Goal: Task Accomplishment & Management: Manage account settings

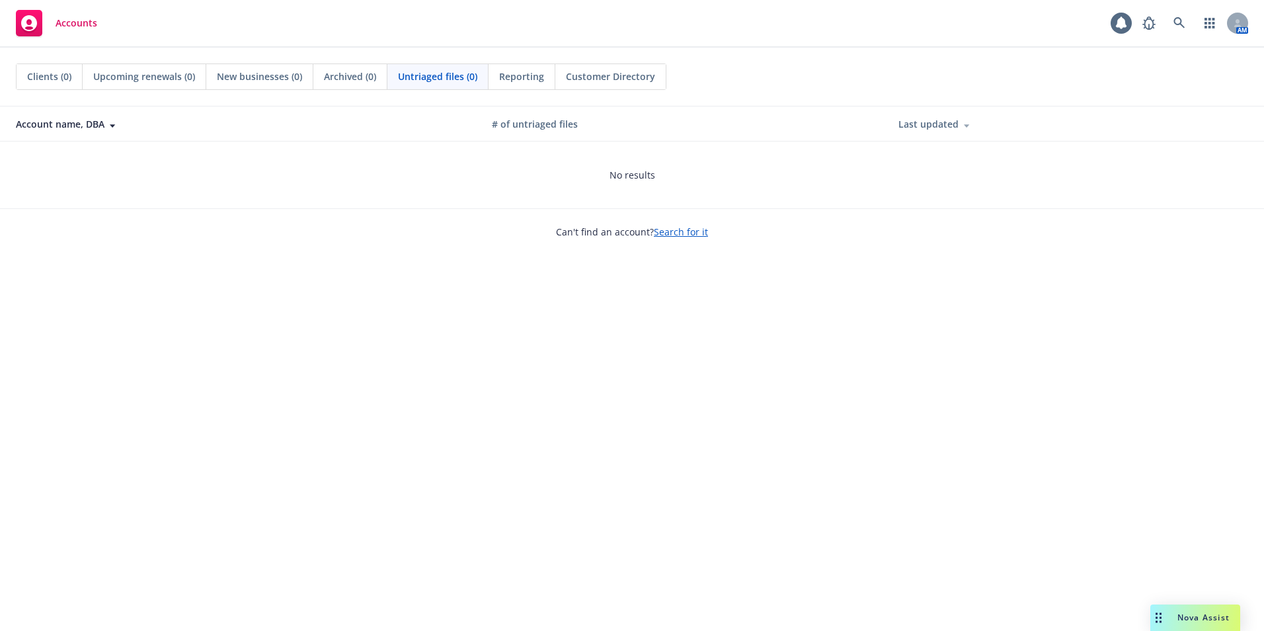
click at [555, 126] on div "# of untriaged files" at bounding box center [684, 124] width 385 height 14
click at [92, 122] on div "Account name, DBA" at bounding box center [243, 124] width 455 height 14
click at [105, 122] on div at bounding box center [110, 124] width 12 height 10
click at [1120, 25] on icon at bounding box center [1121, 23] width 11 height 12
click at [69, 16] on div "Accounts" at bounding box center [56, 23] width 81 height 26
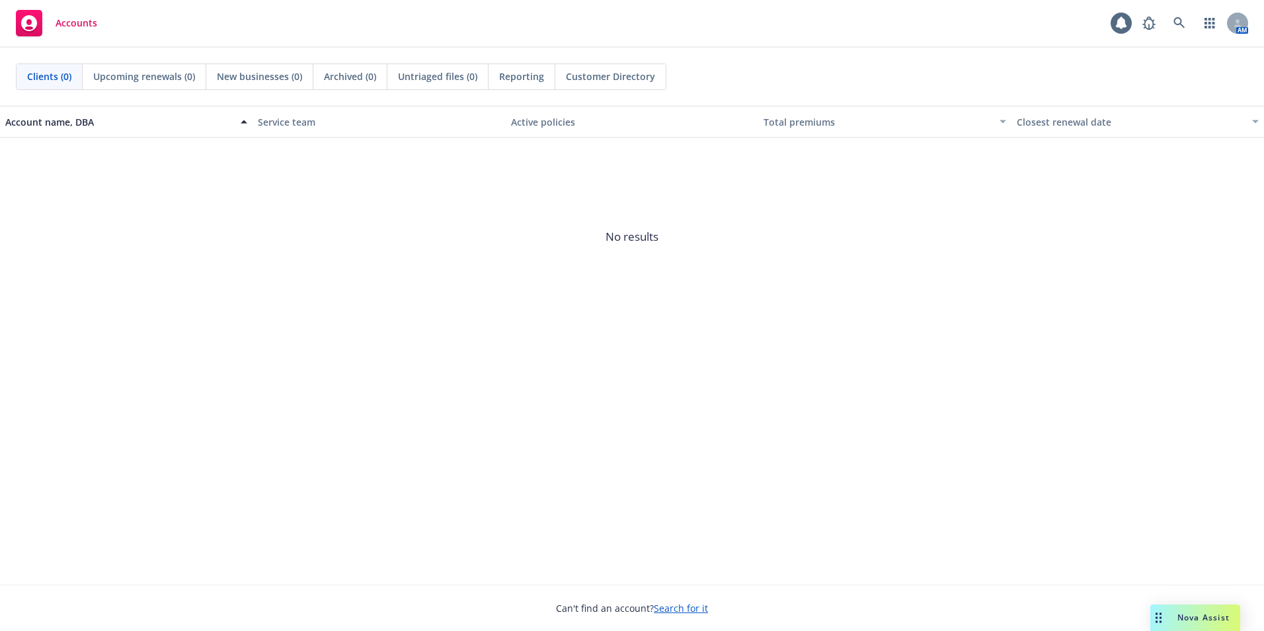
click at [58, 15] on div "Accounts" at bounding box center [56, 23] width 81 height 26
click at [1245, 21] on div at bounding box center [1237, 23] width 21 height 21
click at [1202, 24] on link "button" at bounding box center [1209, 23] width 26 height 26
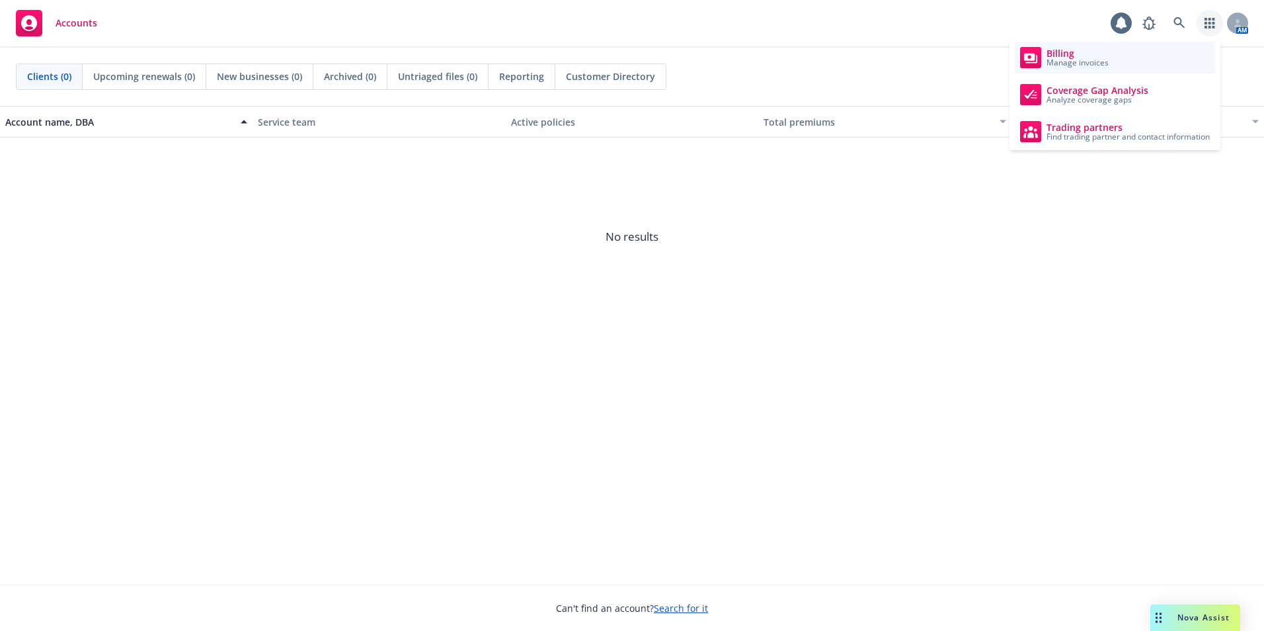
click at [1068, 60] on span "Manage invoices" at bounding box center [1077, 63] width 62 height 8
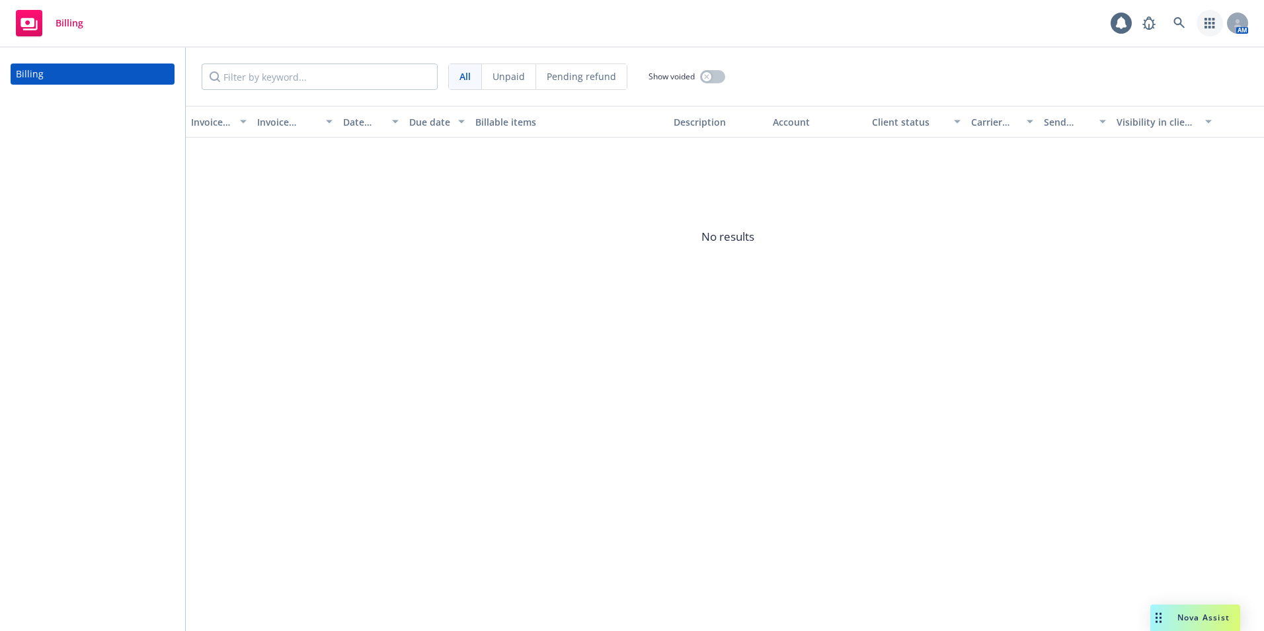
click at [1206, 22] on icon "button" at bounding box center [1209, 23] width 10 height 11
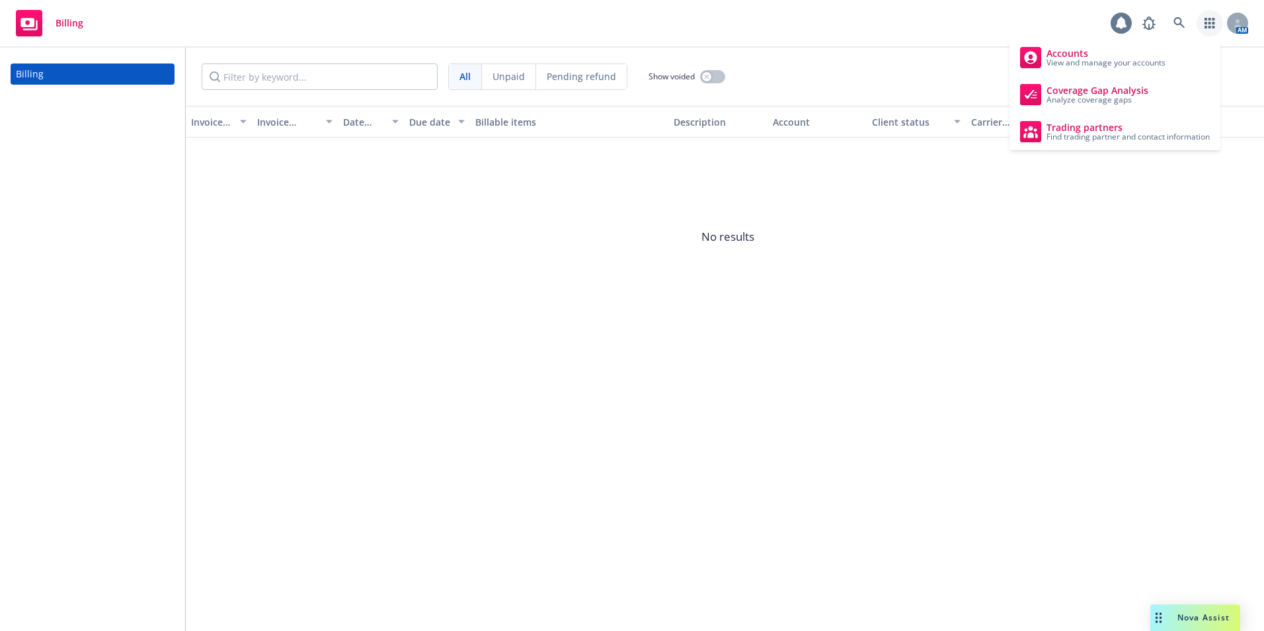
click at [1126, 19] on icon at bounding box center [1120, 23] width 13 height 13
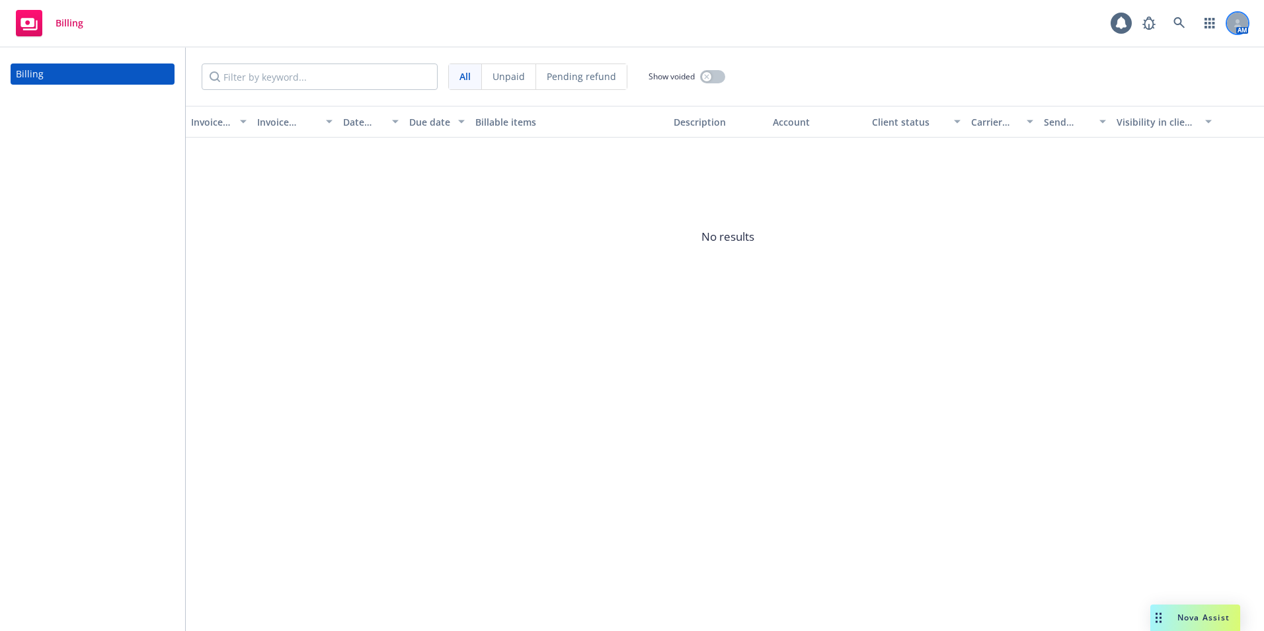
click at [1242, 19] on div at bounding box center [1237, 23] width 21 height 21
click at [1208, 22] on icon "button" at bounding box center [1209, 23] width 11 height 11
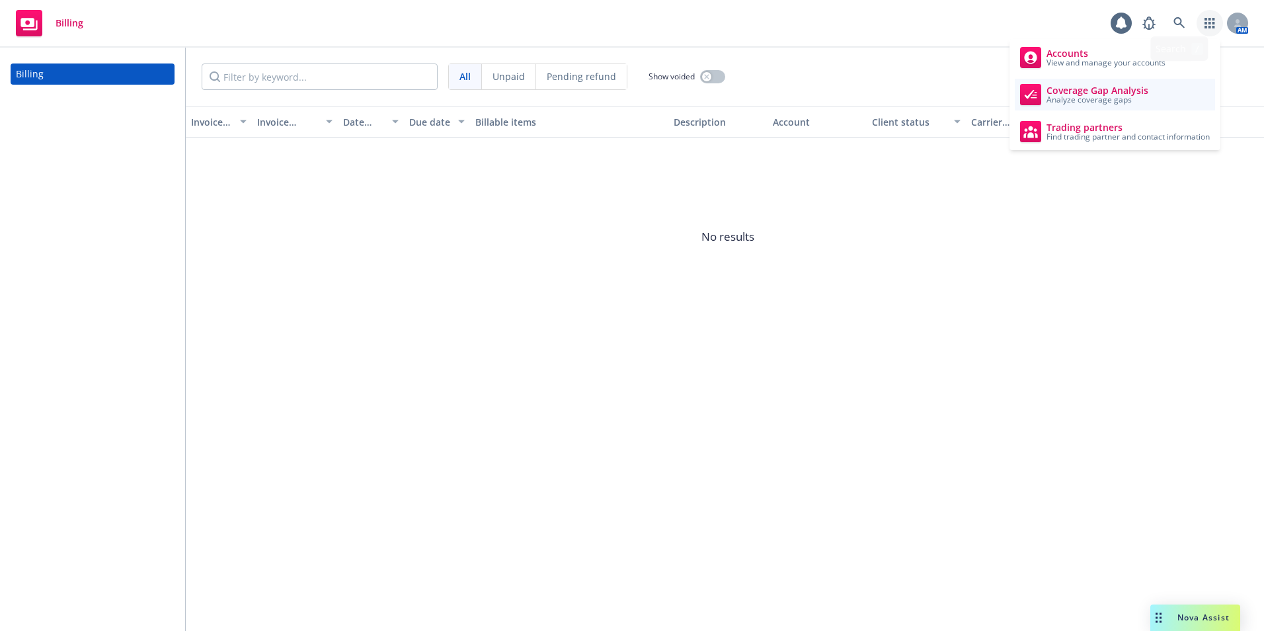
click at [1088, 91] on span "Coverage Gap Analysis" at bounding box center [1097, 90] width 102 height 11
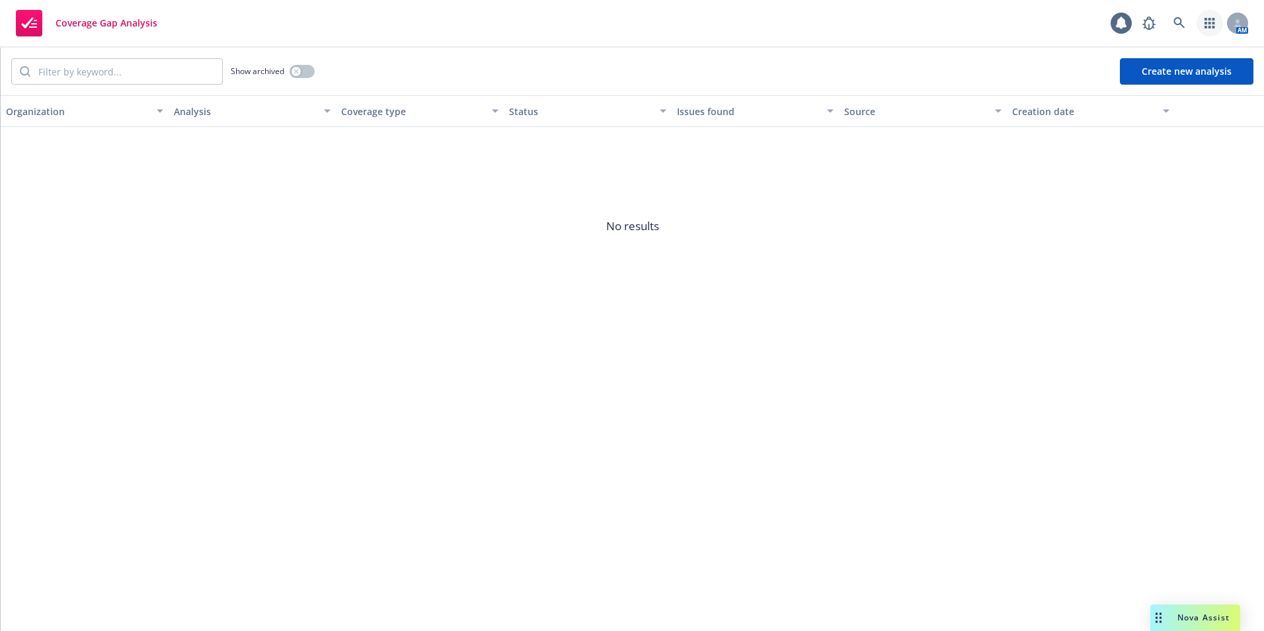
click at [1204, 24] on link "button" at bounding box center [1209, 23] width 26 height 26
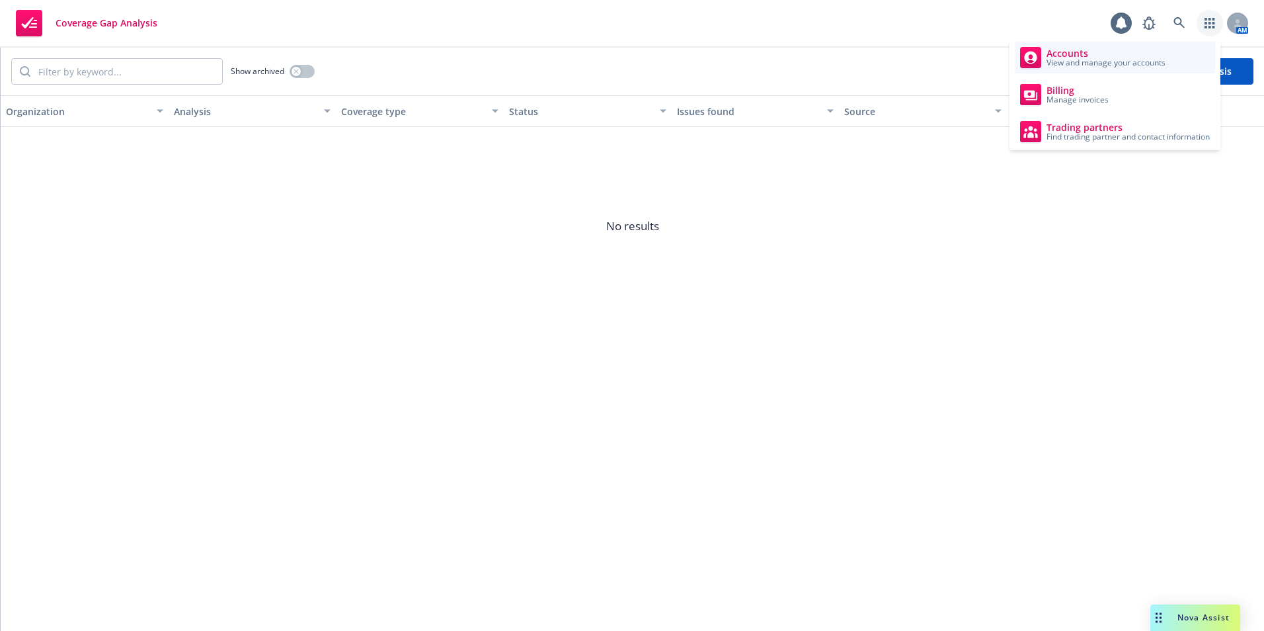
click at [1117, 46] on link "Accounts View and manage your accounts" at bounding box center [1115, 58] width 200 height 32
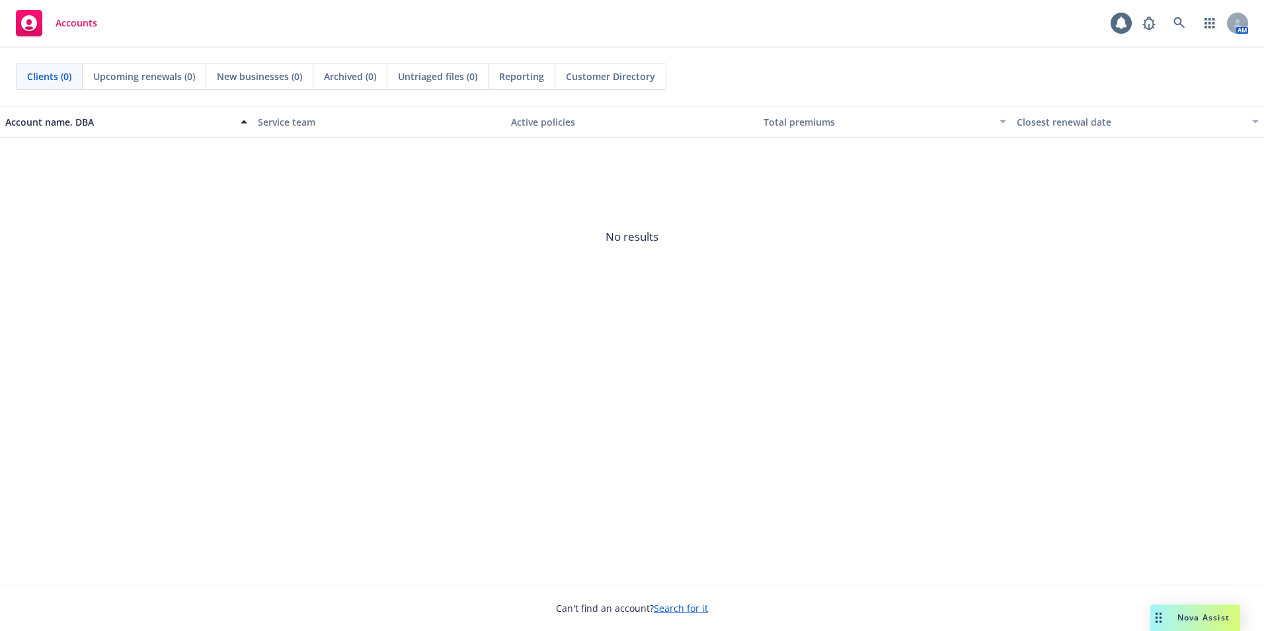
click at [286, 69] on div "New businesses (0)" at bounding box center [259, 76] width 107 height 25
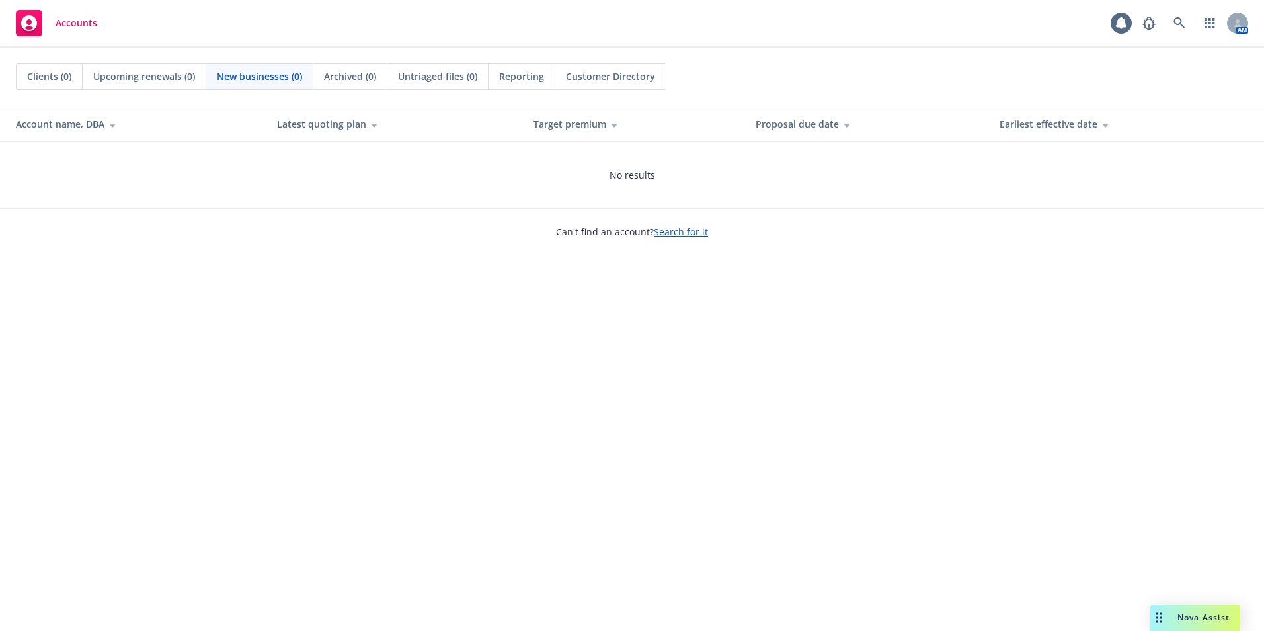
click at [38, 69] on div "Clients (0)" at bounding box center [50, 76] width 66 height 25
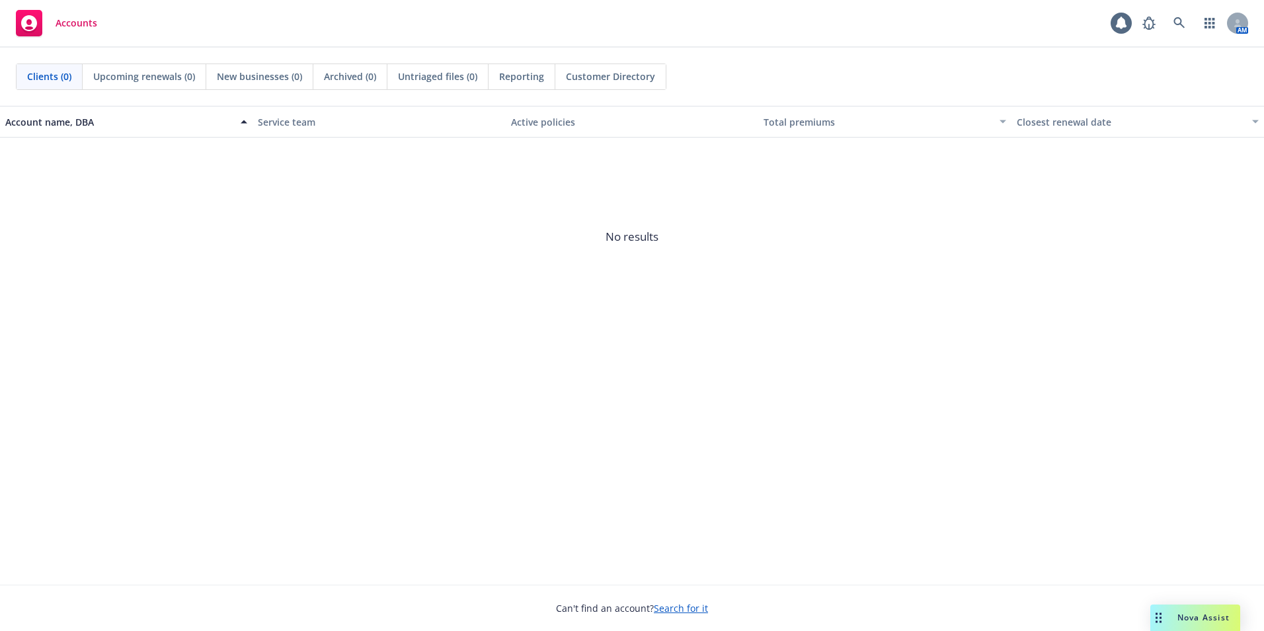
click at [139, 75] on span "Upcoming renewals (0)" at bounding box center [144, 76] width 102 height 14
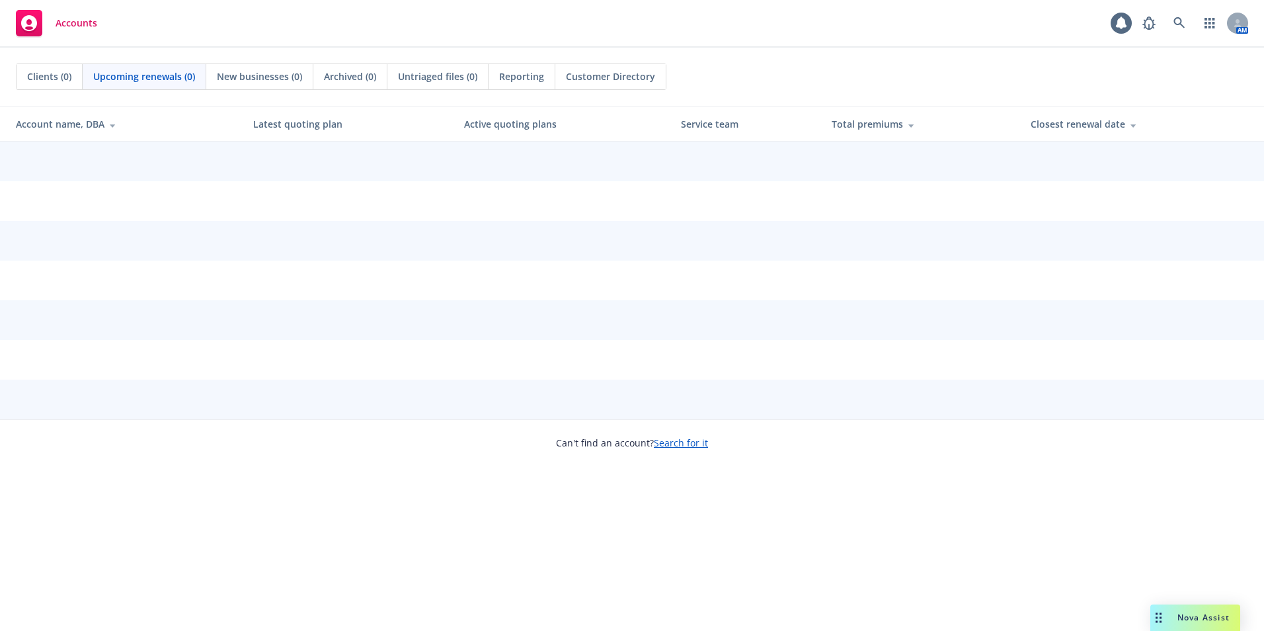
click at [244, 77] on span "New businesses (0)" at bounding box center [259, 76] width 85 height 14
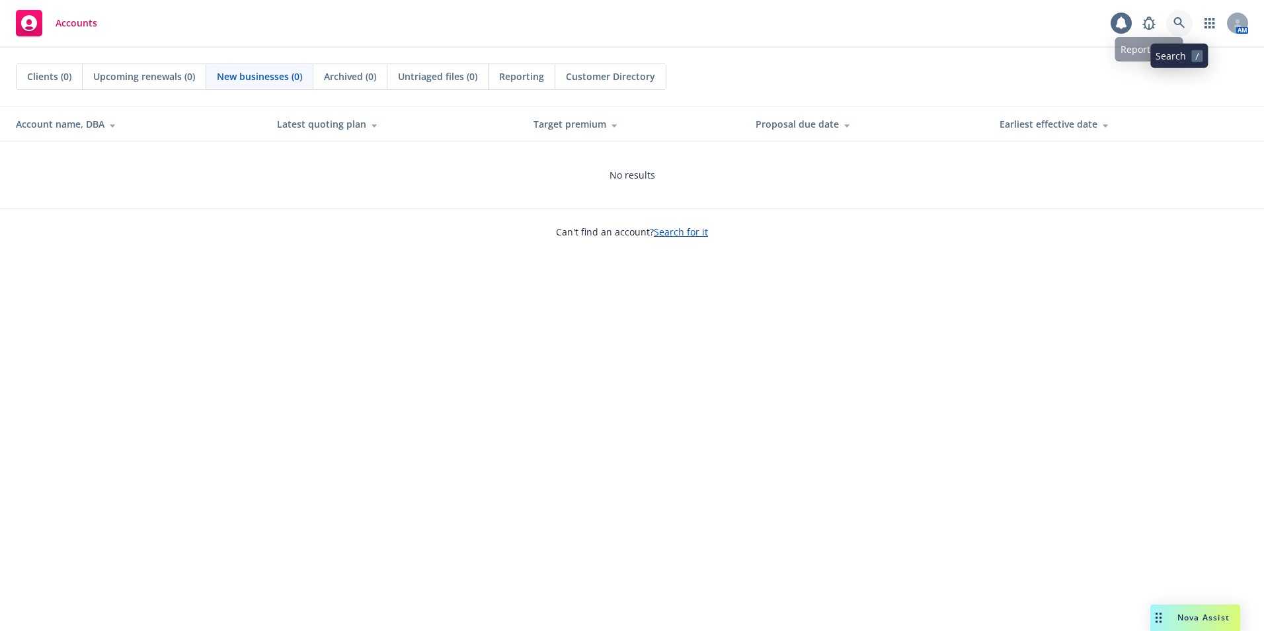
click at [1177, 21] on icon at bounding box center [1179, 23] width 12 height 12
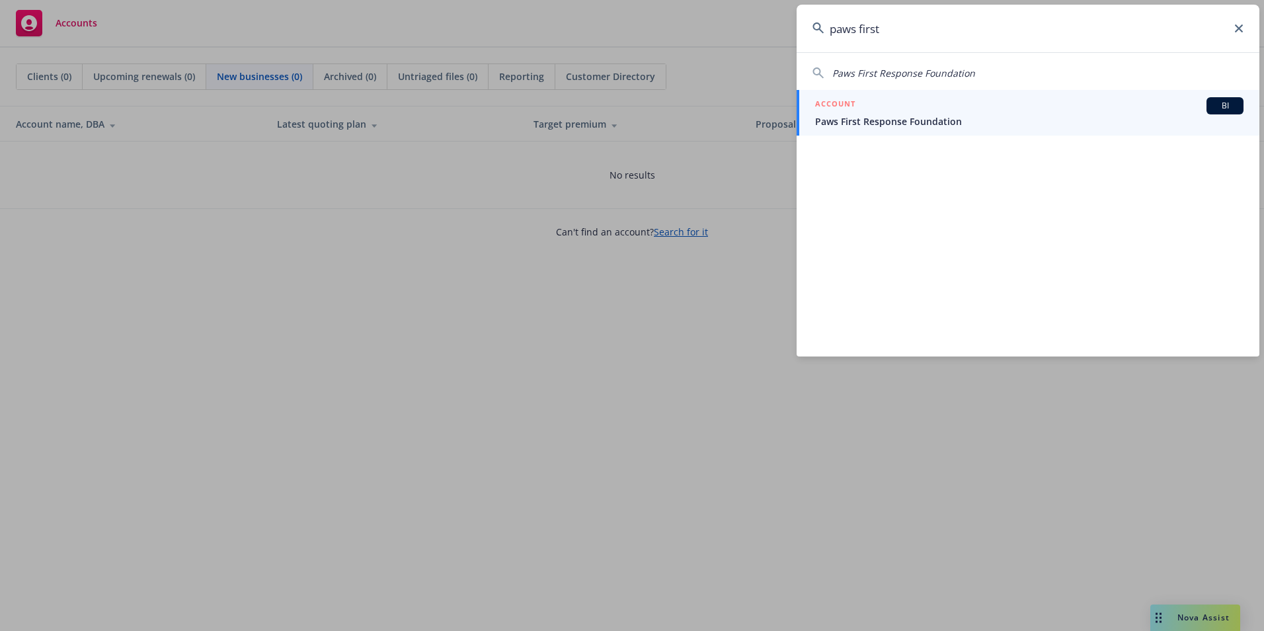
type input "paws first"
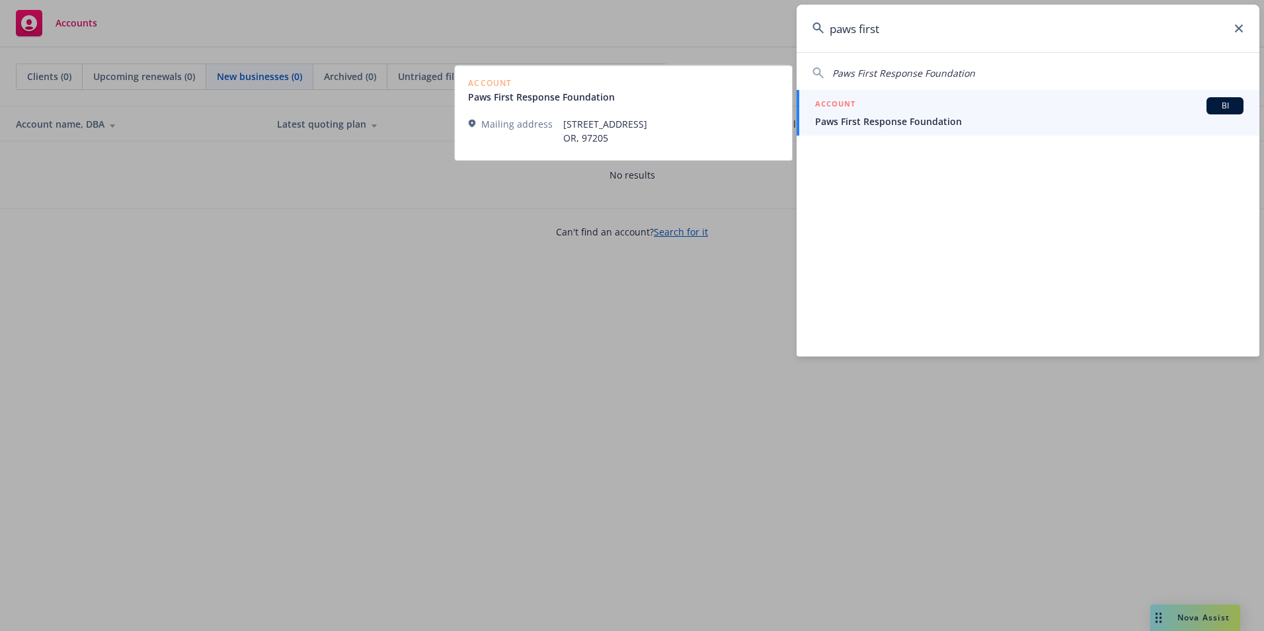
click at [874, 111] on div "ACCOUNT BI" at bounding box center [1029, 105] width 428 height 17
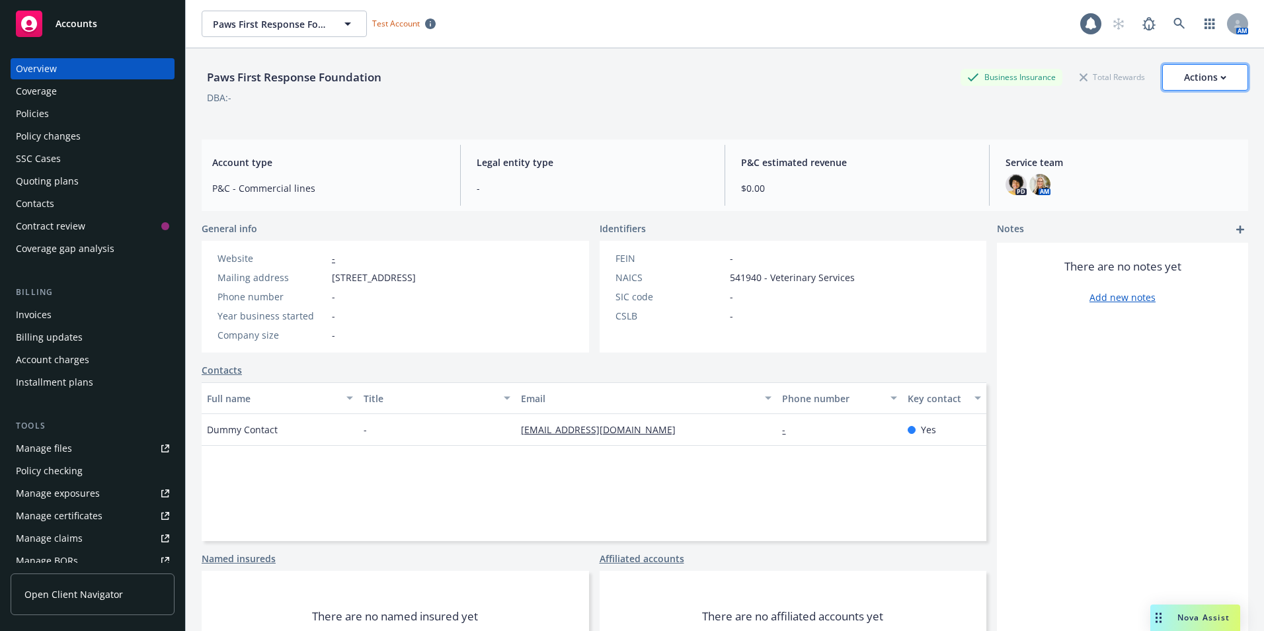
click at [1184, 73] on div "Actions" at bounding box center [1205, 77] width 42 height 25
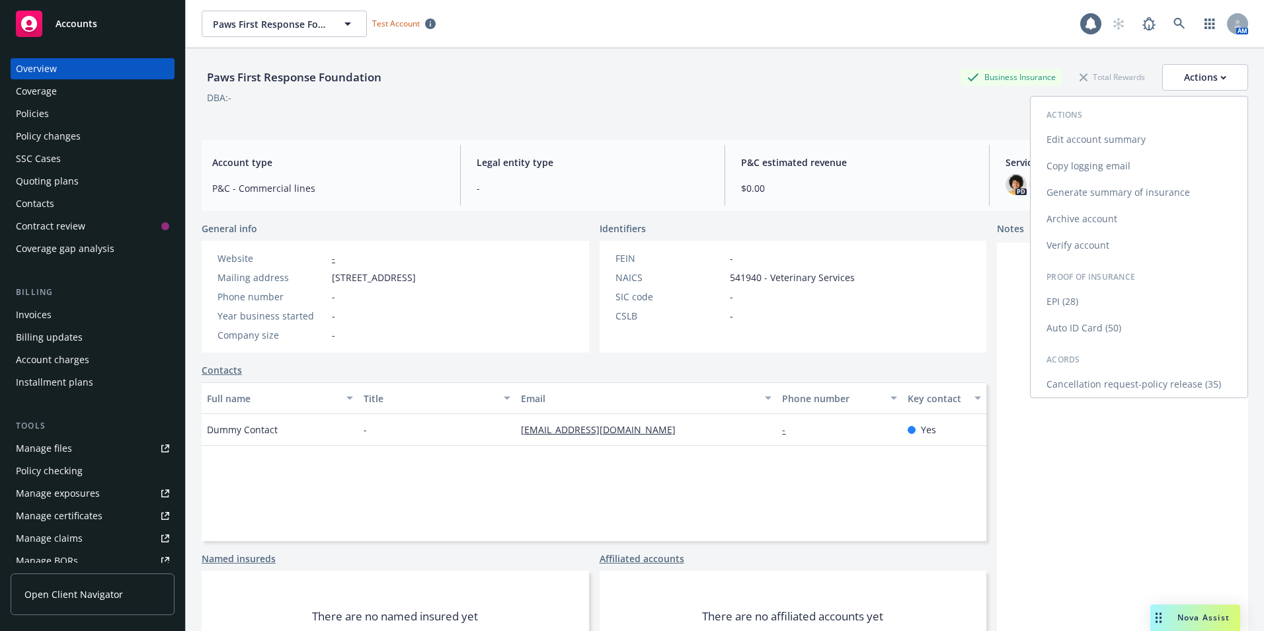
click at [1066, 142] on link "Edit account summary" at bounding box center [1139, 139] width 217 height 26
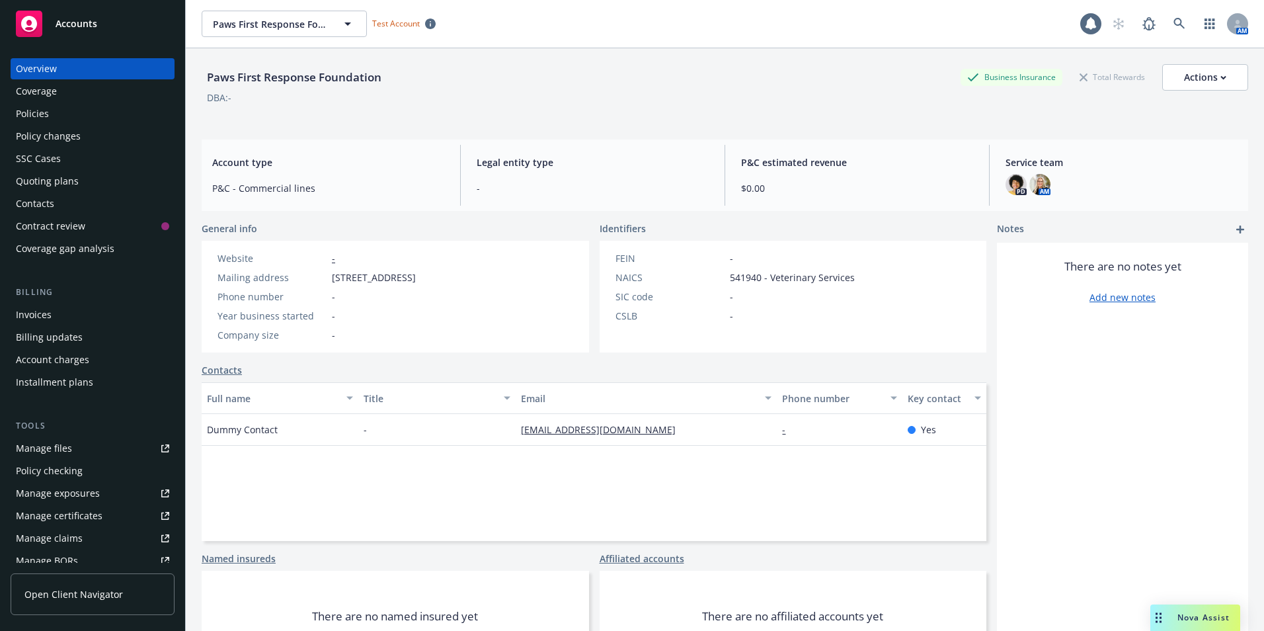
select select "US"
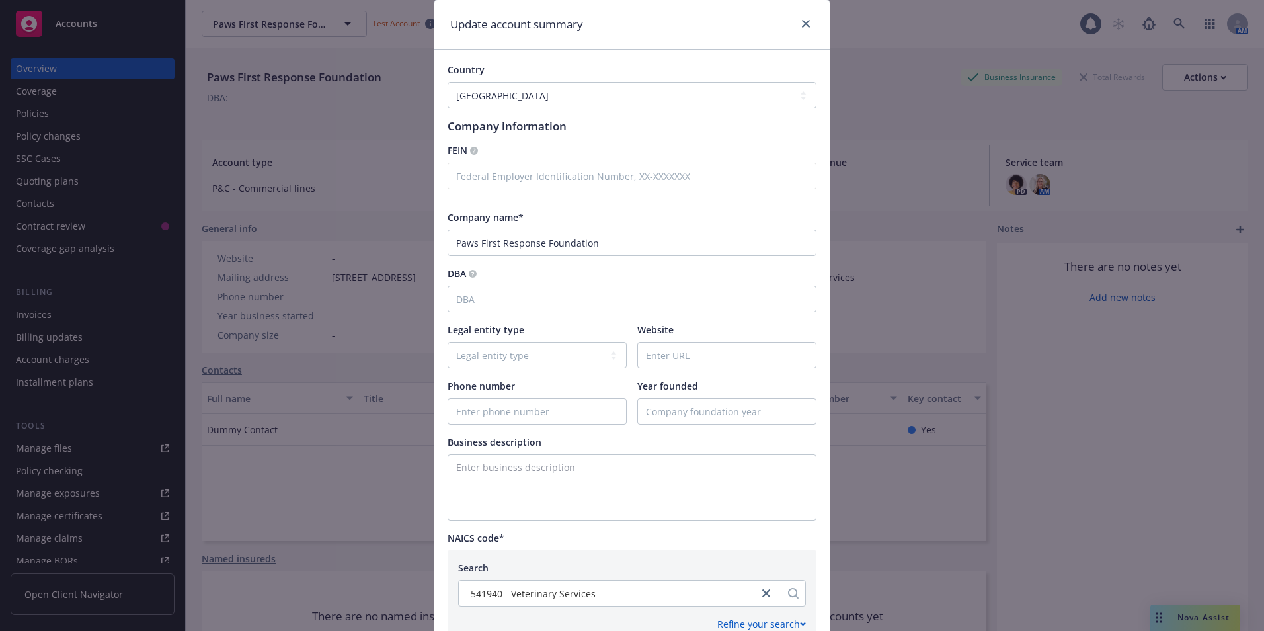
scroll to position [66, 0]
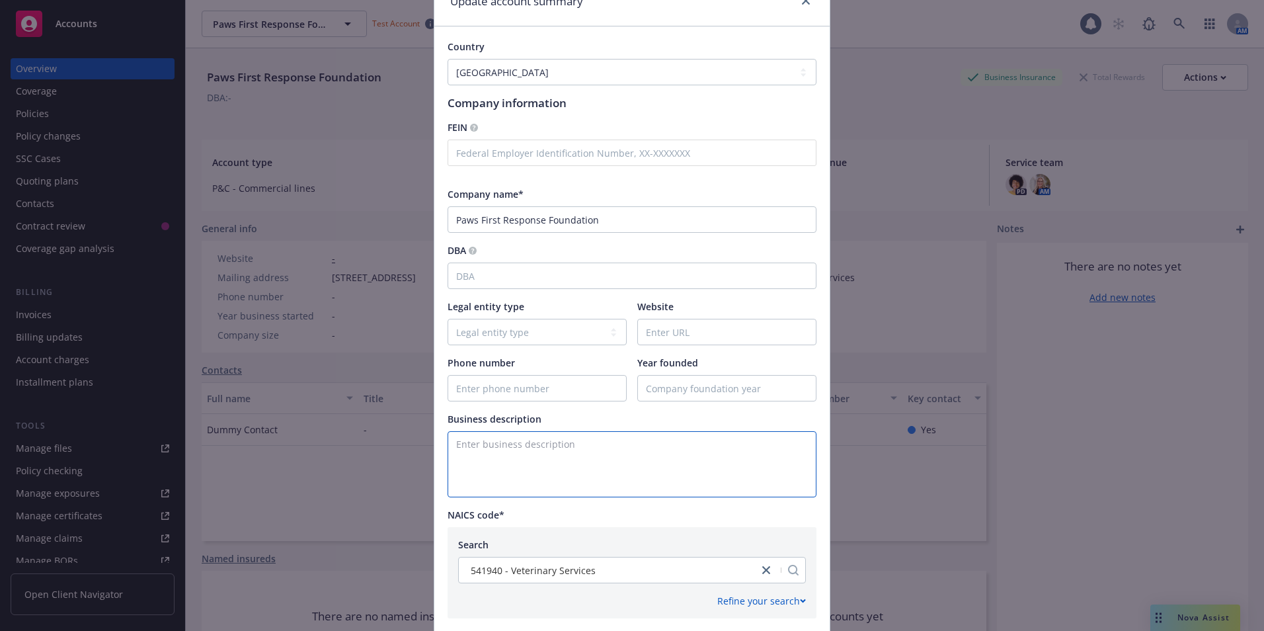
click at [508, 455] on textarea "Enter business description" at bounding box center [632, 464] width 369 height 66
paste textarea "Veterinary emergency medical services for pets"
type textarea "Veterinary emergency medical services for pets"
click at [451, 385] on input "Phone number" at bounding box center [537, 387] width 178 height 25
click at [465, 392] on input "5035558194" at bounding box center [537, 387] width 178 height 25
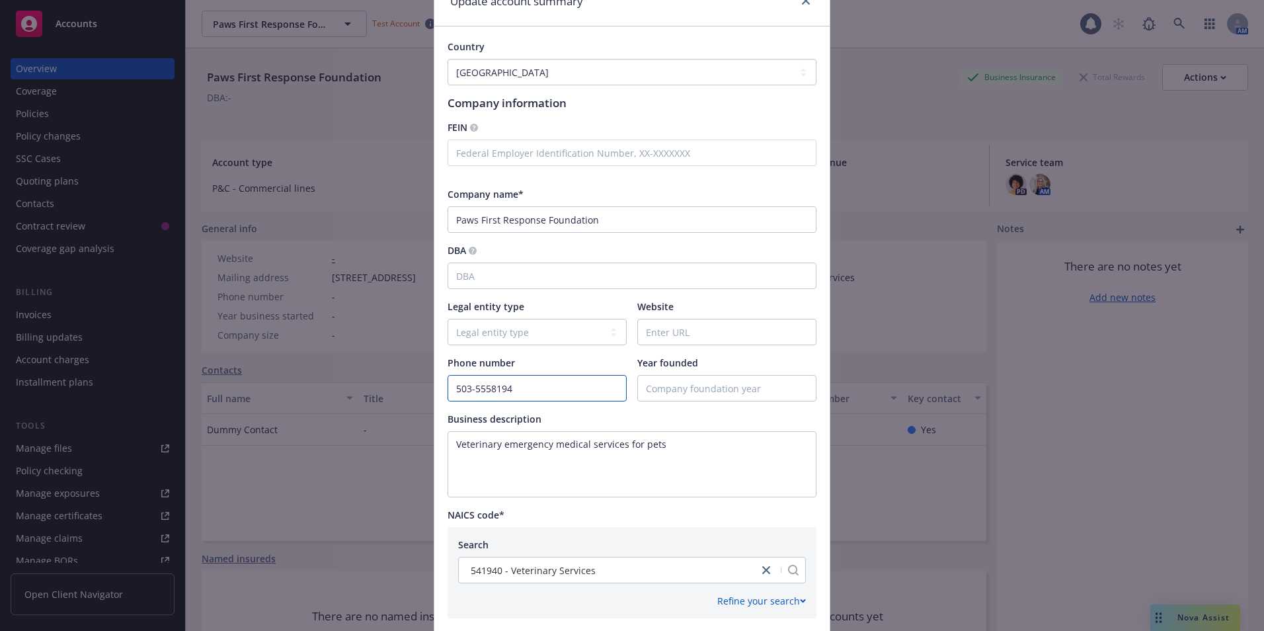
click at [485, 386] on input "503-5558194" at bounding box center [537, 387] width 178 height 25
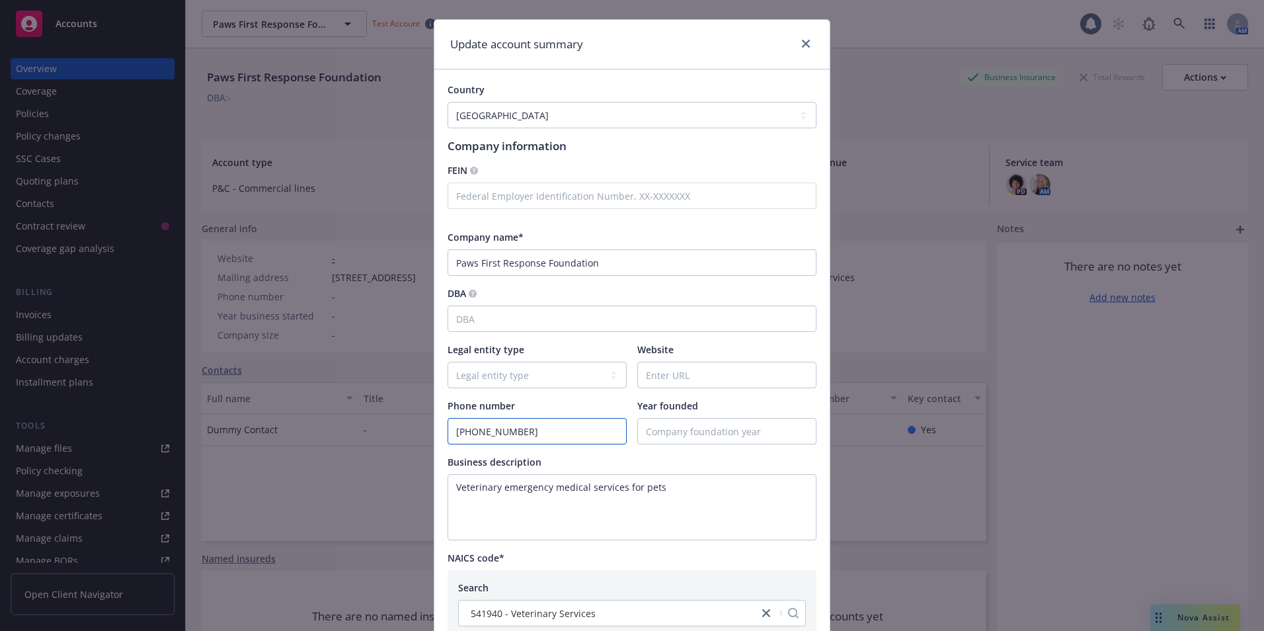
scroll to position [0, 0]
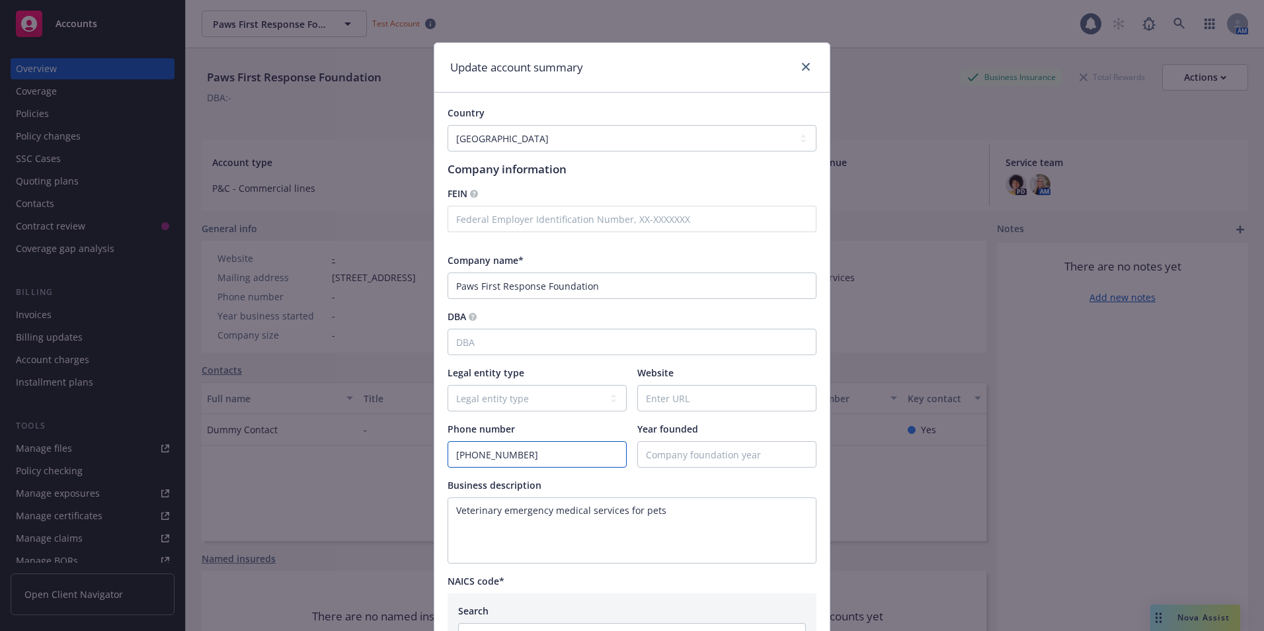
type input "503-555-8194"
click at [655, 401] on input "Website" at bounding box center [727, 397] width 178 height 25
paste input "www.septemberstrategies.com"
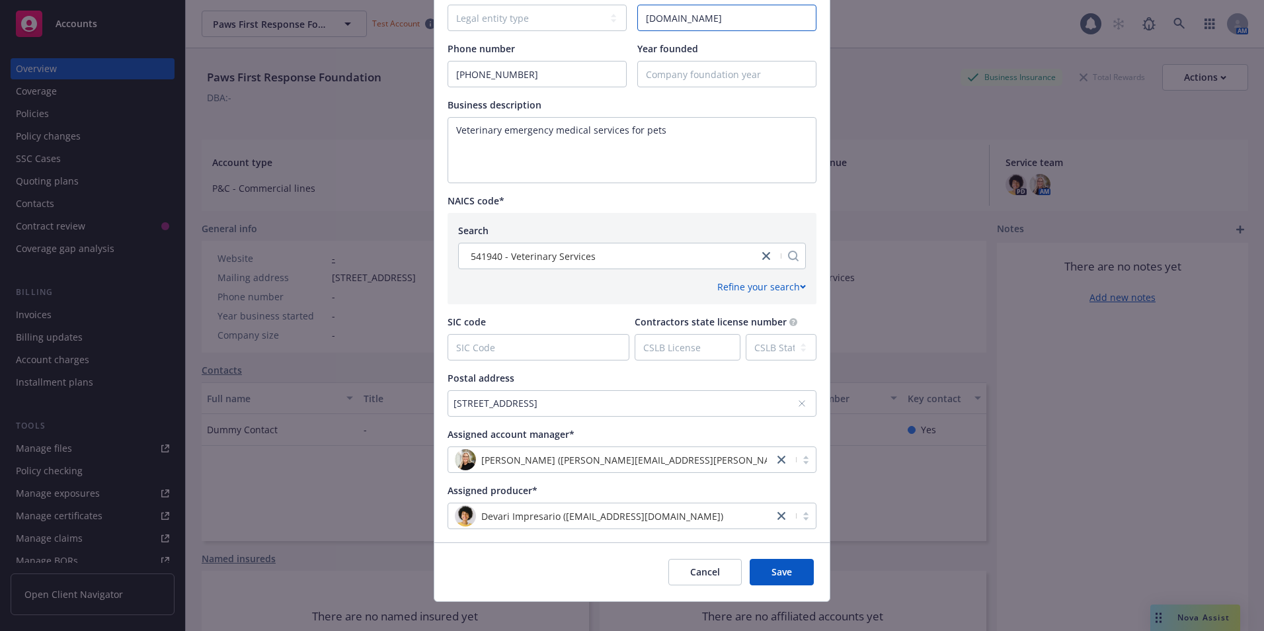
scroll to position [393, 0]
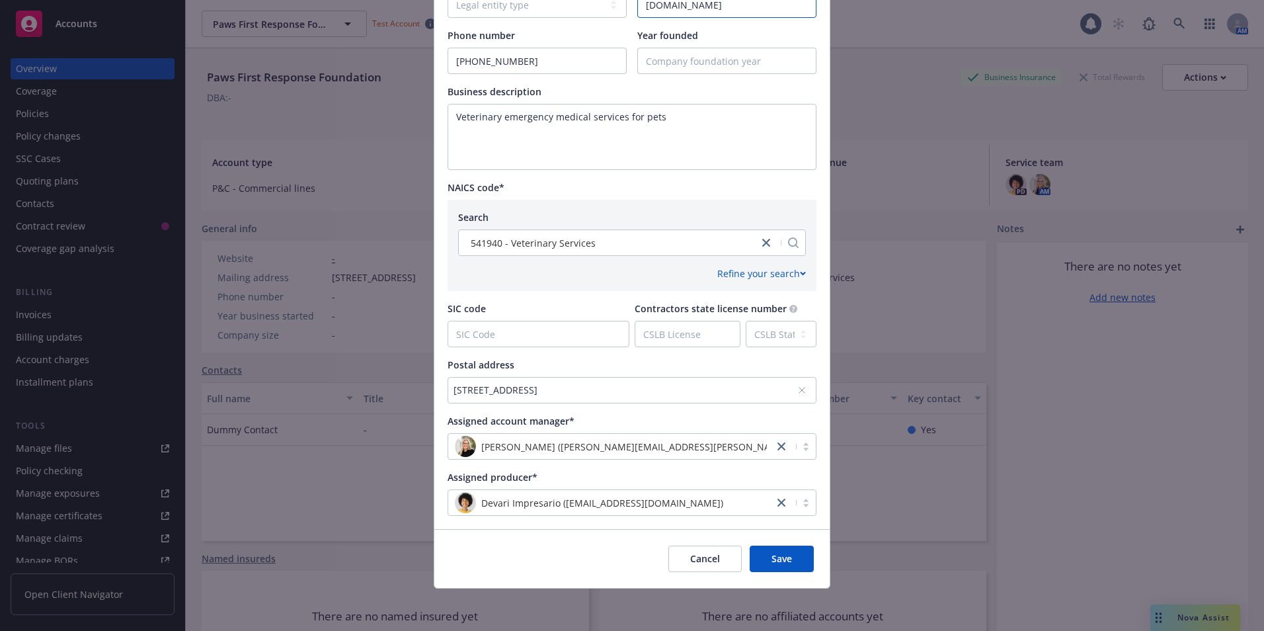
type input "www.septemberstrategies.com"
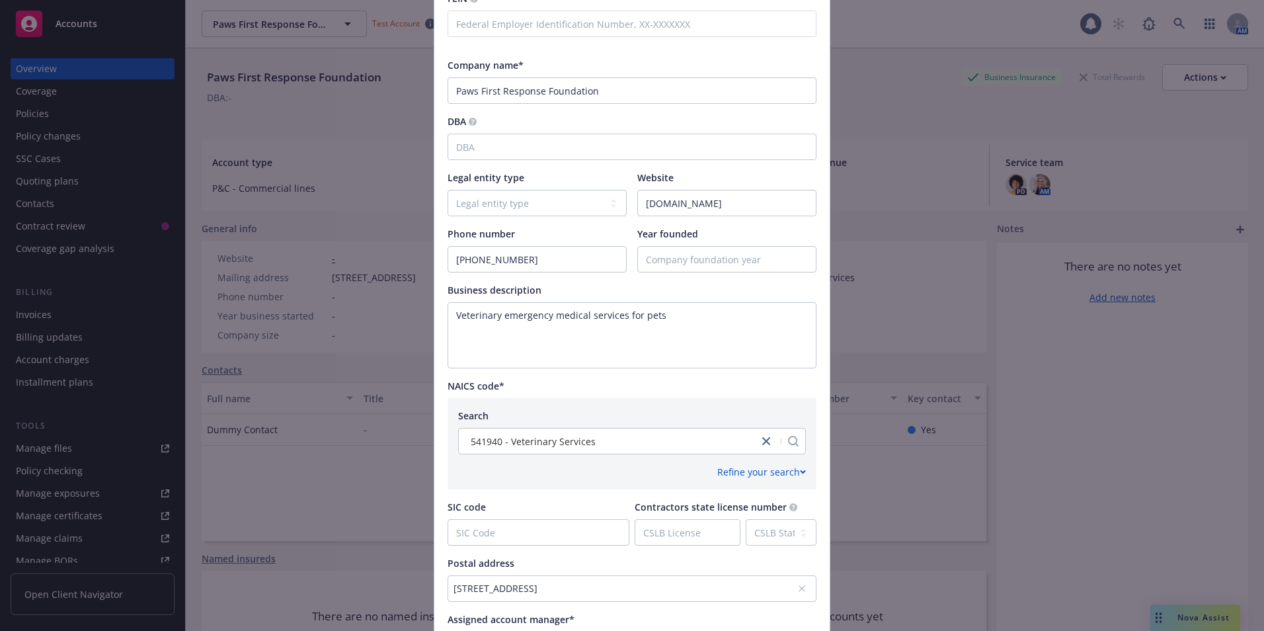
scroll to position [129, 0]
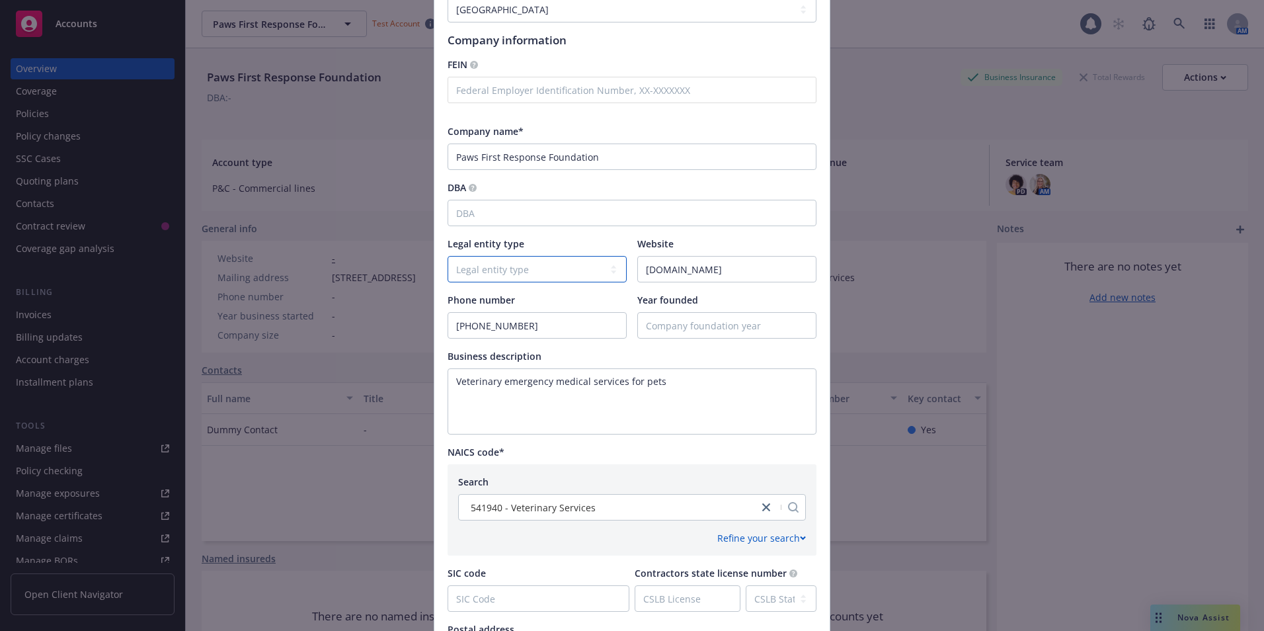
click at [516, 272] on select "Legal entity type C-corporation Government entity Independent contractor Joint …" at bounding box center [537, 269] width 179 height 26
click at [543, 273] on select "Legal entity type C-corporation Government entity Independent contractor Joint …" at bounding box center [537, 269] width 179 height 26
select select "C-corporation"
click at [448, 256] on select "Legal entity type C-corporation Government entity Independent contractor Joint …" at bounding box center [537, 269] width 179 height 26
click at [554, 272] on select "Legal entity type C-corporation Government entity Independent contractor Joint …" at bounding box center [537, 269] width 179 height 26
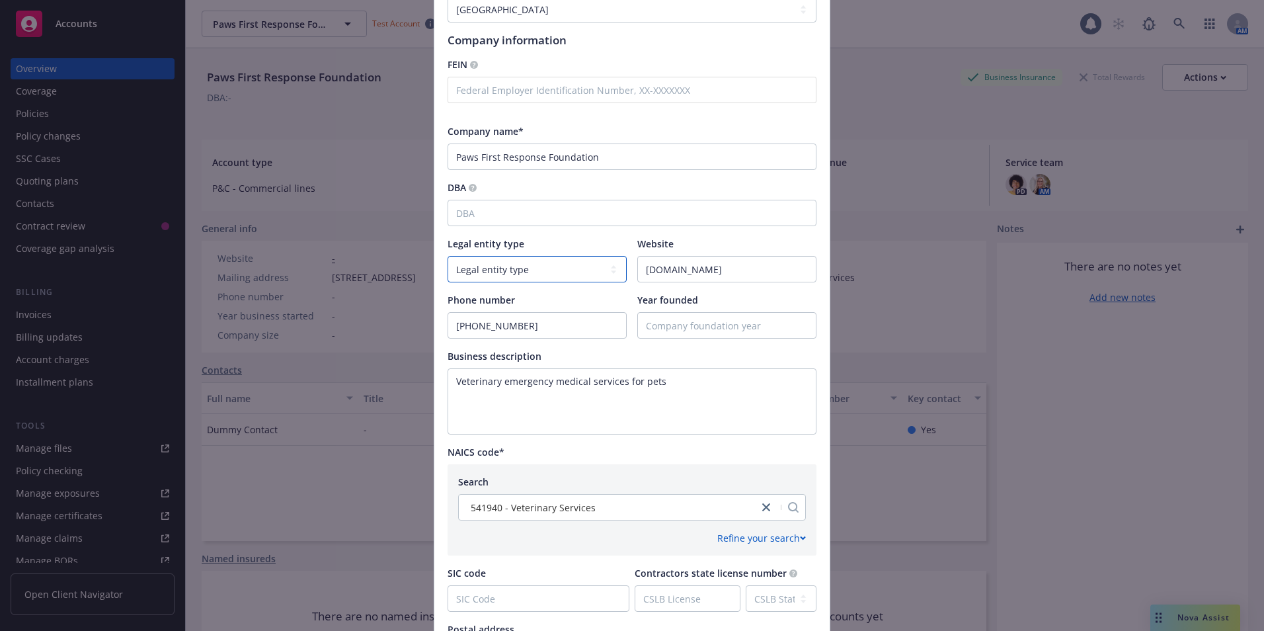
click at [448, 256] on select "Legal entity type C-corporation Government entity Independent contractor Joint …" at bounding box center [537, 269] width 179 height 26
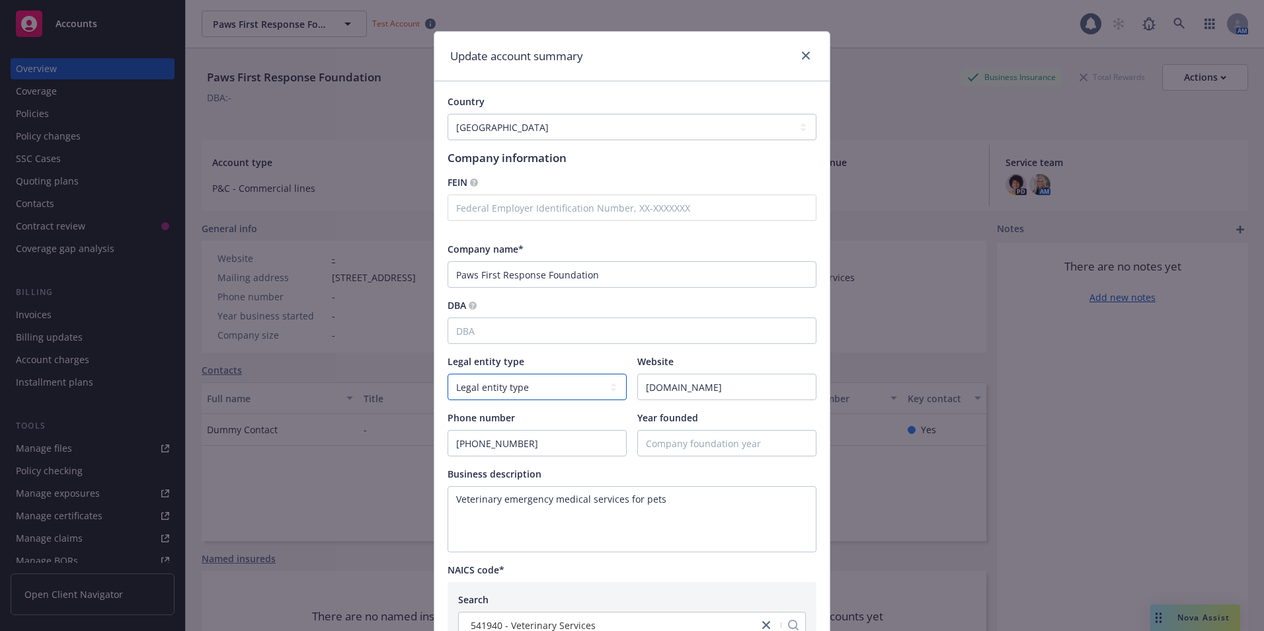
scroll to position [0, 0]
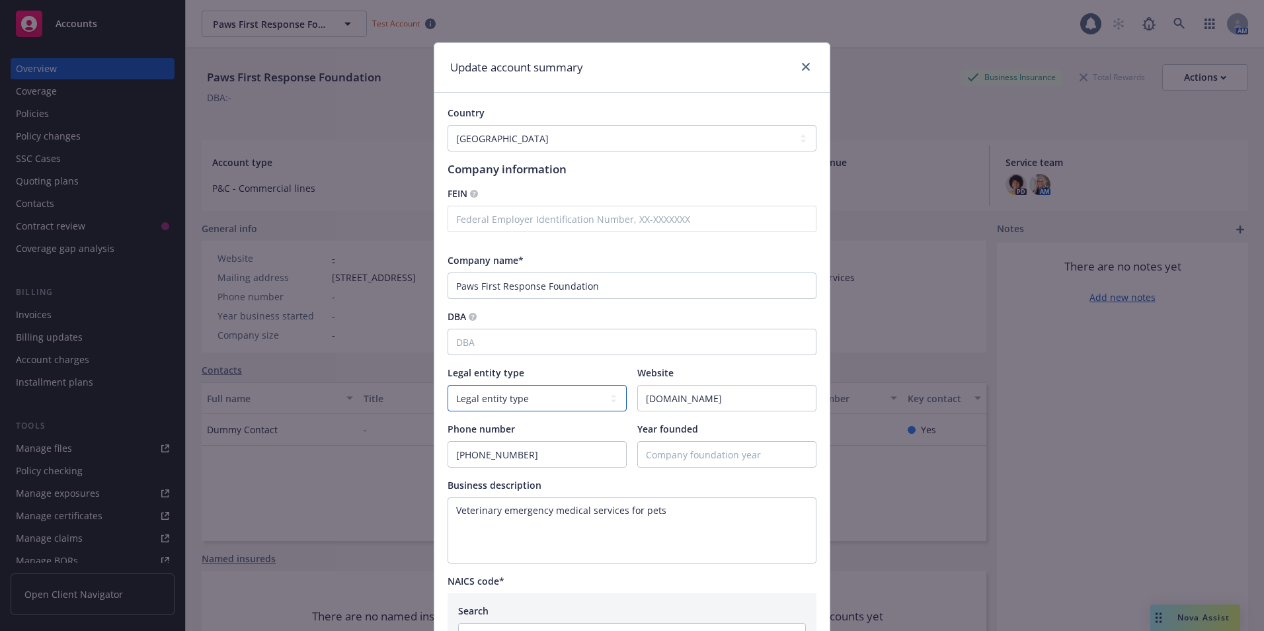
click at [521, 397] on select "Legal entity type C-corporation Government entity Independent contractor Joint …" at bounding box center [537, 398] width 179 height 26
select select "Not-for-profit"
click at [448, 385] on select "Legal entity type C-corporation Government entity Independent contractor Joint …" at bounding box center [537, 398] width 179 height 26
click at [666, 548] on textarea "Veterinary emergency medical services for pets" at bounding box center [632, 530] width 369 height 66
drag, startPoint x: 661, startPoint y: 511, endPoint x: 432, endPoint y: 510, distance: 229.4
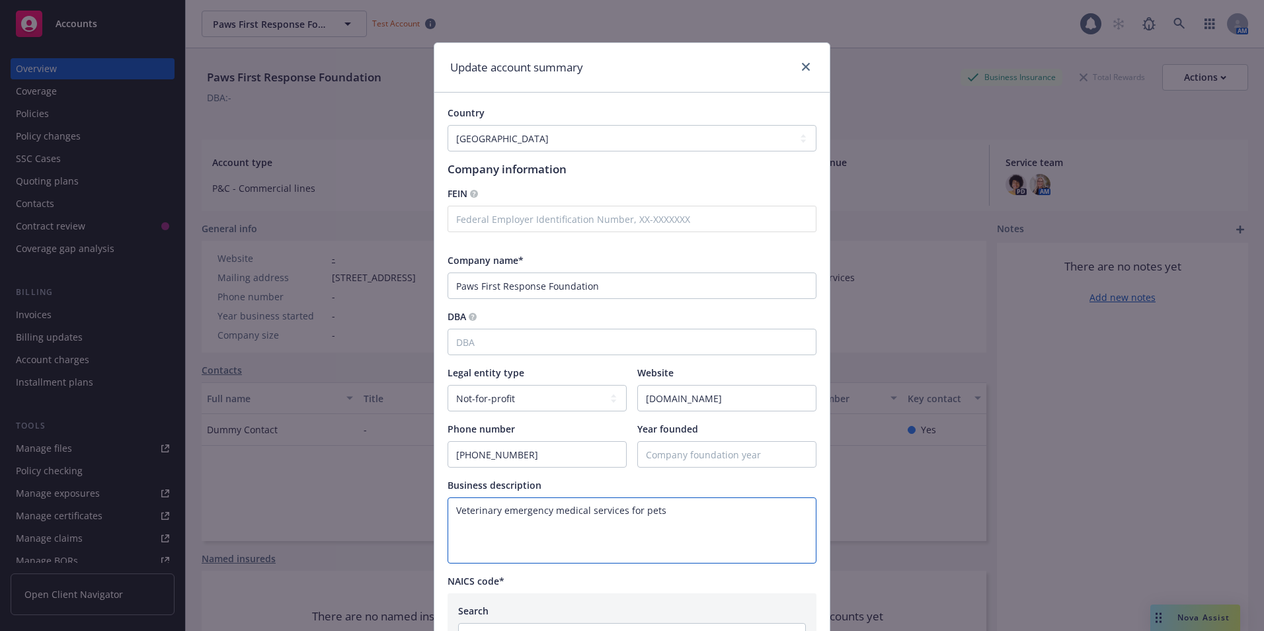
click at [434, 510] on div "Country Afghanistan Albania Algeria American Samoa Andorra Angola Anguilla Anta…" at bounding box center [631, 508] width 395 height 830
paste textarea "Paws First Response Foundation is dedicated to providing emergency medical serv…"
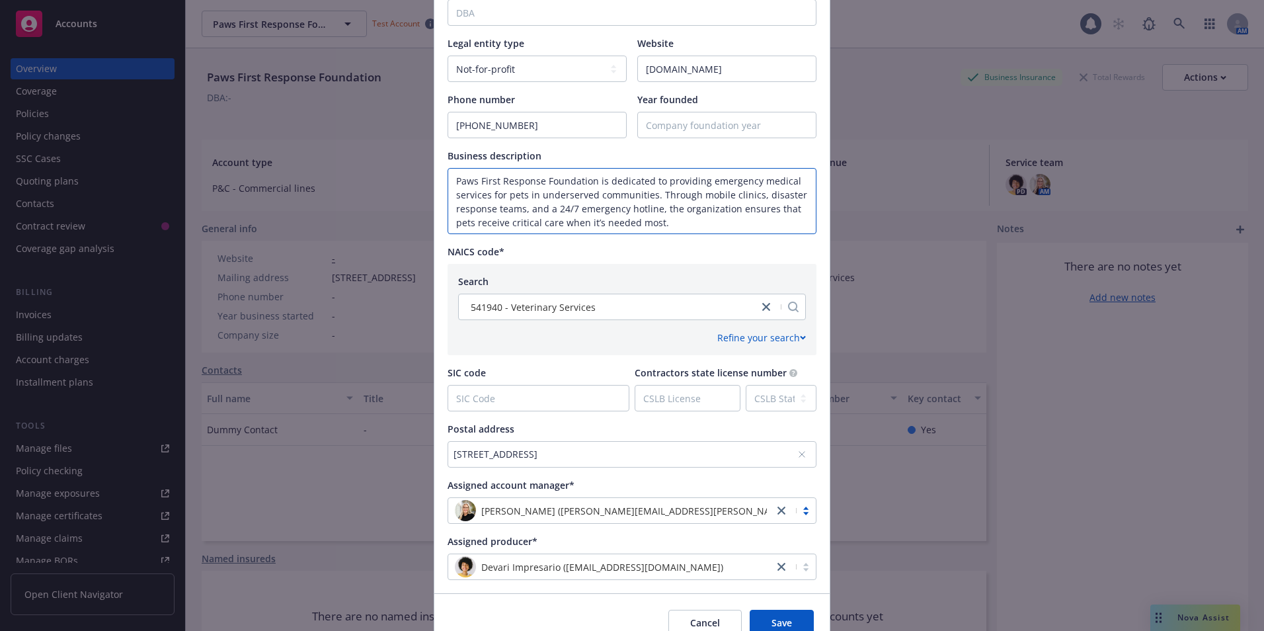
scroll to position [393, 0]
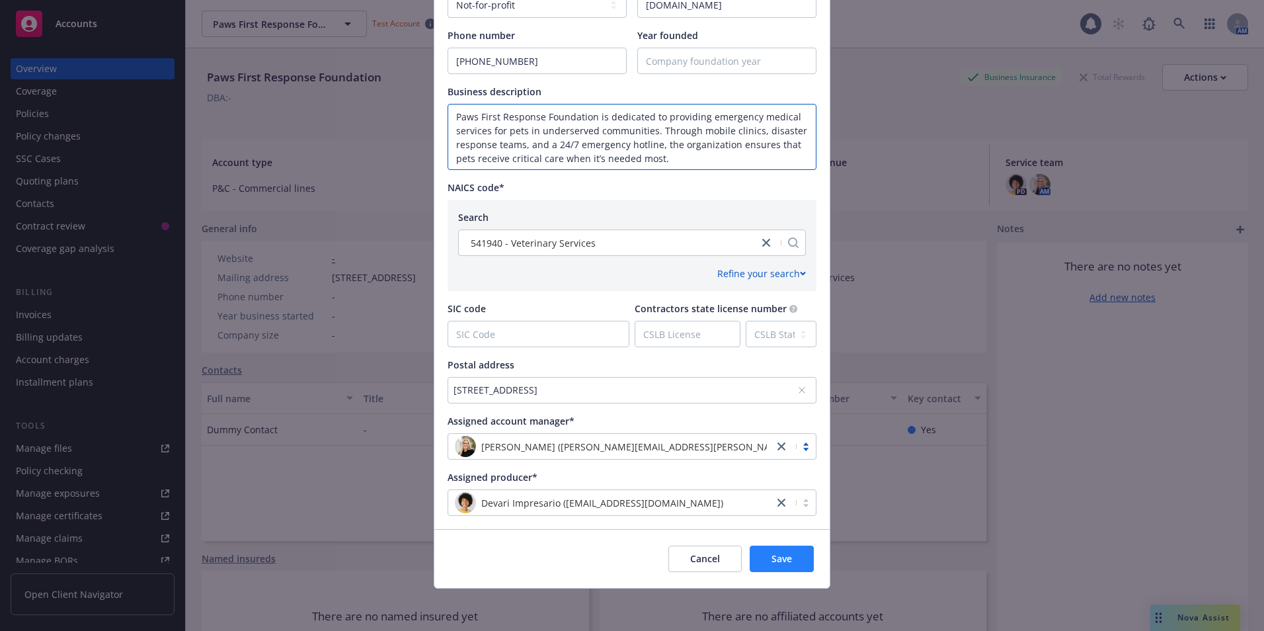
type textarea "Paws First Response Foundation is dedicated to providing emergency medical serv…"
click at [770, 551] on button "Save" at bounding box center [782, 558] width 64 height 26
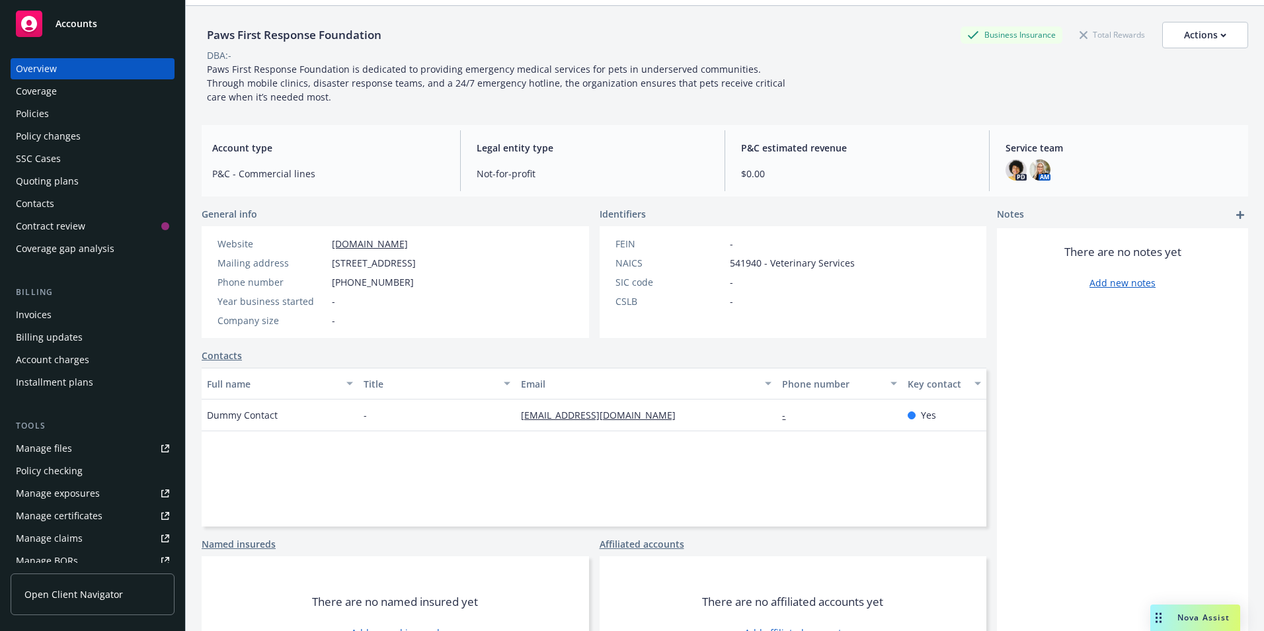
scroll to position [0, 0]
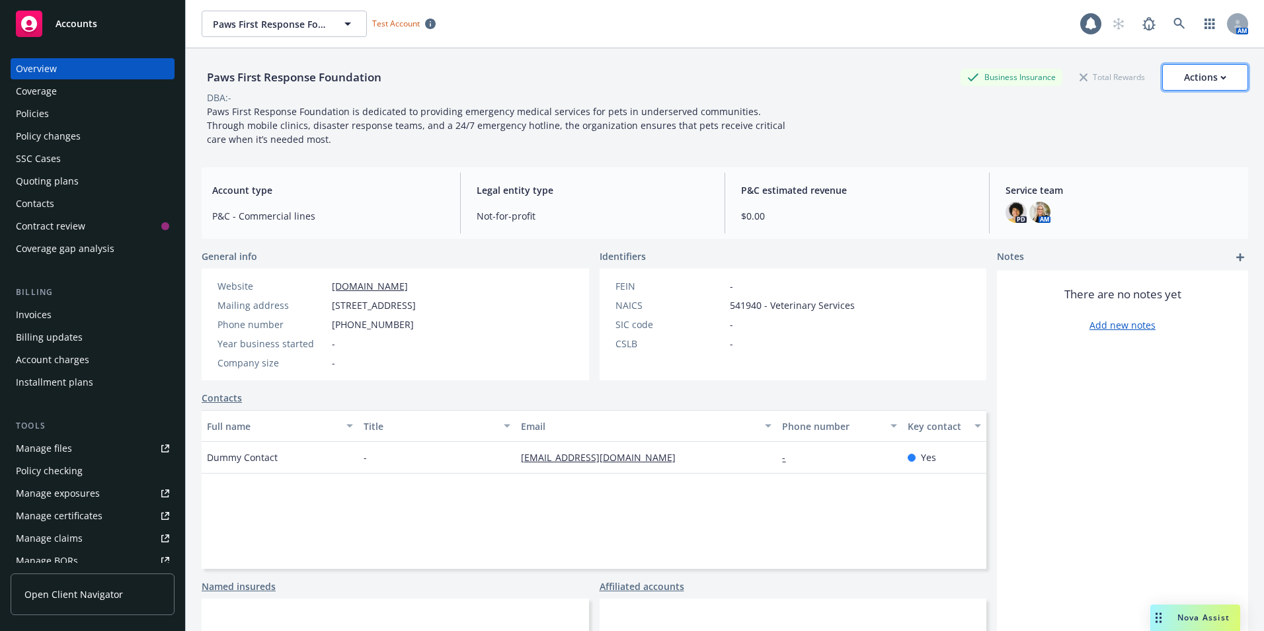
click at [1195, 69] on div "Actions" at bounding box center [1205, 77] width 42 height 25
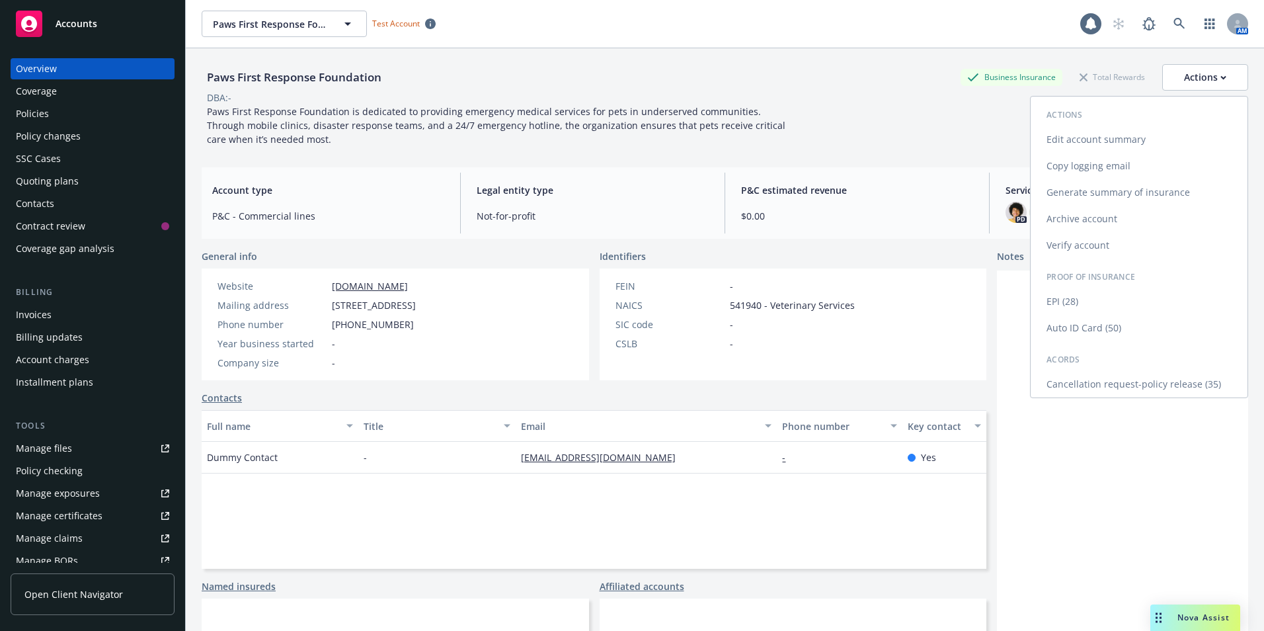
click at [1091, 141] on link "Edit account summary" at bounding box center [1139, 139] width 217 height 26
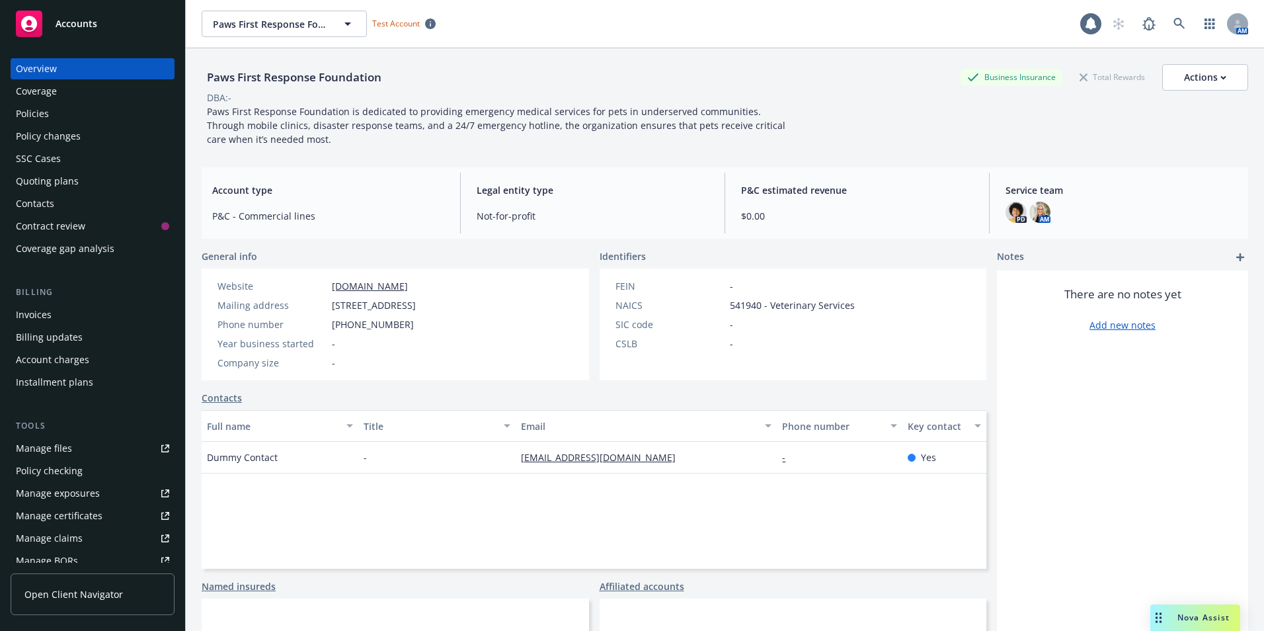
select select "US"
select select "Not-for-profit"
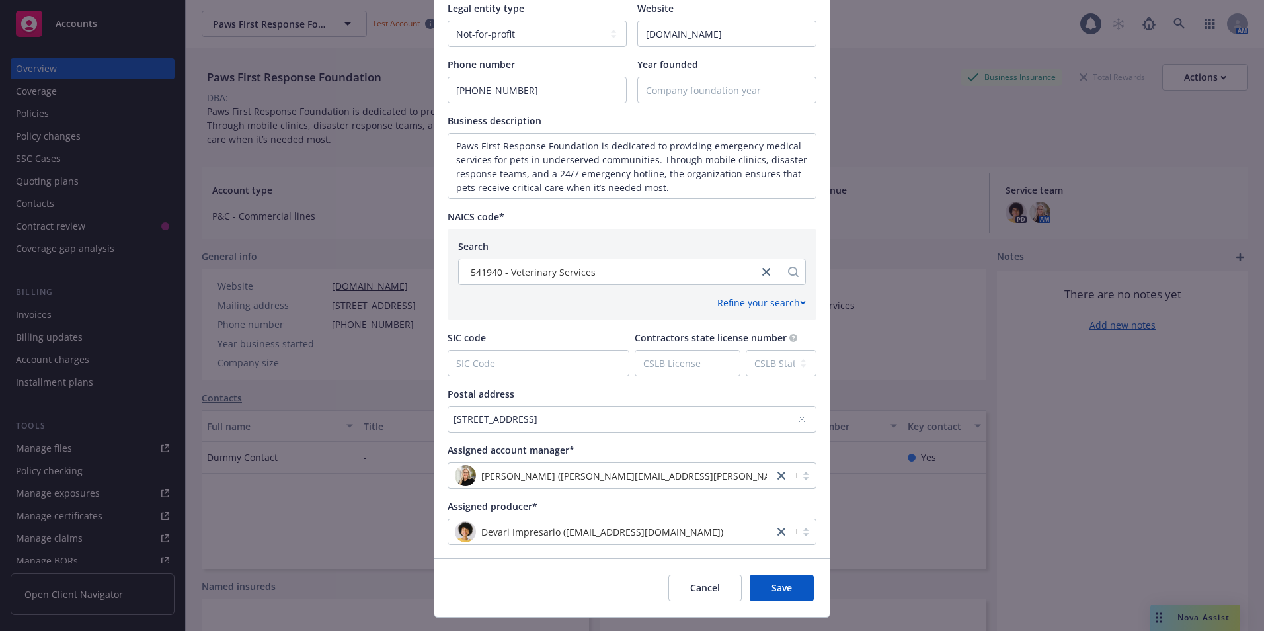
scroll to position [393, 0]
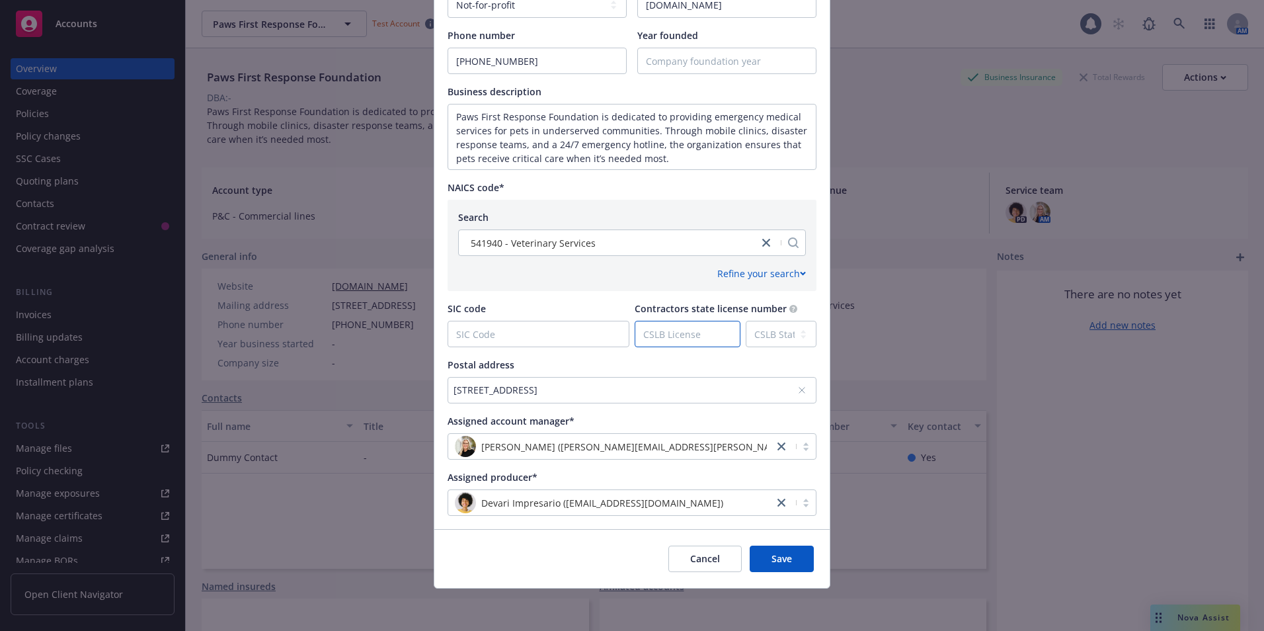
click at [715, 331] on input "Contractors state license number" at bounding box center [687, 333] width 104 height 25
click at [783, 557] on span "Save" at bounding box center [781, 558] width 20 height 13
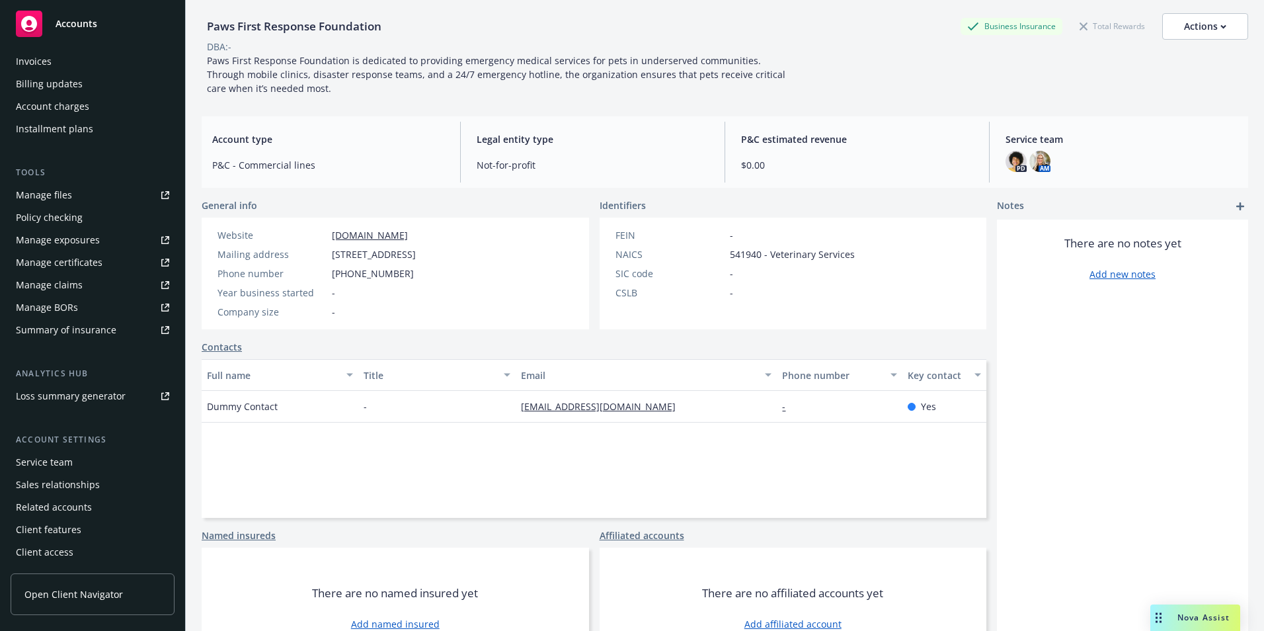
scroll to position [102, 0]
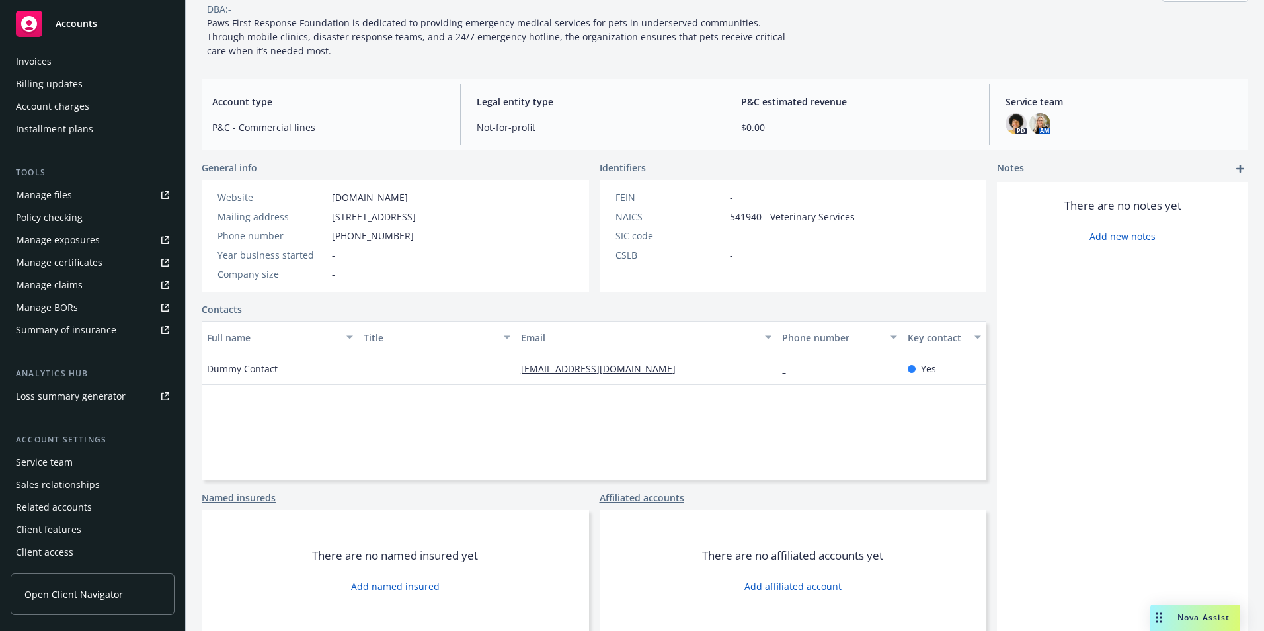
click at [217, 305] on link "Contacts" at bounding box center [222, 309] width 40 height 14
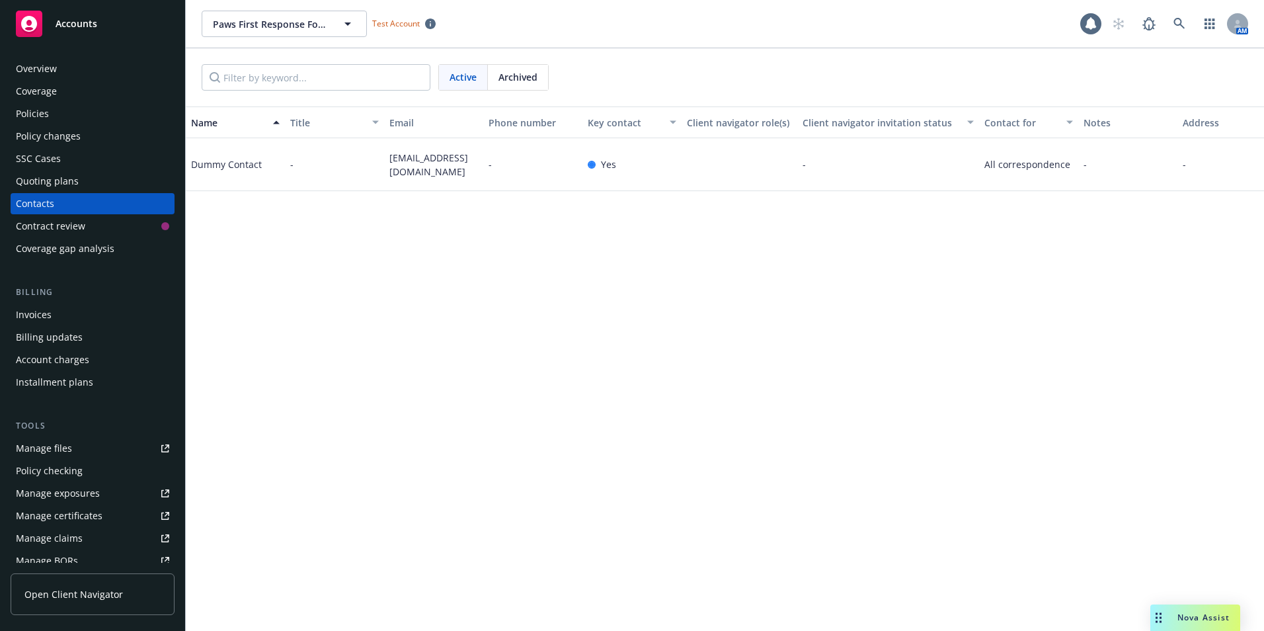
click at [695, 177] on div at bounding box center [740, 164] width 116 height 53
click at [272, 165] on div "Dummy Contact" at bounding box center [235, 164] width 99 height 53
click at [595, 168] on div "Yes" at bounding box center [602, 164] width 28 height 14
click at [1038, 161] on span "All correspondence" at bounding box center [1028, 164] width 89 height 14
click at [1191, 126] on div "Address" at bounding box center [1227, 123] width 89 height 14
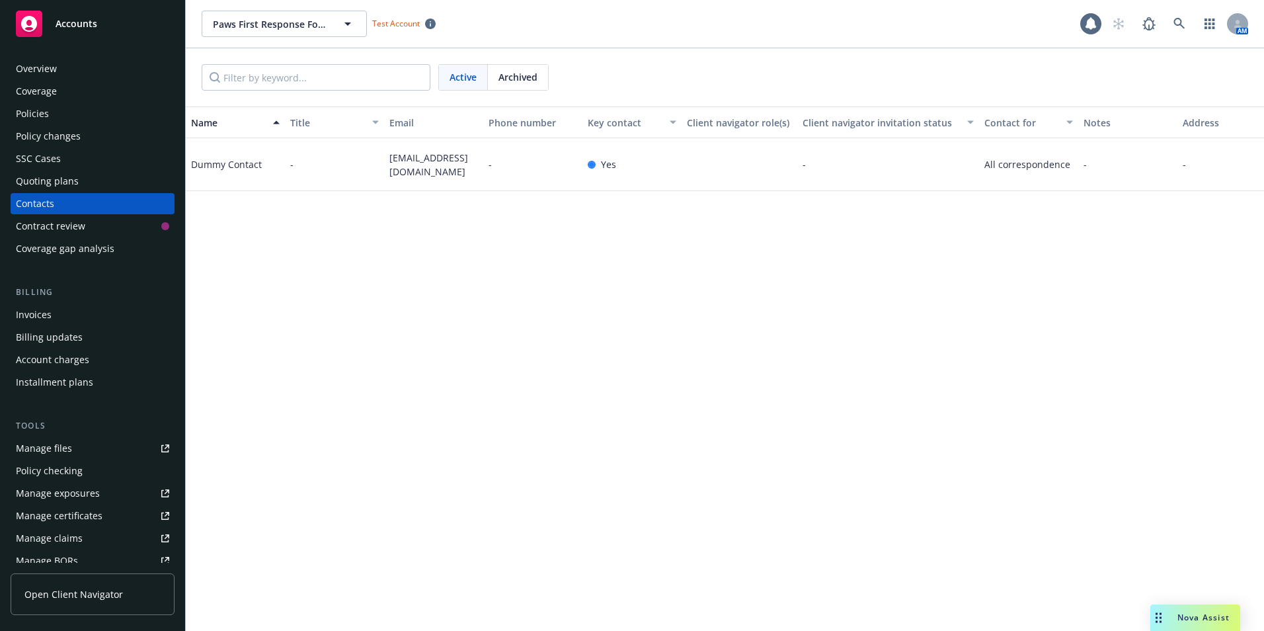
click at [1054, 165] on span "All correspondence" at bounding box center [1028, 164] width 89 height 14
click at [274, 159] on div "Dummy Contact" at bounding box center [235, 164] width 99 height 53
click at [233, 168] on div "Dummy Contact" at bounding box center [226, 164] width 71 height 14
click at [249, 168] on div "Dummy Contact" at bounding box center [226, 164] width 71 height 14
click at [59, 202] on div "Contacts" at bounding box center [92, 203] width 153 height 21
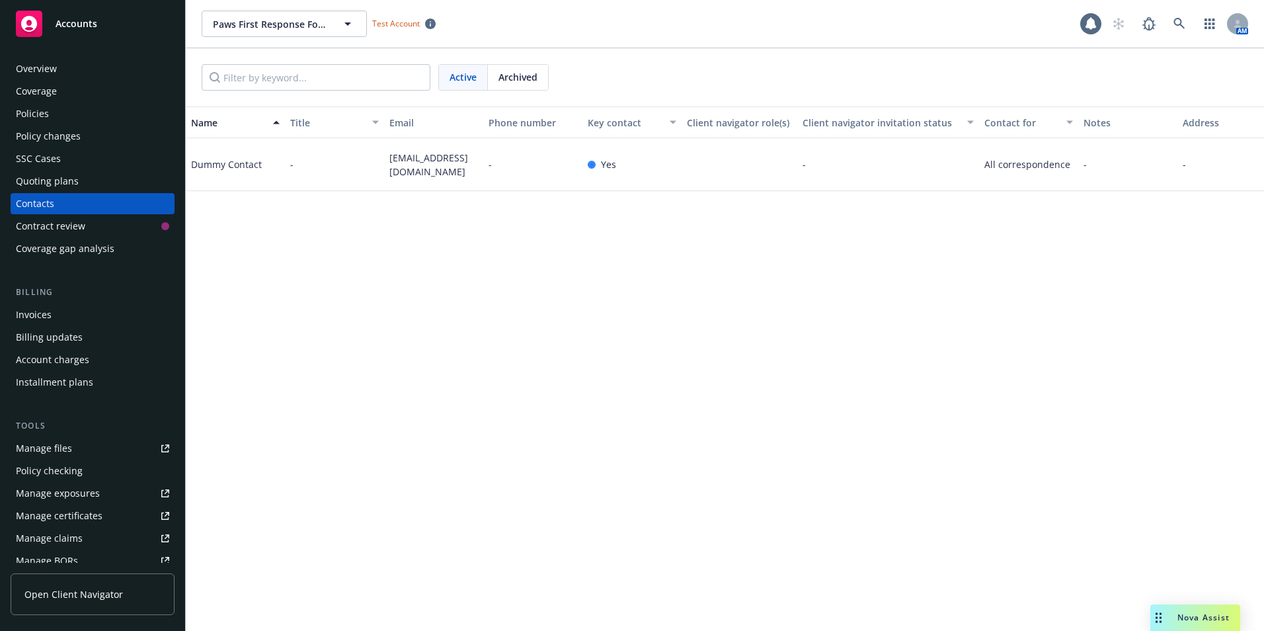
click at [239, 165] on div "Dummy Contact" at bounding box center [226, 164] width 71 height 14
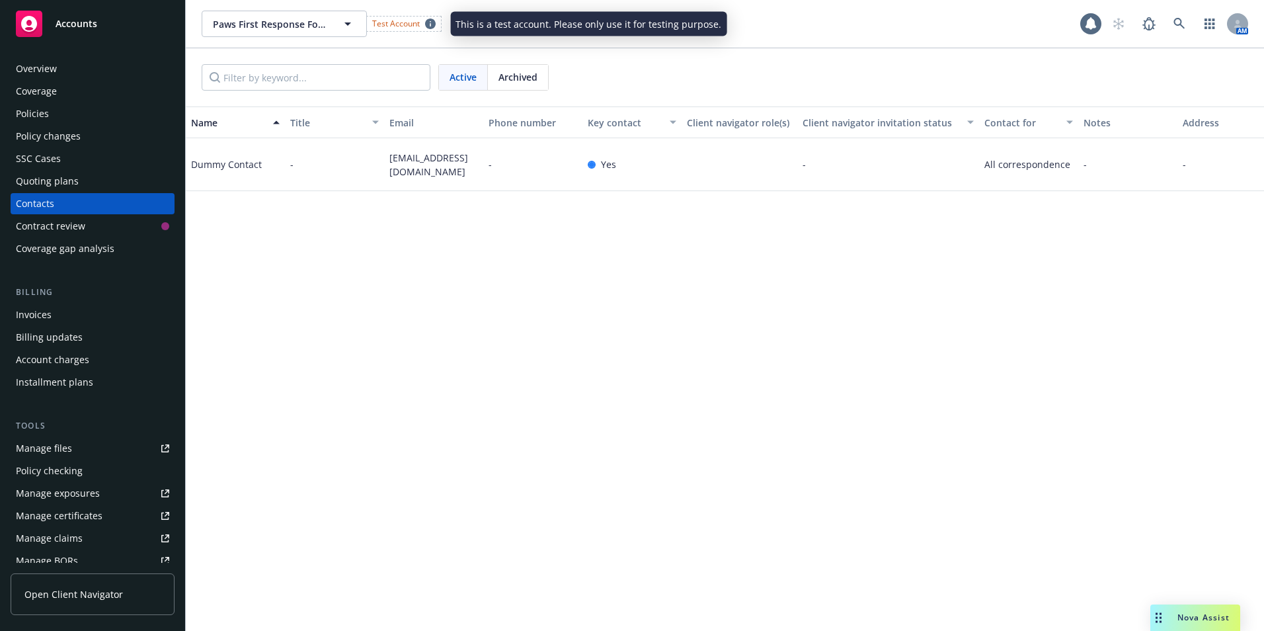
click at [407, 22] on span "Test Account" at bounding box center [396, 23] width 48 height 11
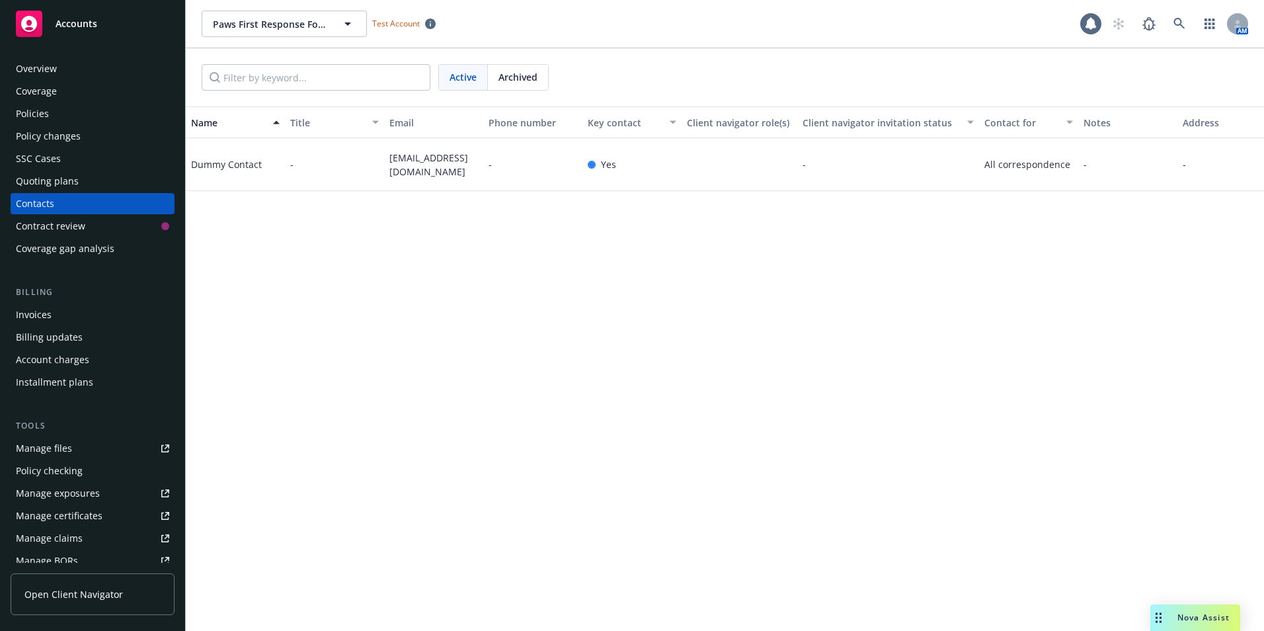
click at [516, 77] on span "Archived" at bounding box center [517, 77] width 39 height 14
click at [443, 68] on div "Active" at bounding box center [463, 77] width 49 height 25
click at [64, 200] on div "Contacts" at bounding box center [92, 203] width 153 height 21
drag, startPoint x: 63, startPoint y: 200, endPoint x: 52, endPoint y: 200, distance: 11.9
click at [52, 200] on div "Contacts" at bounding box center [35, 203] width 38 height 21
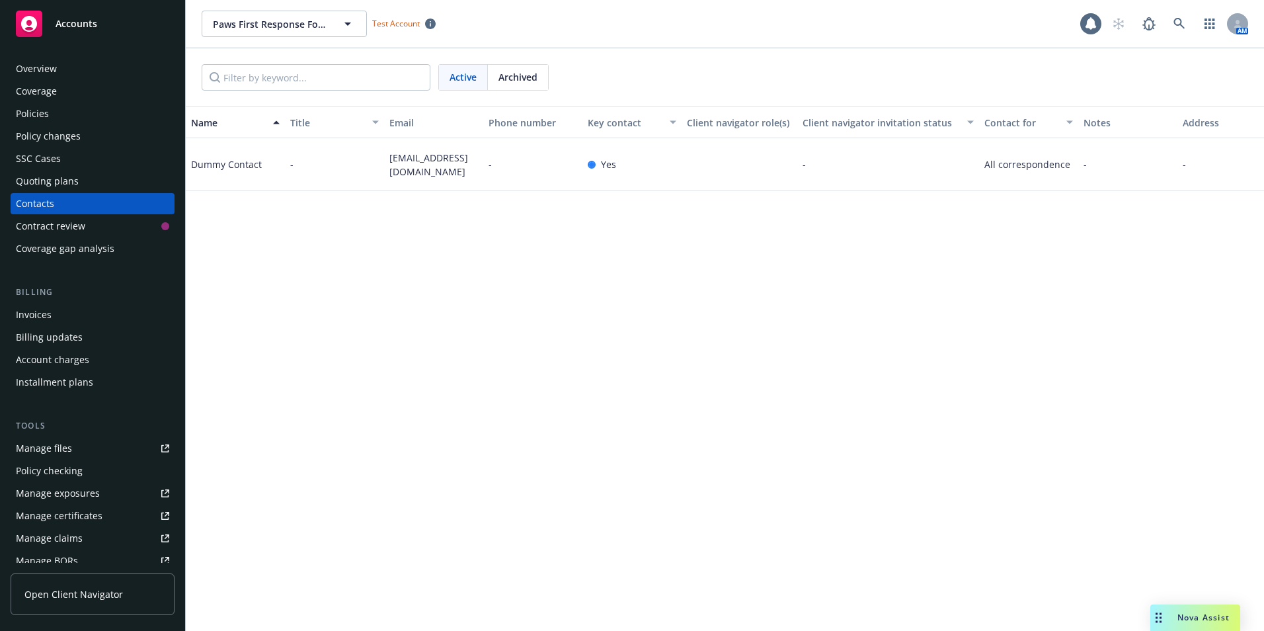
click at [54, 72] on div "Overview" at bounding box center [36, 68] width 41 height 21
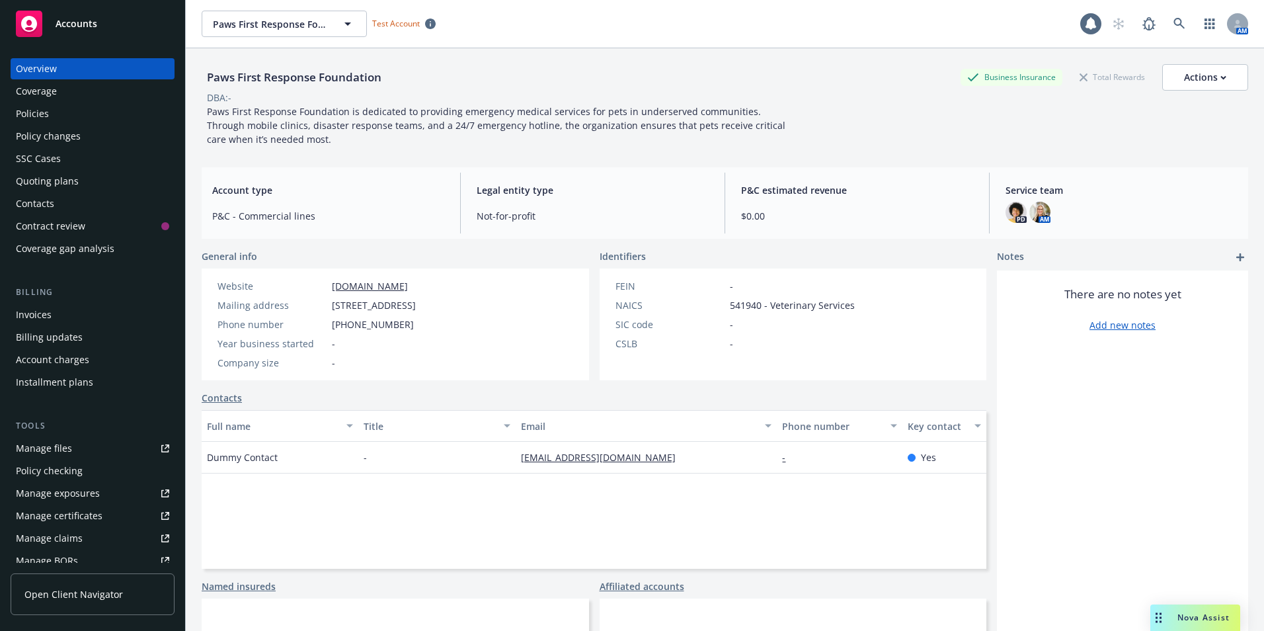
scroll to position [66, 0]
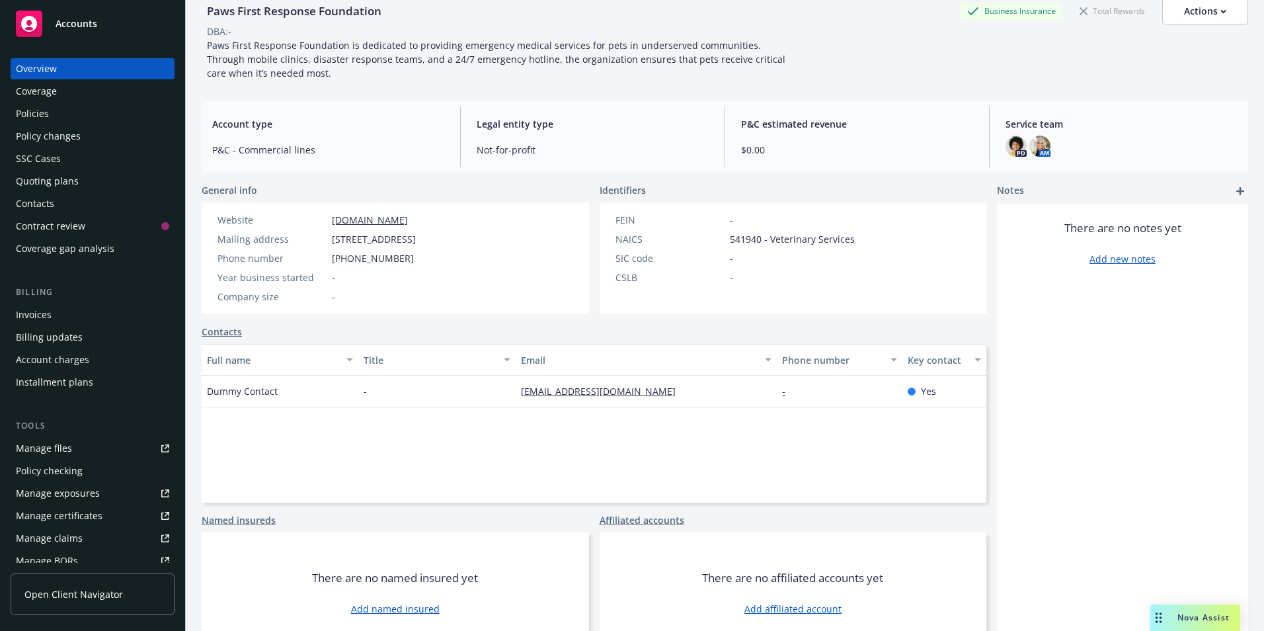
click at [908, 367] on div "Key contact" at bounding box center [937, 360] width 59 height 14
click at [225, 338] on link "Contacts" at bounding box center [222, 332] width 40 height 14
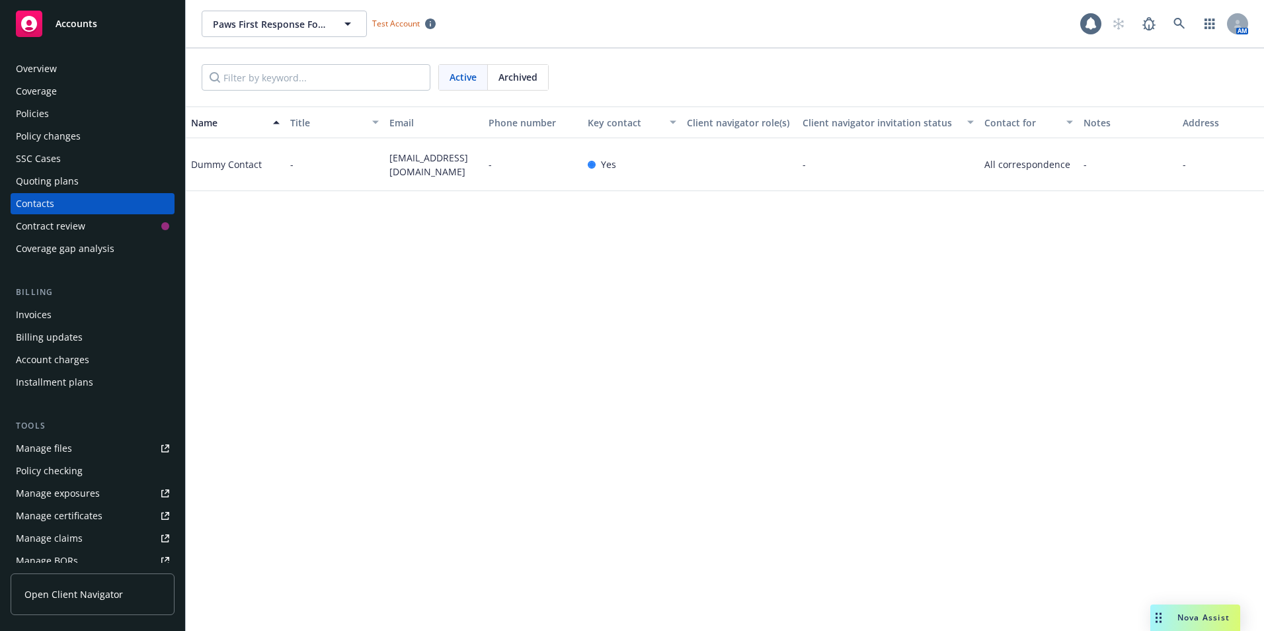
click at [253, 155] on div "Dummy Contact" at bounding box center [235, 164] width 99 height 53
click at [248, 158] on div "Dummy Contact" at bounding box center [226, 164] width 71 height 14
click at [407, 76] on input "Filter by keyword..." at bounding box center [316, 77] width 229 height 26
type input "k"
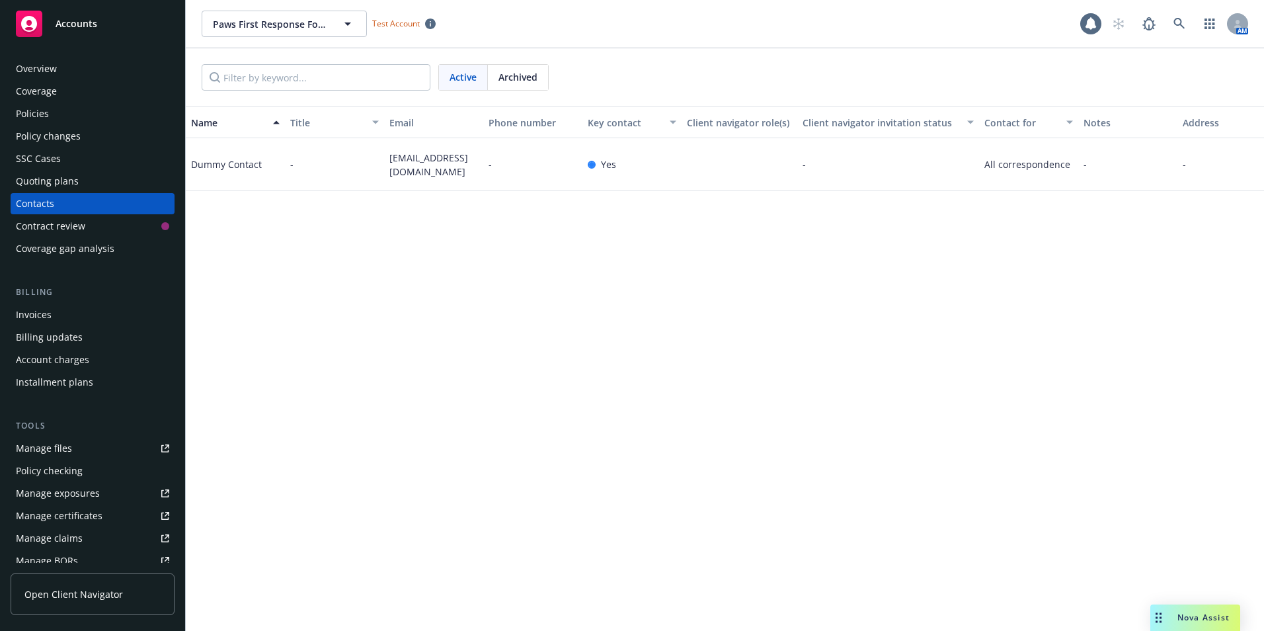
click at [221, 161] on div "Dummy Contact" at bounding box center [226, 164] width 71 height 14
click at [61, 202] on div "Contacts" at bounding box center [92, 203] width 153 height 21
click at [332, 28] on button "Paws First Response Foundation" at bounding box center [284, 24] width 165 height 26
click at [399, 33] on div "No results Test Account" at bounding box center [641, 24] width 878 height 26
click at [403, 22] on span "Test Account" at bounding box center [396, 23] width 48 height 11
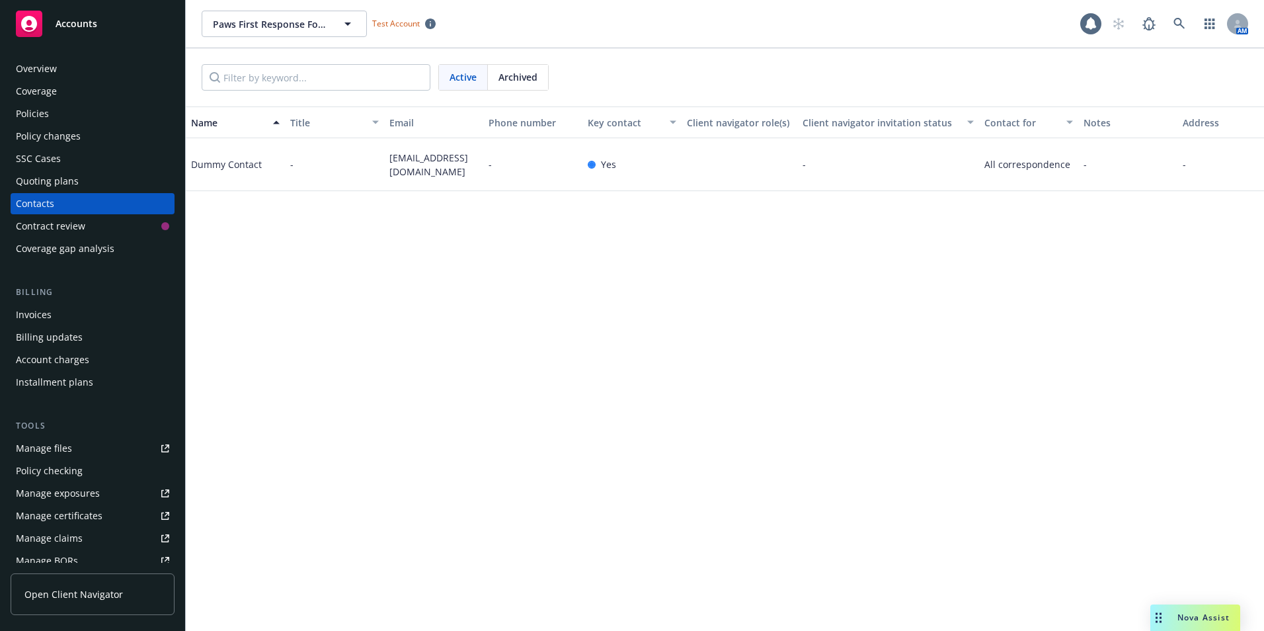
click at [70, 204] on div "Contacts" at bounding box center [92, 203] width 153 height 21
click at [87, 231] on div "Contract review" at bounding box center [88, 225] width 145 height 21
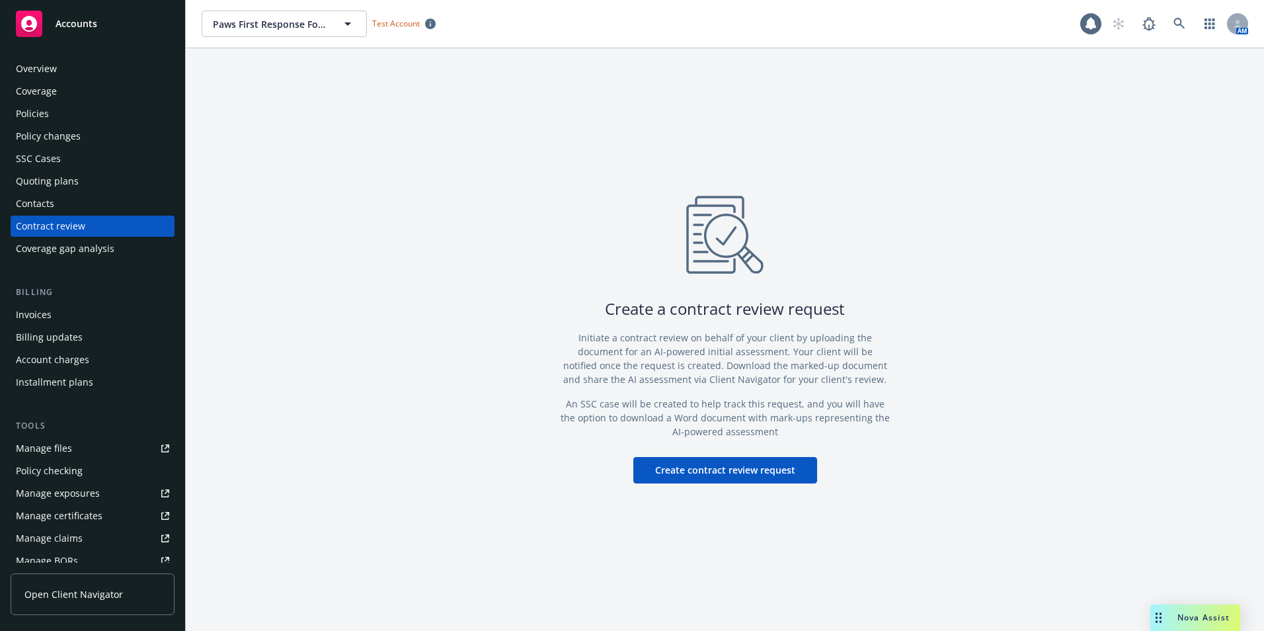
click at [93, 205] on div "Contacts" at bounding box center [92, 203] width 153 height 21
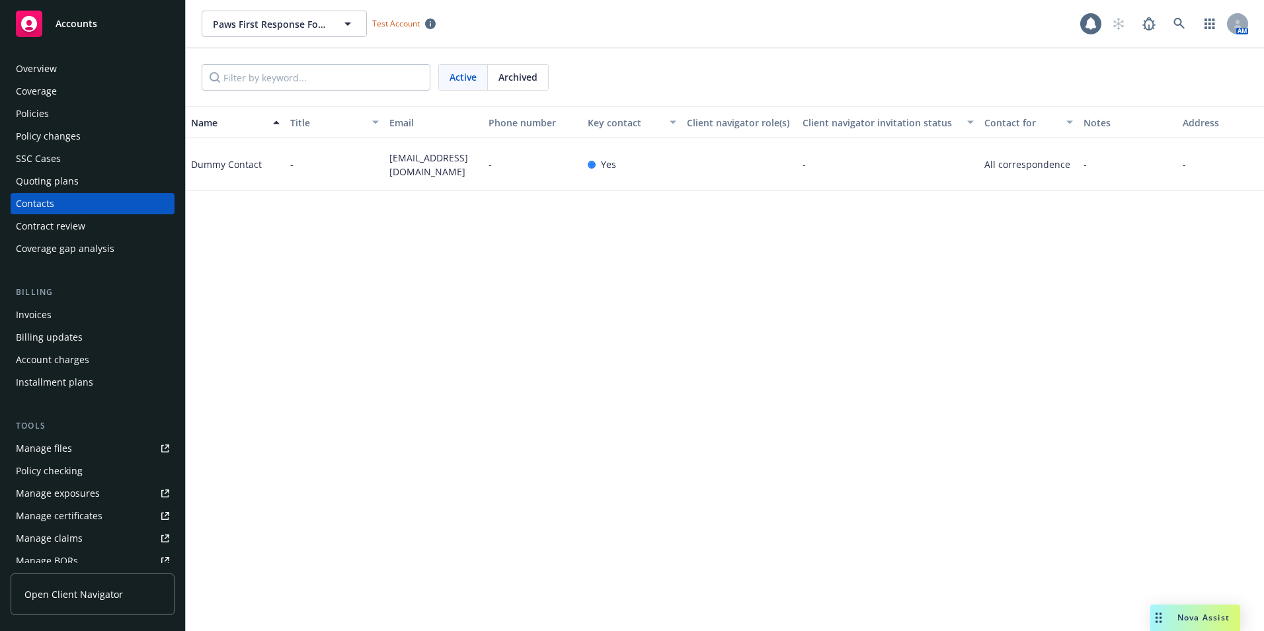
click at [258, 163] on div "Dummy Contact" at bounding box center [226, 164] width 71 height 14
click at [253, 163] on div "Dummy Contact" at bounding box center [226, 164] width 71 height 14
click at [253, 162] on div "Dummy Contact" at bounding box center [226, 164] width 71 height 14
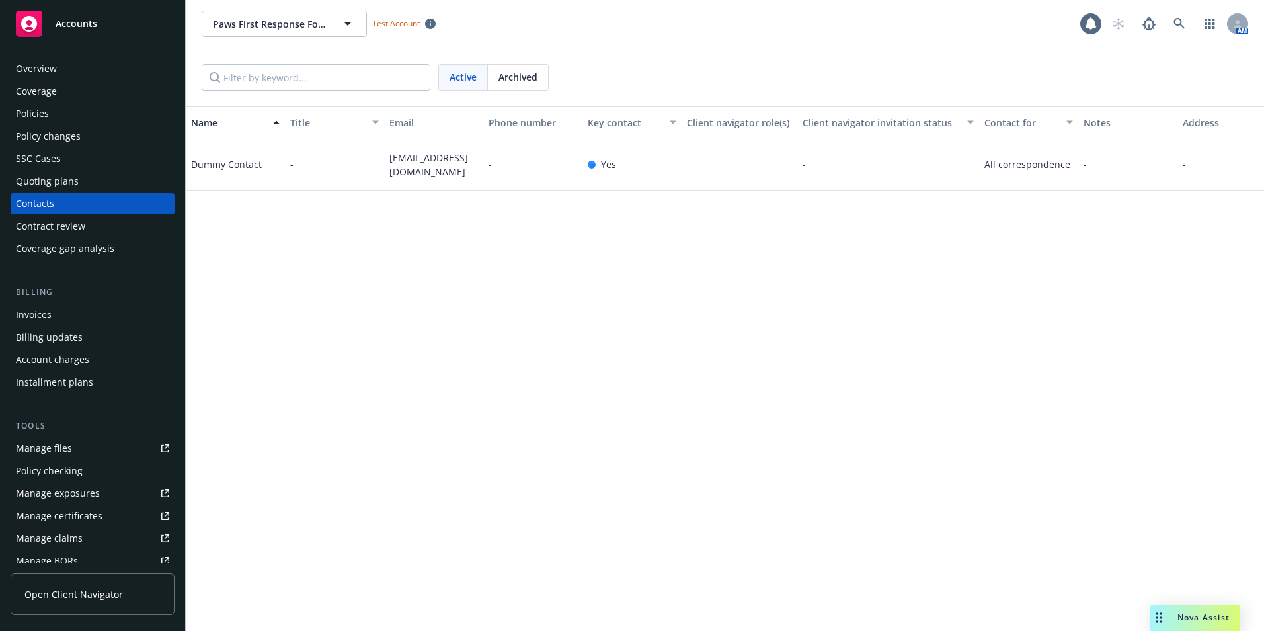
click at [1017, 155] on div "All correspondence" at bounding box center [1028, 164] width 99 height 53
click at [1069, 130] on div "button" at bounding box center [1071, 122] width 7 height 30
click at [532, 78] on span "Archived" at bounding box center [517, 77] width 39 height 14
click at [467, 75] on span "Active" at bounding box center [462, 77] width 27 height 14
drag, startPoint x: 604, startPoint y: 167, endPoint x: 598, endPoint y: 165, distance: 6.7
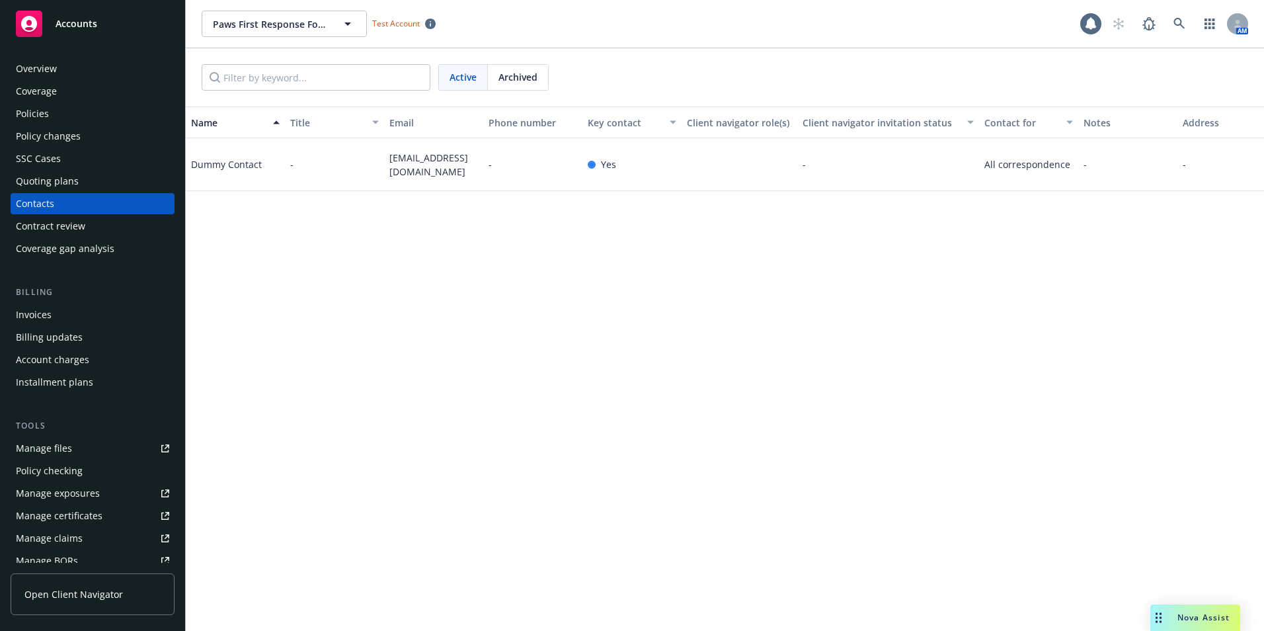
click at [598, 165] on div "Yes" at bounding box center [602, 164] width 28 height 14
click at [45, 69] on div "Overview" at bounding box center [36, 68] width 41 height 21
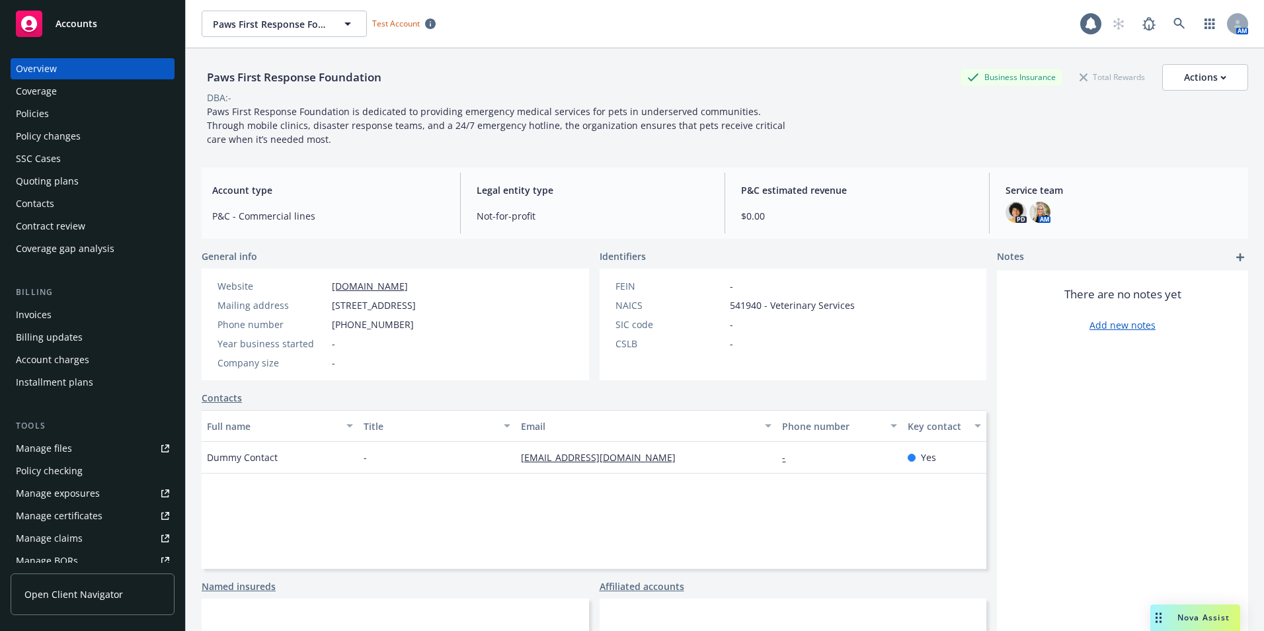
click at [224, 405] on link "Contacts" at bounding box center [222, 398] width 40 height 14
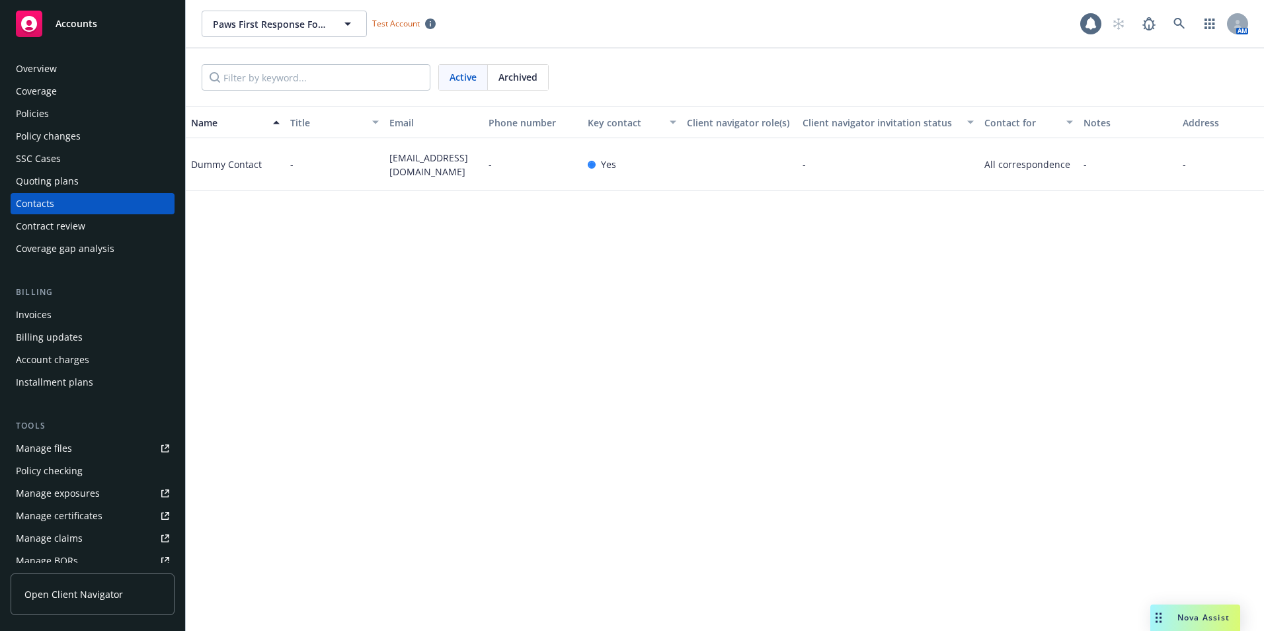
click at [44, 67] on div "Overview" at bounding box center [36, 68] width 41 height 21
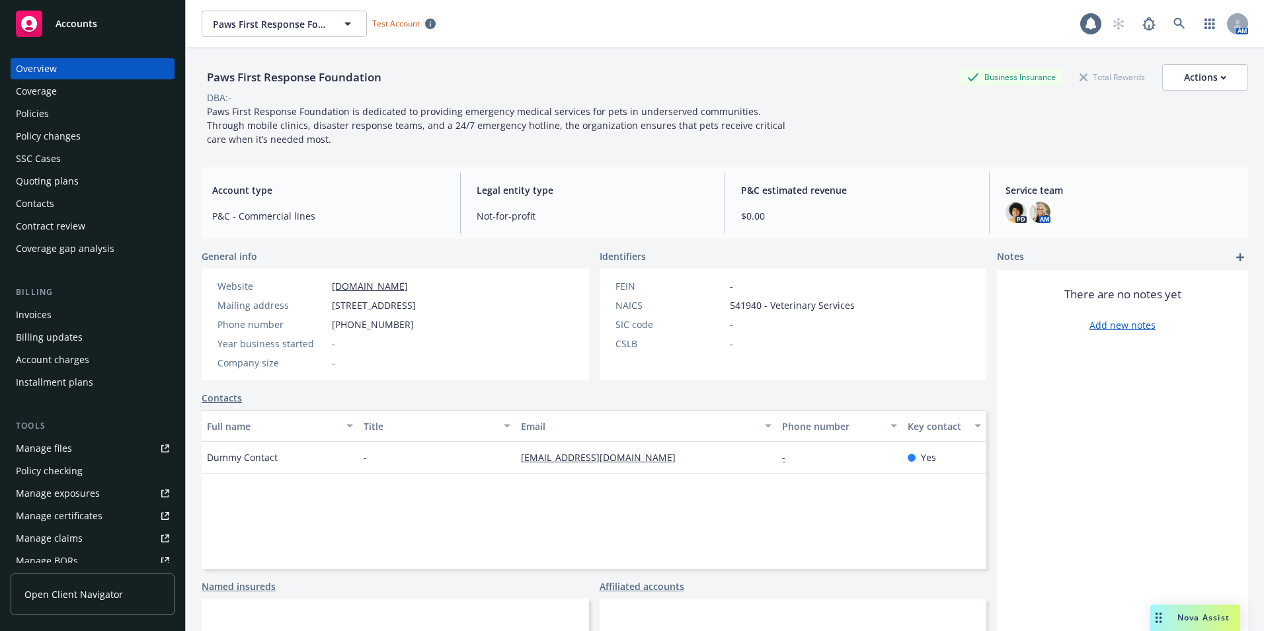
click at [55, 202] on div "Contacts" at bounding box center [92, 203] width 153 height 21
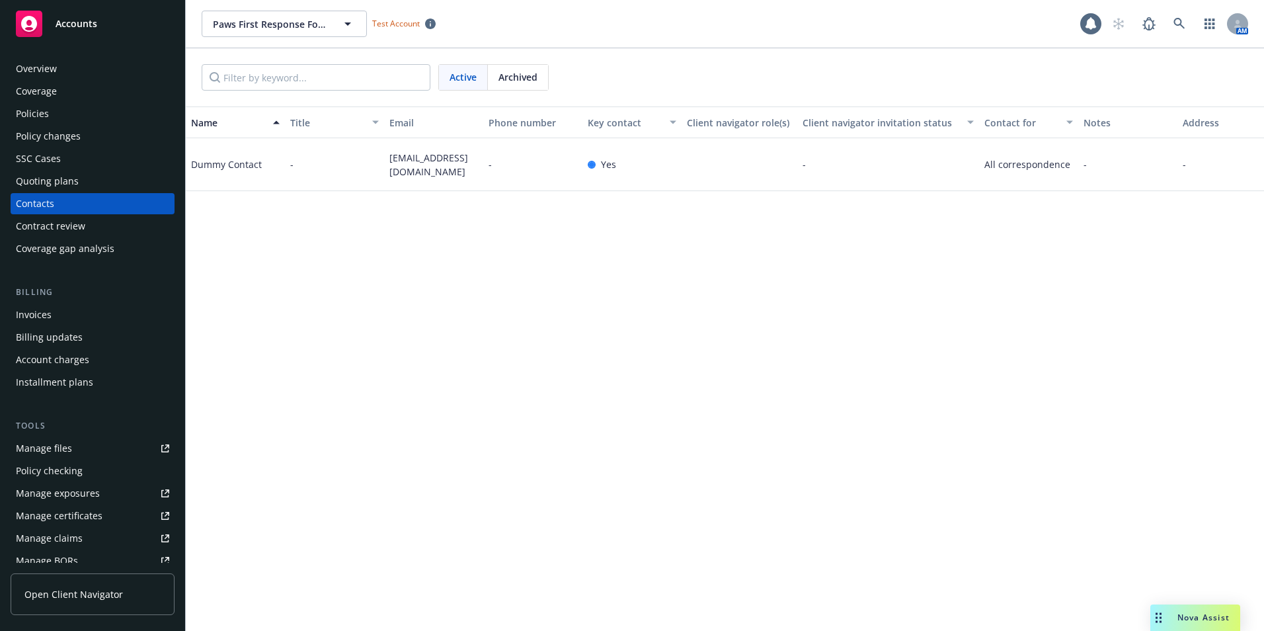
click at [1032, 141] on div "All correspondence" at bounding box center [1028, 164] width 99 height 53
drag, startPoint x: 1032, startPoint y: 141, endPoint x: 1016, endPoint y: 145, distance: 16.4
click at [1016, 145] on div "All correspondence" at bounding box center [1028, 164] width 99 height 53
click at [1036, 165] on span "All correspondence" at bounding box center [1028, 164] width 89 height 14
click at [64, 226] on div "Contract review" at bounding box center [50, 225] width 69 height 21
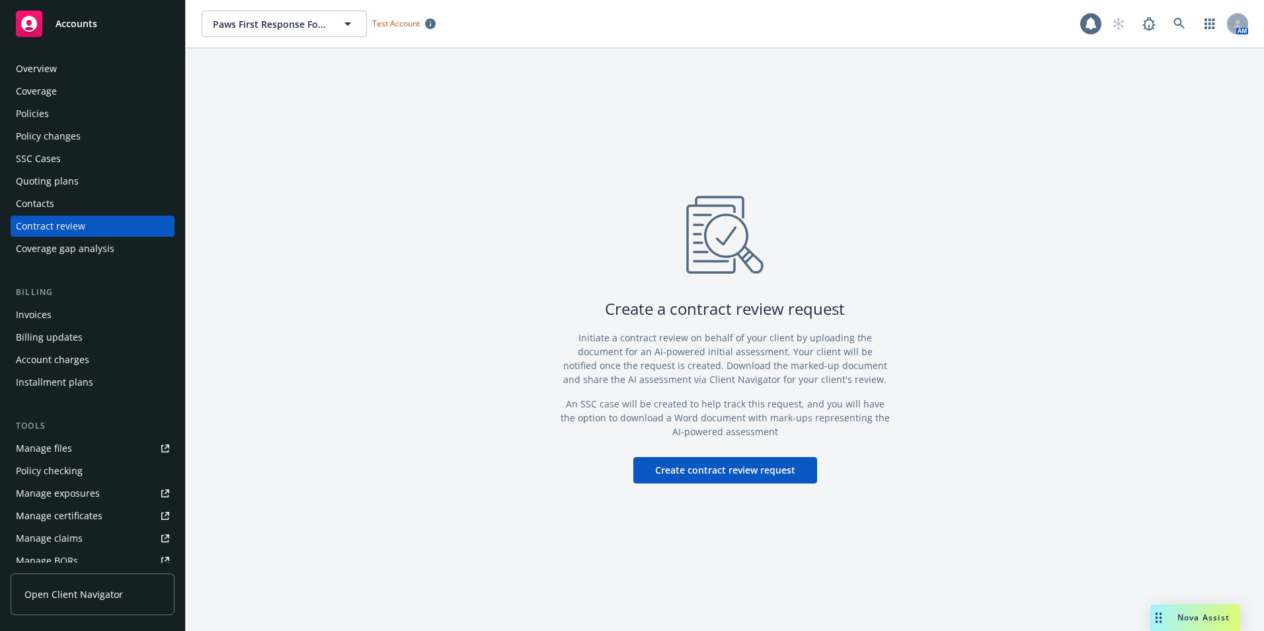
click at [72, 203] on div "Contacts" at bounding box center [92, 203] width 153 height 21
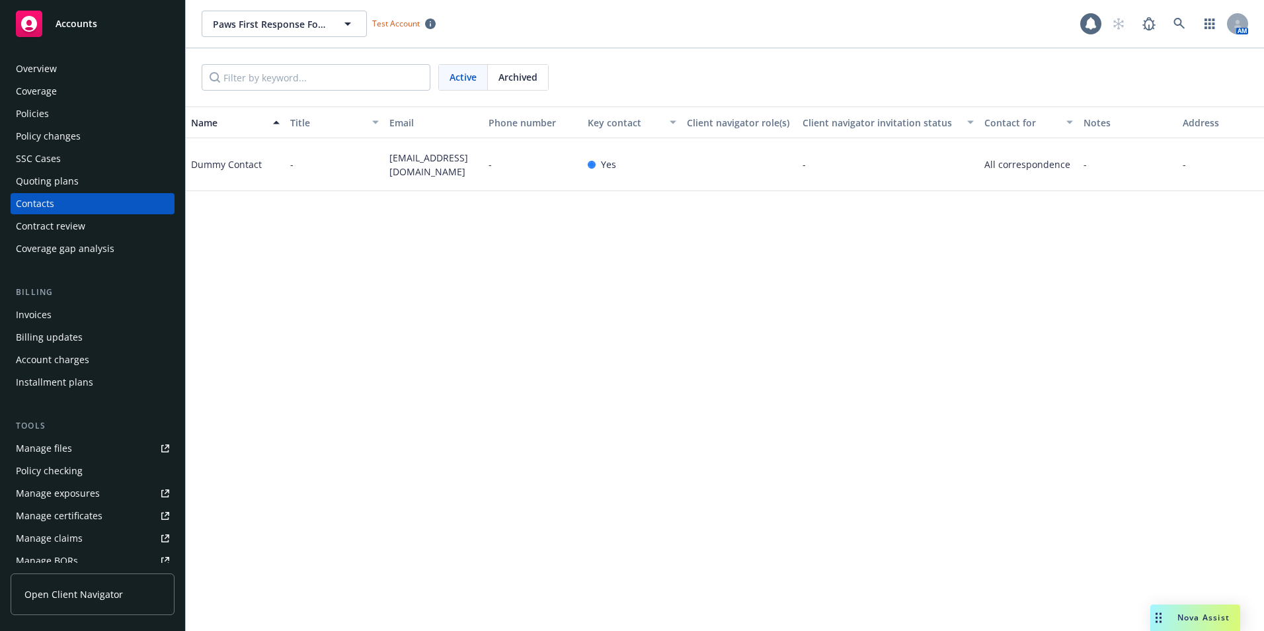
click at [223, 165] on div "Dummy Contact" at bounding box center [226, 164] width 71 height 14
click at [237, 165] on div "Dummy Contact" at bounding box center [226, 164] width 71 height 14
click at [245, 165] on div "Dummy Contact" at bounding box center [226, 164] width 71 height 14
click at [512, 71] on span "Archived" at bounding box center [517, 77] width 39 height 14
click at [467, 72] on span "Active" at bounding box center [462, 77] width 27 height 14
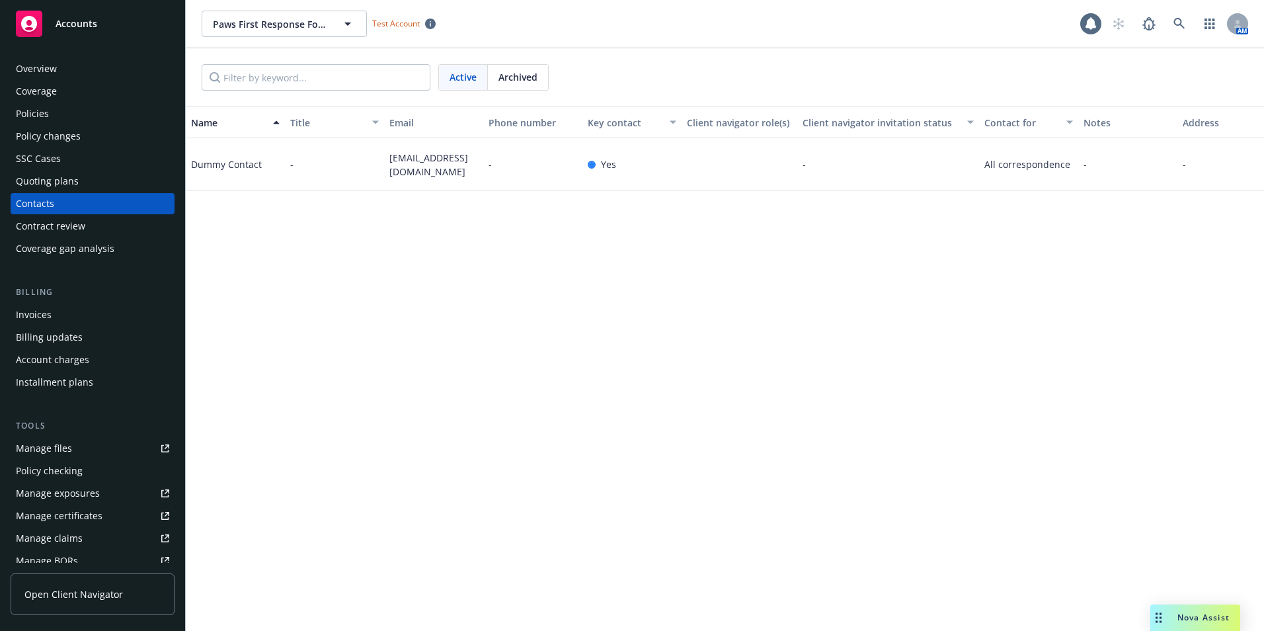
click at [1062, 179] on div "All correspondence" at bounding box center [1028, 164] width 99 height 53
click at [65, 210] on div "Contacts" at bounding box center [92, 203] width 153 height 21
click at [1175, 22] on icon at bounding box center [1178, 23] width 11 height 11
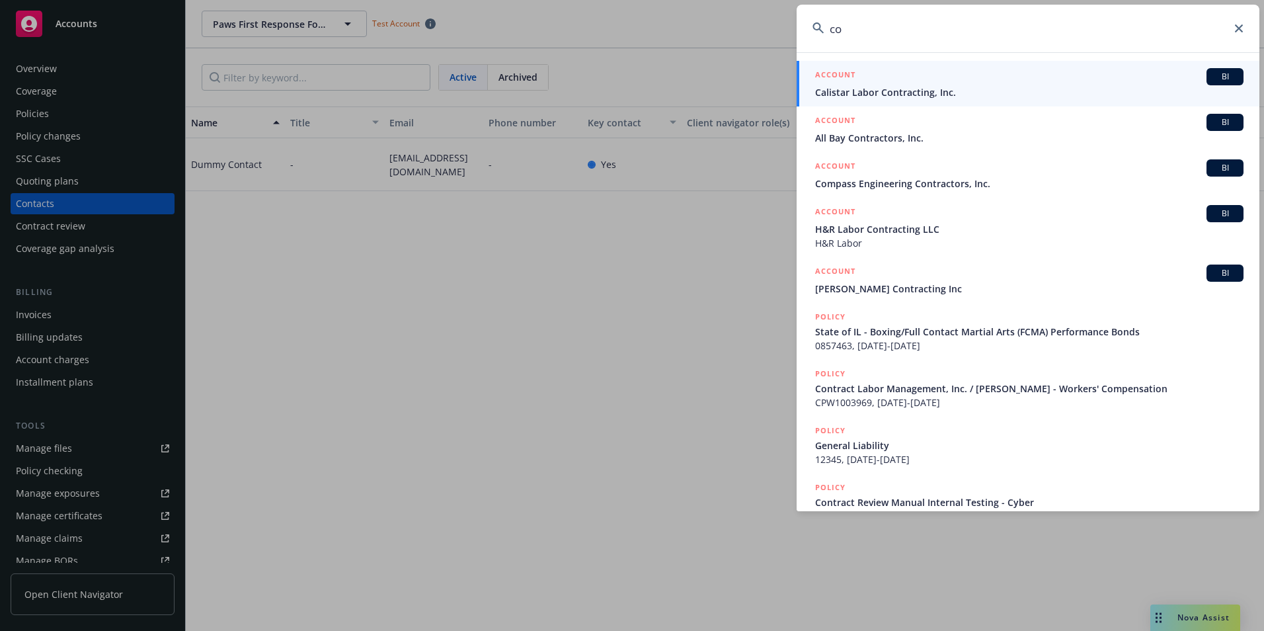
type input "c"
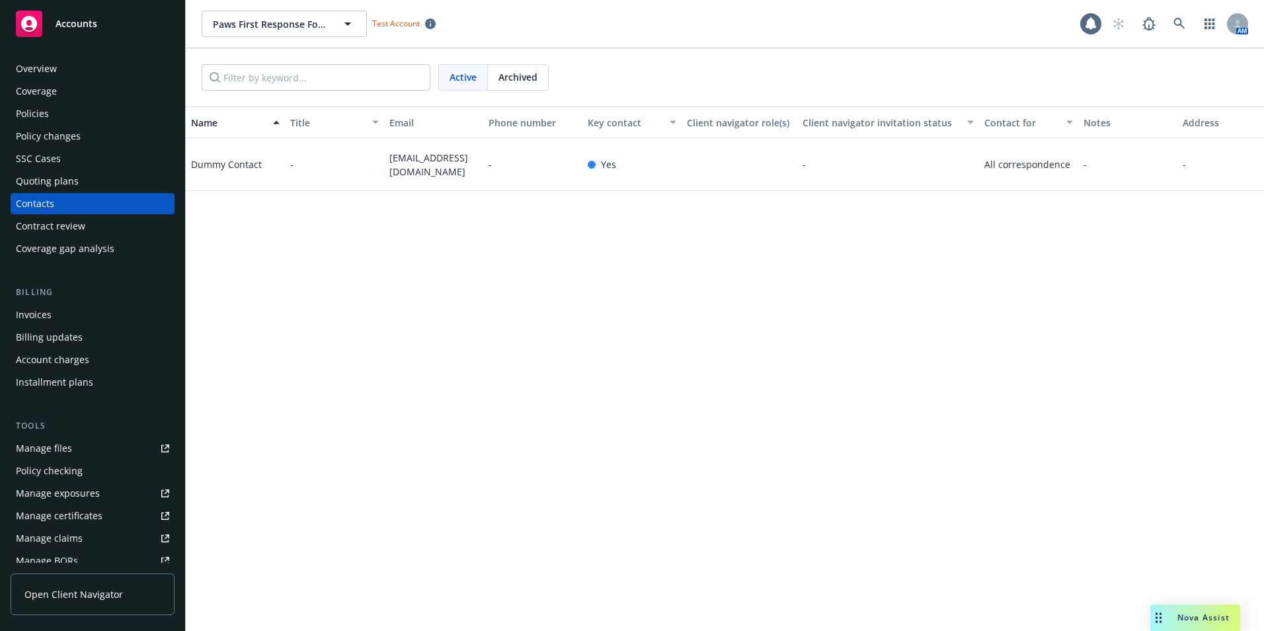
click at [58, 224] on div "Contract review" at bounding box center [50, 225] width 69 height 21
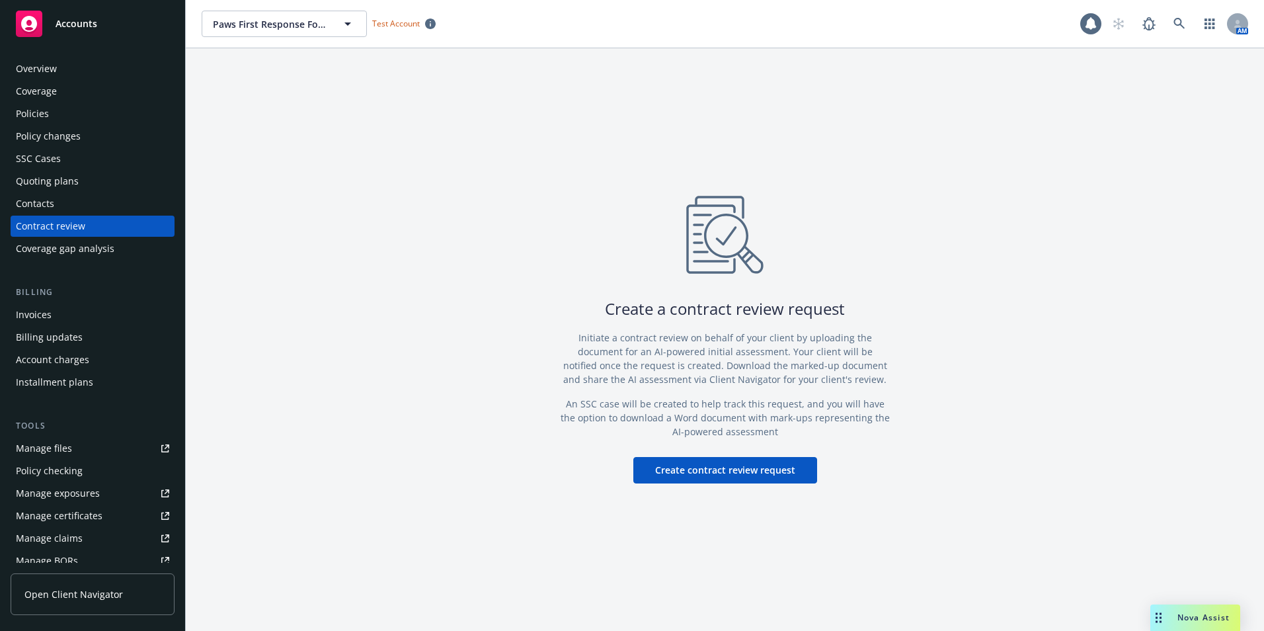
click at [55, 110] on div "Policies" at bounding box center [92, 113] width 153 height 21
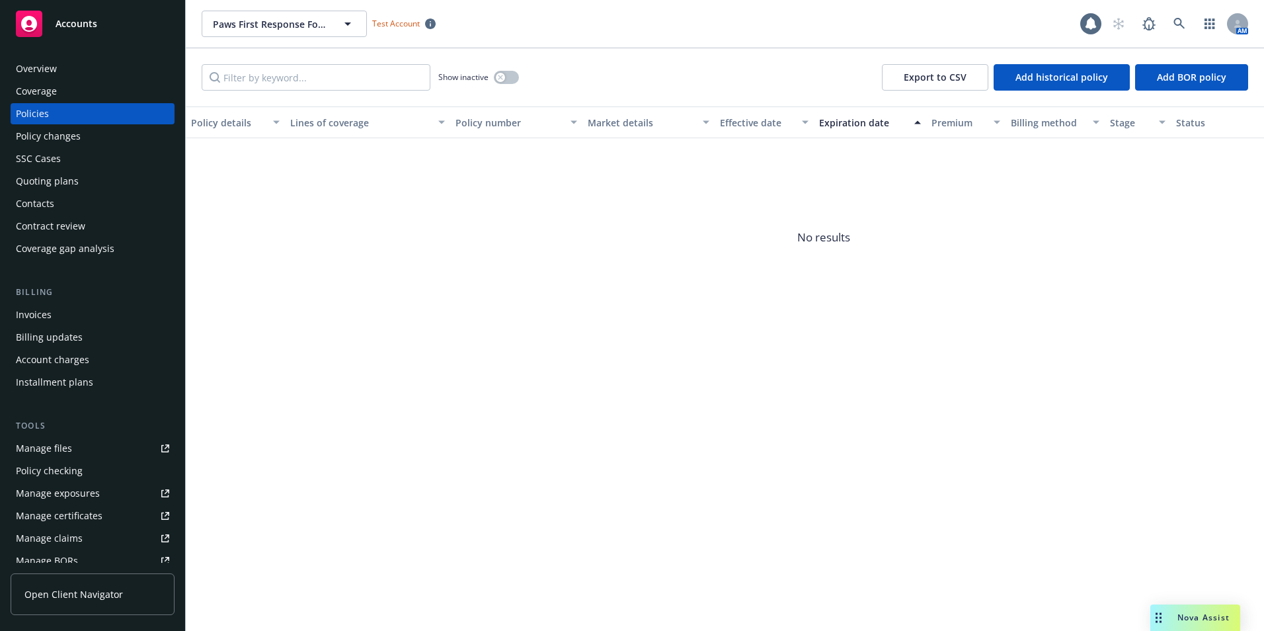
click at [54, 130] on div "Policy changes" at bounding box center [48, 136] width 65 height 21
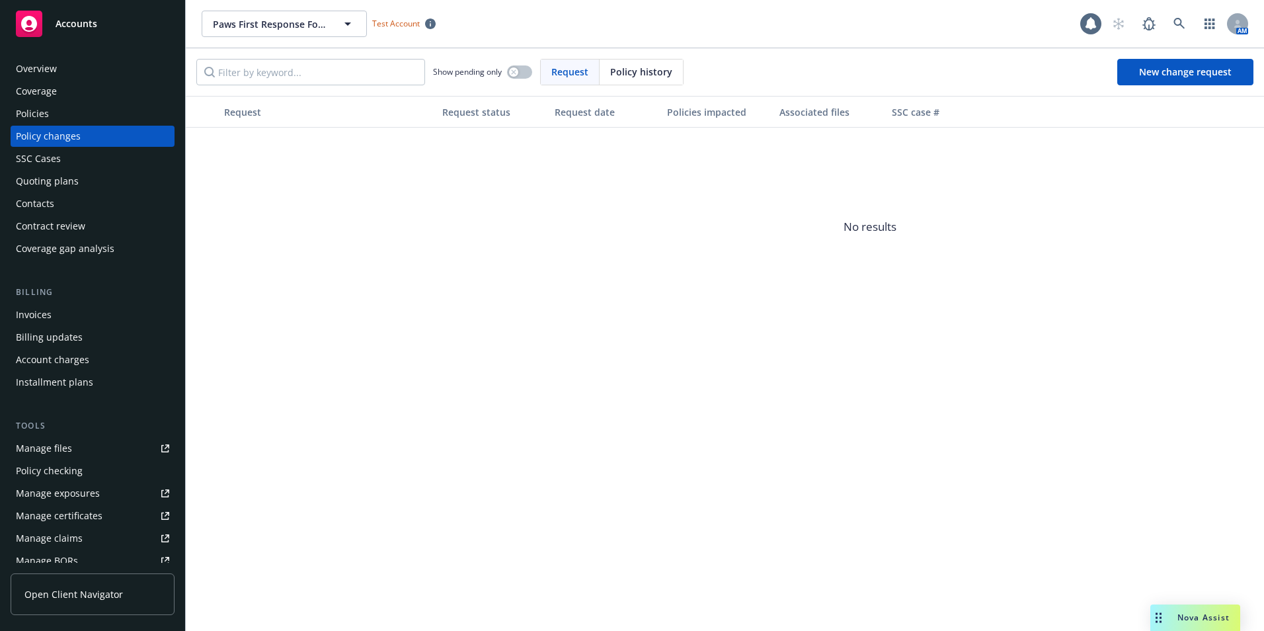
click at [50, 92] on div "Coverage" at bounding box center [36, 91] width 41 height 21
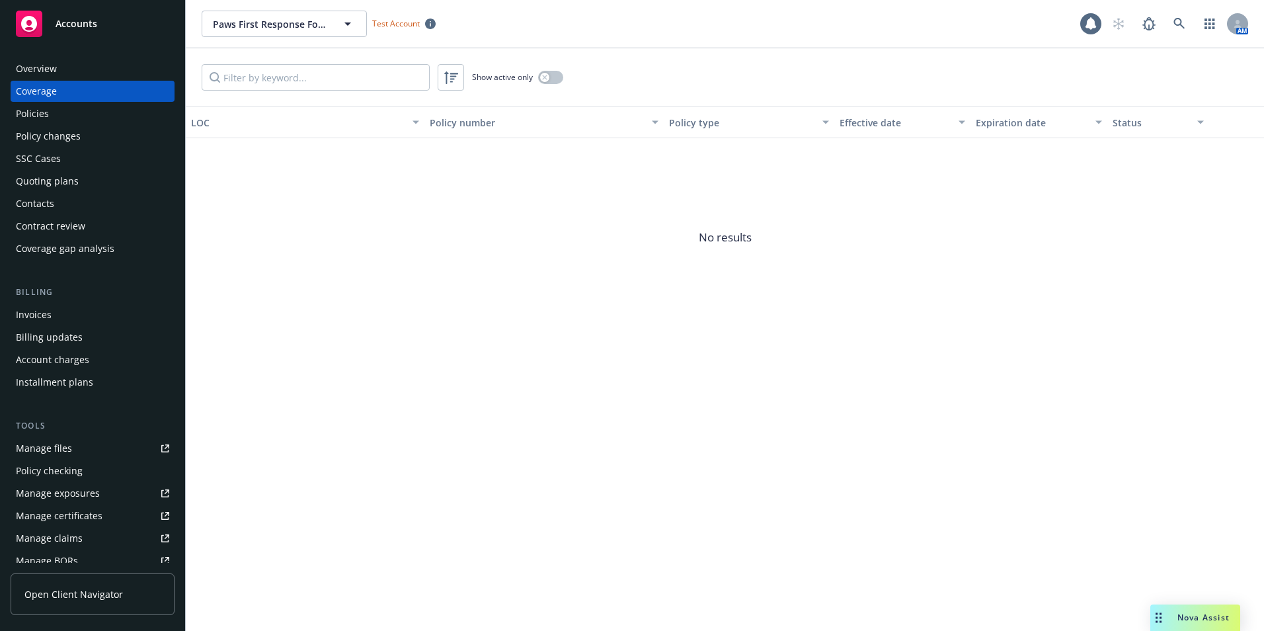
click at [50, 69] on div "Overview" at bounding box center [36, 68] width 41 height 21
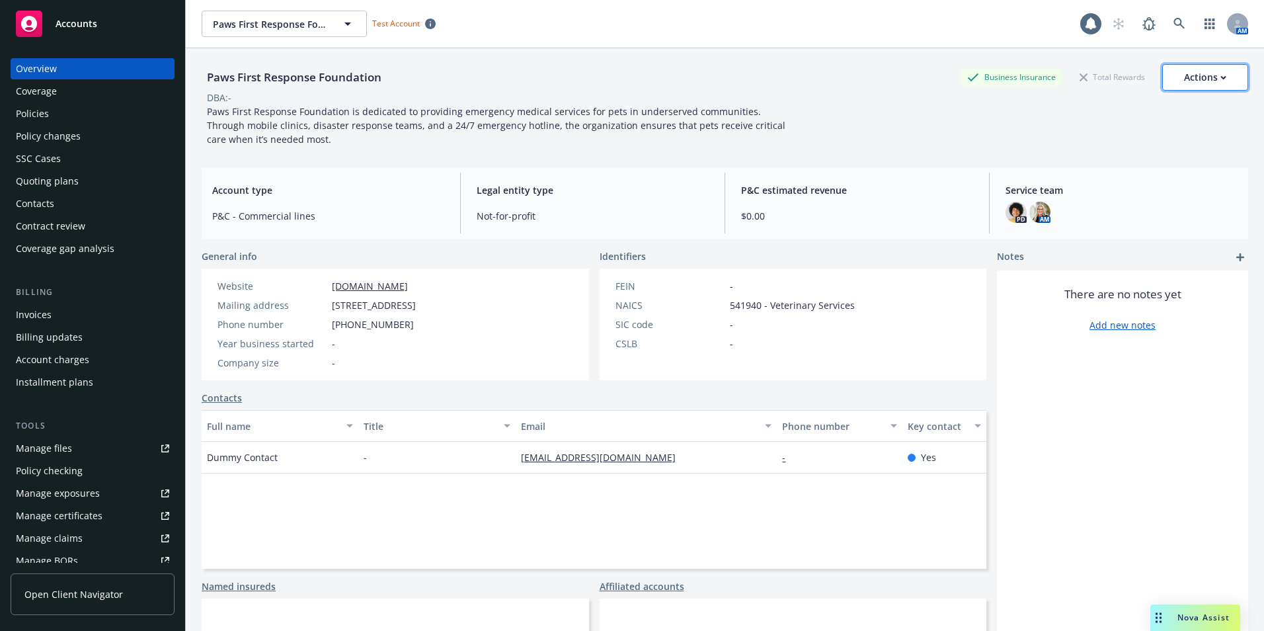
click at [1191, 76] on div "Actions" at bounding box center [1205, 77] width 42 height 25
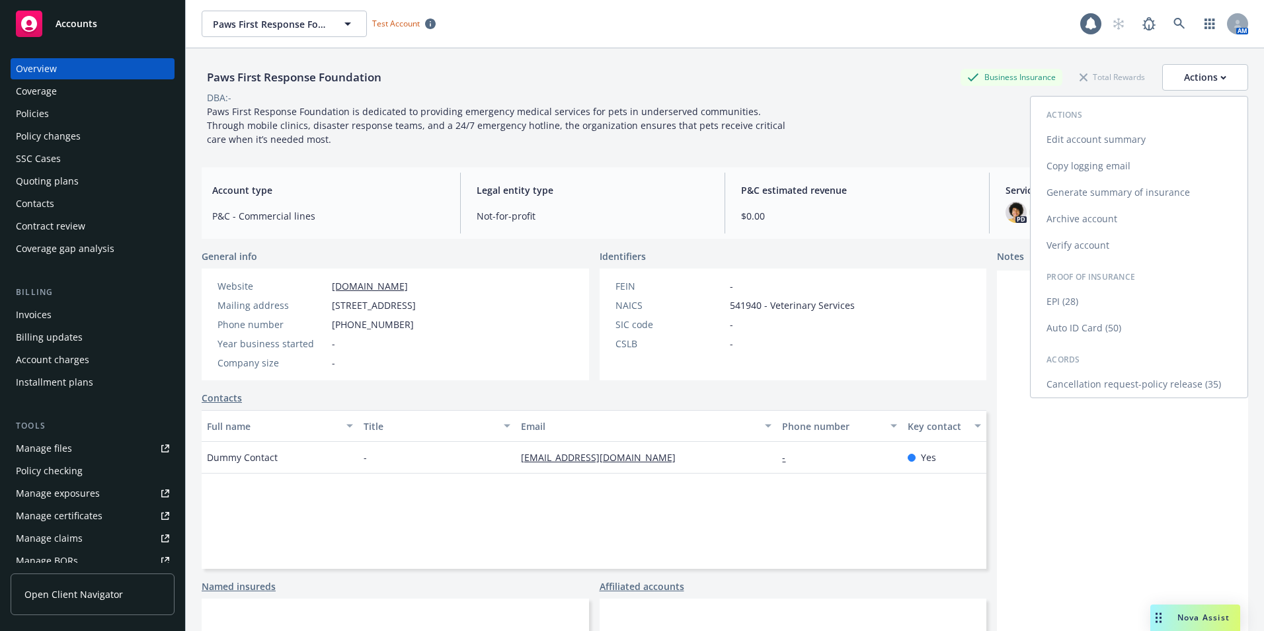
click at [1096, 140] on link "Edit account summary" at bounding box center [1139, 139] width 217 height 26
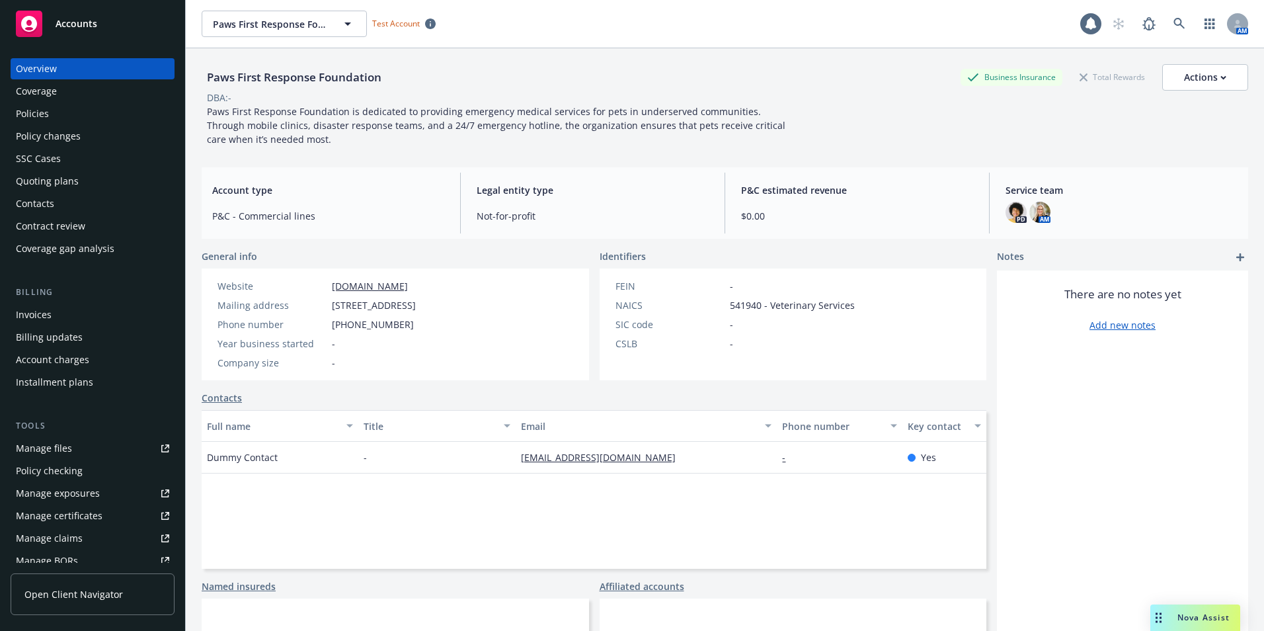
select select "US"
select select "Not-for-profit"
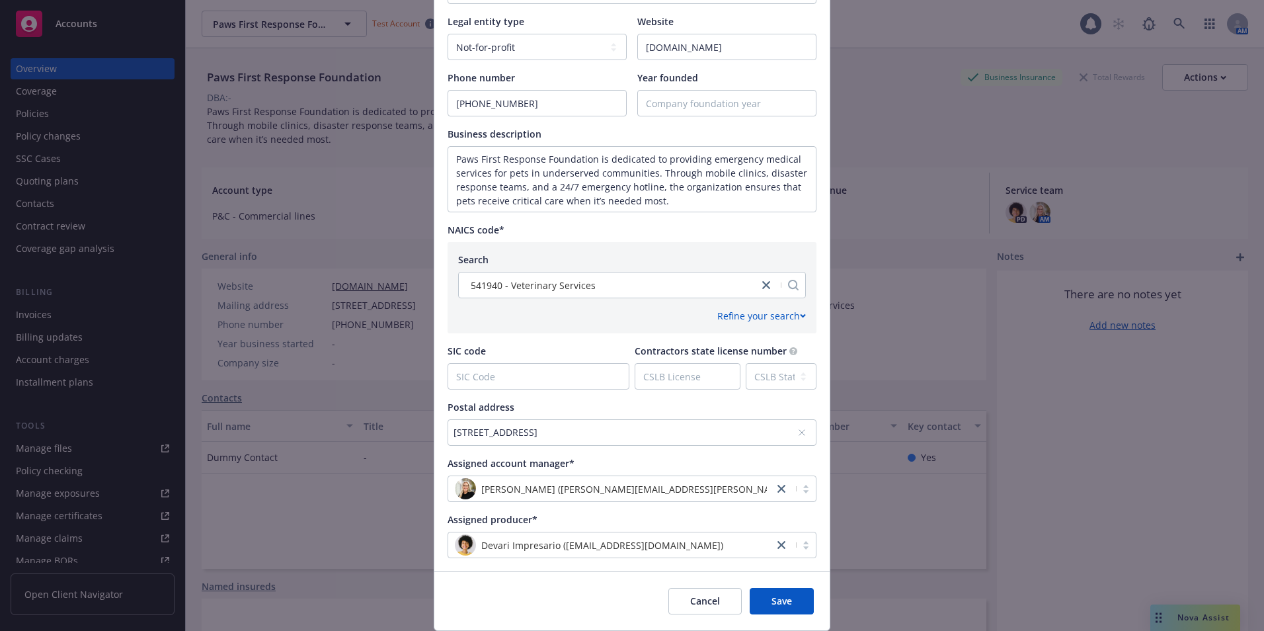
scroll to position [327, 0]
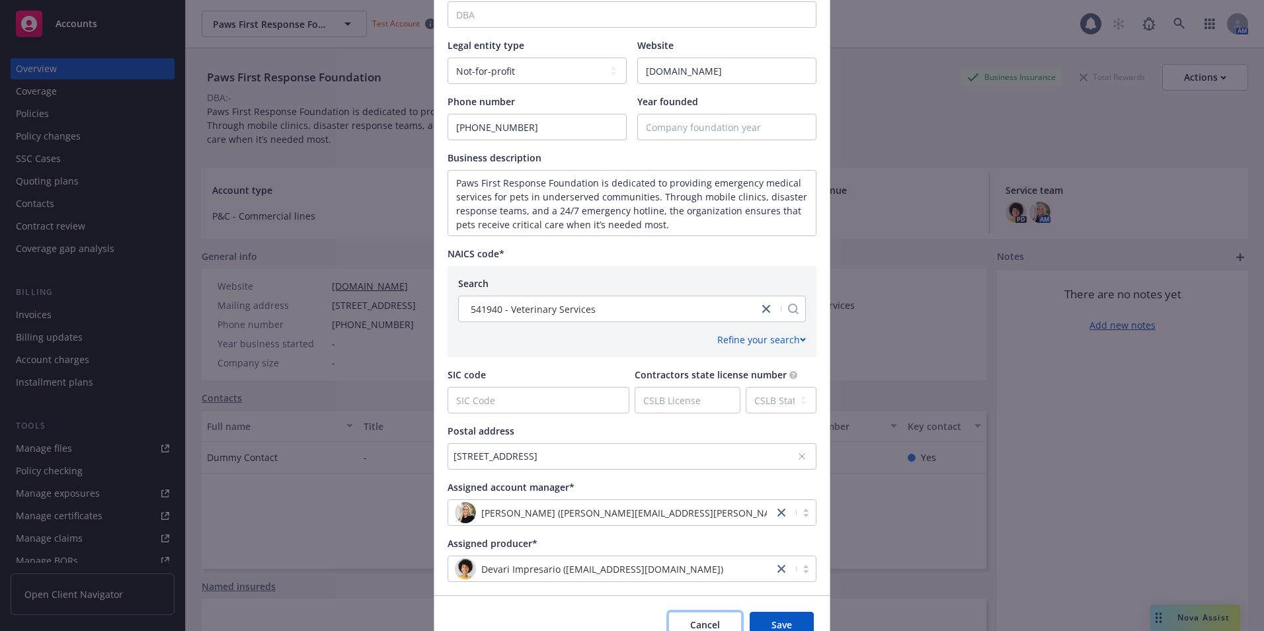
click at [706, 627] on span "Cancel" at bounding box center [705, 624] width 30 height 13
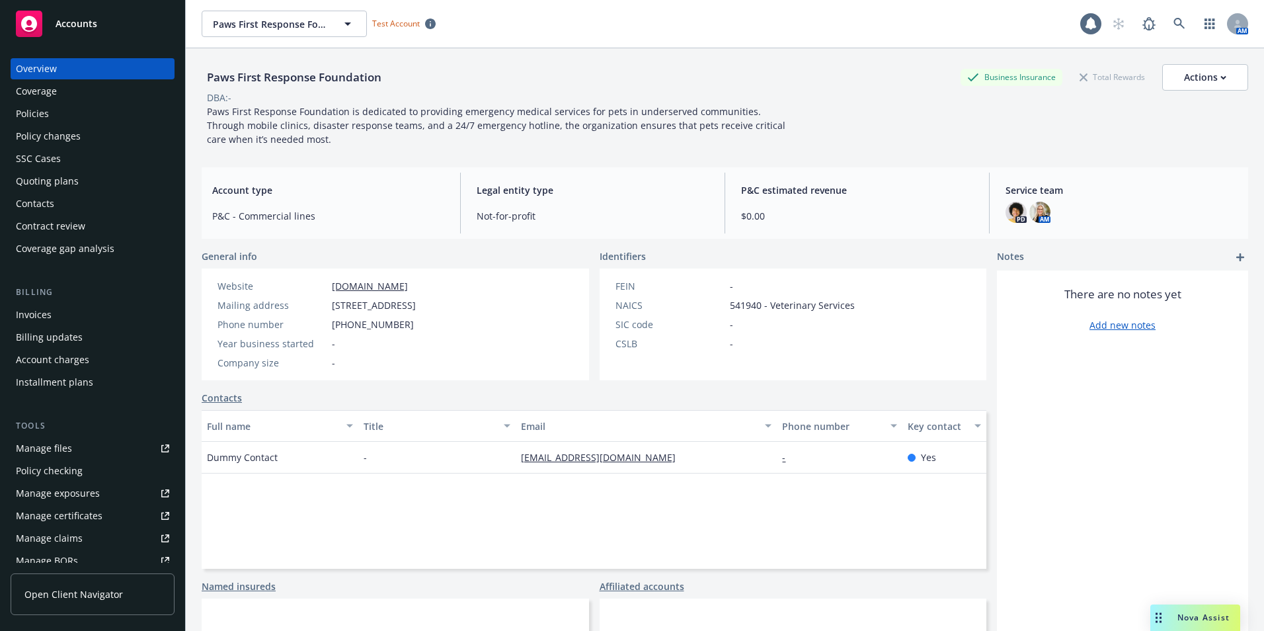
click at [749, 219] on span "$0.00" at bounding box center [857, 216] width 232 height 14
click at [758, 217] on span "$0.00" at bounding box center [857, 216] width 232 height 14
click at [57, 86] on div "Coverage" at bounding box center [92, 91] width 153 height 21
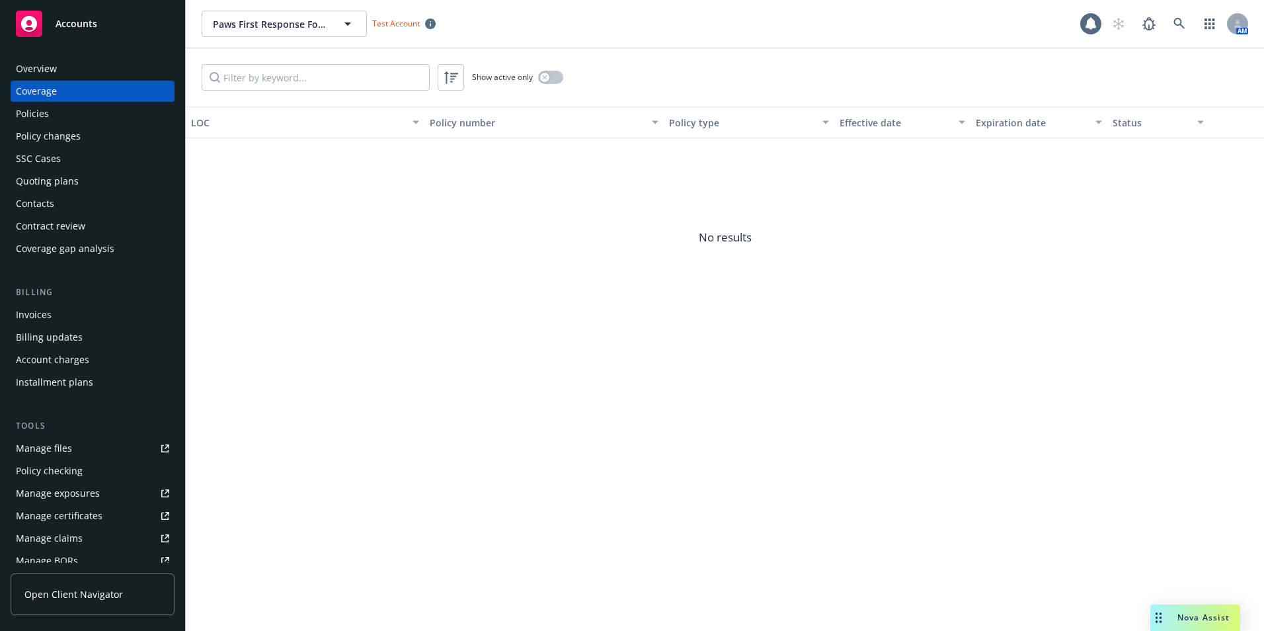
click at [49, 116] on div "Policies" at bounding box center [92, 113] width 153 height 21
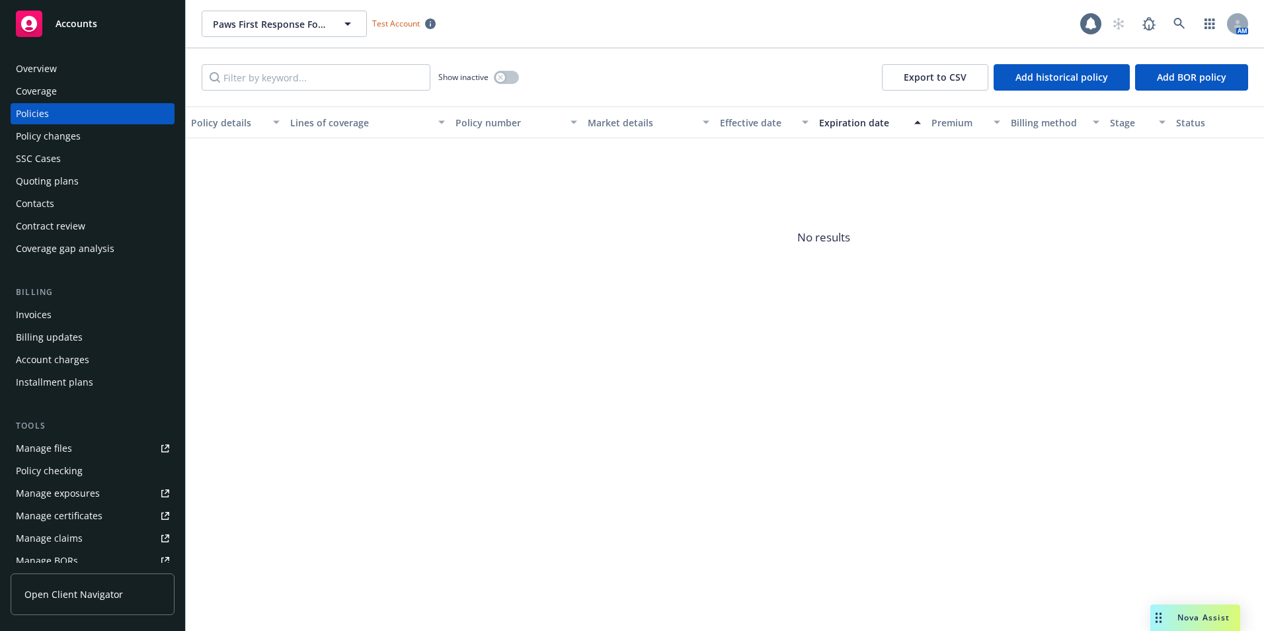
click at [48, 68] on div "Overview" at bounding box center [36, 68] width 41 height 21
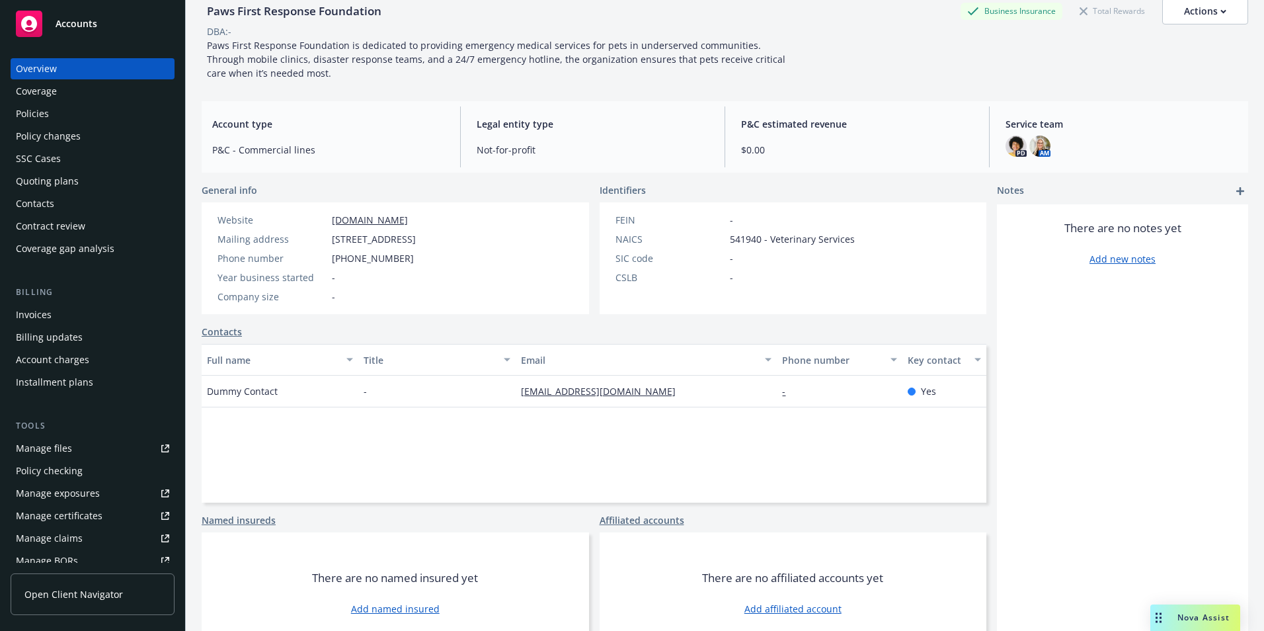
scroll to position [102, 0]
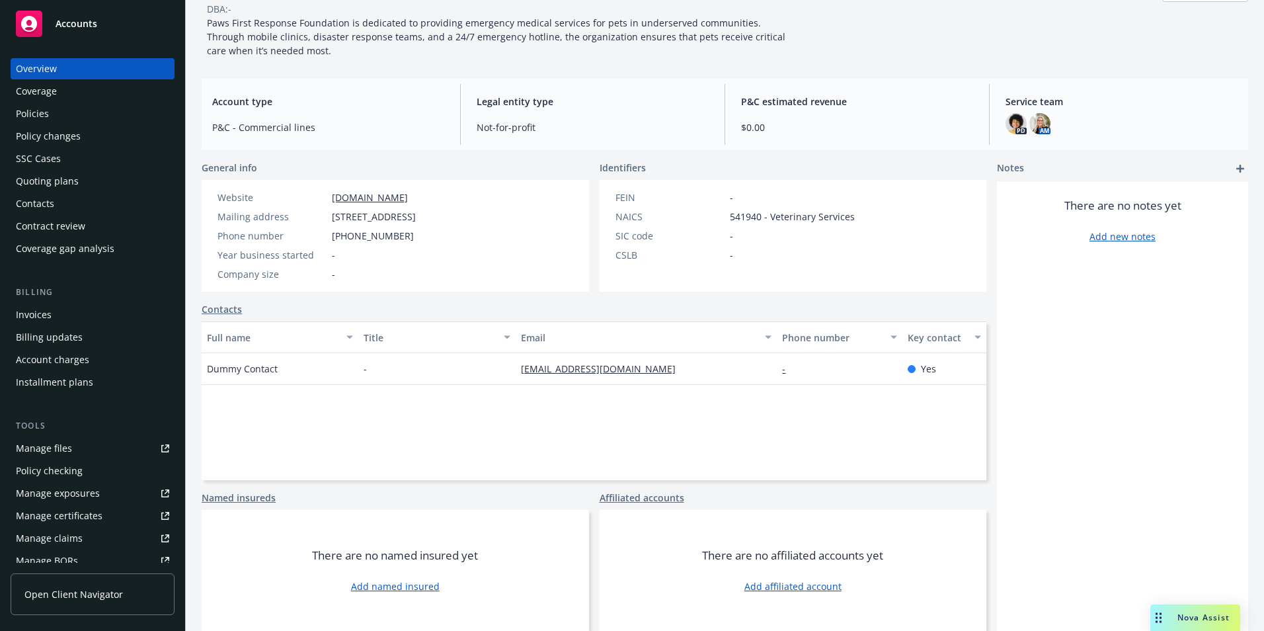
click at [908, 369] on div at bounding box center [912, 369] width 8 height 8
click at [910, 367] on div "Yes" at bounding box center [922, 369] width 28 height 14
click at [217, 370] on span "Dummy Contact" at bounding box center [242, 369] width 71 height 14
click at [232, 301] on div "General info Website www.septemberstrategies.com Mailing address 140 Evergreen …" at bounding box center [594, 396] width 785 height 470
click at [232, 305] on link "Contacts" at bounding box center [222, 309] width 40 height 14
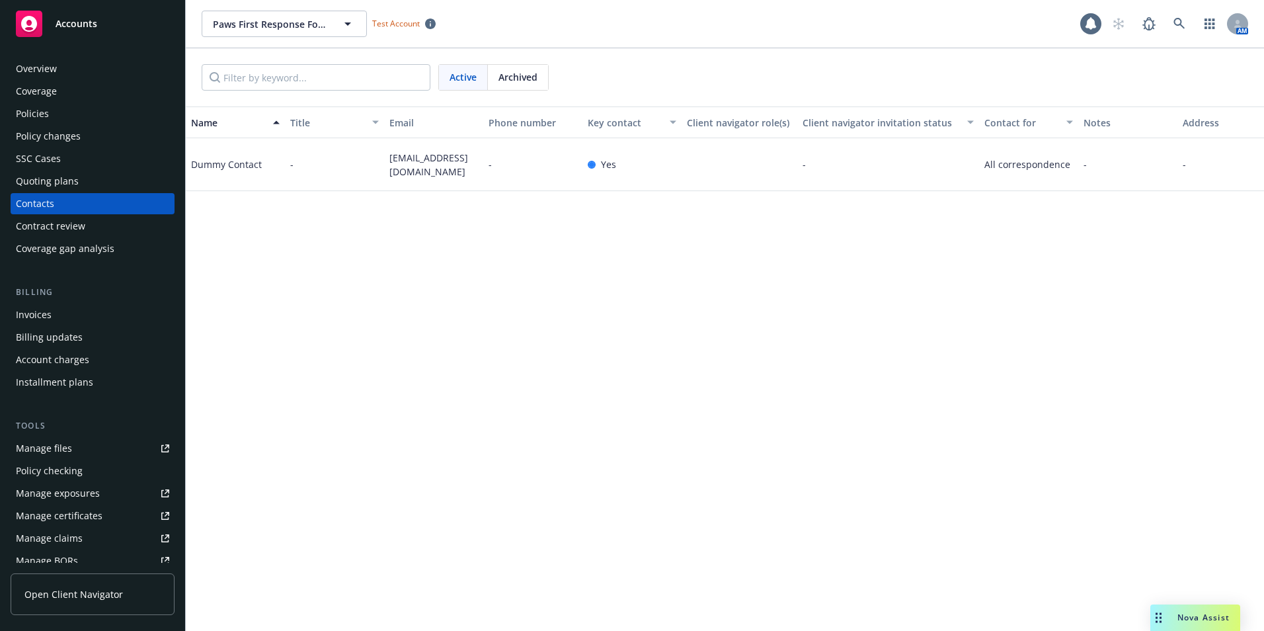
click at [1034, 171] on span "All correspondence" at bounding box center [1028, 164] width 89 height 14
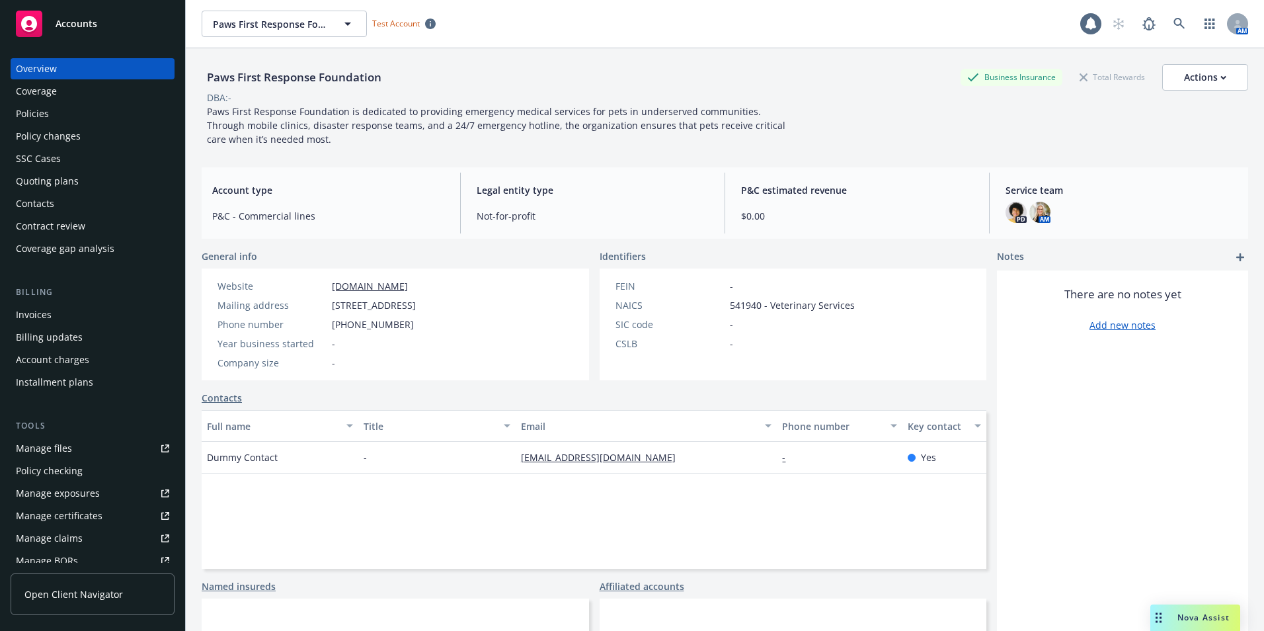
click at [36, 318] on div "Invoices" at bounding box center [34, 314] width 36 height 21
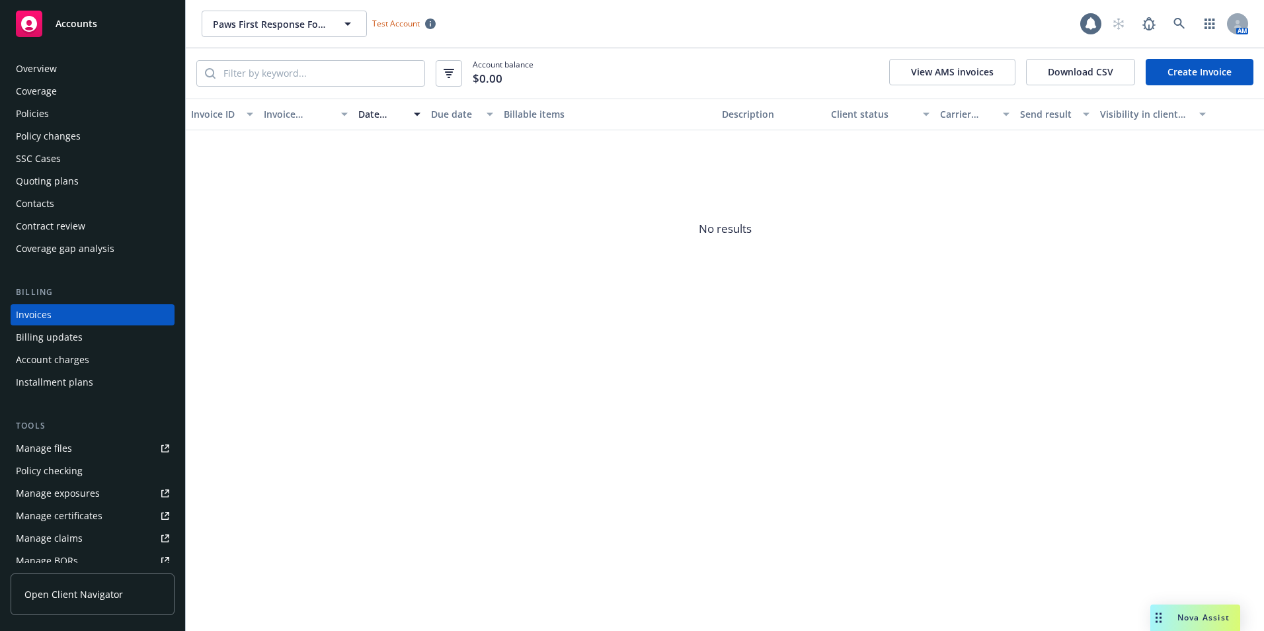
click at [37, 73] on div "Overview" at bounding box center [36, 68] width 41 height 21
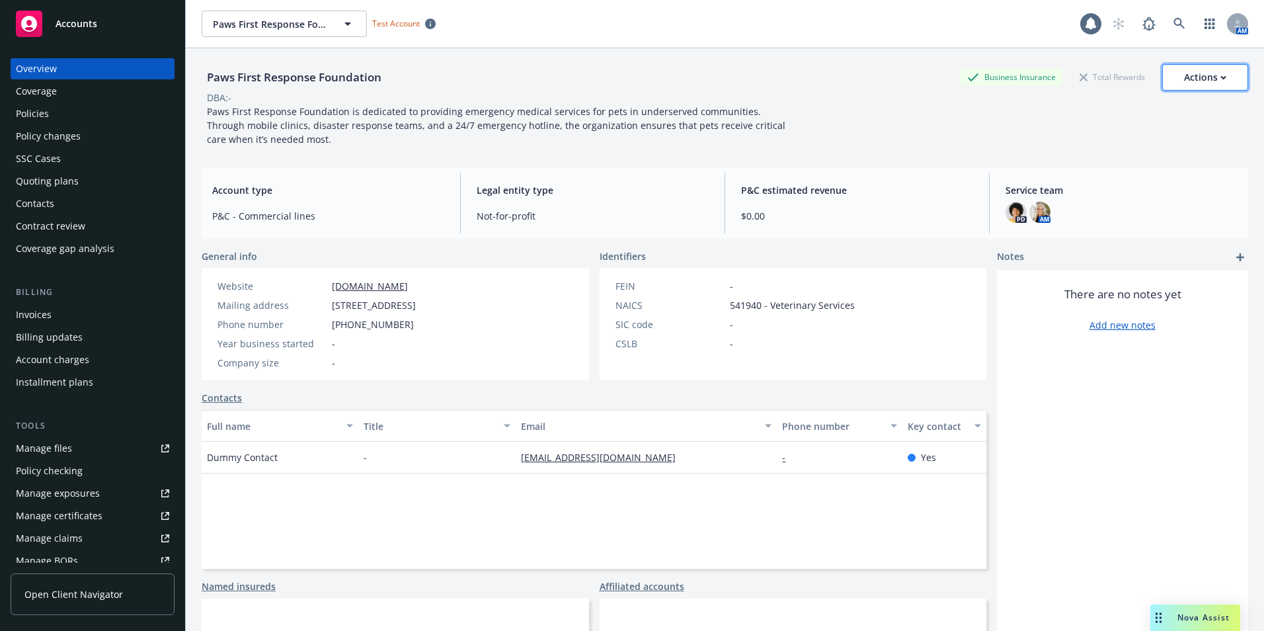
click at [1184, 80] on div "Actions" at bounding box center [1205, 77] width 42 height 25
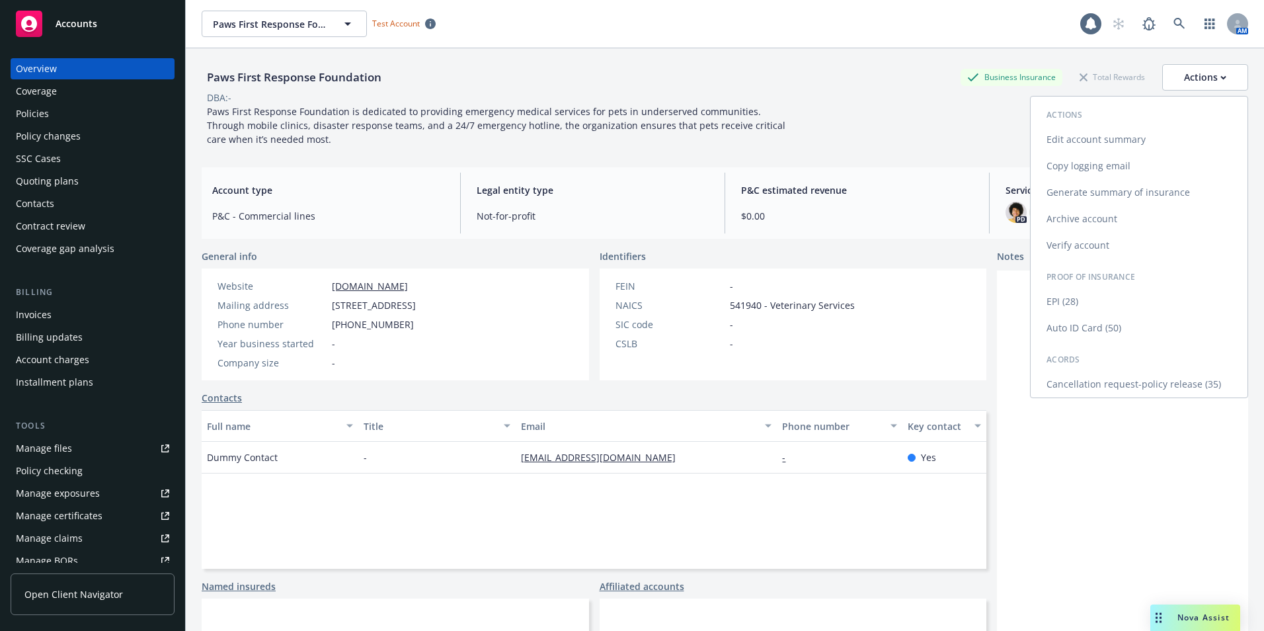
click at [1116, 135] on link "Edit account summary" at bounding box center [1139, 139] width 217 height 26
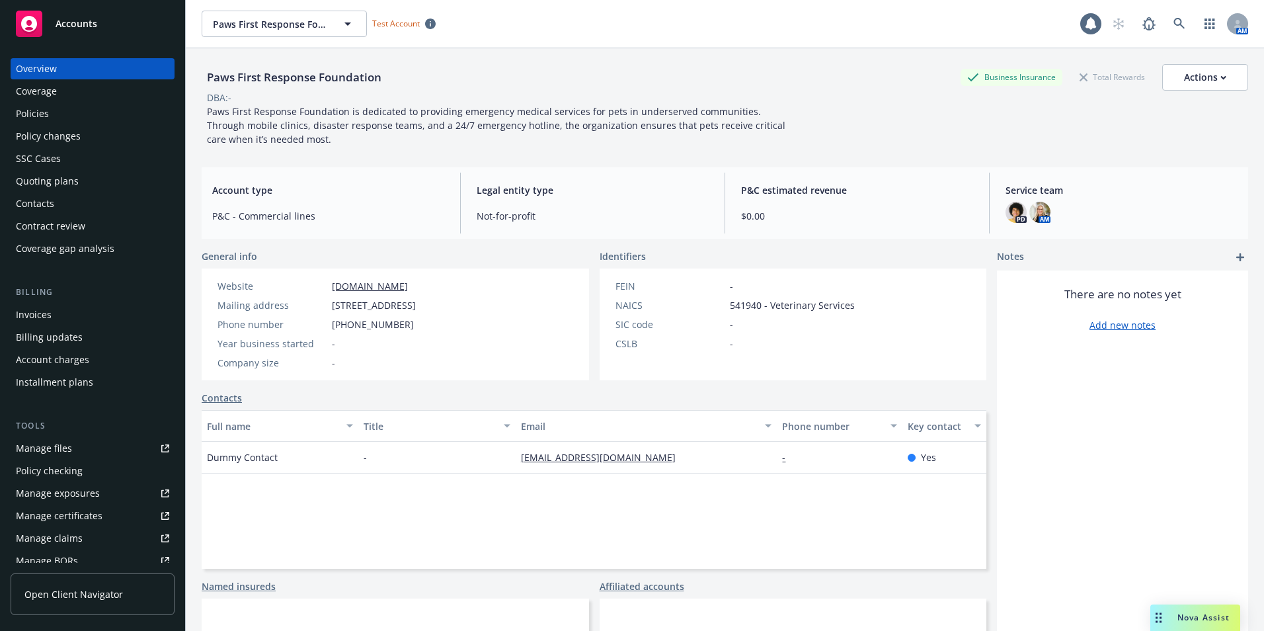
select select "US"
select select "Not-for-profit"
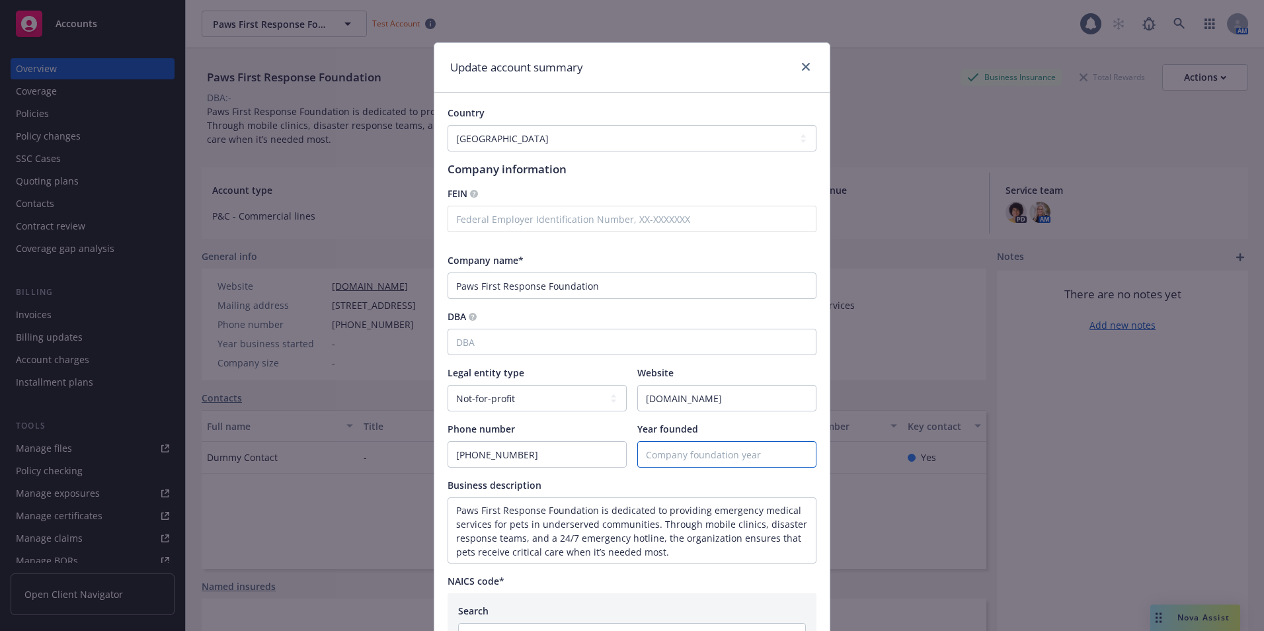
click at [653, 449] on input "Year founded" at bounding box center [727, 454] width 178 height 25
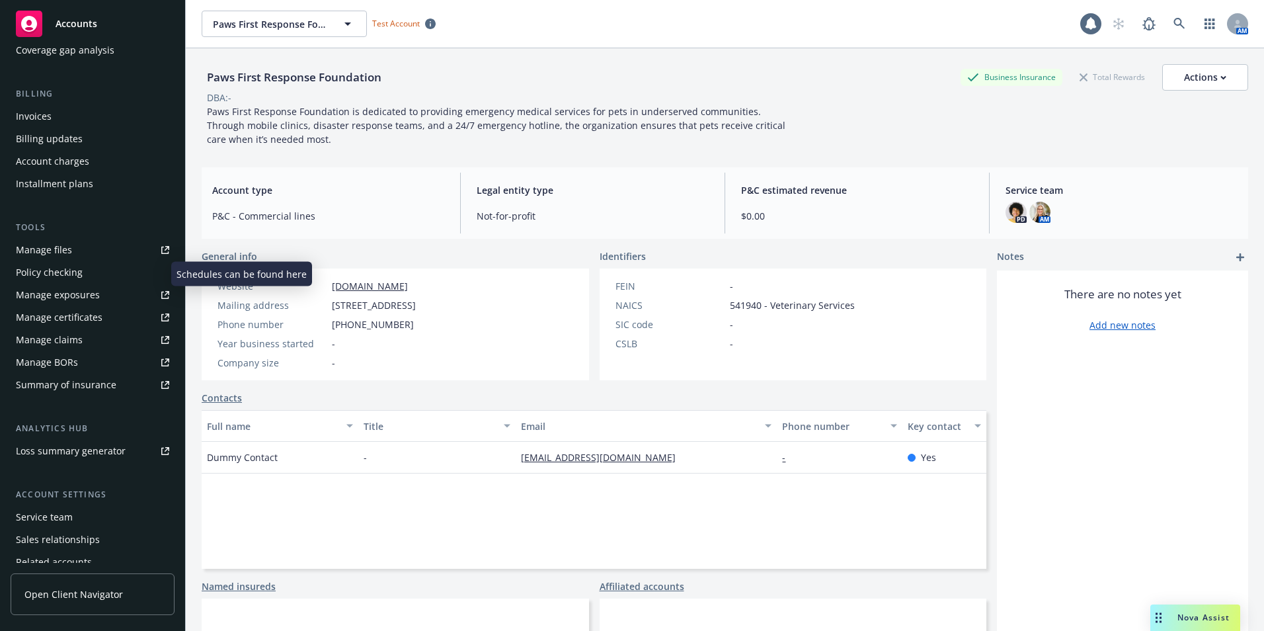
scroll to position [253, 0]
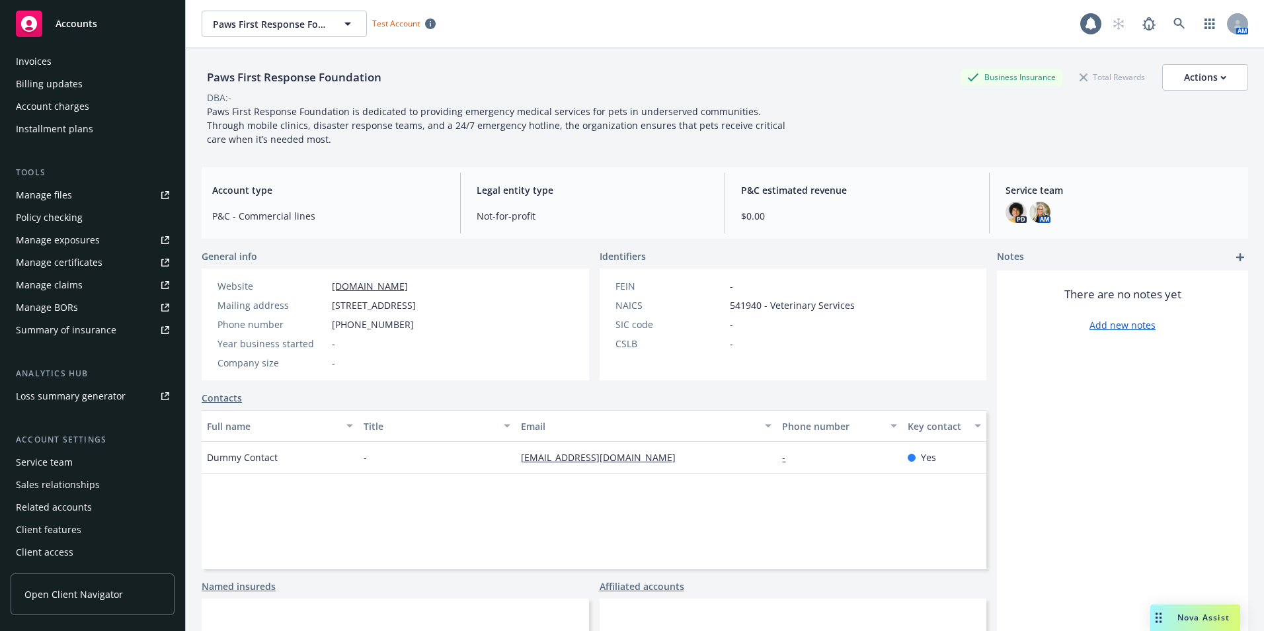
click at [1195, 615] on span "Nova Assist" at bounding box center [1203, 616] width 52 height 11
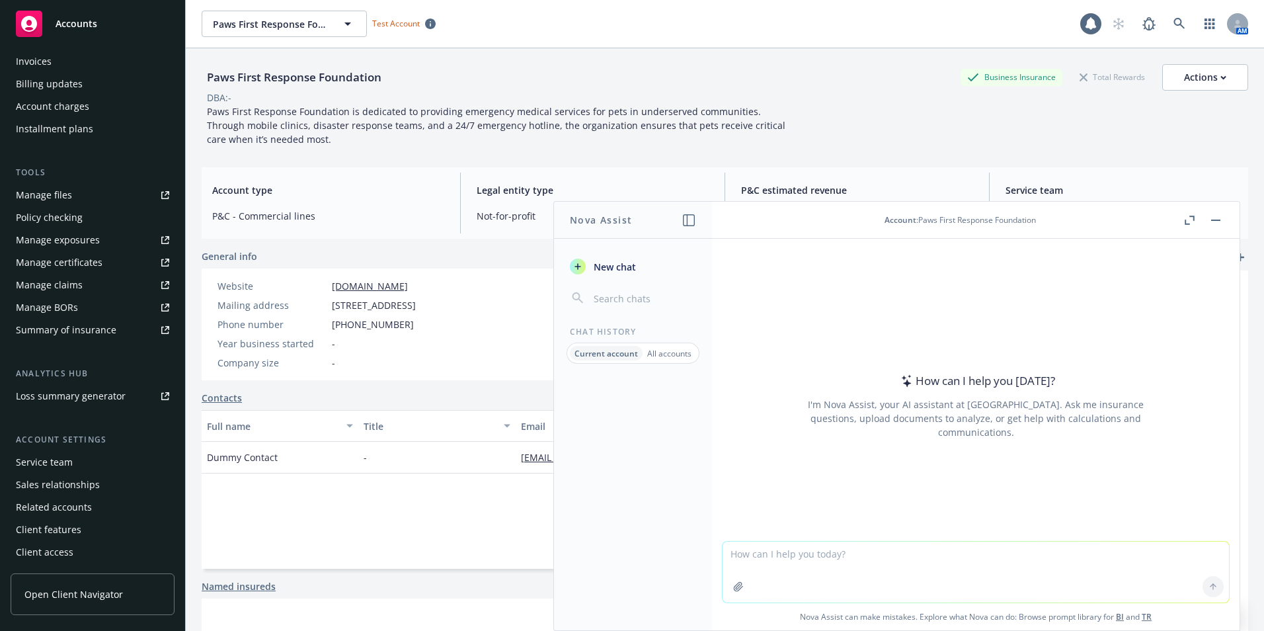
click at [758, 555] on textarea at bounding box center [975, 571] width 506 height 61
type textarea "where is the work comp policy"
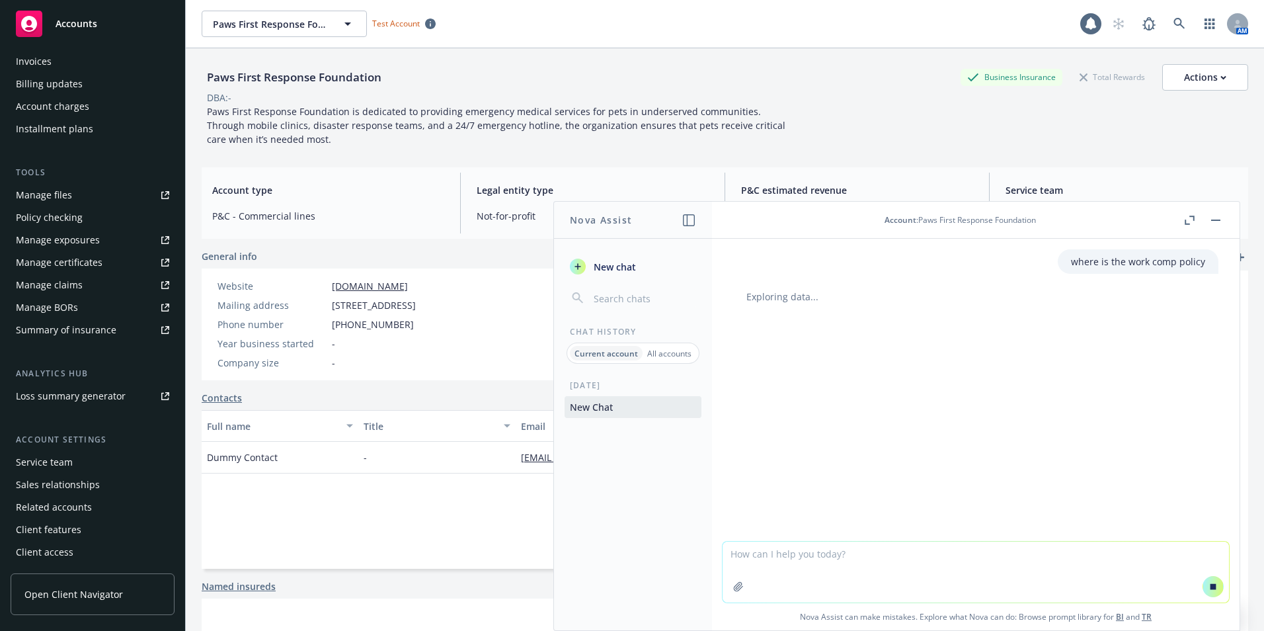
click at [1218, 217] on button "button" at bounding box center [1216, 220] width 16 height 16
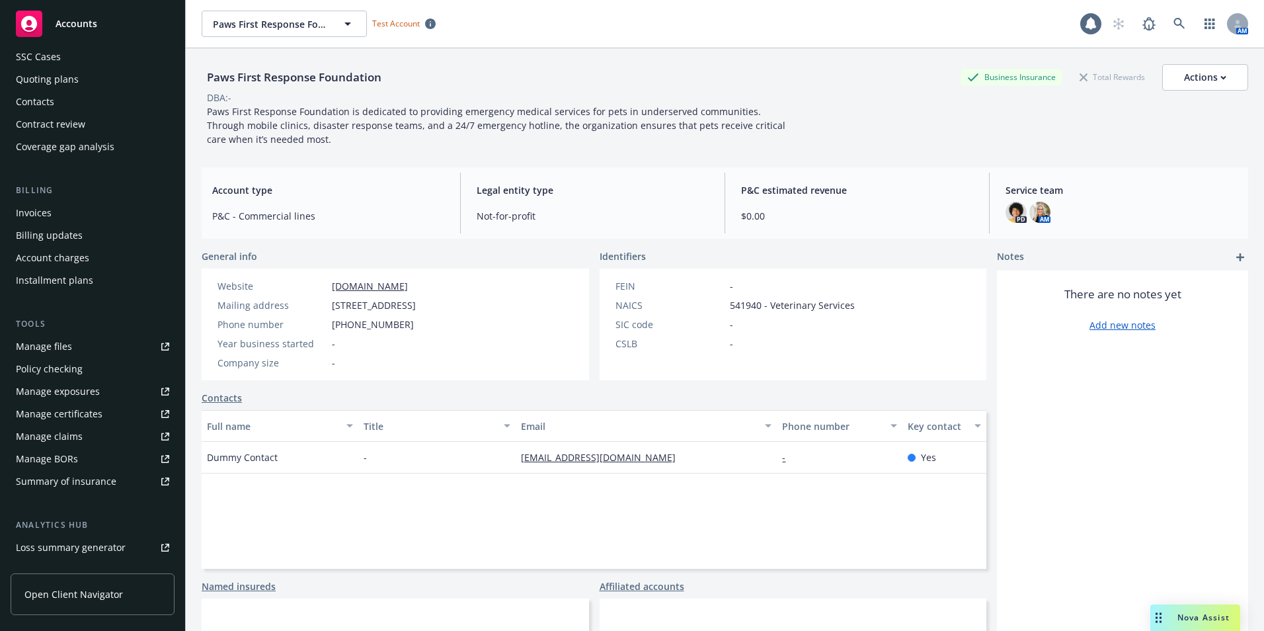
scroll to position [0, 0]
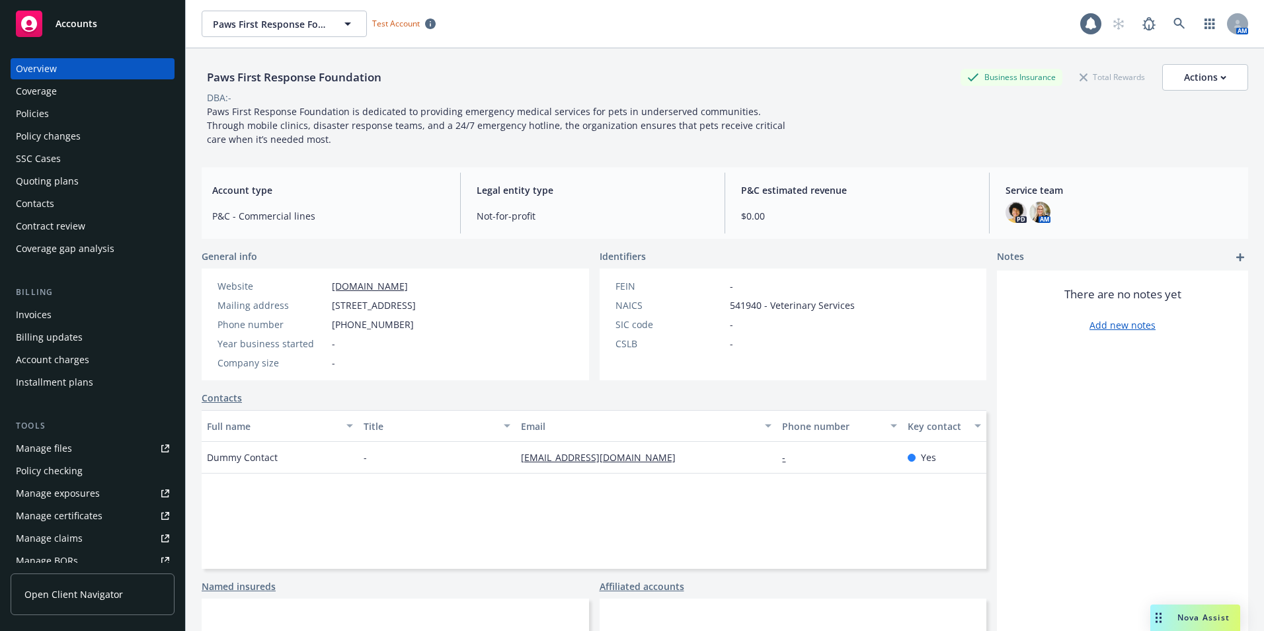
click at [47, 64] on div "Overview" at bounding box center [36, 68] width 41 height 21
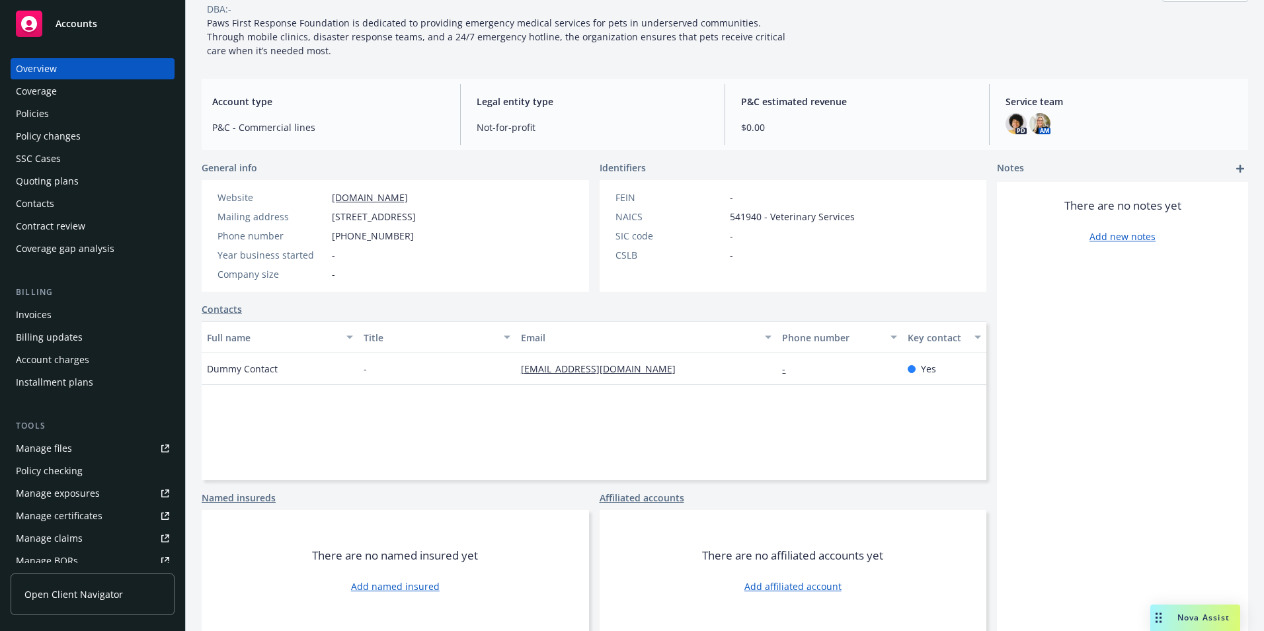
scroll to position [102, 0]
click at [381, 584] on link "Add named insured" at bounding box center [395, 586] width 89 height 14
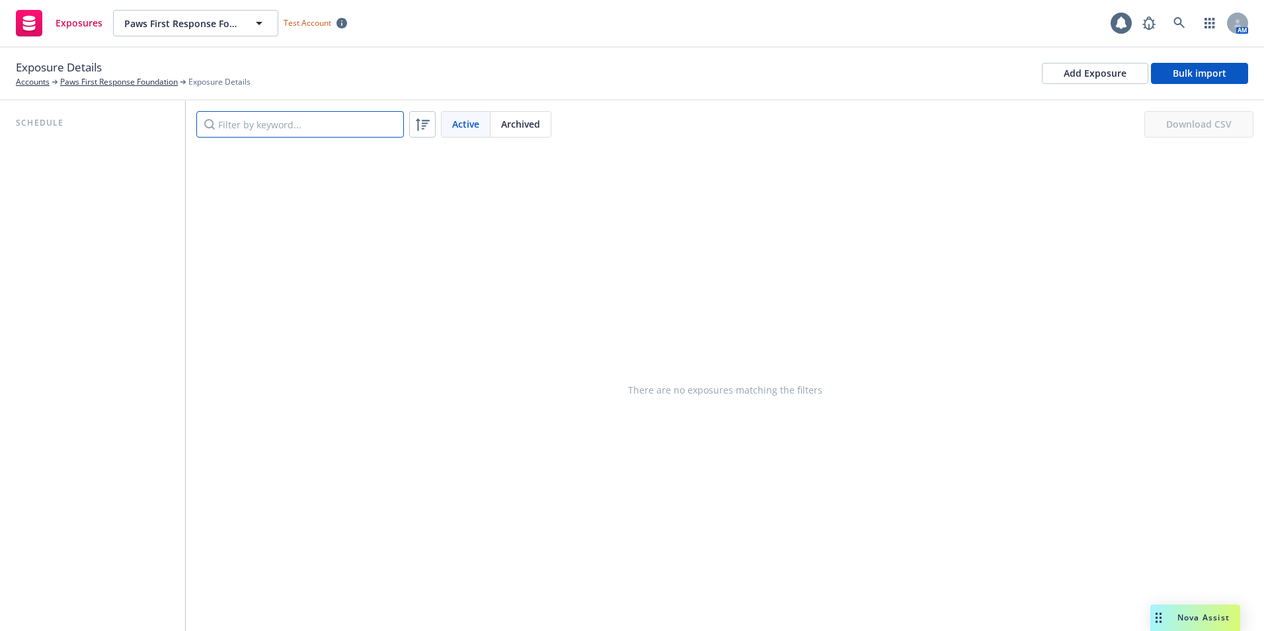
click at [260, 120] on input "Filter by keyword..." at bounding box center [300, 124] width 208 height 26
type input "devari"
click at [571, 160] on div "There are no exposures matching the filters" at bounding box center [725, 389] width 1078 height 483
click at [1108, 70] on div "Add Exposure" at bounding box center [1095, 73] width 63 height 20
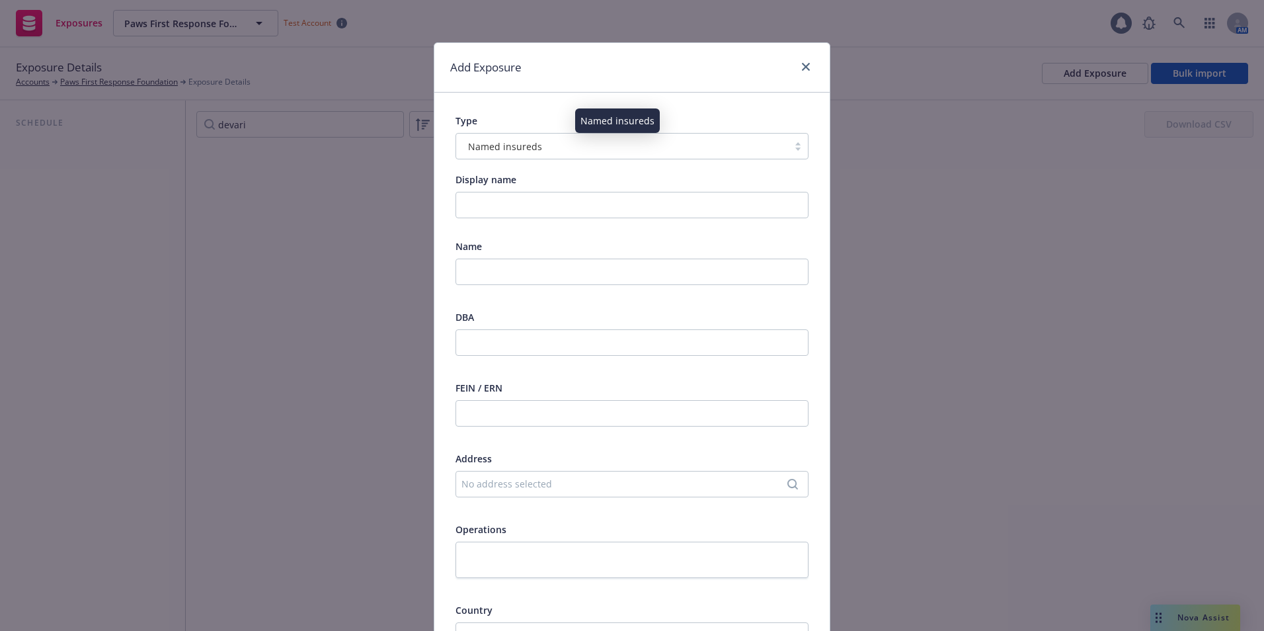
click at [537, 150] on div "Named insureds" at bounding box center [622, 146] width 319 height 14
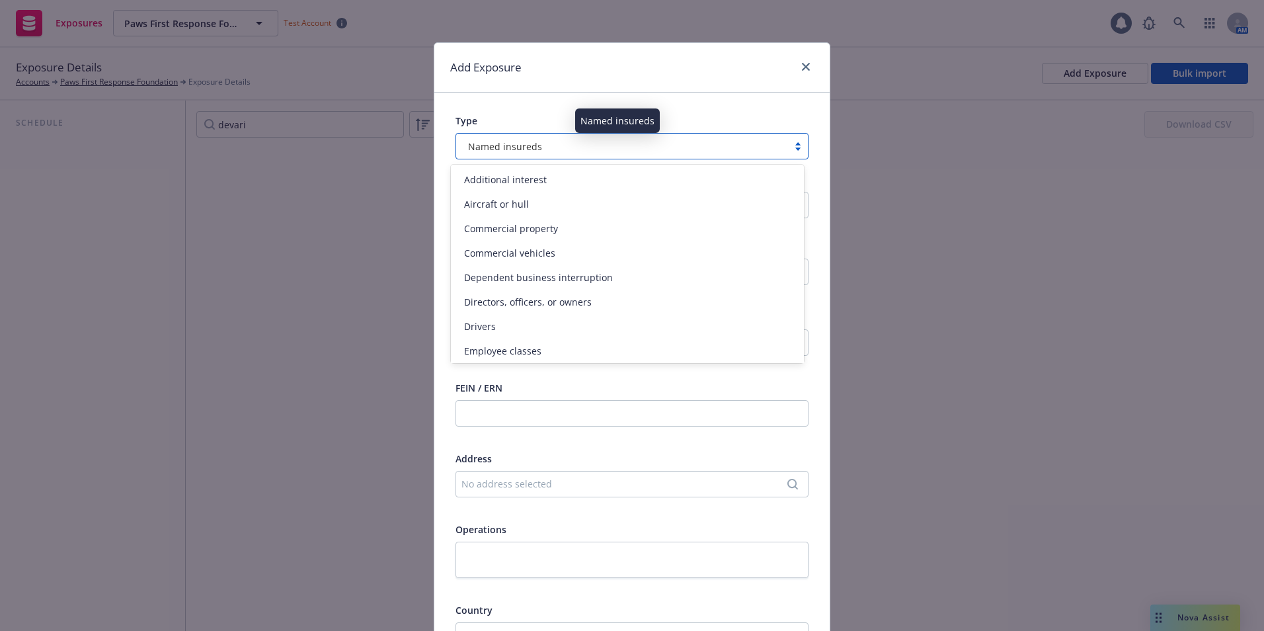
click at [537, 149] on div "Named insureds" at bounding box center [622, 146] width 319 height 14
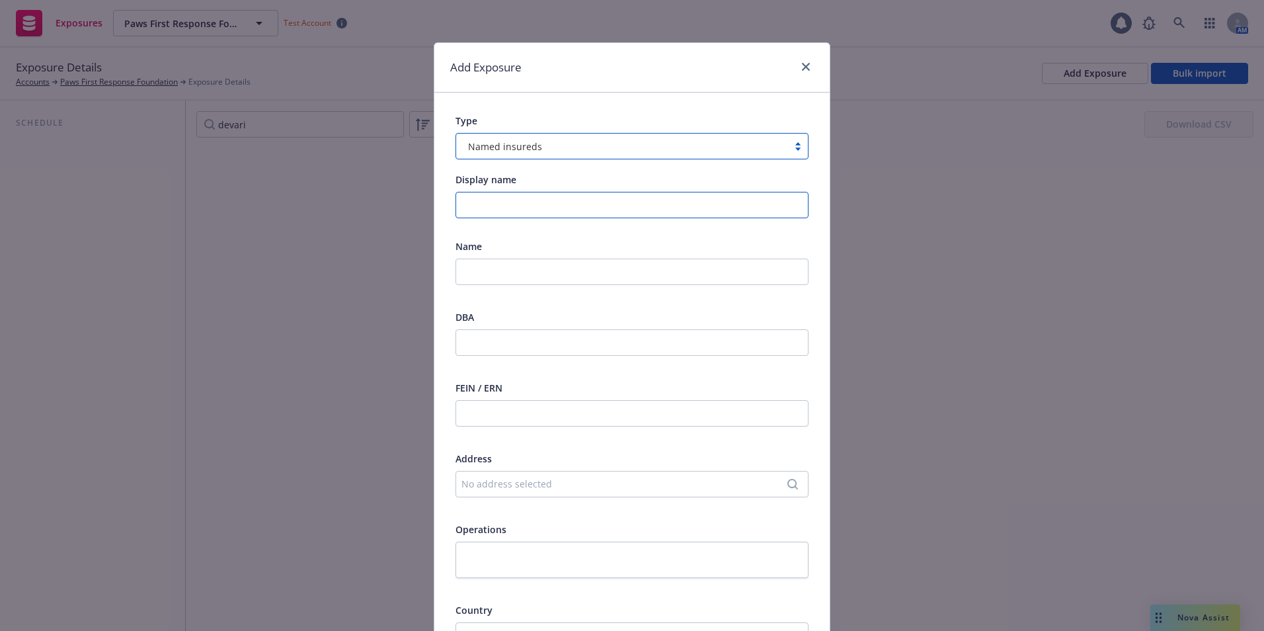
click at [477, 207] on input "Display name" at bounding box center [631, 205] width 353 height 26
type input "Devari Impresario"
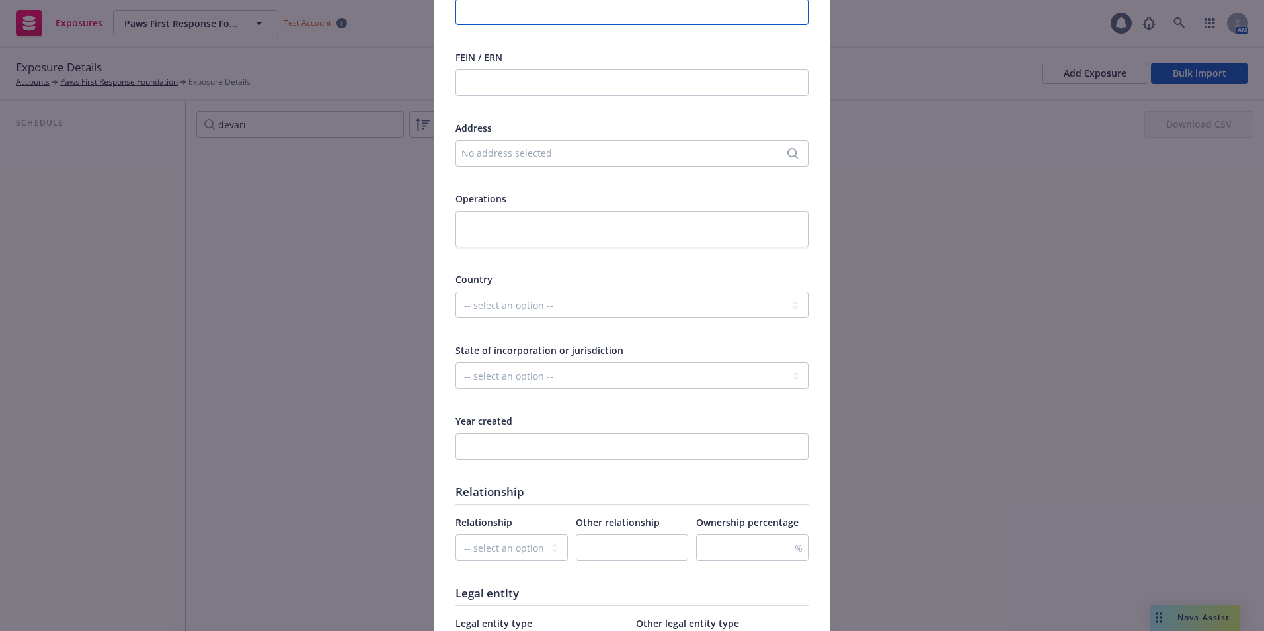
scroll to position [397, 0]
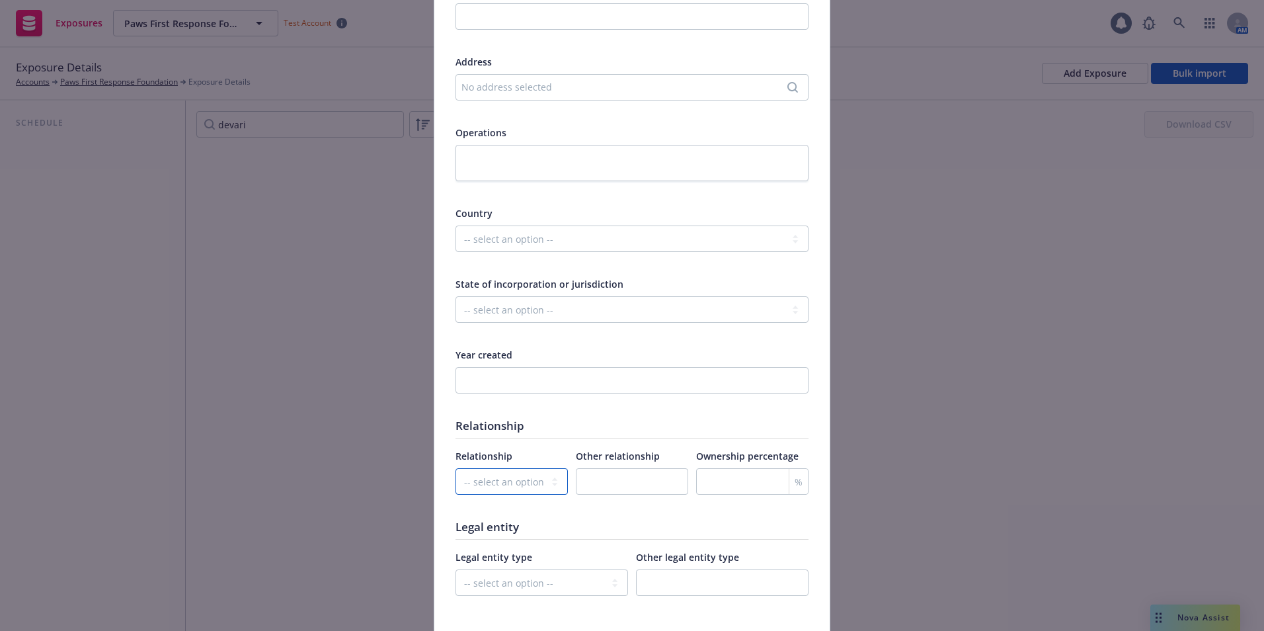
click at [501, 479] on select "-- select an option -- Parent company Wholly-owned subsidiary Subsidiary not wh…" at bounding box center [511, 481] width 112 height 26
select select "OTHER"
click at [455, 468] on select "-- select an option -- Parent company Wholly-owned subsidiary Subsidiary not wh…" at bounding box center [511, 481] width 112 height 26
click at [592, 479] on input "text" at bounding box center [632, 481] width 112 height 26
type input "Team member"
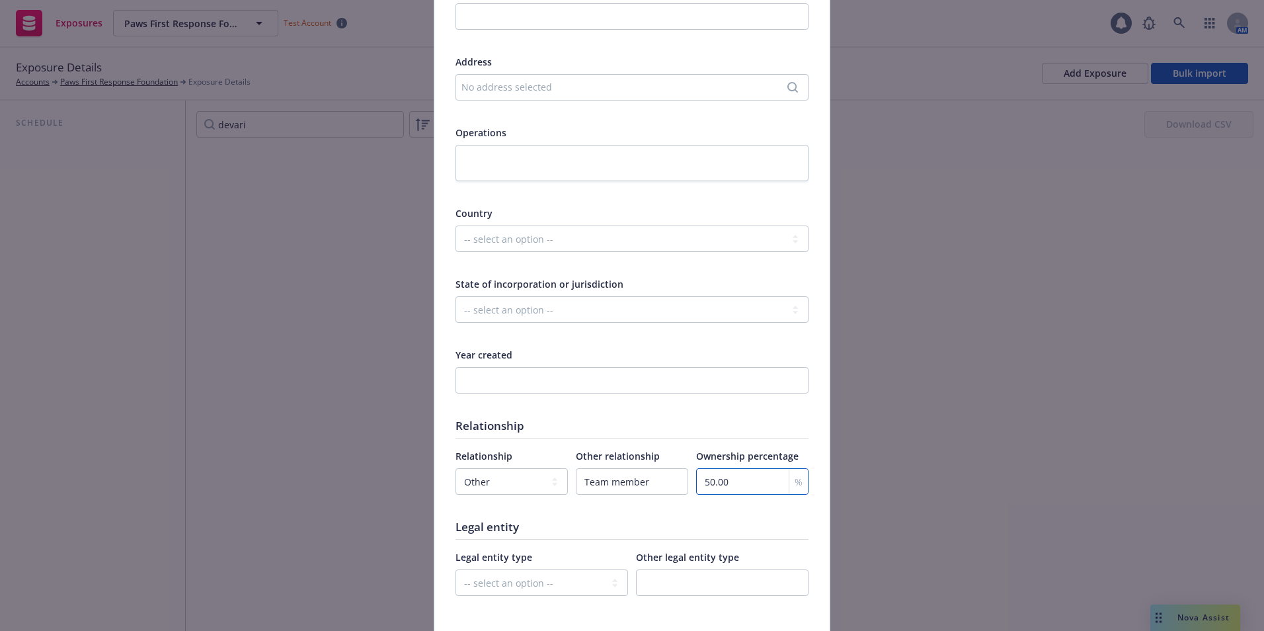
type input "50.00"
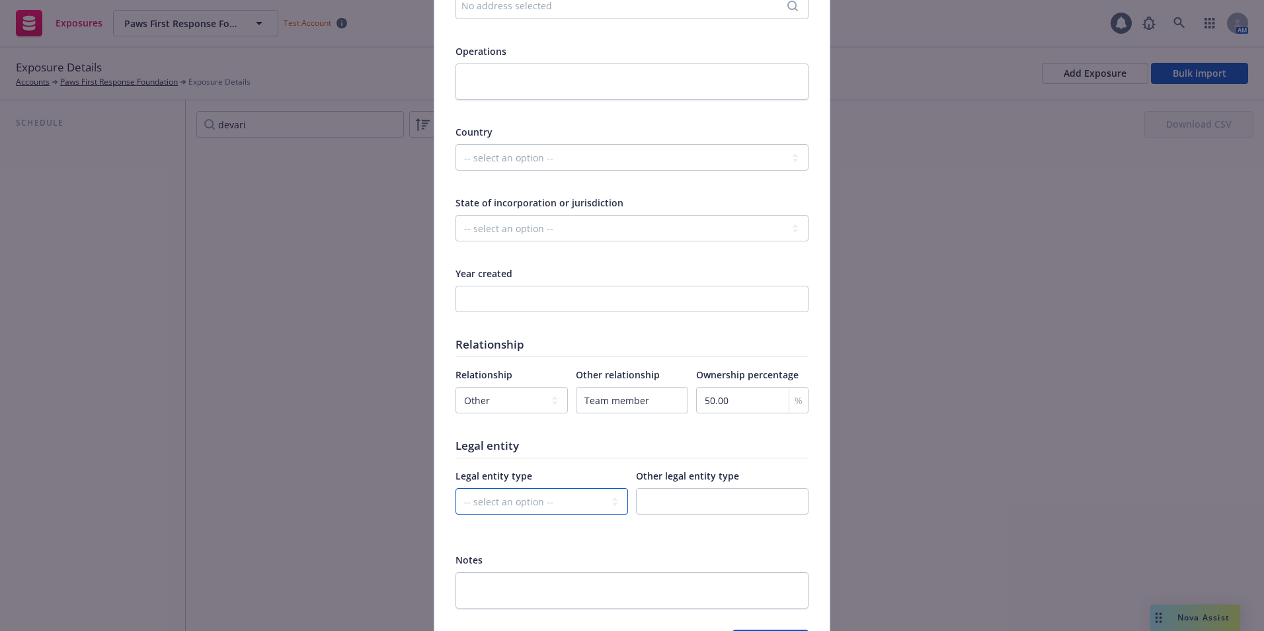
scroll to position [529, 0]
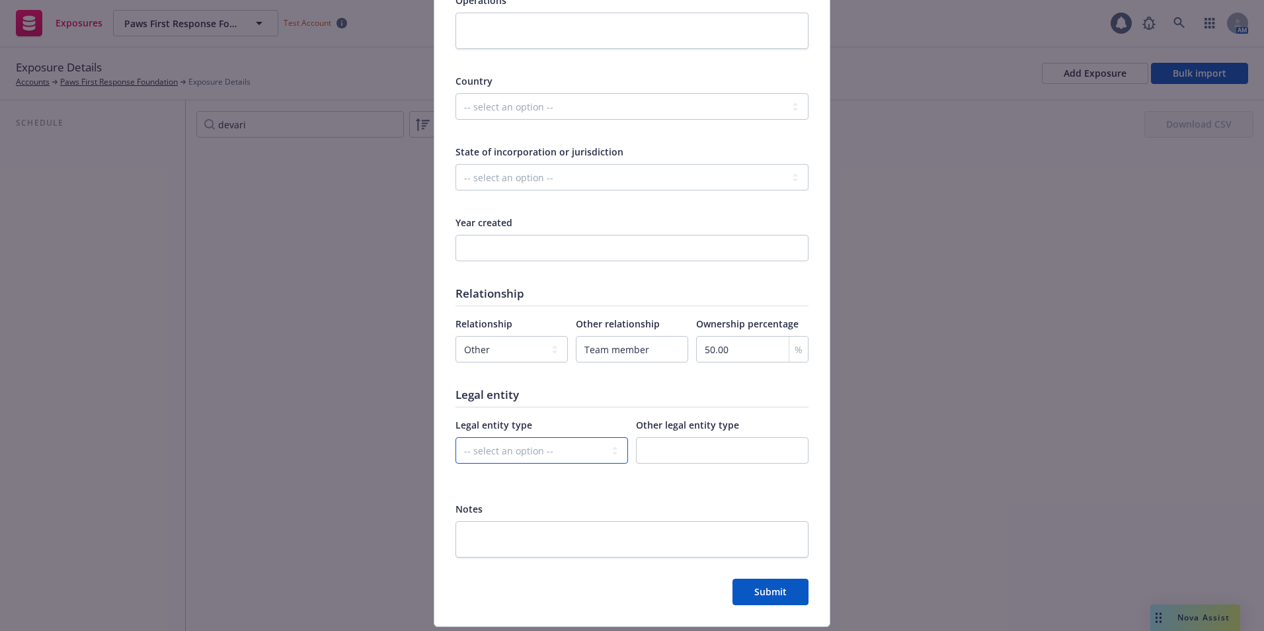
click at [535, 449] on select "-- select an option -- C-corporation S-corporation LLC Partnership Joint ventur…" at bounding box center [541, 450] width 173 height 26
select select "NOT_FOR_PROFIT"
click at [455, 437] on select "-- select an option -- C-corporation S-corporation LLC Partnership Joint ventur…" at bounding box center [541, 450] width 173 height 26
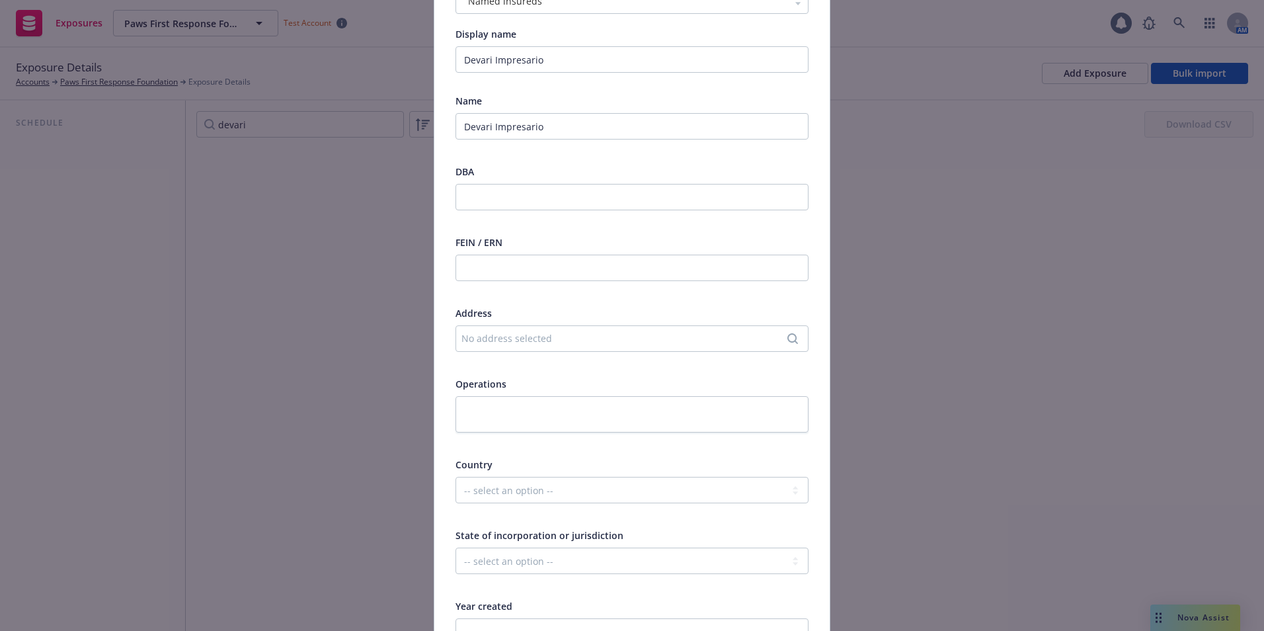
scroll to position [132, 0]
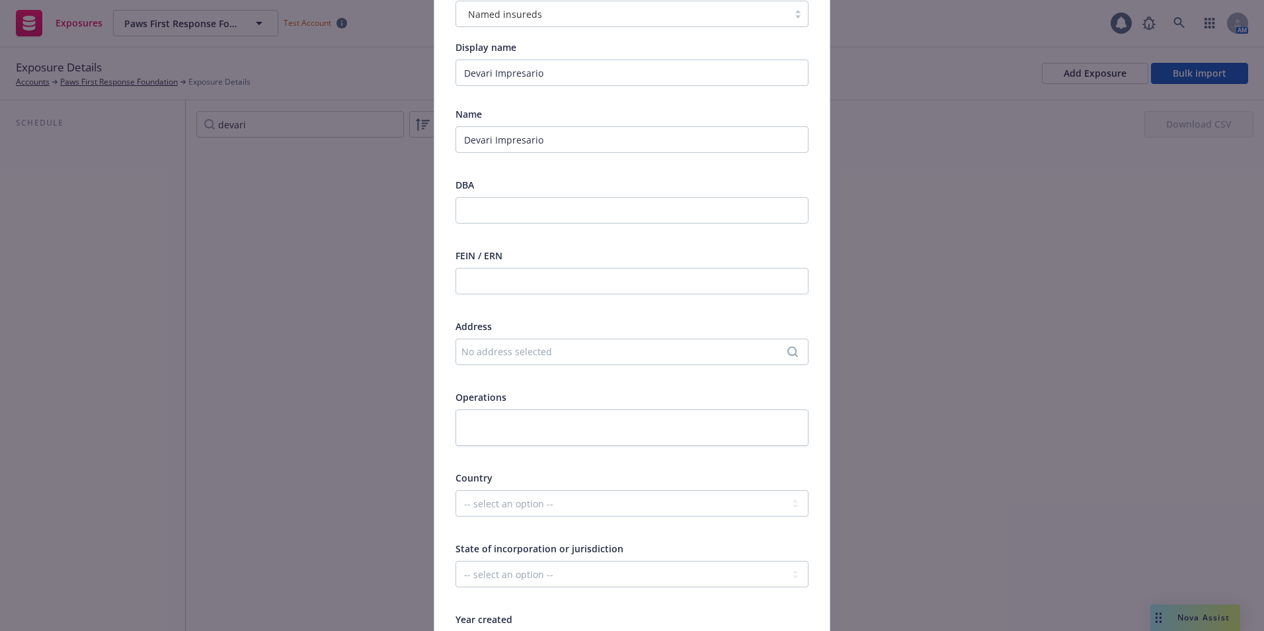
click at [511, 354] on div "No address selected" at bounding box center [625, 351] width 328 height 14
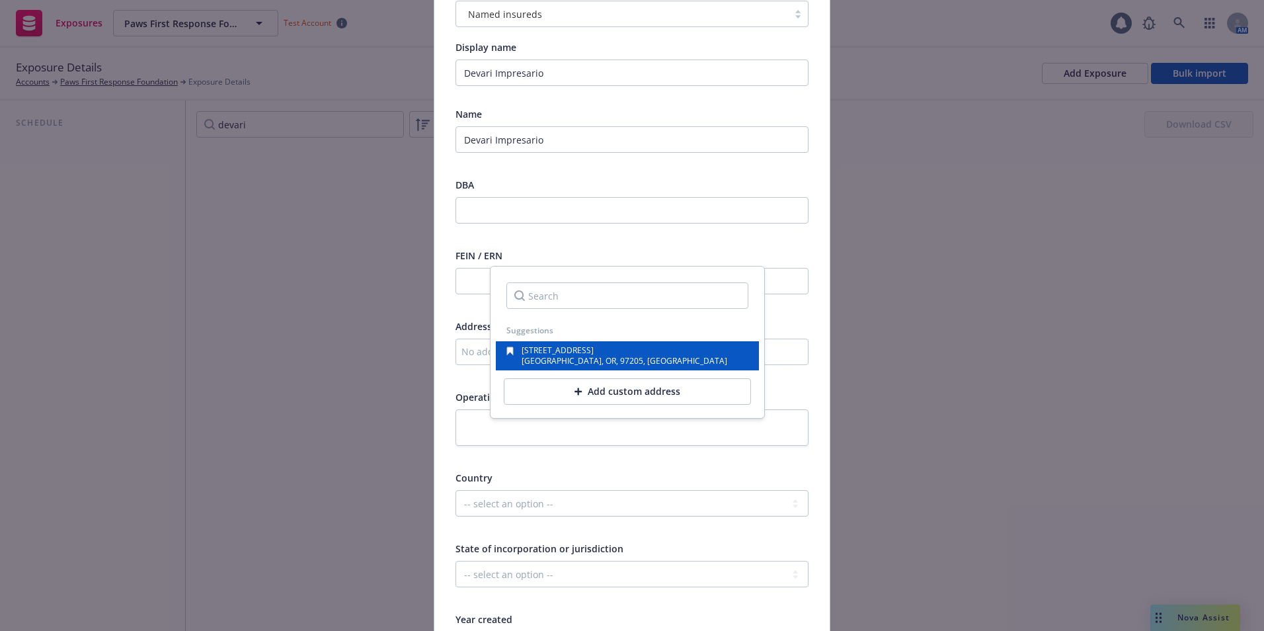
click at [533, 356] on span "Portland, OR, 97205, USA" at bounding box center [625, 360] width 206 height 11
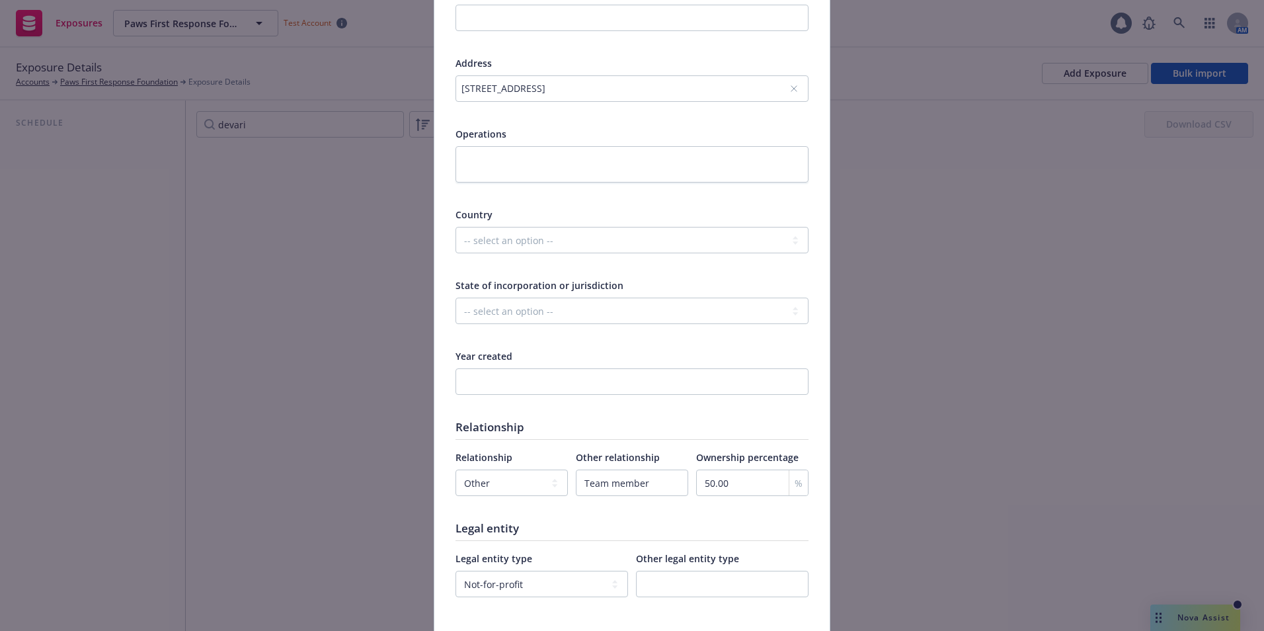
scroll to position [397, 0]
click at [512, 578] on select "-- select an option -- C-corporation S-corporation LLC Partnership Joint ventur…" at bounding box center [541, 582] width 173 height 26
click at [455, 569] on select "-- select an option -- C-corporation S-corporation LLC Partnership Joint ventur…" at bounding box center [541, 582] width 173 height 26
click at [515, 580] on select "-- select an option -- C-corporation S-corporation LLC Partnership Joint ventur…" at bounding box center [541, 582] width 173 height 26
select select "NOT_FOR_PROFIT"
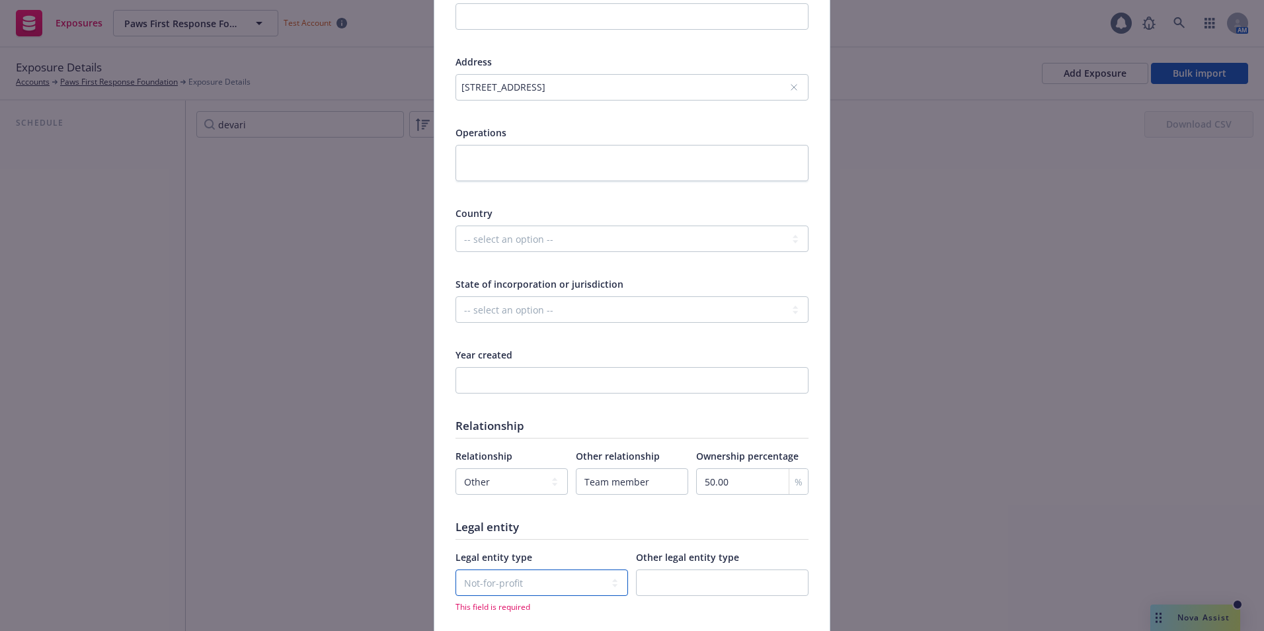
click at [455, 569] on select "-- select an option -- C-corporation S-corporation LLC Partnership Joint ventur…" at bounding box center [541, 582] width 173 height 26
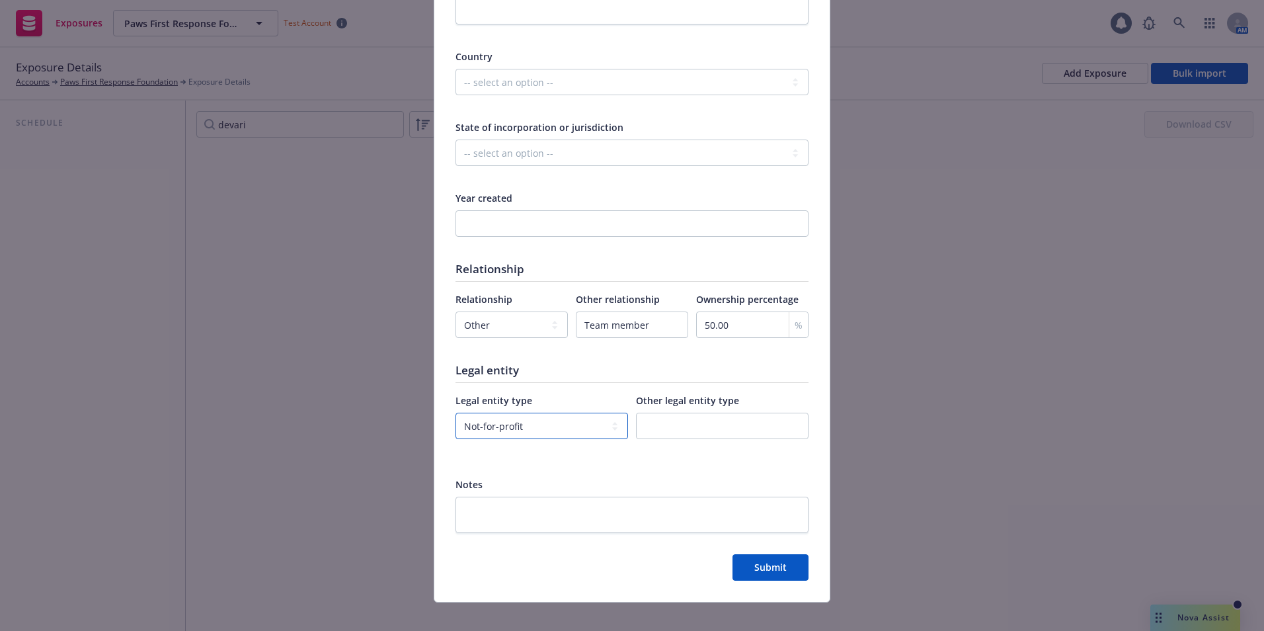
scroll to position [567, 0]
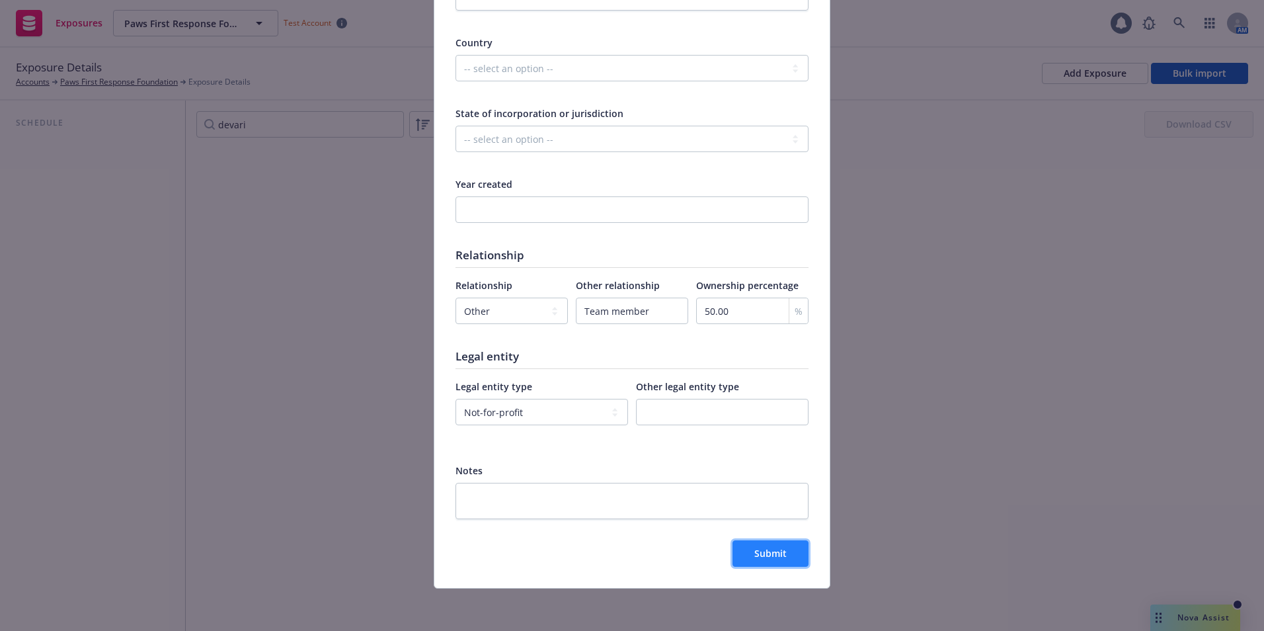
click at [765, 551] on span "Submit" at bounding box center [770, 553] width 32 height 13
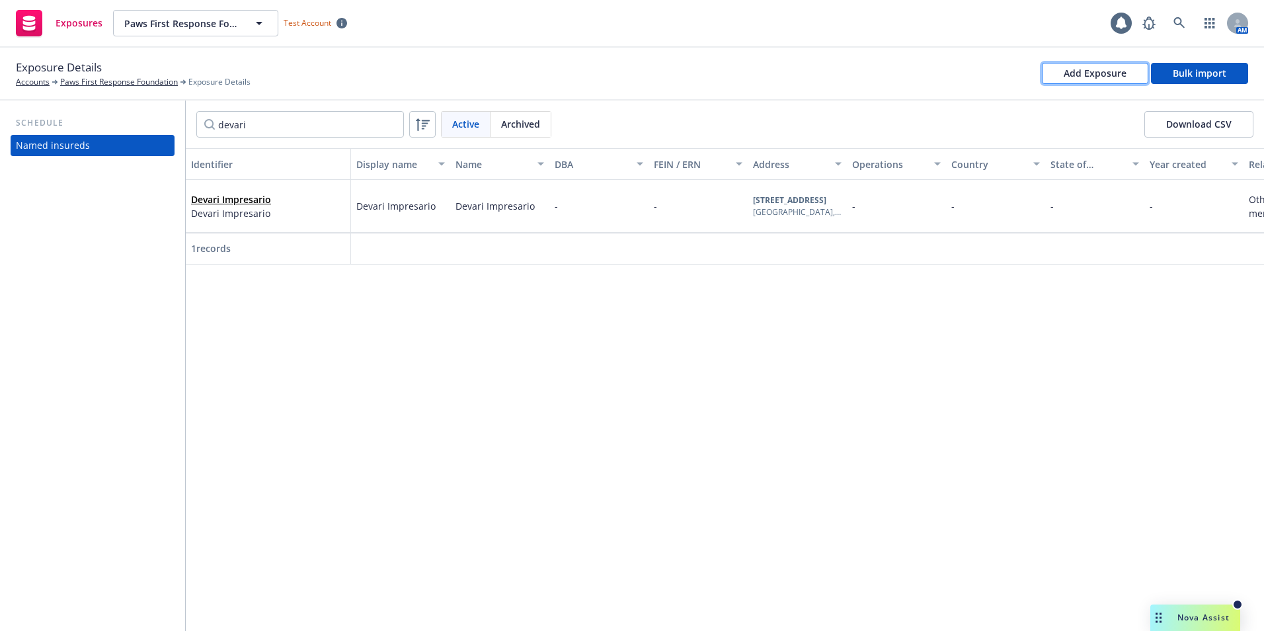
click at [1093, 78] on div "Add Exposure" at bounding box center [1095, 73] width 63 height 20
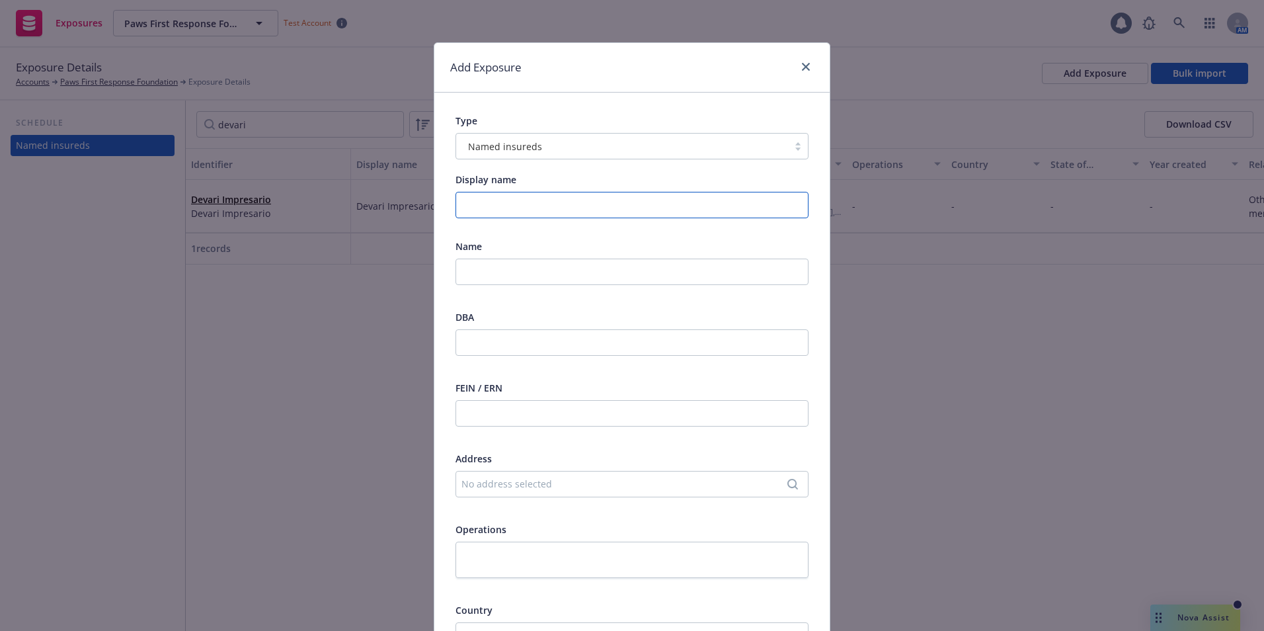
drag, startPoint x: 488, startPoint y: 196, endPoint x: 487, endPoint y: 206, distance: 10.0
click at [488, 196] on input "Display name" at bounding box center [631, 205] width 353 height 26
click at [508, 201] on input "Wendy" at bounding box center [631, 205] width 353 height 26
type input "Wendy Boatman"
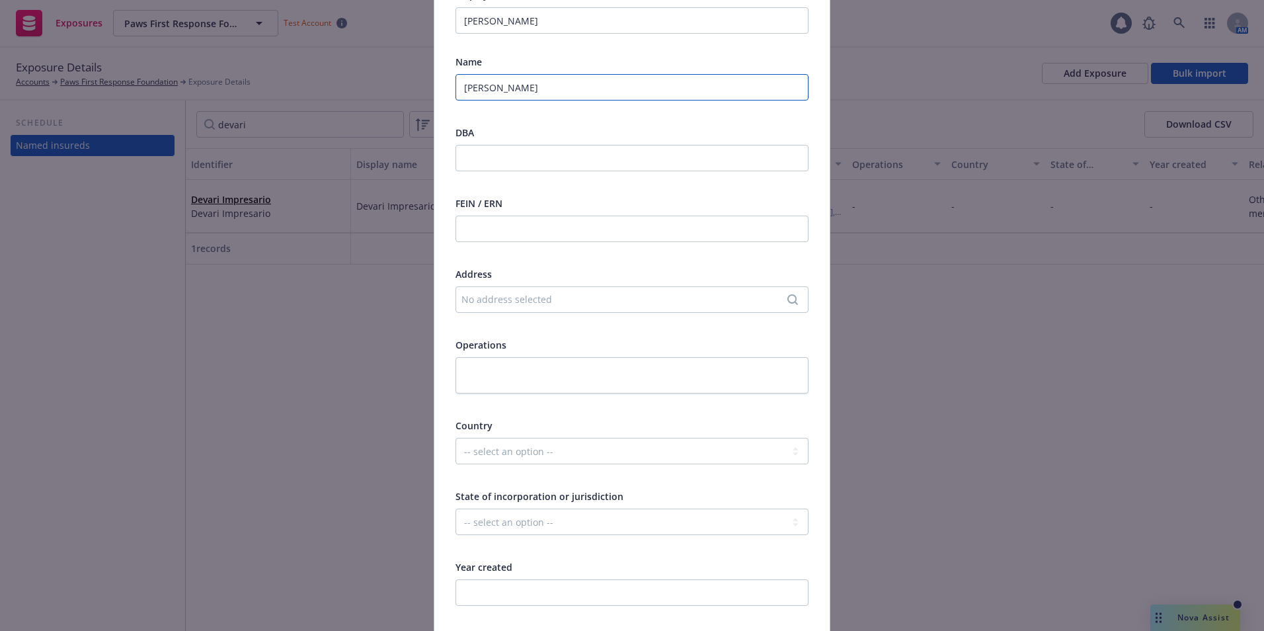
scroll to position [198, 0]
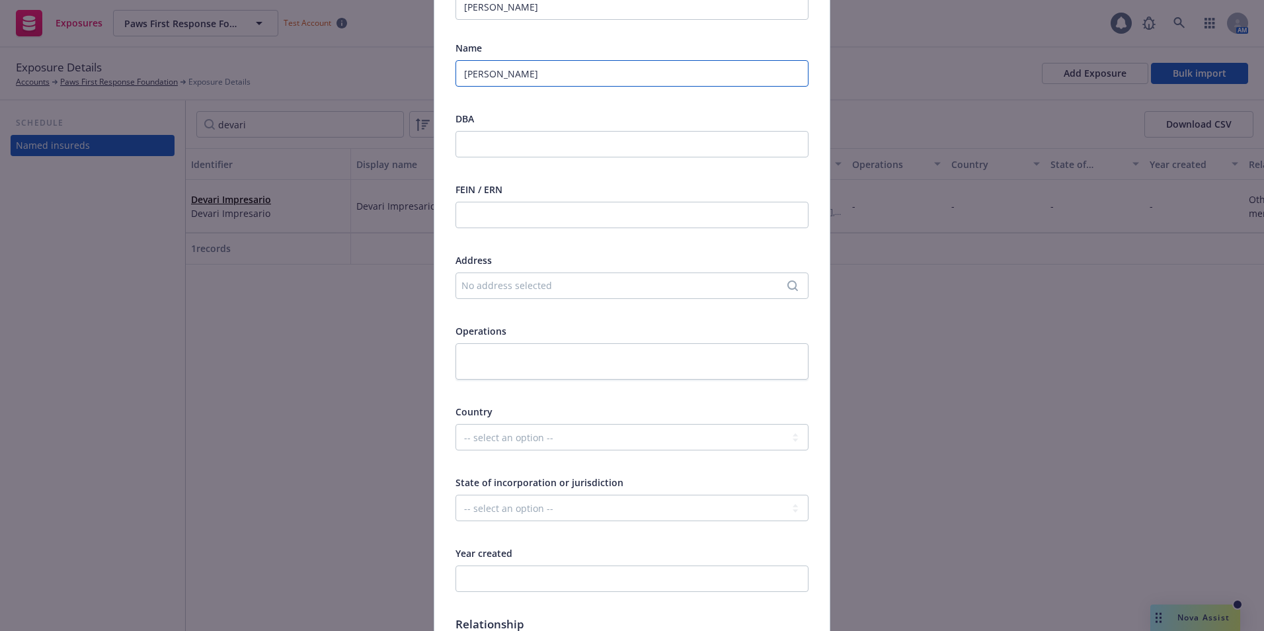
type input "Wendy Boatman"
click at [505, 283] on div "No address selected" at bounding box center [625, 285] width 328 height 14
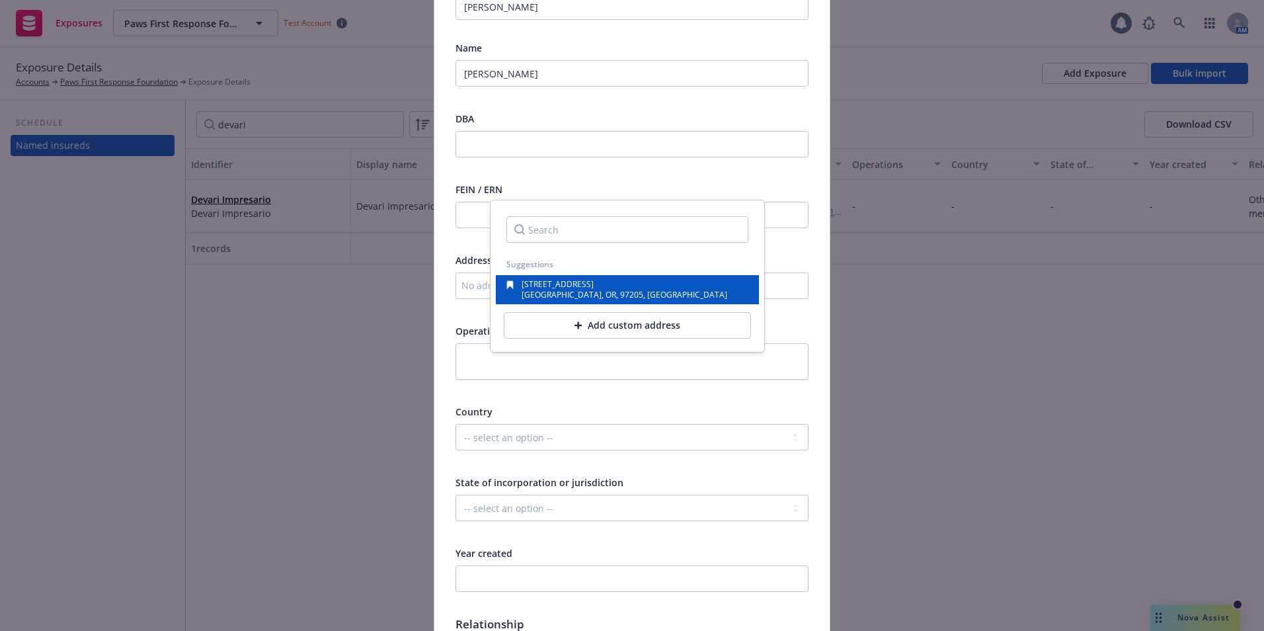
click at [548, 286] on span "140 Evergreen Parkway, Suite 220" at bounding box center [558, 283] width 72 height 11
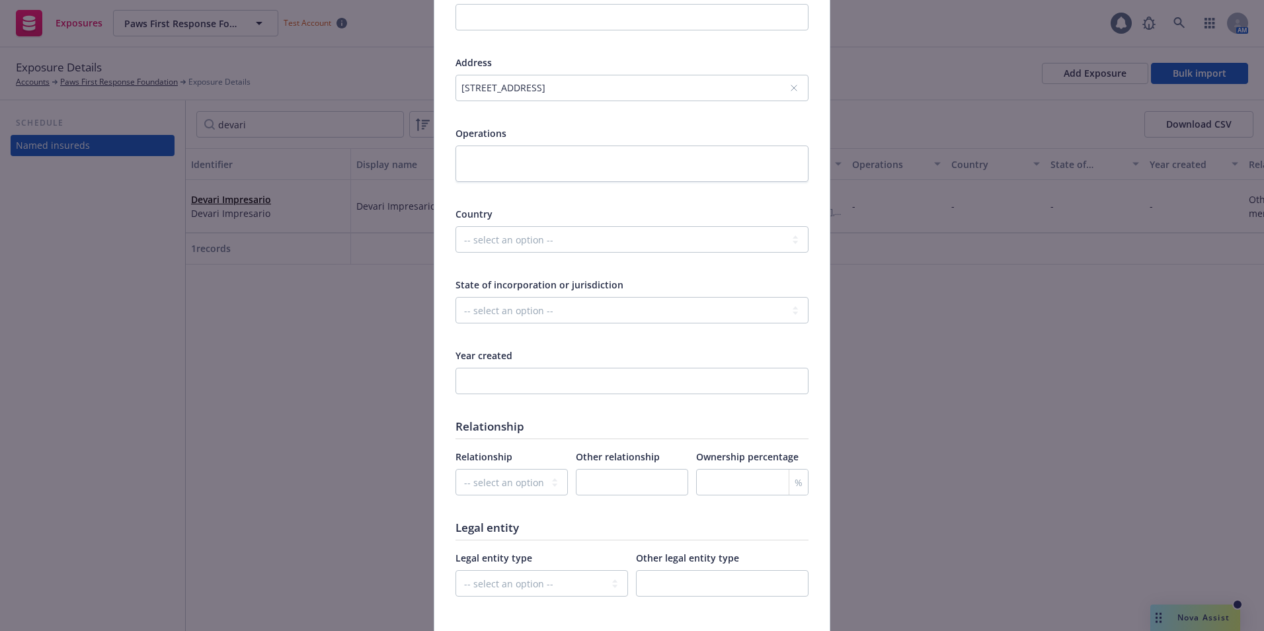
scroll to position [397, 0]
click at [529, 475] on select "-- select an option -- Parent company Wholly-owned subsidiary Subsidiary not wh…" at bounding box center [511, 481] width 112 height 26
select select "OTHER"
click at [455, 468] on select "-- select an option -- Parent company Wholly-owned subsidiary Subsidiary not wh…" at bounding box center [511, 481] width 112 height 26
click at [593, 483] on input "text" at bounding box center [632, 481] width 112 height 26
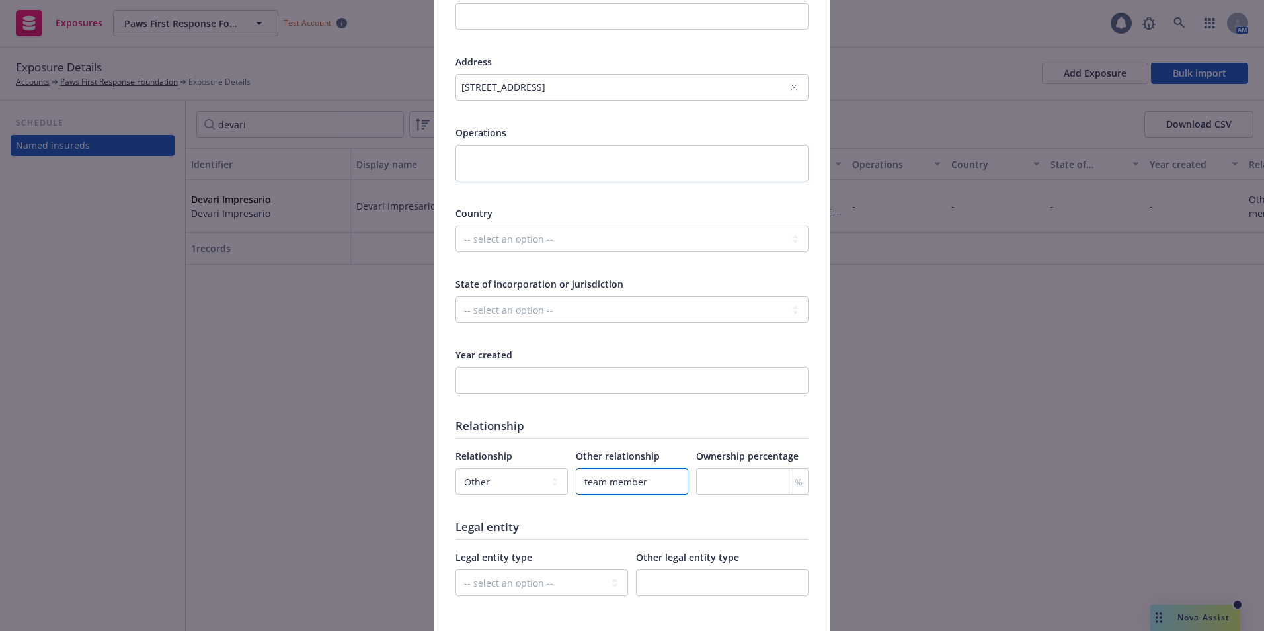
type input "team member"
type input "50"
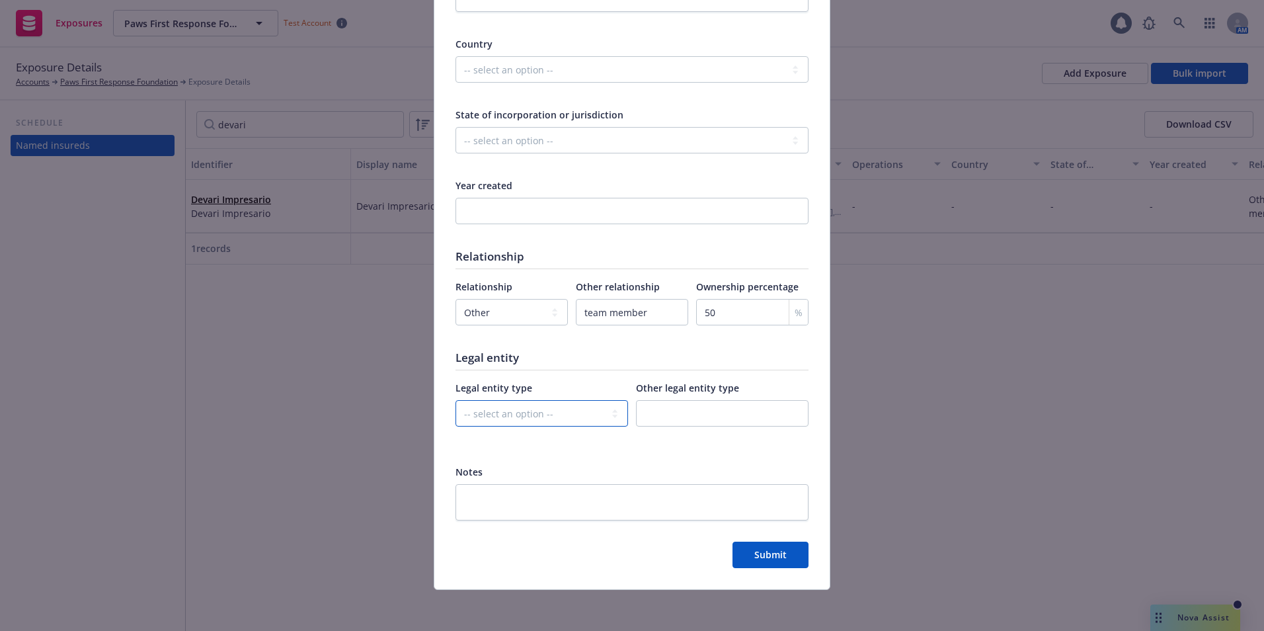
scroll to position [567, 0]
click at [757, 551] on span "Submit" at bounding box center [770, 553] width 32 height 13
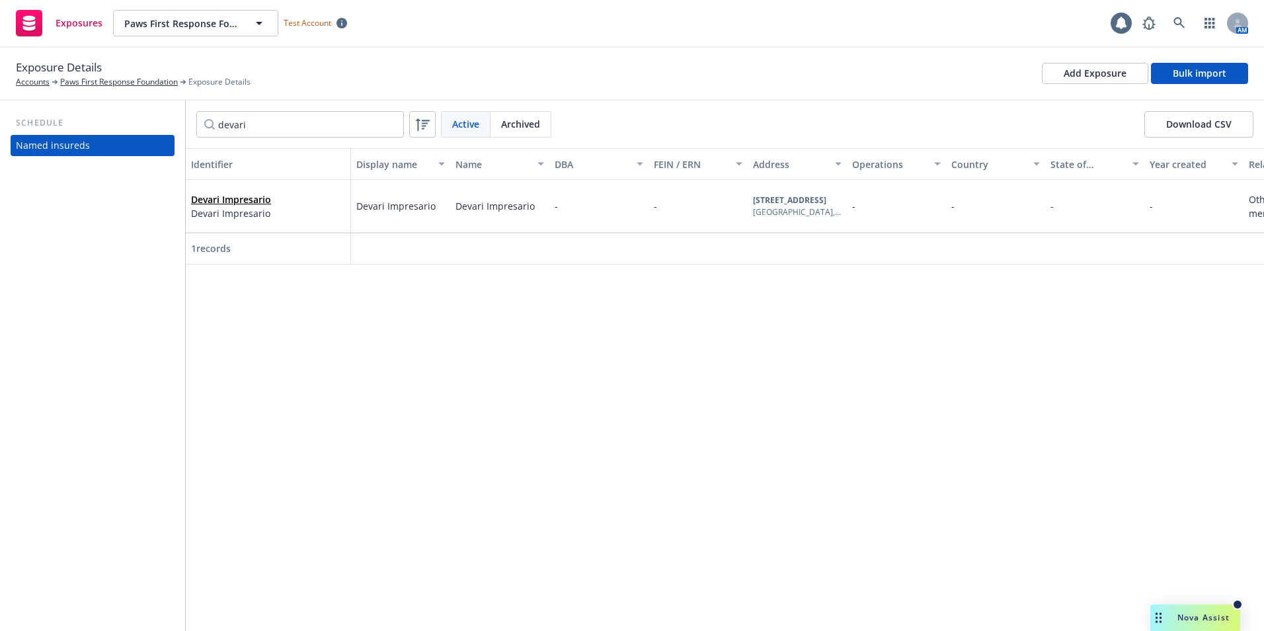
click at [225, 245] on span "1 records" at bounding box center [211, 248] width 40 height 13
click at [522, 128] on span "Archived" at bounding box center [520, 124] width 39 height 14
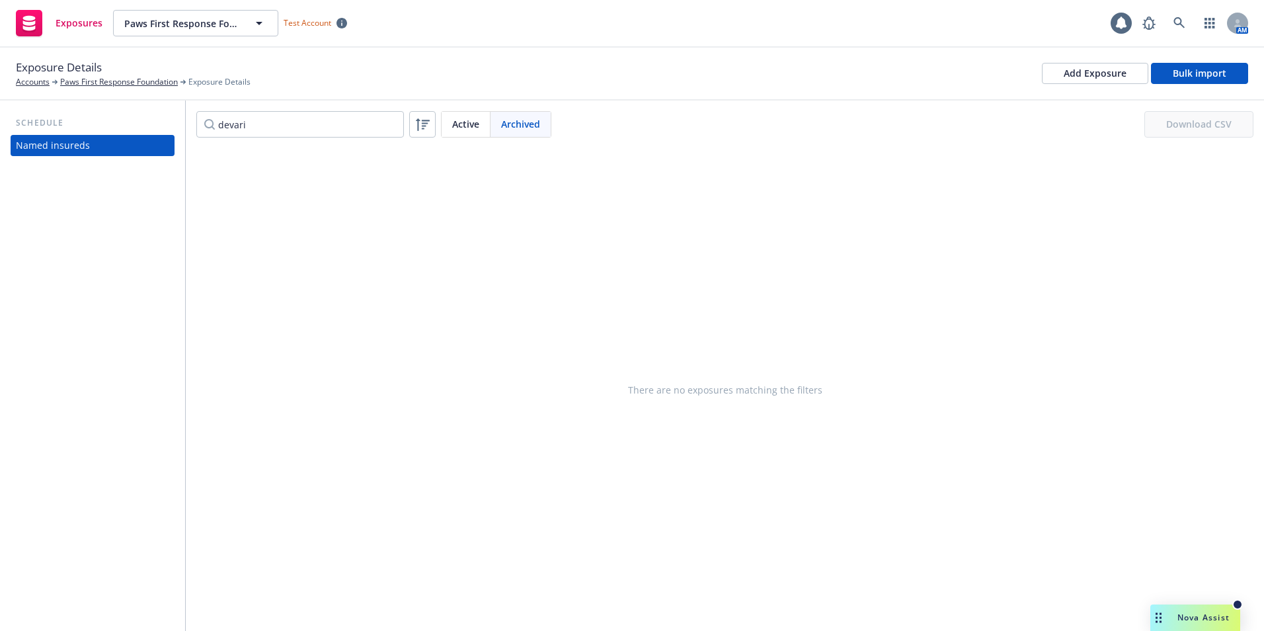
click at [467, 125] on span "Active" at bounding box center [465, 124] width 27 height 14
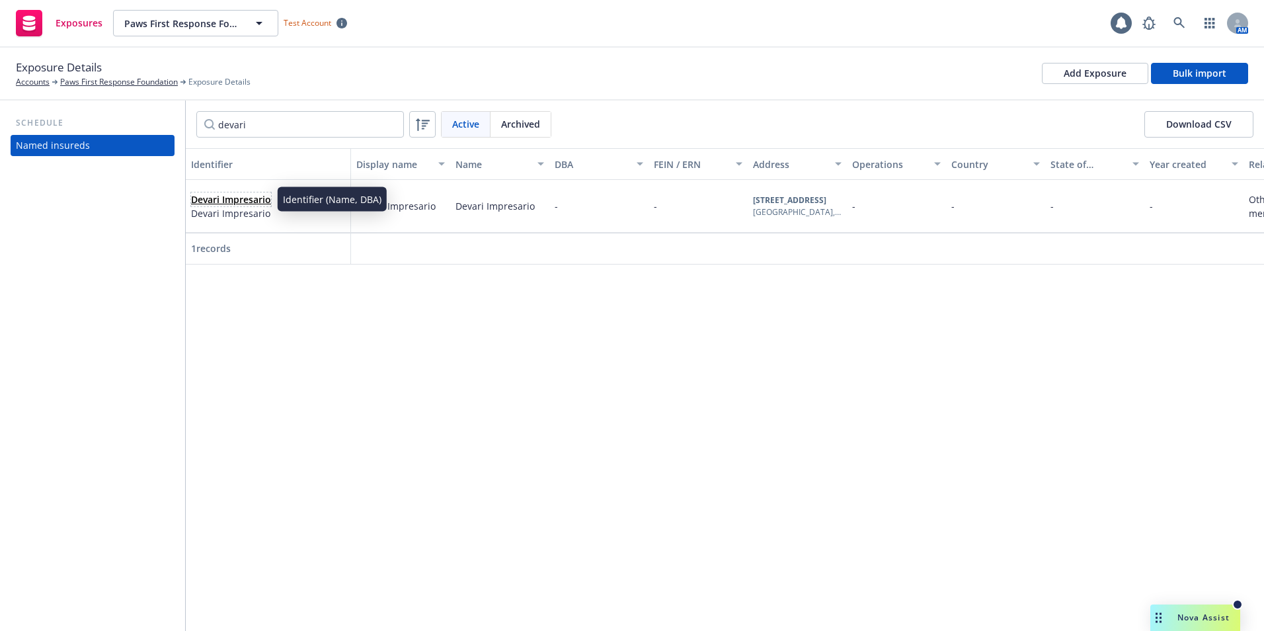
click at [238, 196] on link "Devari Impresario" at bounding box center [231, 199] width 80 height 13
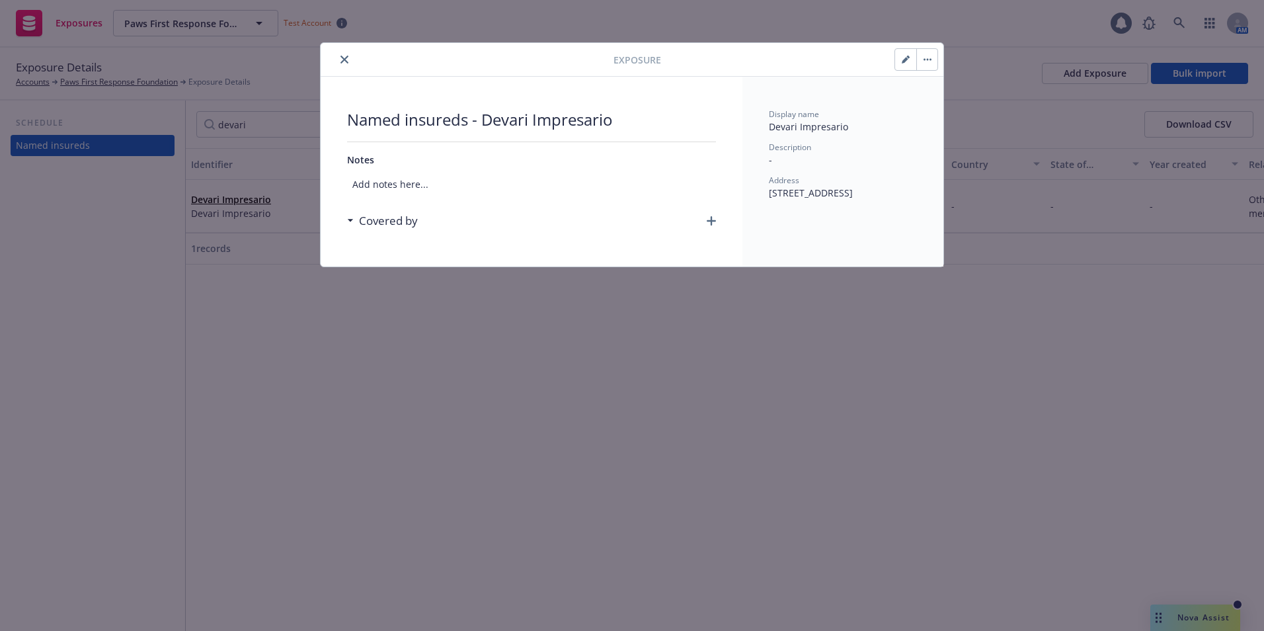
click at [393, 215] on h3 "Covered by" at bounding box center [388, 220] width 59 height 17
click at [344, 54] on button "close" at bounding box center [344, 60] width 16 height 16
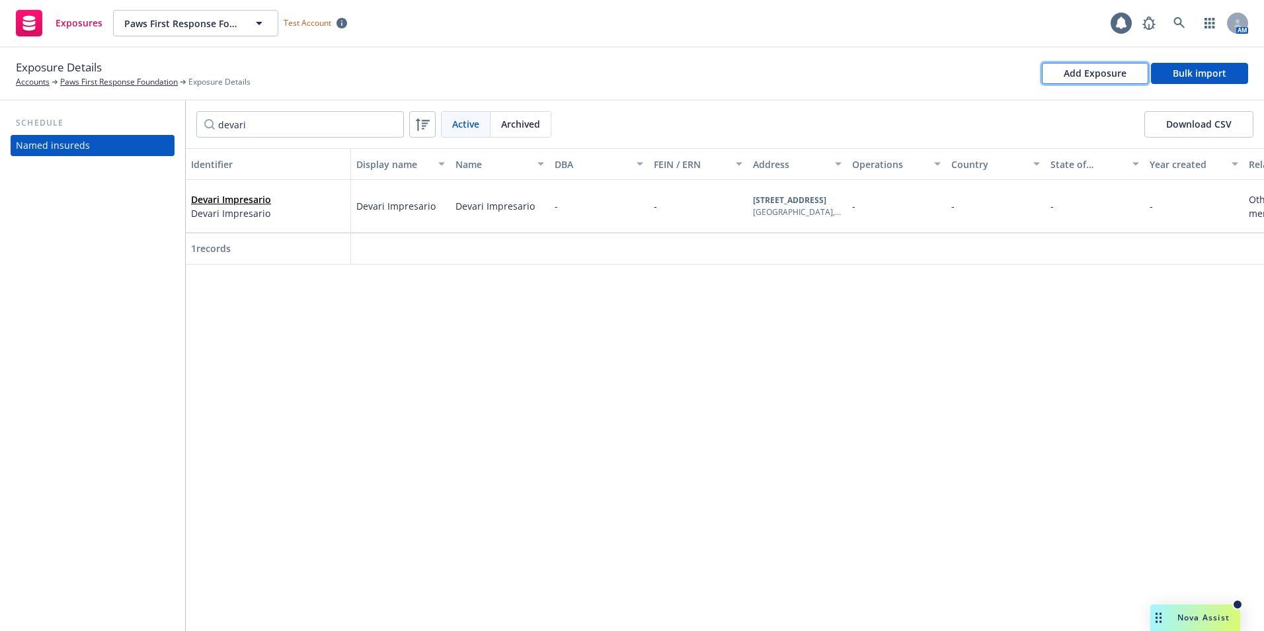
click at [1129, 79] on button "Add Exposure" at bounding box center [1095, 73] width 106 height 21
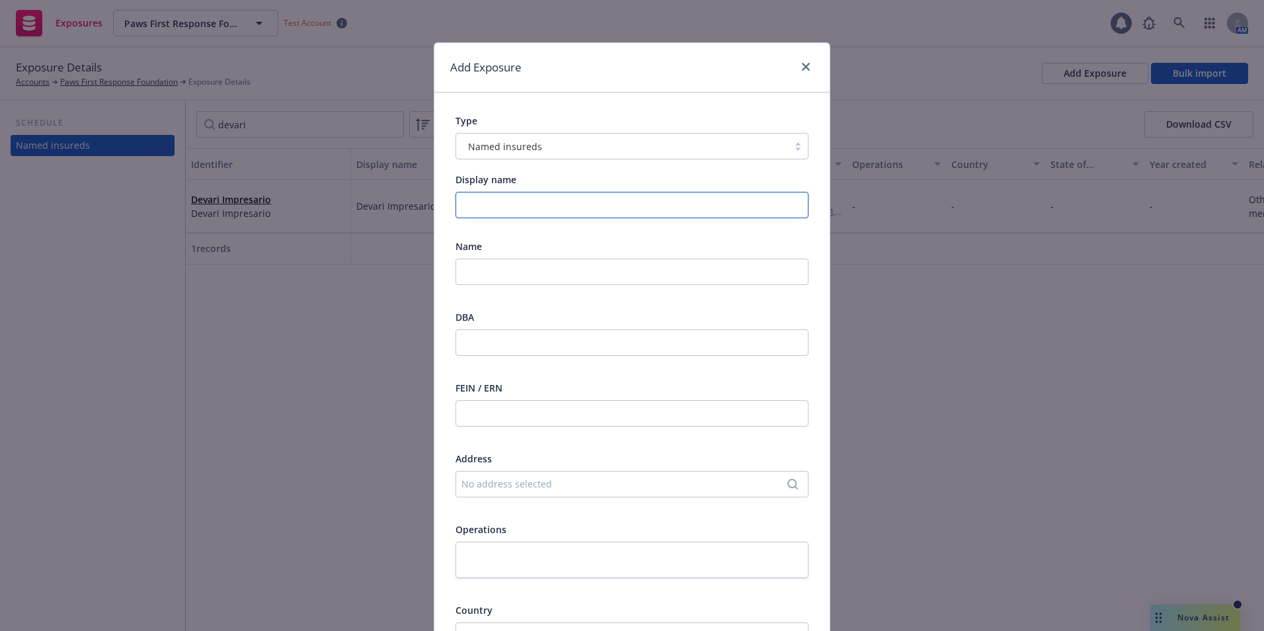
click at [487, 209] on input "Display name" at bounding box center [631, 205] width 353 height 26
type input "Wendy Boatman"
type input "team member"
type input "50"
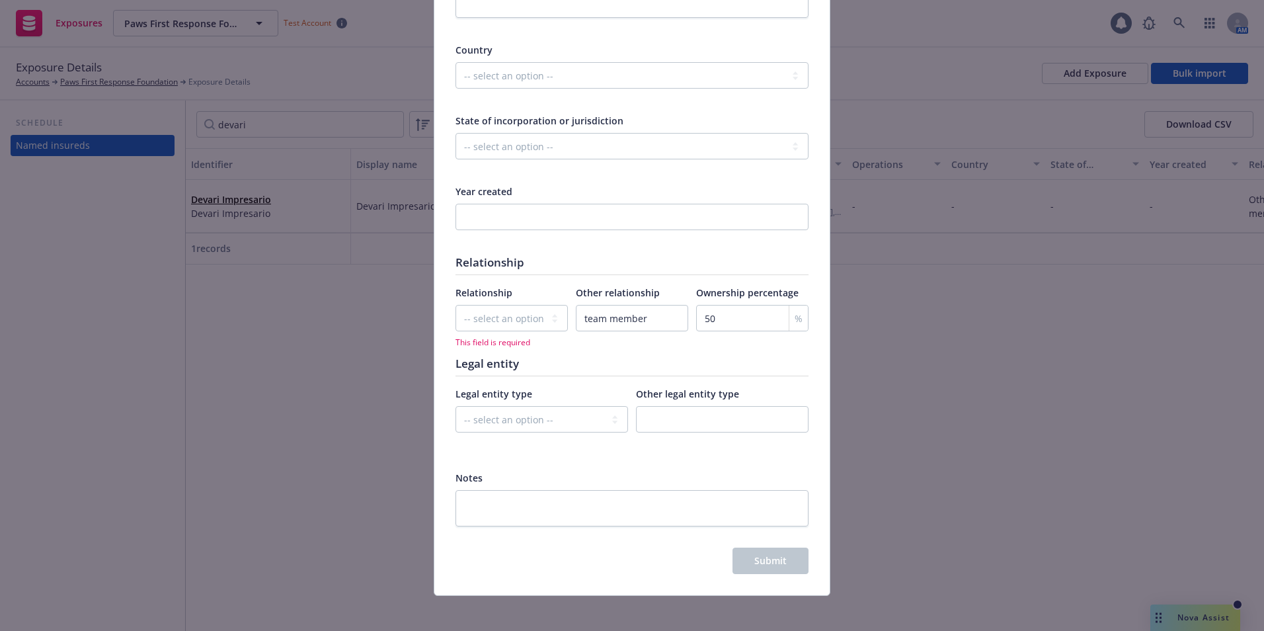
scroll to position [567, 0]
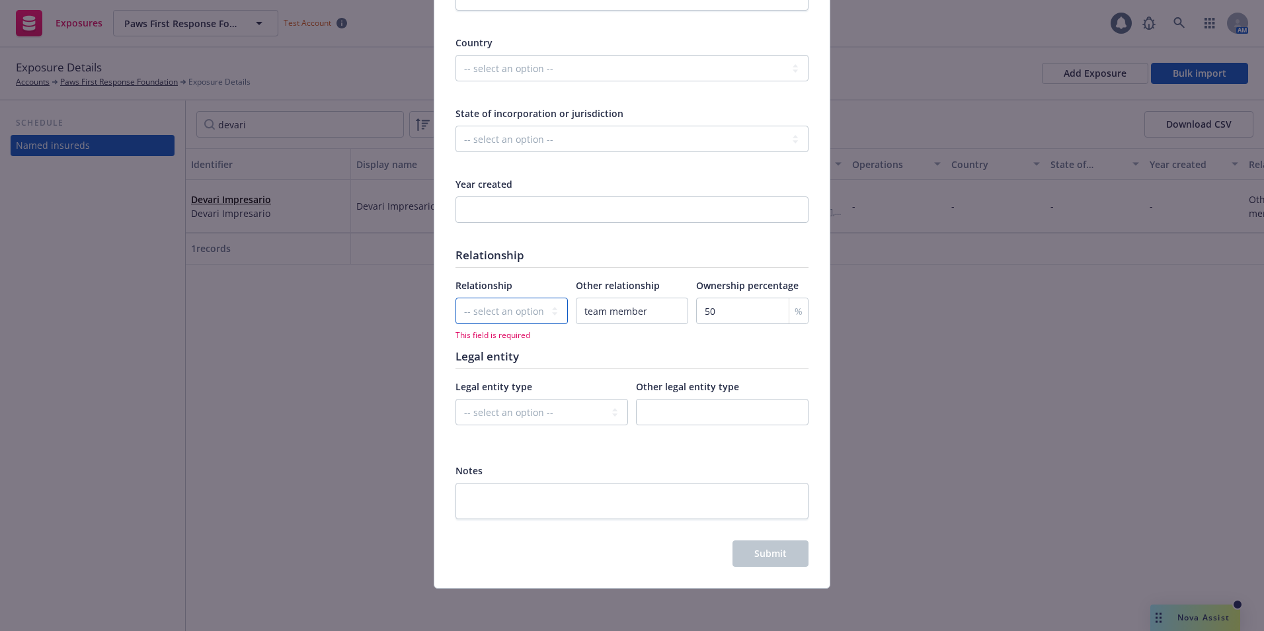
click at [537, 307] on select "-- select an option -- Parent company Wholly-owned subsidiary Subsidiary not wh…" at bounding box center [511, 310] width 112 height 26
select select "OTHER"
click at [455, 297] on select "-- select an option -- Parent company Wholly-owned subsidiary Subsidiary not wh…" at bounding box center [511, 310] width 112 height 26
click at [751, 545] on button "Submit" at bounding box center [770, 553] width 76 height 26
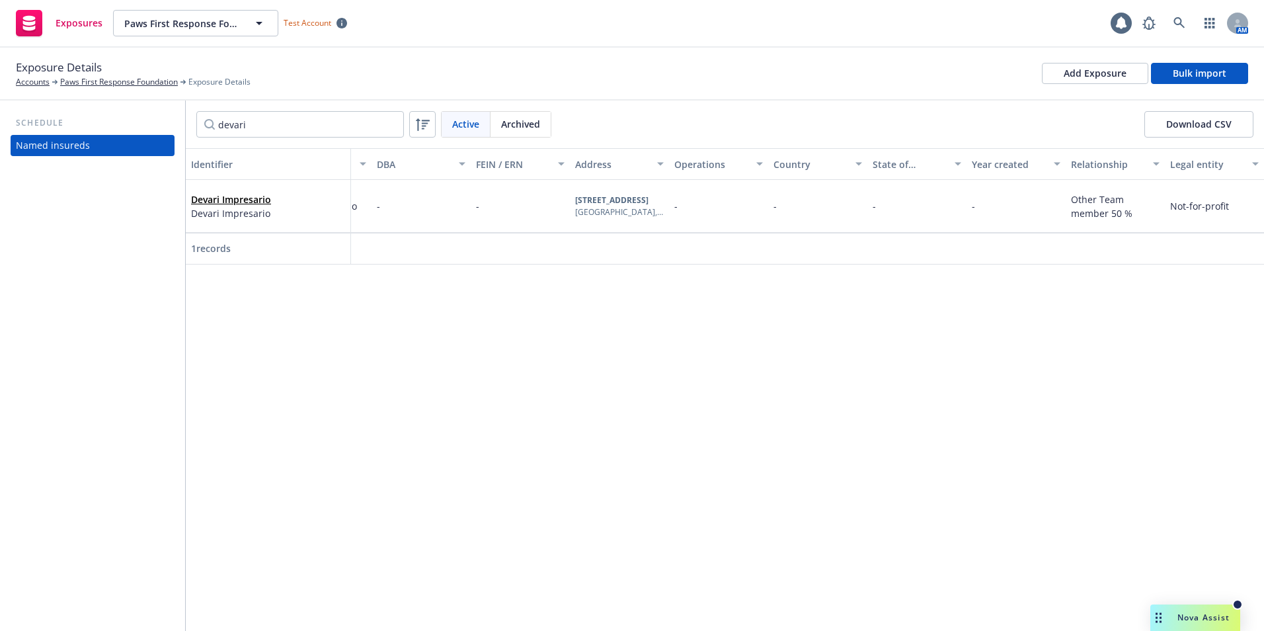
scroll to position [0, 0]
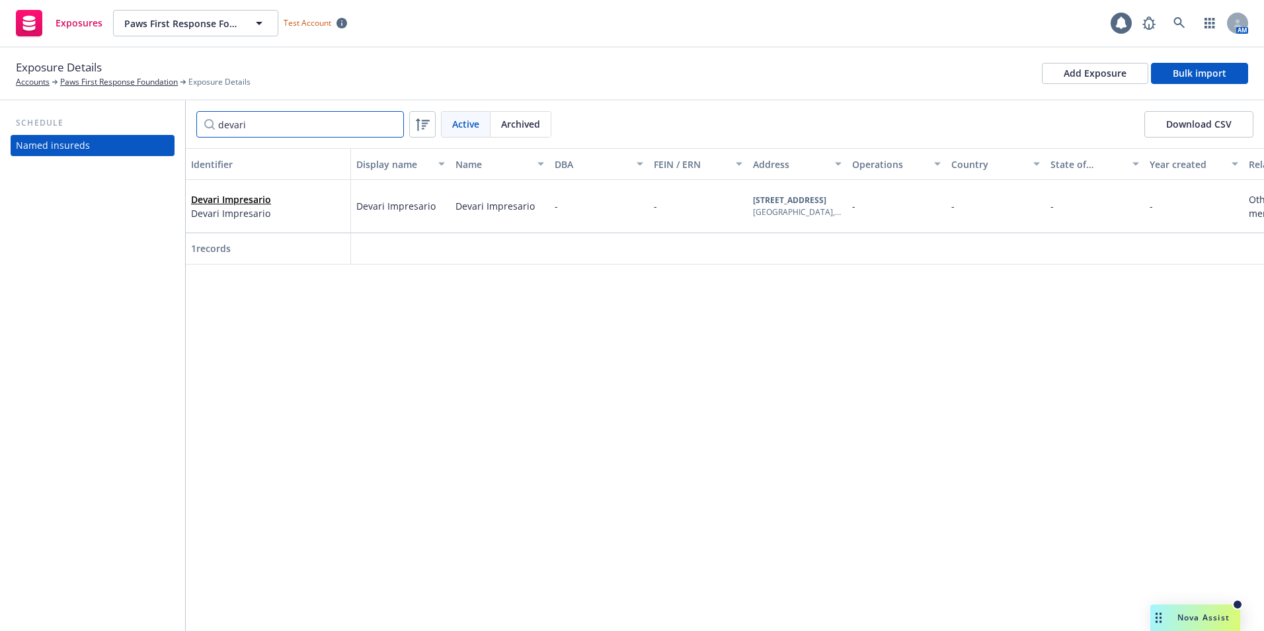
click at [264, 132] on input "devari" at bounding box center [300, 124] width 208 height 26
type input "d"
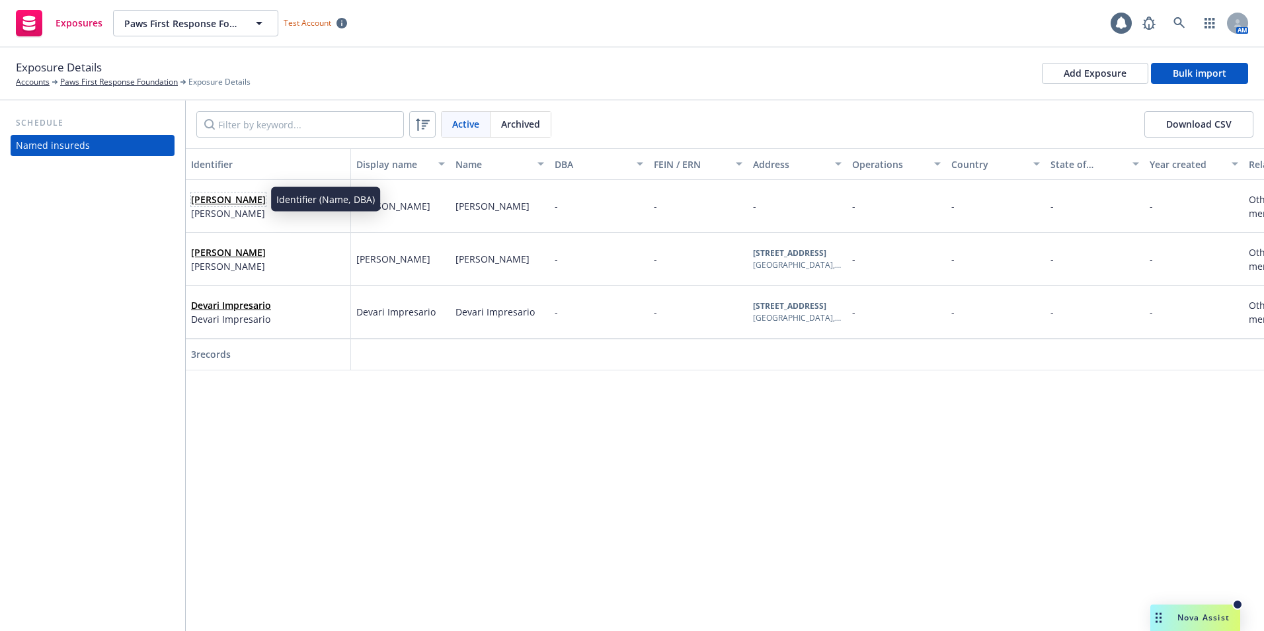
click at [241, 195] on link "Wendy Boatman" at bounding box center [228, 199] width 75 height 13
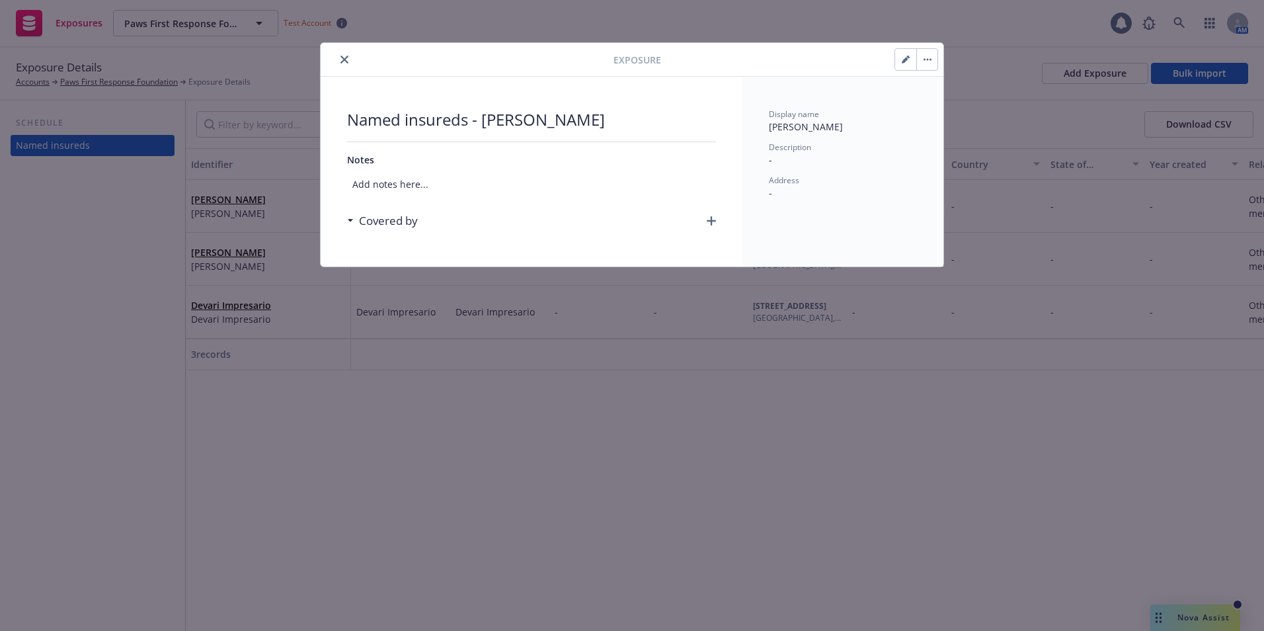
click at [911, 59] on button "button" at bounding box center [905, 59] width 21 height 21
select select "OTHER"
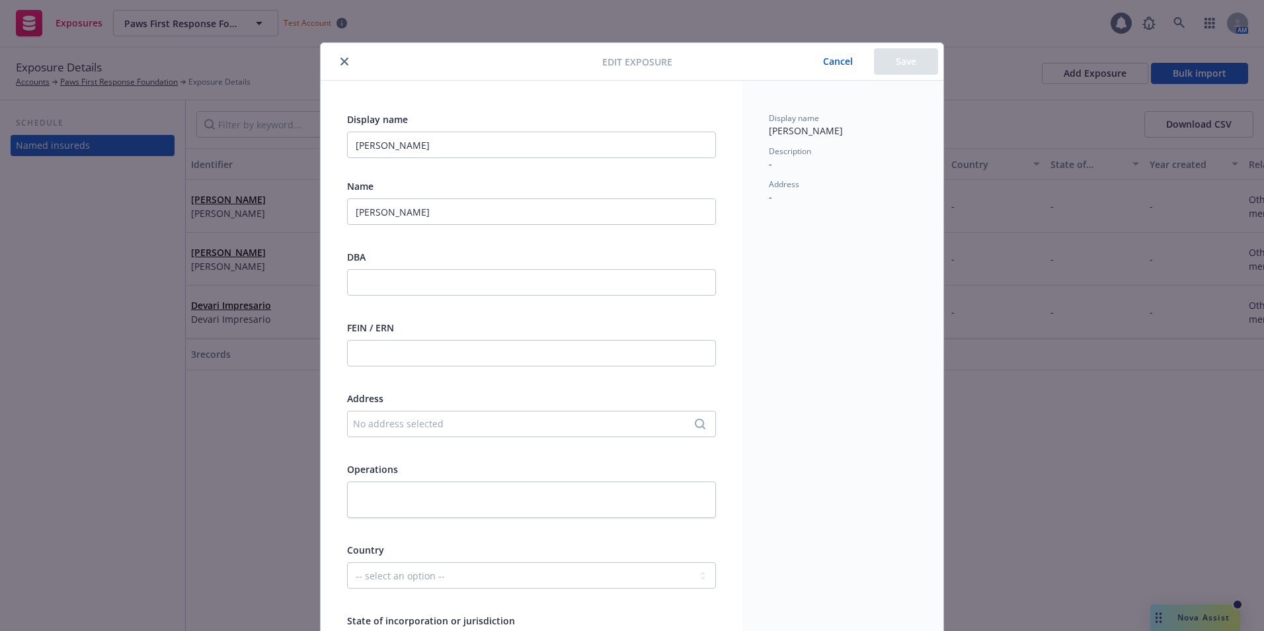
click at [830, 58] on button "Cancel" at bounding box center [838, 61] width 72 height 26
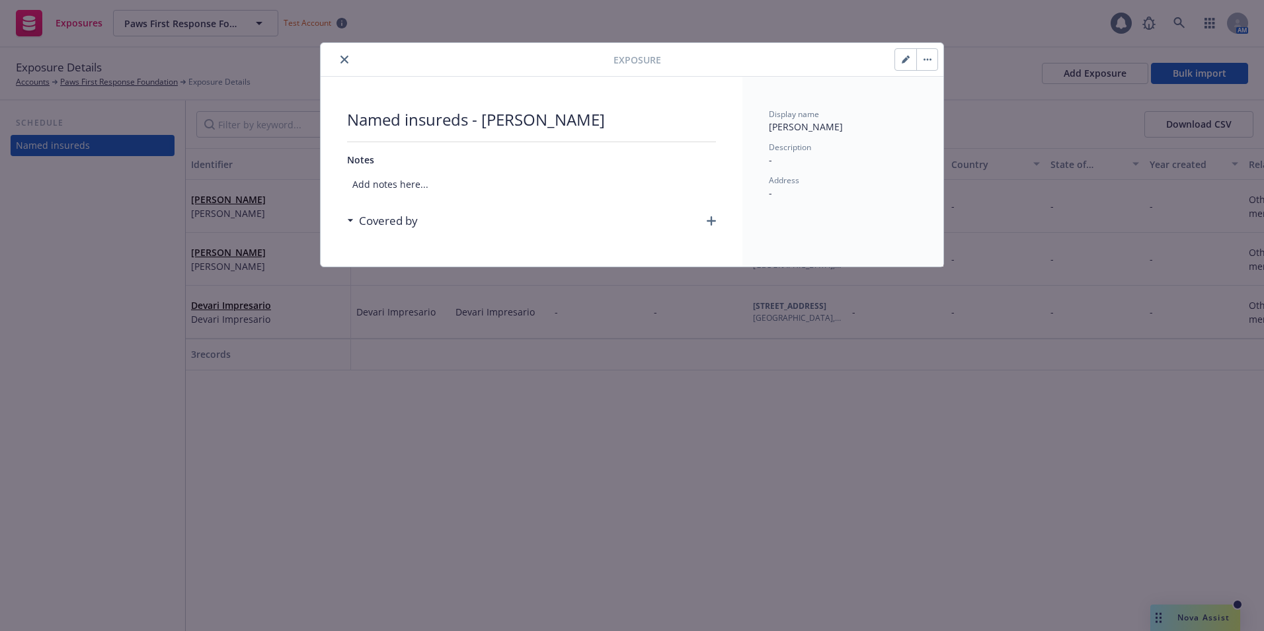
click at [898, 59] on button "button" at bounding box center [905, 59] width 21 height 21
select select "OTHER"
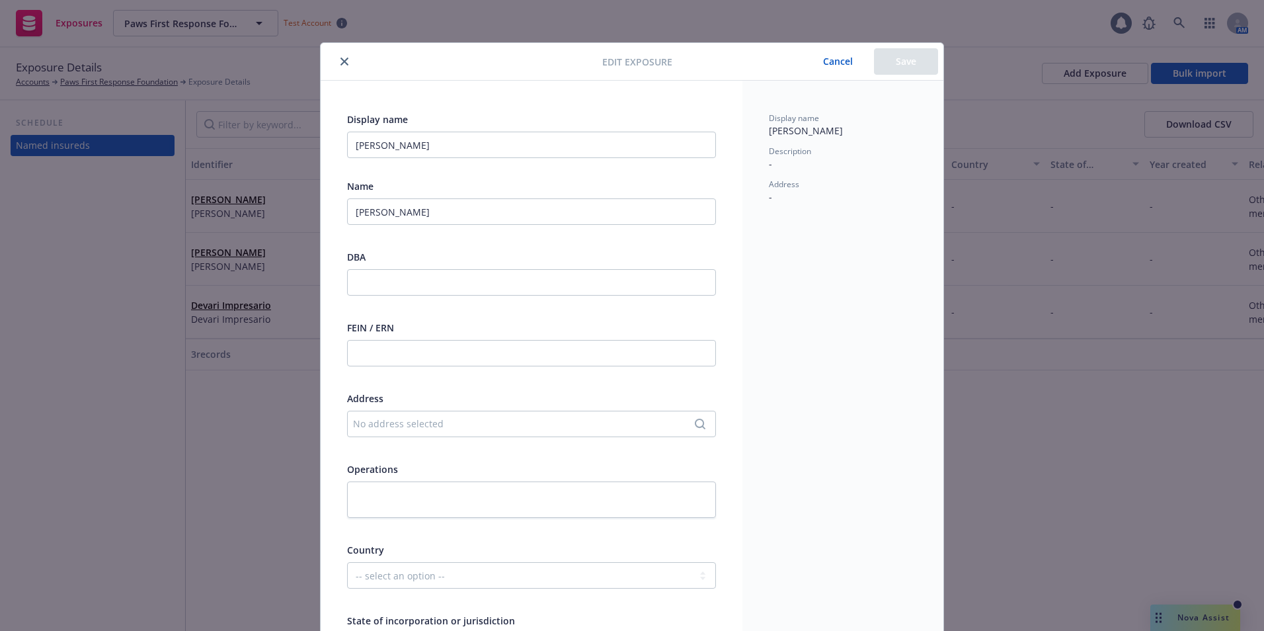
click at [847, 58] on button "Cancel" at bounding box center [838, 61] width 72 height 26
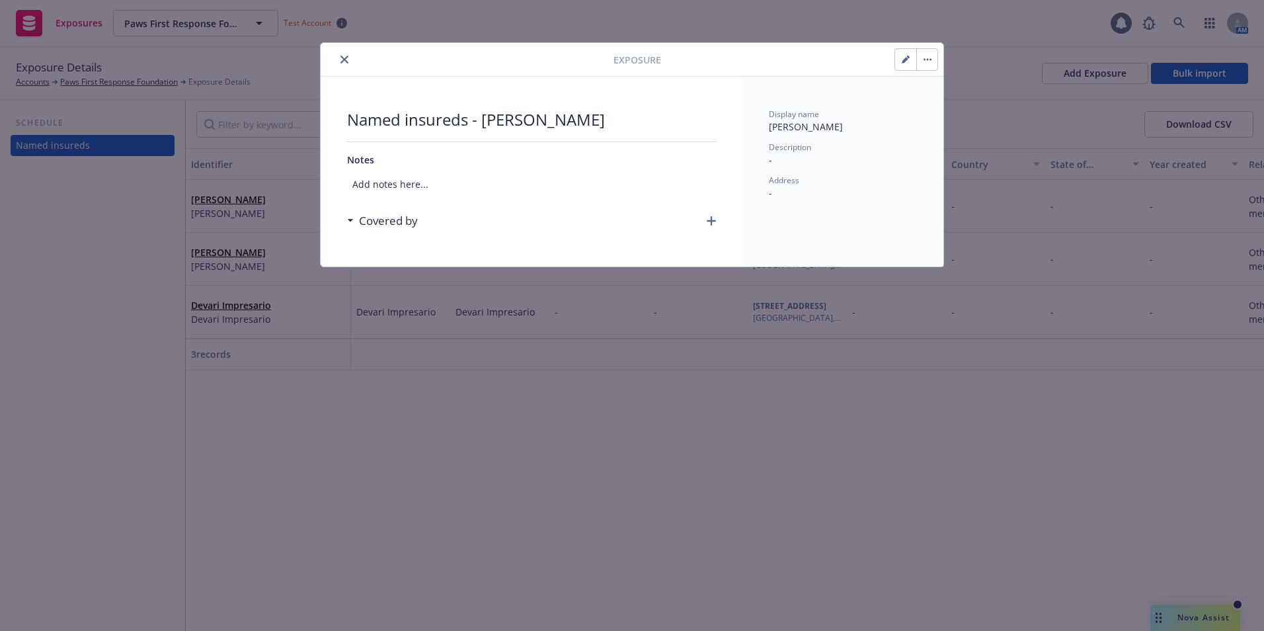
click at [935, 56] on button "button" at bounding box center [926, 59] width 21 height 21
click at [901, 61] on button "button" at bounding box center [905, 59] width 21 height 21
select select "OTHER"
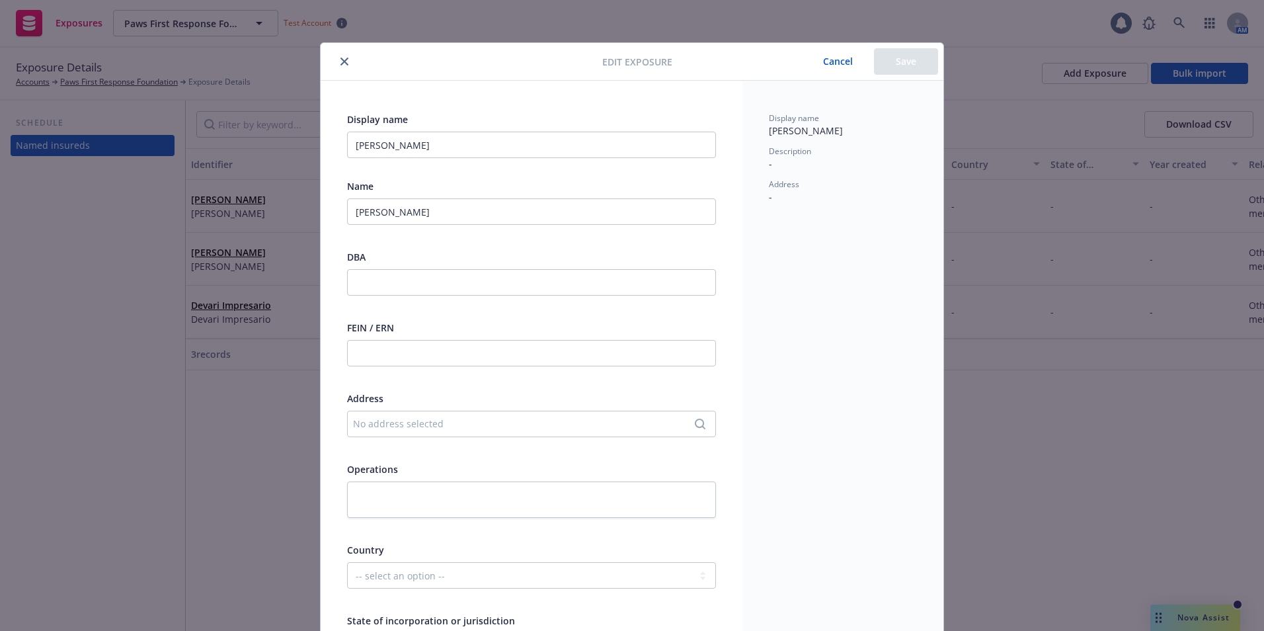
click at [834, 67] on button "Cancel" at bounding box center [838, 61] width 72 height 26
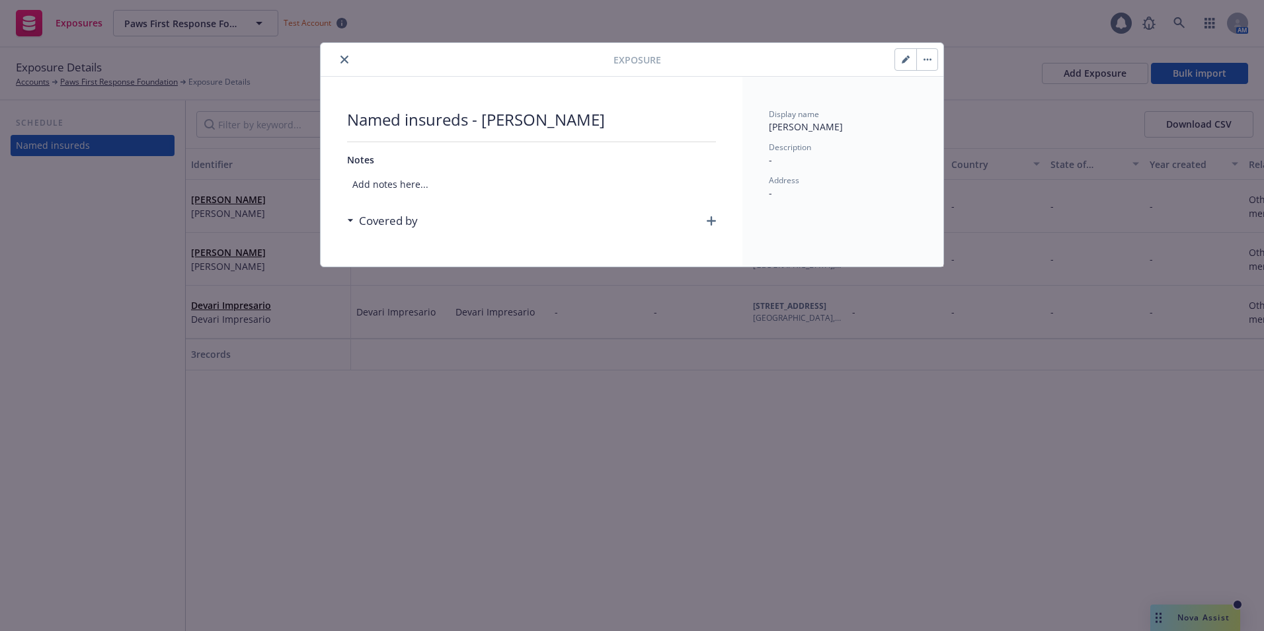
click at [352, 59] on div at bounding box center [470, 60] width 288 height 16
click at [342, 54] on button "close" at bounding box center [344, 60] width 16 height 16
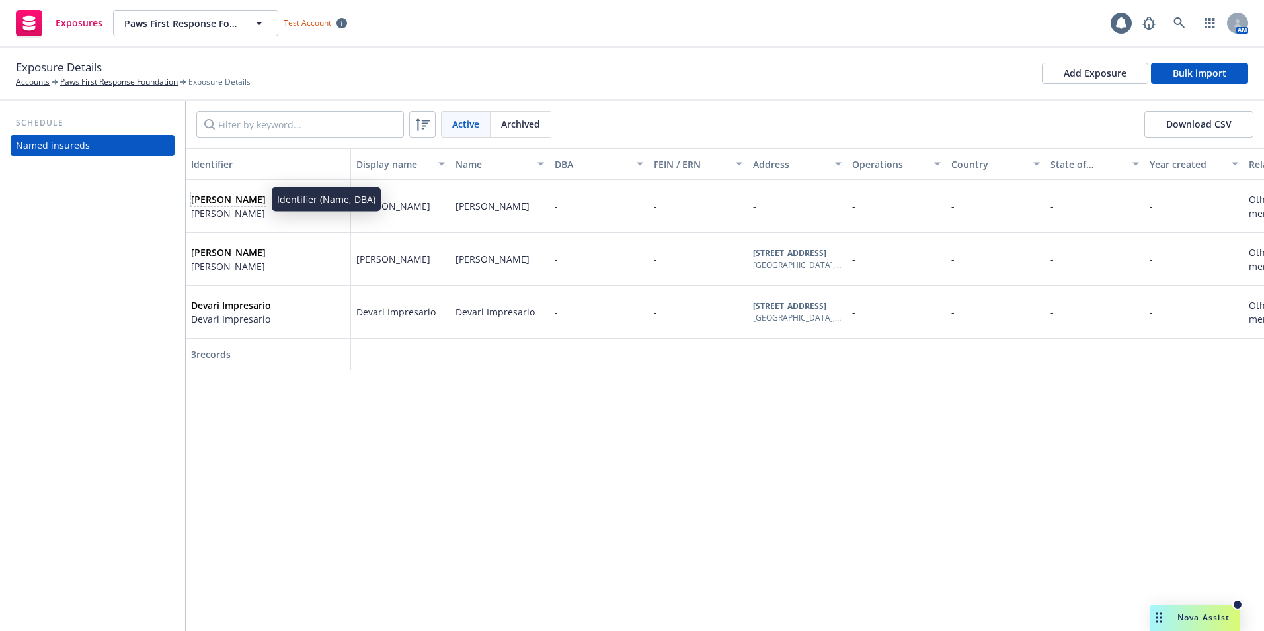
click at [240, 198] on link "Wendy Boatman" at bounding box center [228, 199] width 75 height 13
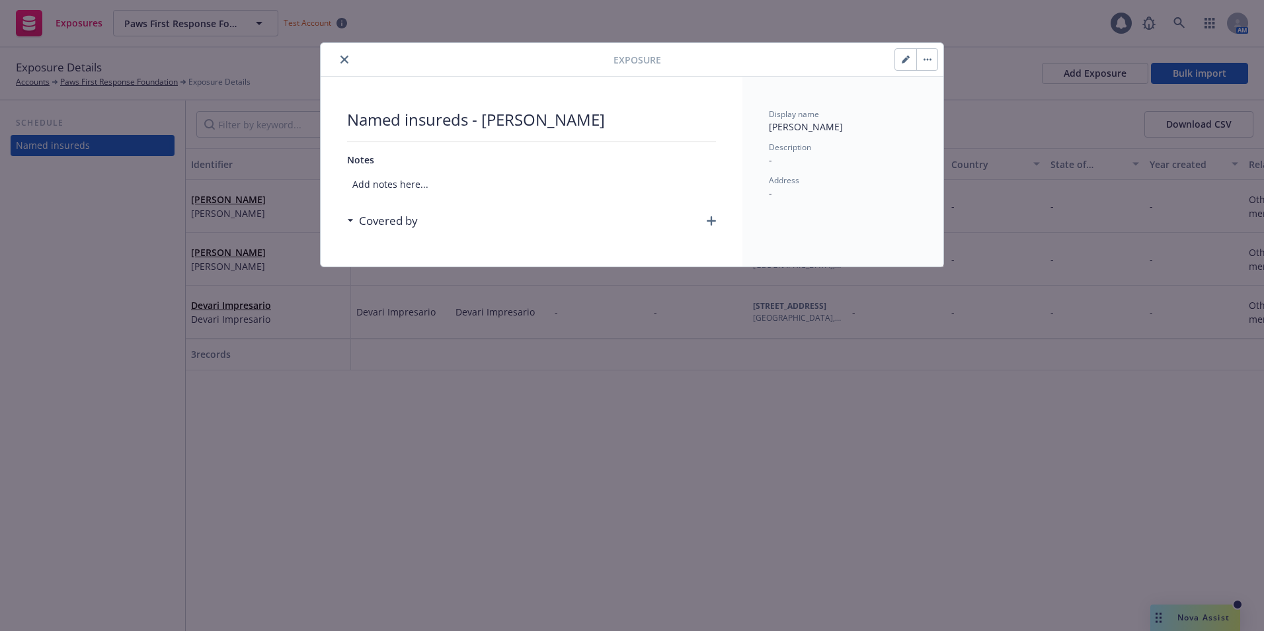
click at [441, 219] on div "Covered by" at bounding box center [531, 221] width 369 height 28
click at [400, 219] on h3 "Covered by" at bounding box center [388, 220] width 59 height 17
click at [715, 220] on icon "button" at bounding box center [711, 220] width 9 height 9
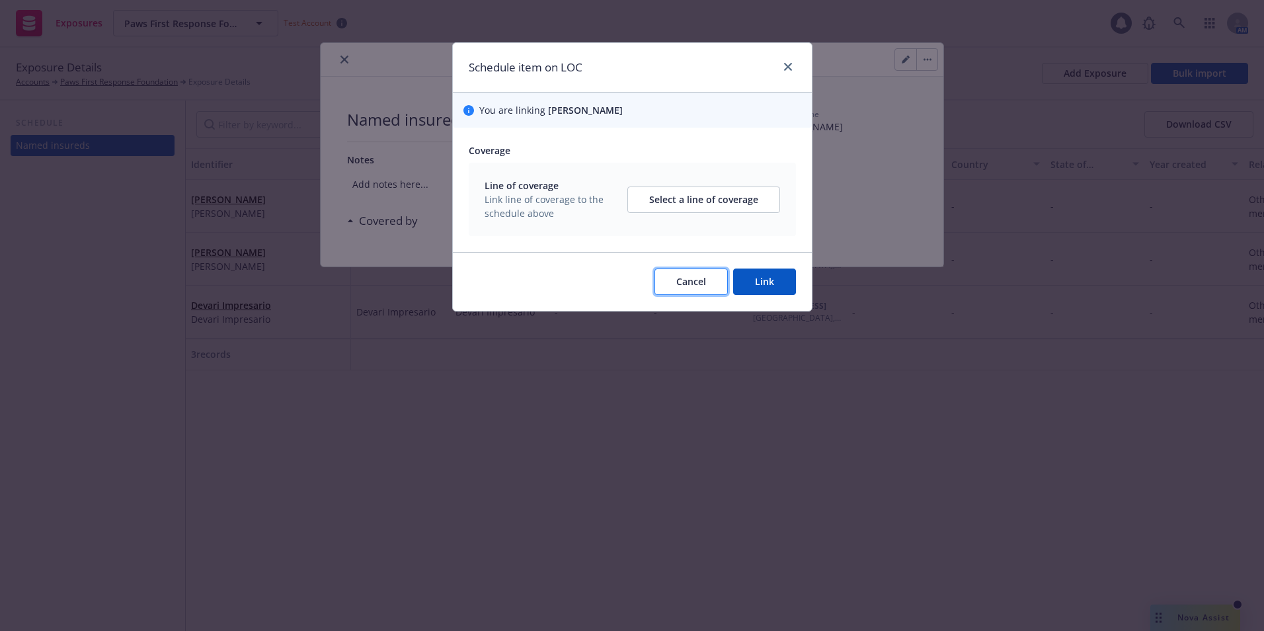
click at [695, 278] on span "Cancel" at bounding box center [691, 281] width 30 height 13
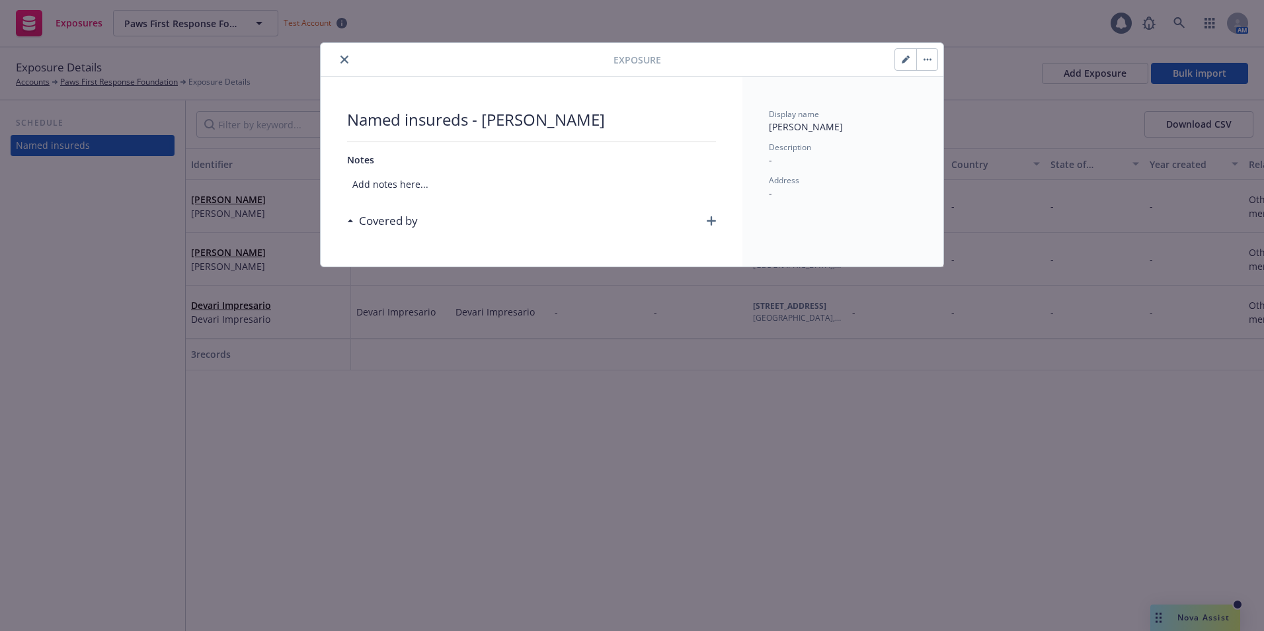
click at [340, 57] on button "close" at bounding box center [344, 60] width 16 height 16
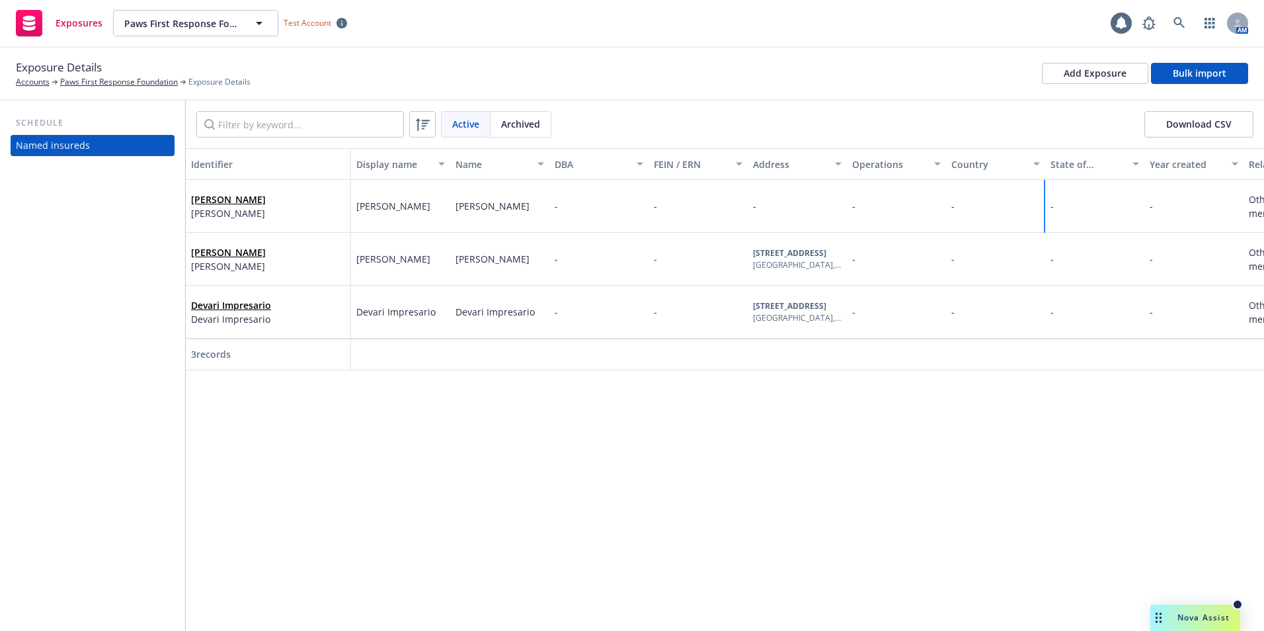
click at [1051, 213] on div "-" at bounding box center [1094, 206] width 99 height 53
click at [257, 196] on link "Wendy Boatman" at bounding box center [228, 199] width 75 height 13
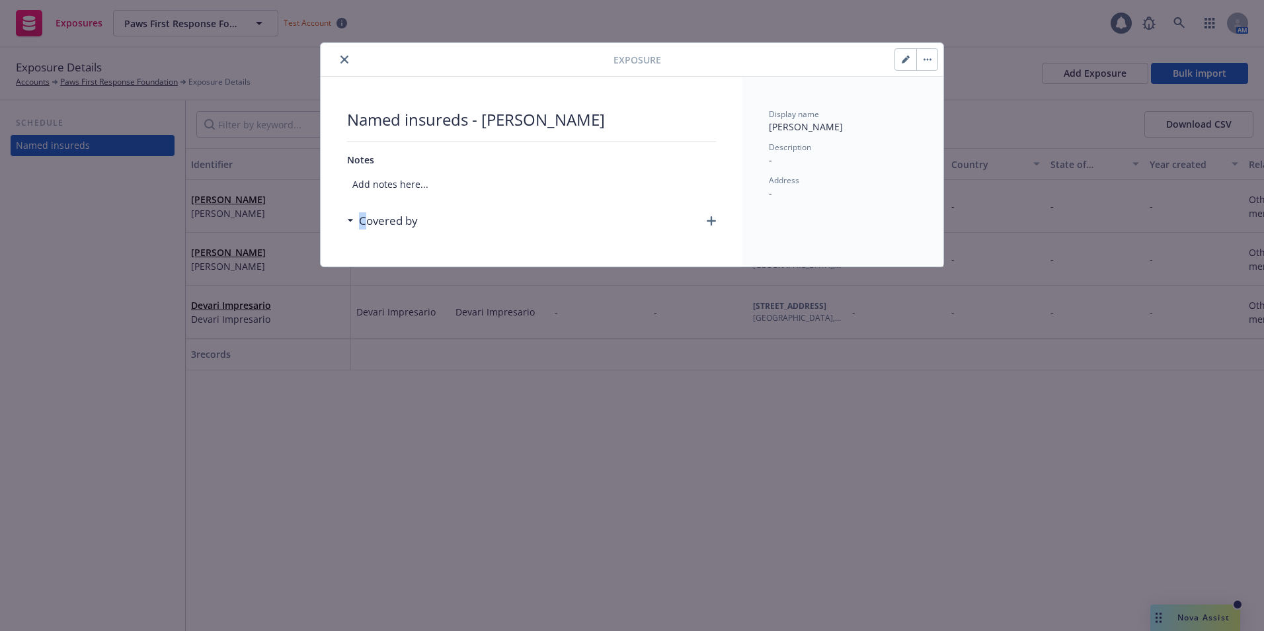
click at [363, 213] on h3 "Covered by" at bounding box center [388, 220] width 59 height 17
drag, startPoint x: 363, startPoint y: 213, endPoint x: 350, endPoint y: 216, distance: 13.6
click at [350, 216] on div "Covered by" at bounding box center [382, 220] width 71 height 17
click at [351, 222] on icon at bounding box center [350, 220] width 7 height 3
click at [898, 65] on button "button" at bounding box center [905, 59] width 21 height 21
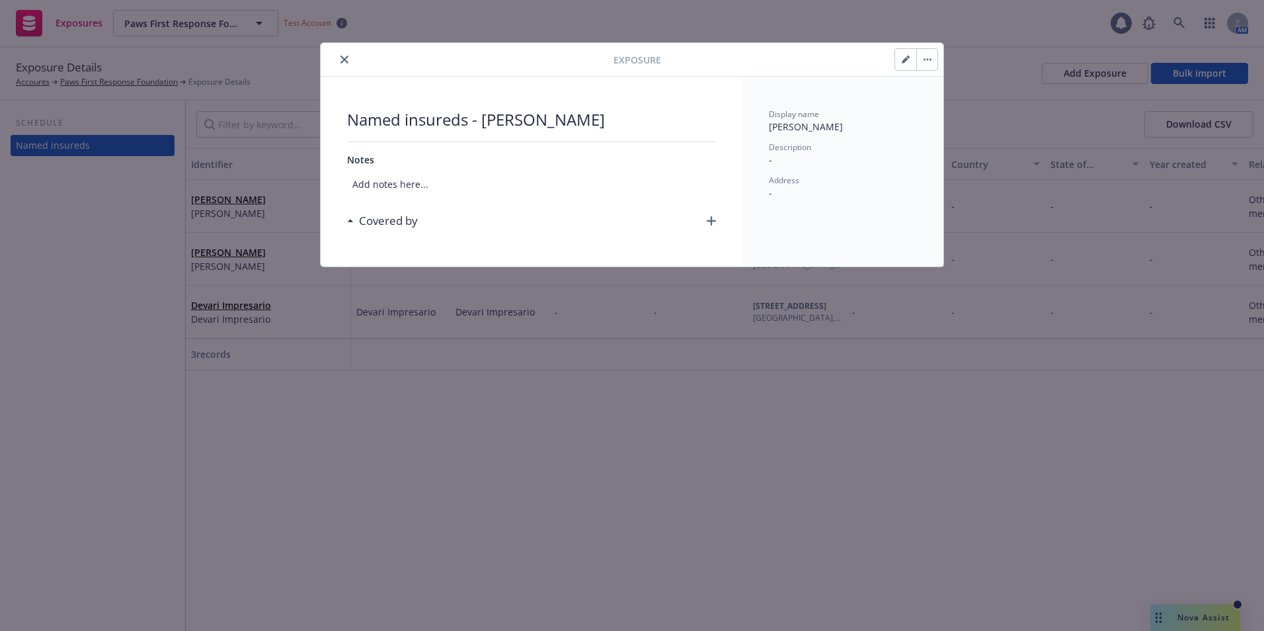
select select "OTHER"
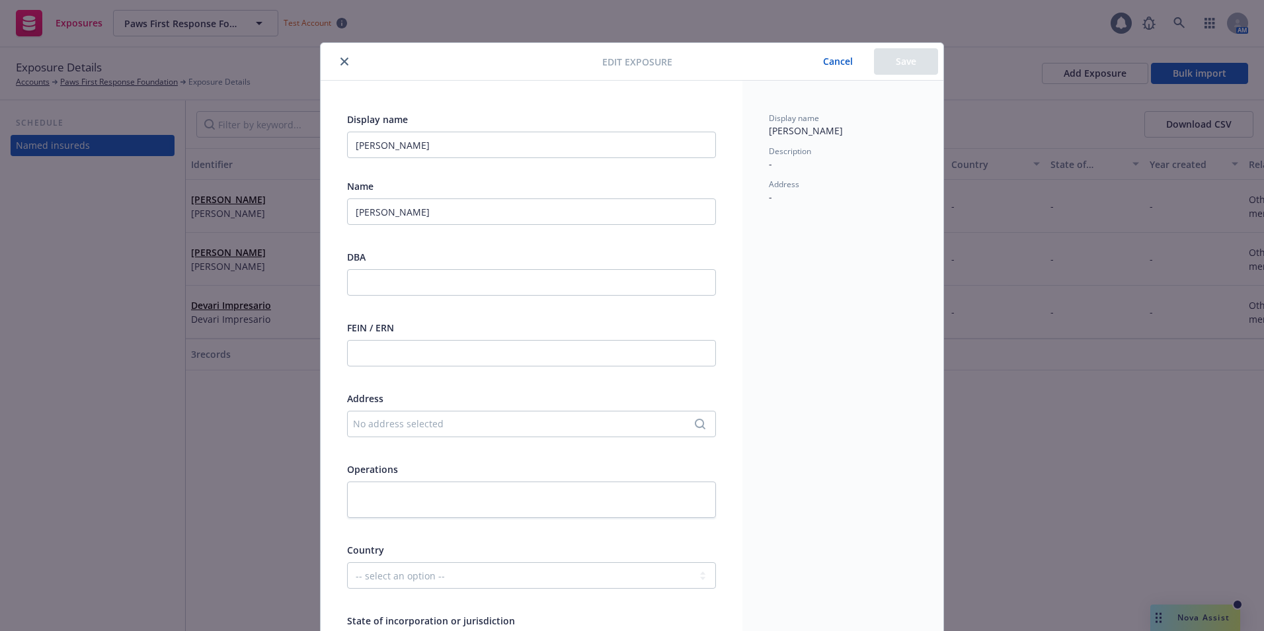
click at [841, 69] on button "Cancel" at bounding box center [838, 61] width 72 height 26
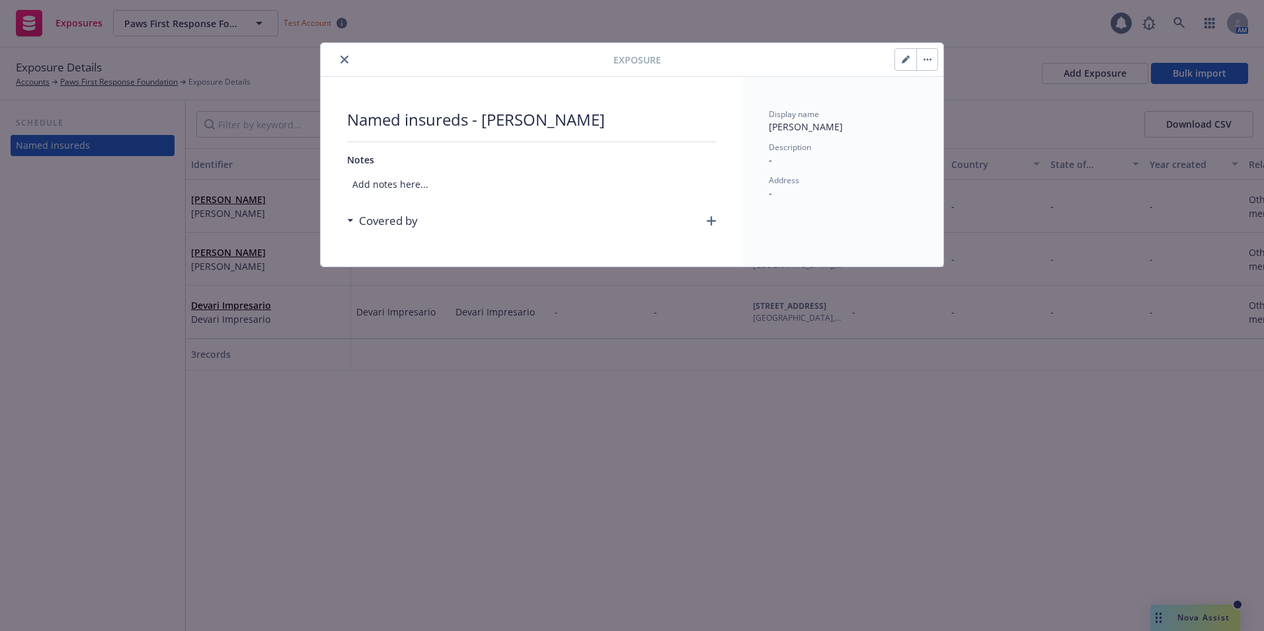
click at [927, 60] on icon "button" at bounding box center [927, 60] width 2 height 2
click at [951, 91] on link "Archive" at bounding box center [954, 96] width 75 height 26
click at [349, 58] on button "close" at bounding box center [344, 60] width 16 height 16
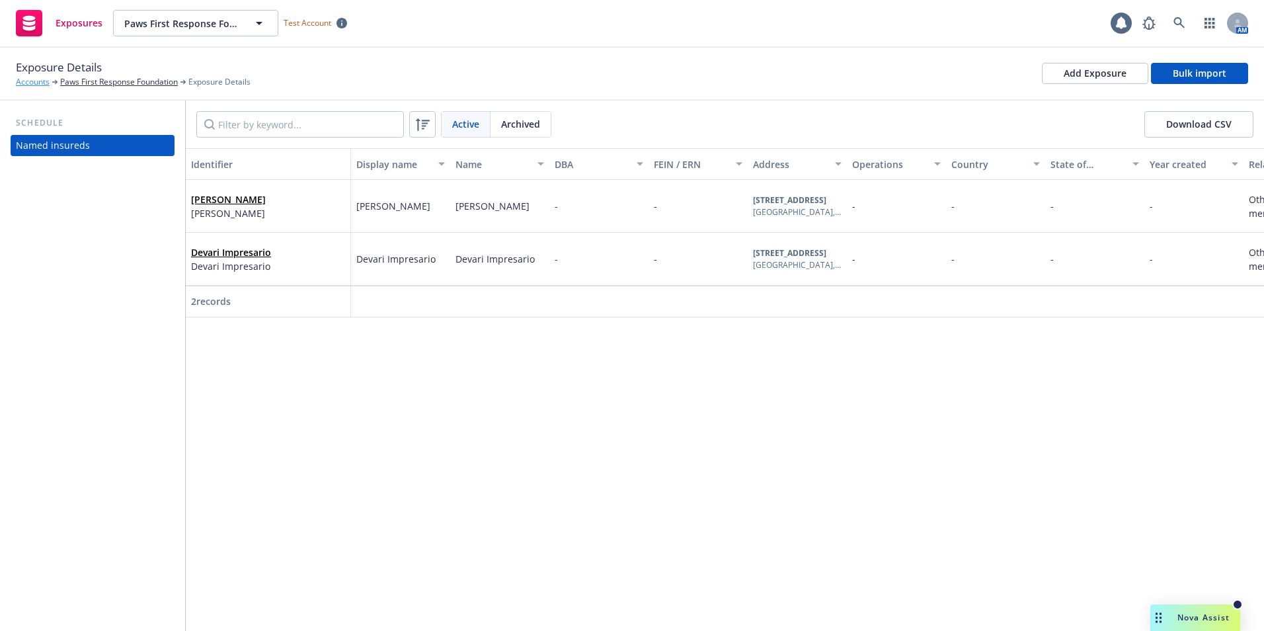
click at [32, 82] on link "Accounts" at bounding box center [33, 82] width 34 height 12
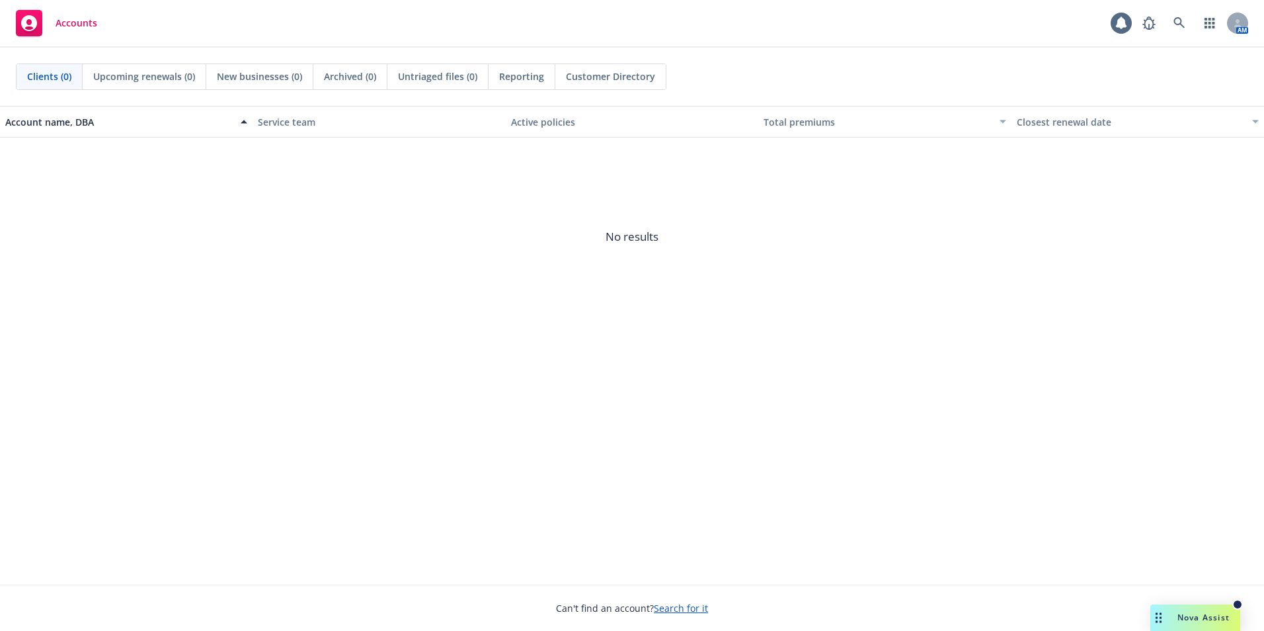
click at [150, 78] on span "Upcoming renewals (0)" at bounding box center [144, 76] width 102 height 14
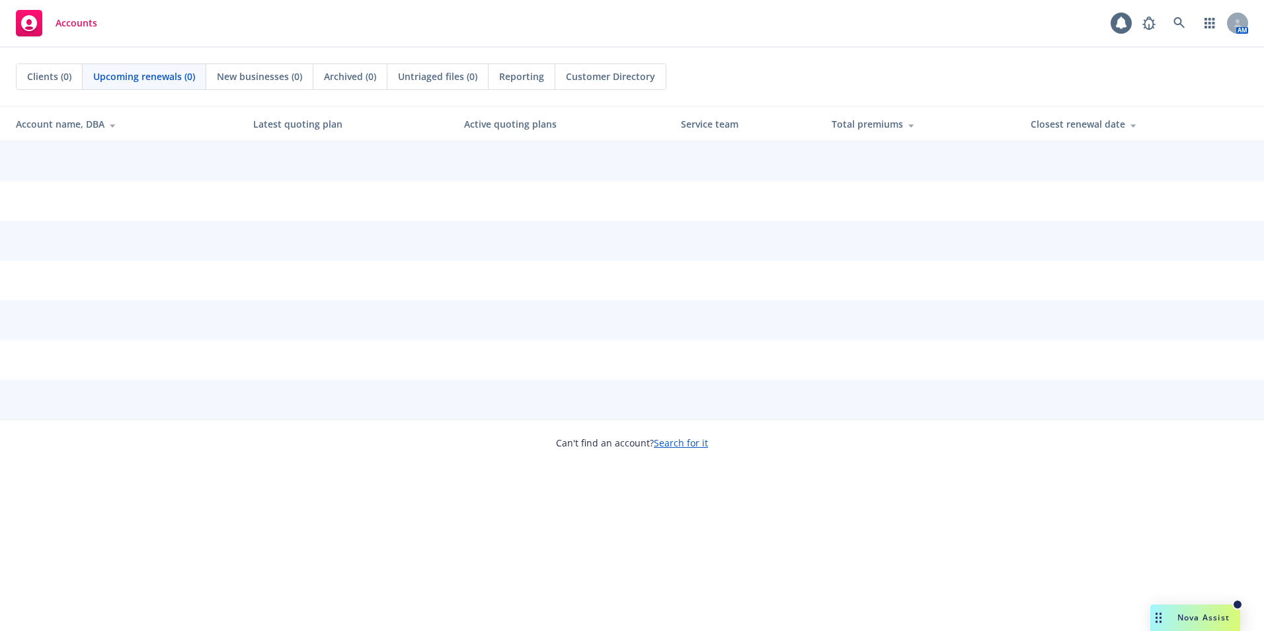
click at [300, 76] on span "New businesses (0)" at bounding box center [259, 76] width 85 height 14
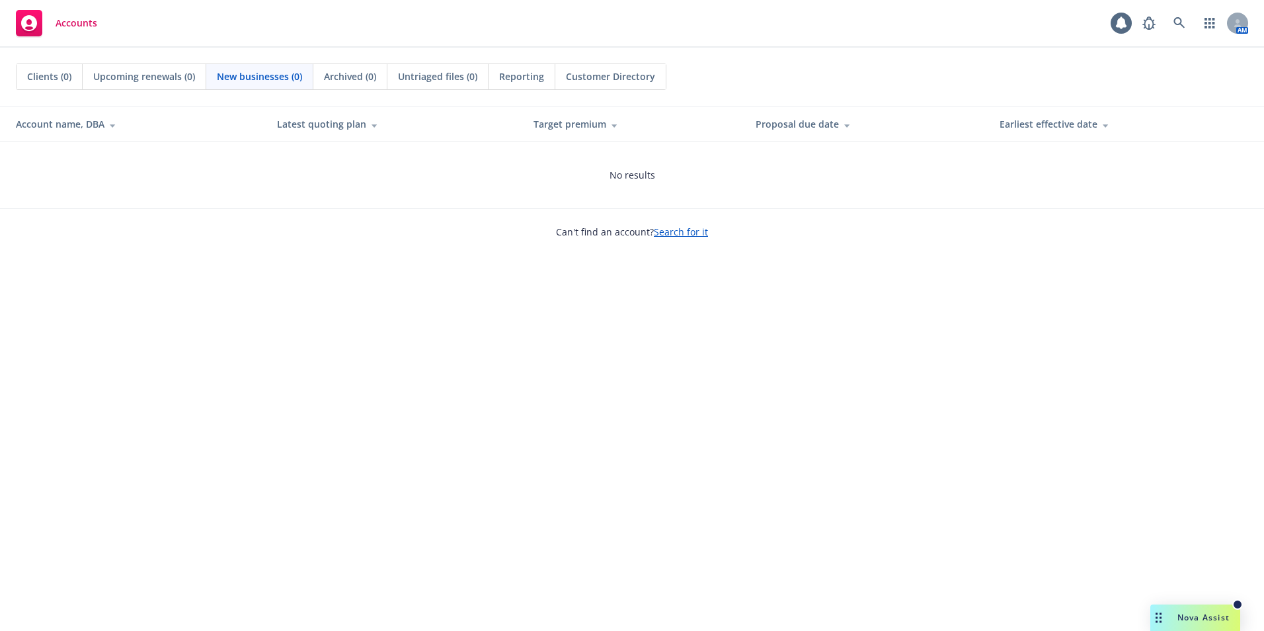
click at [364, 76] on span "Archived (0)" at bounding box center [350, 76] width 52 height 14
click at [443, 81] on span "Untriaged files (0)" at bounding box center [437, 76] width 79 height 14
click at [1185, 19] on icon at bounding box center [1179, 23] width 12 height 12
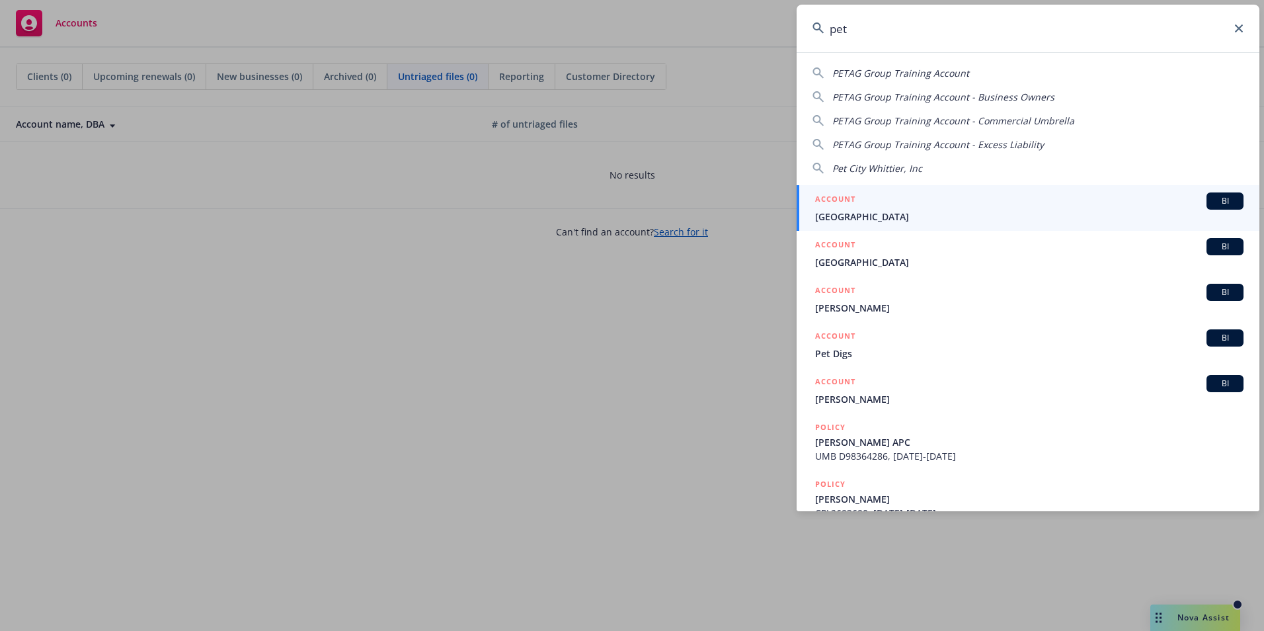
click at [874, 34] on input "pet" at bounding box center [1028, 29] width 463 height 48
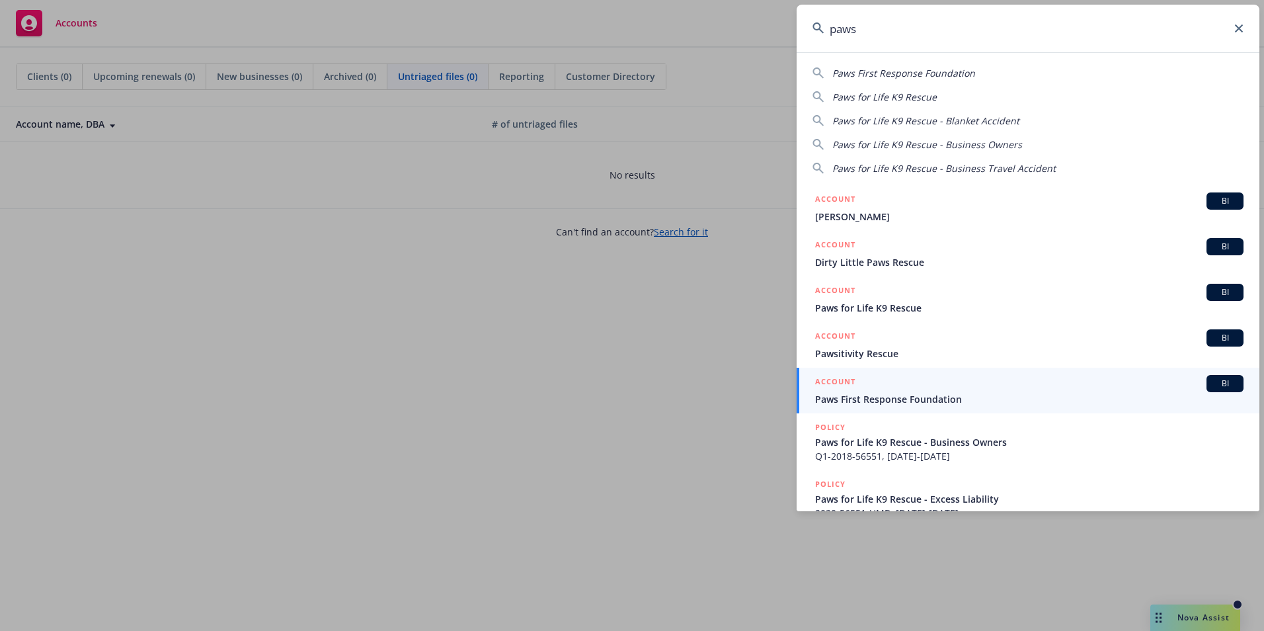
type input "paws"
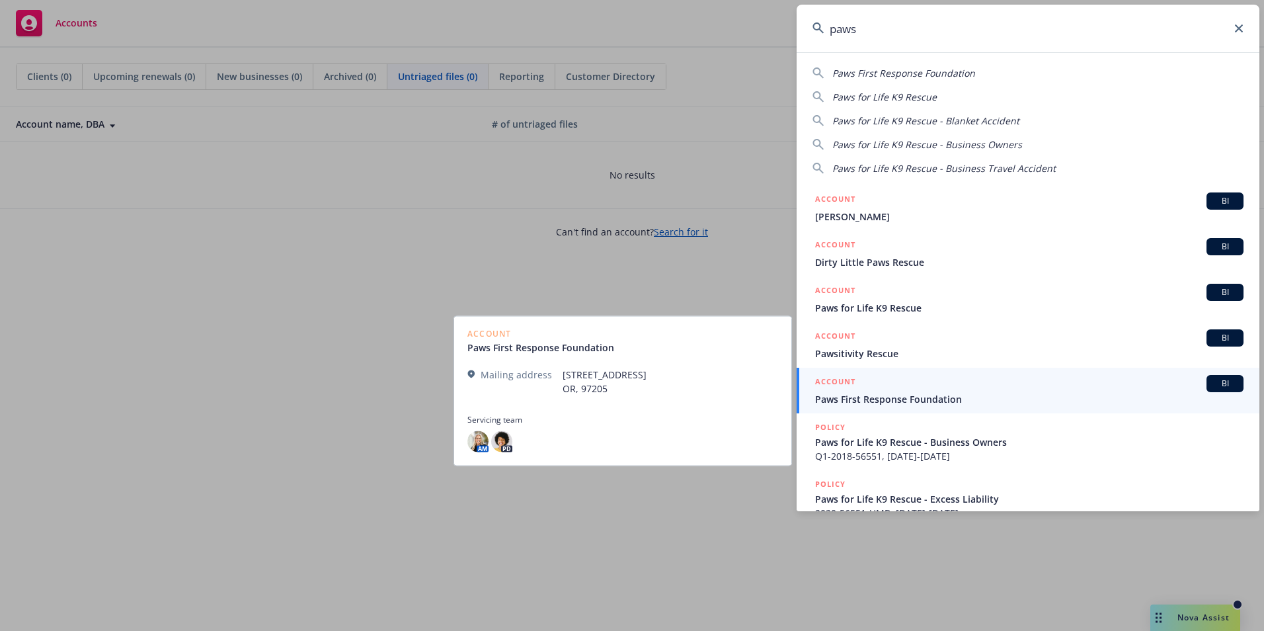
click at [854, 397] on span "Paws First Response Foundation" at bounding box center [1029, 399] width 428 height 14
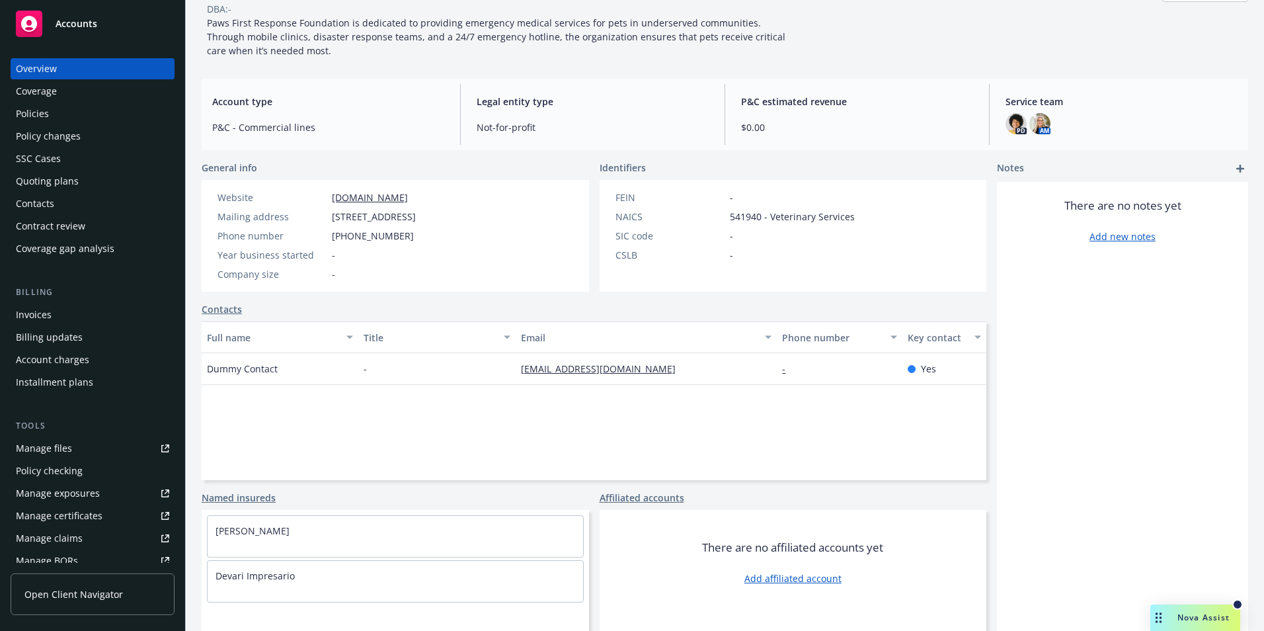
scroll to position [11, 0]
click at [783, 574] on link "Add affiliated account" at bounding box center [792, 575] width 97 height 14
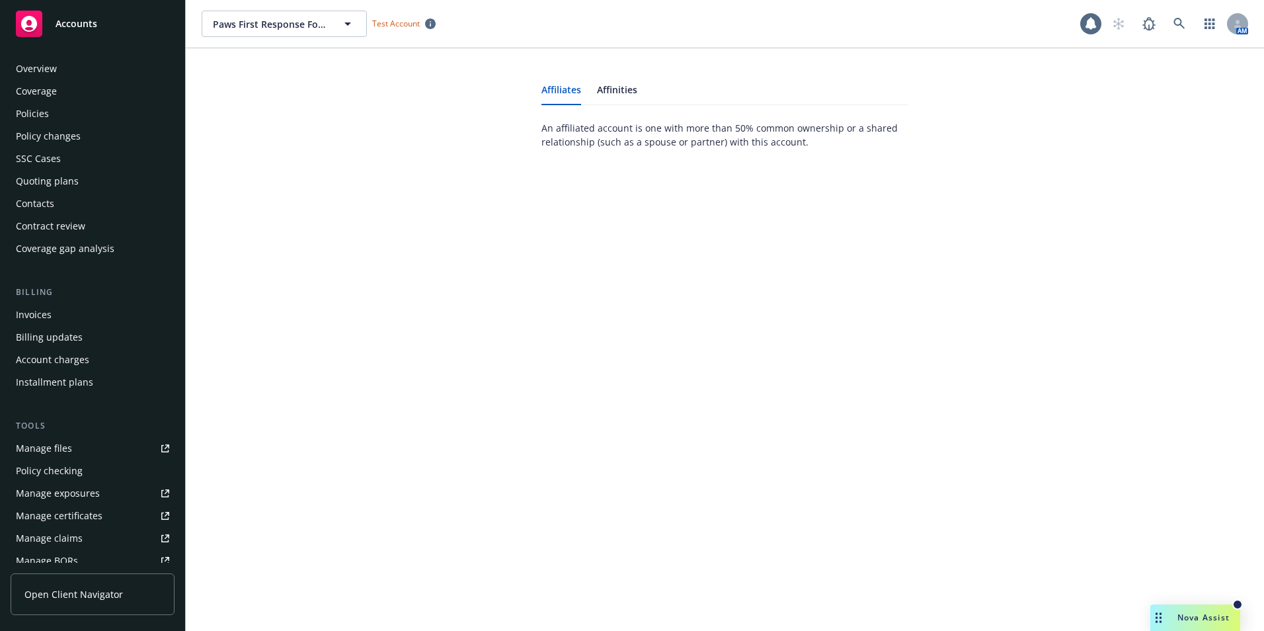
click at [48, 68] on div "Overview" at bounding box center [36, 68] width 41 height 21
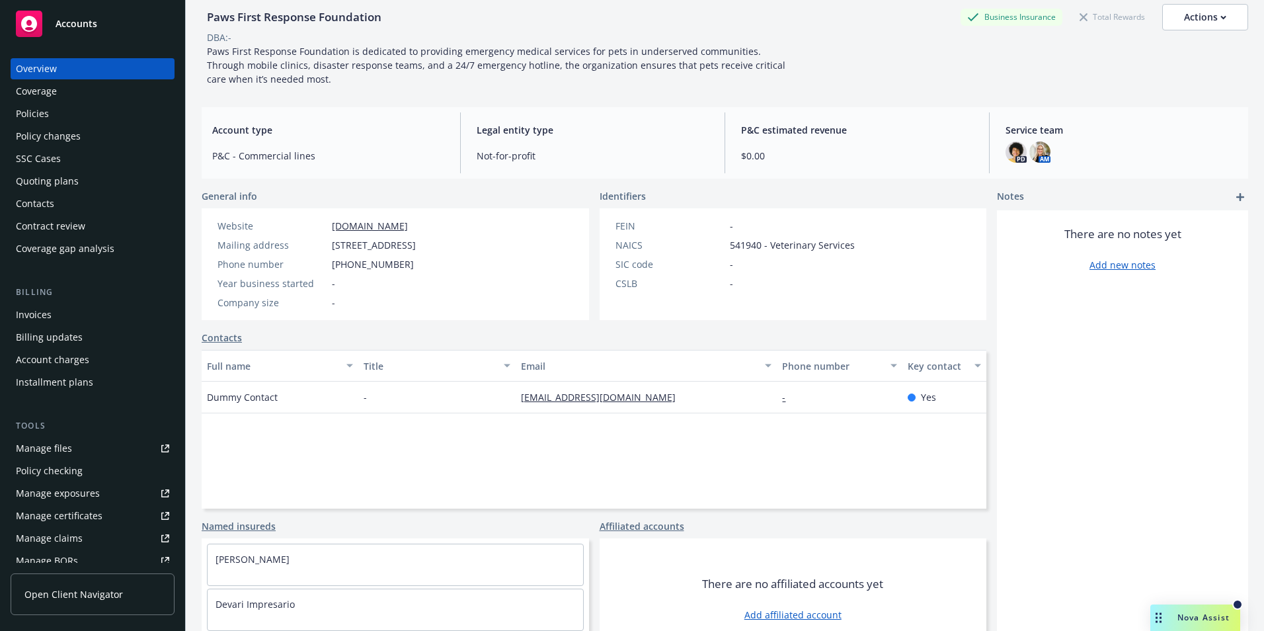
scroll to position [102, 0]
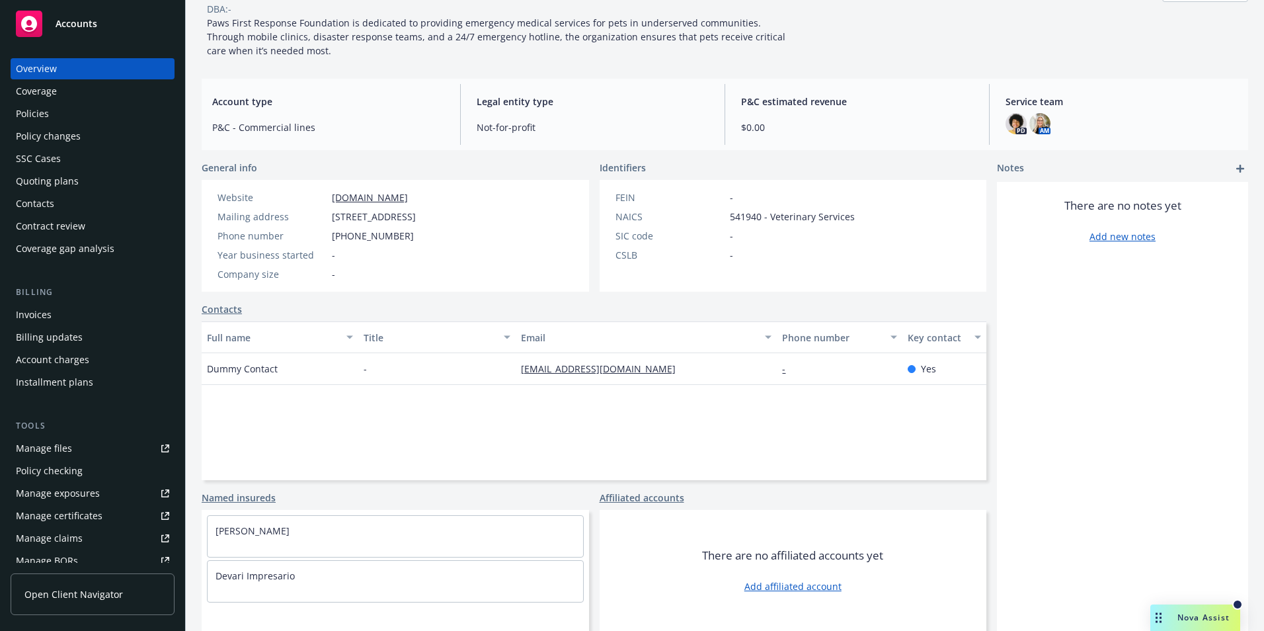
click at [758, 584] on link "Add affiliated account" at bounding box center [792, 586] width 97 height 14
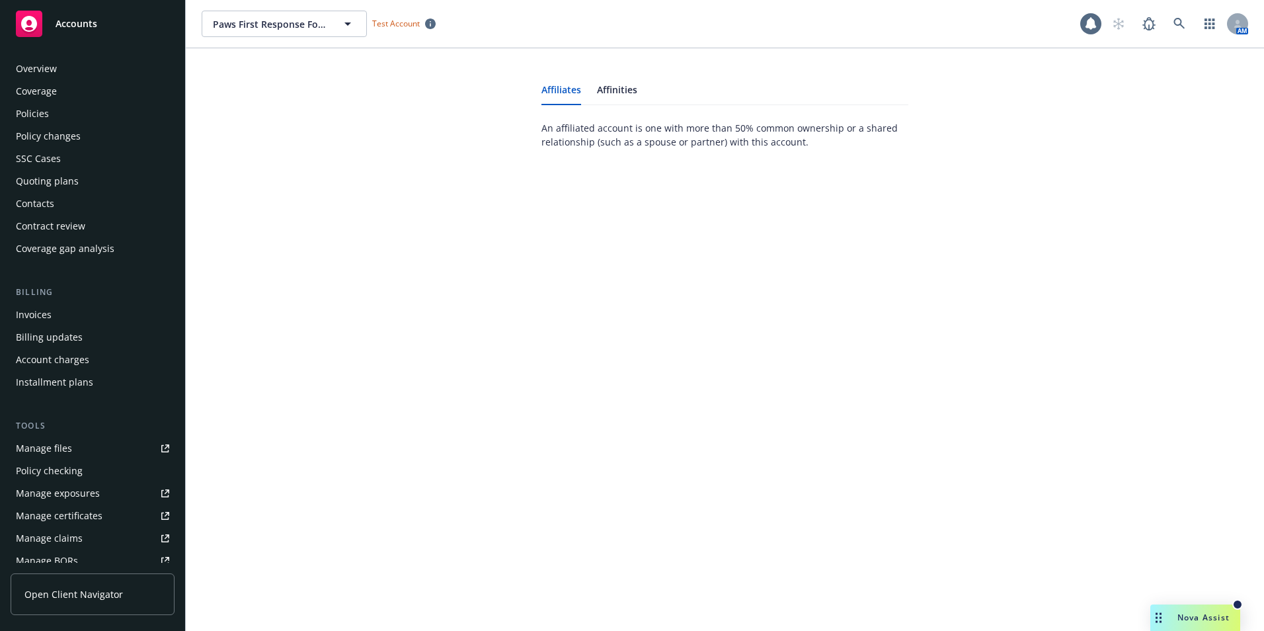
scroll to position [253, 0]
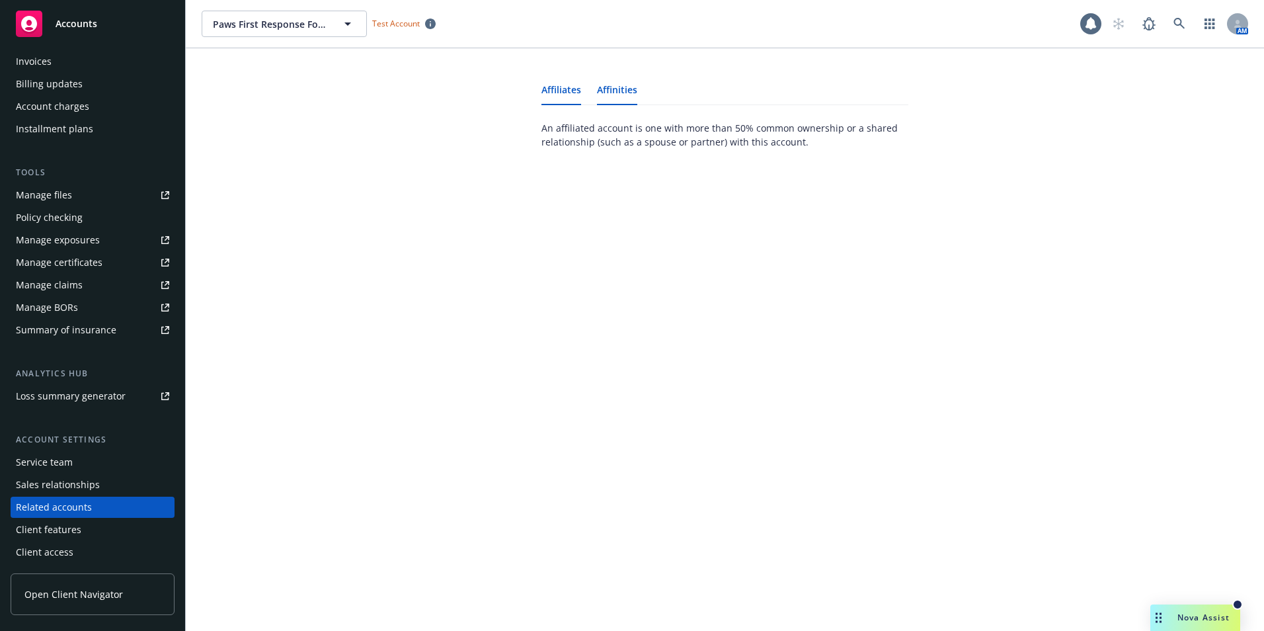
click at [617, 89] on link "Affinities" at bounding box center [617, 94] width 40 height 19
click at [567, 89] on link "Affiliates" at bounding box center [561, 94] width 40 height 19
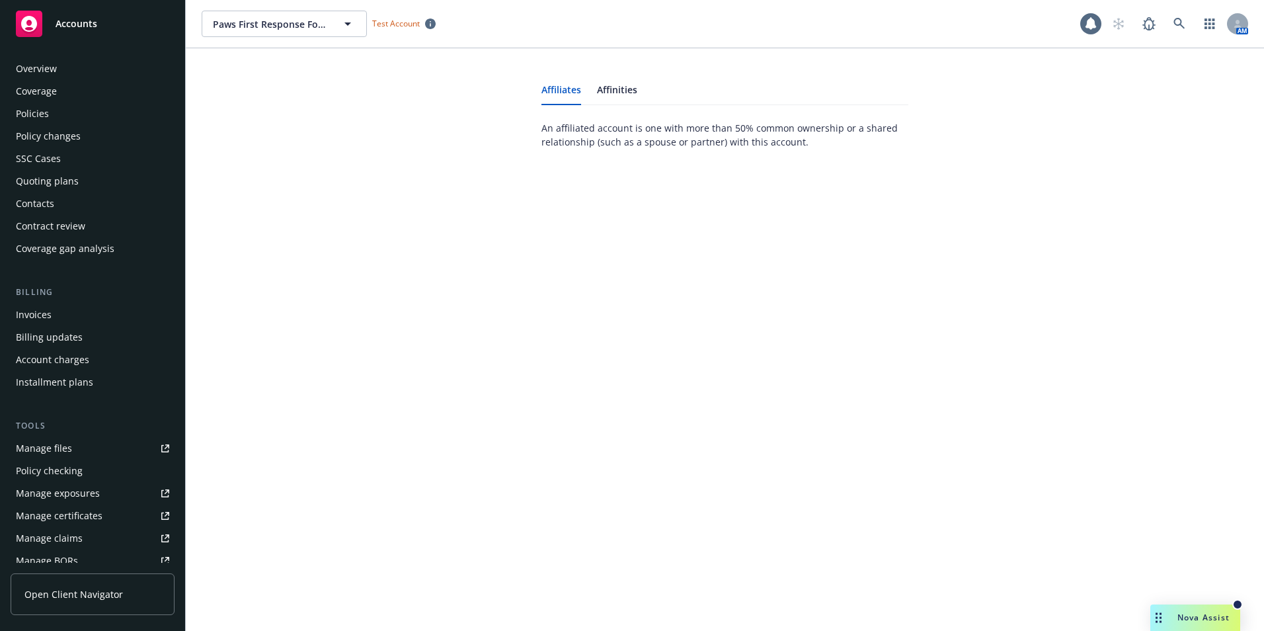
click at [45, 69] on div "Overview" at bounding box center [36, 68] width 41 height 21
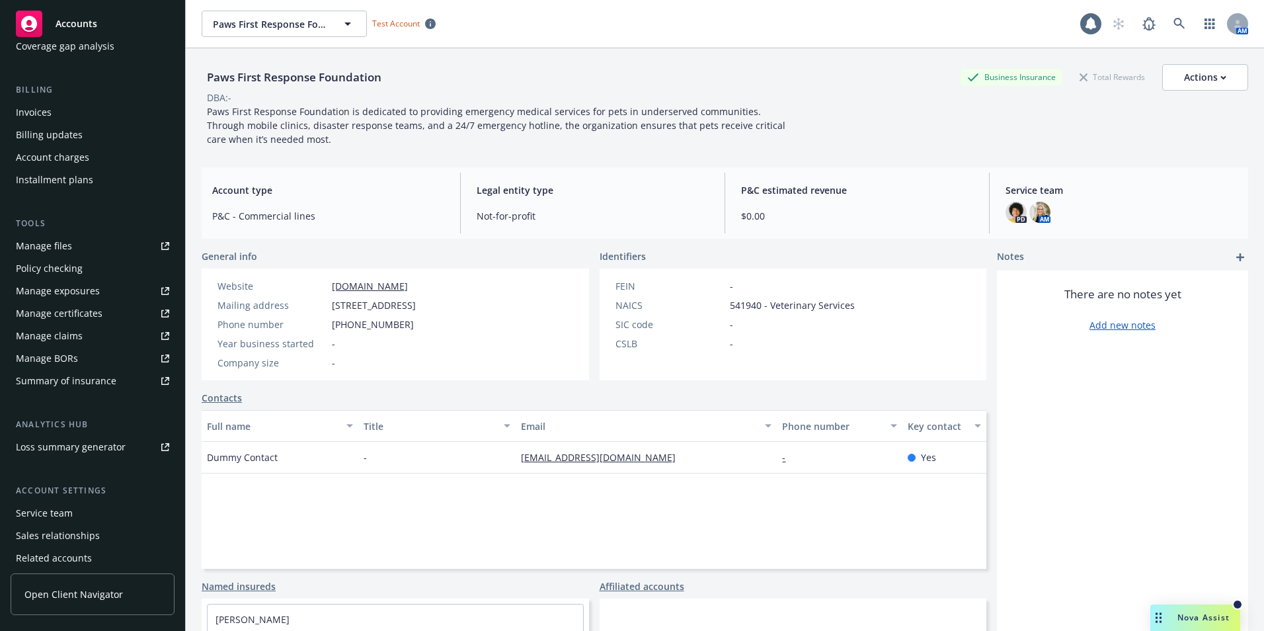
scroll to position [253, 0]
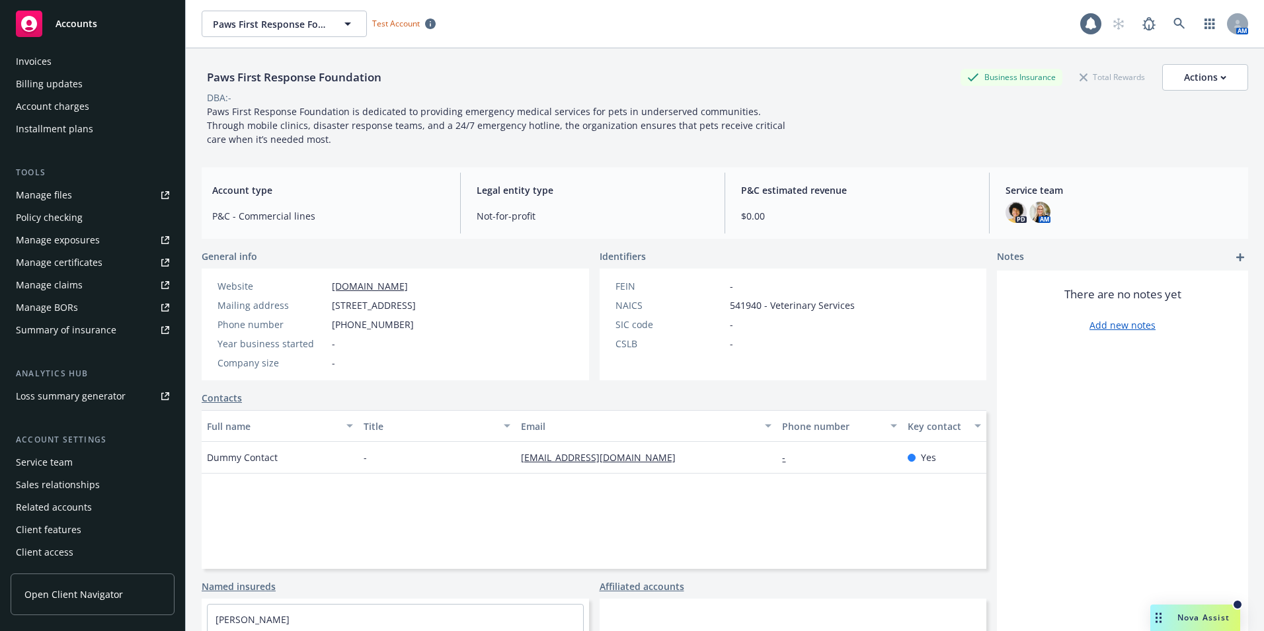
click at [60, 456] on div "Service team" at bounding box center [44, 461] width 57 height 21
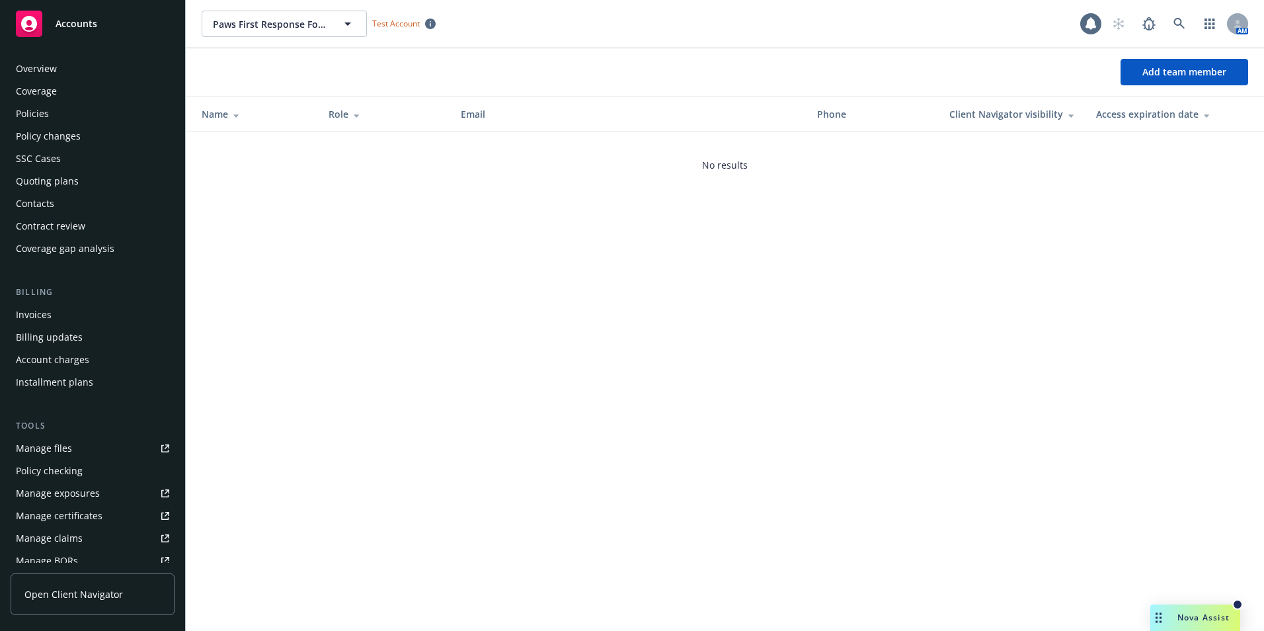
scroll to position [253, 0]
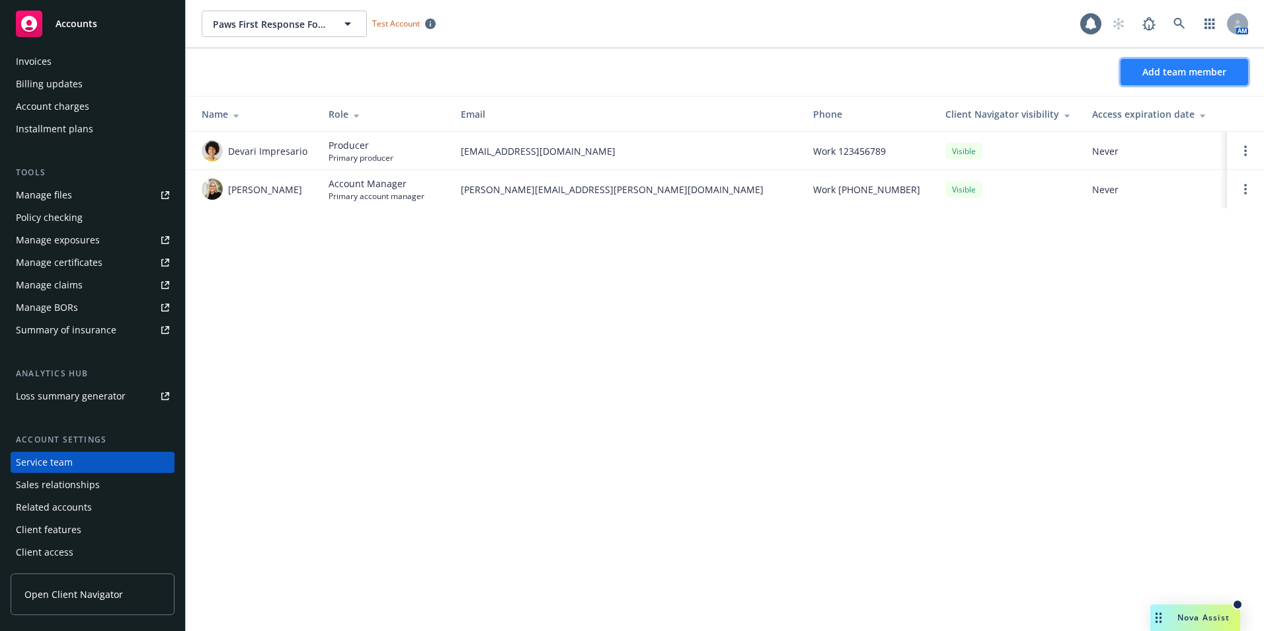
click at [1155, 61] on button "Add team member" at bounding box center [1184, 72] width 128 height 26
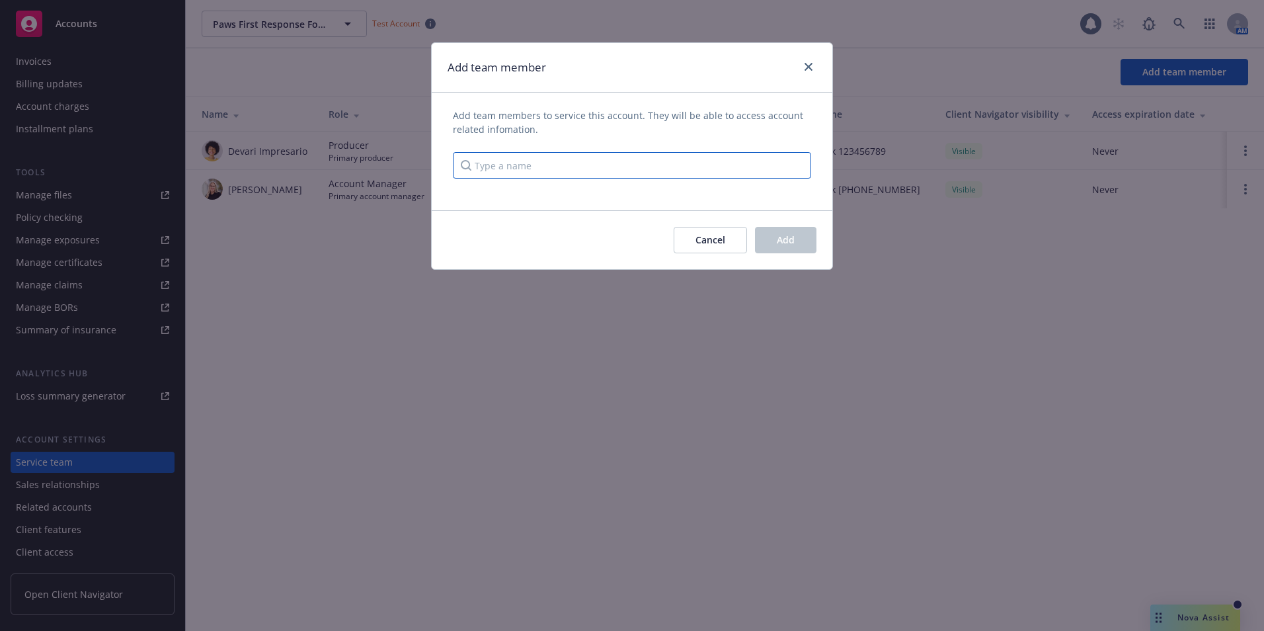
click at [574, 158] on input "Type a name" at bounding box center [632, 165] width 358 height 26
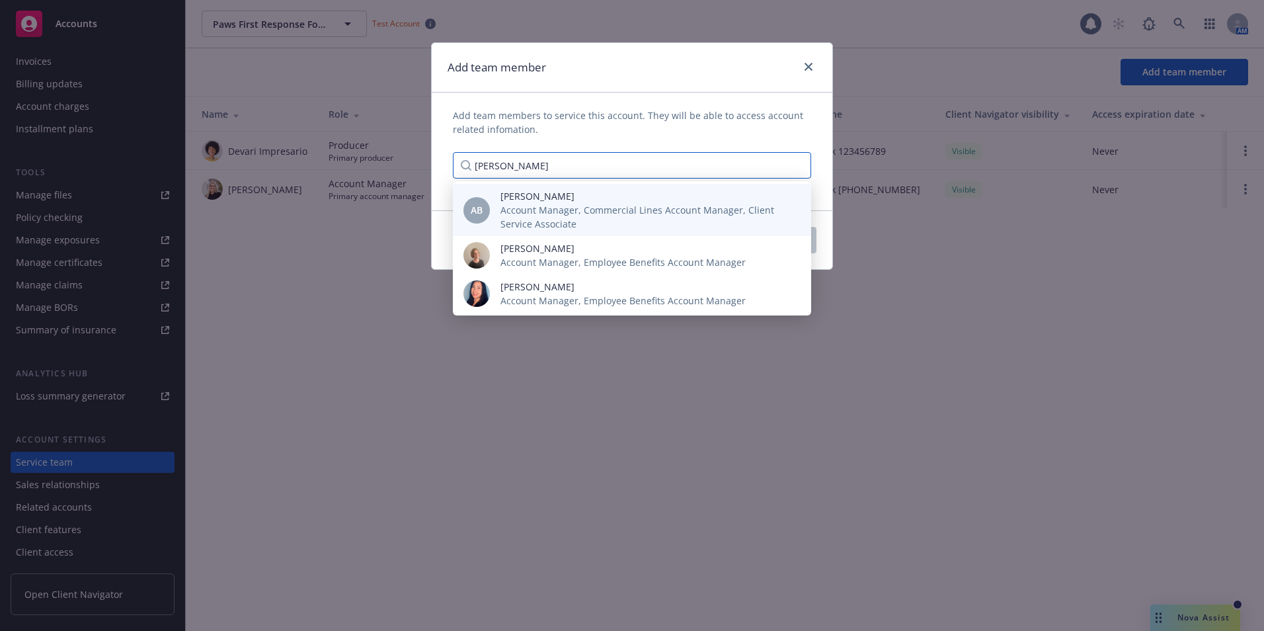
type input "amanda"
click at [555, 206] on span "Account Manager, Commercial Lines Account Manager, Client Service Associate" at bounding box center [645, 217] width 290 height 28
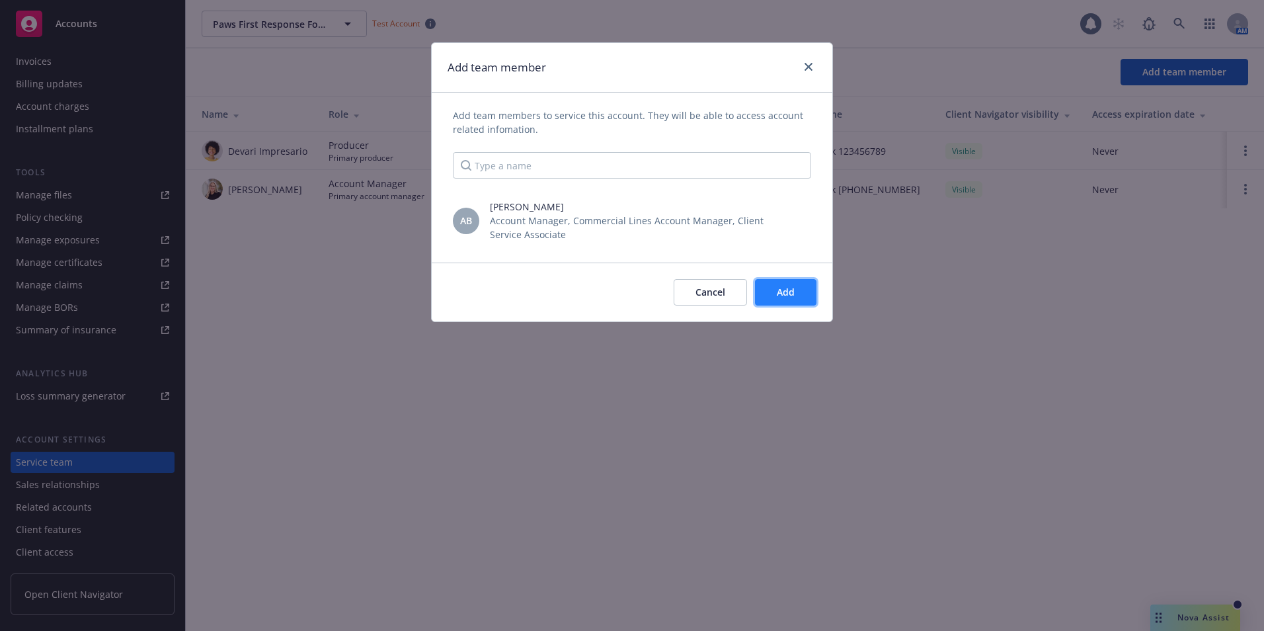
click at [795, 292] on button "Add" at bounding box center [785, 292] width 61 height 26
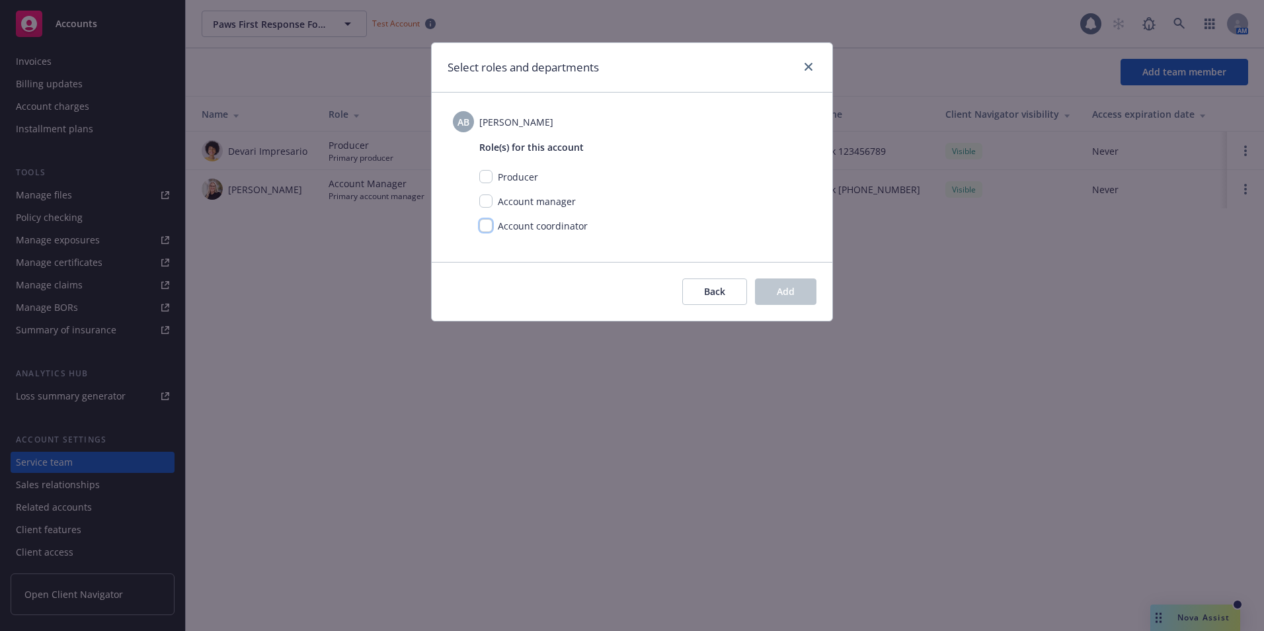
click at [485, 225] on input "checkbox" at bounding box center [485, 225] width 13 height 13
checkbox input "true"
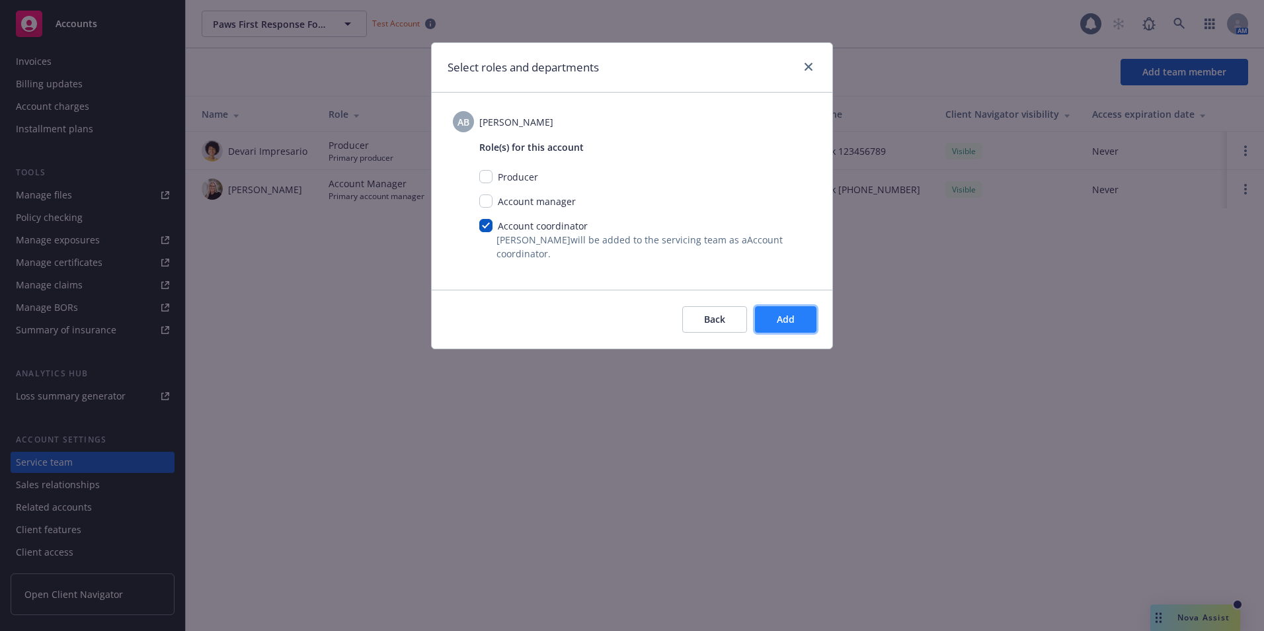
click at [774, 321] on button "Add" at bounding box center [785, 319] width 61 height 26
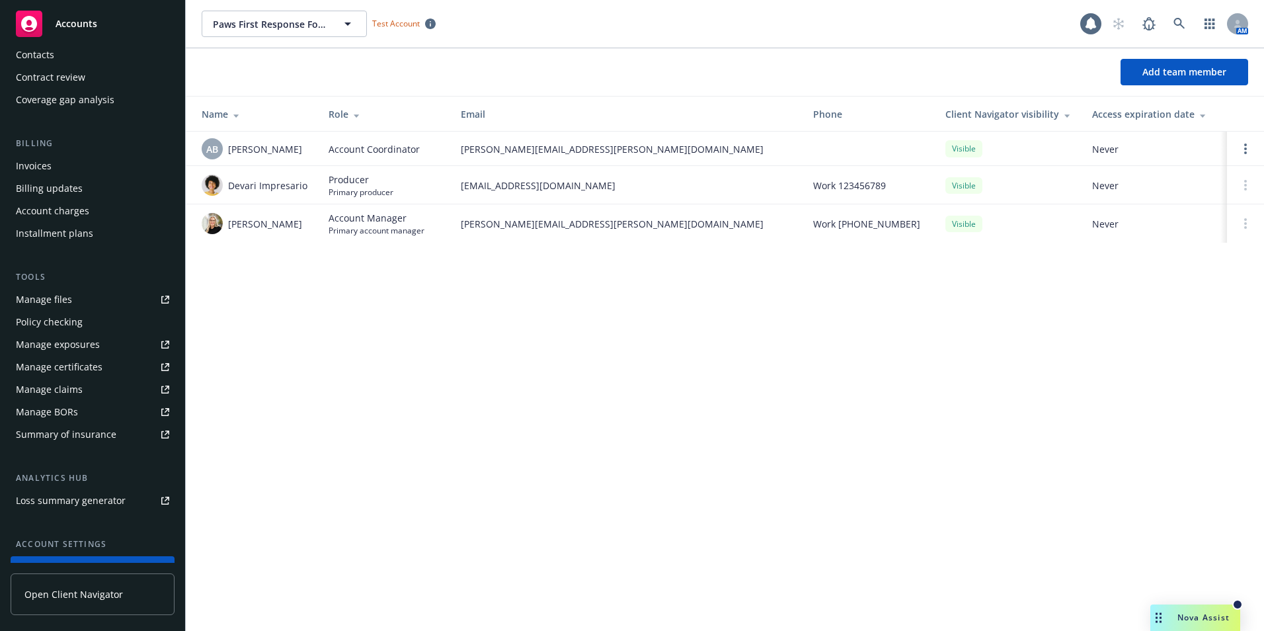
scroll to position [0, 0]
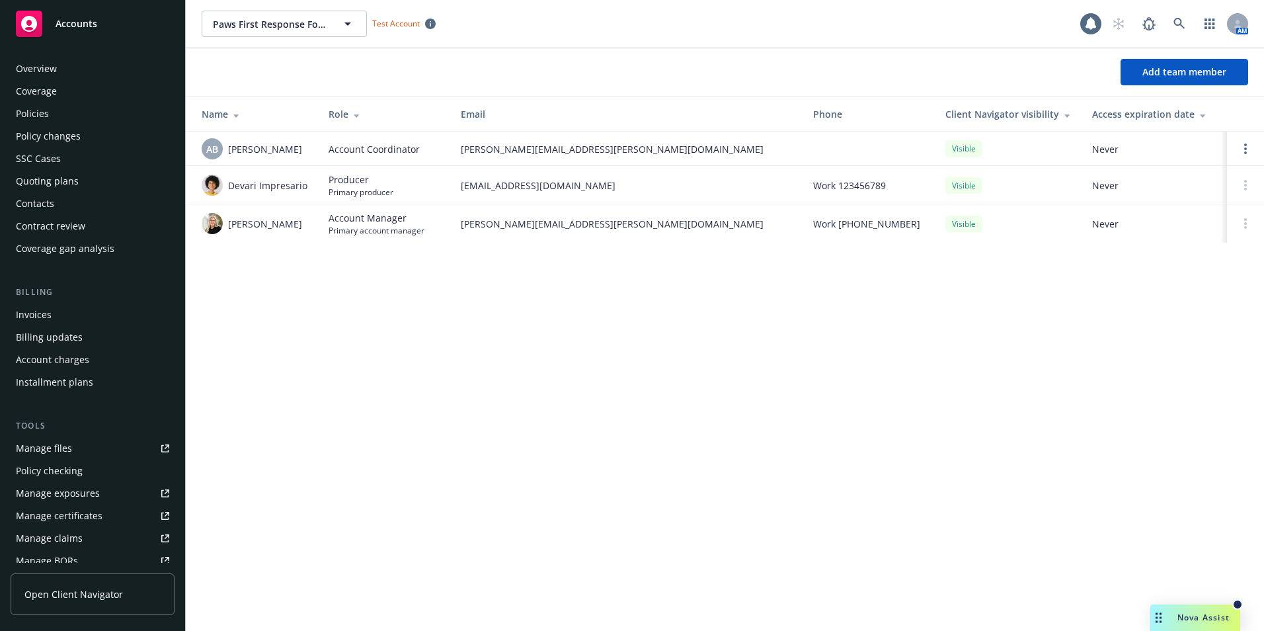
click at [46, 74] on div "Overview" at bounding box center [36, 68] width 41 height 21
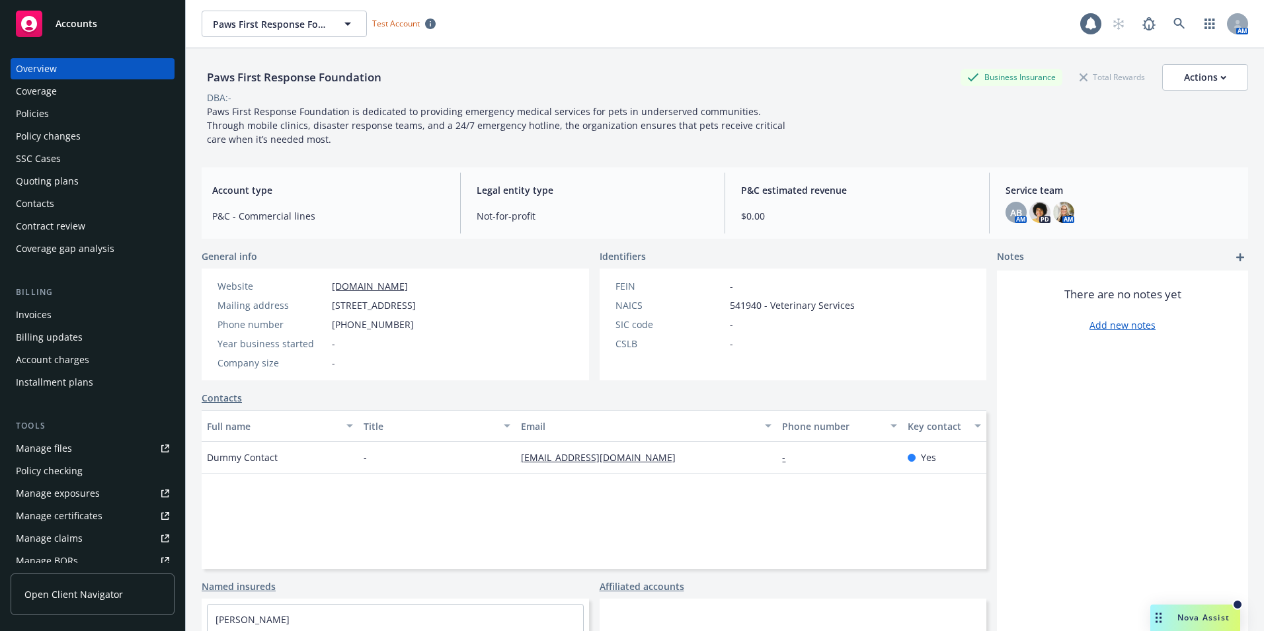
click at [55, 113] on div "Policies" at bounding box center [92, 113] width 153 height 21
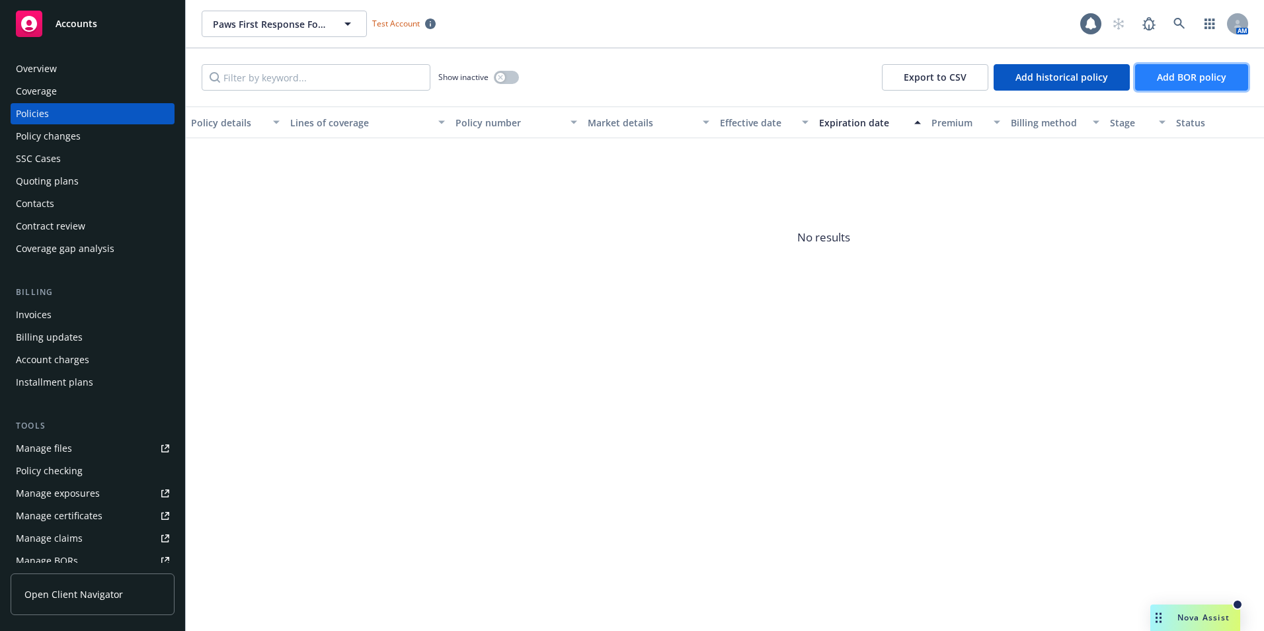
click at [1187, 78] on span "Add BOR policy" at bounding box center [1191, 77] width 69 height 13
select select "other"
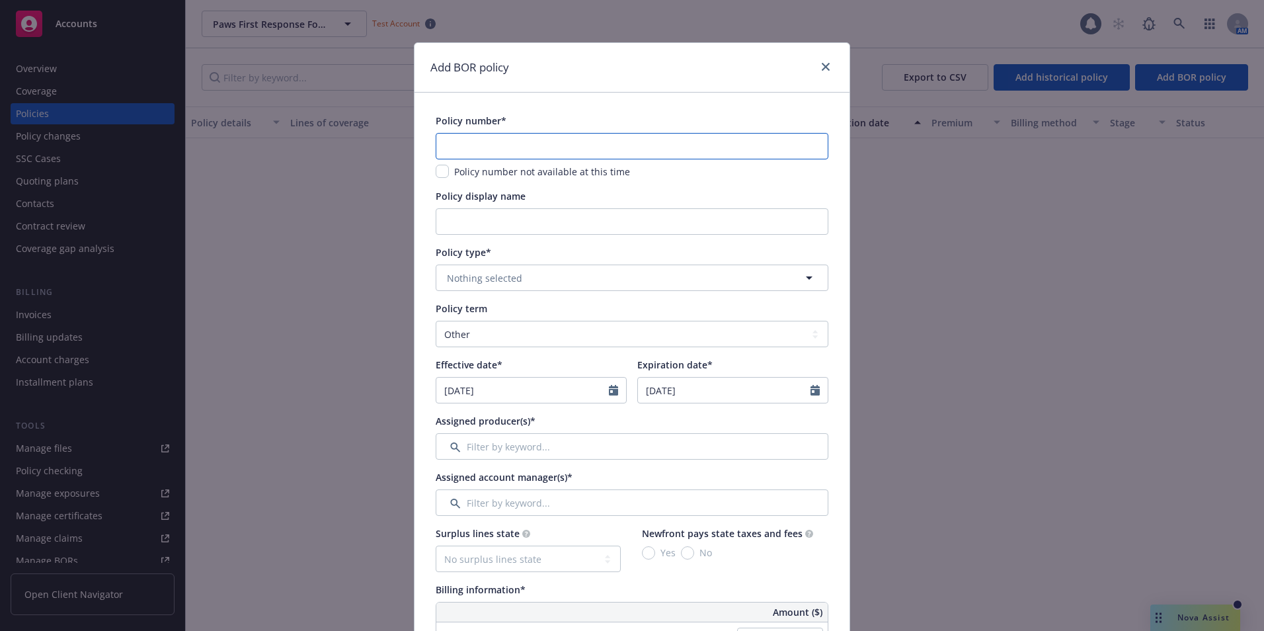
click at [504, 149] on input "text" at bounding box center [632, 146] width 393 height 26
click at [467, 149] on input "text" at bounding box center [632, 146] width 393 height 26
paste input "995511456"
type input "995511456"
click at [461, 220] on input "Policy display name" at bounding box center [632, 221] width 393 height 26
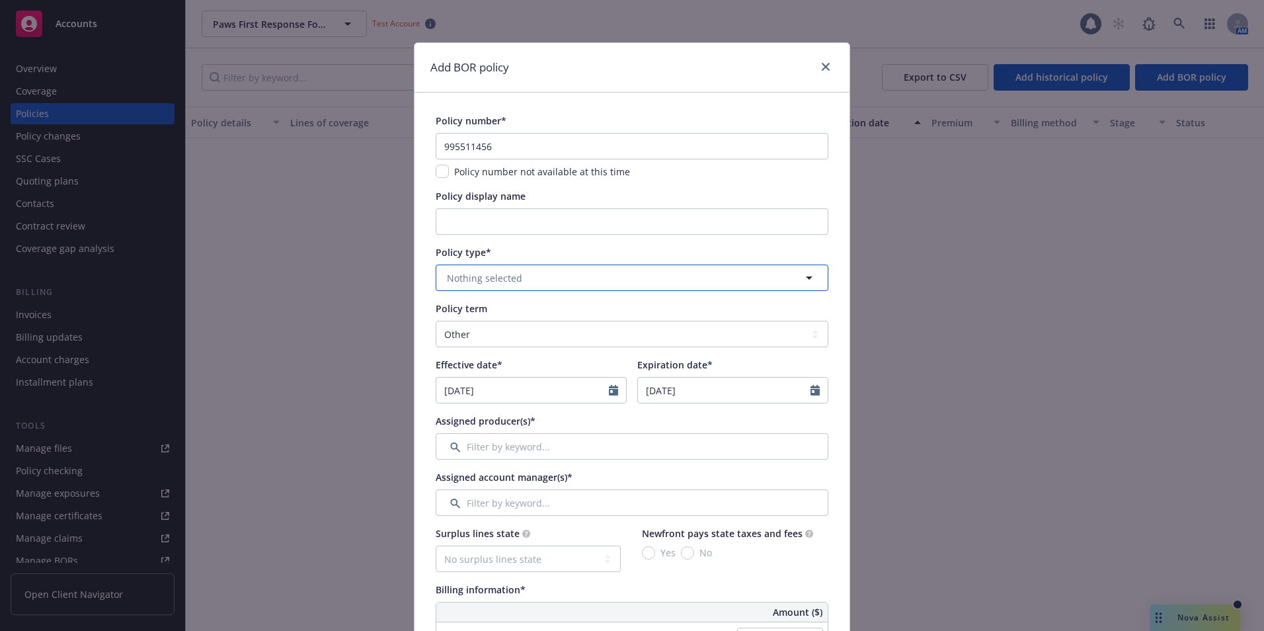
click at [524, 285] on button "Nothing selected" at bounding box center [632, 277] width 393 height 26
click at [467, 270] on button "Nothing selected" at bounding box center [632, 277] width 393 height 26
click at [514, 278] on span "Nothing selected" at bounding box center [484, 278] width 75 height 14
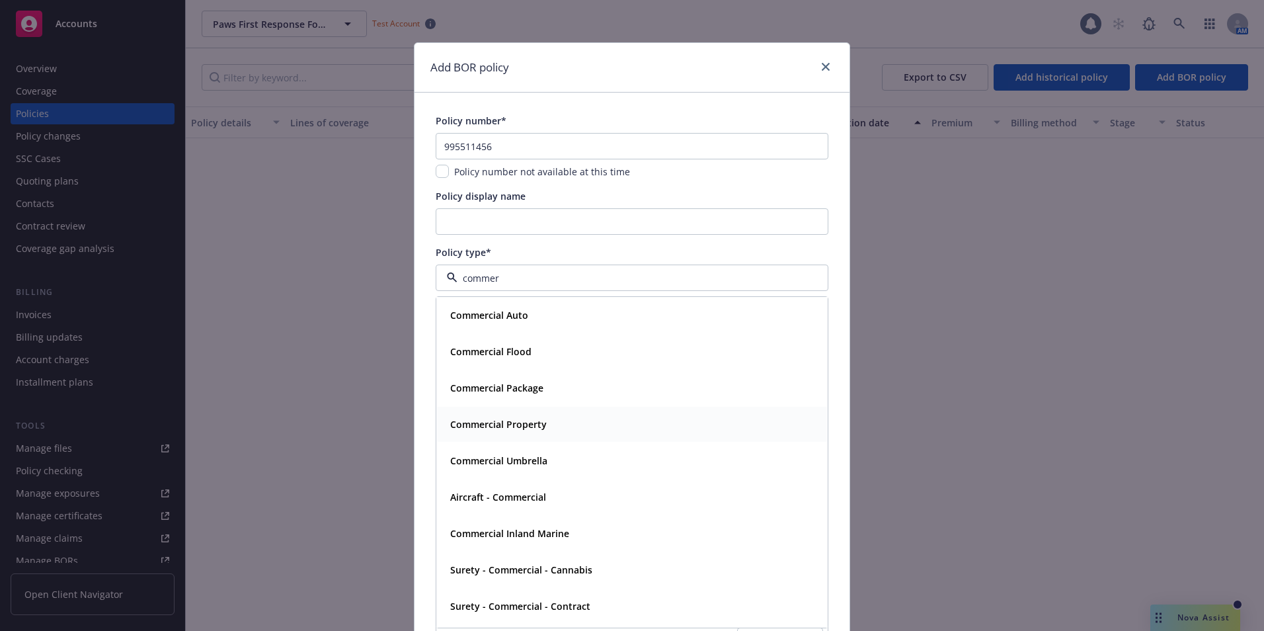
click at [522, 428] on strong "Commercial Property" at bounding box center [498, 424] width 97 height 13
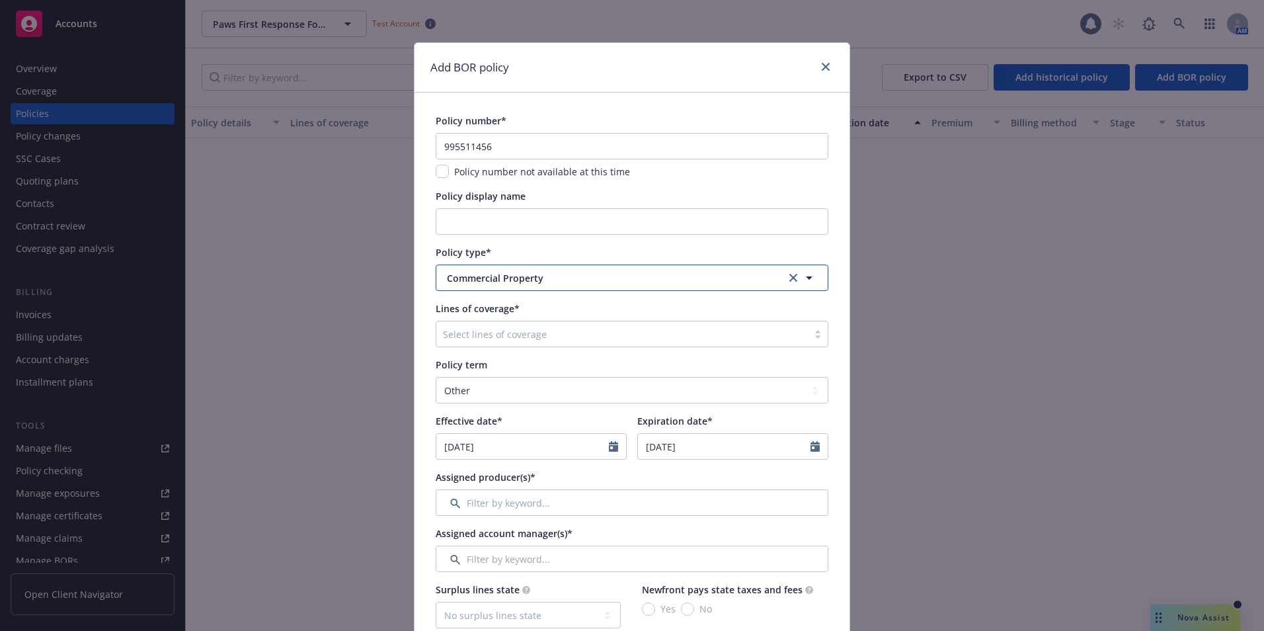
click at [508, 289] on button "Commercial Property" at bounding box center [632, 277] width 393 height 26
type input "n"
type input "commercial"
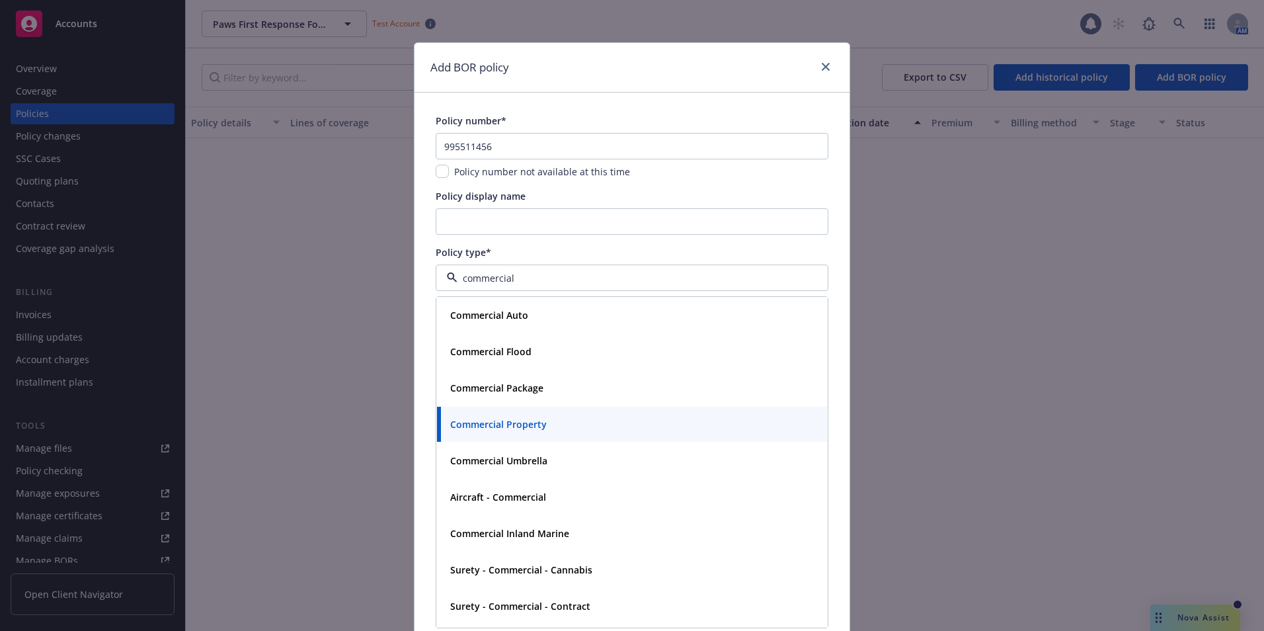
click at [506, 432] on div "Commercial Property" at bounding box center [497, 423] width 104 height 19
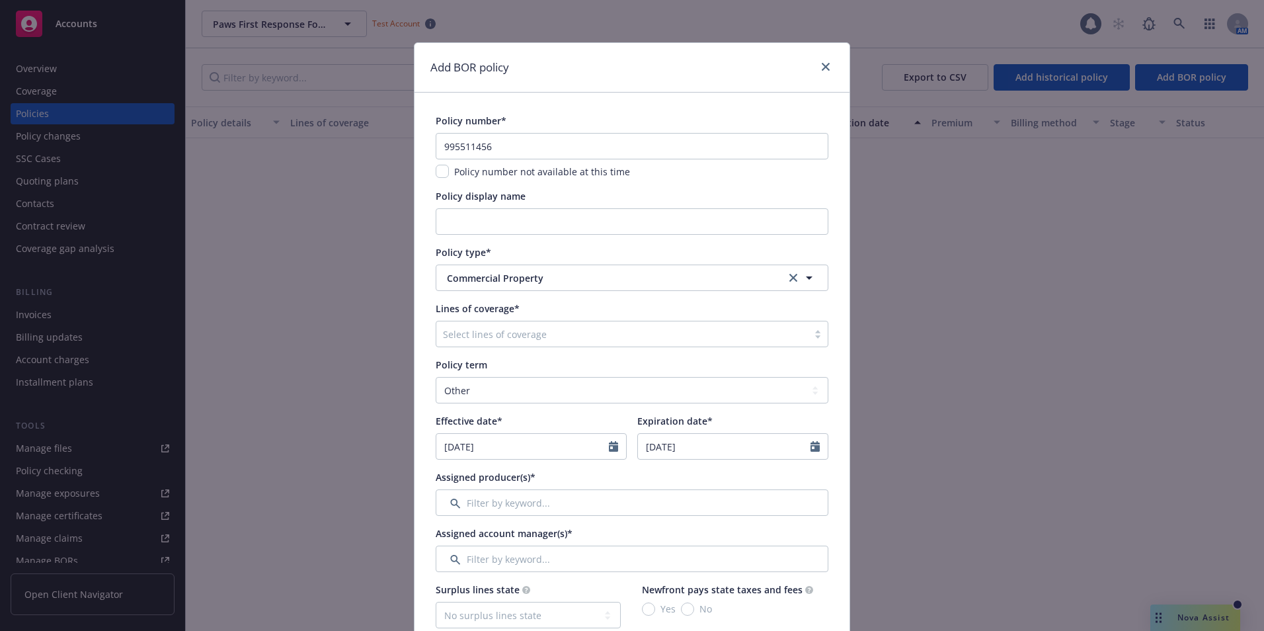
click at [457, 336] on div at bounding box center [622, 334] width 358 height 16
click at [460, 339] on div at bounding box center [622, 334] width 358 height 16
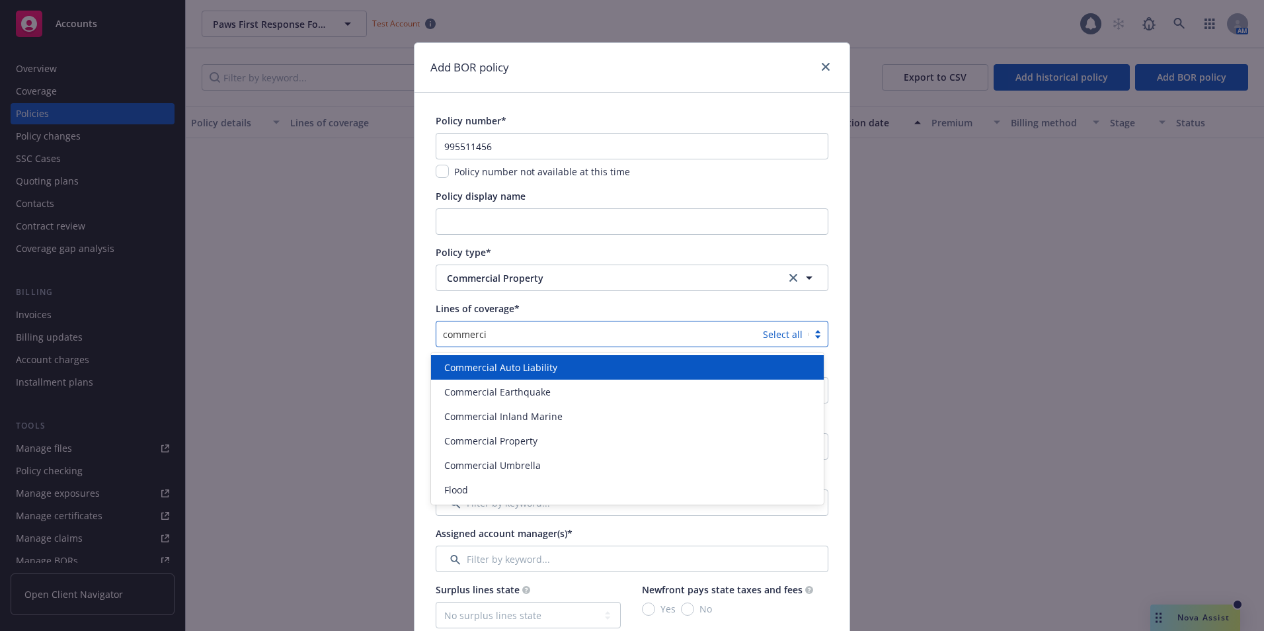
type input "commercia"
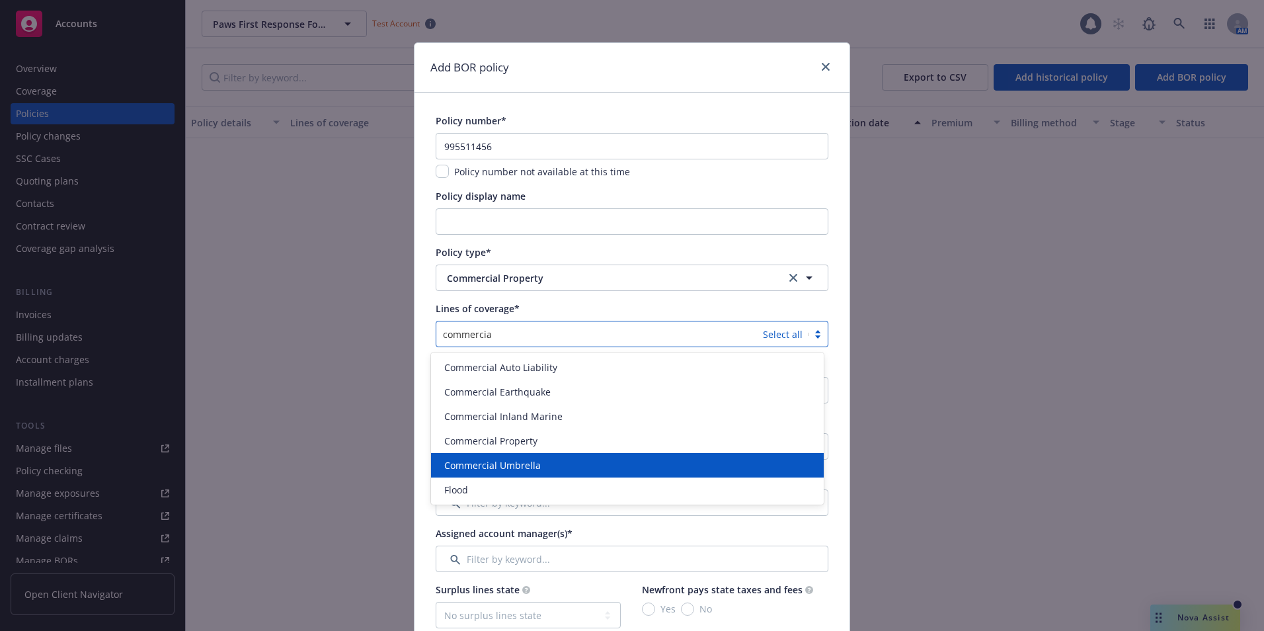
click at [494, 462] on span "Commercial Umbrella" at bounding box center [492, 465] width 97 height 14
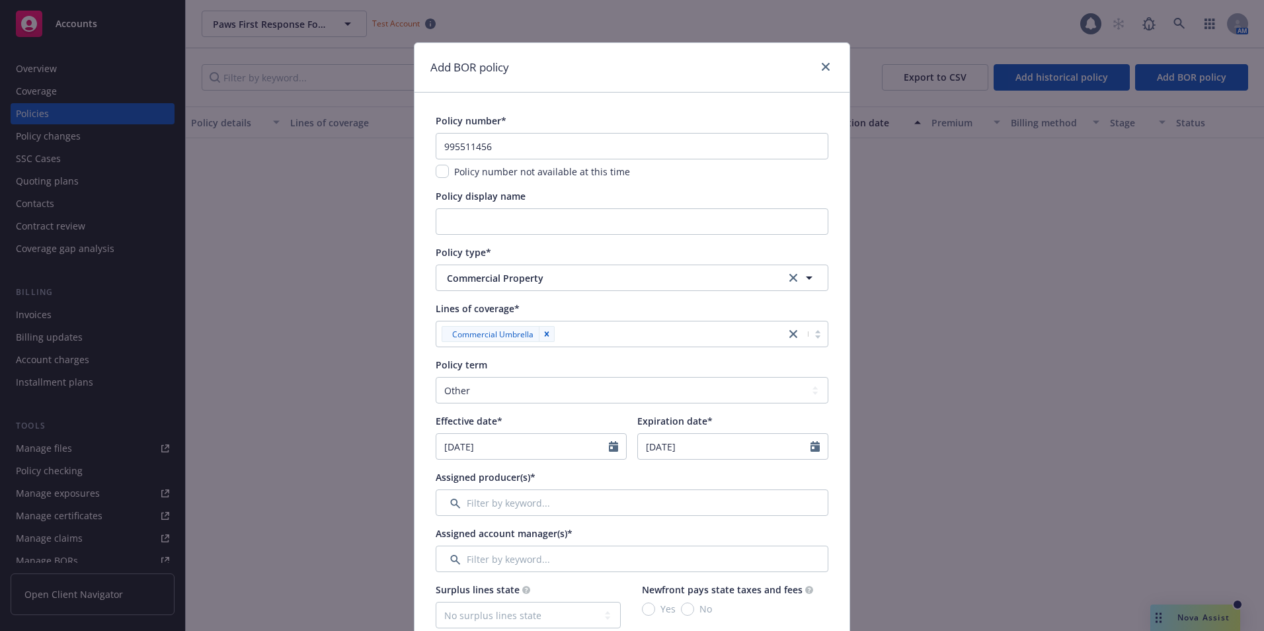
click at [542, 333] on icon "Remove [object Object]" at bounding box center [546, 333] width 9 height 9
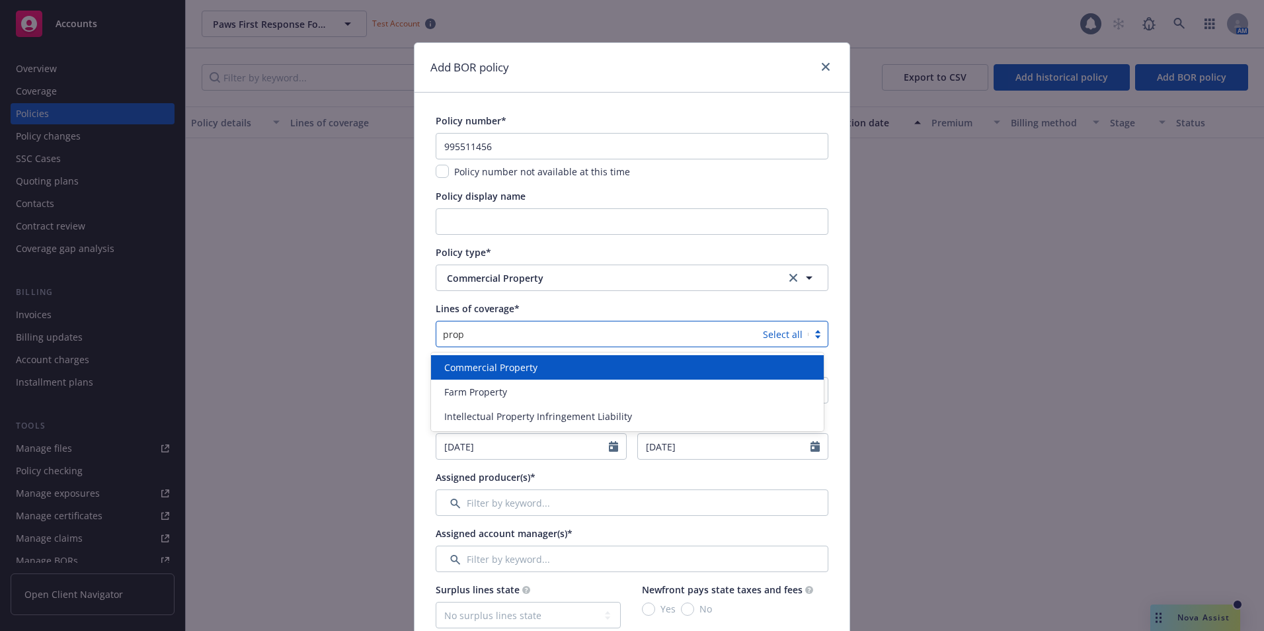
type input "prope"
click at [473, 365] on span "Commercial Property" at bounding box center [490, 367] width 93 height 14
type input "gener"
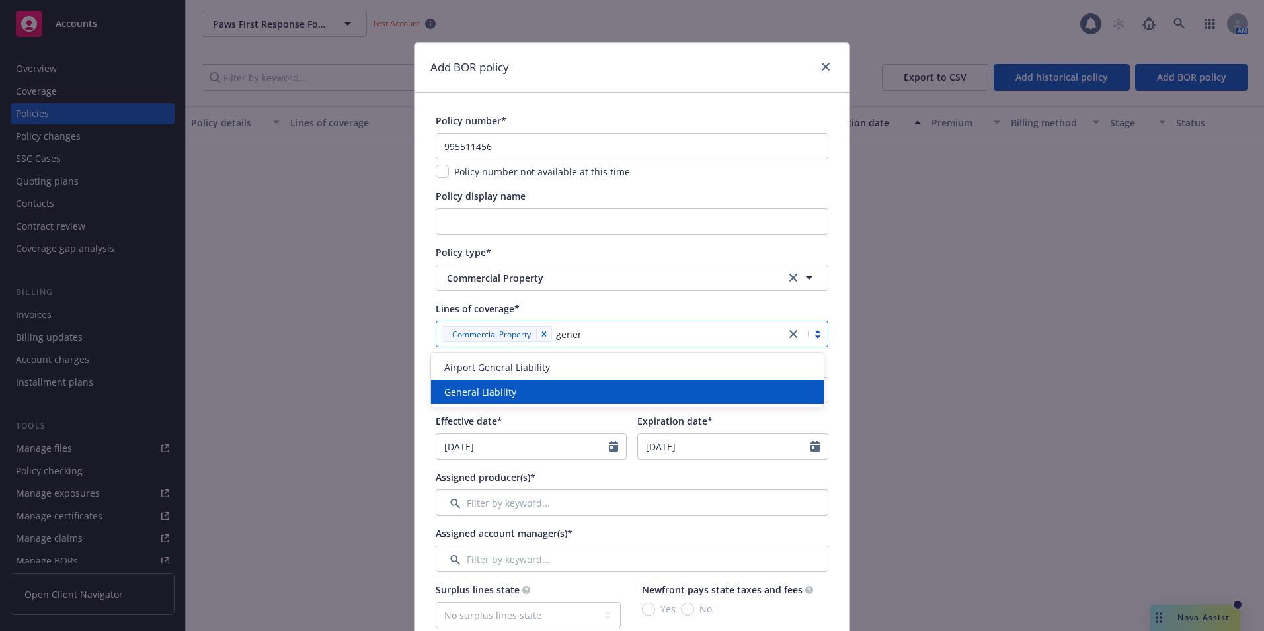
click at [474, 383] on div "General Liability" at bounding box center [627, 391] width 393 height 24
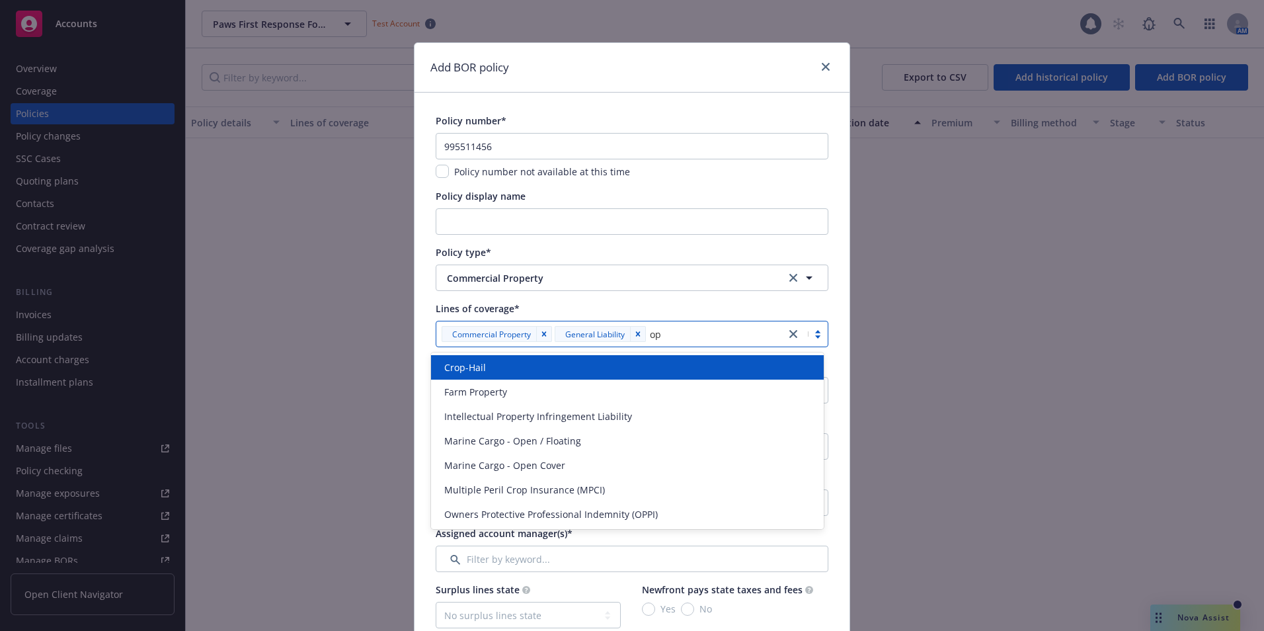
type input "op"
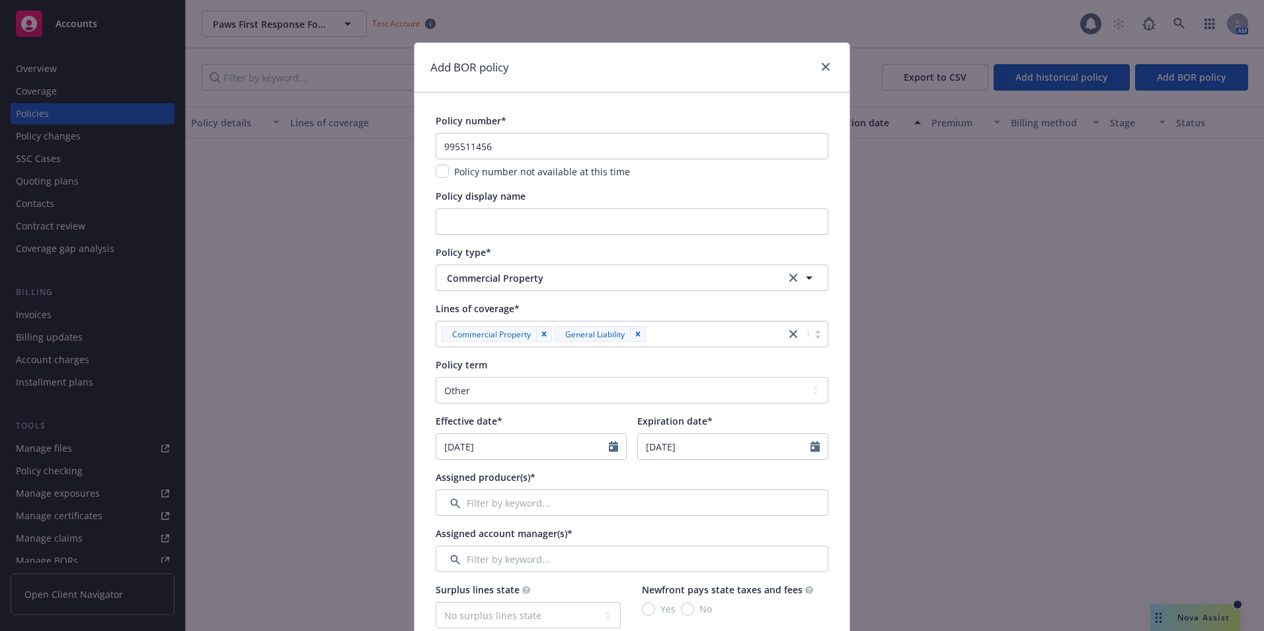
click at [662, 336] on div at bounding box center [714, 334] width 129 height 16
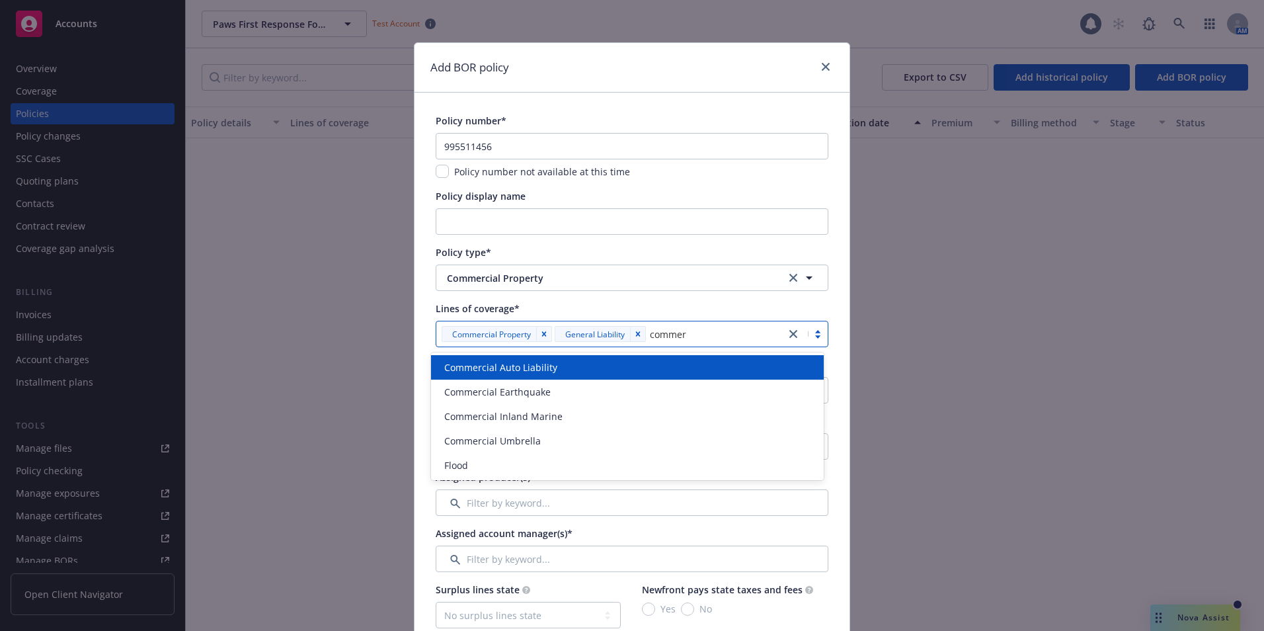
type input "commerc"
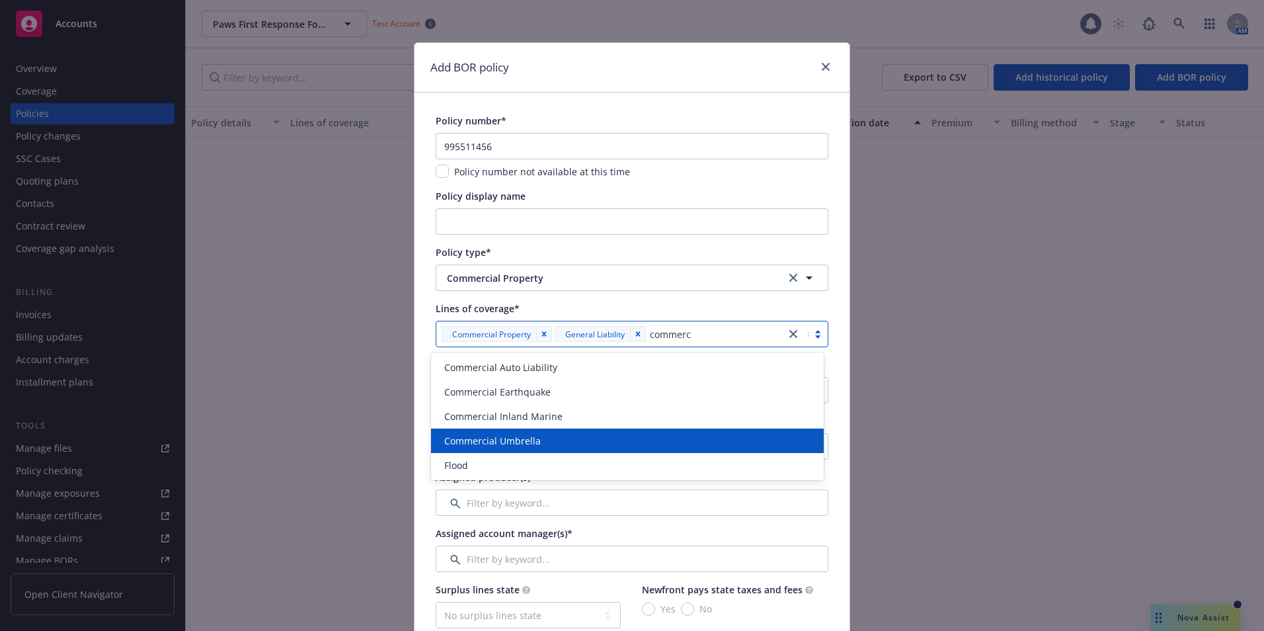
click at [521, 440] on span "Commercial Umbrella" at bounding box center [492, 441] width 97 height 14
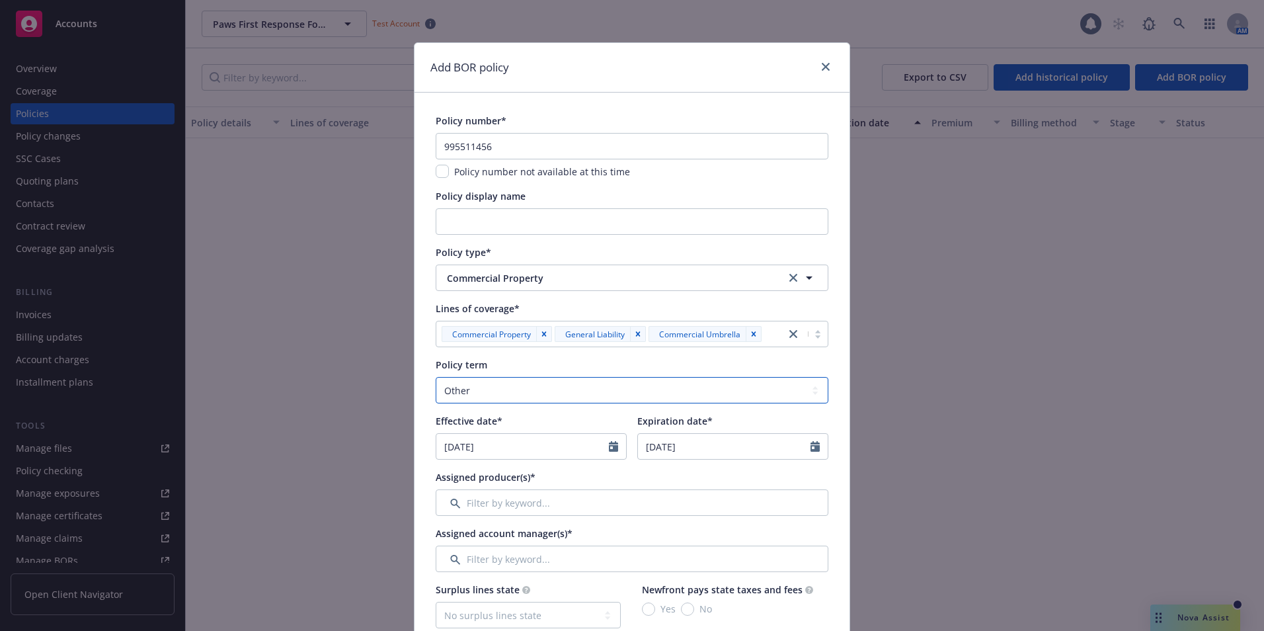
click at [524, 390] on select "Select policy term 12 Month 6 Month 4 Month 3 Month 2 Month 1 Month 36 Month (3…" at bounding box center [632, 390] width 393 height 26
select select "12"
click at [436, 377] on select "Select policy term 12 Month 6 Month 4 Month 3 Month 2 Month 1 Month 36 Month (3…" at bounding box center [632, 390] width 393 height 26
click at [441, 450] on input "09/29/2025" at bounding box center [522, 446] width 173 height 25
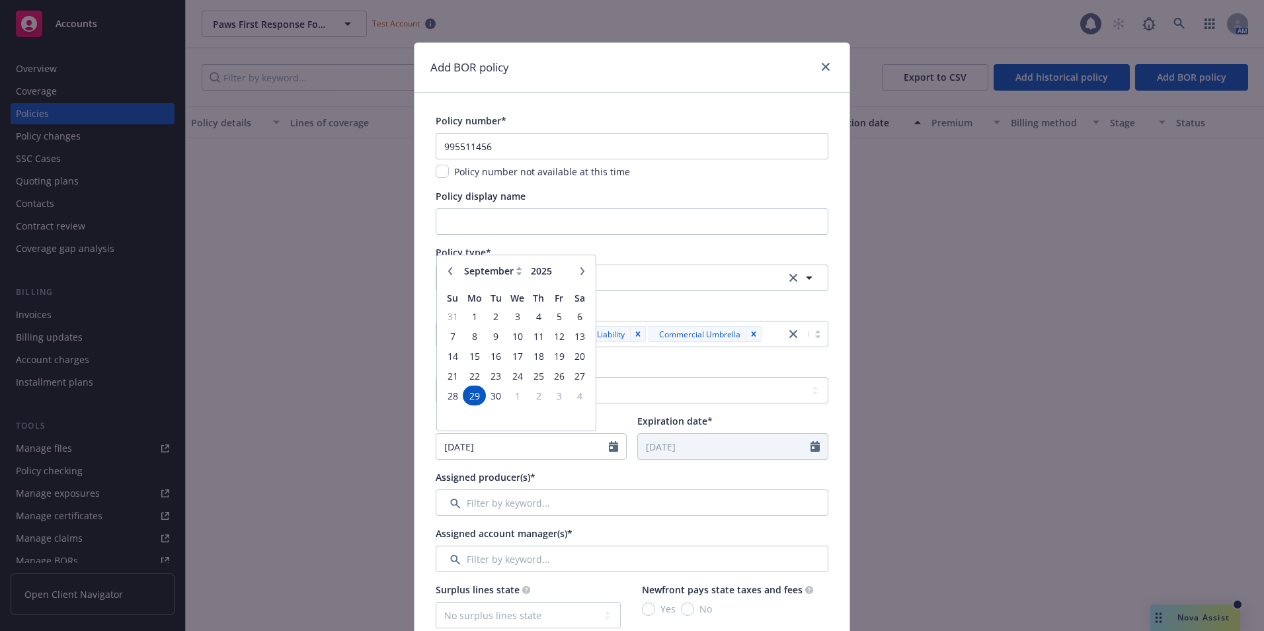
click at [578, 271] on icon "button" at bounding box center [582, 271] width 8 height 8
select select "11"
click at [572, 317] on span "1" at bounding box center [580, 316] width 18 height 17
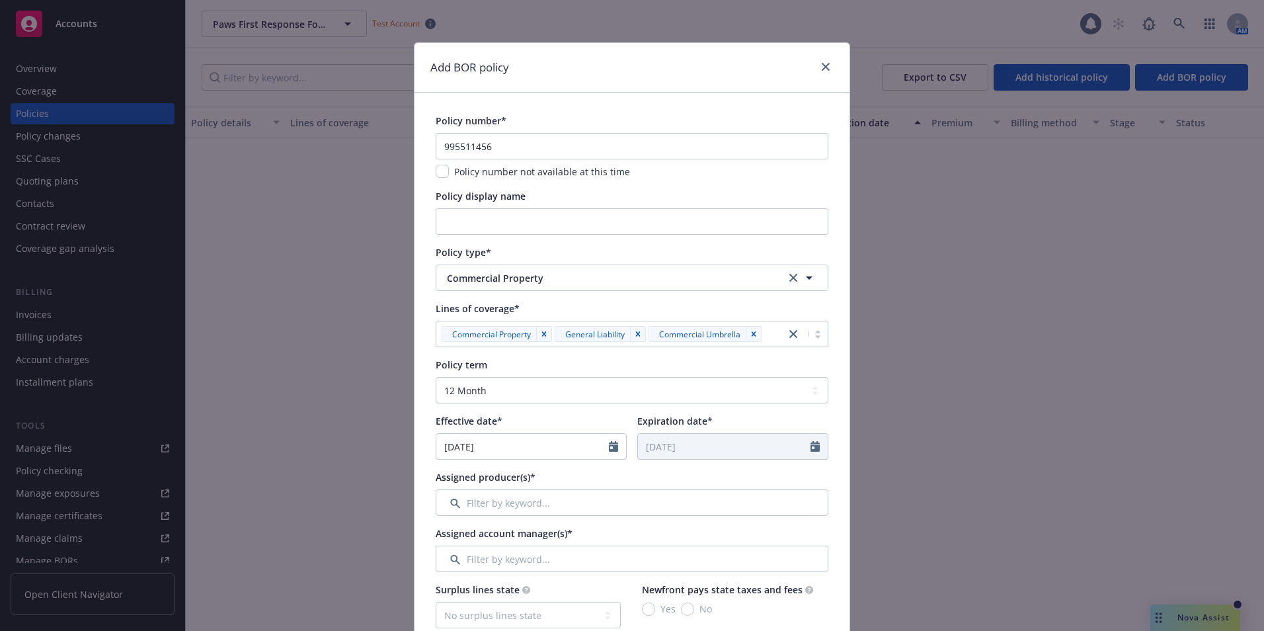
type input "11/01/2025"
type input "11/01/2026"
click at [498, 501] on input "Filter by keyword..." at bounding box center [632, 502] width 393 height 26
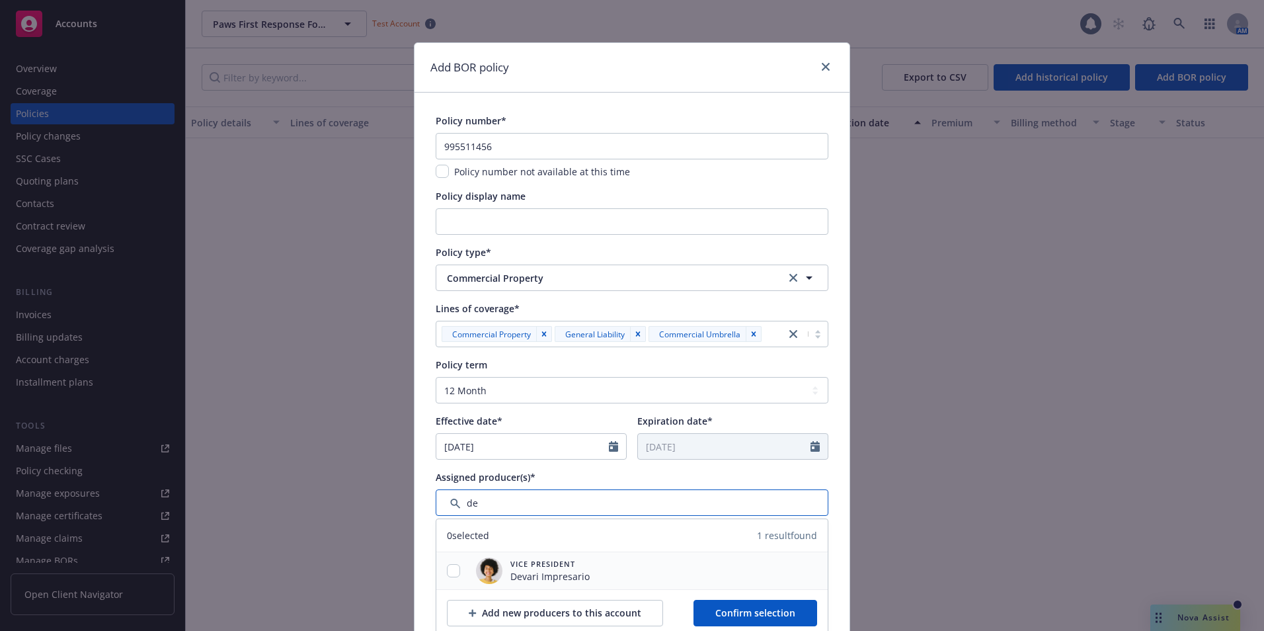
type input "de"
click at [529, 561] on span "Vice President" at bounding box center [549, 563] width 79 height 11
click at [539, 568] on span "Vice President" at bounding box center [549, 563] width 79 height 11
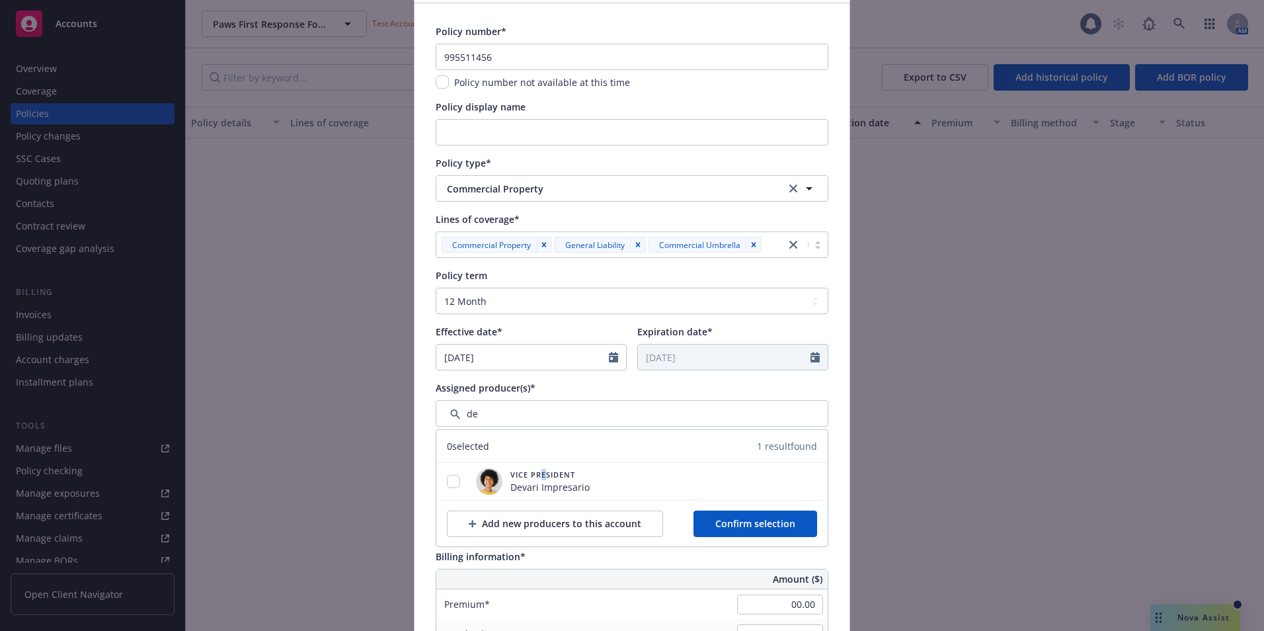
scroll to position [198, 0]
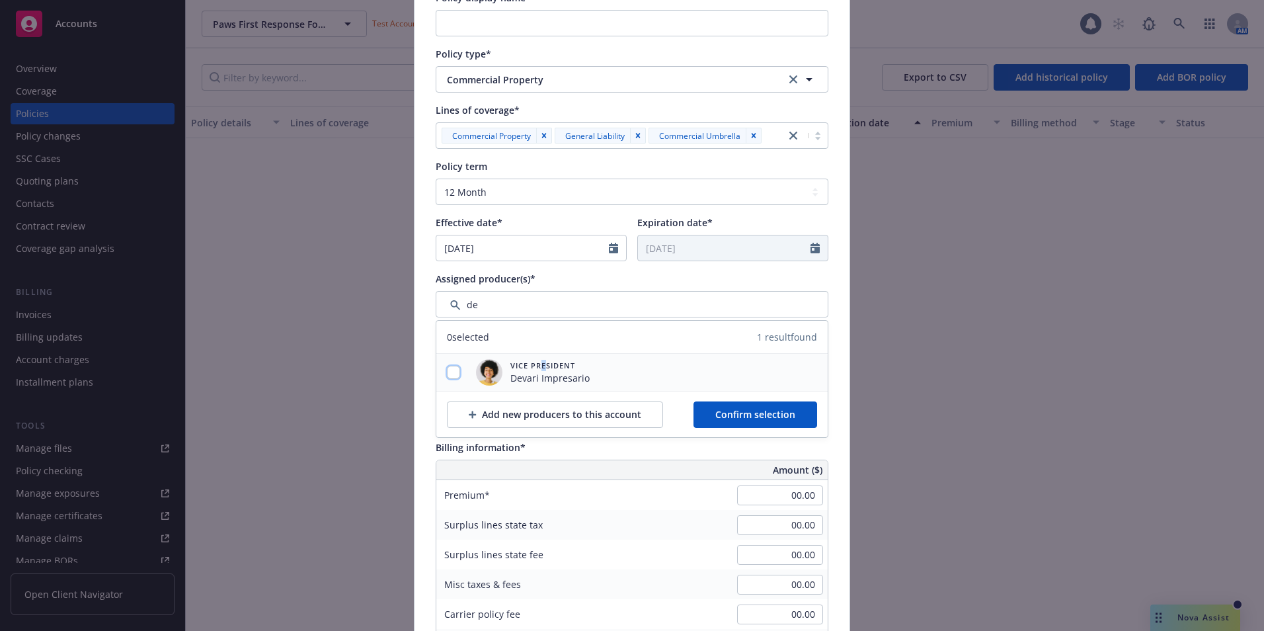
click at [451, 371] on input "checkbox" at bounding box center [453, 372] width 13 height 13
checkbox input "true"
click at [744, 409] on span "Confirm selection" at bounding box center [755, 414] width 80 height 13
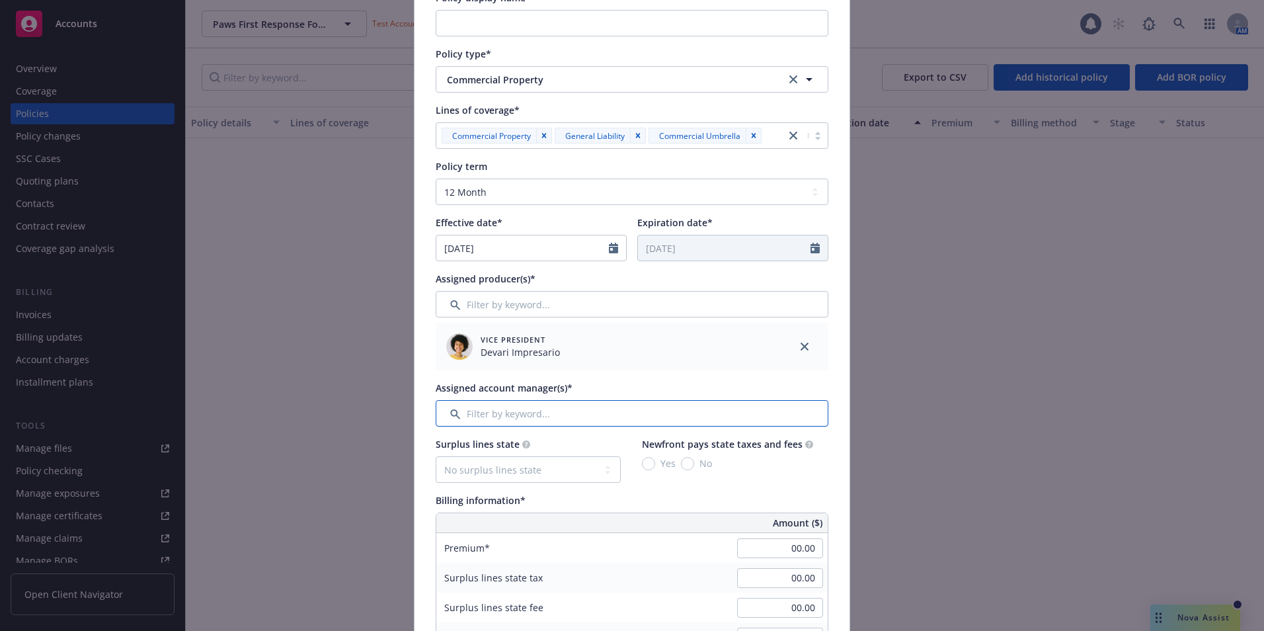
click at [489, 410] on input "Filter by keyword..." at bounding box center [632, 413] width 393 height 26
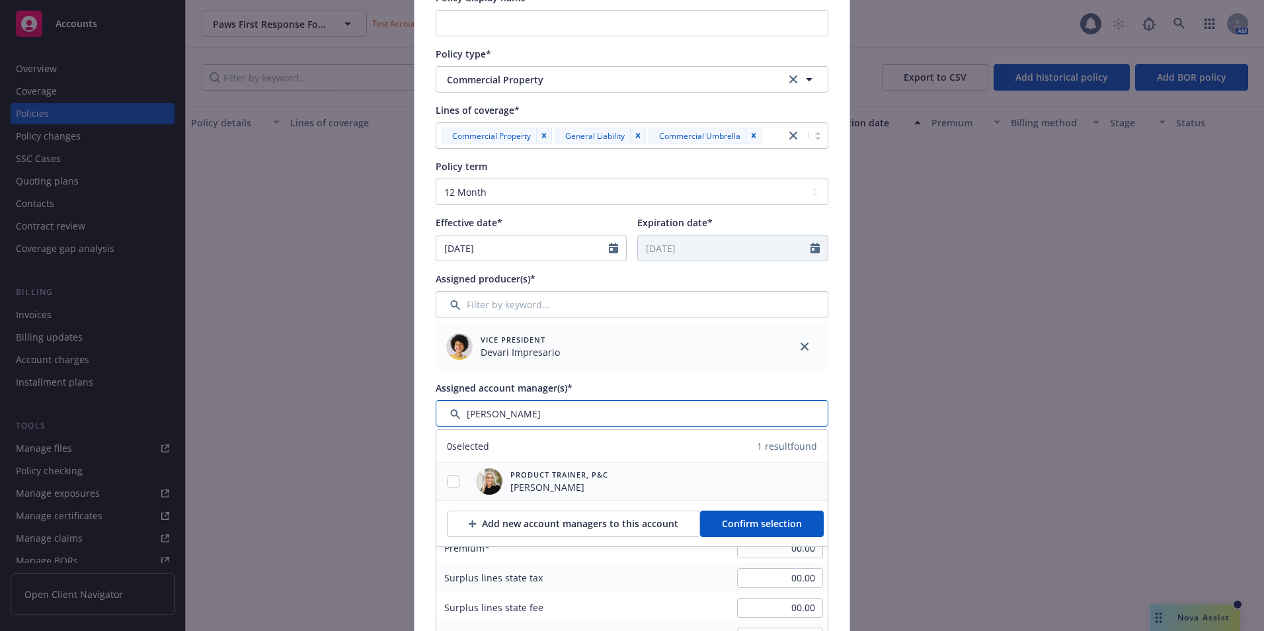
type input "wendy"
click at [449, 482] on input "checkbox" at bounding box center [453, 481] width 13 height 13
checkbox input "true"
click at [722, 521] on span "Confirm selection" at bounding box center [762, 523] width 80 height 13
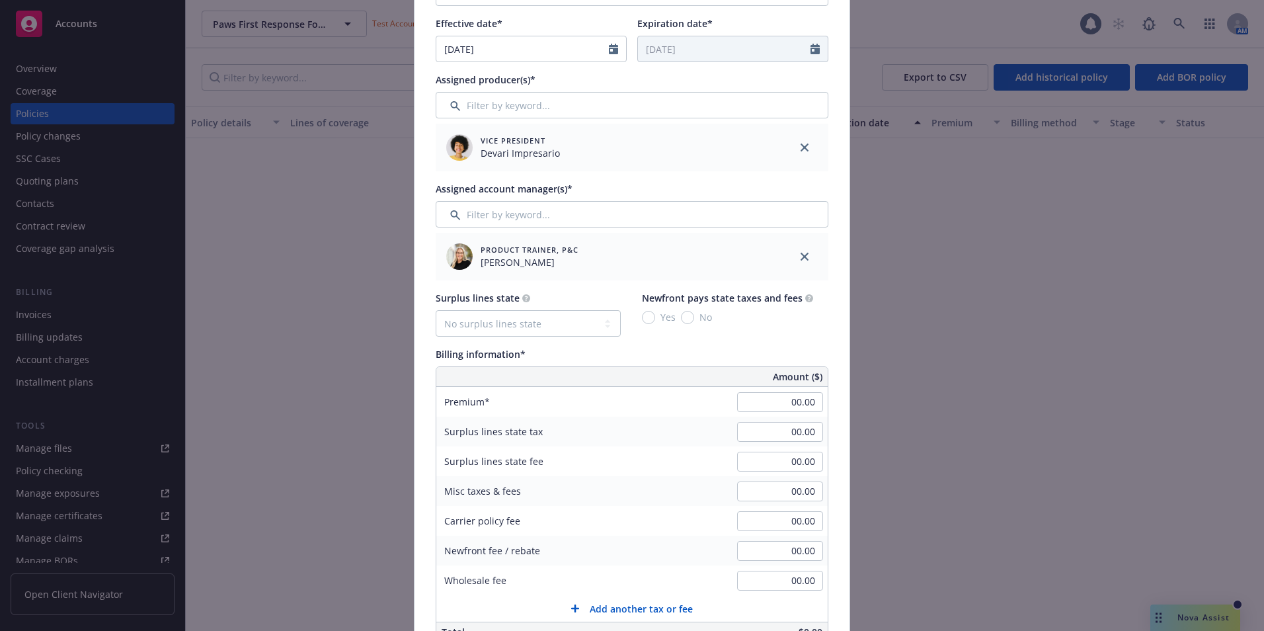
scroll to position [463, 0]
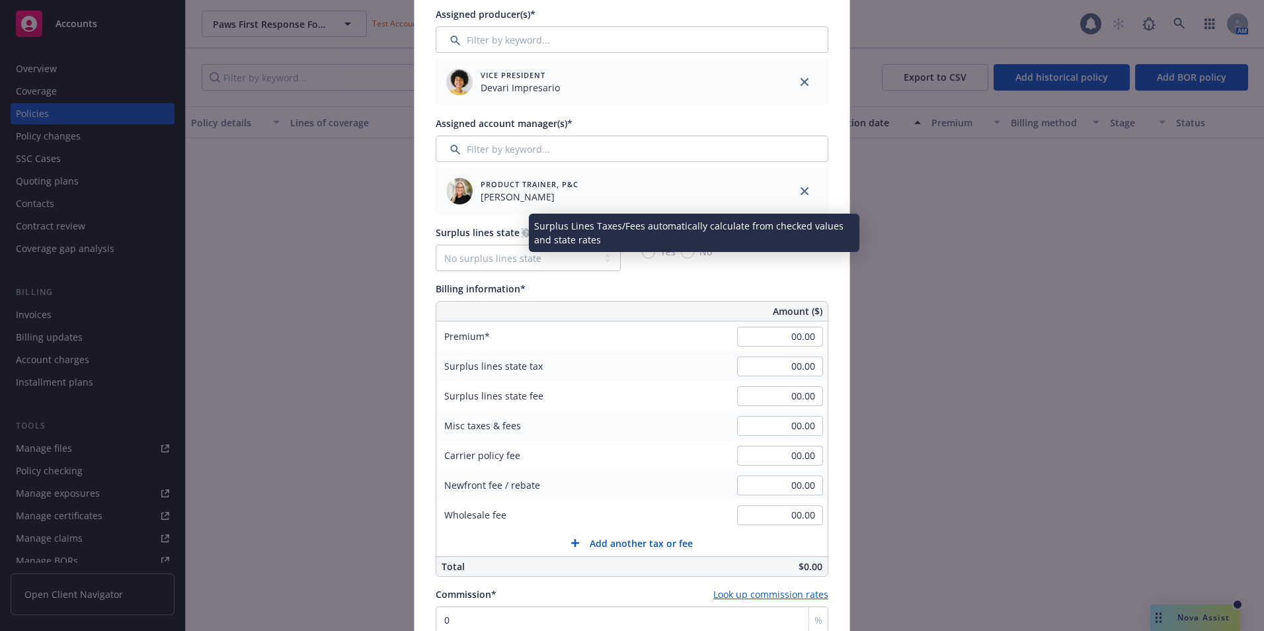
click at [522, 232] on circle at bounding box center [526, 233] width 8 height 8
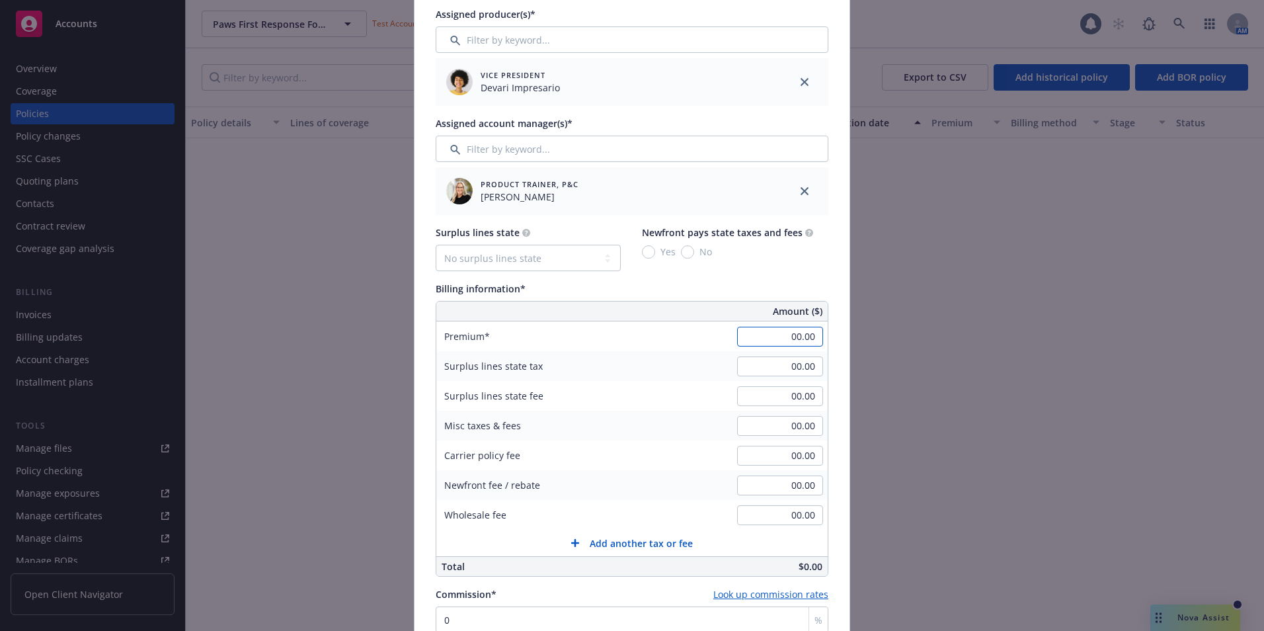
type input "5"
type input "25,000.00"
click at [900, 332] on div "Add BOR policy Policy number* 995511456 Policy number not available at this tim…" at bounding box center [632, 315] width 1264 height 631
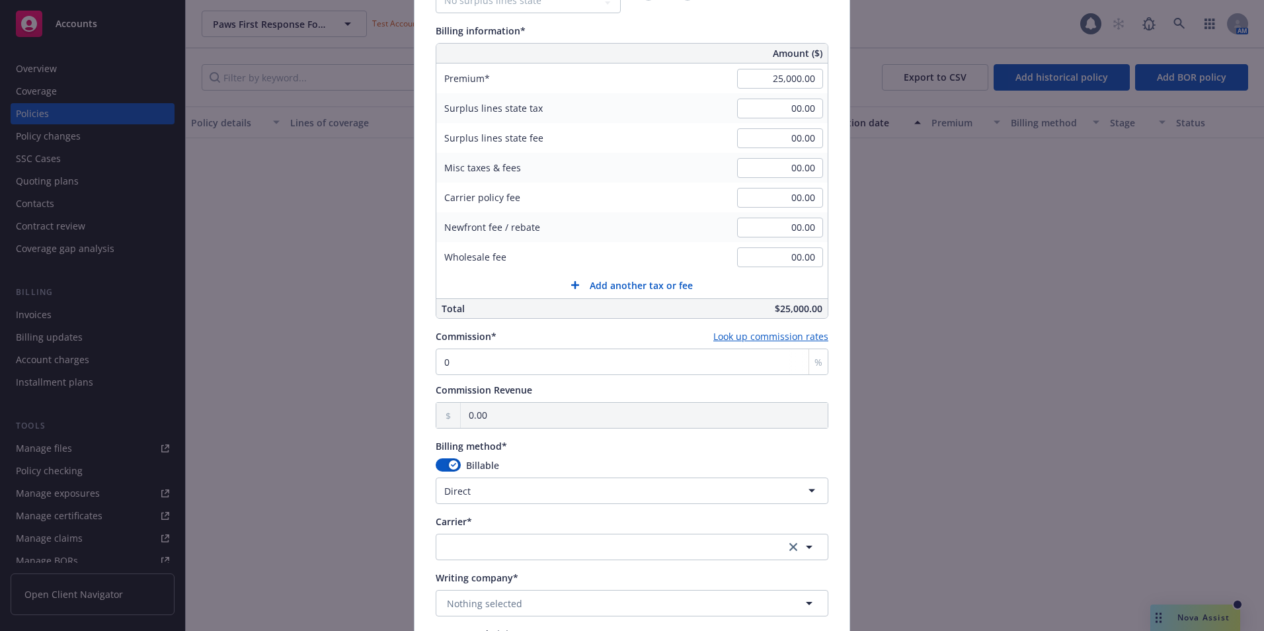
scroll to position [727, 0]
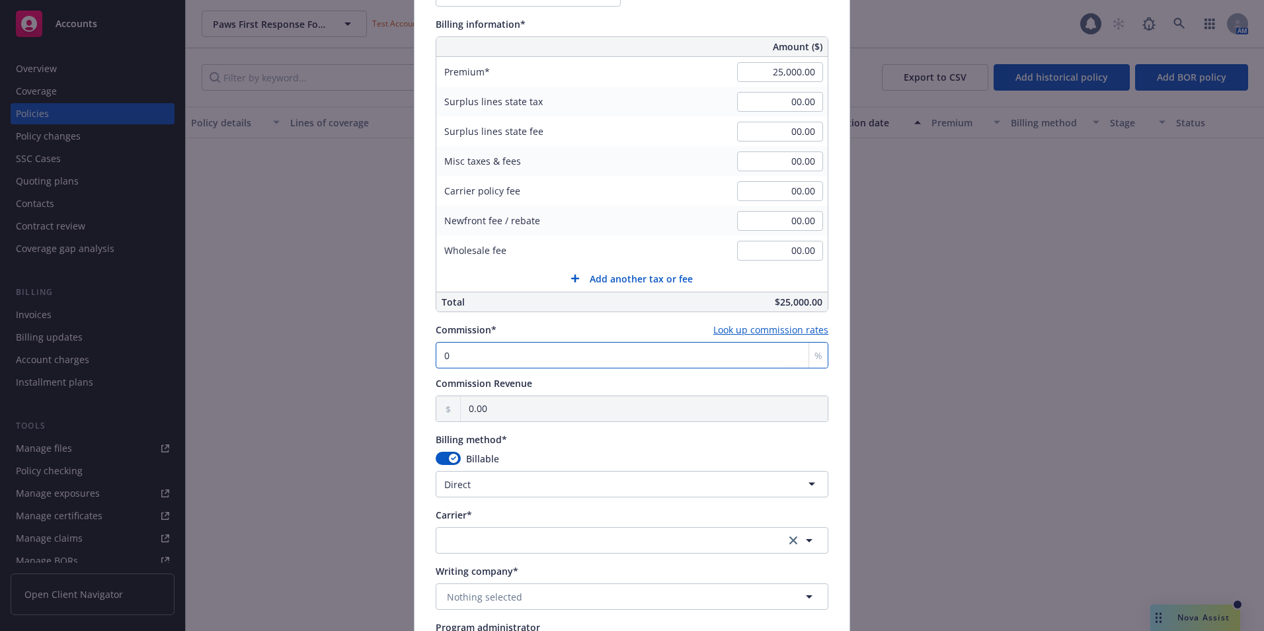
click at [469, 356] on input "0" at bounding box center [632, 355] width 393 height 26
type input "1"
type input "250.00"
type input "15"
type input "3,750.00"
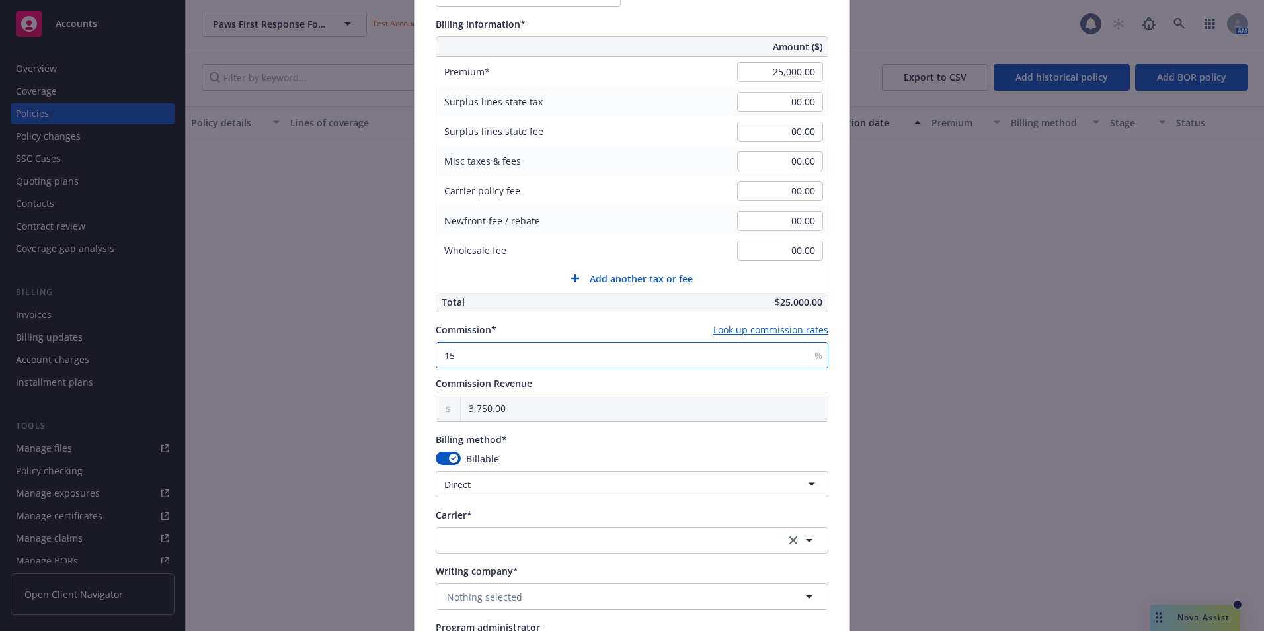
type input "15"
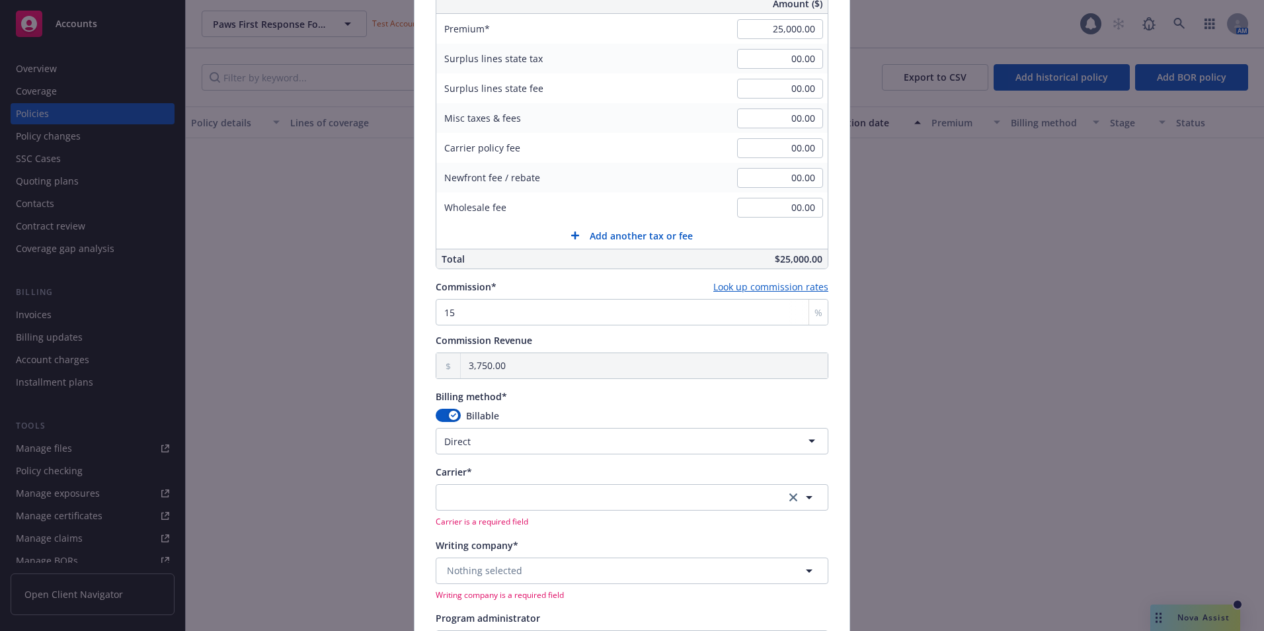
scroll to position [793, 0]
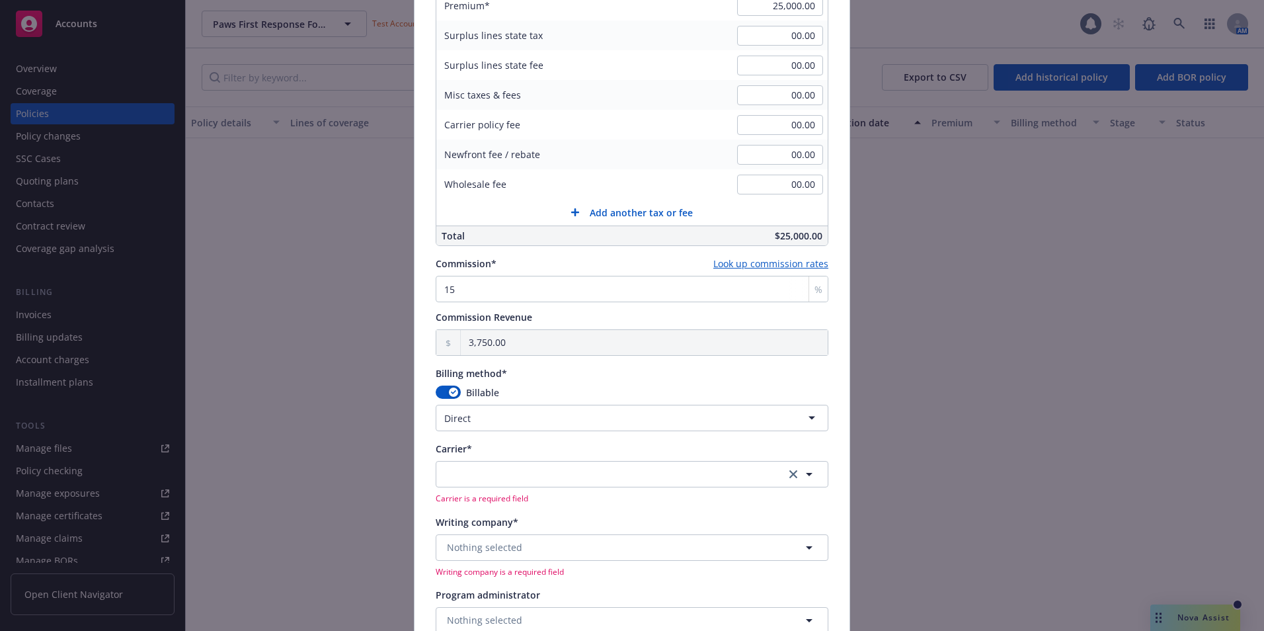
click at [476, 414] on html "Accounts Overview Coverage Policies Policy changes SSC Cases Quoting plans Cont…" at bounding box center [632, 315] width 1264 height 631
click at [474, 474] on button "button" at bounding box center [632, 474] width 393 height 26
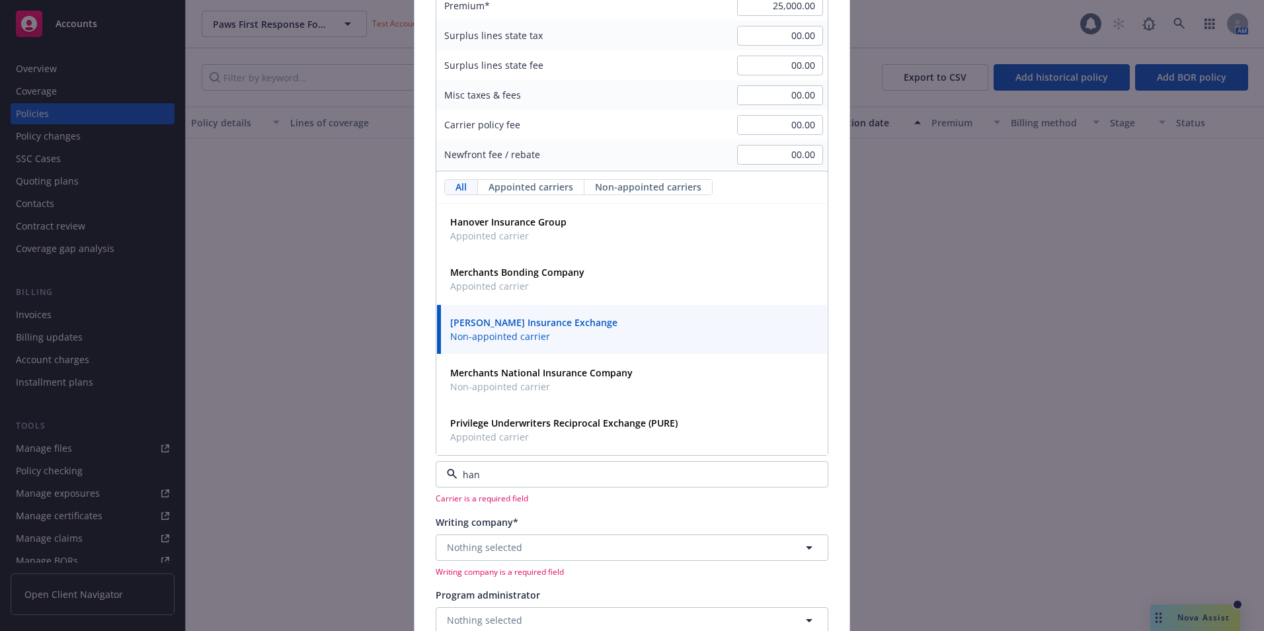
type input "hano"
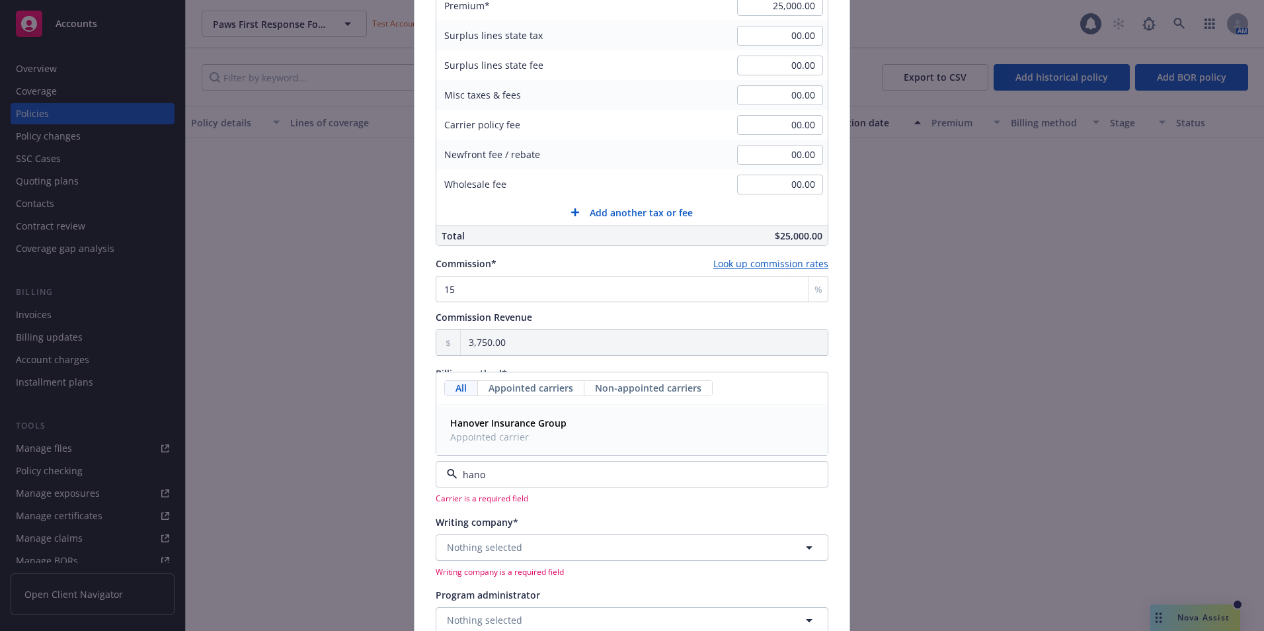
click at [508, 442] on span "Appointed carrier" at bounding box center [508, 437] width 116 height 14
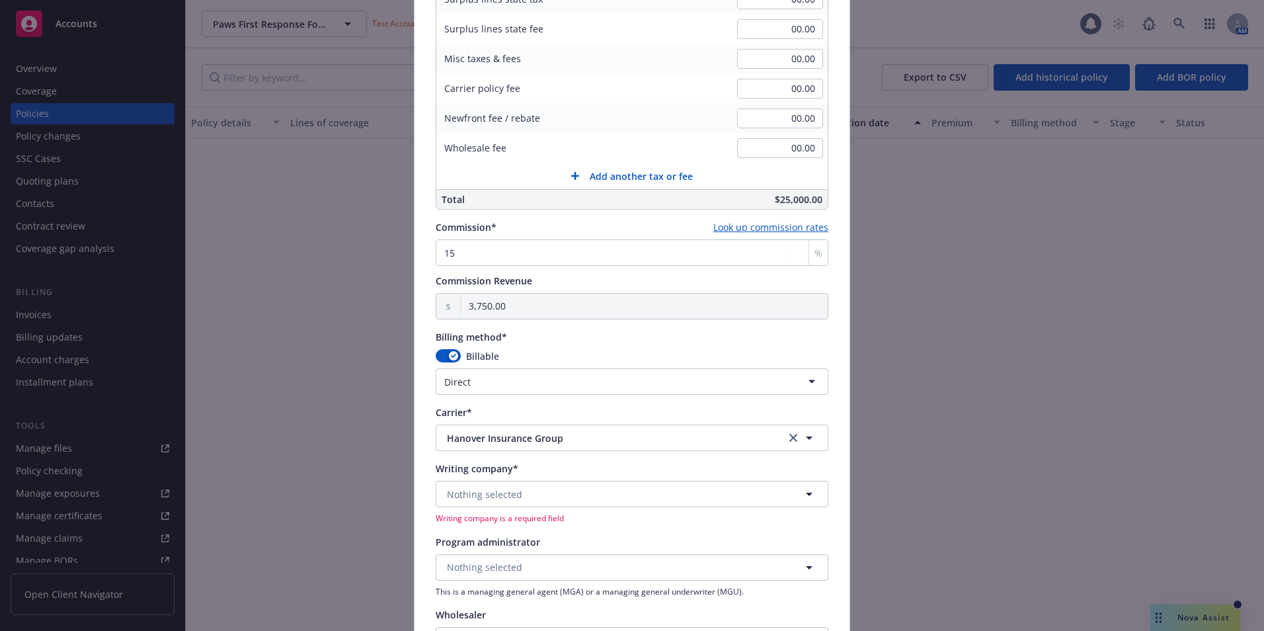
scroll to position [859, 0]
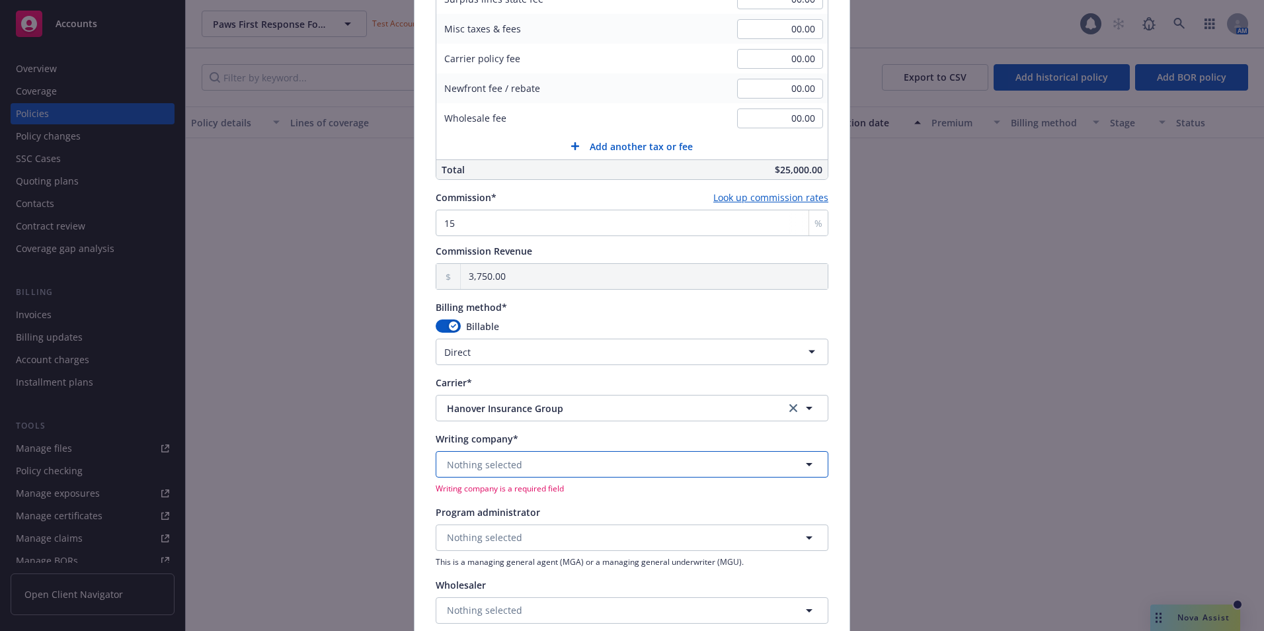
click at [493, 466] on span "Nothing selected" at bounding box center [484, 464] width 75 height 14
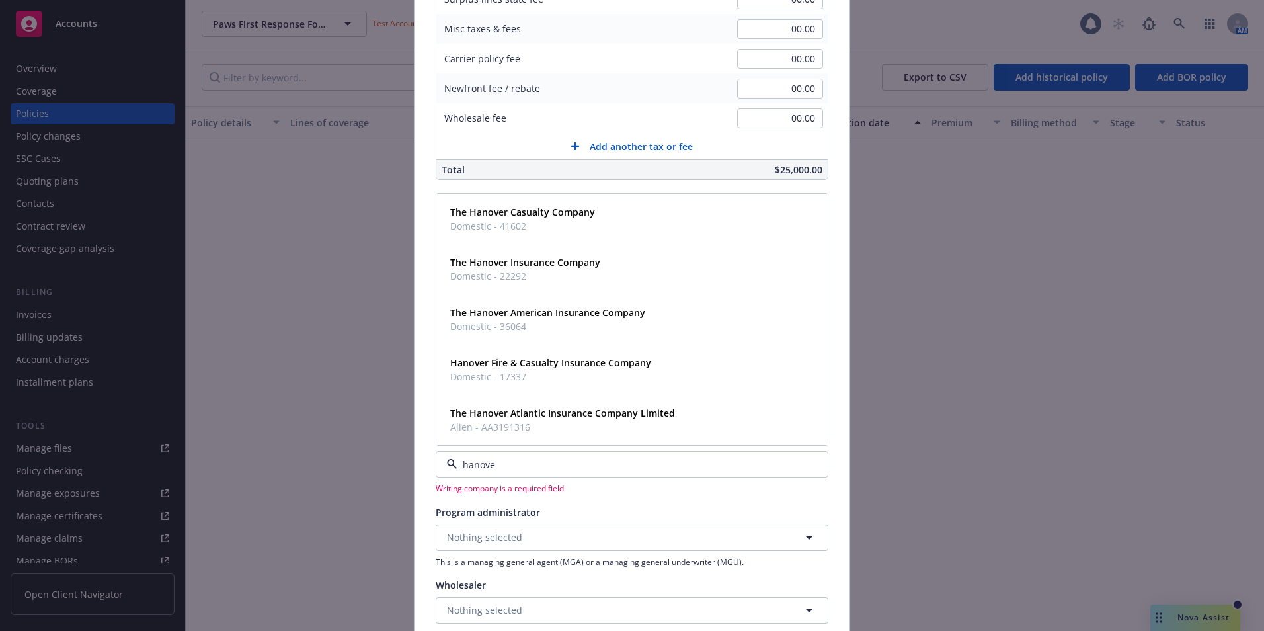
type input "hanover"
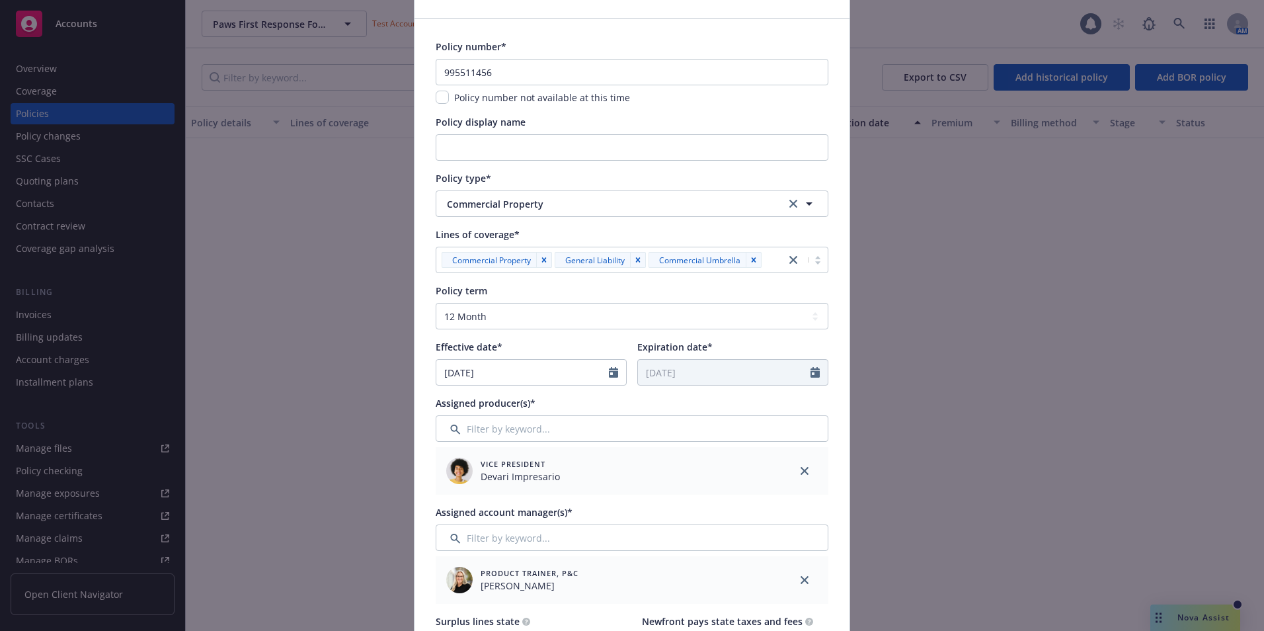
scroll to position [66, 0]
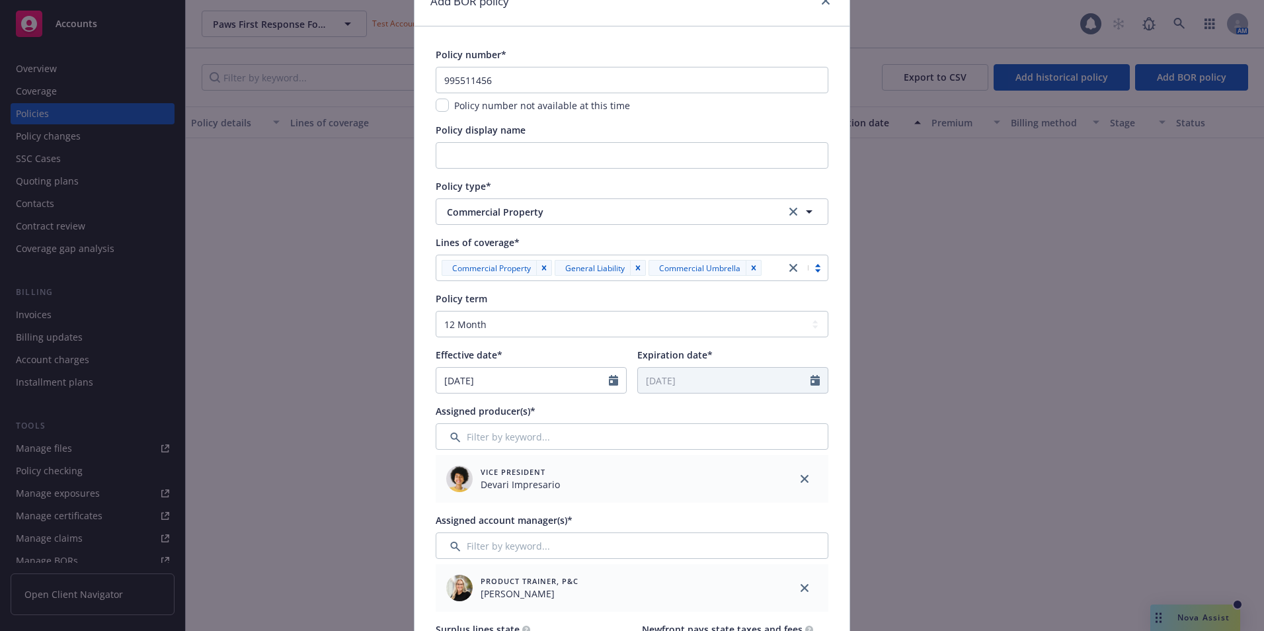
drag, startPoint x: 796, startPoint y: 262, endPoint x: 730, endPoint y: 265, distance: 65.5
click at [792, 266] on icon "close" at bounding box center [793, 268] width 8 height 8
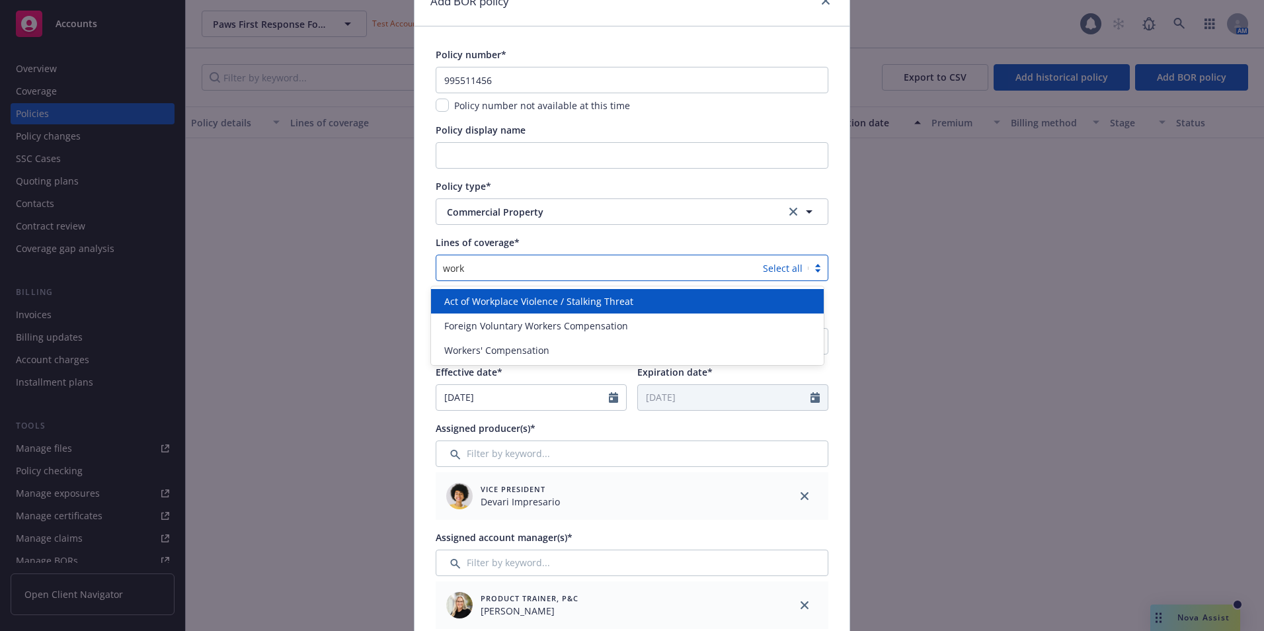
type input "worke"
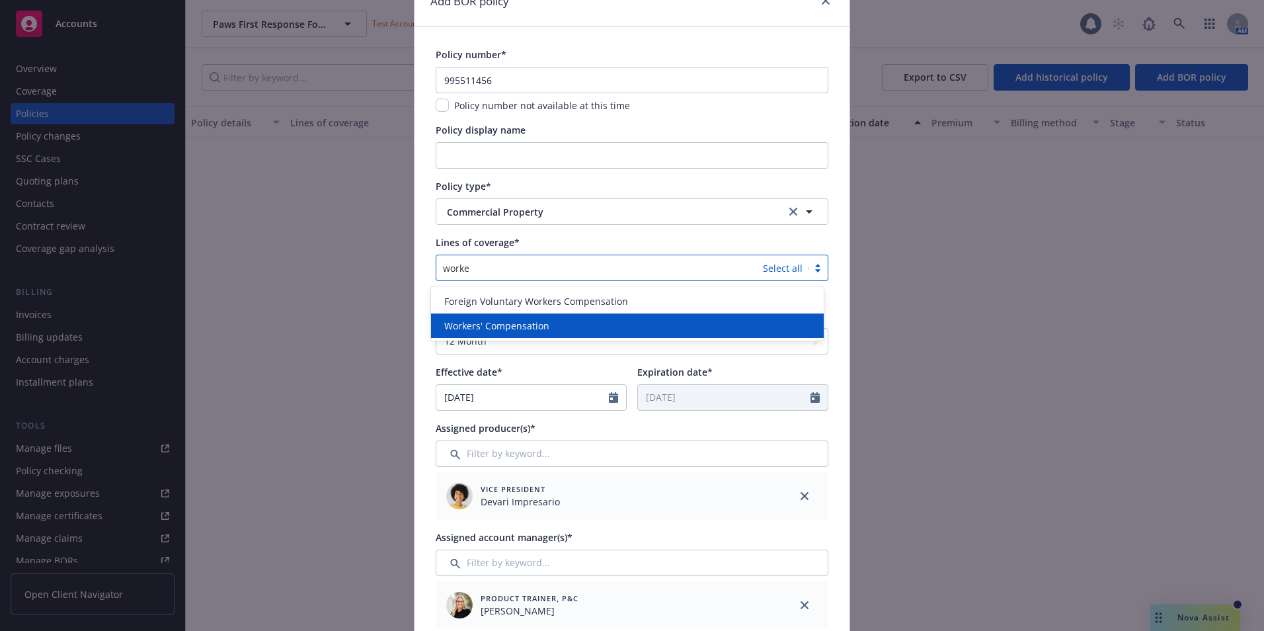
click at [488, 323] on span "Workers' Compensation" at bounding box center [496, 326] width 105 height 14
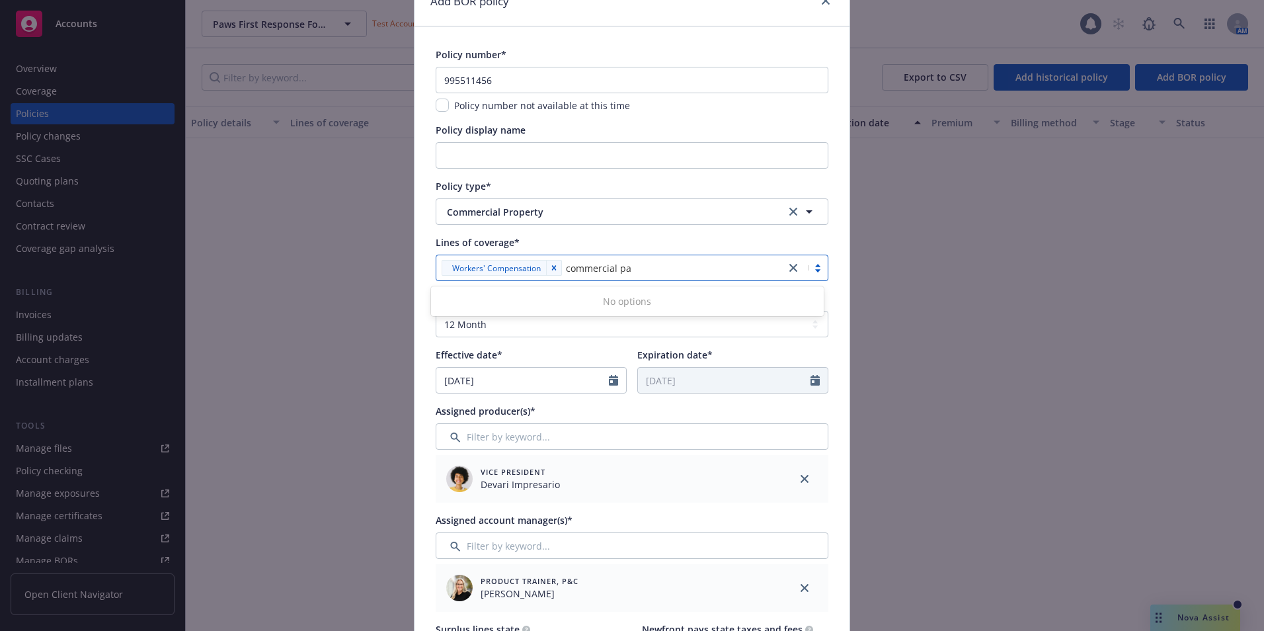
type input "commercial p"
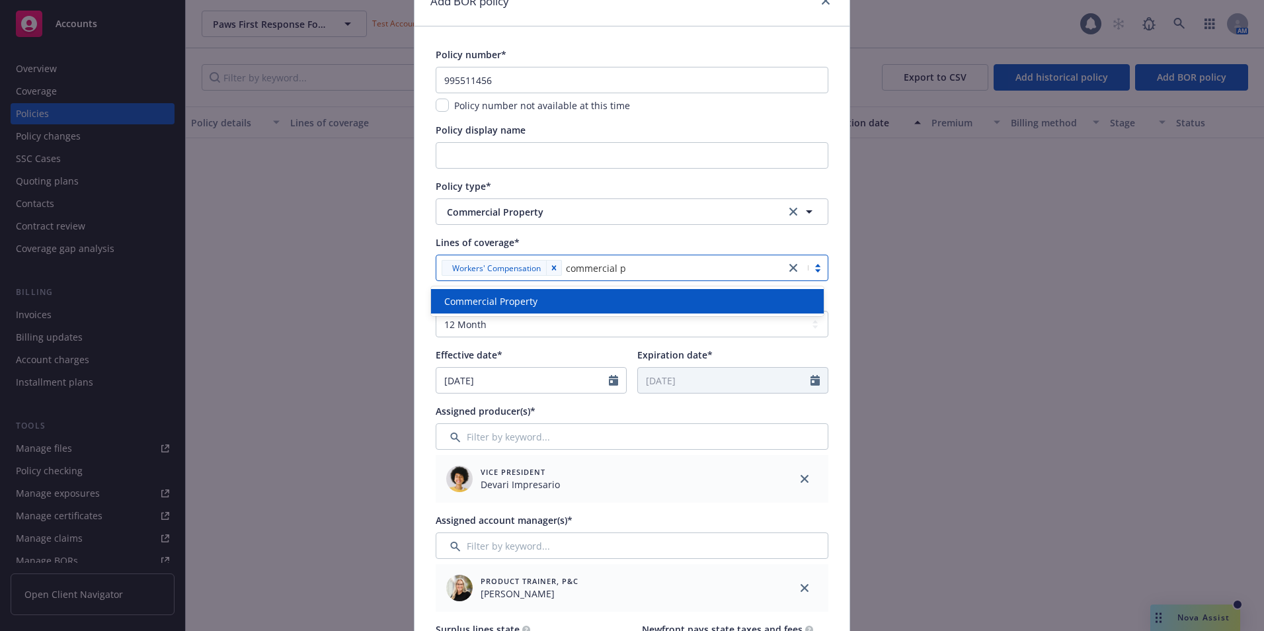
click at [511, 297] on span "Commercial Property" at bounding box center [490, 301] width 93 height 14
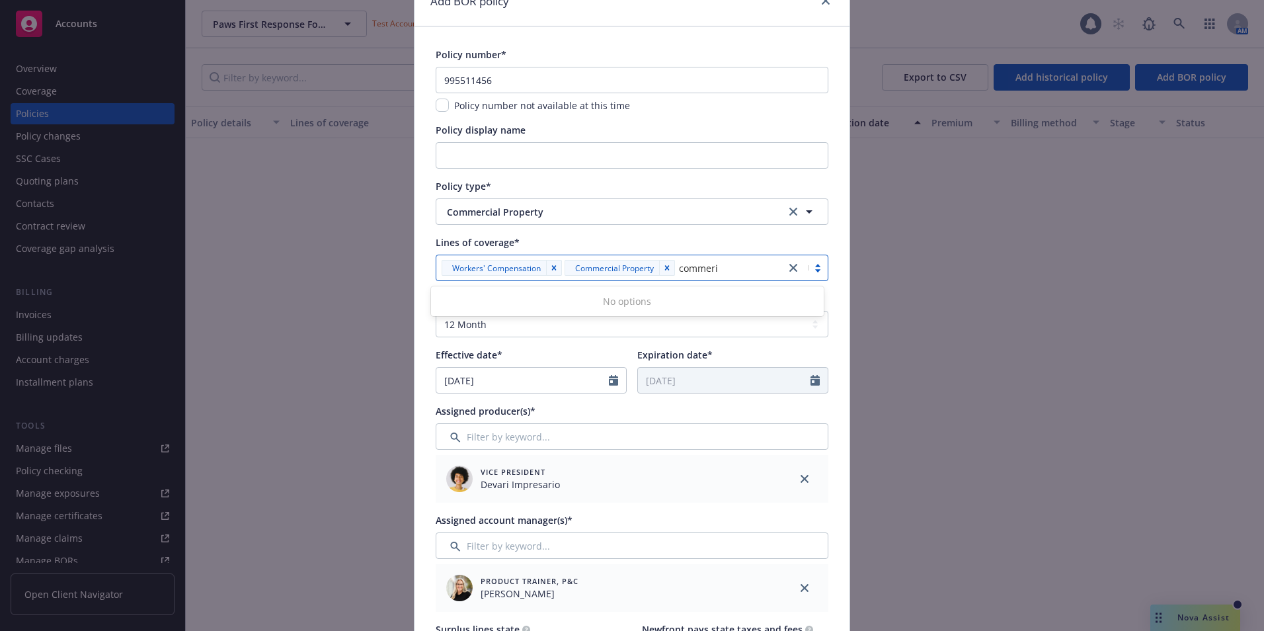
type input "commer"
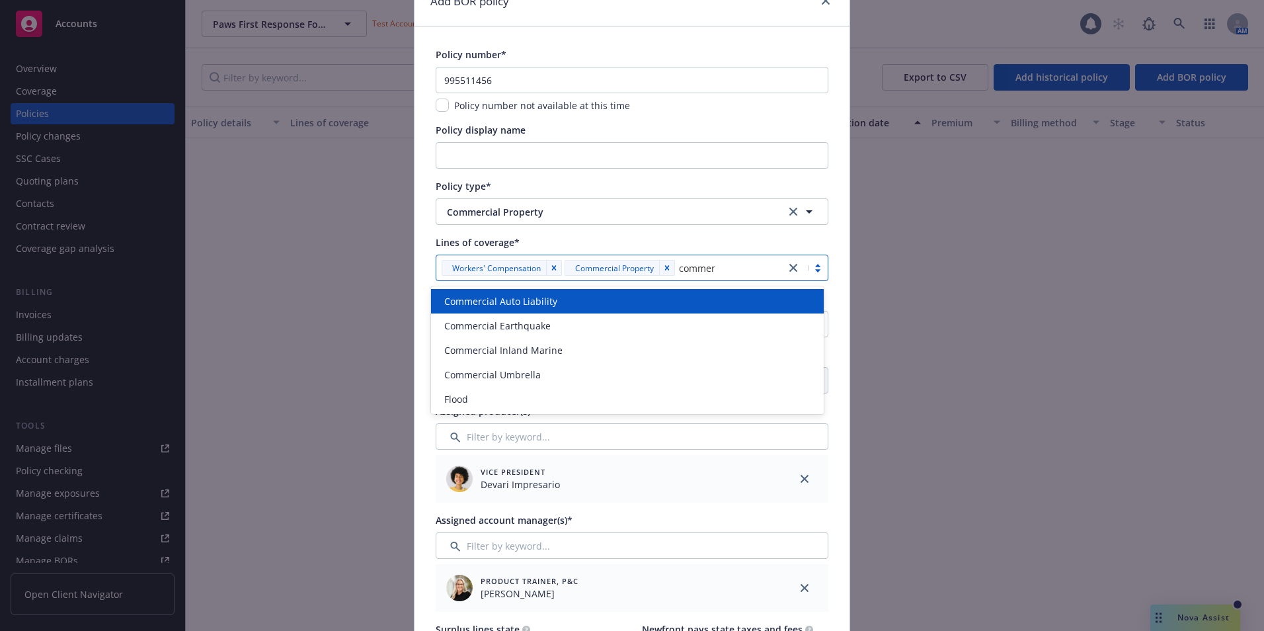
click at [537, 297] on span "Commercial Auto Liability" at bounding box center [500, 301] width 113 height 14
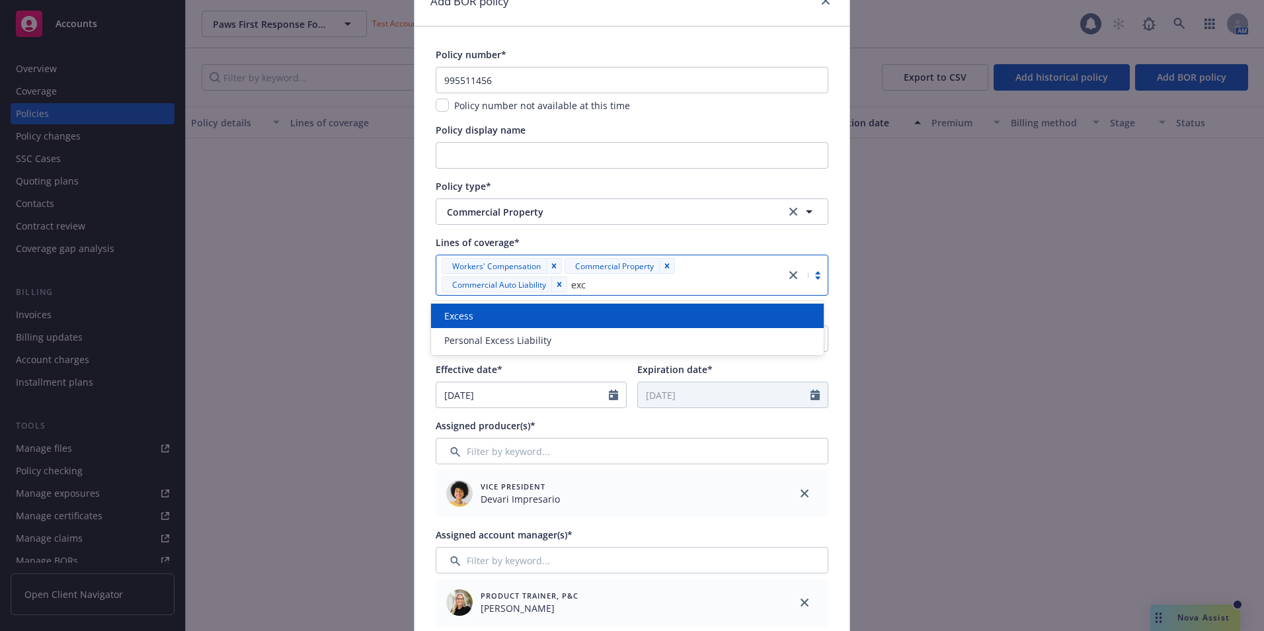
type input "exce"
click at [495, 317] on div "Excess" at bounding box center [627, 316] width 377 height 14
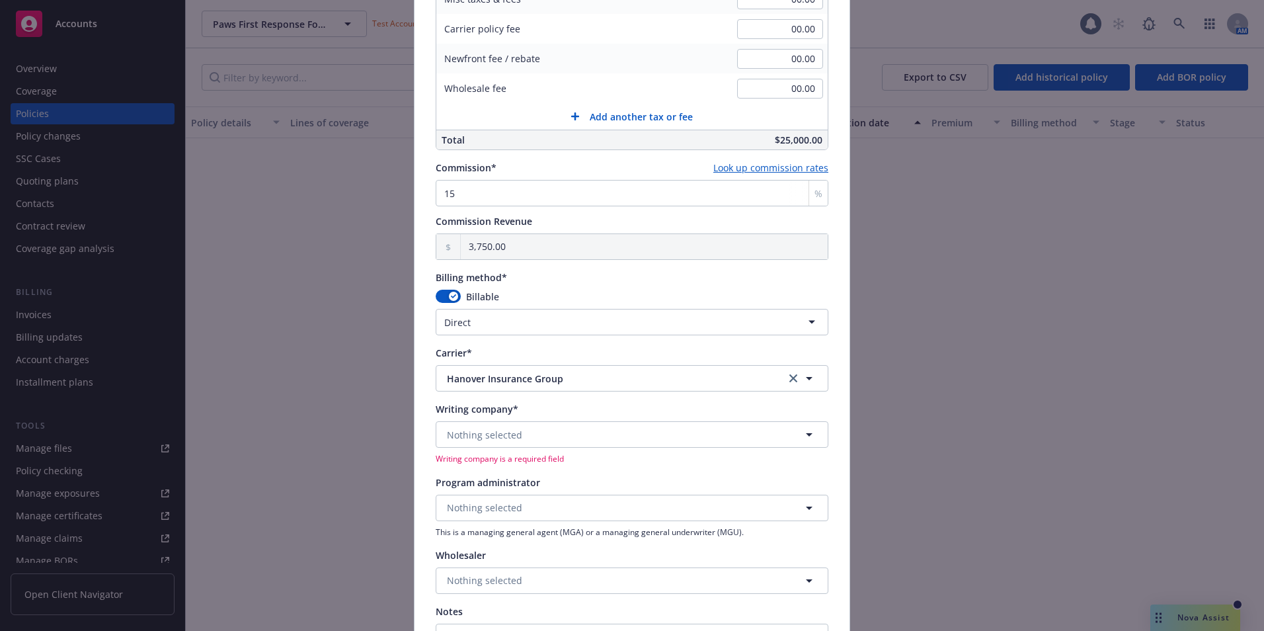
scroll to position [925, 0]
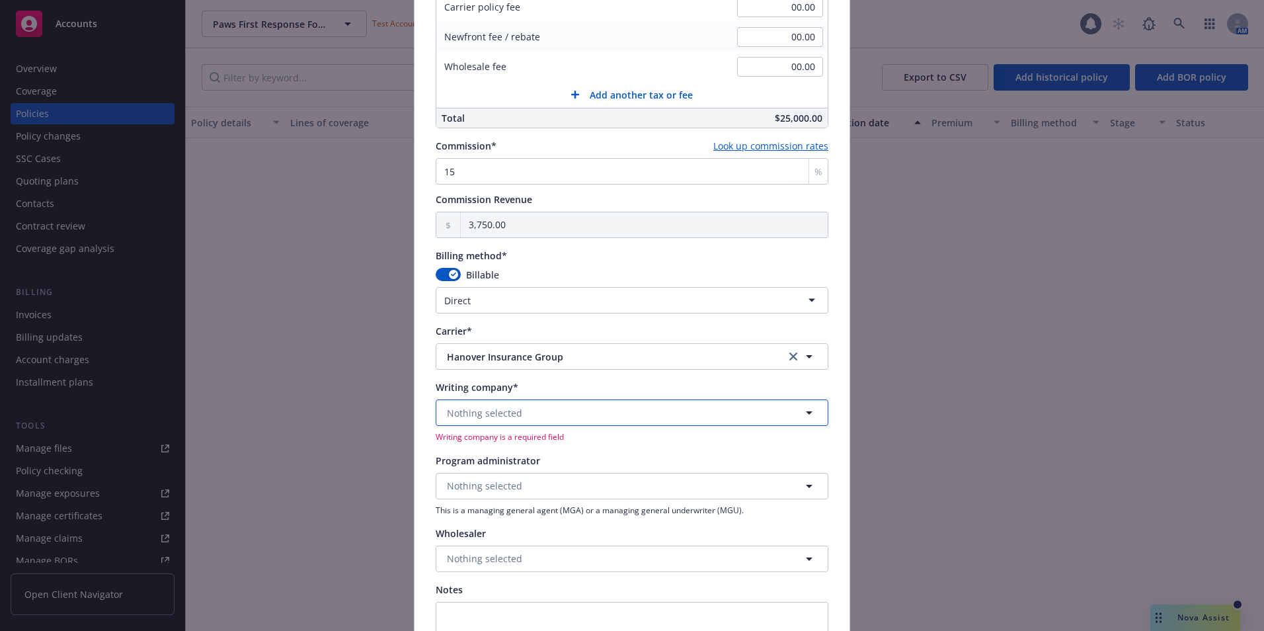
click at [473, 407] on span "Nothing selected" at bounding box center [484, 413] width 75 height 14
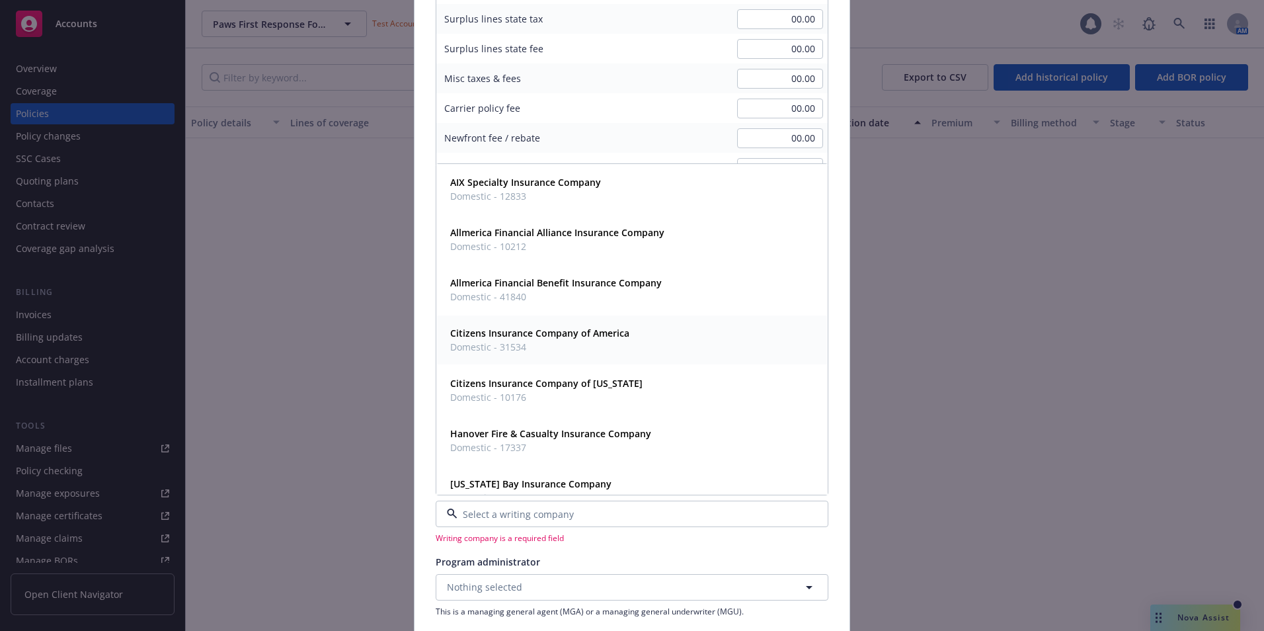
scroll to position [727, 0]
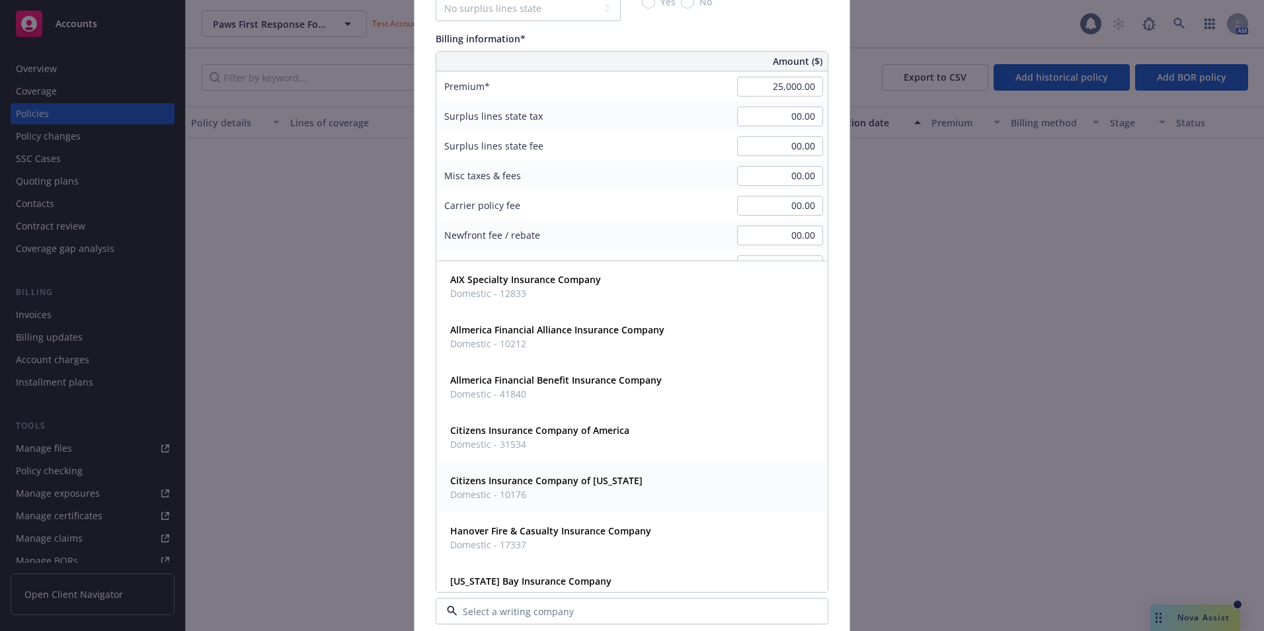
click at [414, 471] on div "Policy number* 995511456 Policy number not available at this time Policy displa…" at bounding box center [631, 142] width 435 height 1554
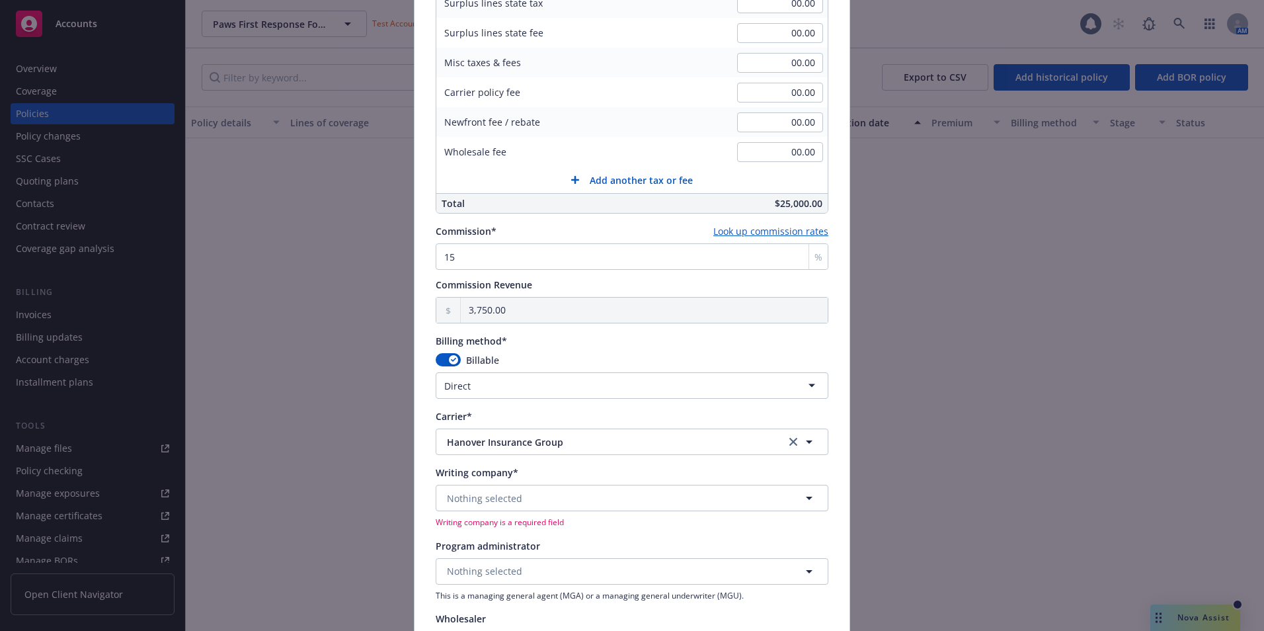
scroll to position [859, 0]
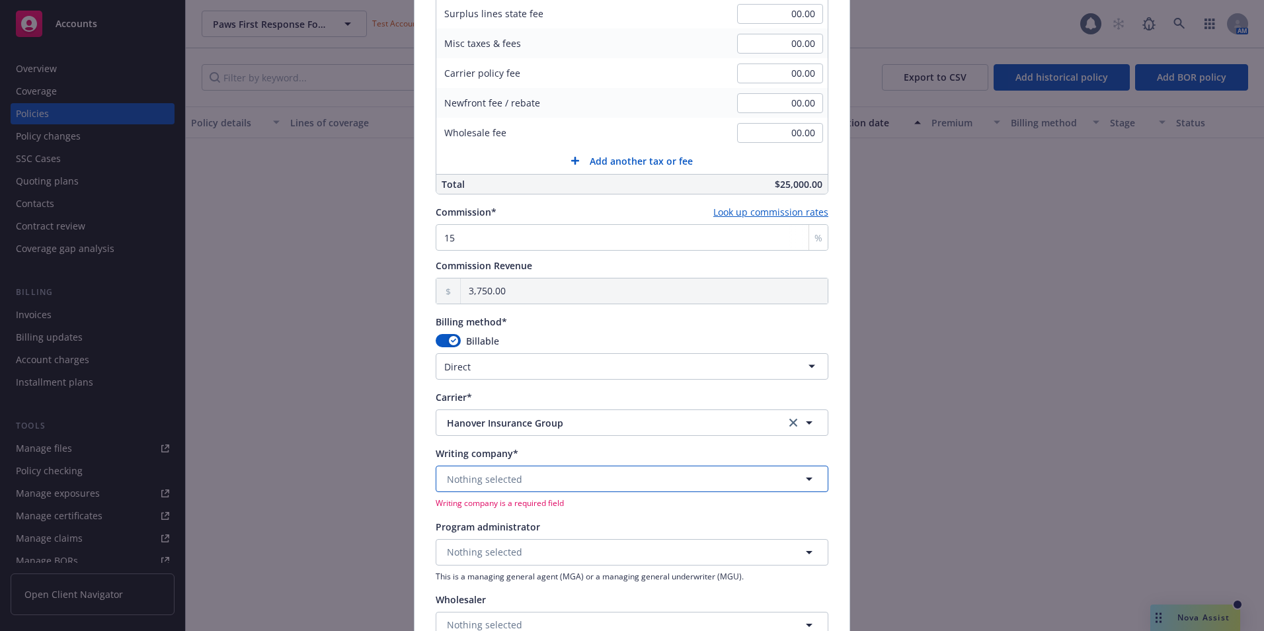
click at [489, 479] on span "Nothing selected" at bounding box center [484, 479] width 75 height 14
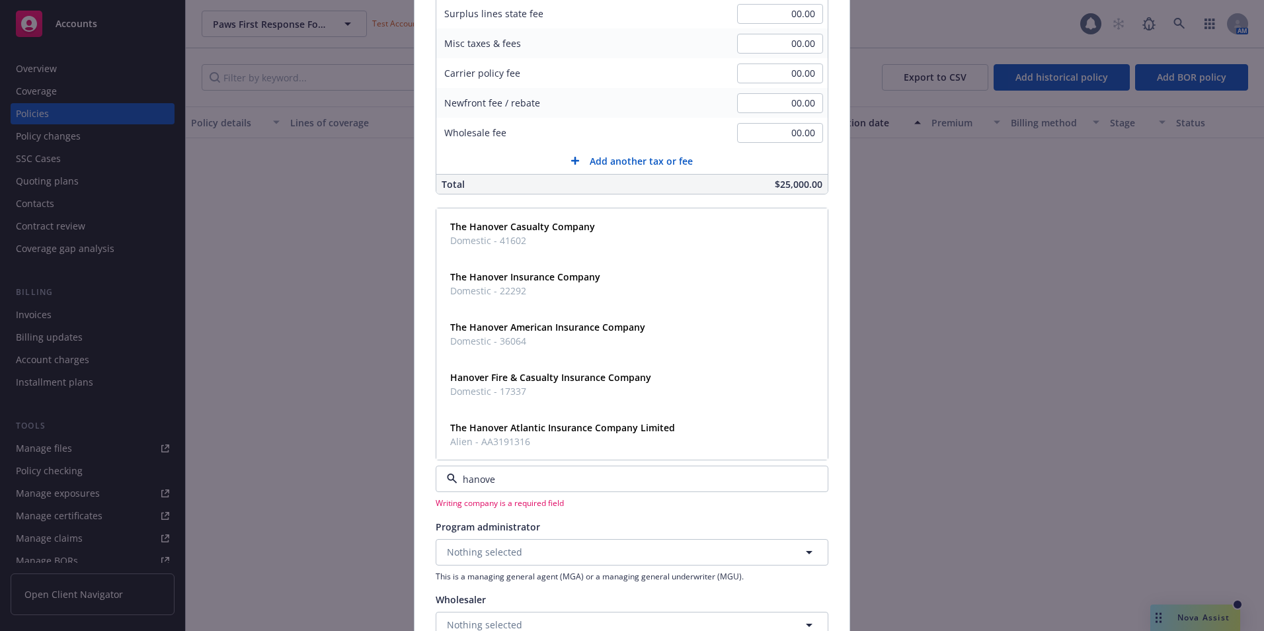
type input "hanover"
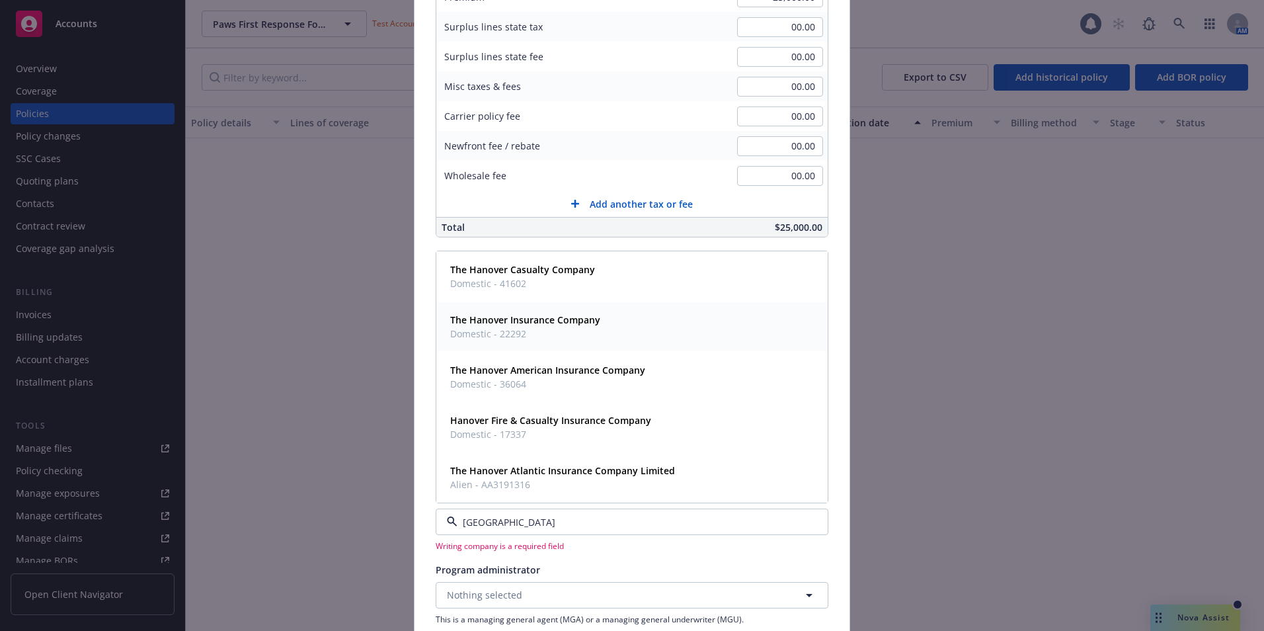
scroll to position [793, 0]
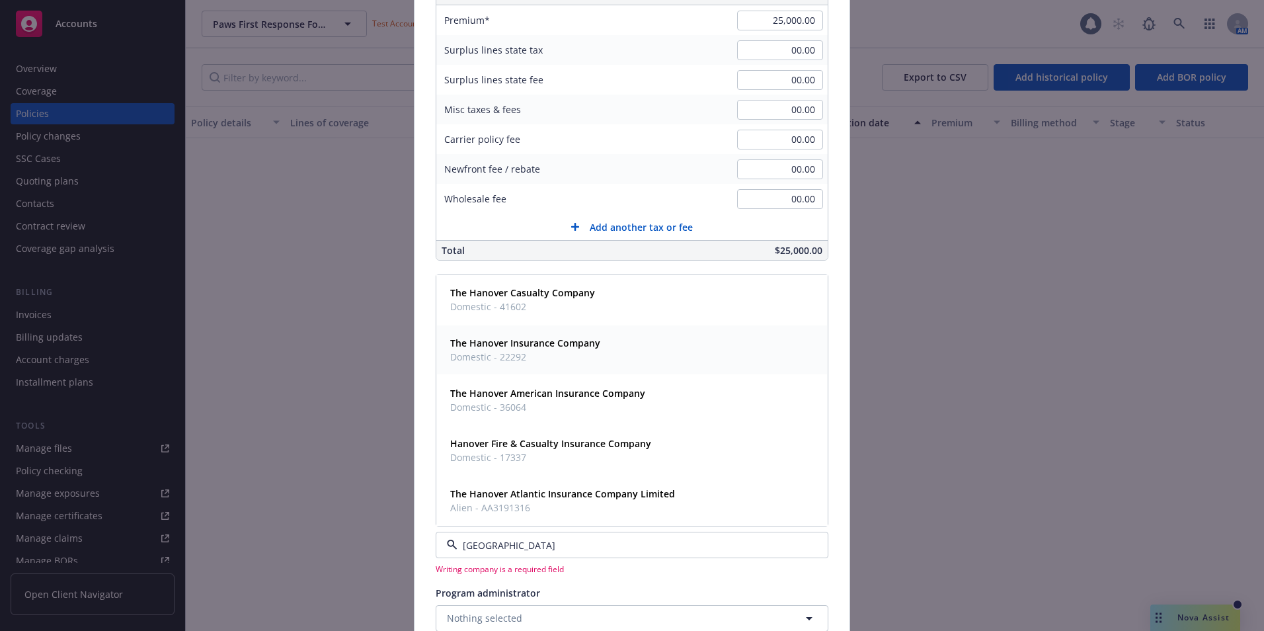
click at [547, 356] on span "Domestic - 22292" at bounding box center [525, 357] width 150 height 14
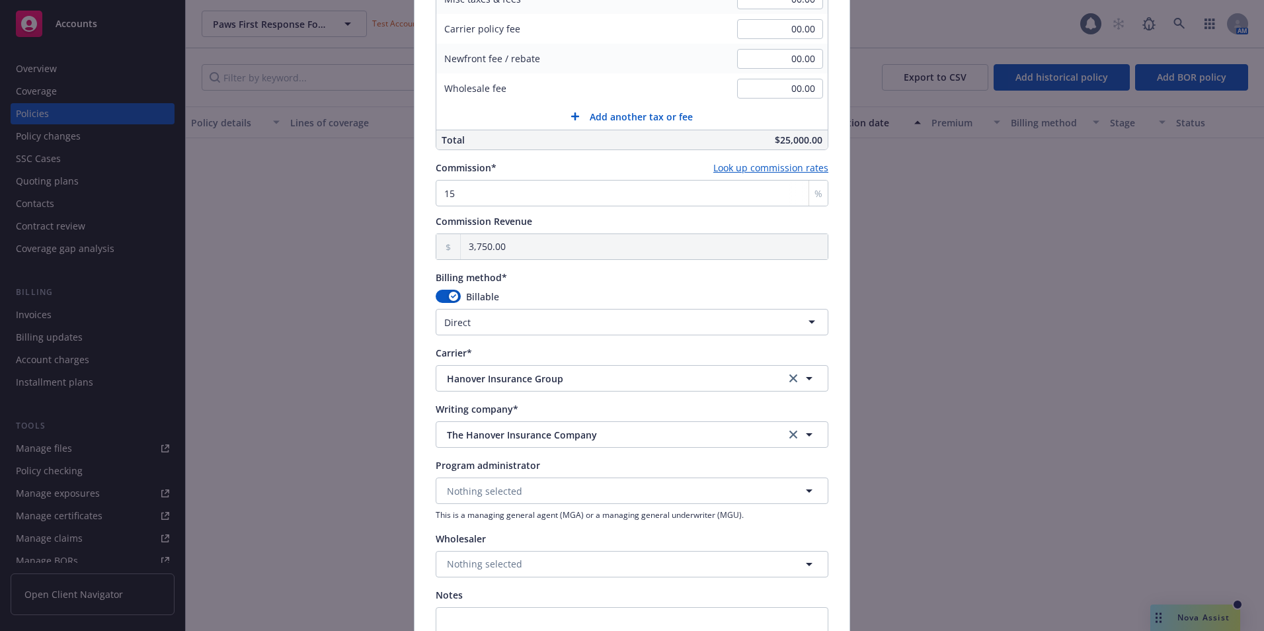
scroll to position [970, 0]
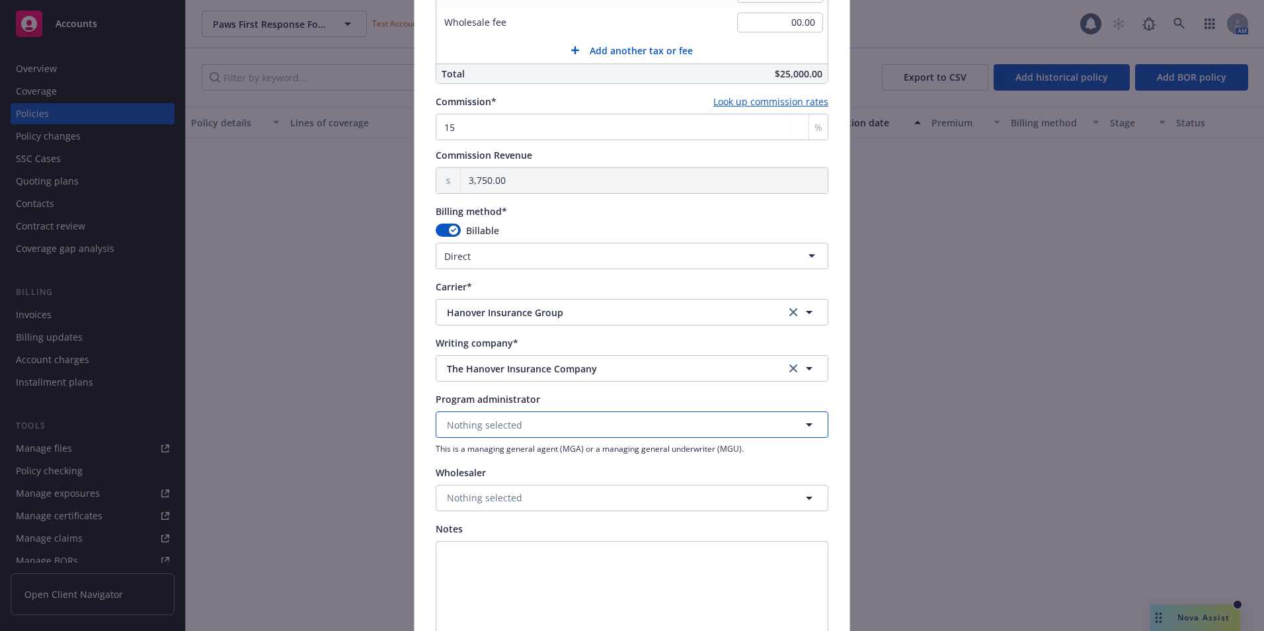
click at [493, 416] on button "Nothing selected" at bounding box center [632, 424] width 393 height 26
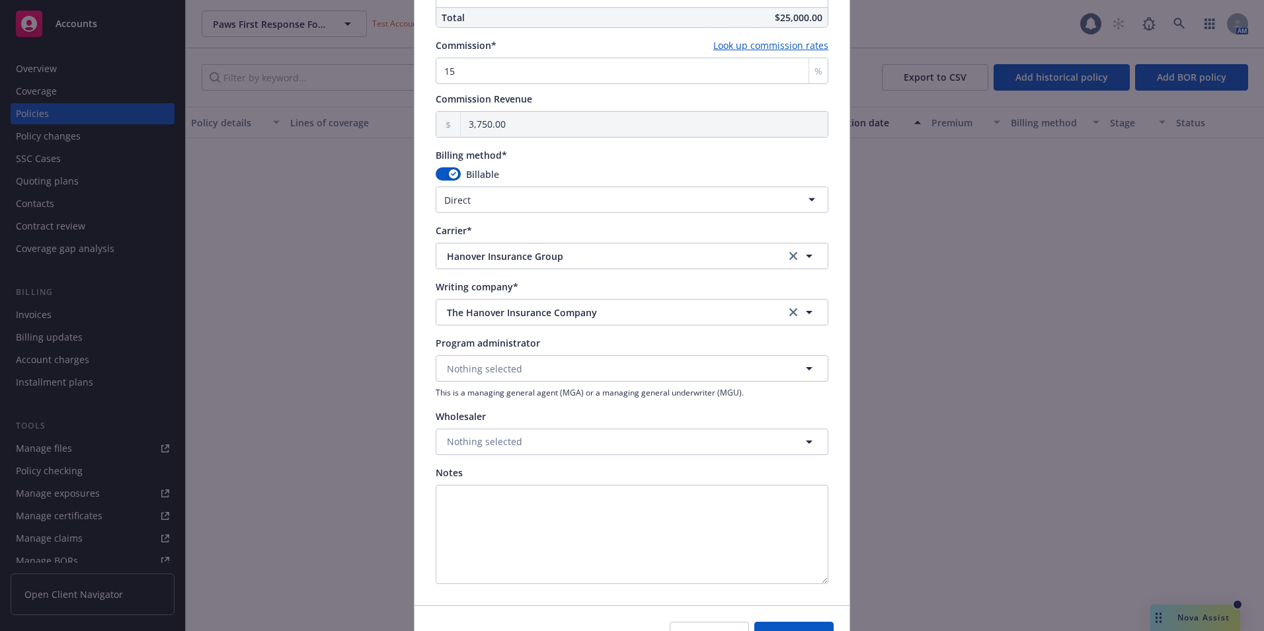
scroll to position [1102, 0]
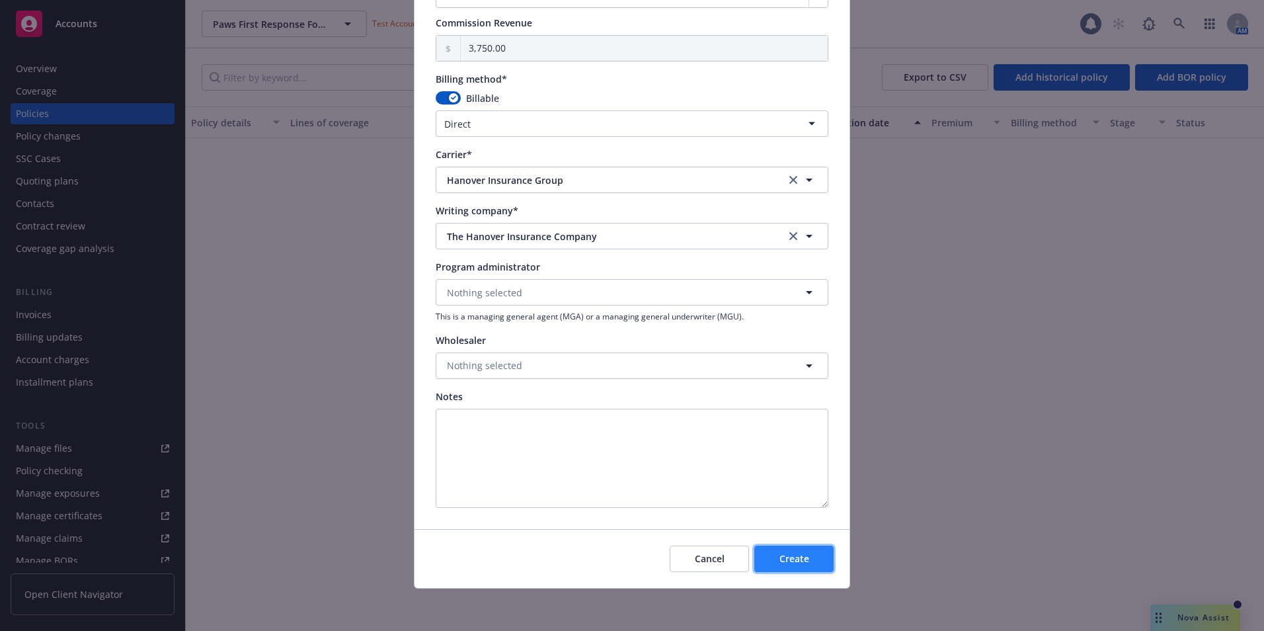
click at [788, 559] on span "Create" at bounding box center [794, 558] width 30 height 13
select select "other"
type input "09/29/2025"
type input "09/29/2026"
type input "00.00"
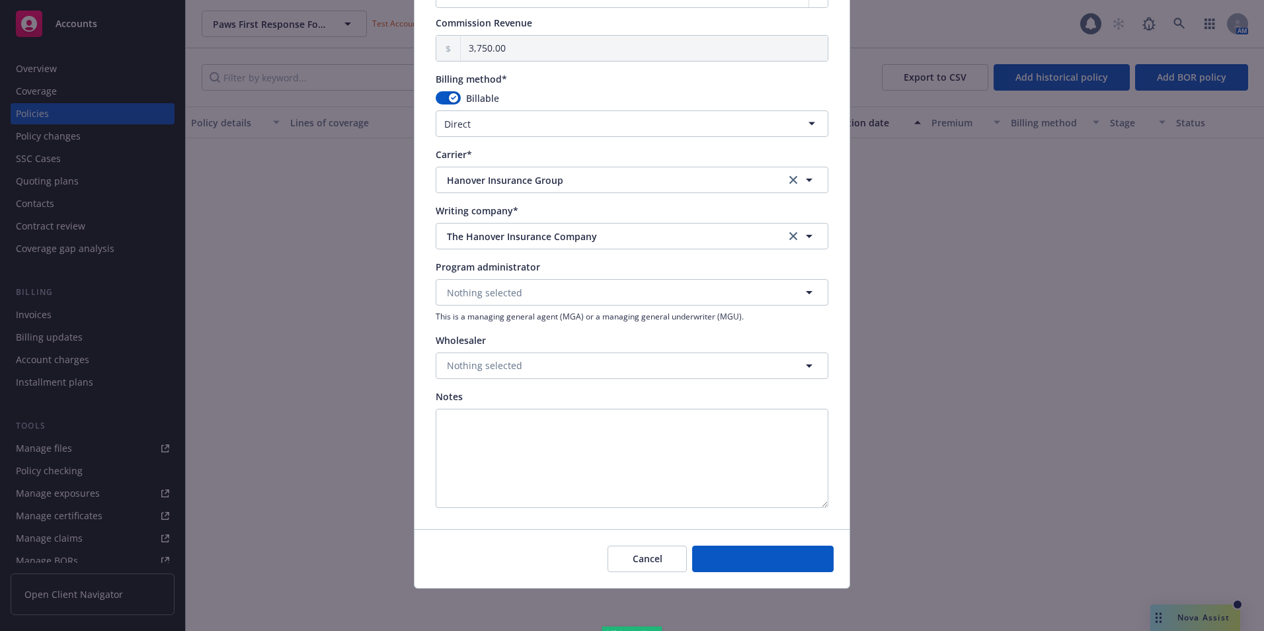
type input "0"
type input "0.00"
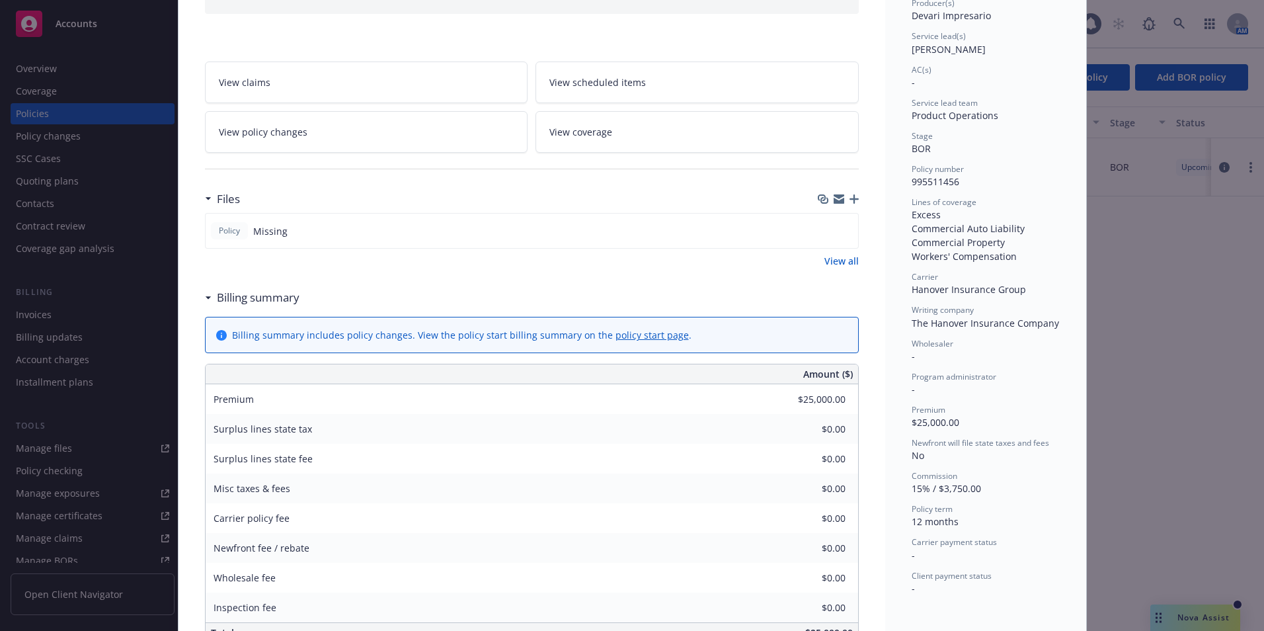
scroll to position [198, 0]
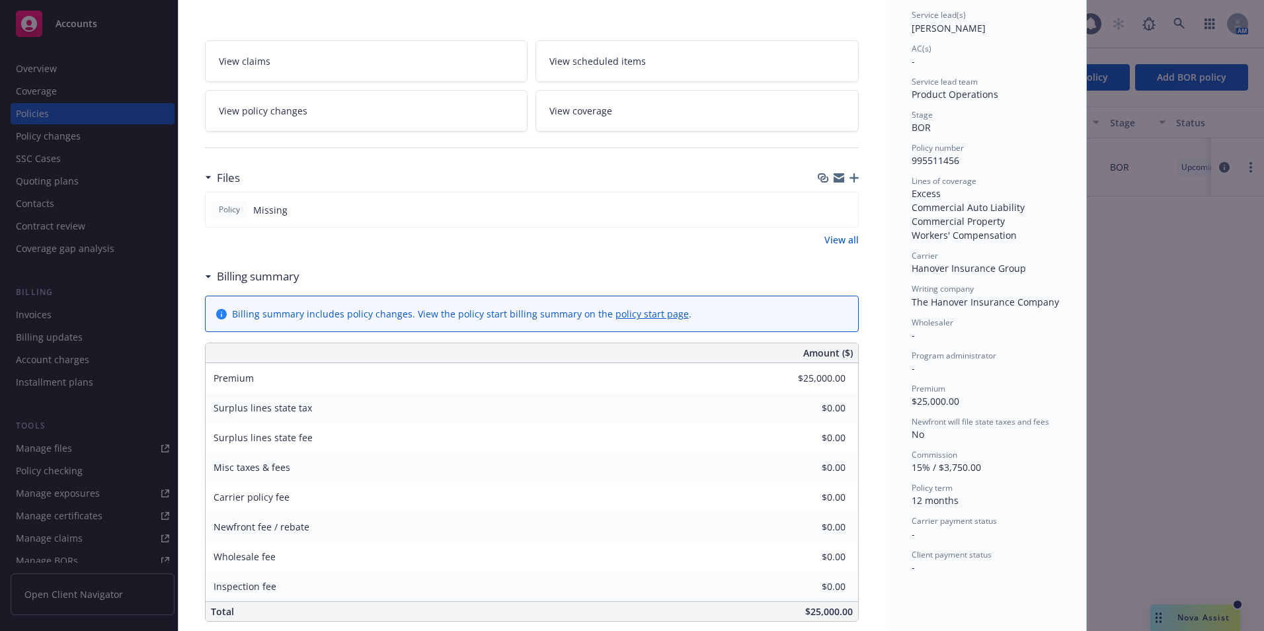
click at [851, 178] on icon "button" at bounding box center [853, 177] width 9 height 9
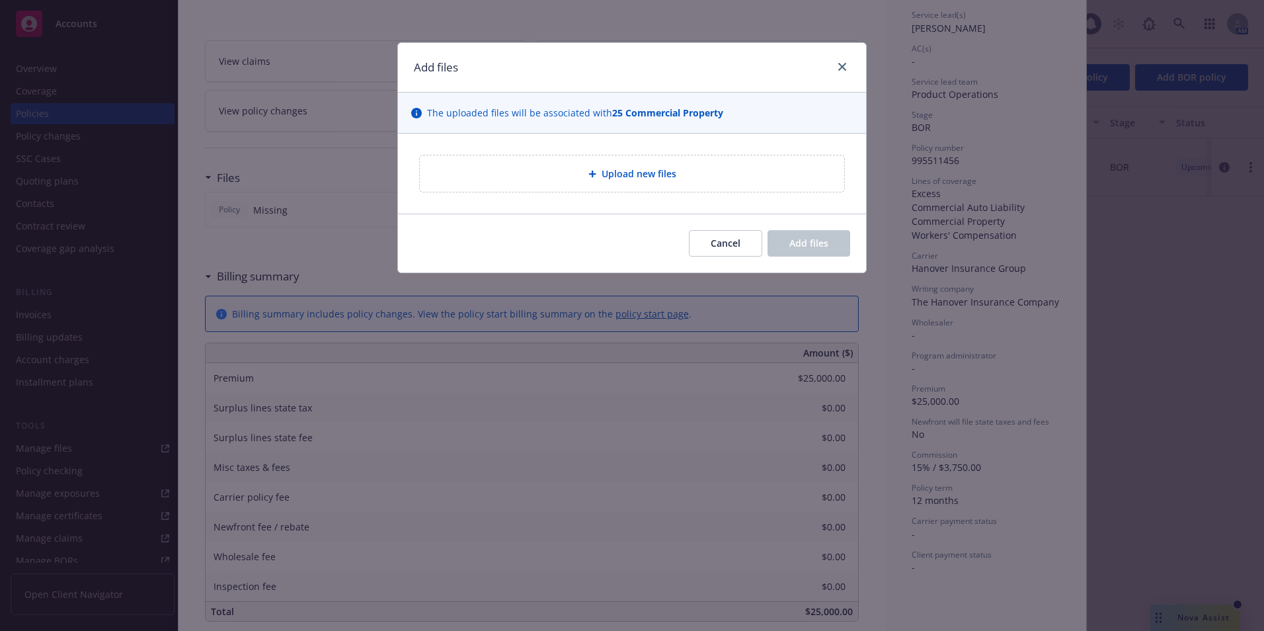
type textarea "x"
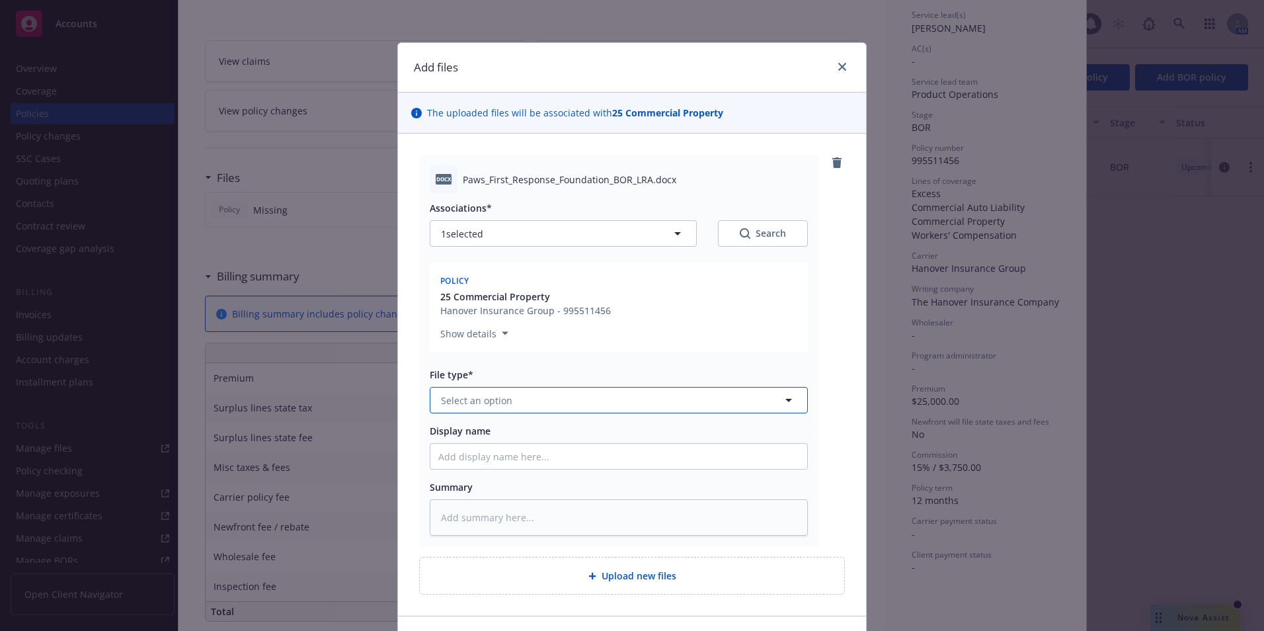
click at [576, 394] on button "Select an option" at bounding box center [619, 400] width 378 height 26
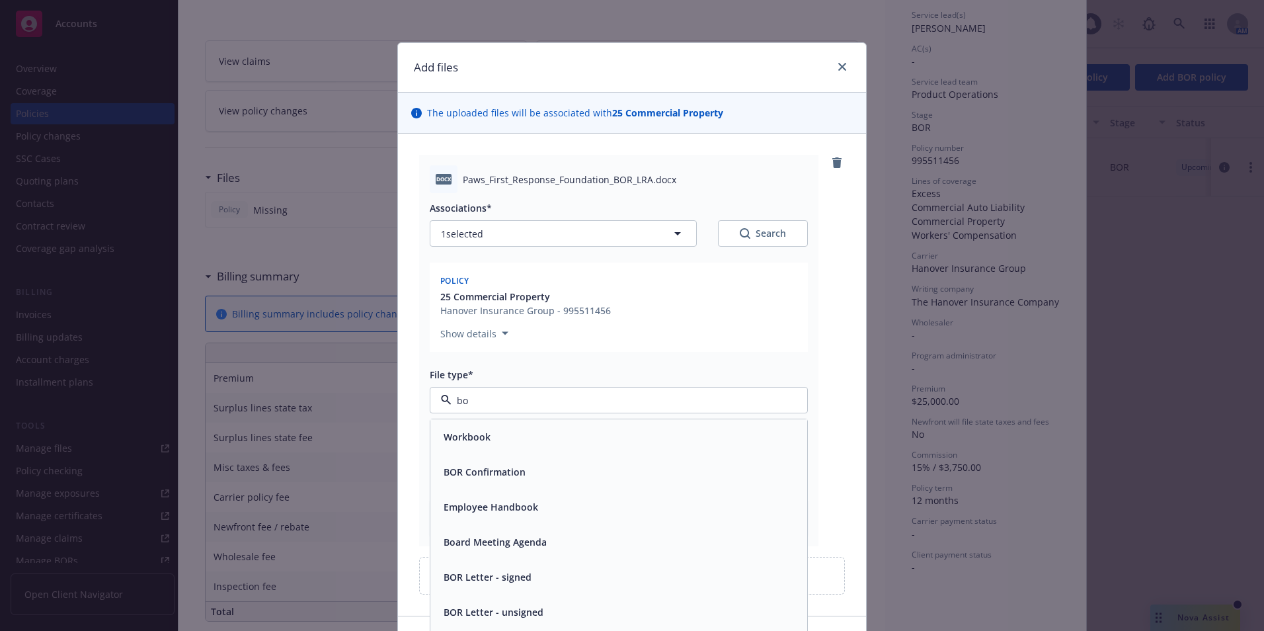
type input "bor"
click at [496, 438] on span "BOR Confirmation" at bounding box center [485, 437] width 82 height 14
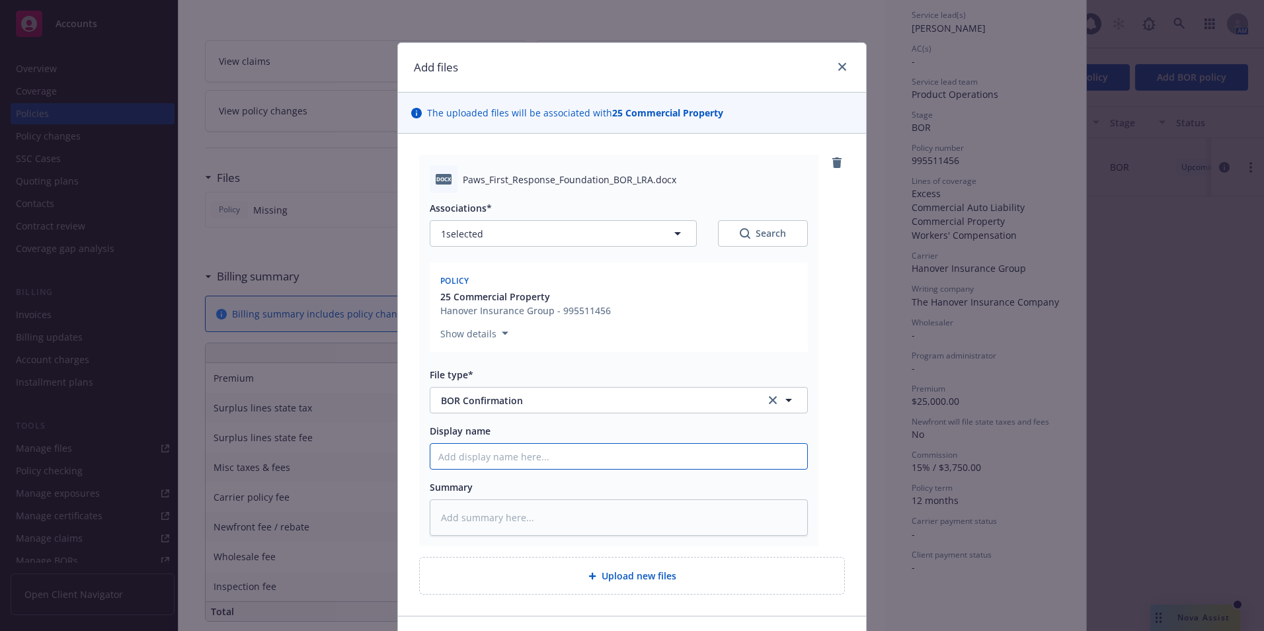
click at [535, 453] on input "Display name" at bounding box center [618, 456] width 377 height 25
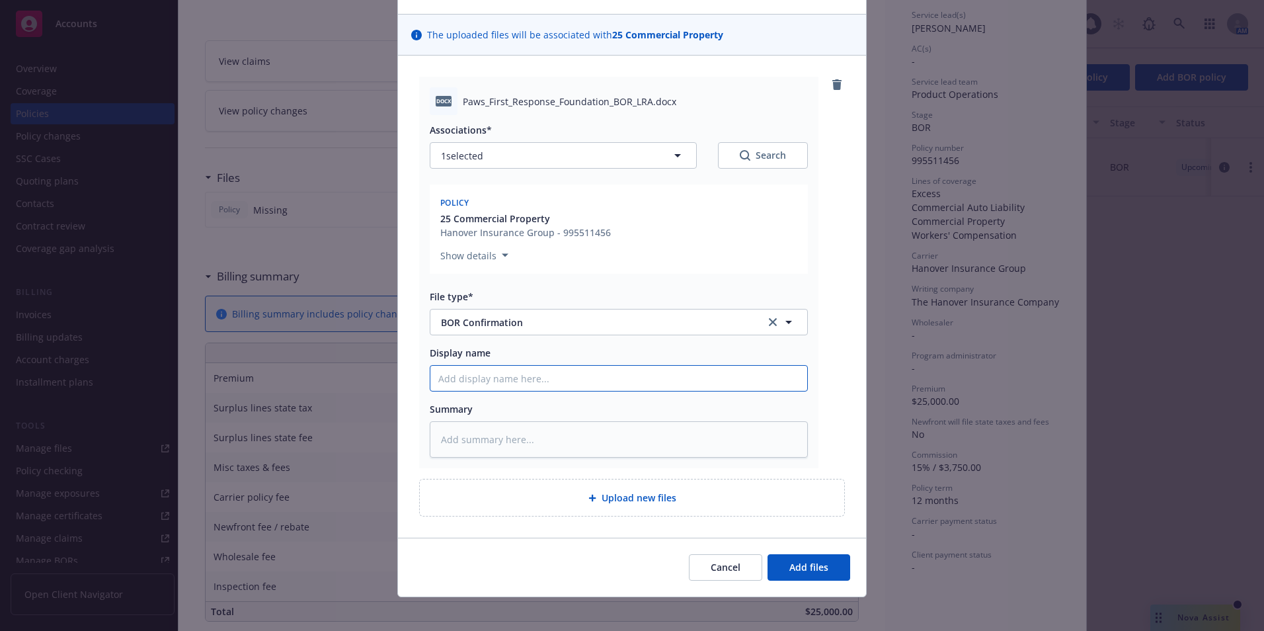
scroll to position [87, 0]
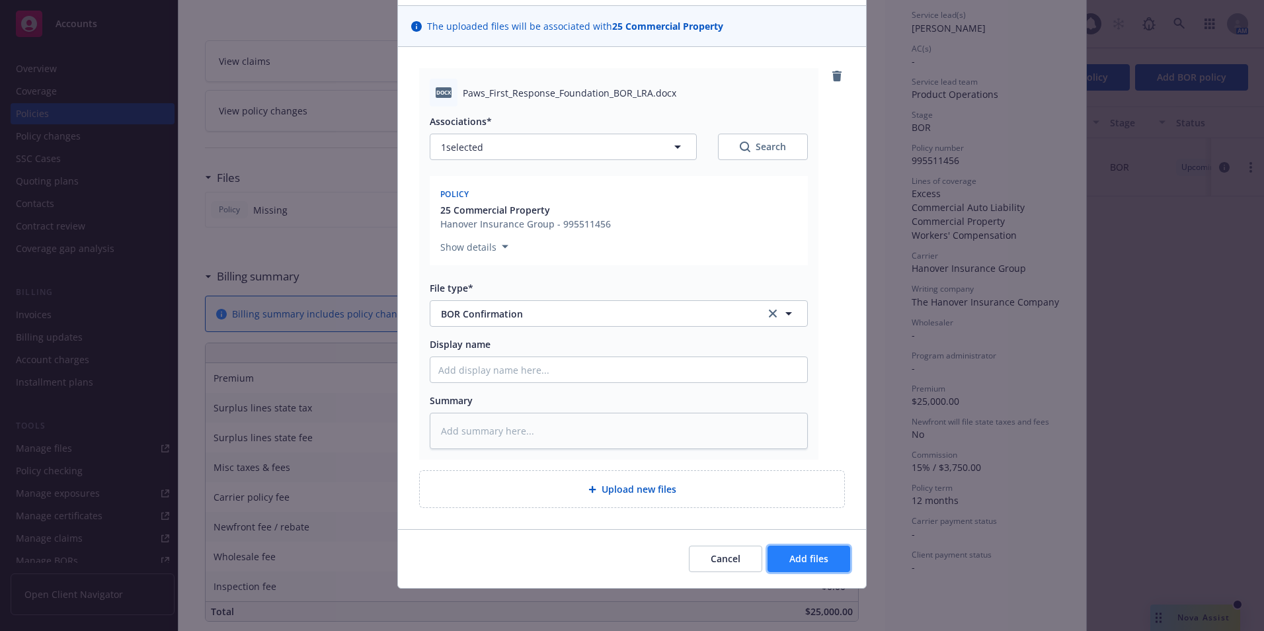
click at [804, 562] on span "Add files" at bounding box center [808, 558] width 39 height 13
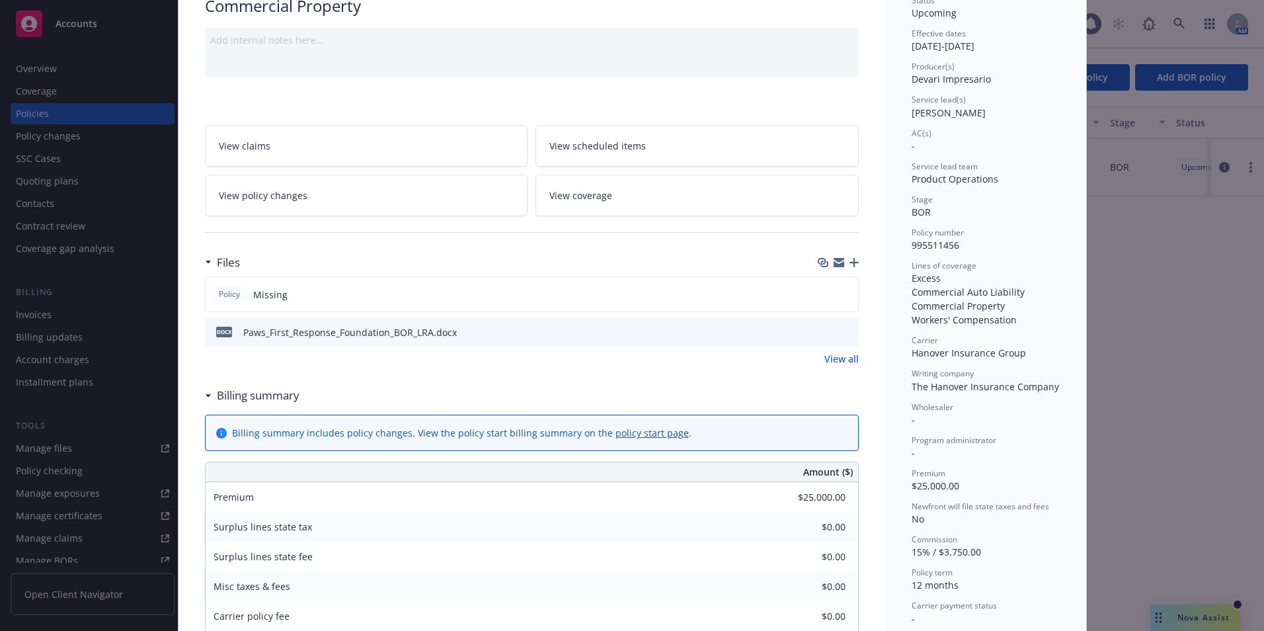
scroll to position [0, 0]
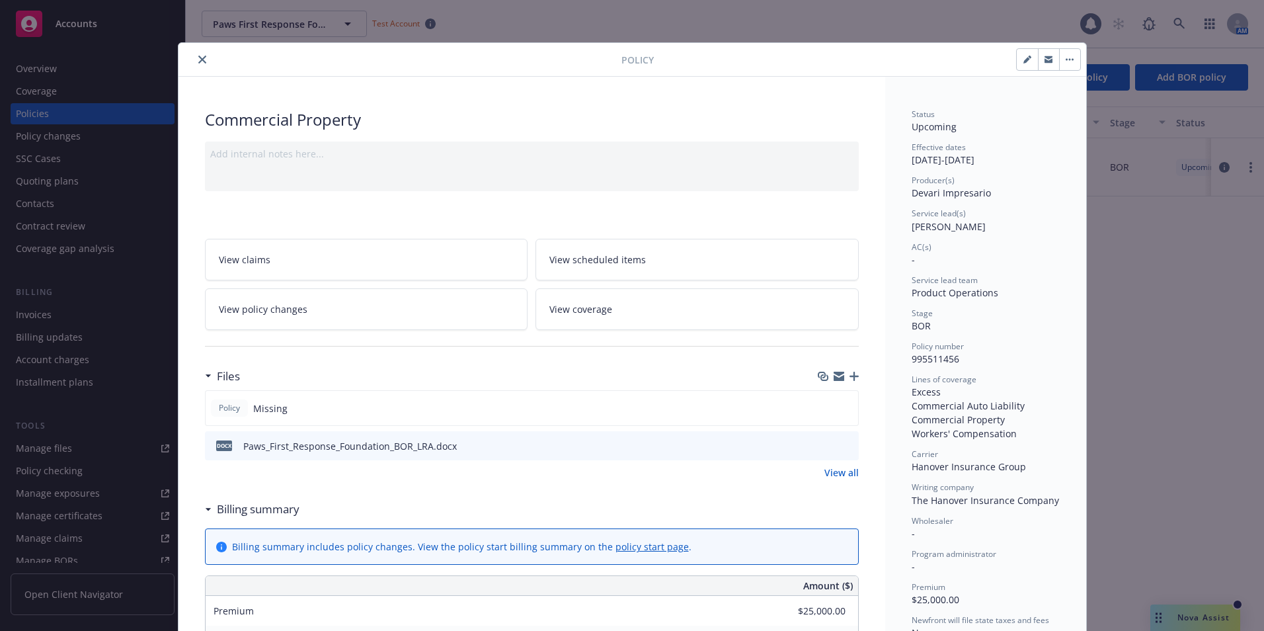
click at [851, 375] on icon "button" at bounding box center [853, 375] width 9 height 9
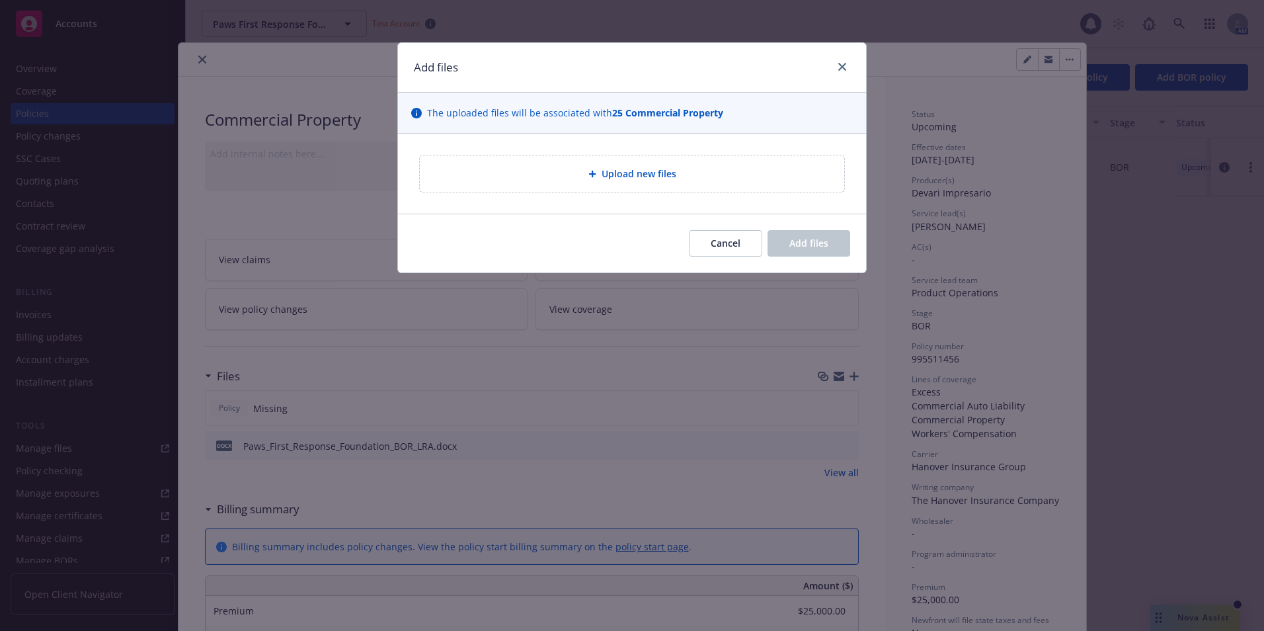
type textarea "x"
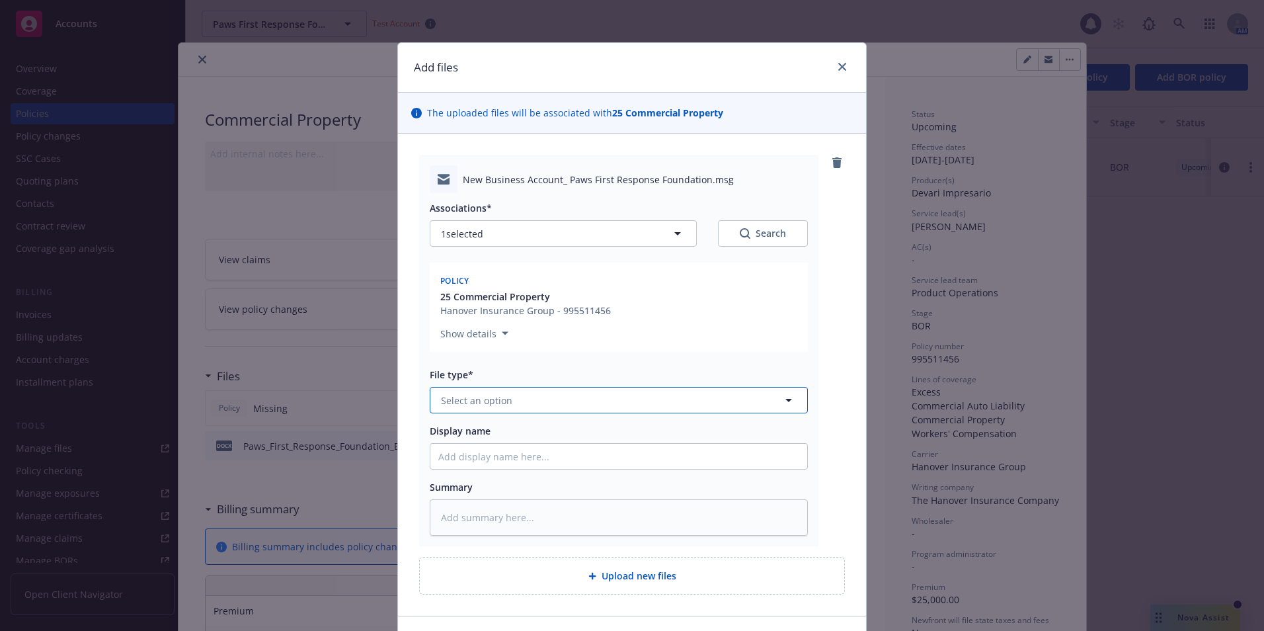
click at [508, 407] on button "Select an option" at bounding box center [619, 400] width 378 height 26
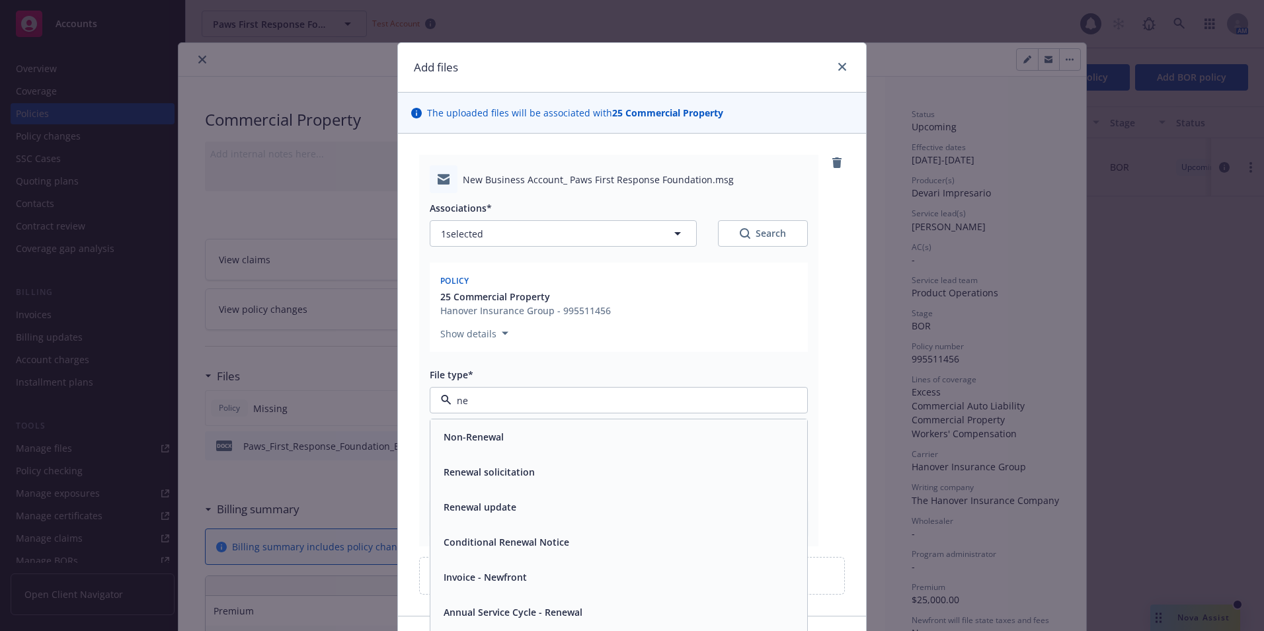
type input "n"
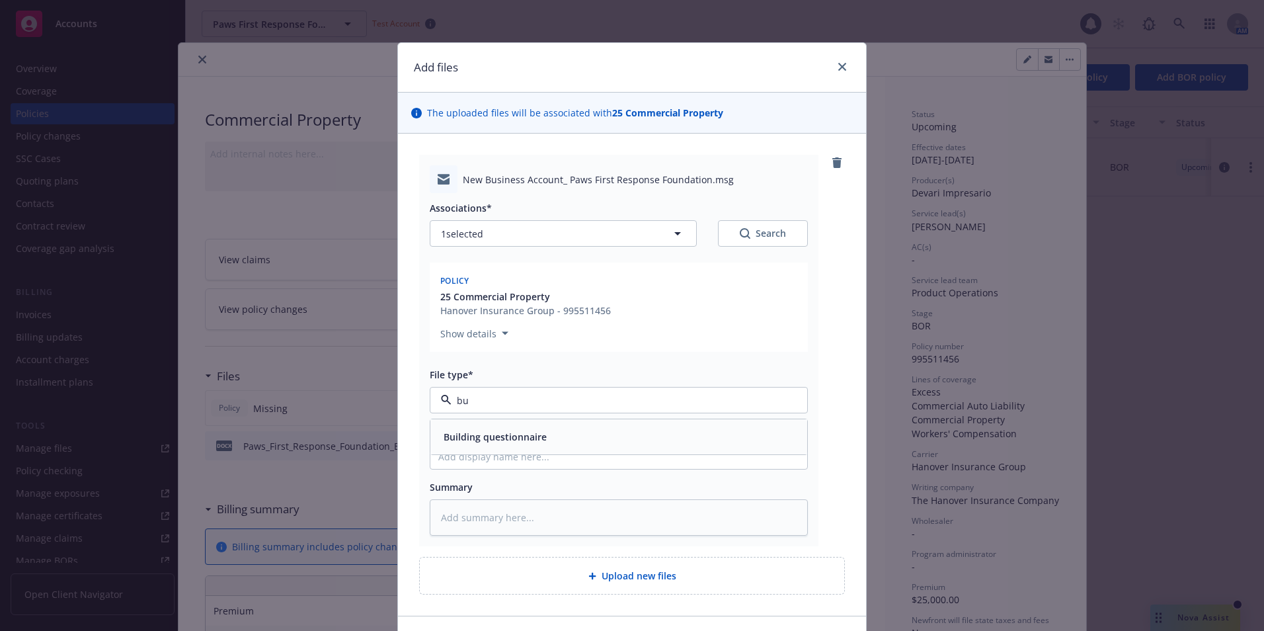
type input "b"
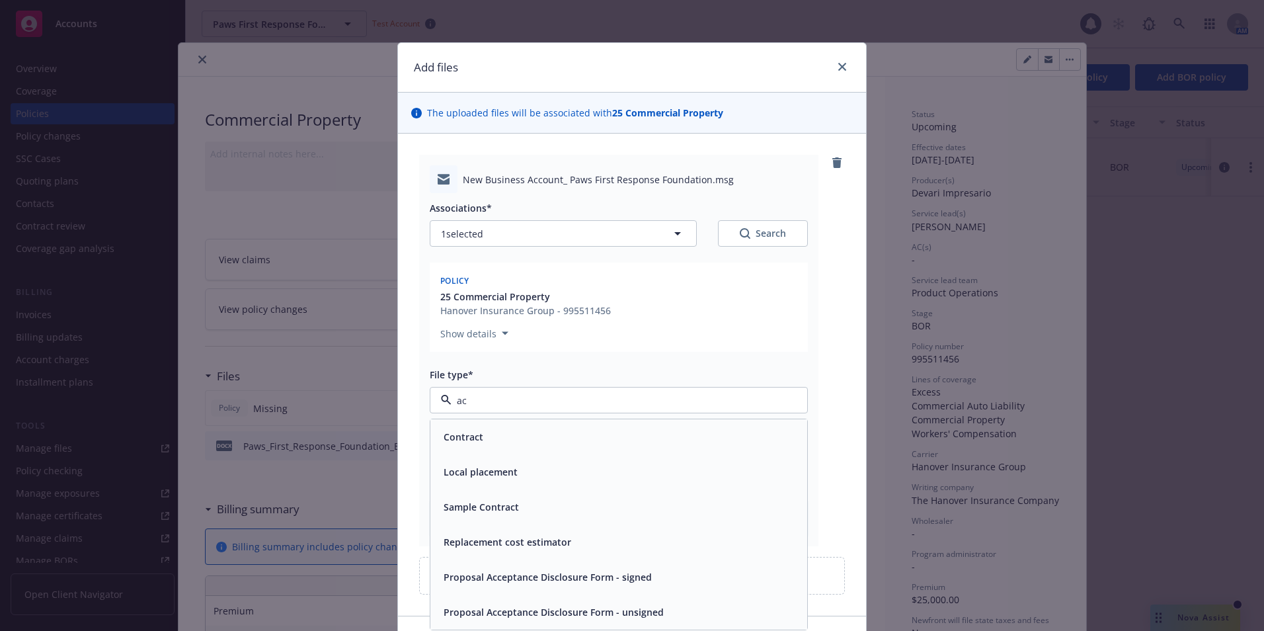
type input "a"
click at [827, 254] on div "New Business Account_ Paws First Response Foundation.msg Associations* 1 select…" at bounding box center [632, 350] width 426 height 391
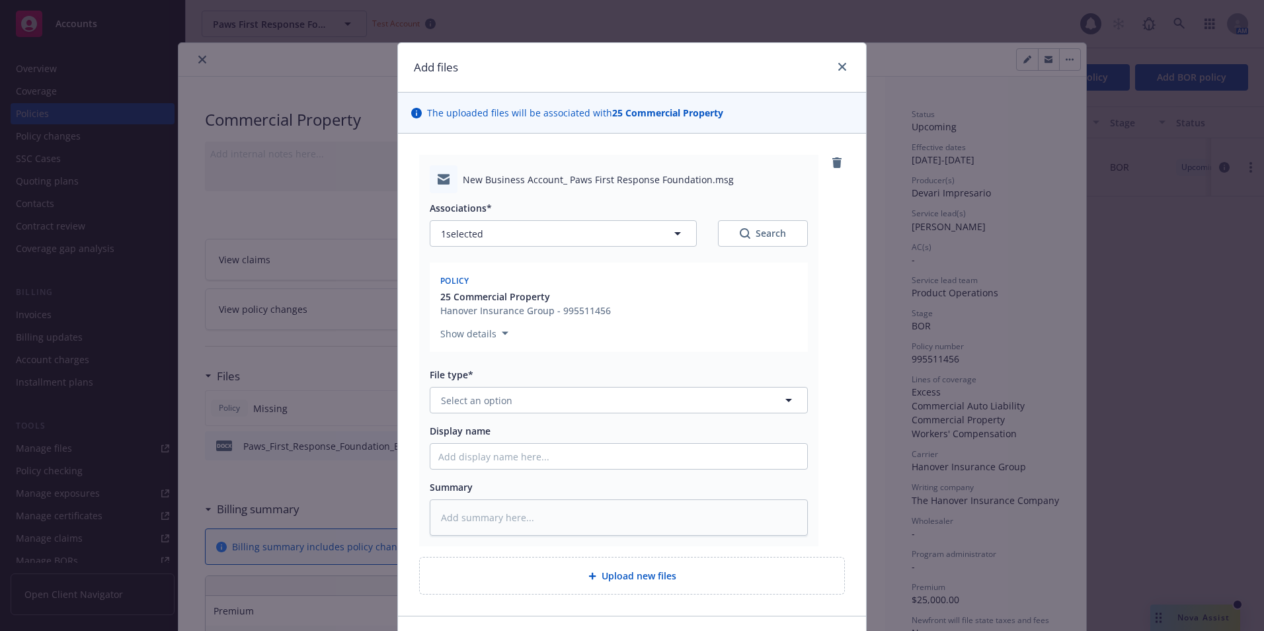
drag, startPoint x: 827, startPoint y: 254, endPoint x: 809, endPoint y: 295, distance: 44.7
click at [809, 295] on div "New Business Account_ Paws First Response Foundation.msg Associations* 1 select…" at bounding box center [618, 350] width 399 height 391
click at [832, 164] on icon "remove" at bounding box center [836, 162] width 9 height 11
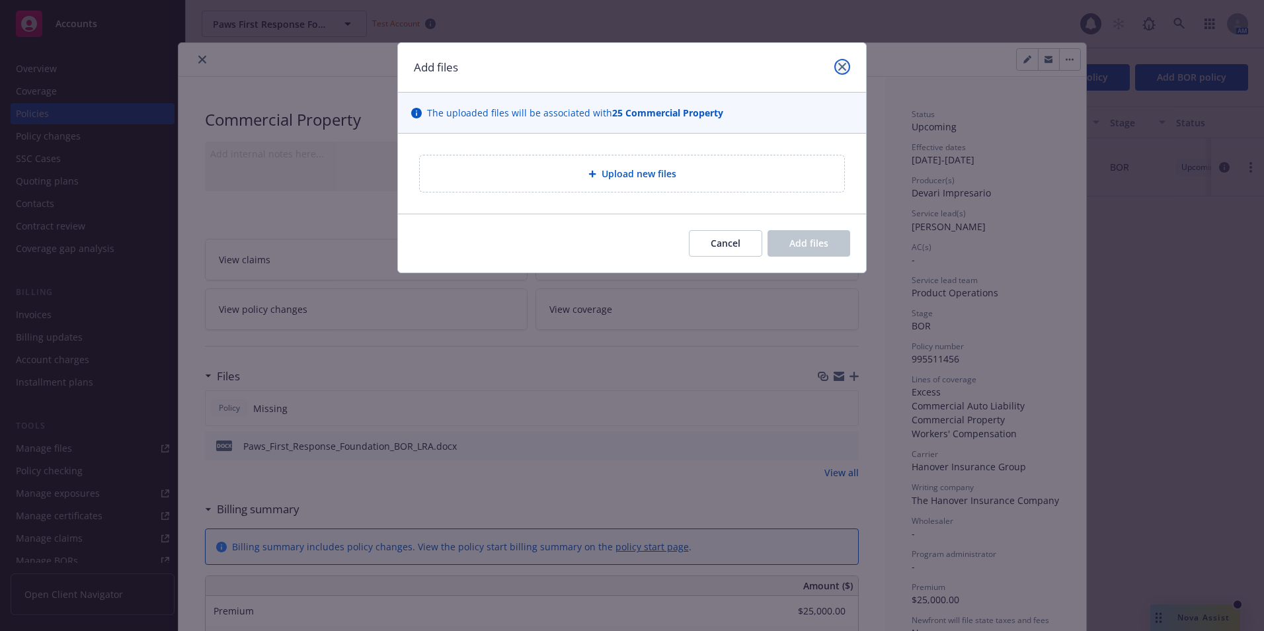
click at [842, 67] on icon "close" at bounding box center [842, 67] width 8 height 8
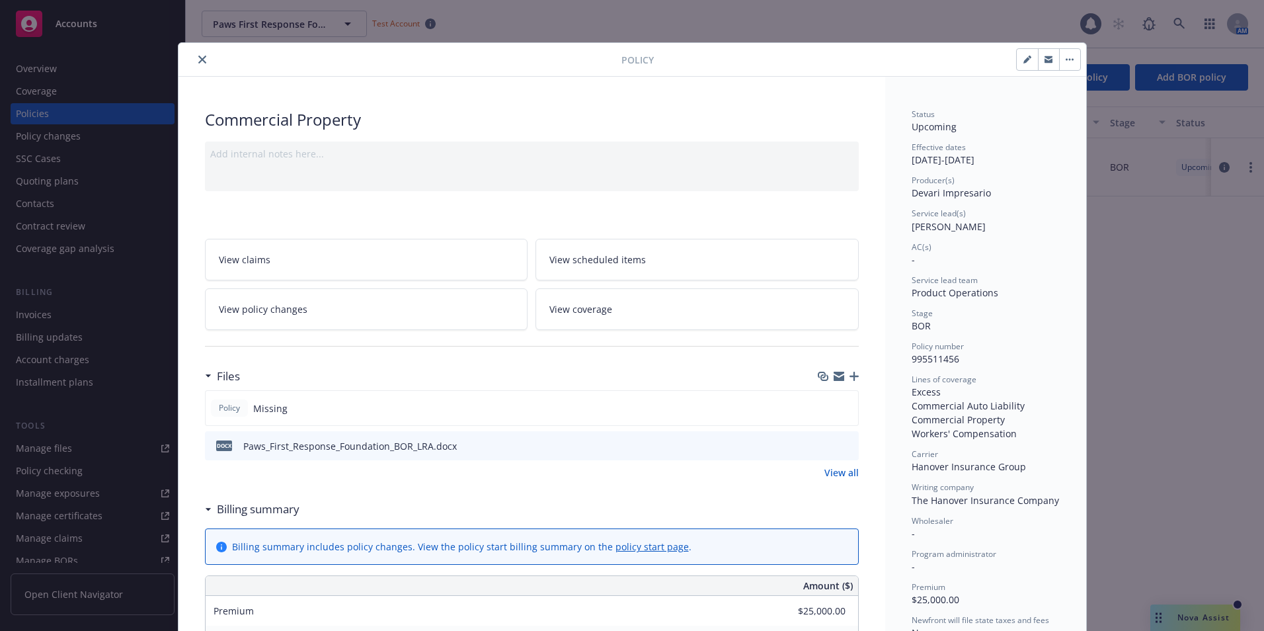
click at [198, 58] on icon "close" at bounding box center [202, 60] width 8 height 8
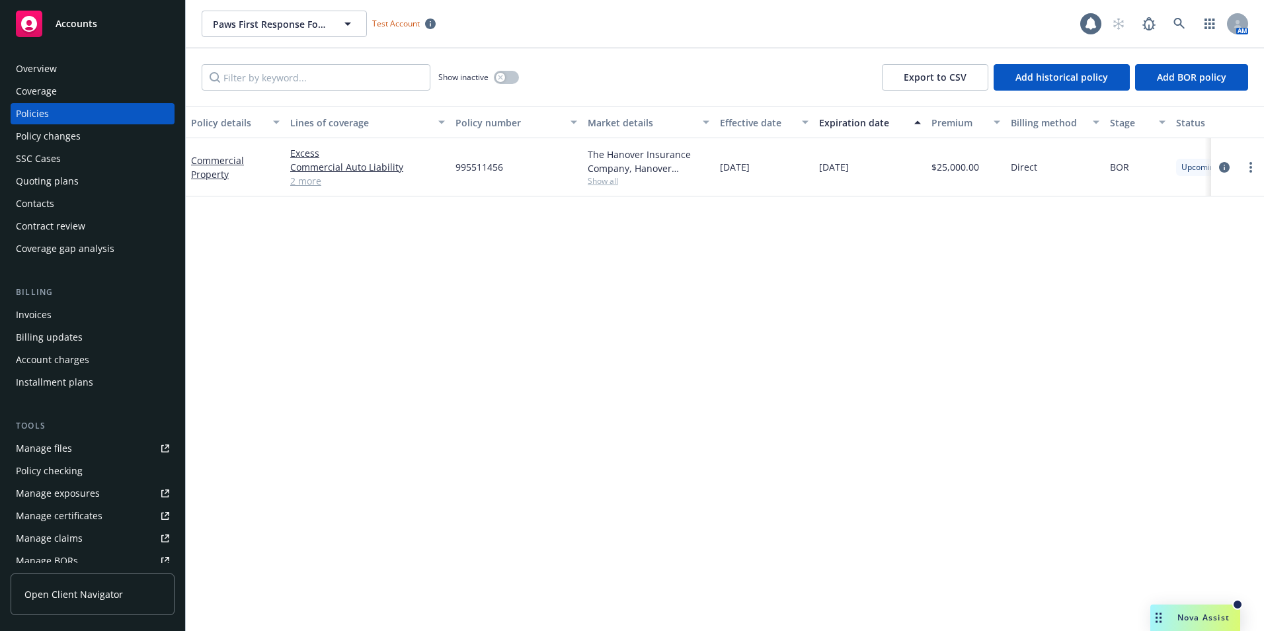
click at [47, 87] on div "Coverage" at bounding box center [36, 91] width 41 height 21
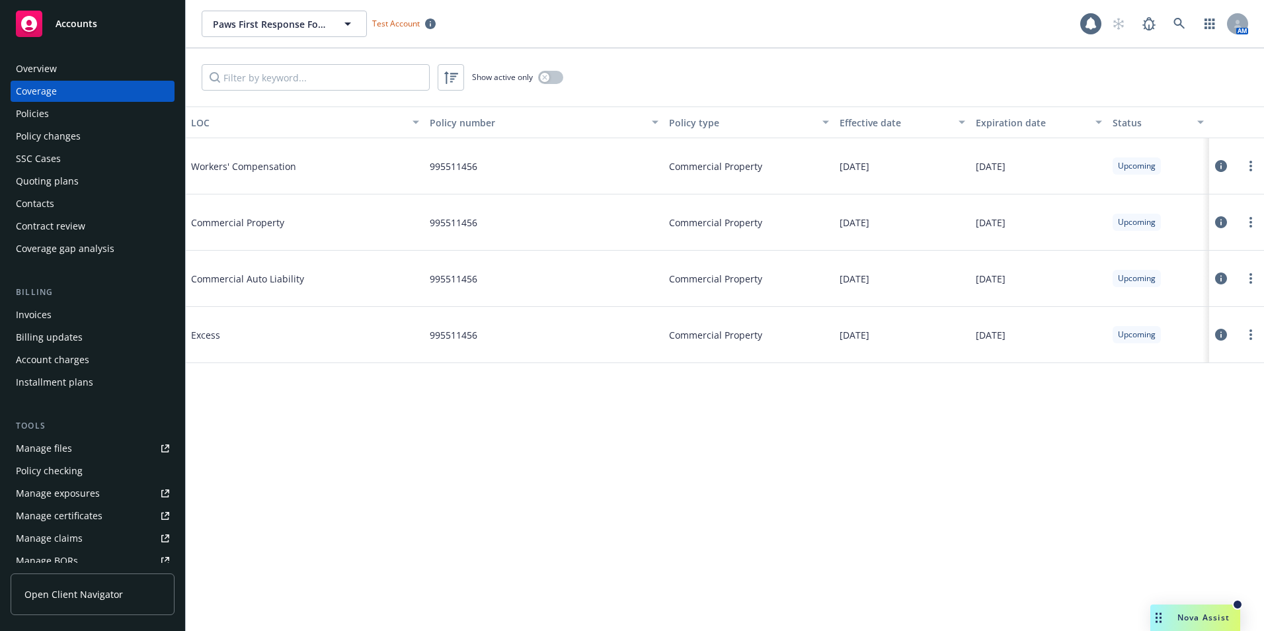
click at [54, 70] on div "Overview" at bounding box center [36, 68] width 41 height 21
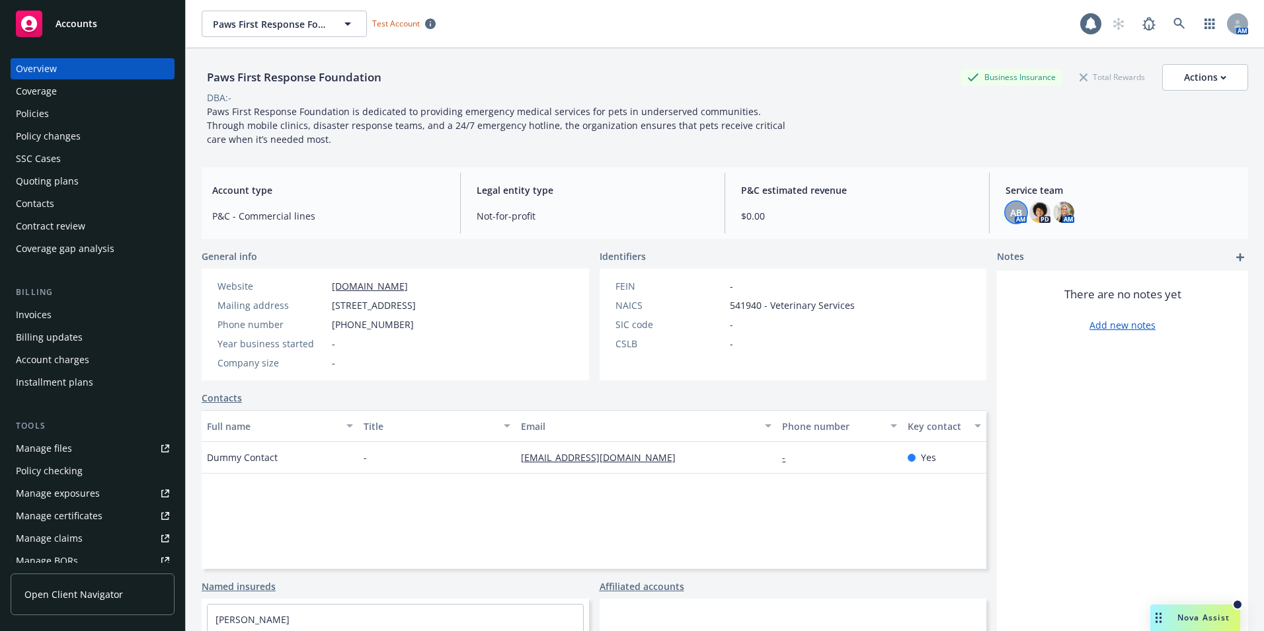
click at [1010, 210] on span "AB" at bounding box center [1016, 213] width 12 height 14
click at [999, 243] on link "close" at bounding box center [1000, 247] width 16 height 16
click at [219, 405] on link "Contacts" at bounding box center [222, 398] width 40 height 14
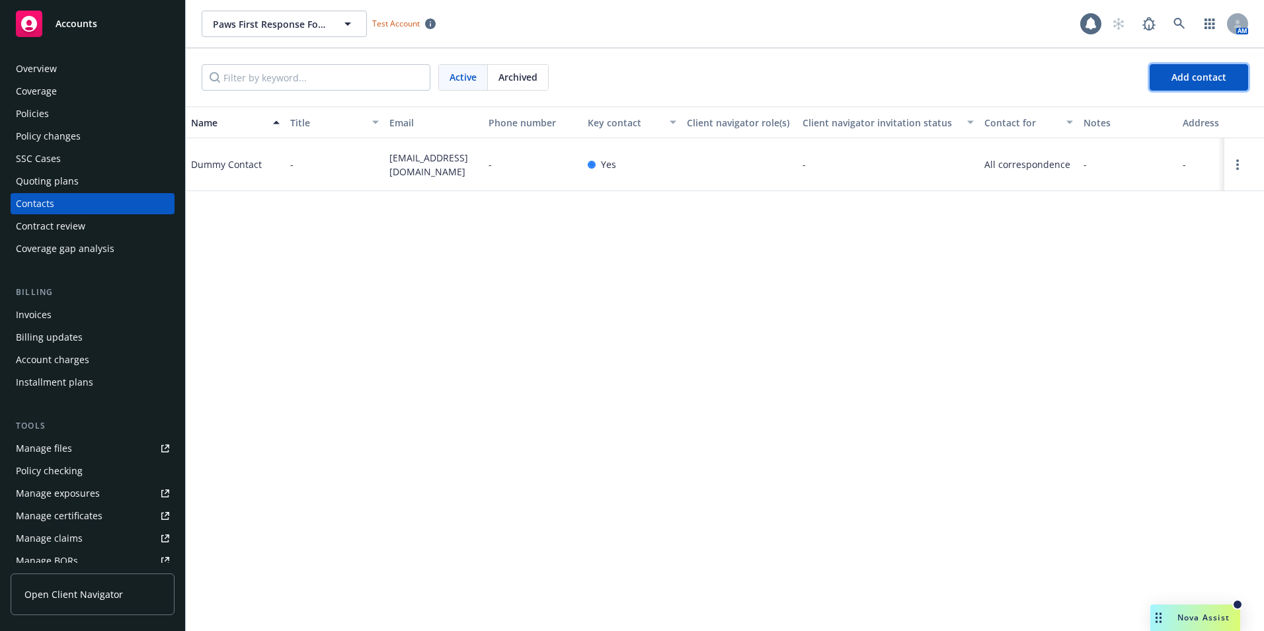
click at [1202, 86] on button "Add contact" at bounding box center [1199, 77] width 98 height 26
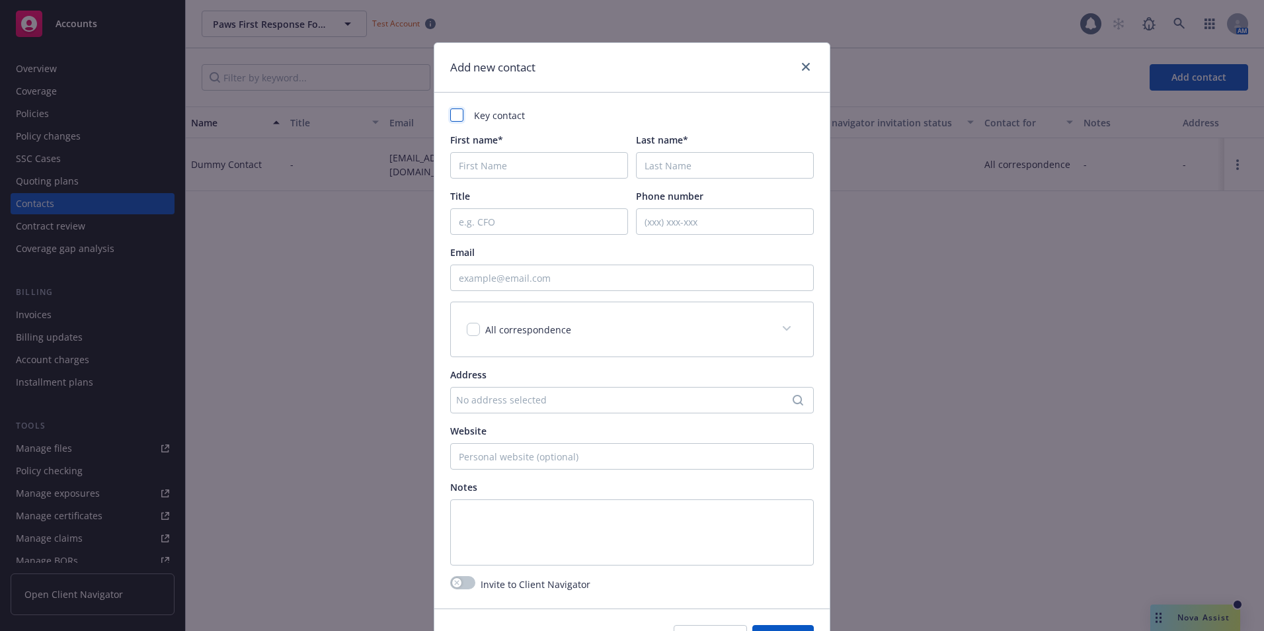
click at [452, 118] on div at bounding box center [456, 114] width 13 height 13
checkbox input "true"
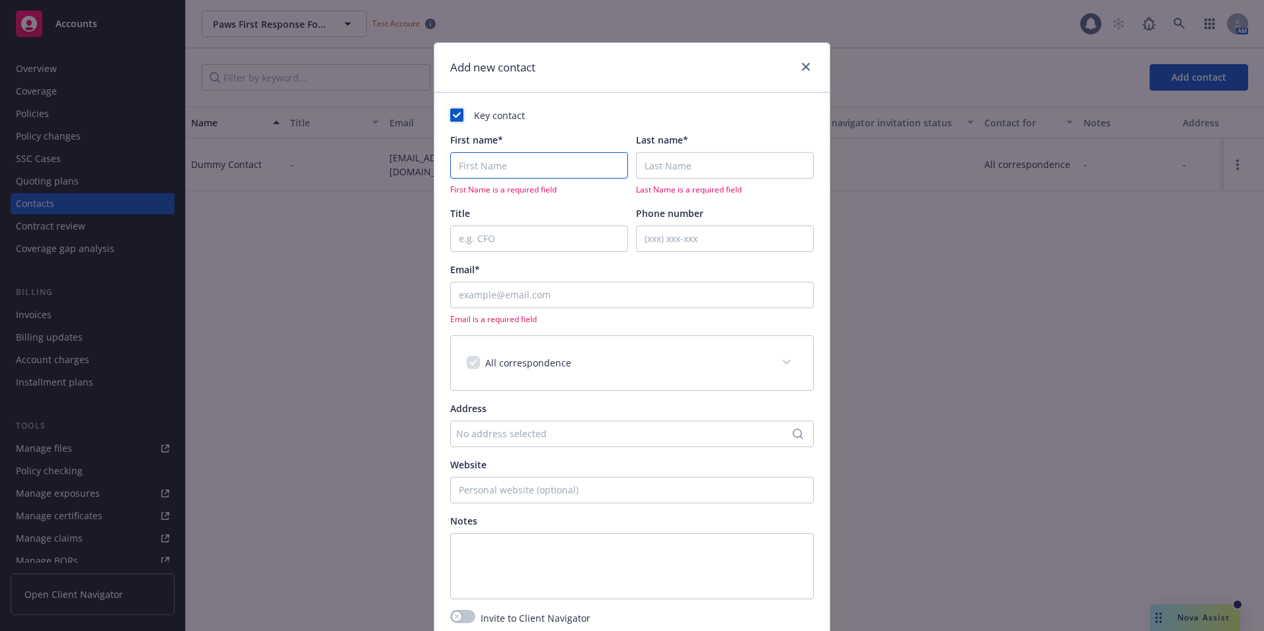
click at [465, 167] on input "First name*" at bounding box center [539, 165] width 178 height 26
type input "Dr Hannah"
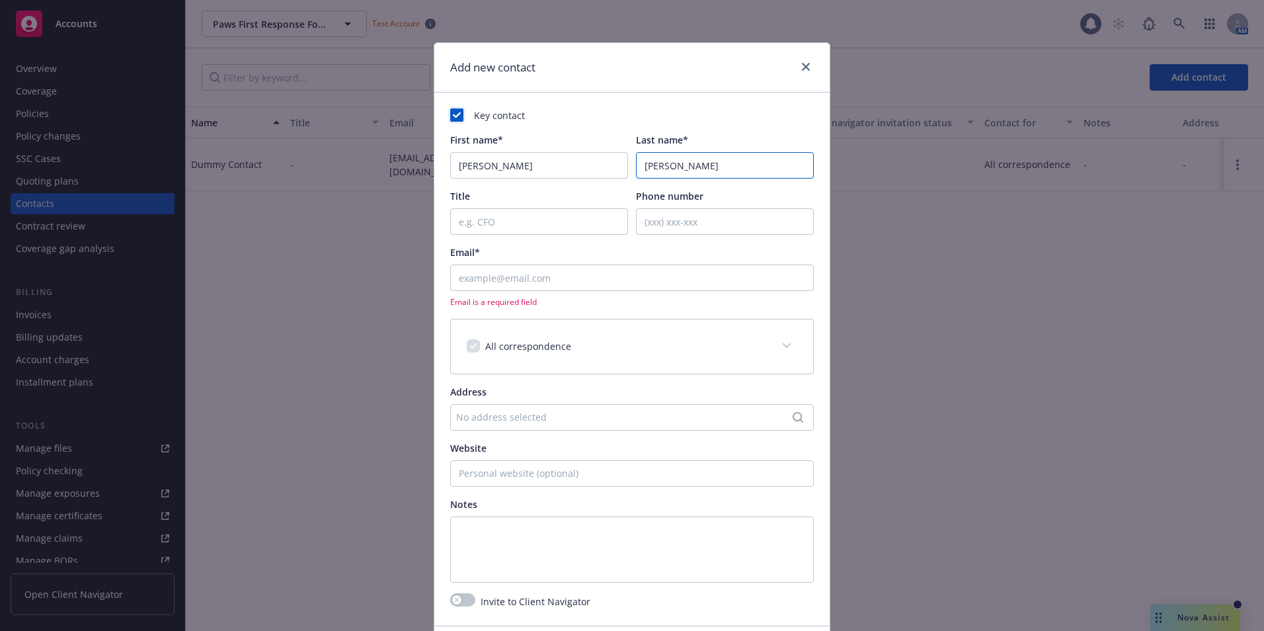
type input "Morales"
type input "Executive Director"
click at [476, 272] on input "Email*" at bounding box center [632, 277] width 364 height 26
click at [474, 278] on input "Email*" at bounding box center [632, 277] width 364 height 26
paste input "aannah@pawsfirst.com"
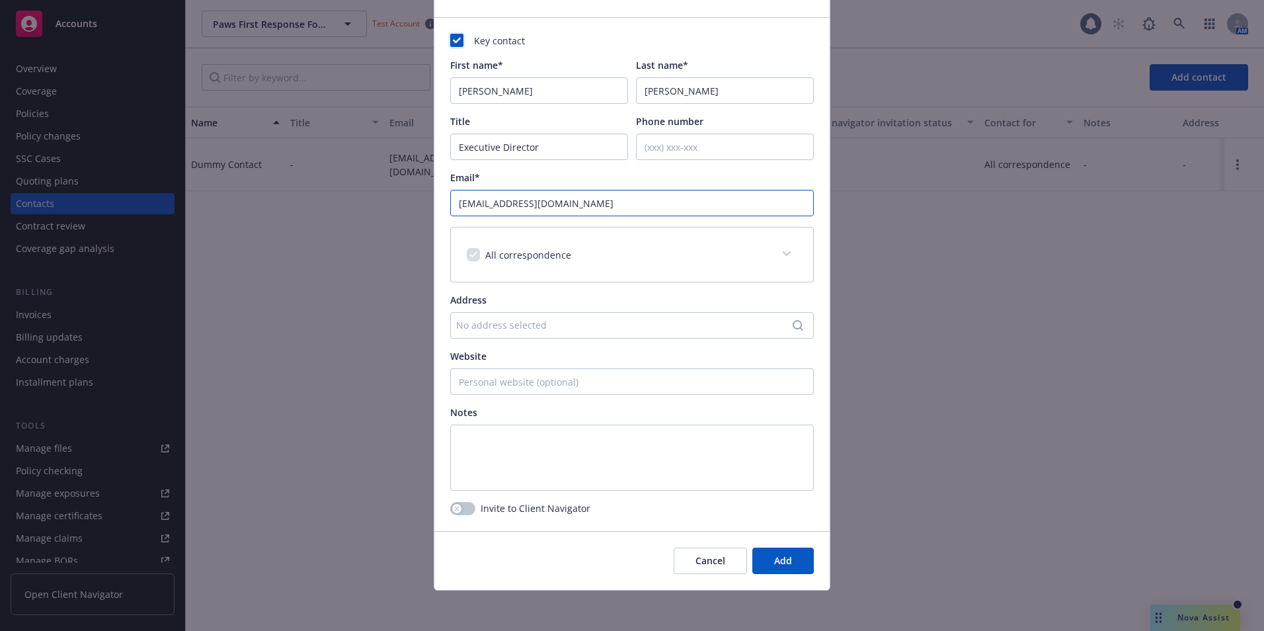
scroll to position [77, 0]
type input "aannah@pawsfirst.com"
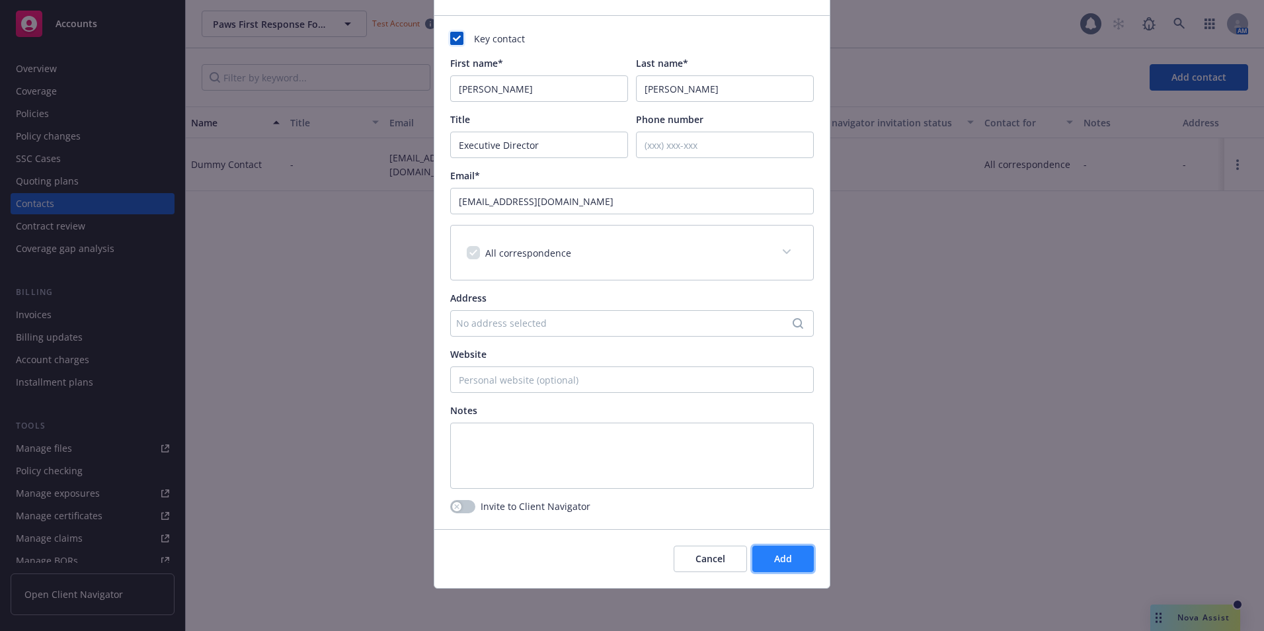
click at [774, 556] on span "Add" at bounding box center [783, 558] width 18 height 13
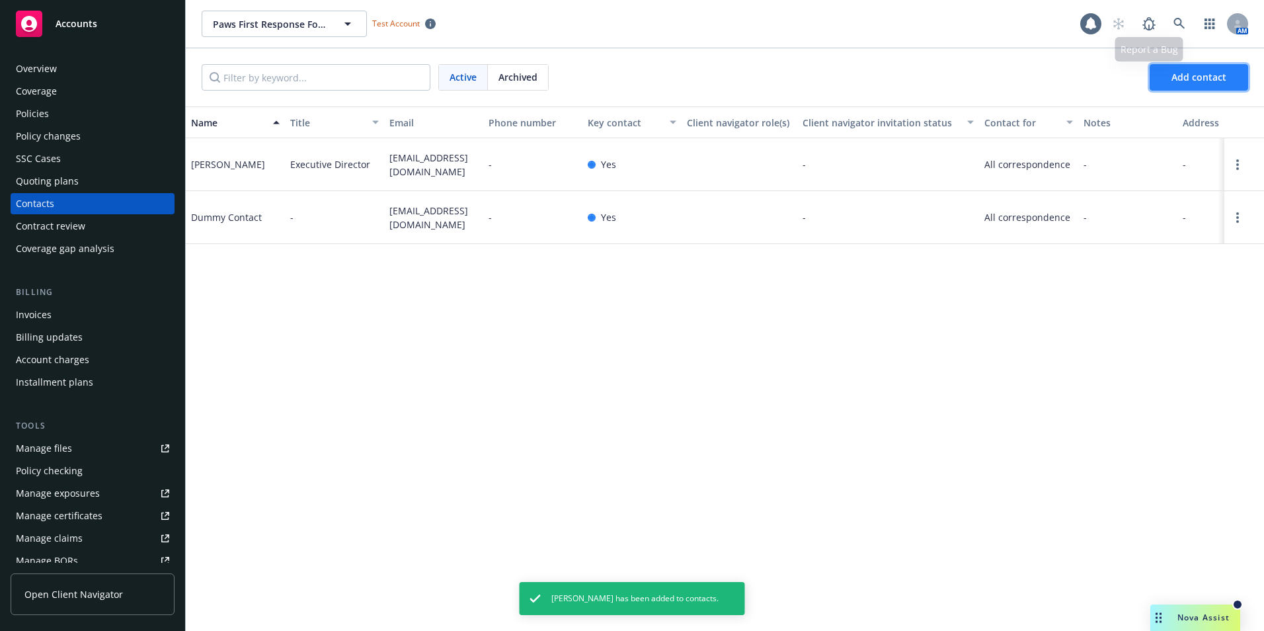
click at [1188, 75] on span "Add contact" at bounding box center [1198, 77] width 55 height 13
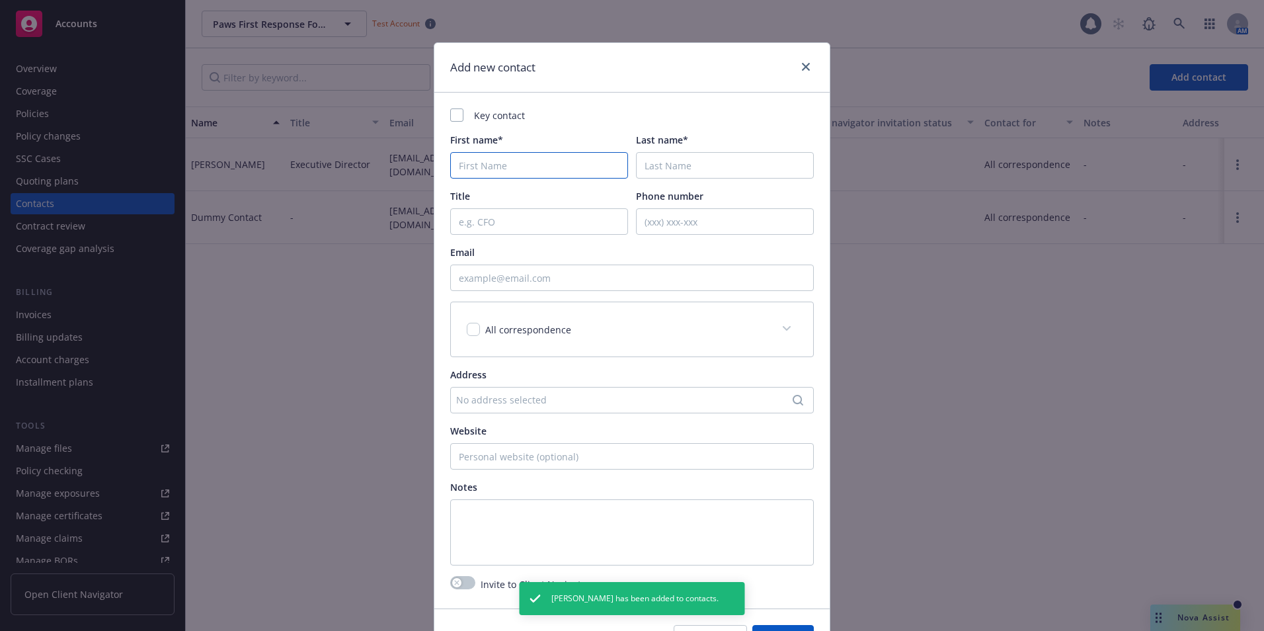
click at [494, 168] on input "First name*" at bounding box center [539, 165] width 178 height 26
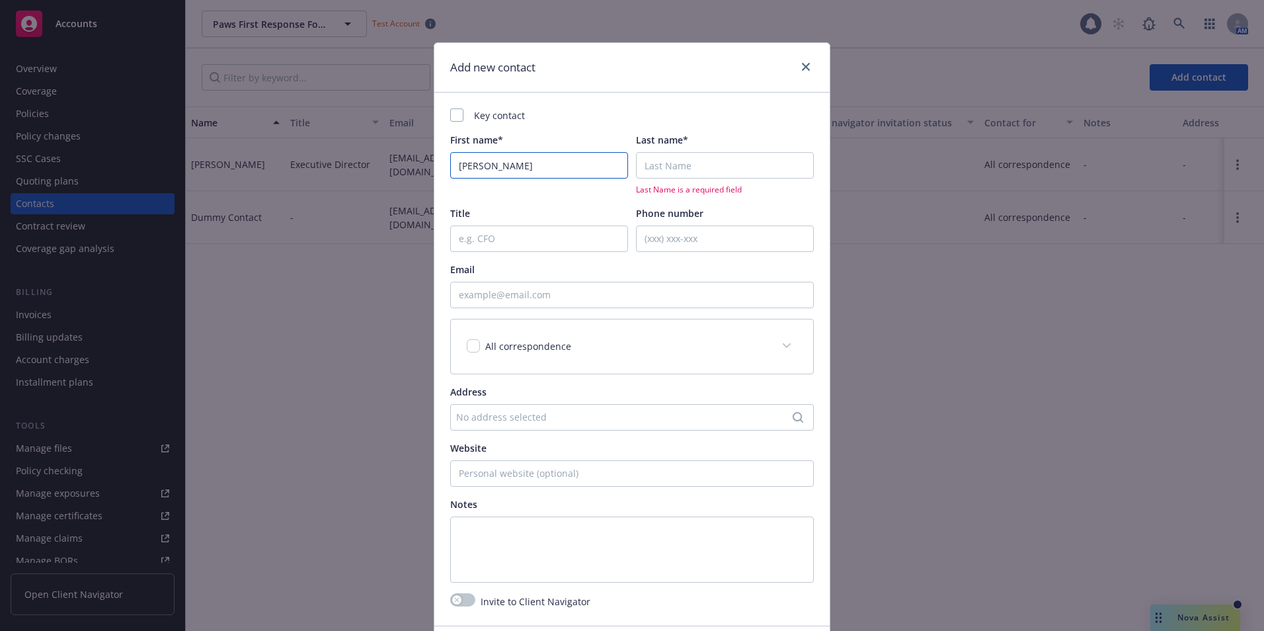
type input "Jacob"
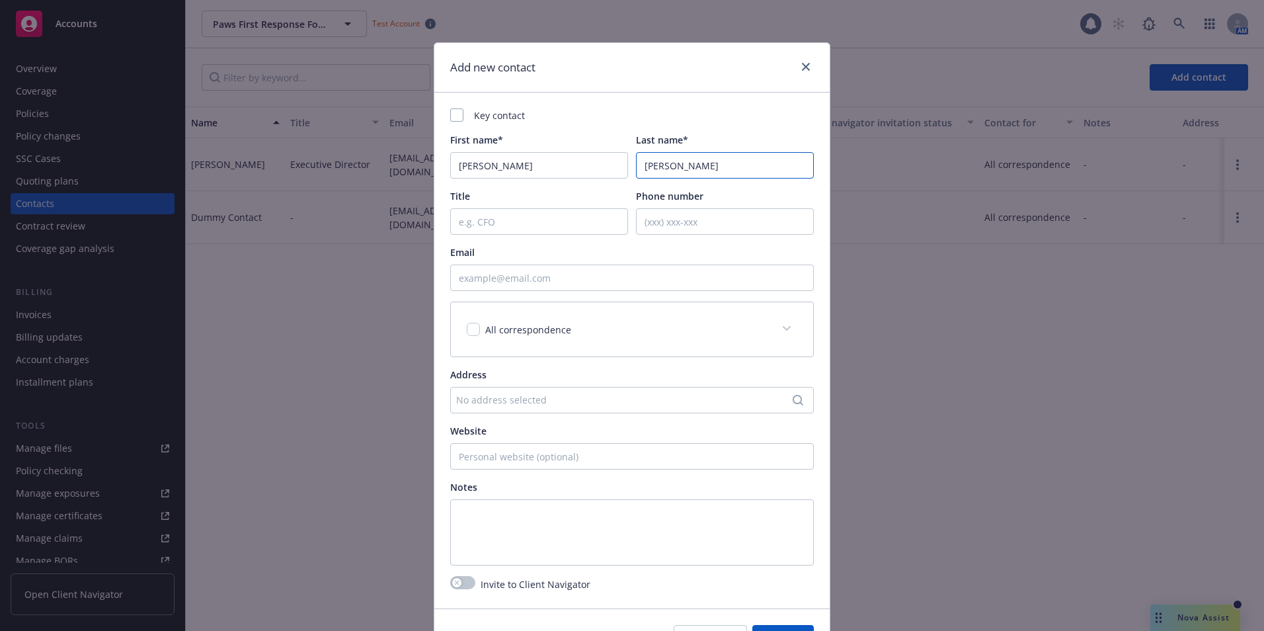
type input "Lee"
type input "Operations Manager"
click at [485, 284] on input "Email" at bounding box center [632, 277] width 364 height 26
paste input "jacob@pawsfirst.com"
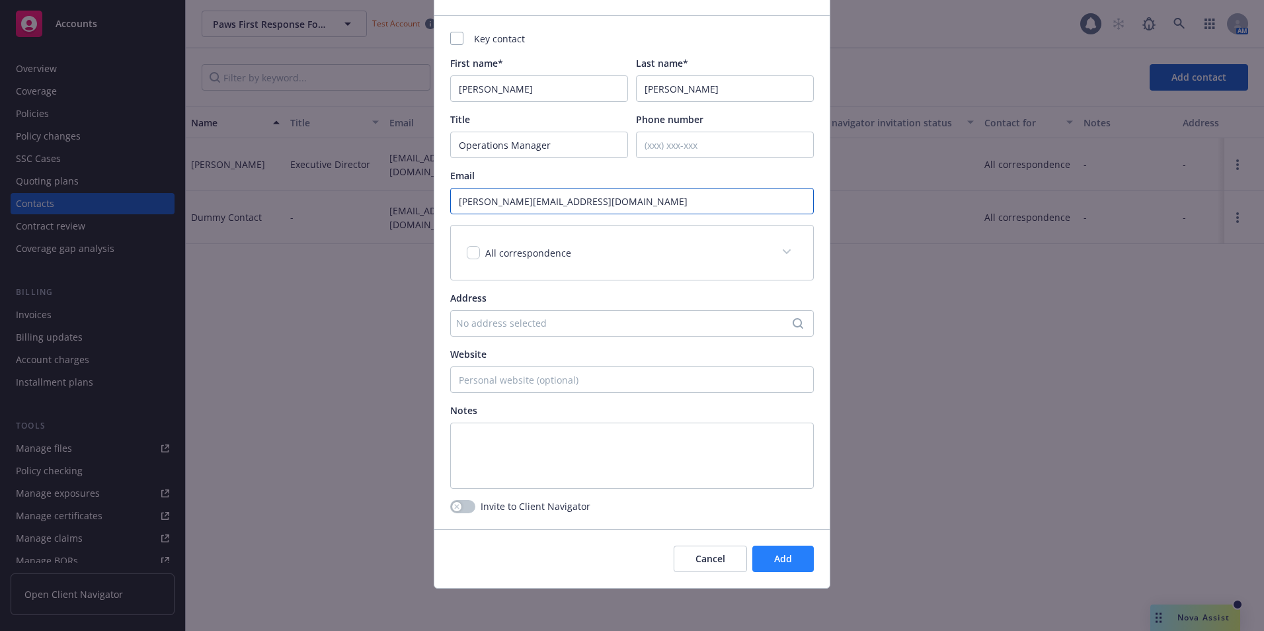
type input "jacob@pawsfirst.com"
click at [774, 557] on span "Add" at bounding box center [783, 558] width 18 height 13
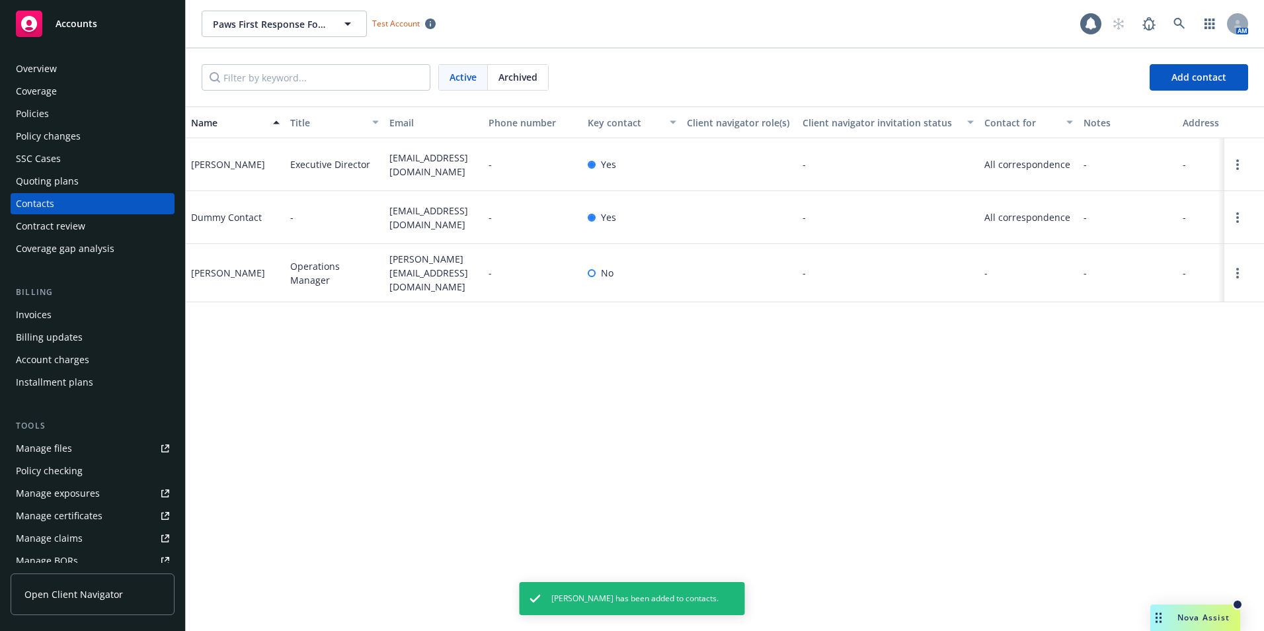
click at [237, 218] on div "Dummy Contact" at bounding box center [226, 217] width 71 height 14
click at [451, 214] on span "dummy@contact.com" at bounding box center [433, 218] width 89 height 28
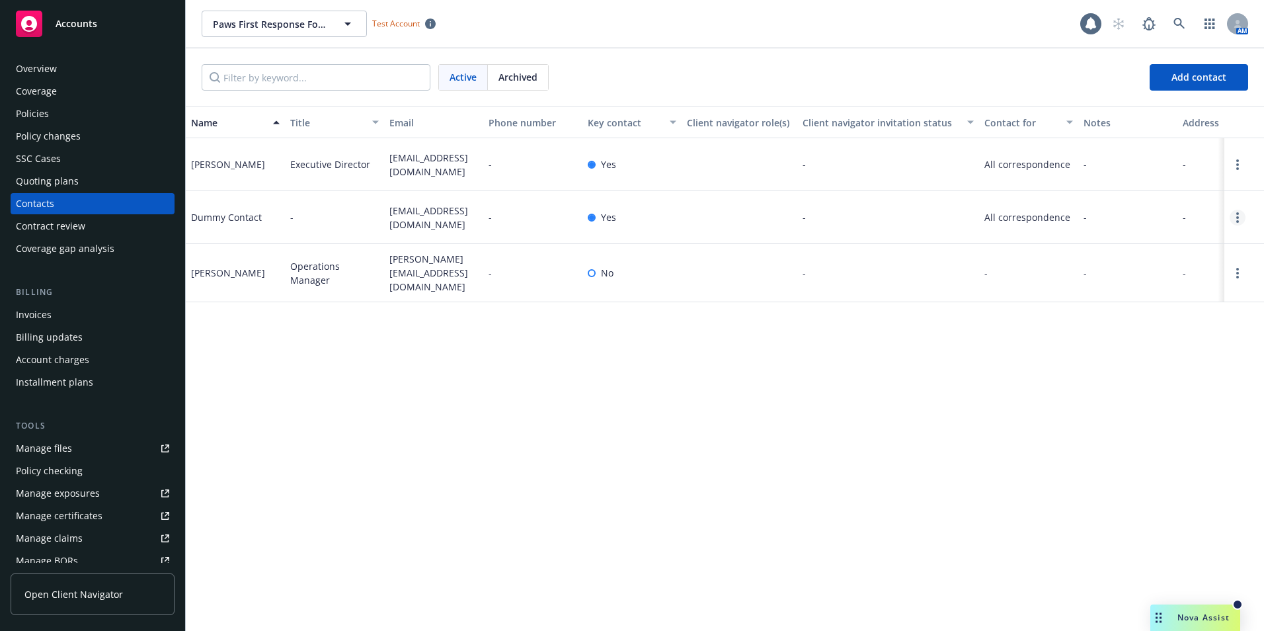
click at [1231, 217] on link "Open options" at bounding box center [1237, 218] width 16 height 16
click at [1156, 204] on link "Archive" at bounding box center [1152, 207] width 149 height 26
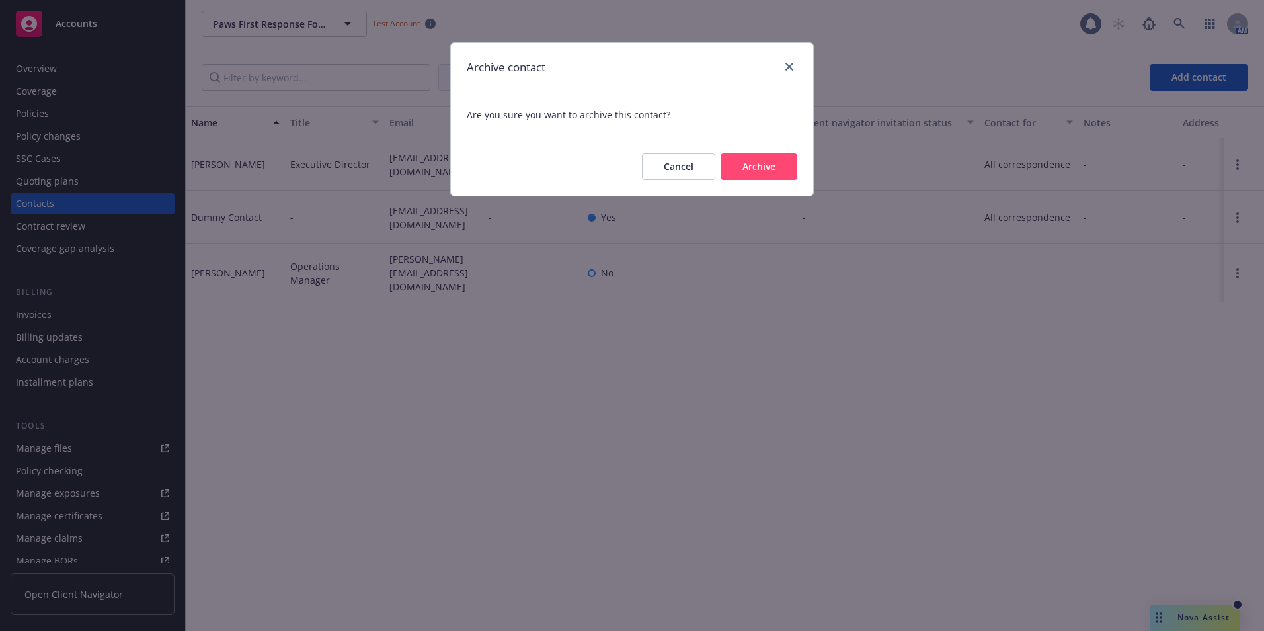
click at [743, 169] on button "Archive" at bounding box center [759, 166] width 77 height 26
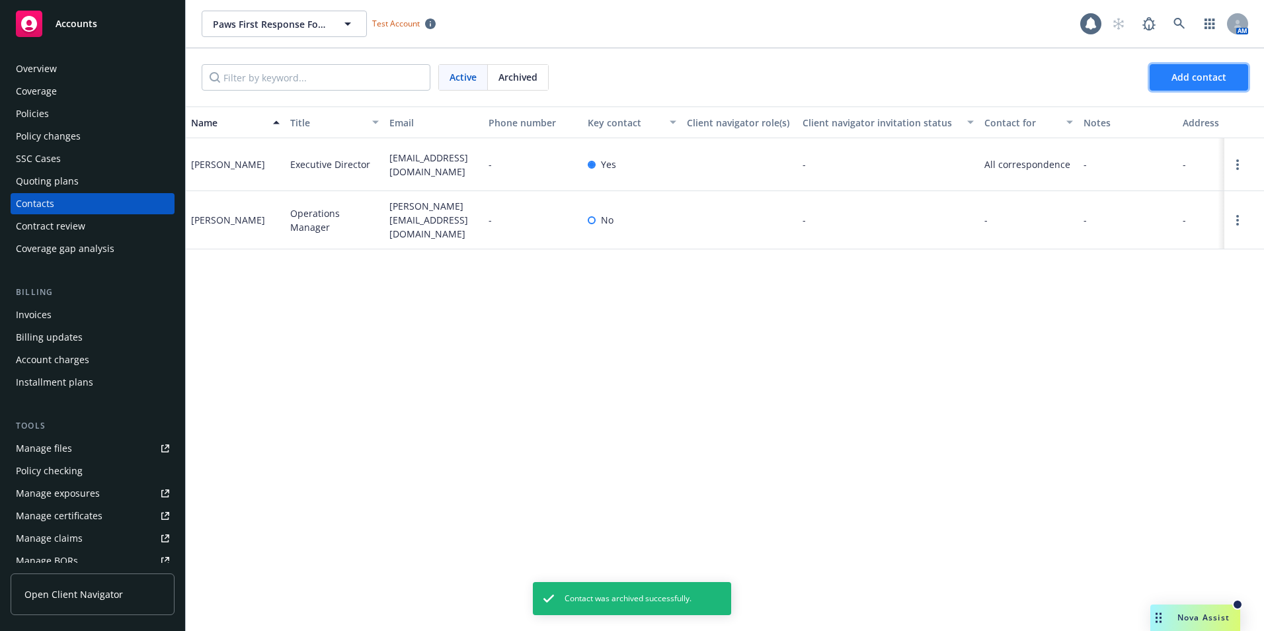
click at [1195, 82] on span "Add contact" at bounding box center [1198, 77] width 55 height 13
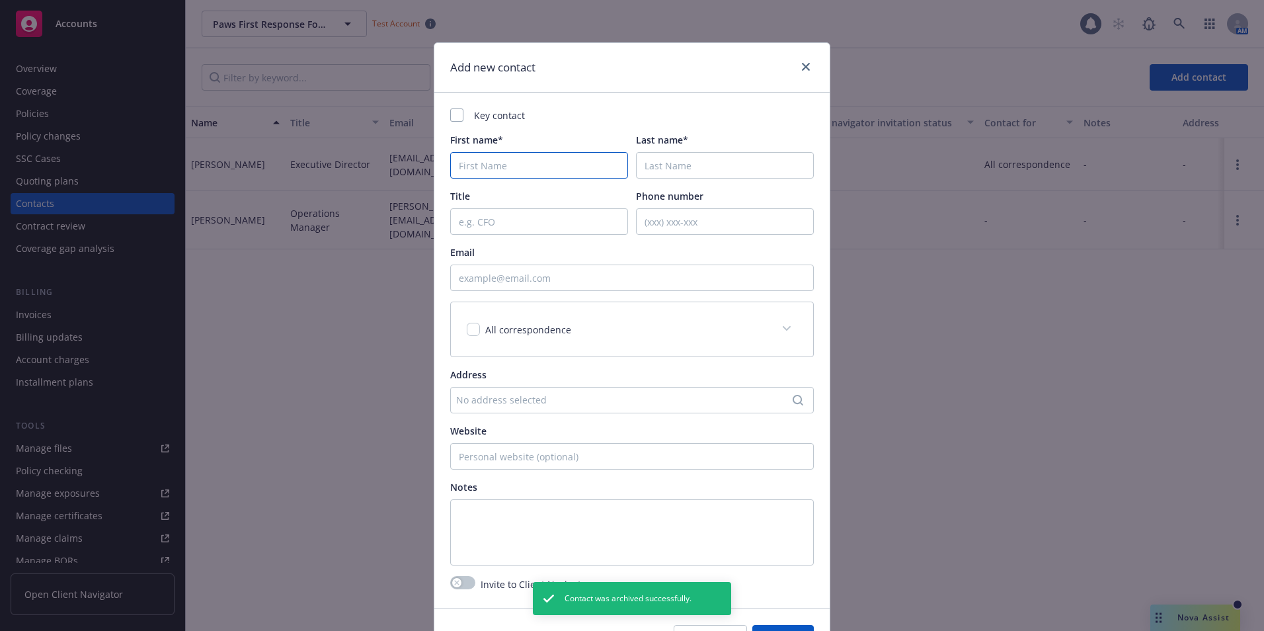
click at [507, 159] on input "First name*" at bounding box center [539, 165] width 178 height 26
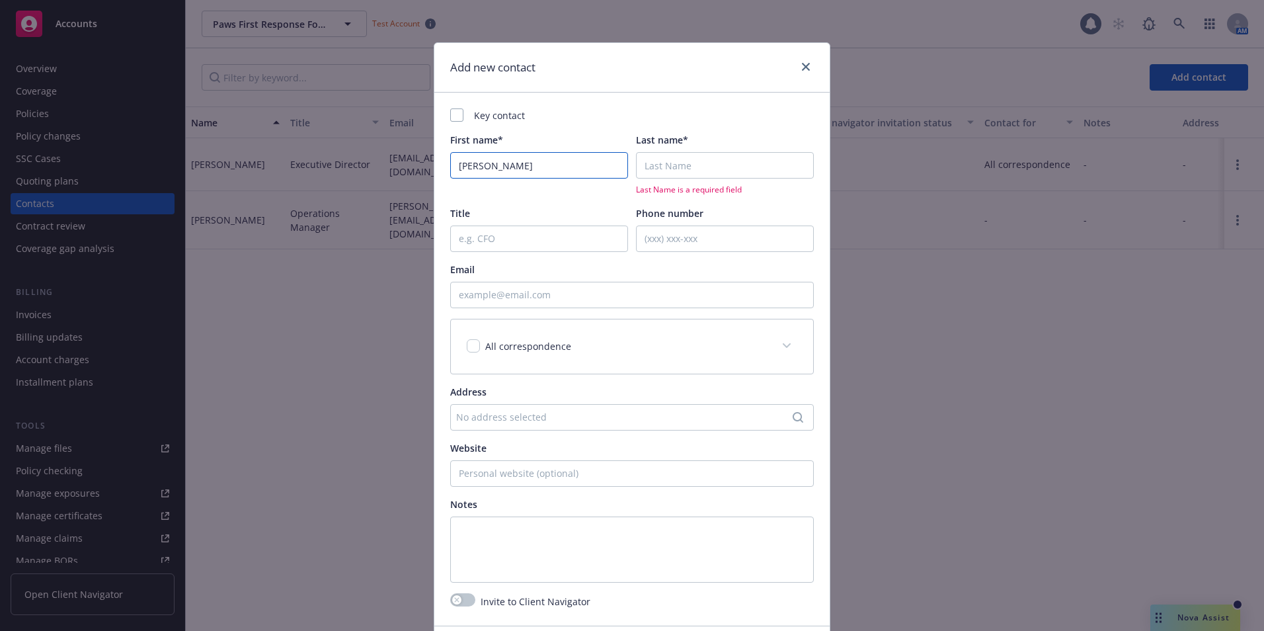
type input "Serena"
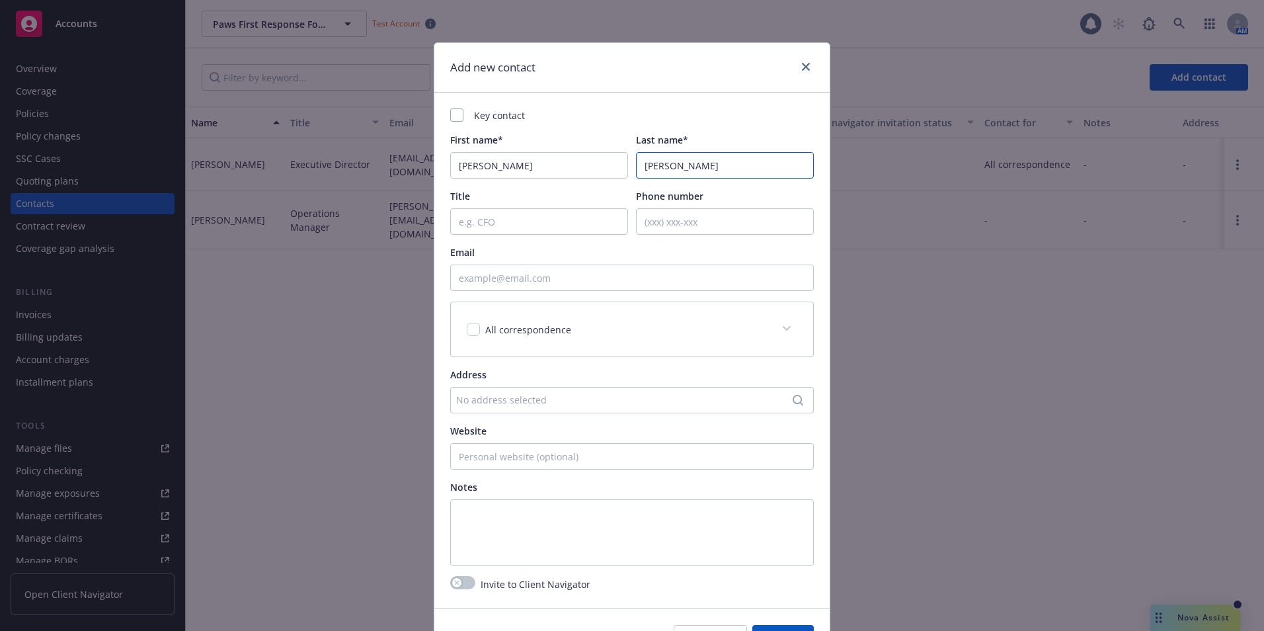
type input "Patel"
click at [469, 221] on input "Comunity Outreach Coordinator" at bounding box center [539, 221] width 178 height 26
type input "Community Outreach Coordinator"
click at [524, 283] on input "Email" at bounding box center [632, 277] width 364 height 26
click at [526, 282] on input "Email" at bounding box center [632, 277] width 364 height 26
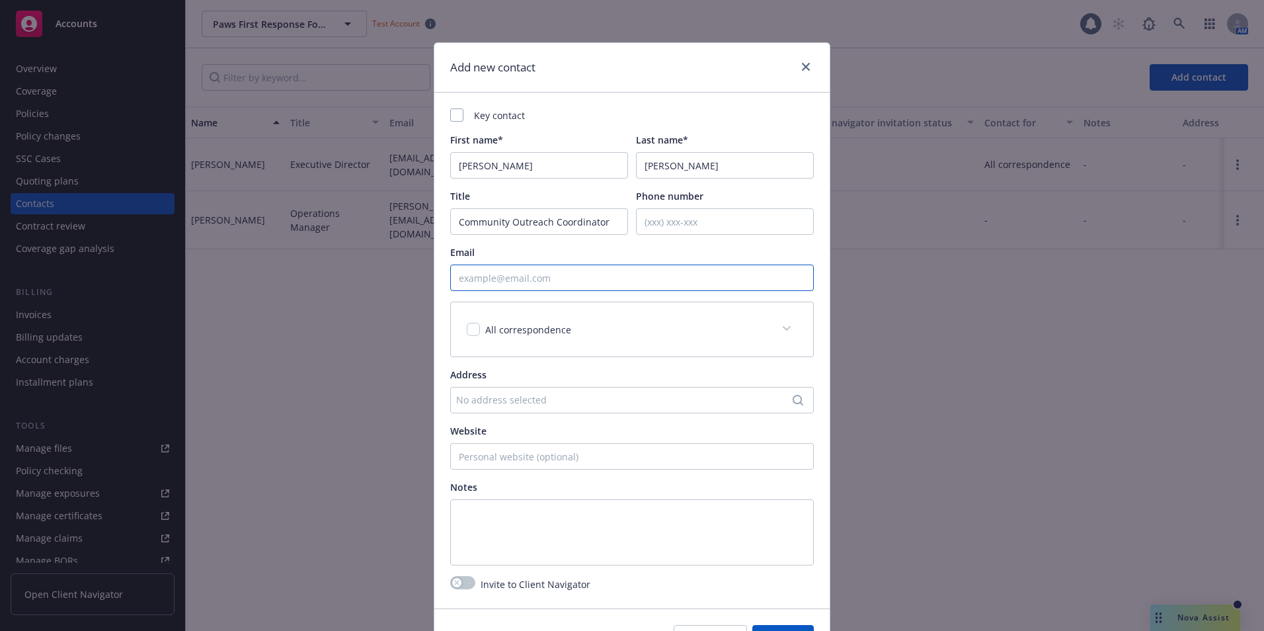
paste input "serena@pawsfirst.com"
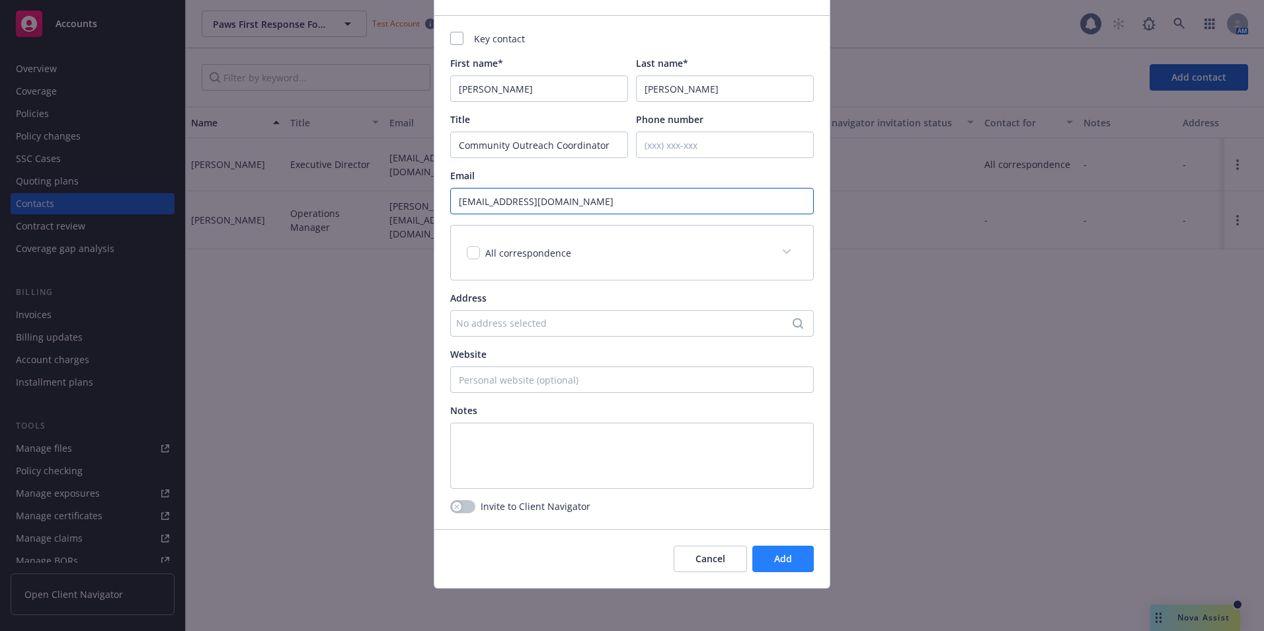
type input "serena@pawsfirst.com"
click at [774, 549] on button "Add" at bounding box center [782, 558] width 61 height 26
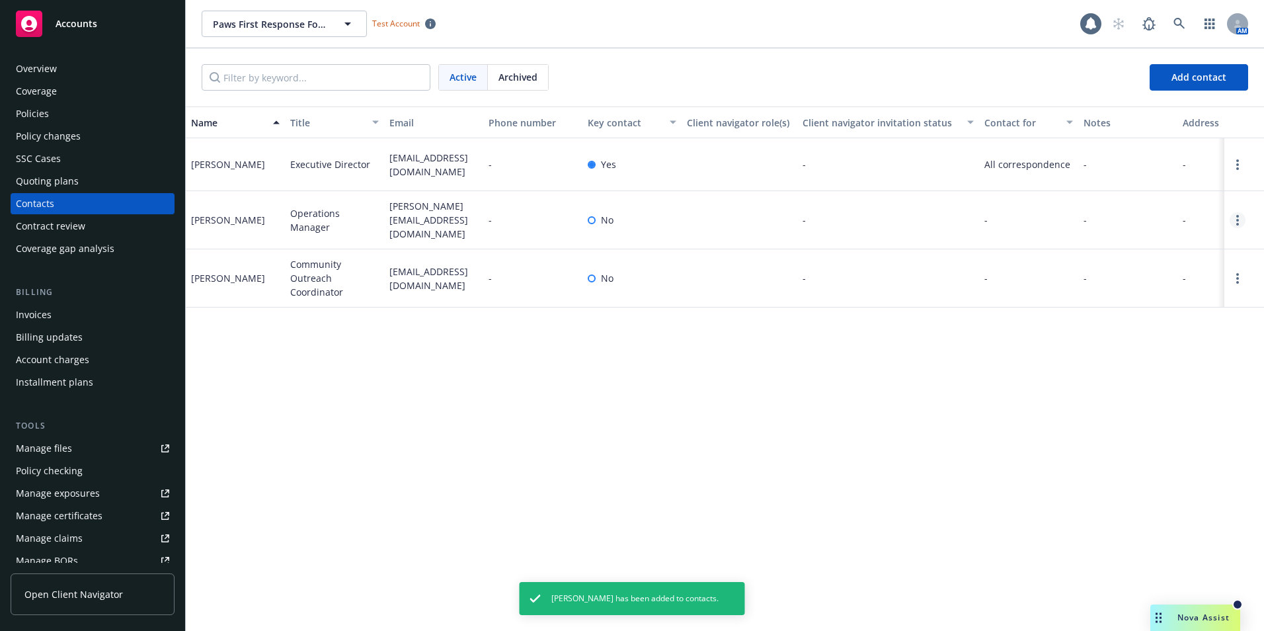
click at [1239, 217] on link "Open options" at bounding box center [1237, 220] width 16 height 16
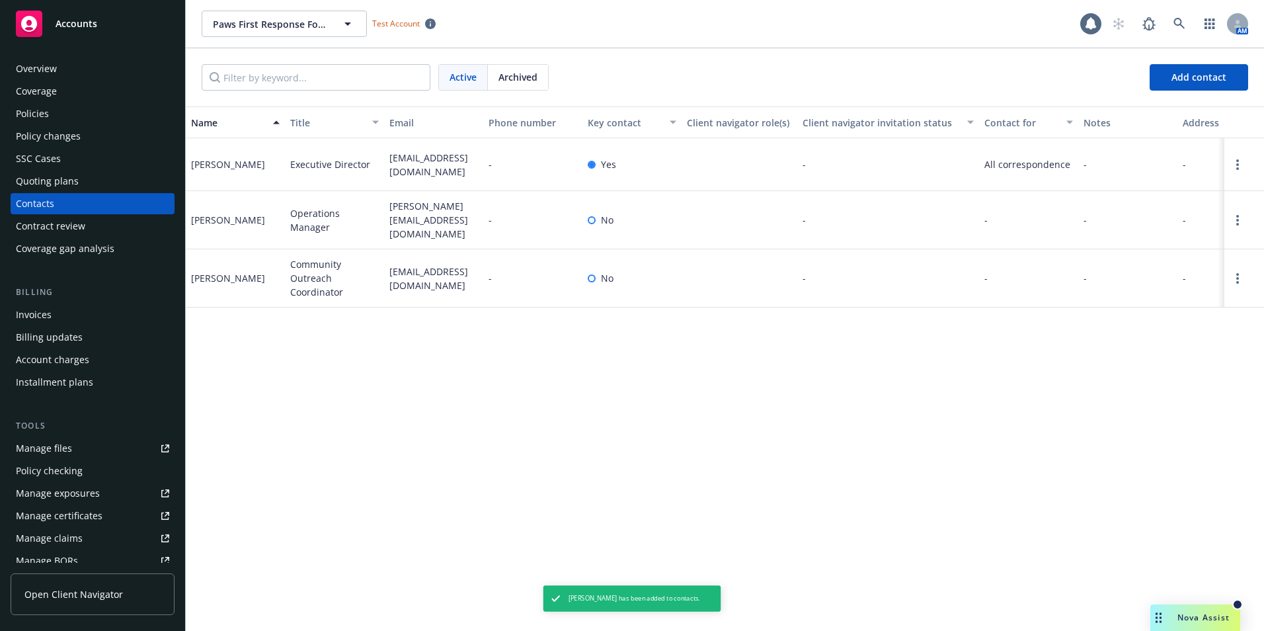
click at [1140, 144] on div "-" at bounding box center [1127, 164] width 99 height 53
click at [1233, 215] on link "Open options" at bounding box center [1237, 220] width 16 height 16
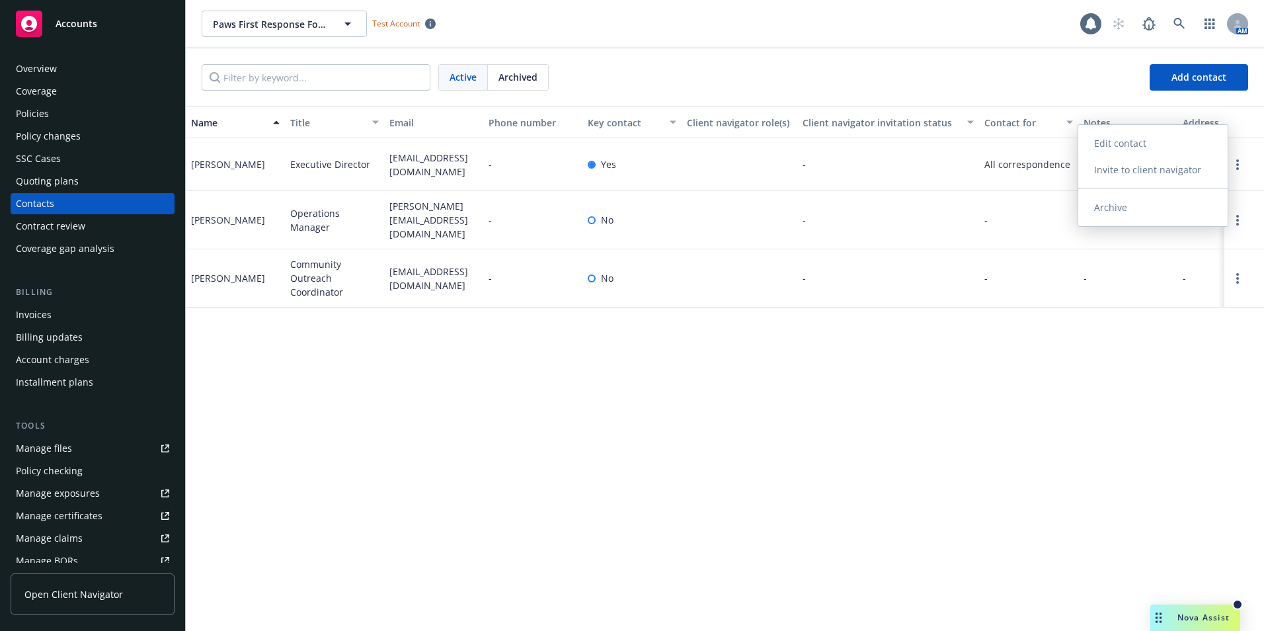
click at [1132, 146] on link "Edit contact" at bounding box center [1152, 143] width 149 height 26
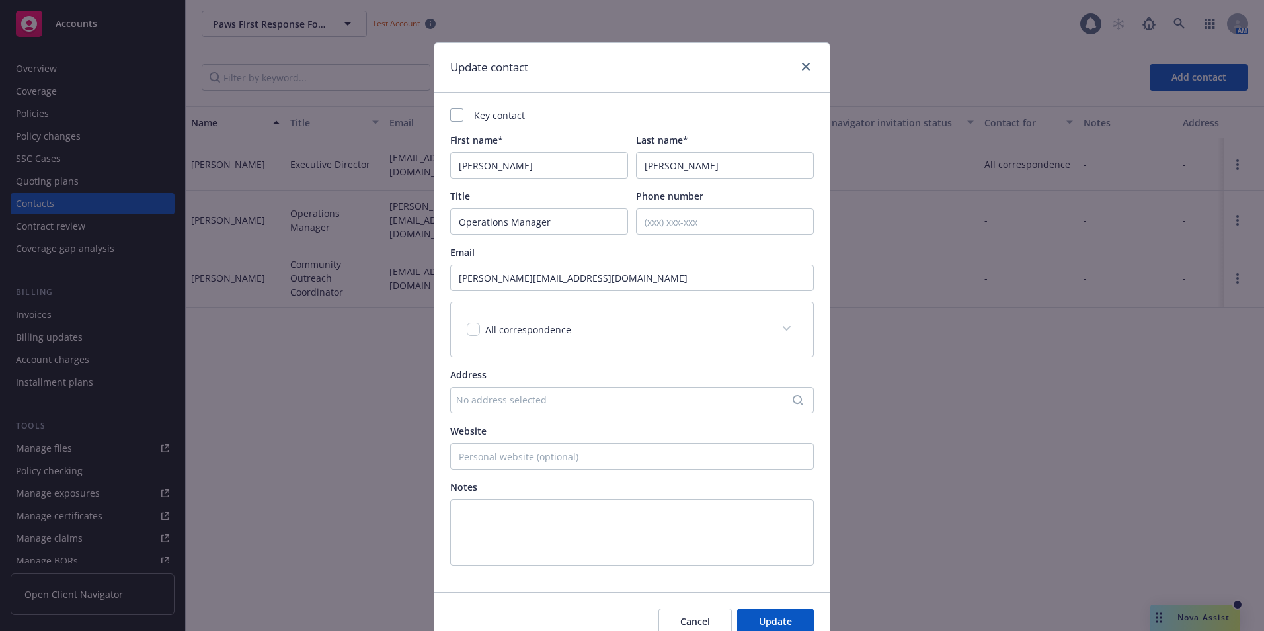
click at [553, 329] on span "All correspondence" at bounding box center [528, 329] width 86 height 13
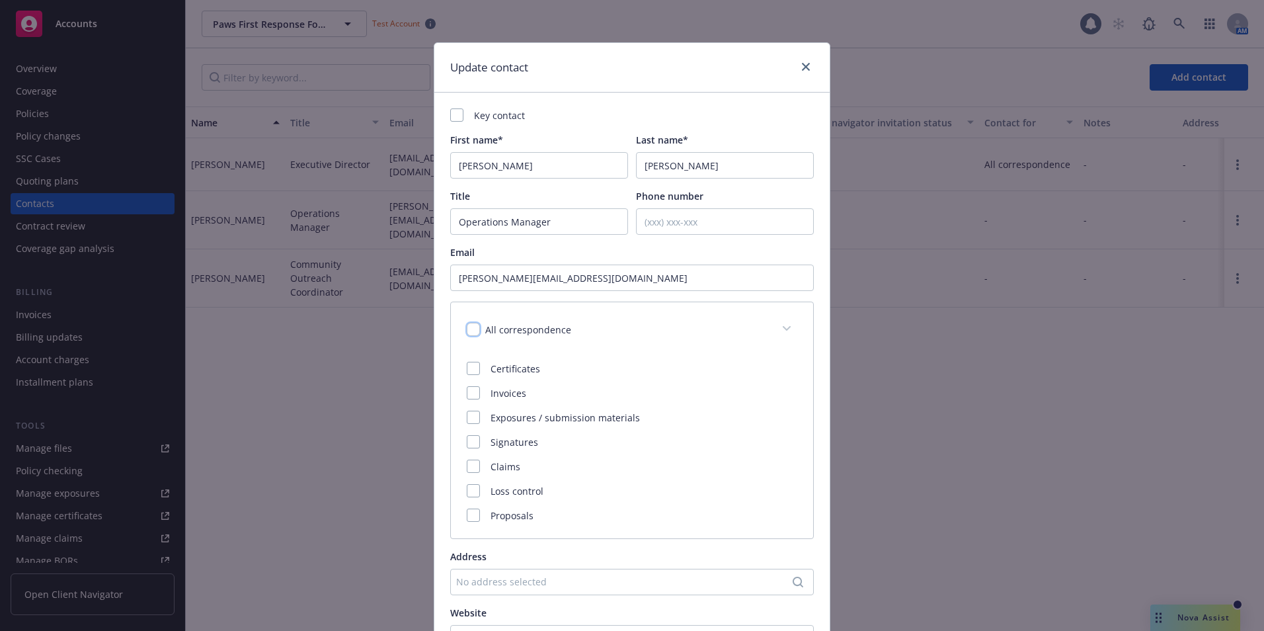
click at [469, 327] on input "checkbox" at bounding box center [473, 329] width 13 height 13
checkbox input "true"
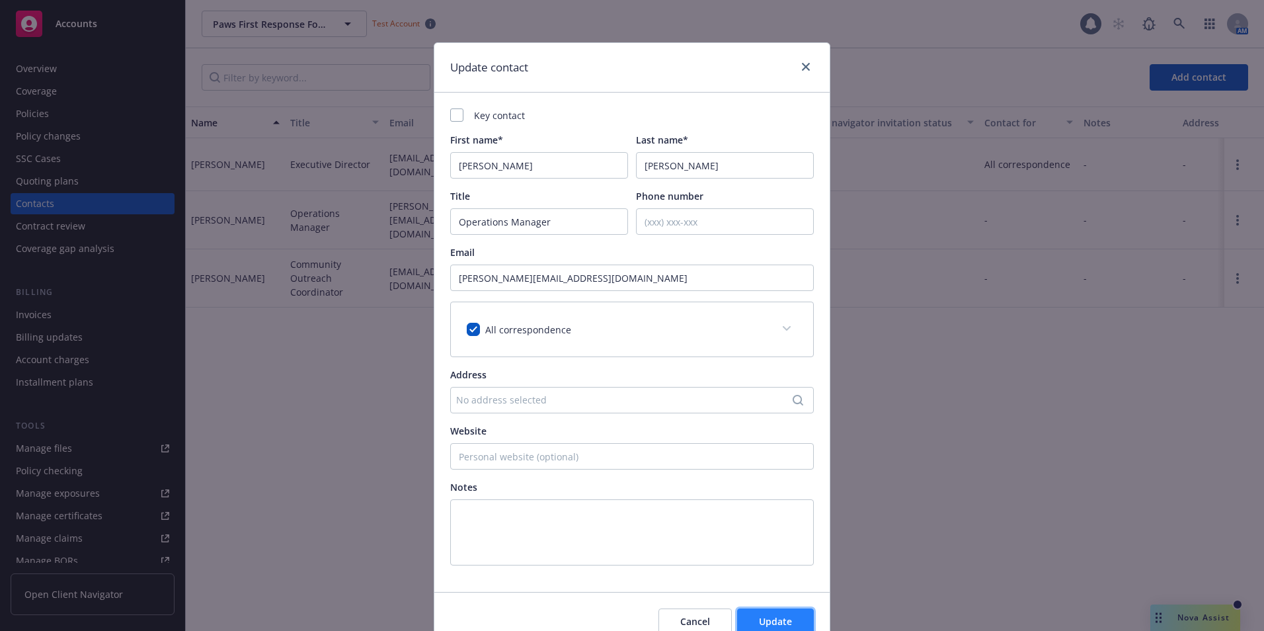
click at [785, 613] on button "Update" at bounding box center [775, 621] width 77 height 26
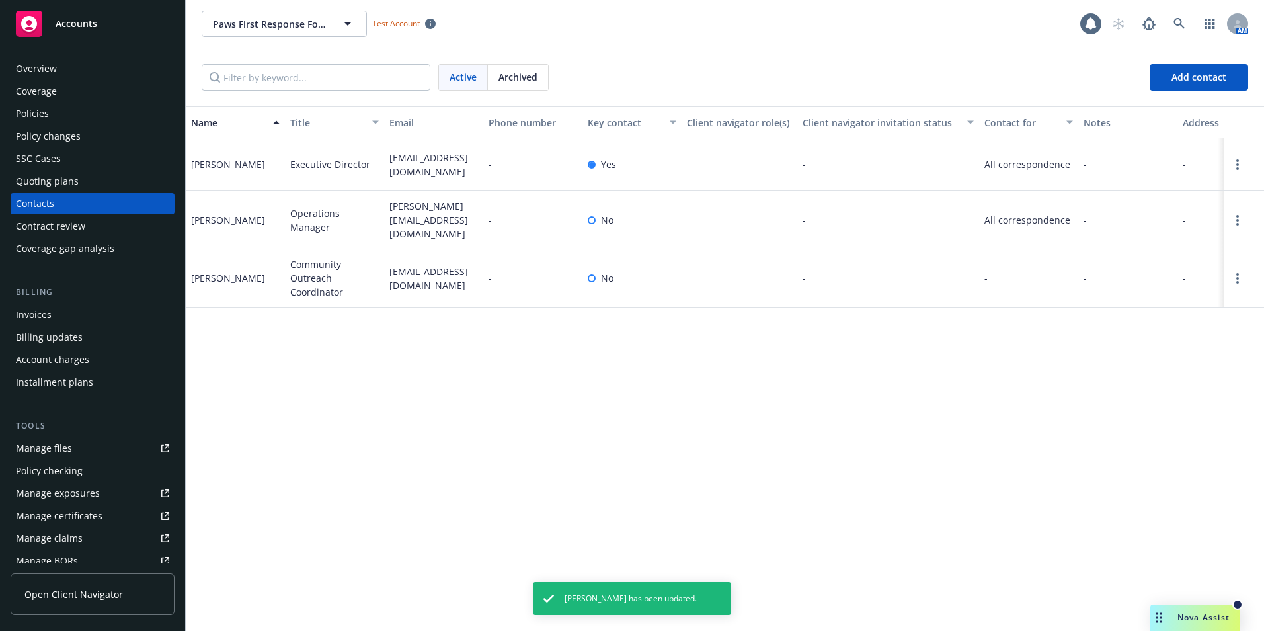
click at [1241, 281] on div at bounding box center [1244, 278] width 40 height 58
click at [1239, 271] on link "Open options" at bounding box center [1237, 278] width 16 height 16
click at [1155, 204] on link "Edit contact" at bounding box center [1152, 199] width 149 height 26
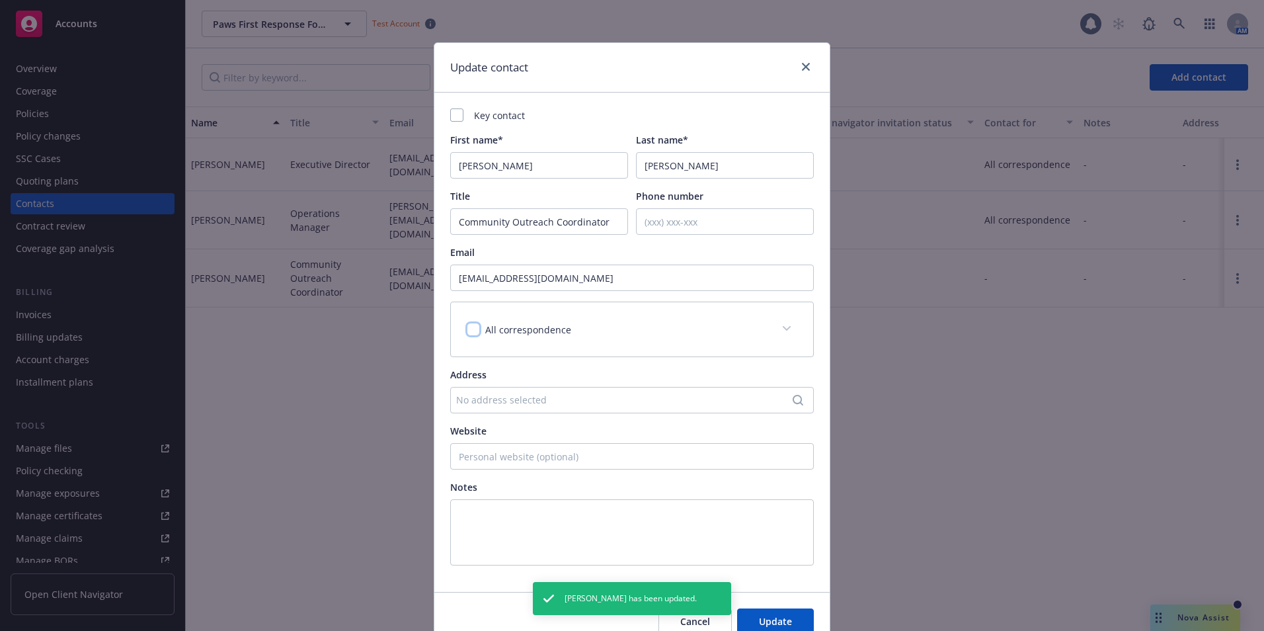
click at [469, 329] on input "checkbox" at bounding box center [473, 329] width 13 height 13
checkbox input "true"
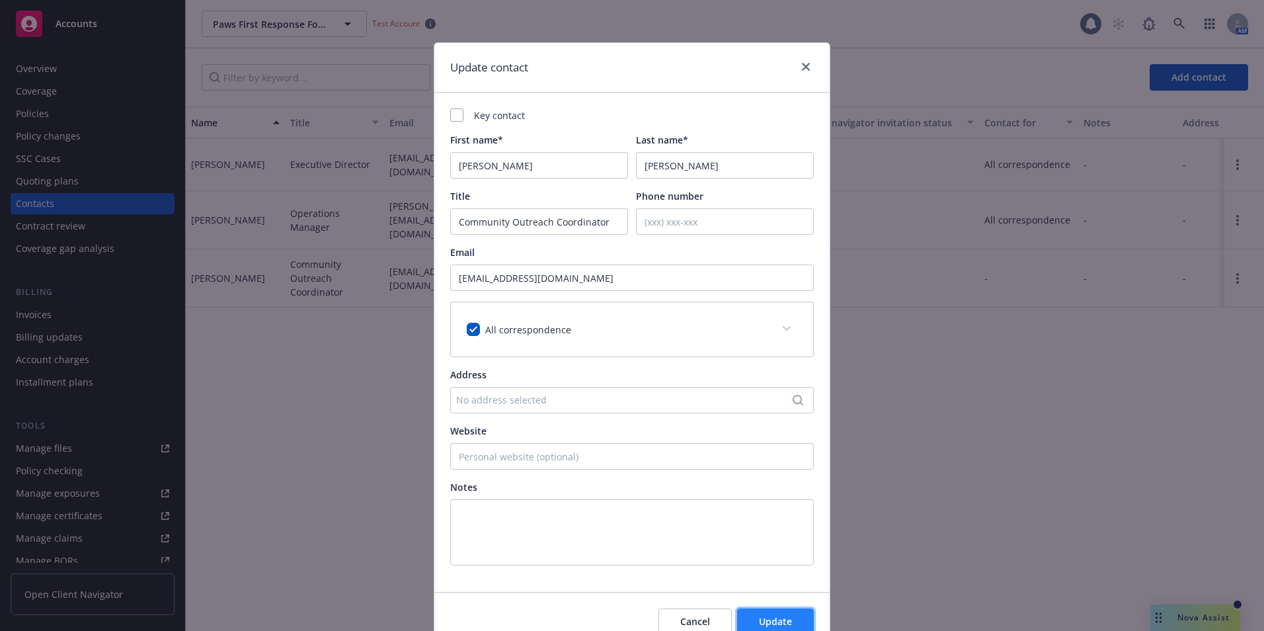
click at [773, 616] on span "Update" at bounding box center [775, 621] width 33 height 13
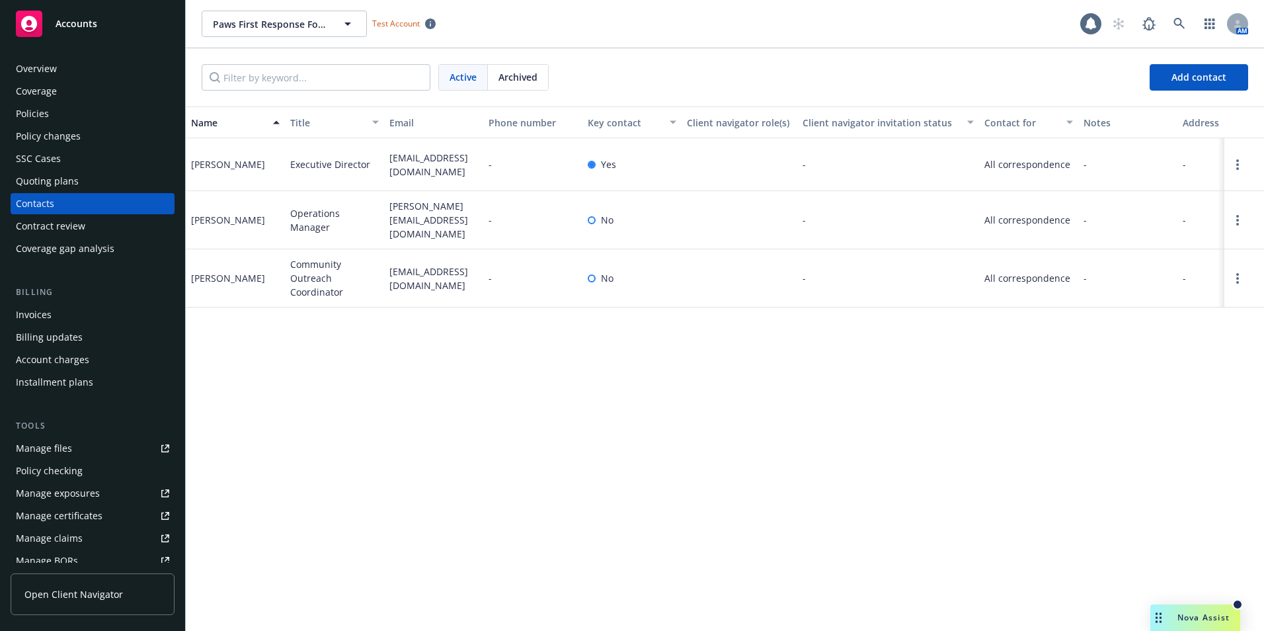
click at [58, 112] on div "Policies" at bounding box center [92, 113] width 153 height 21
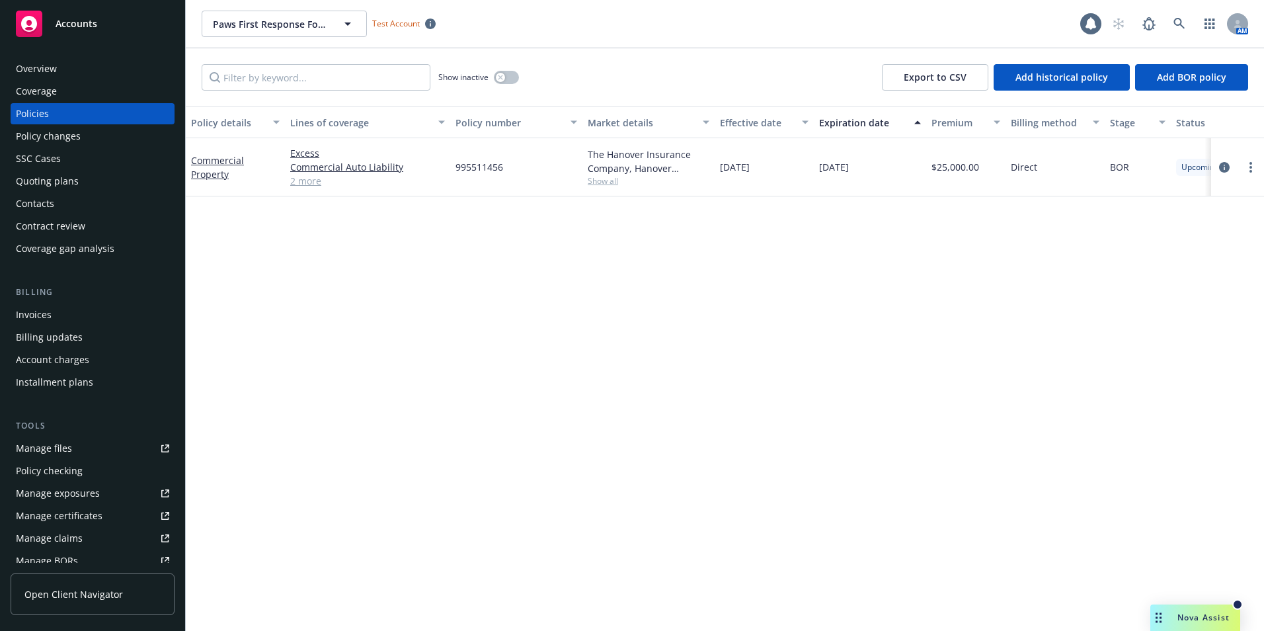
click at [48, 65] on div "Overview" at bounding box center [36, 68] width 41 height 21
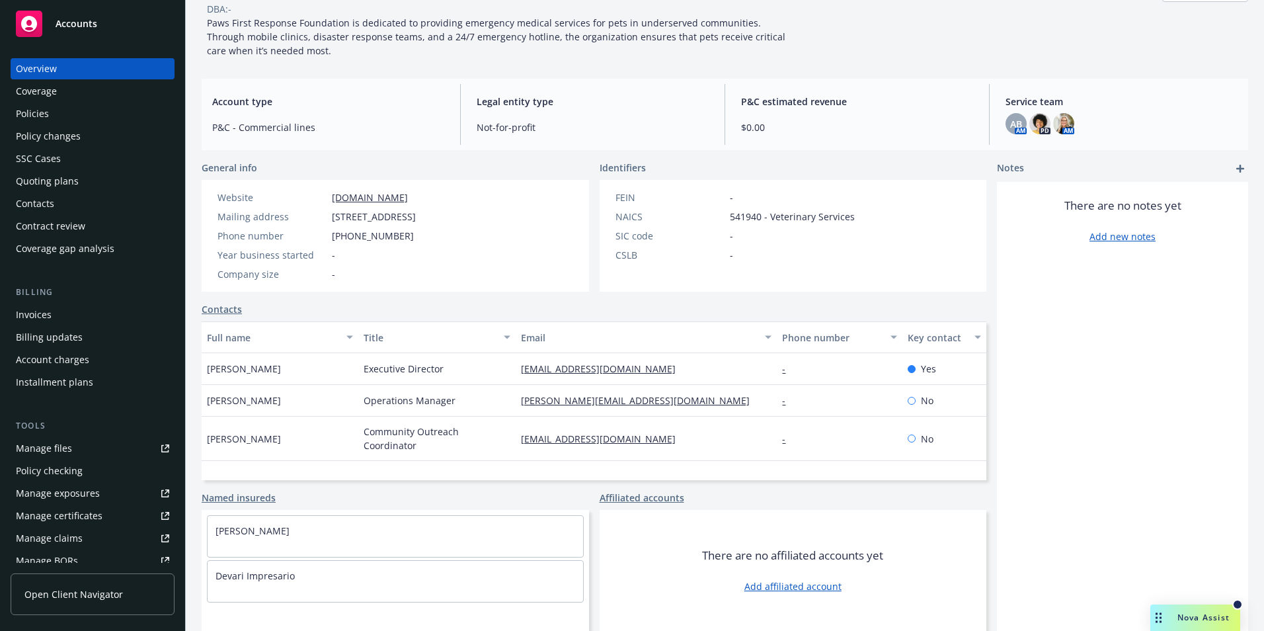
scroll to position [102, 0]
click at [746, 120] on span "$0.00" at bounding box center [857, 127] width 232 height 14
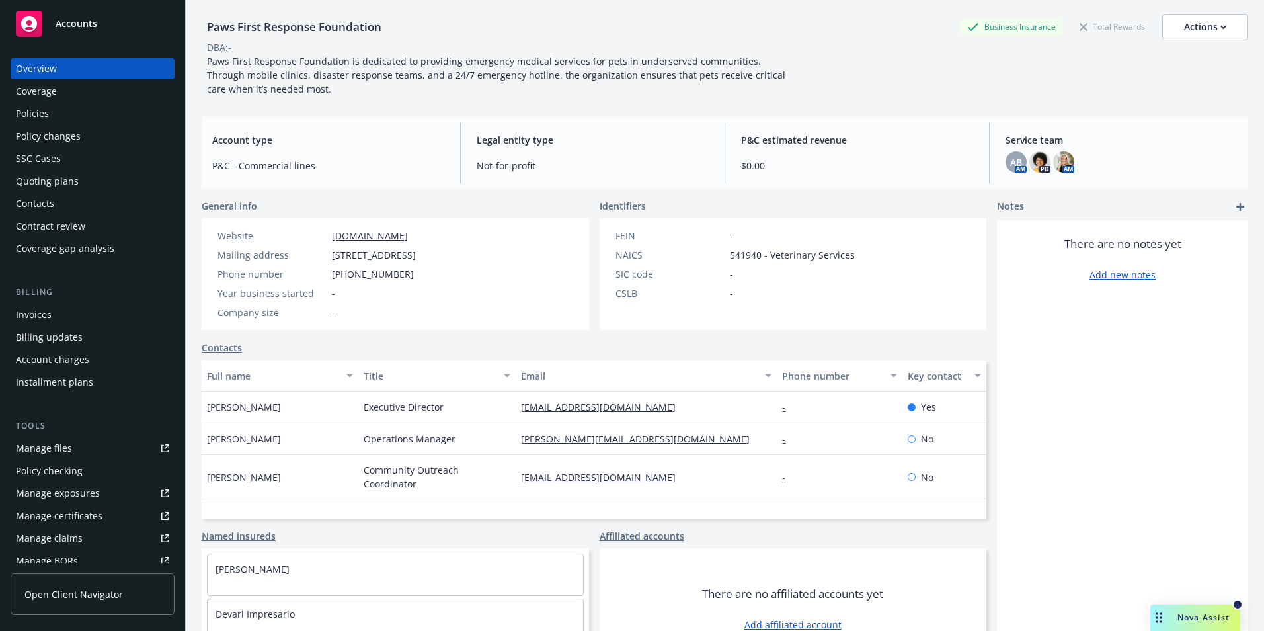
scroll to position [0, 0]
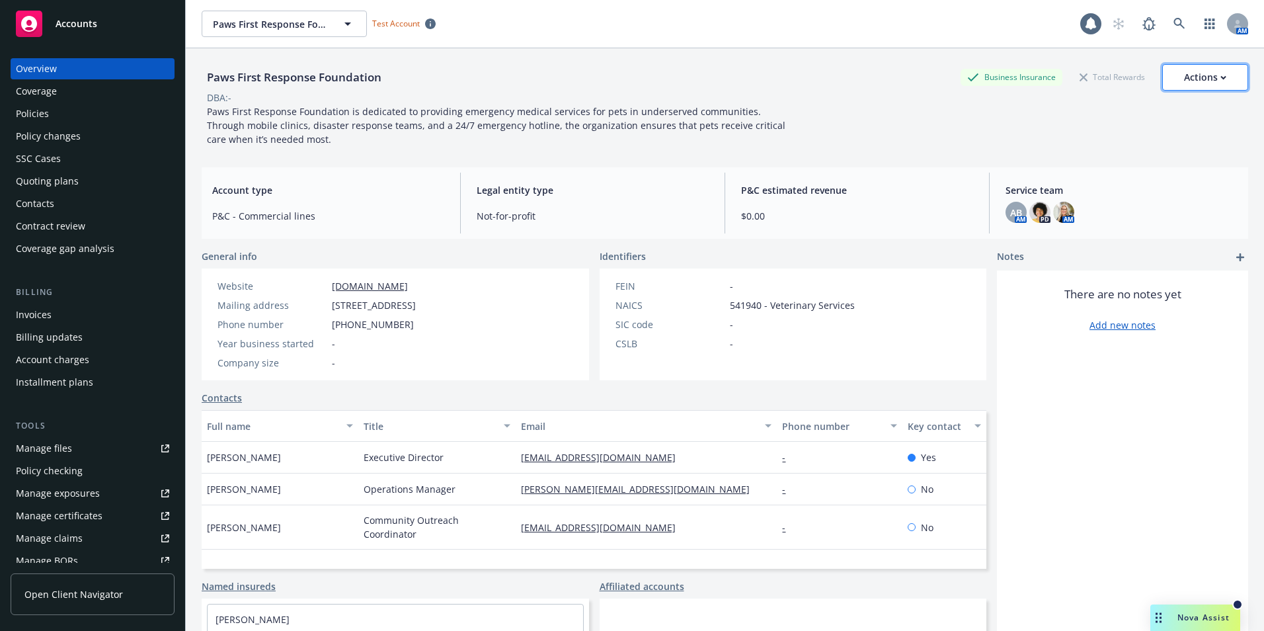
click at [1174, 83] on button "Actions" at bounding box center [1205, 77] width 86 height 26
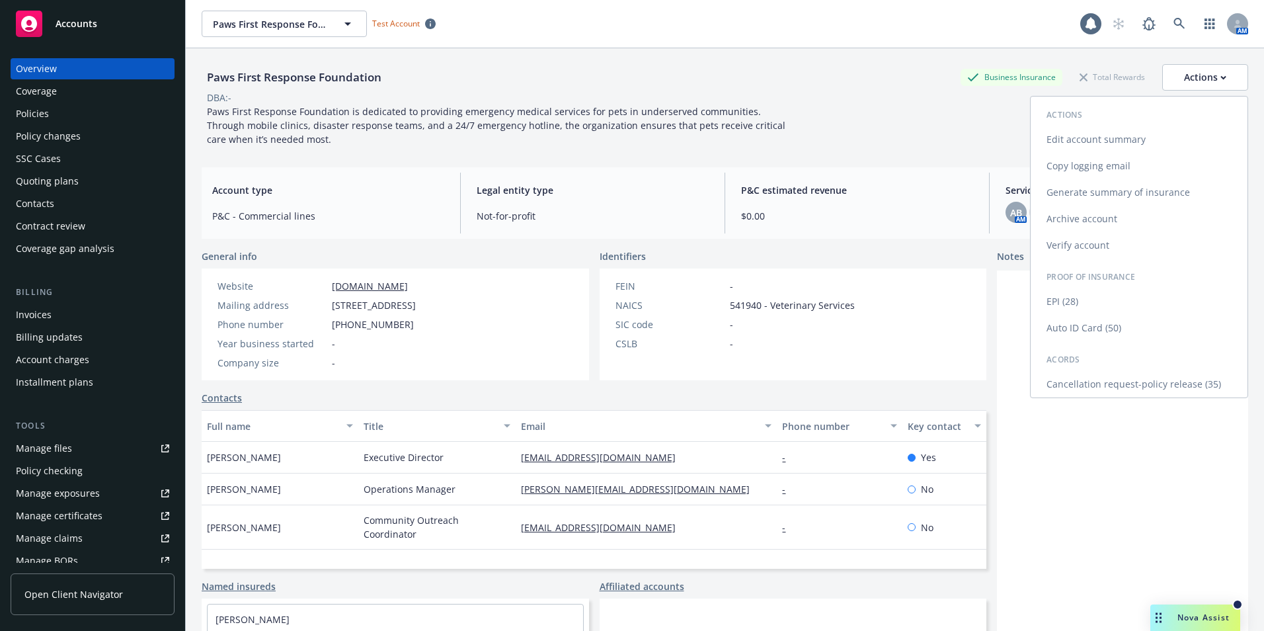
click at [1120, 137] on link "Edit account summary" at bounding box center [1139, 139] width 217 height 26
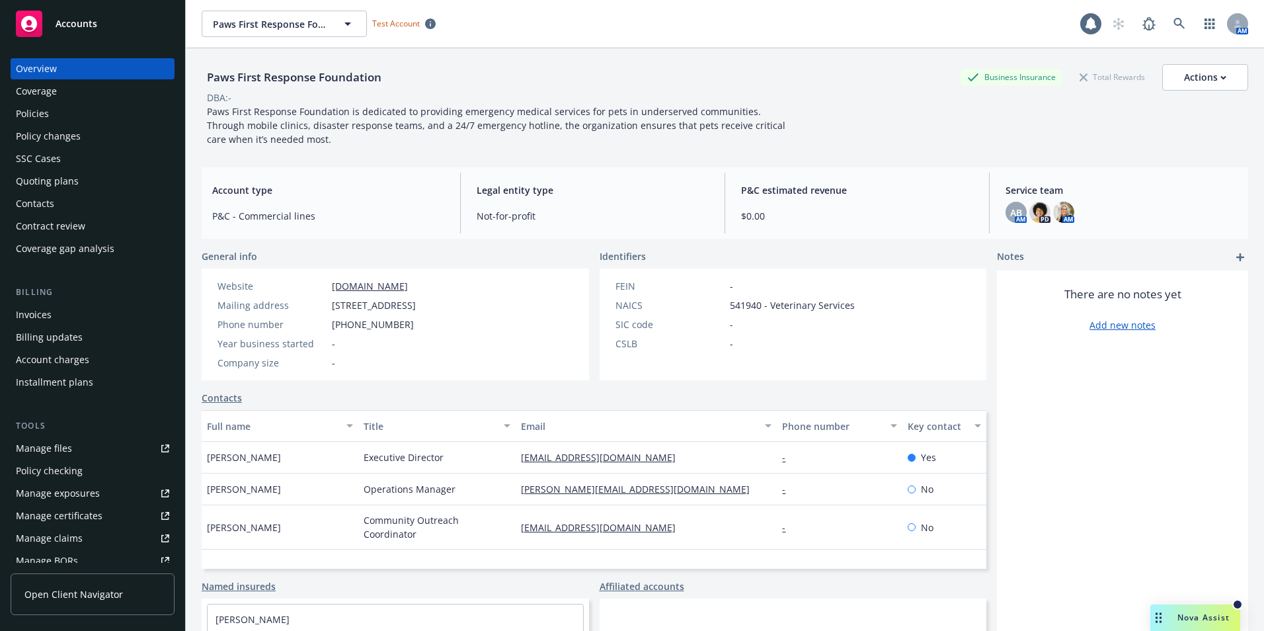
select select "US"
select select "Not-for-profit"
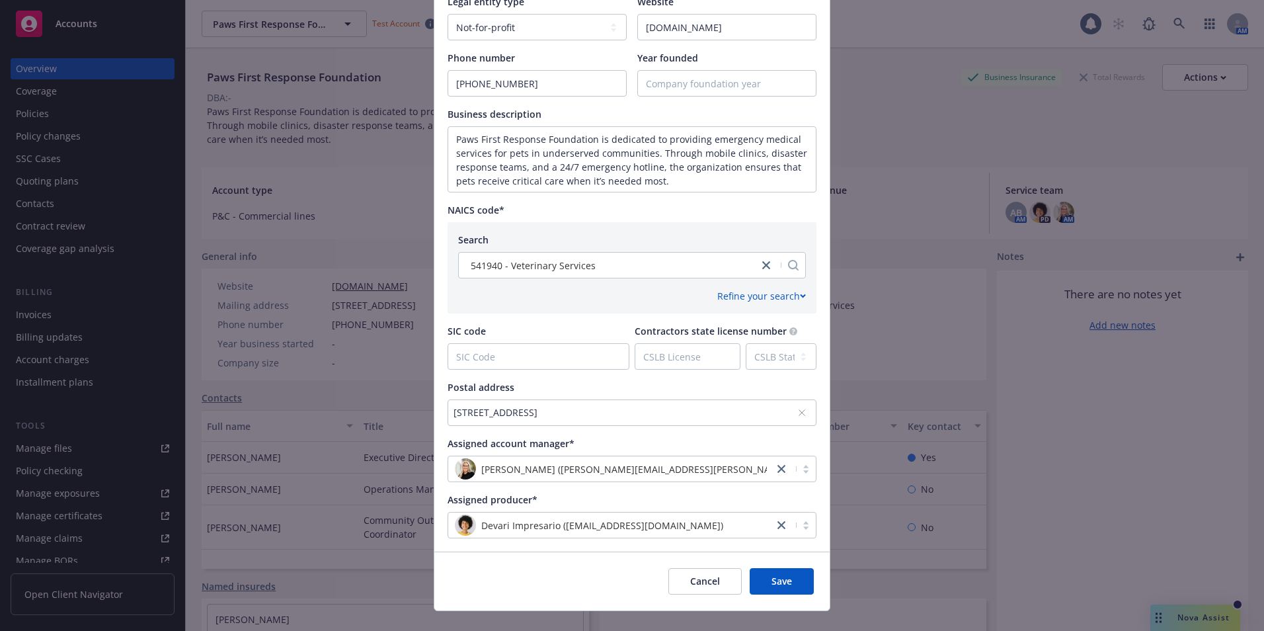
scroll to position [393, 0]
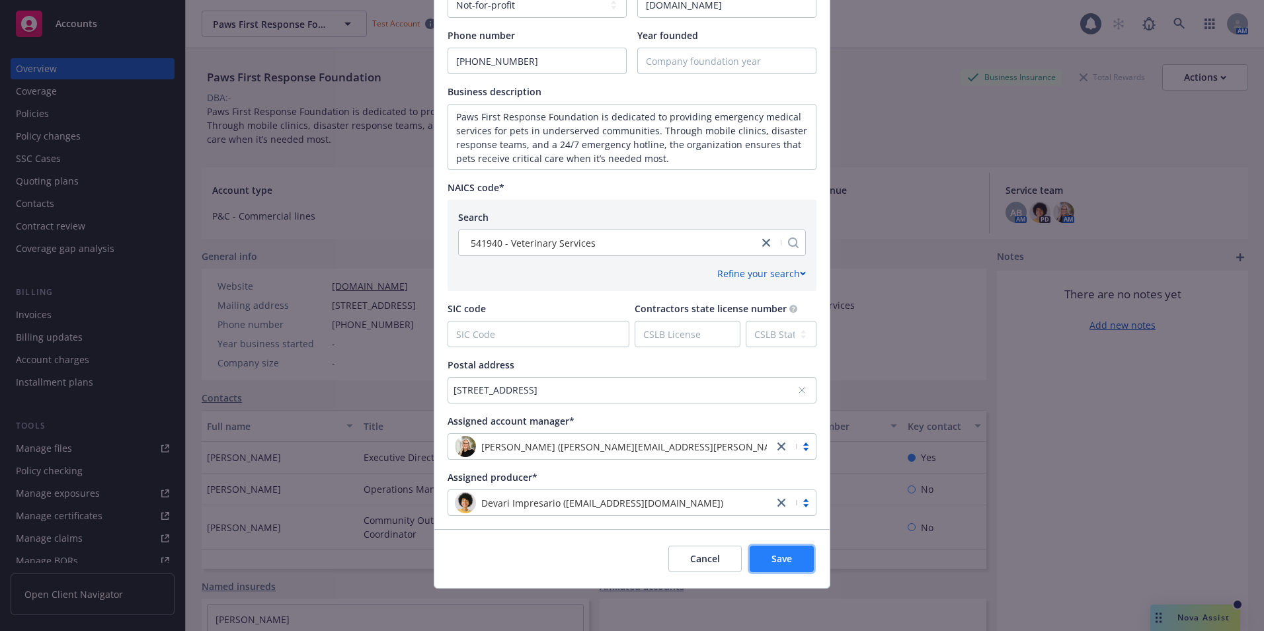
click at [777, 559] on span "Save" at bounding box center [781, 558] width 20 height 13
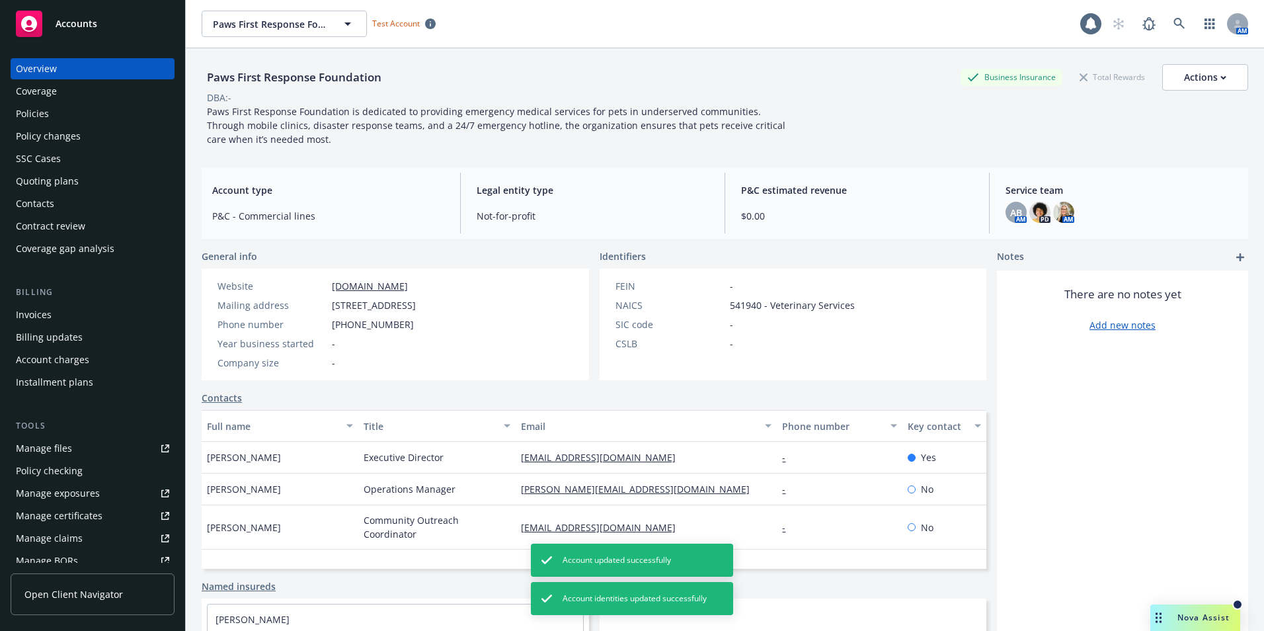
click at [27, 112] on div "Policies" at bounding box center [32, 113] width 33 height 21
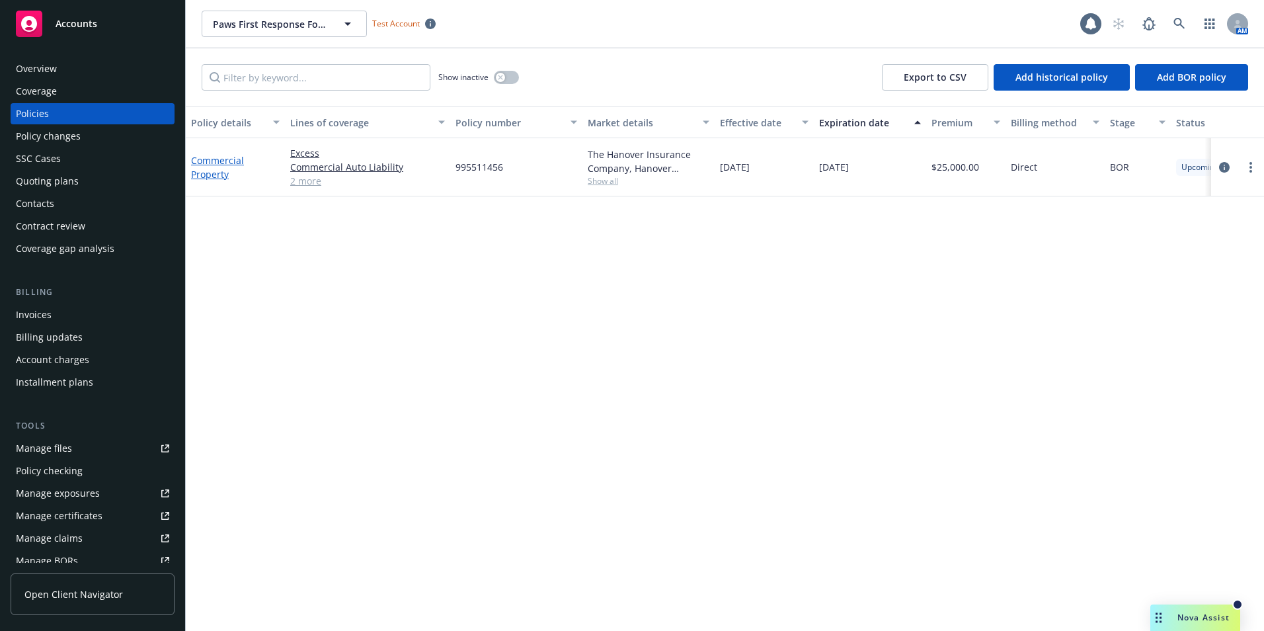
click at [215, 163] on link "Commercial Property" at bounding box center [217, 167] width 53 height 26
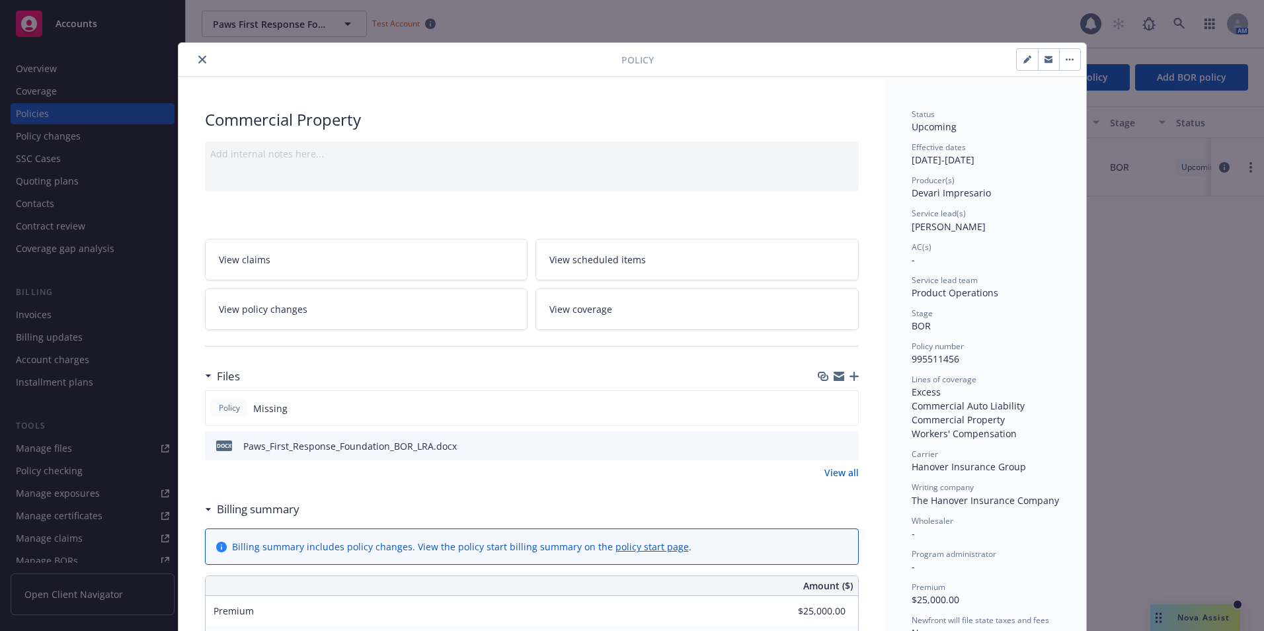
click at [1163, 311] on div "Policy Commercial Property Add internal notes here... View claims View schedule…" at bounding box center [632, 315] width 1264 height 631
click at [194, 55] on button "close" at bounding box center [202, 60] width 16 height 16
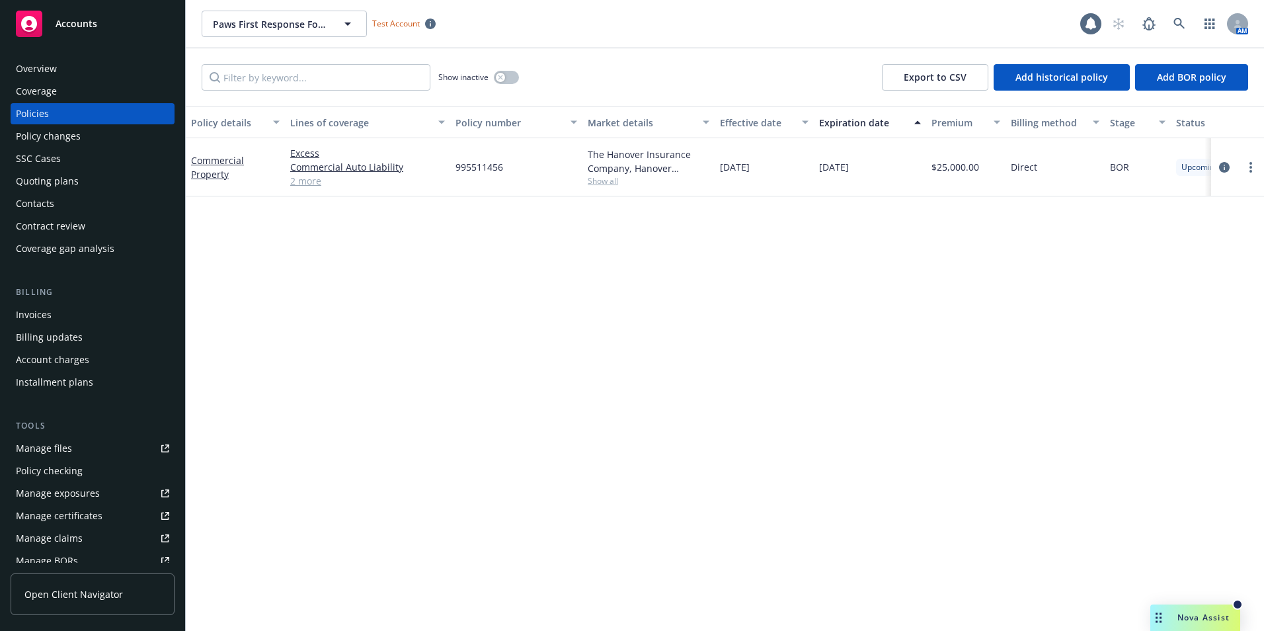
click at [30, 98] on div "Coverage" at bounding box center [36, 91] width 41 height 21
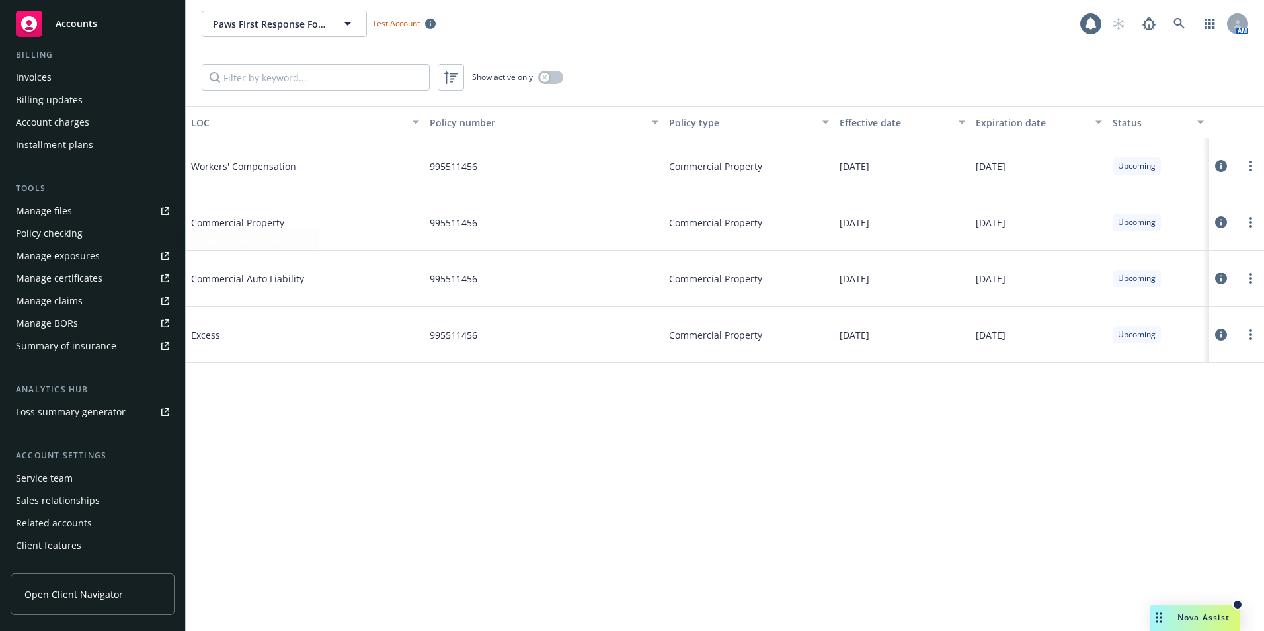
scroll to position [253, 0]
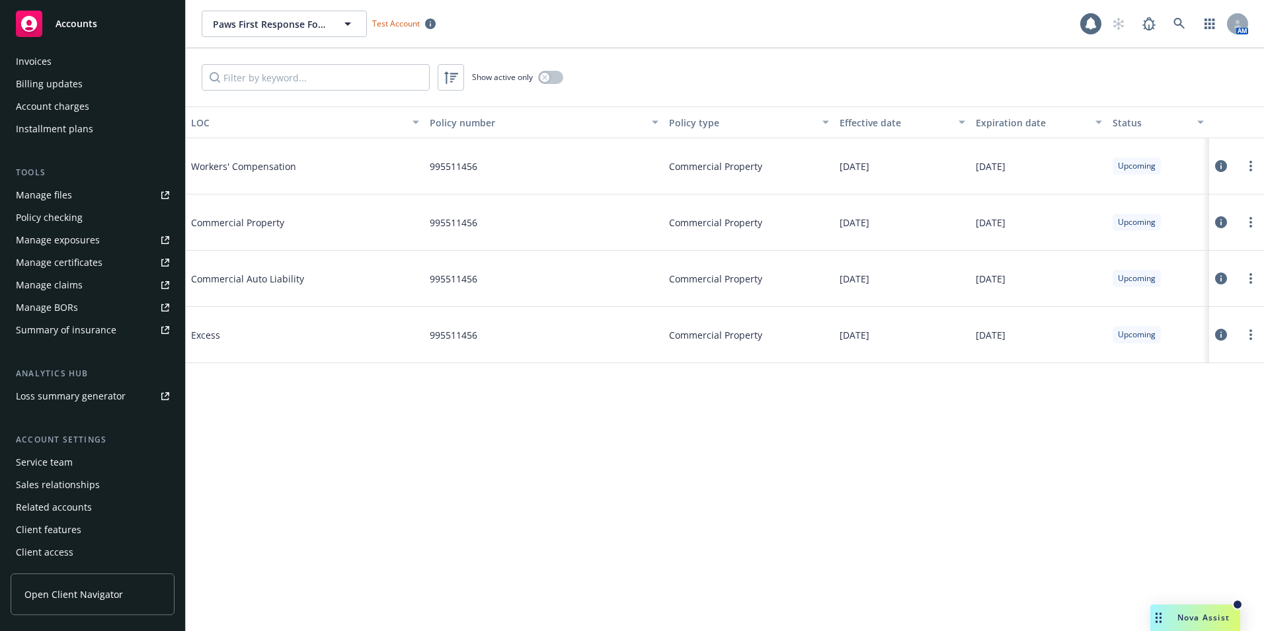
click at [55, 479] on div "Sales relationships" at bounding box center [58, 484] width 84 height 21
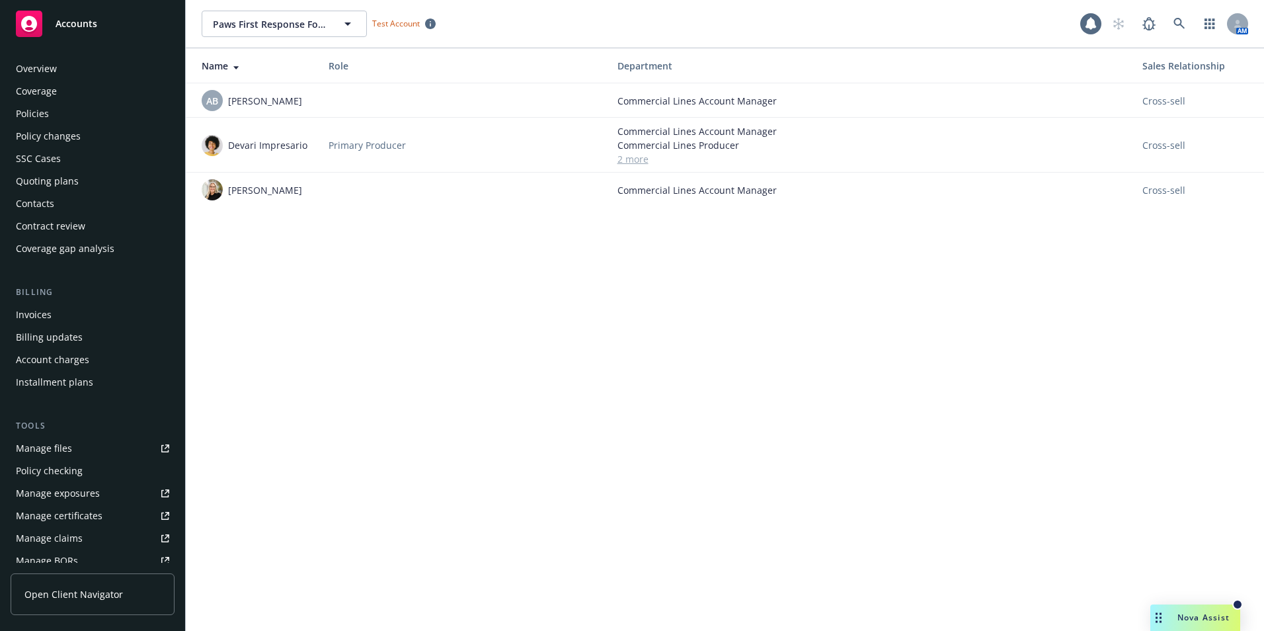
scroll to position [253, 0]
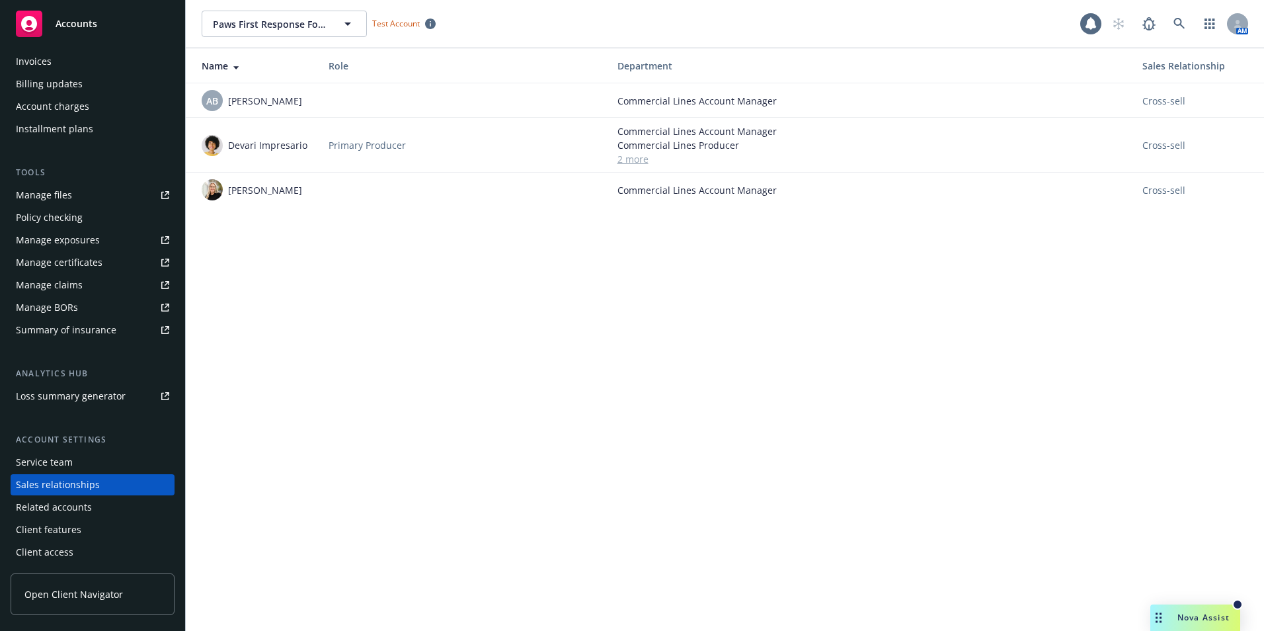
click at [276, 110] on div "AB Amanda Bauer" at bounding box center [252, 100] width 100 height 21
click at [1164, 100] on span "Cross-sell" at bounding box center [1163, 101] width 43 height 14
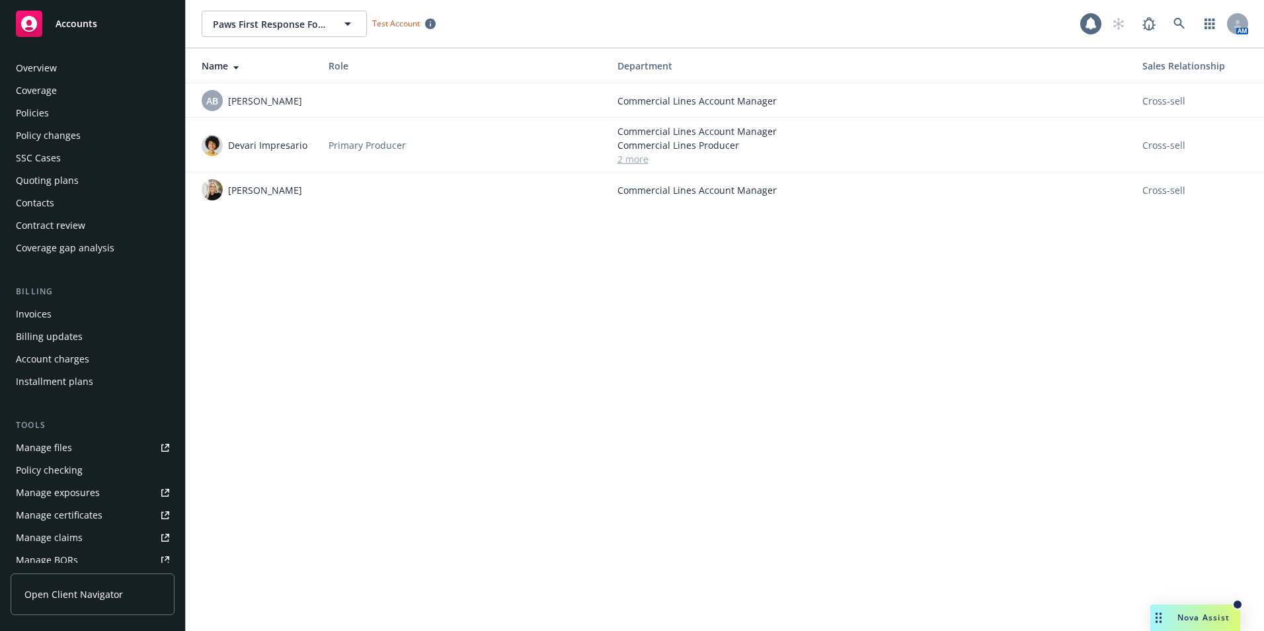
scroll to position [0, 0]
click at [56, 72] on div "Overview" at bounding box center [36, 68] width 41 height 21
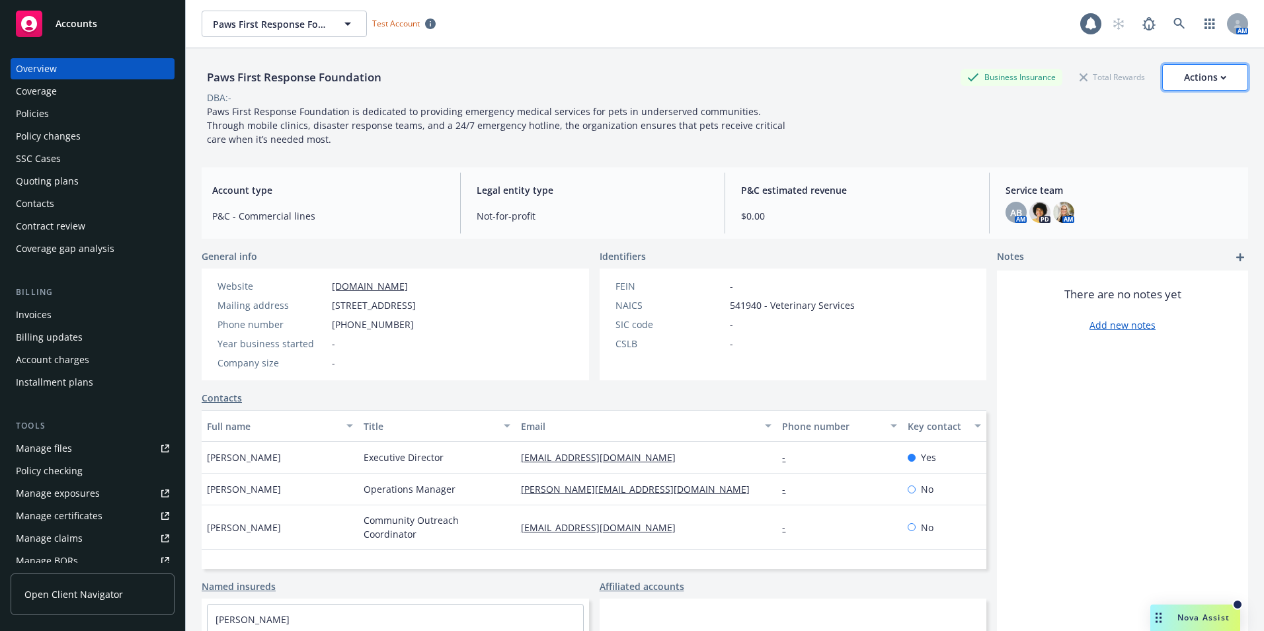
click at [1206, 80] on div "Actions" at bounding box center [1205, 77] width 42 height 25
click at [1143, 536] on div "There are no notes yet Add new notes" at bounding box center [1122, 494] width 251 height 449
click at [40, 87] on div "Coverage" at bounding box center [36, 91] width 41 height 21
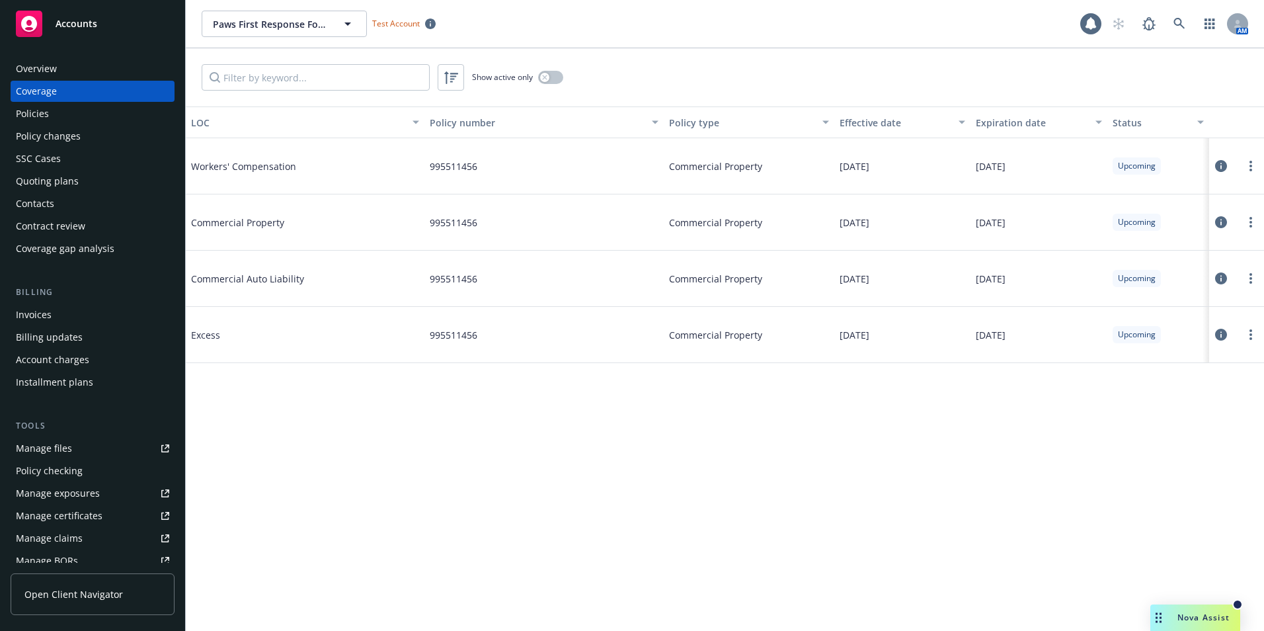
click at [48, 114] on div "Policies" at bounding box center [32, 113] width 33 height 21
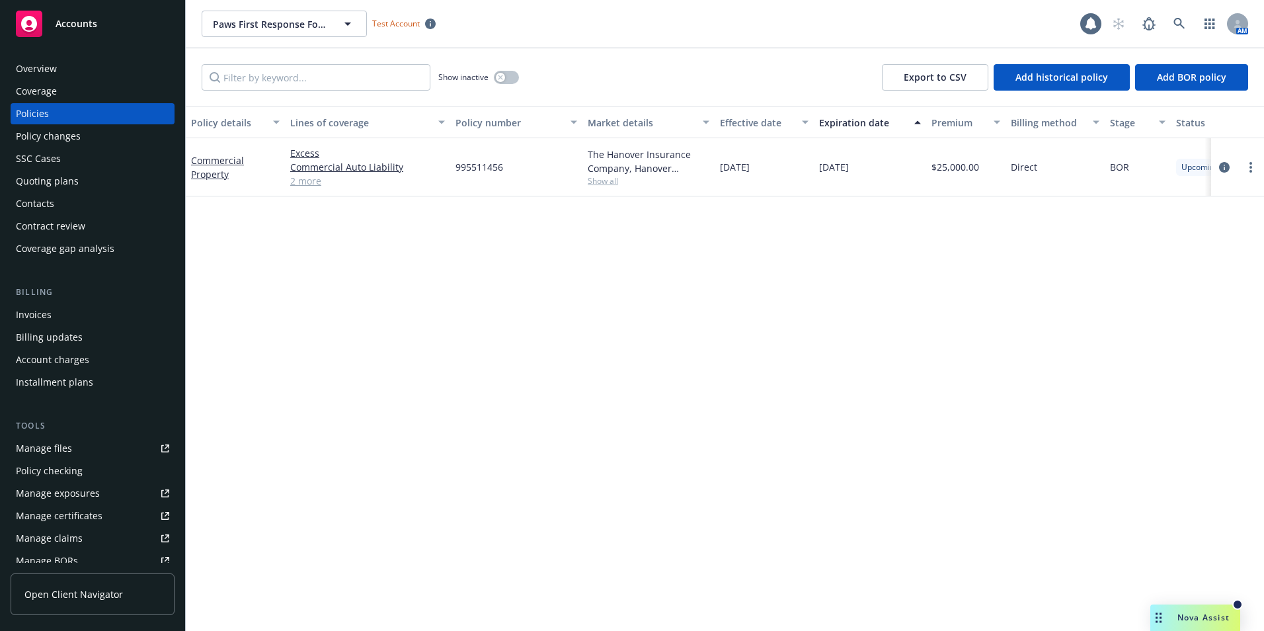
click at [52, 242] on div "Coverage gap analysis" at bounding box center [65, 248] width 98 height 21
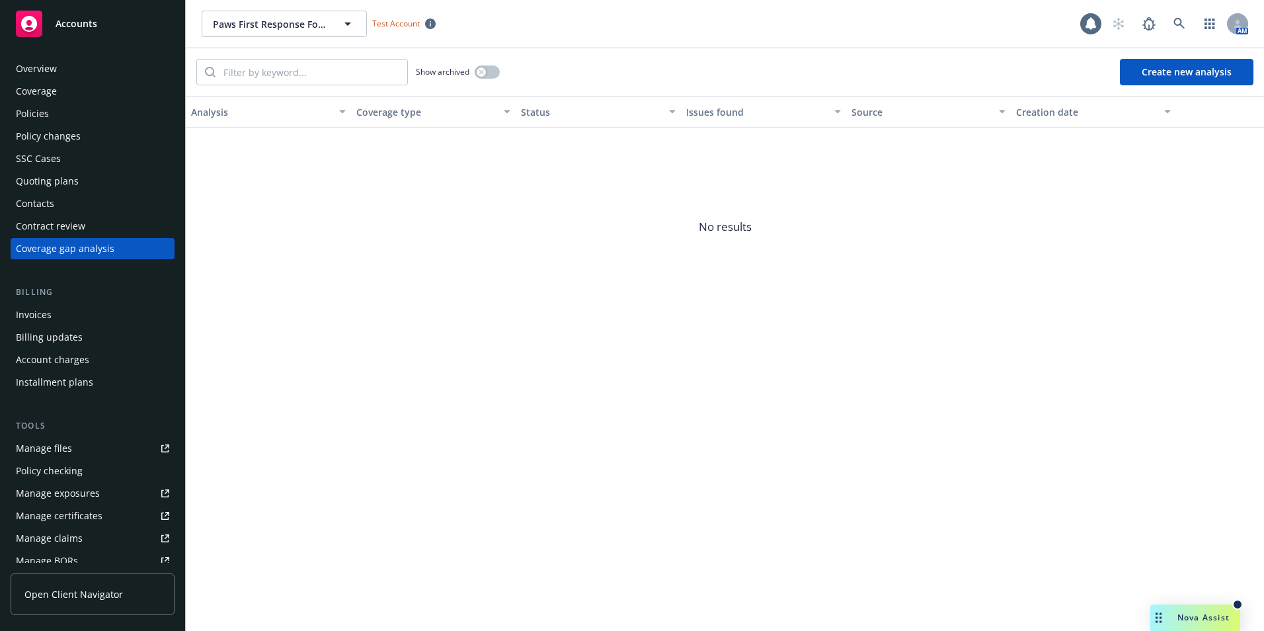
click at [56, 211] on div "Contacts" at bounding box center [92, 203] width 153 height 21
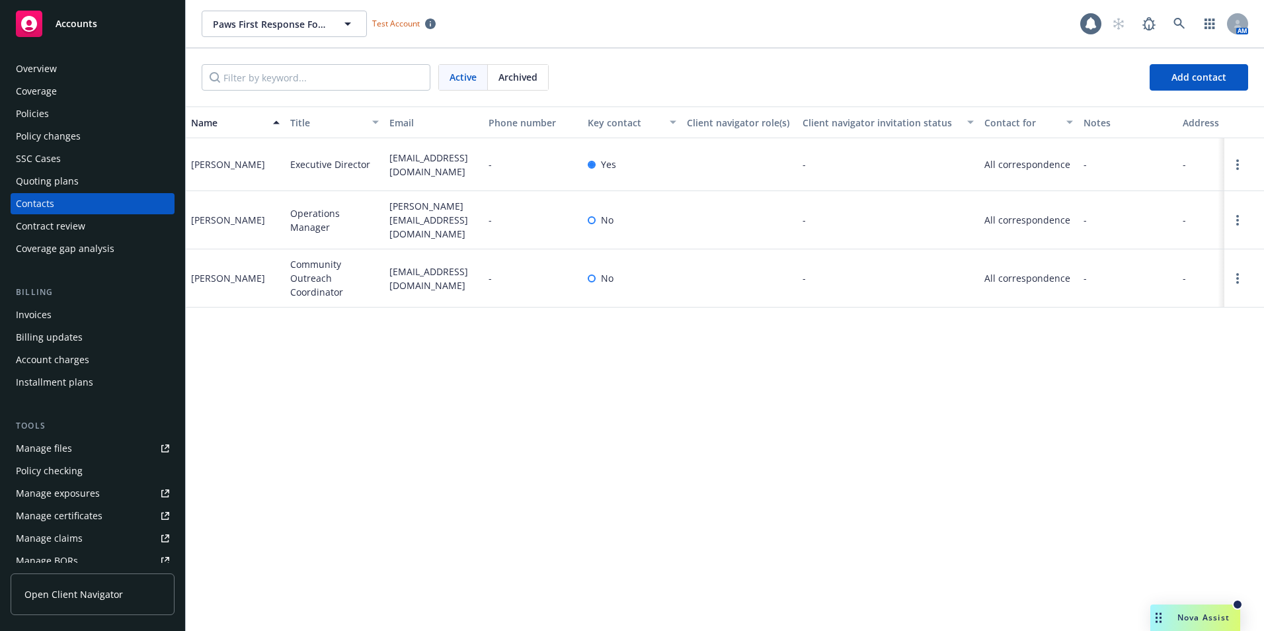
click at [53, 181] on div "Quoting plans" at bounding box center [47, 181] width 63 height 21
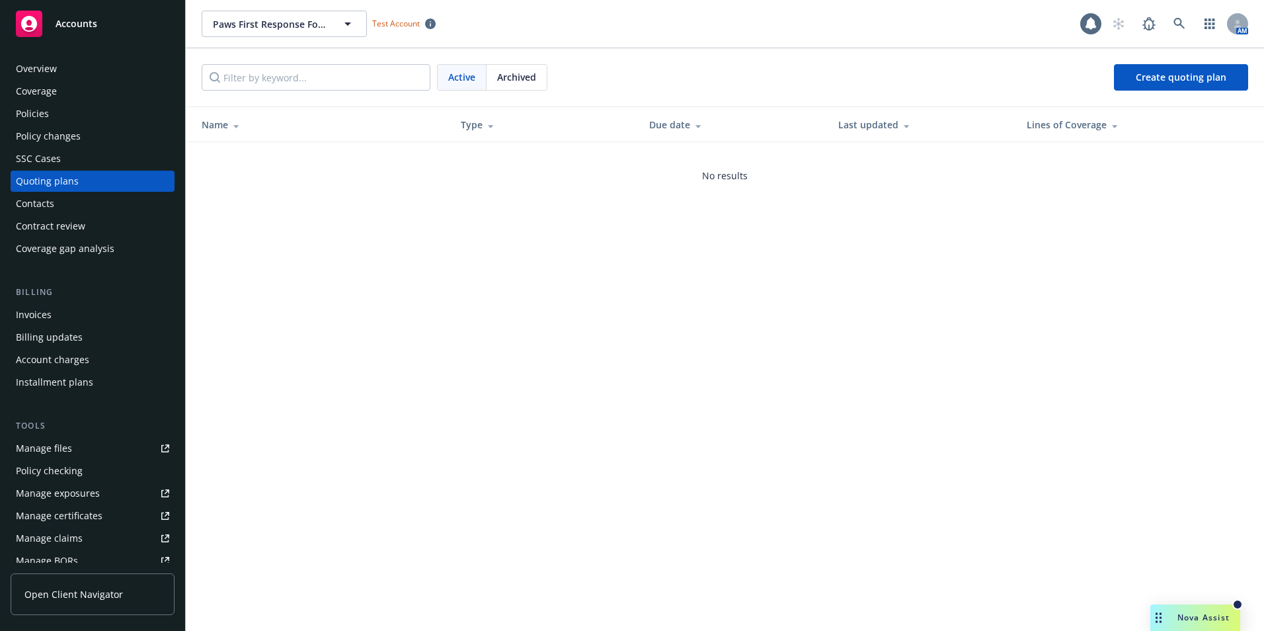
click at [53, 163] on div "SSC Cases" at bounding box center [38, 158] width 45 height 21
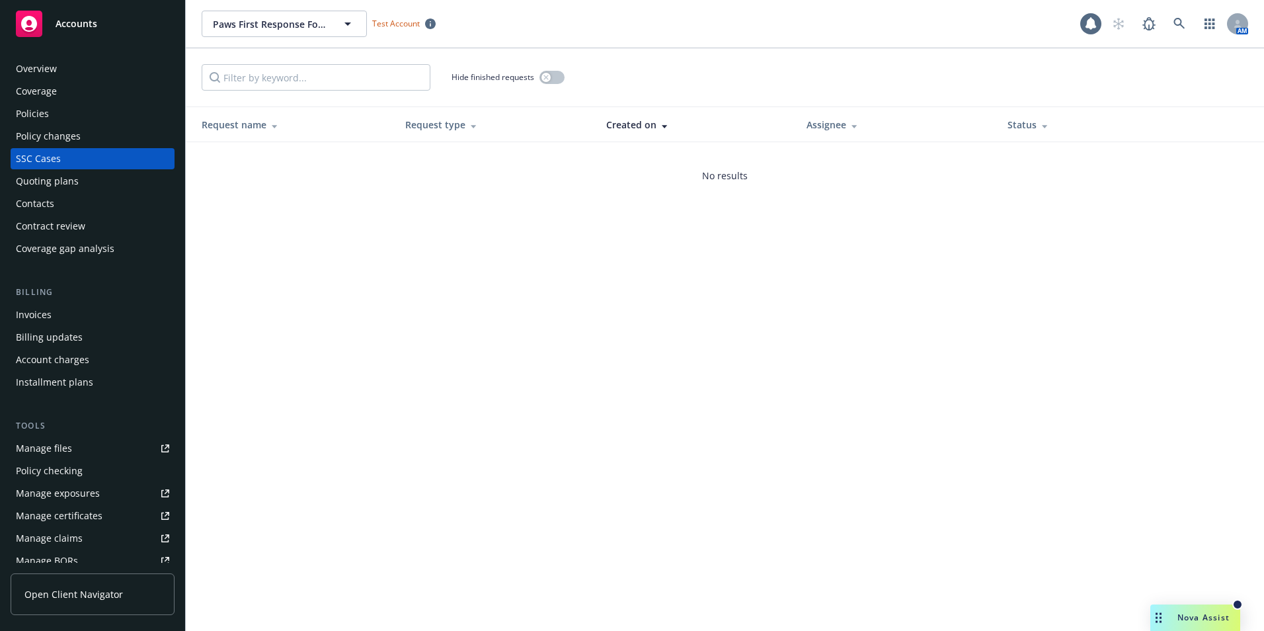
click at [53, 133] on div "Policy changes" at bounding box center [48, 136] width 65 height 21
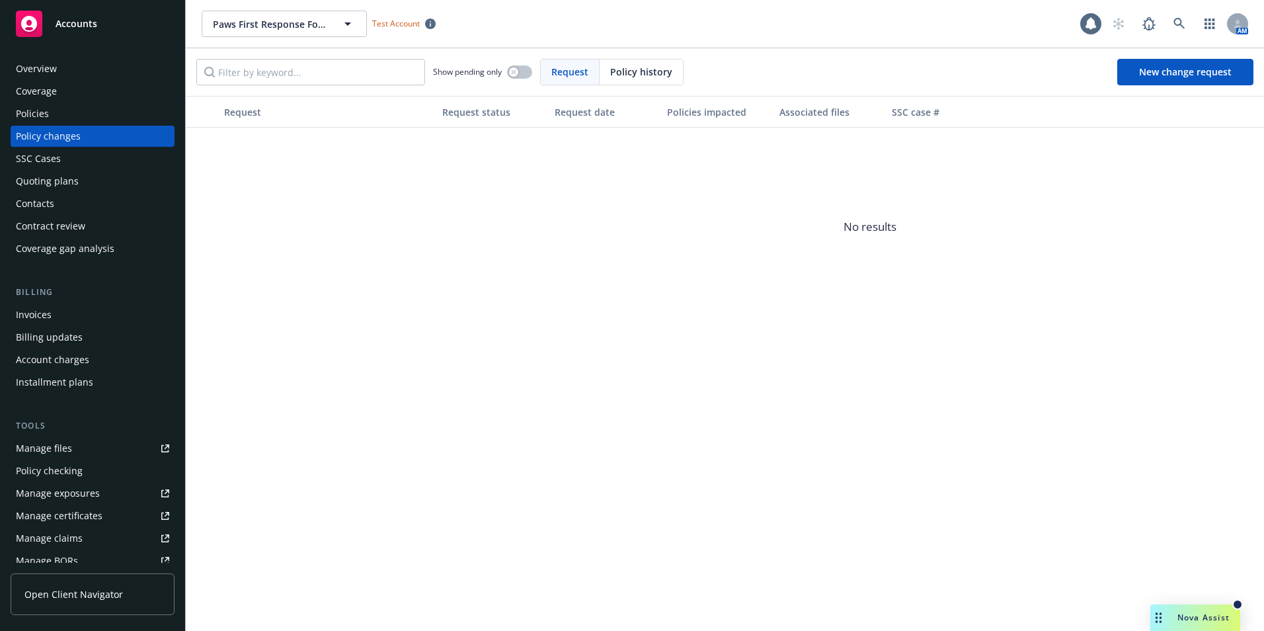
click at [52, 112] on div "Policies" at bounding box center [92, 113] width 153 height 21
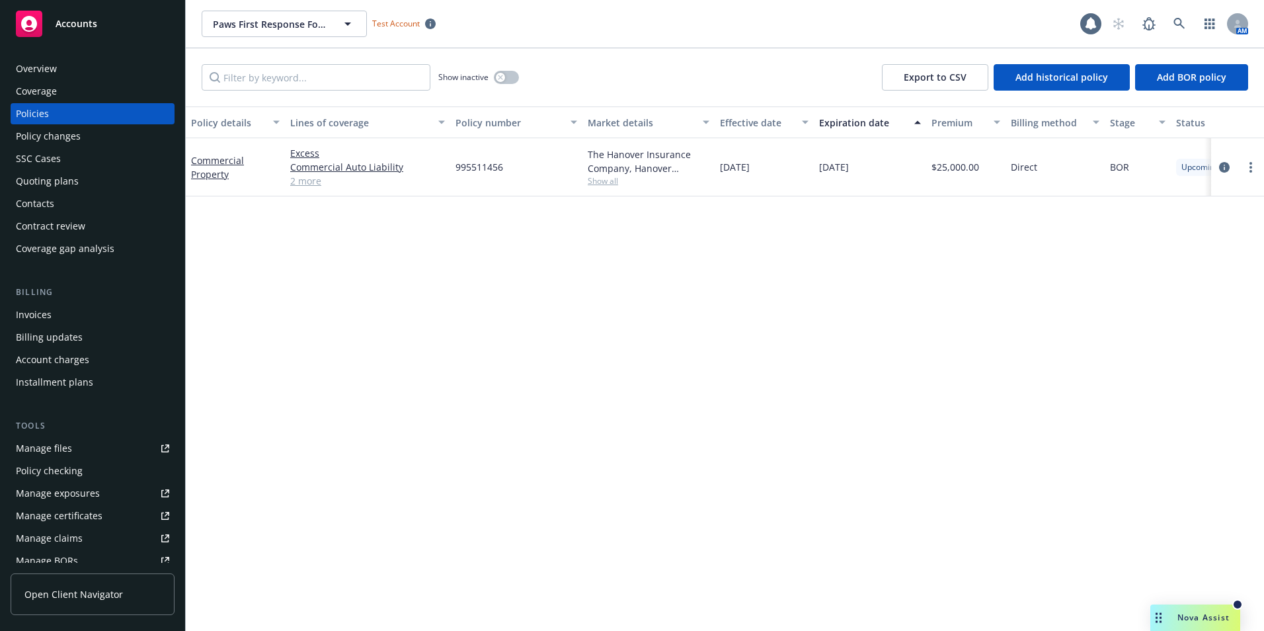
click at [41, 89] on div "Coverage" at bounding box center [36, 91] width 41 height 21
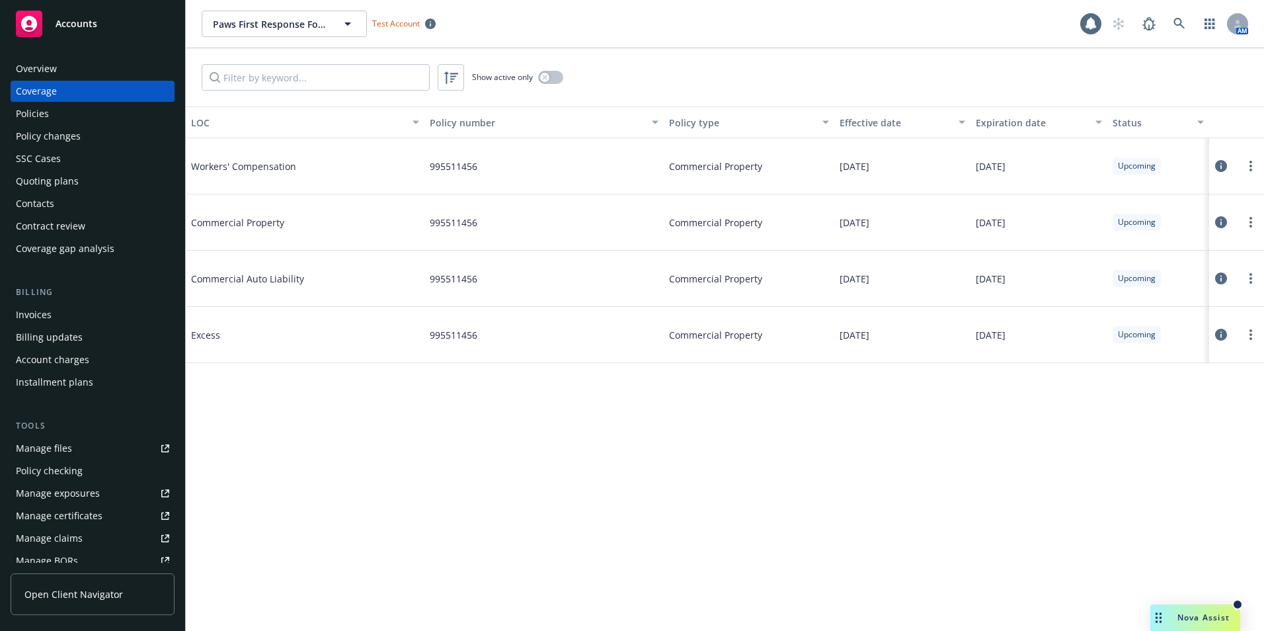
click at [42, 75] on div "Overview" at bounding box center [36, 68] width 41 height 21
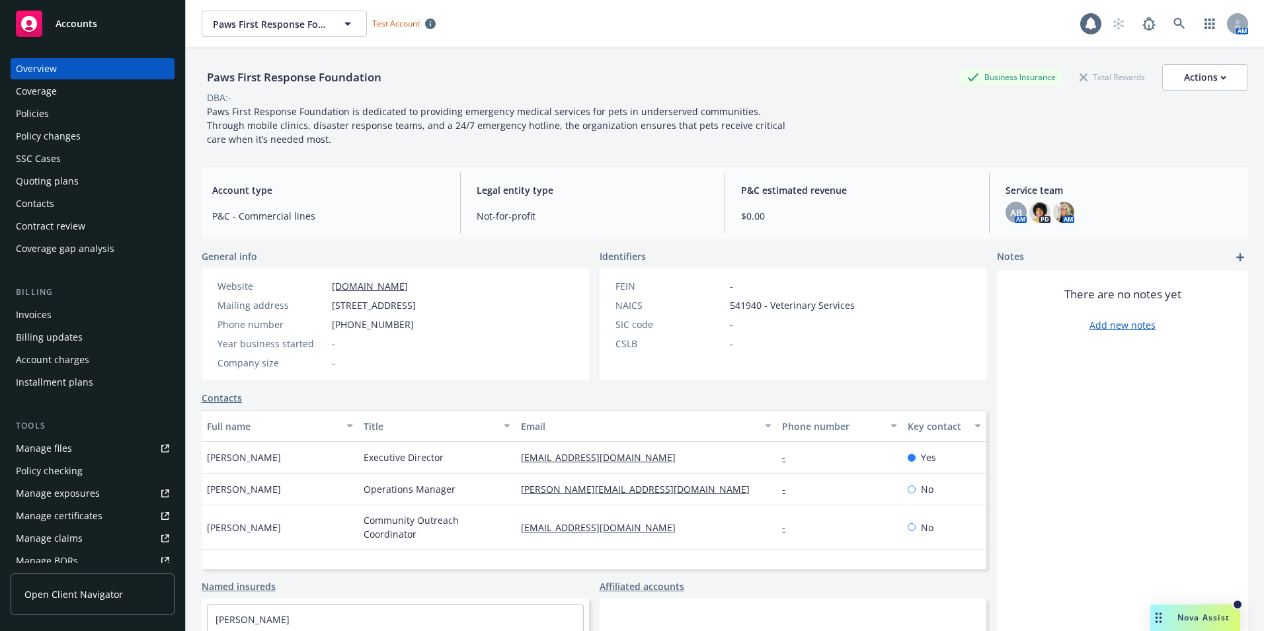
click at [487, 217] on span "Not-for-profit" at bounding box center [593, 216] width 232 height 14
click at [671, 220] on span "Not-for-profit" at bounding box center [593, 216] width 232 height 14
click at [761, 204] on div "P&C estimated revenue $0.00" at bounding box center [856, 203] width 253 height 61
click at [1194, 77] on div "Actions" at bounding box center [1205, 77] width 42 height 25
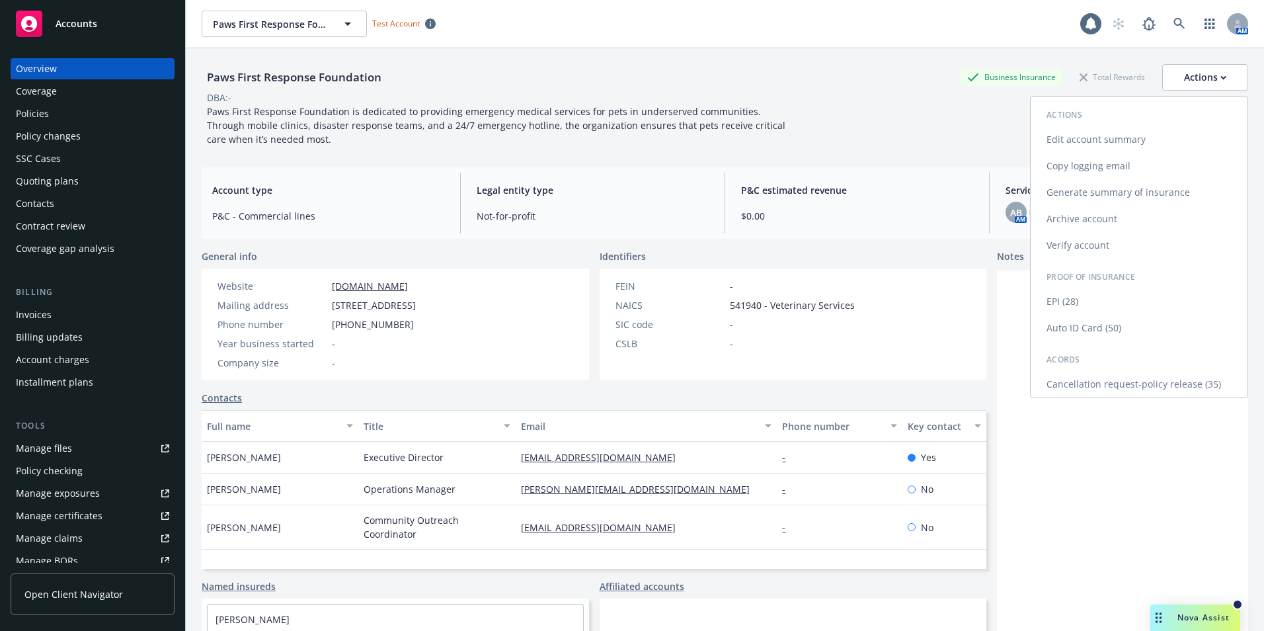
click at [1112, 134] on link "Edit account summary" at bounding box center [1139, 139] width 217 height 26
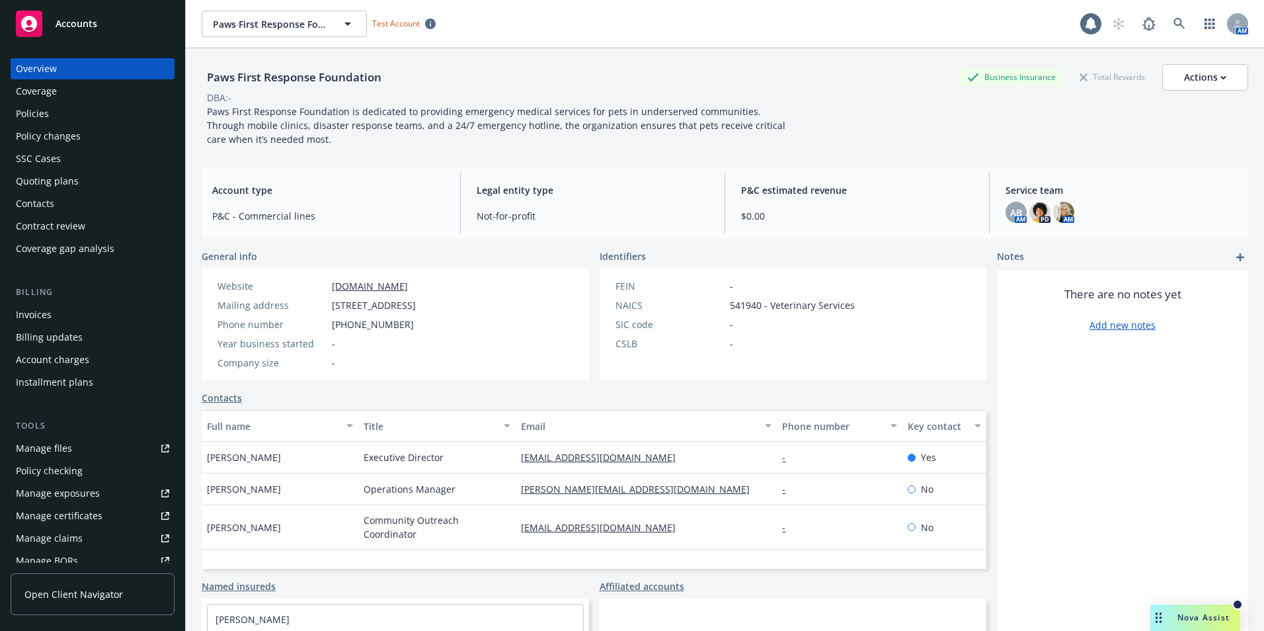
select select "US"
select select "Not-for-profit"
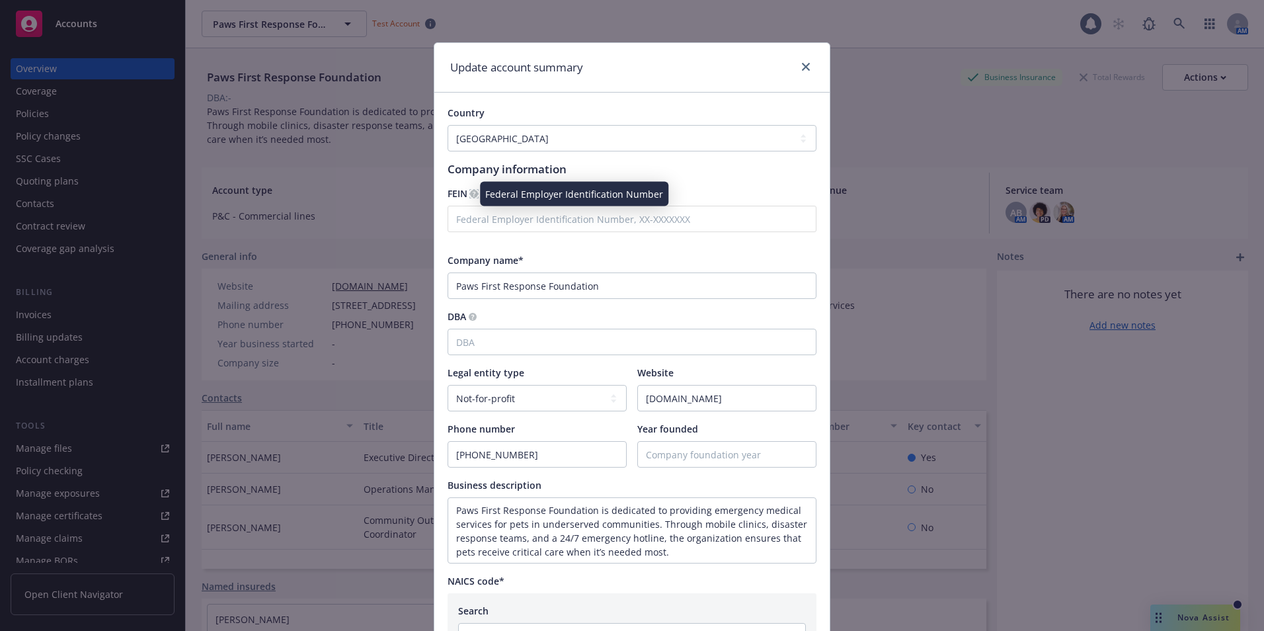
click at [471, 191] on circle at bounding box center [474, 194] width 8 height 8
click at [473, 190] on icon at bounding box center [474, 194] width 8 height 8
click at [799, 61] on link "close" at bounding box center [806, 67] width 16 height 16
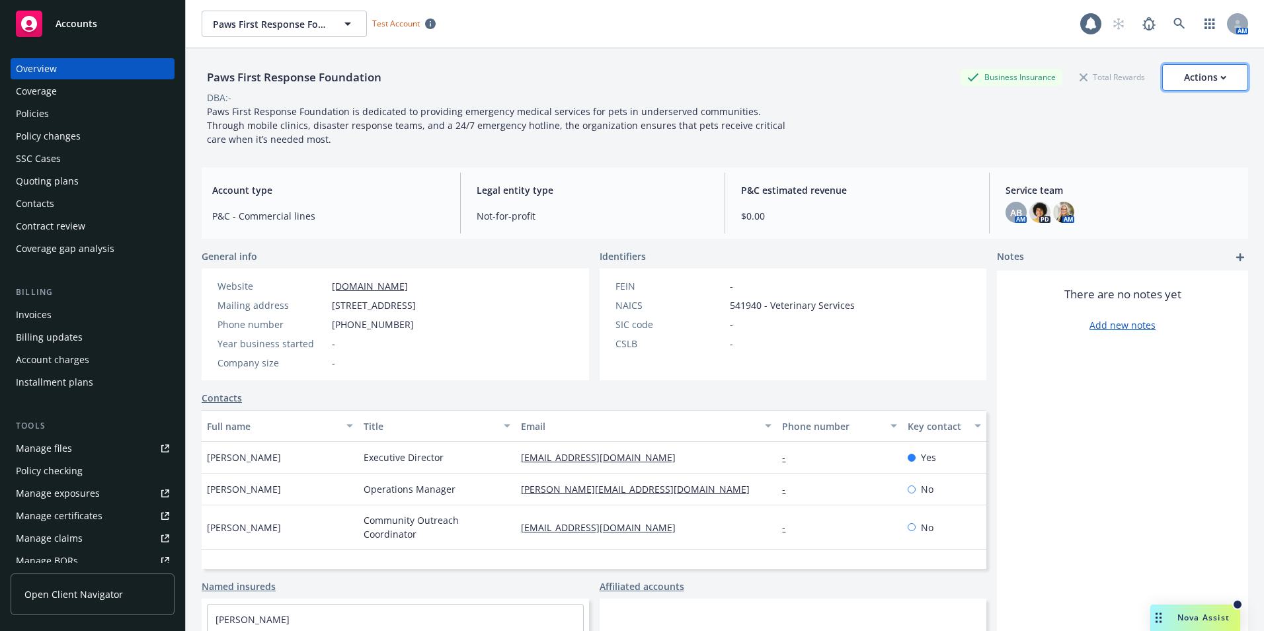
click at [1200, 85] on div "Actions" at bounding box center [1205, 77] width 42 height 25
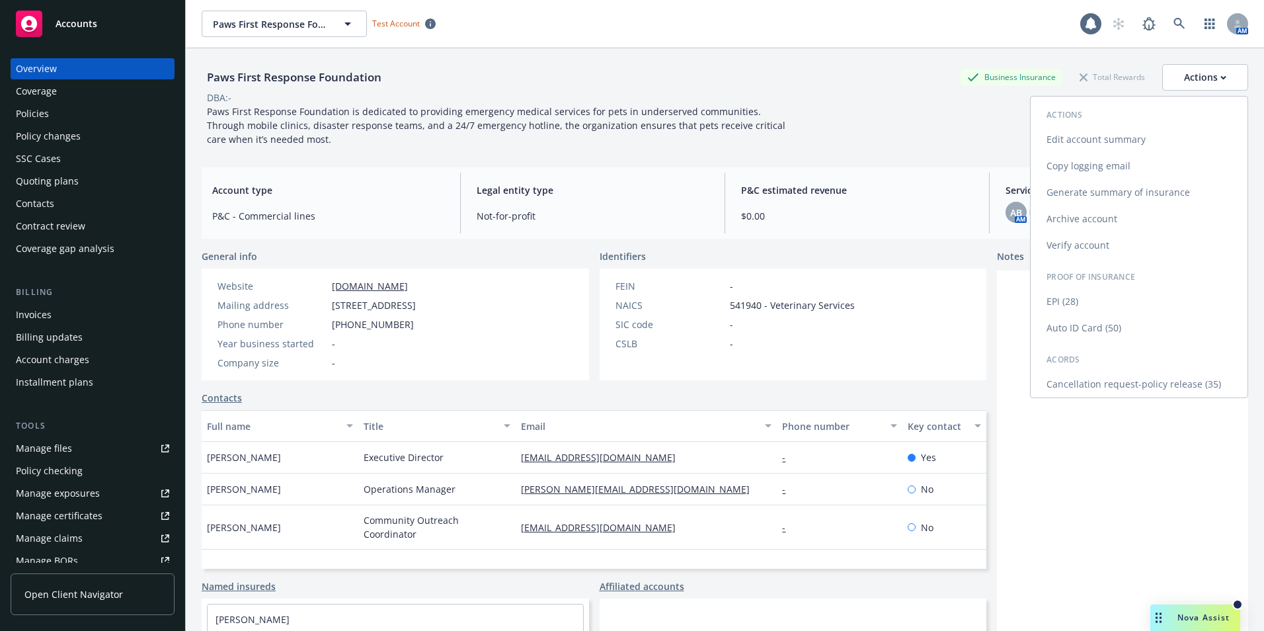
click at [1065, 137] on link "Edit account summary" at bounding box center [1139, 139] width 217 height 26
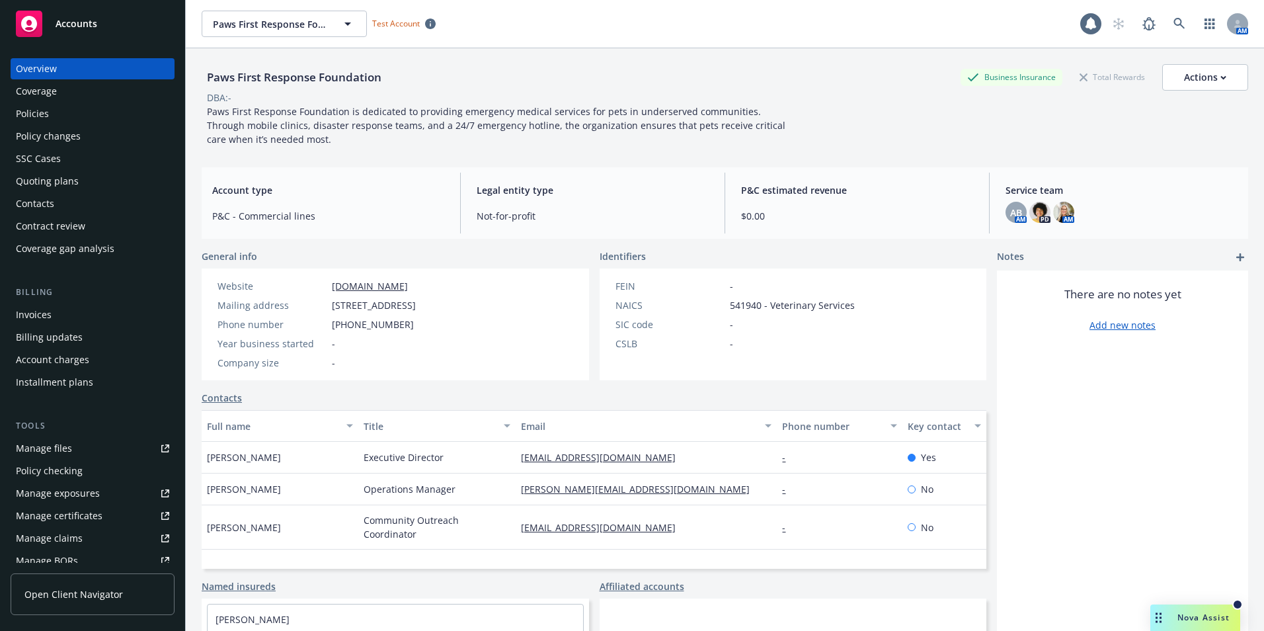
select select "US"
select select "Not-for-profit"
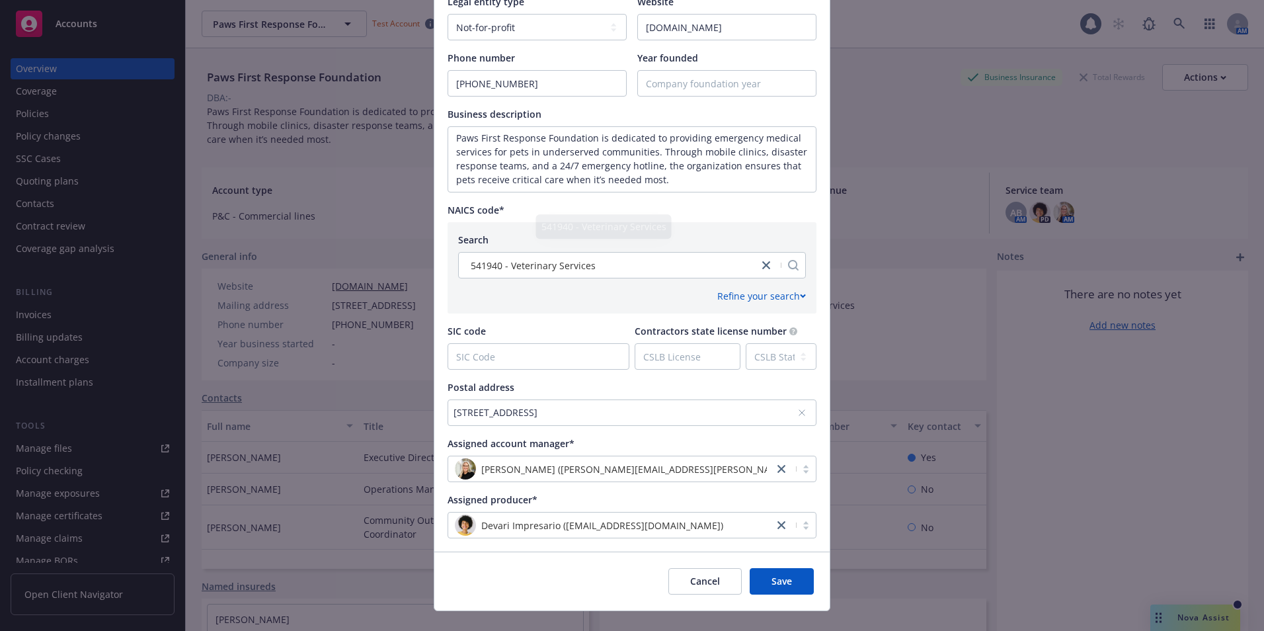
scroll to position [393, 0]
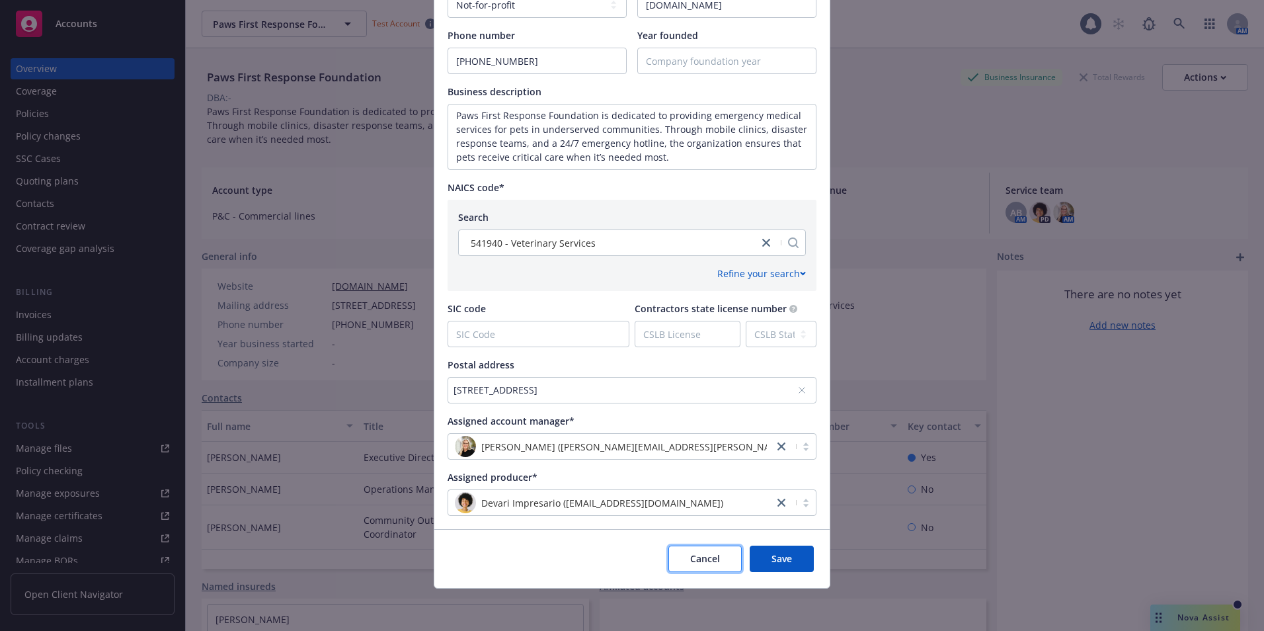
click at [702, 559] on span "Cancel" at bounding box center [705, 558] width 30 height 13
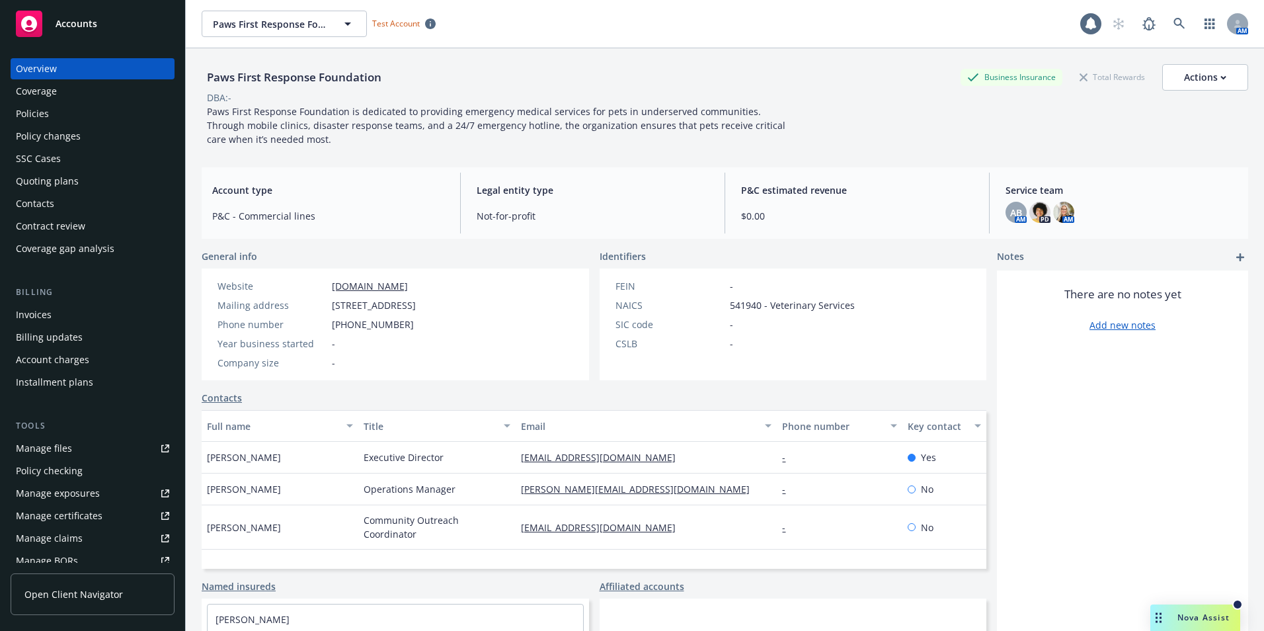
click at [741, 216] on span "$0.00" at bounding box center [857, 216] width 232 height 14
click at [1184, 76] on div "Actions" at bounding box center [1205, 77] width 42 height 25
drag, startPoint x: 1092, startPoint y: 117, endPoint x: 1091, endPoint y: 125, distance: 8.0
click at [1093, 117] on div "Actions" at bounding box center [1139, 114] width 217 height 14
click at [1184, 79] on div "Actions" at bounding box center [1205, 77] width 42 height 25
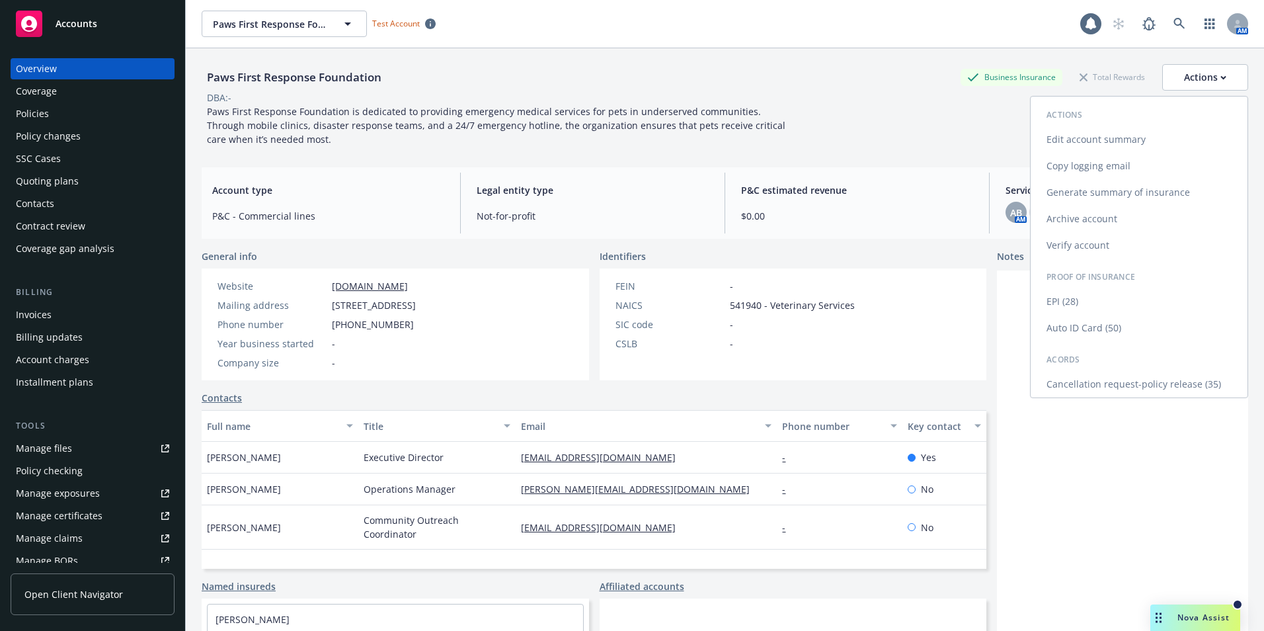
click at [1094, 141] on link "Edit account summary" at bounding box center [1139, 139] width 217 height 26
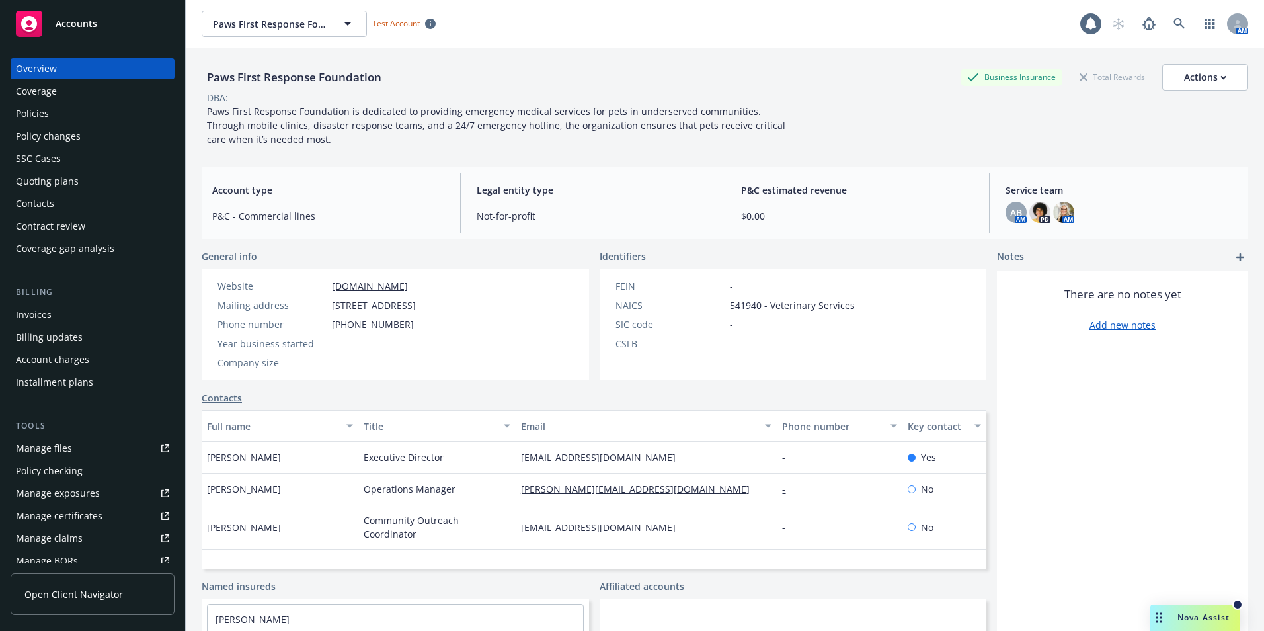
select select "US"
select select "Not-for-profit"
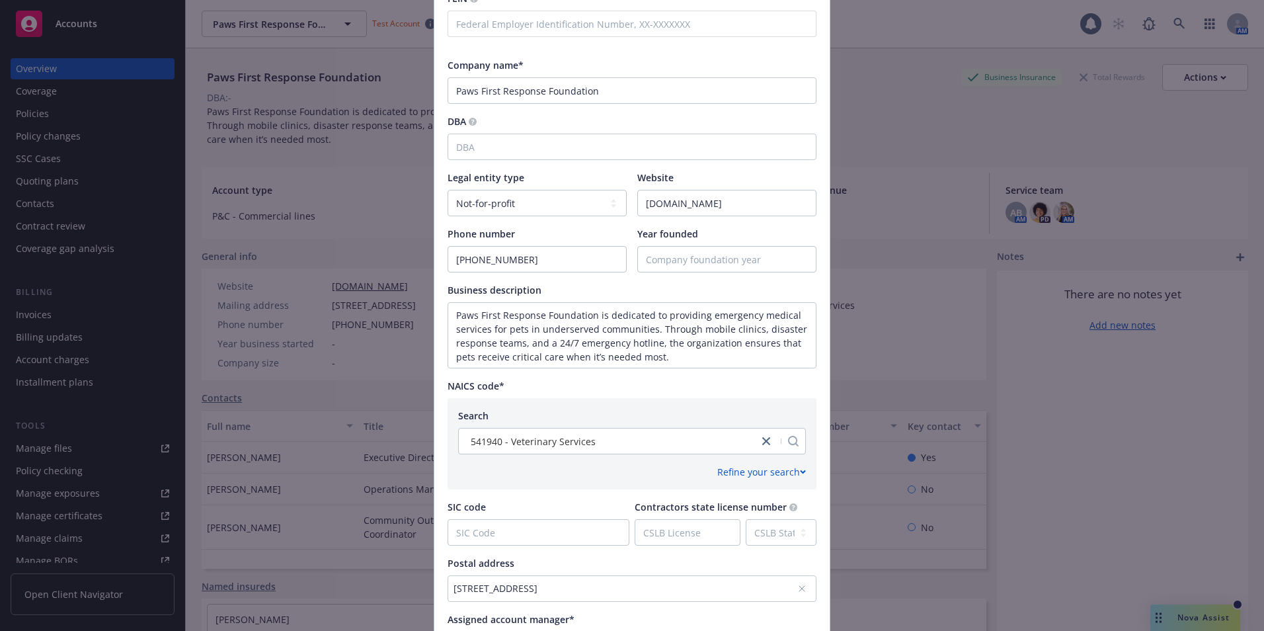
scroll to position [198, 0]
drag, startPoint x: 670, startPoint y: 356, endPoint x: 432, endPoint y: 317, distance: 241.1
click at [434, 317] on div "Country Afghanistan Albania Algeria American Samoa Andorra Angola Anguilla Anta…" at bounding box center [631, 309] width 395 height 830
paste textarea "Veterinary emergency medical services for pets"
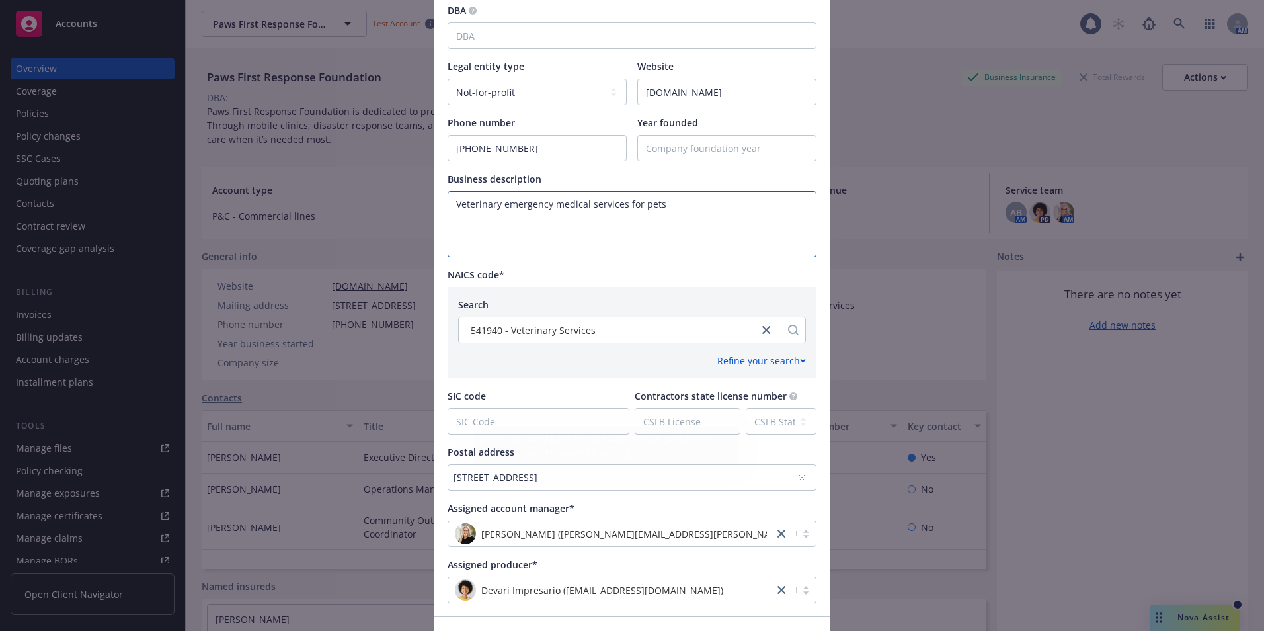
scroll to position [393, 0]
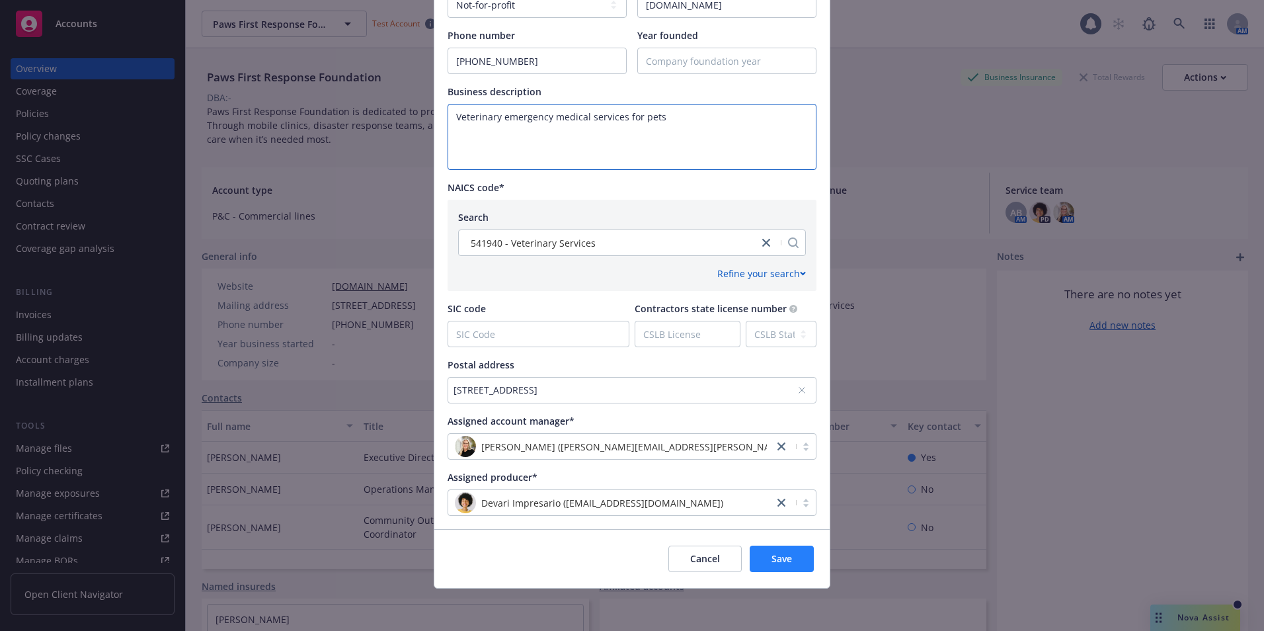
type textarea "Veterinary emergency medical services for pets"
click at [764, 553] on button "Save" at bounding box center [782, 558] width 64 height 26
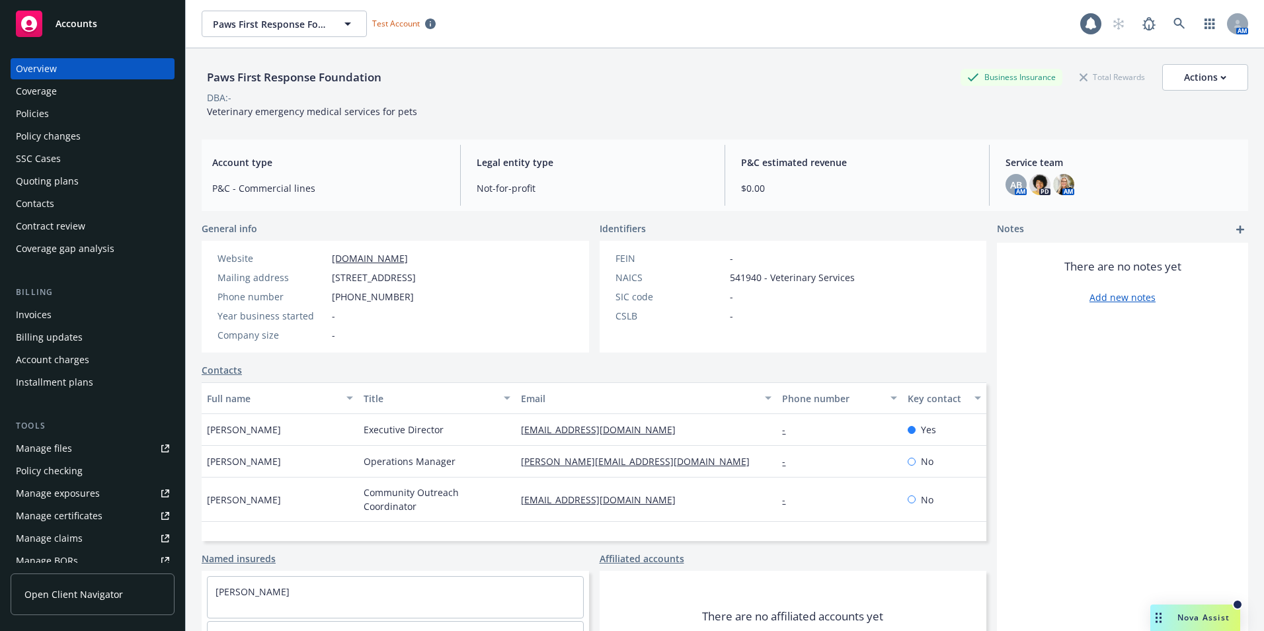
click at [1076, 180] on div "AB AM PD AM" at bounding box center [1121, 184] width 232 height 21
click at [1010, 190] on span "AB" at bounding box center [1016, 185] width 12 height 14
click at [1002, 223] on icon "close" at bounding box center [1000, 219] width 8 height 8
click at [59, 354] on div "Account charges" at bounding box center [52, 359] width 73 height 21
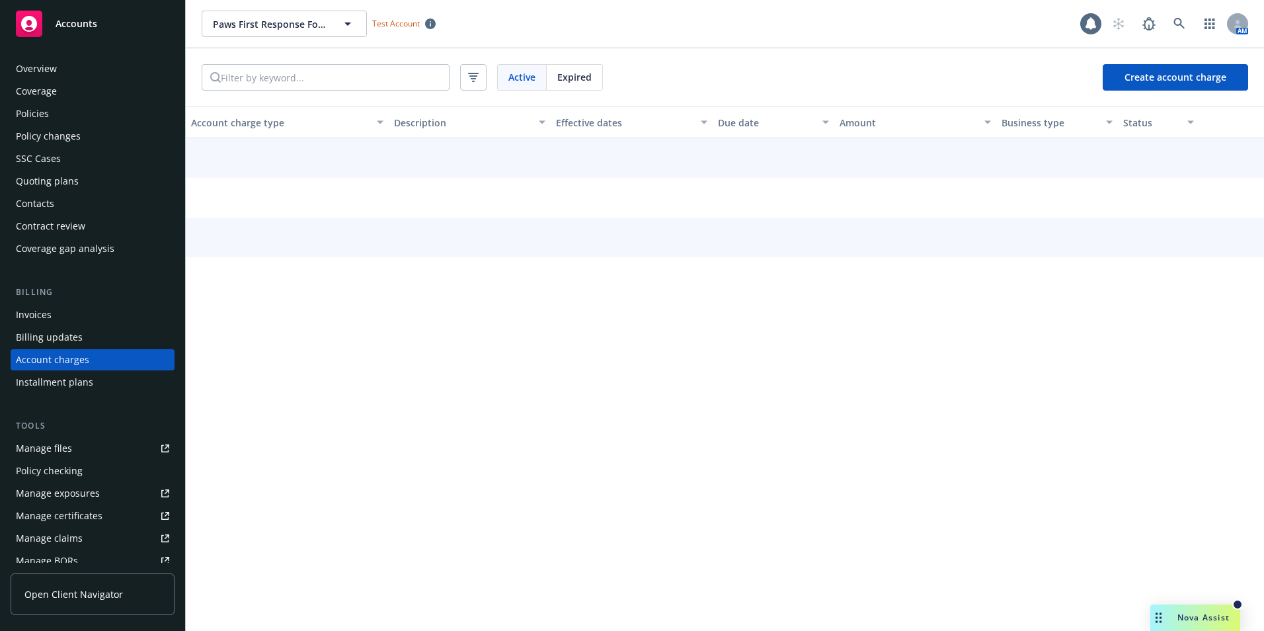
scroll to position [23, 0]
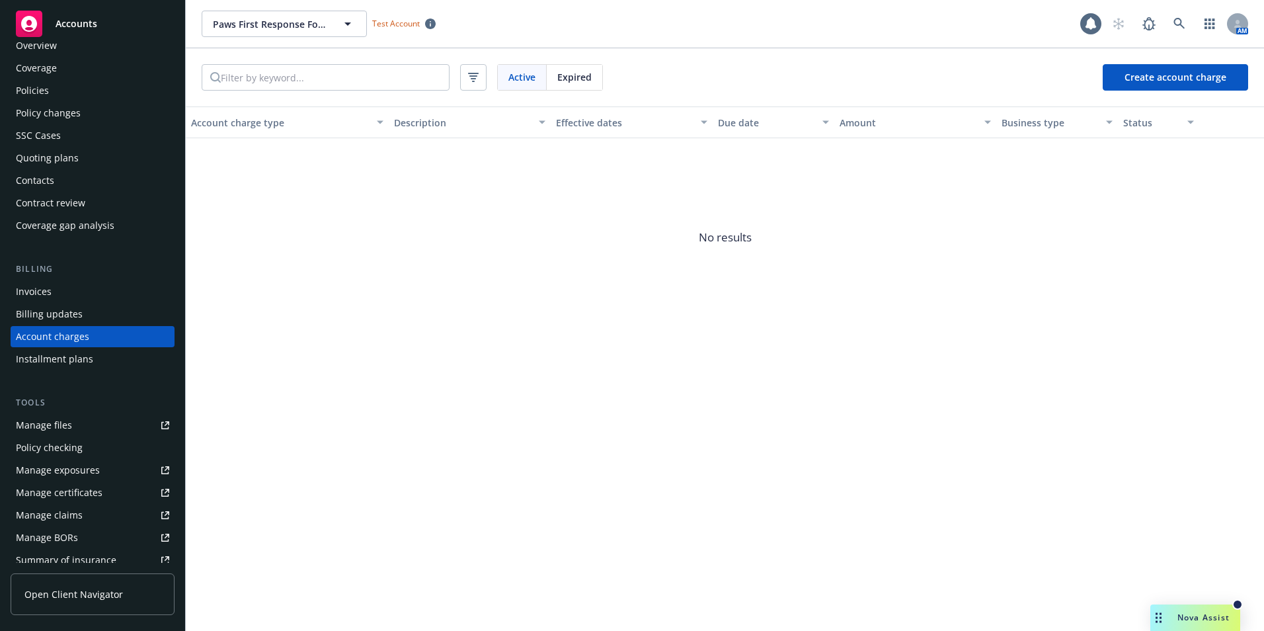
click at [65, 307] on div "Billing updates" at bounding box center [49, 313] width 67 height 21
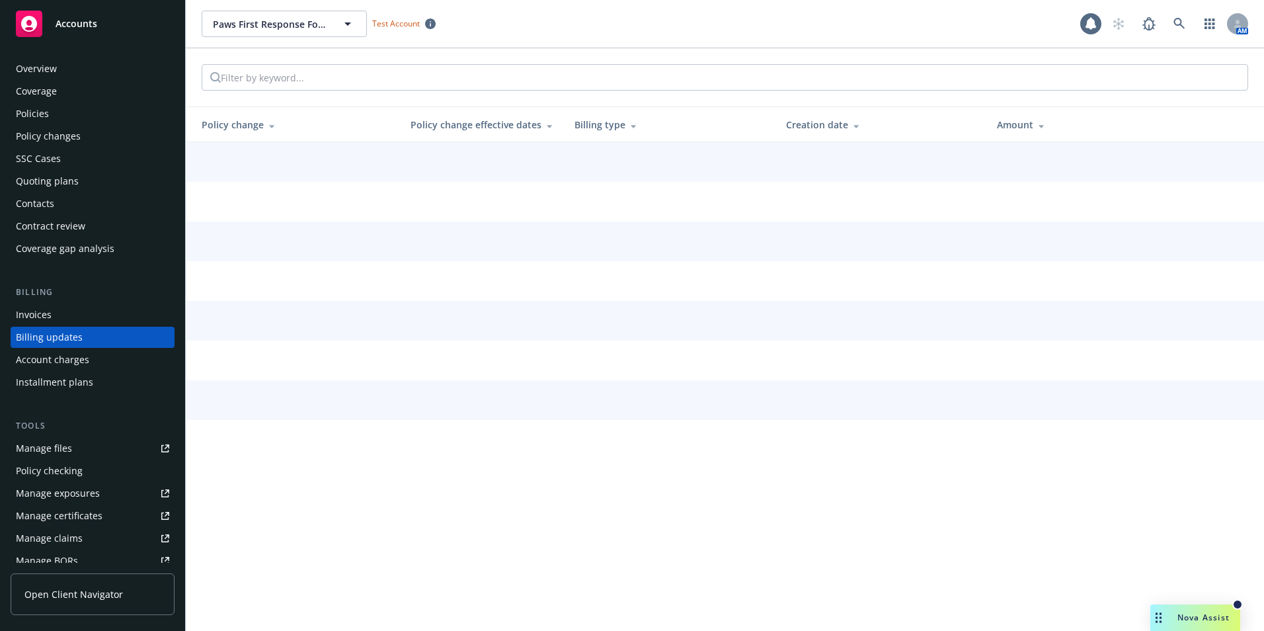
scroll to position [1, 0]
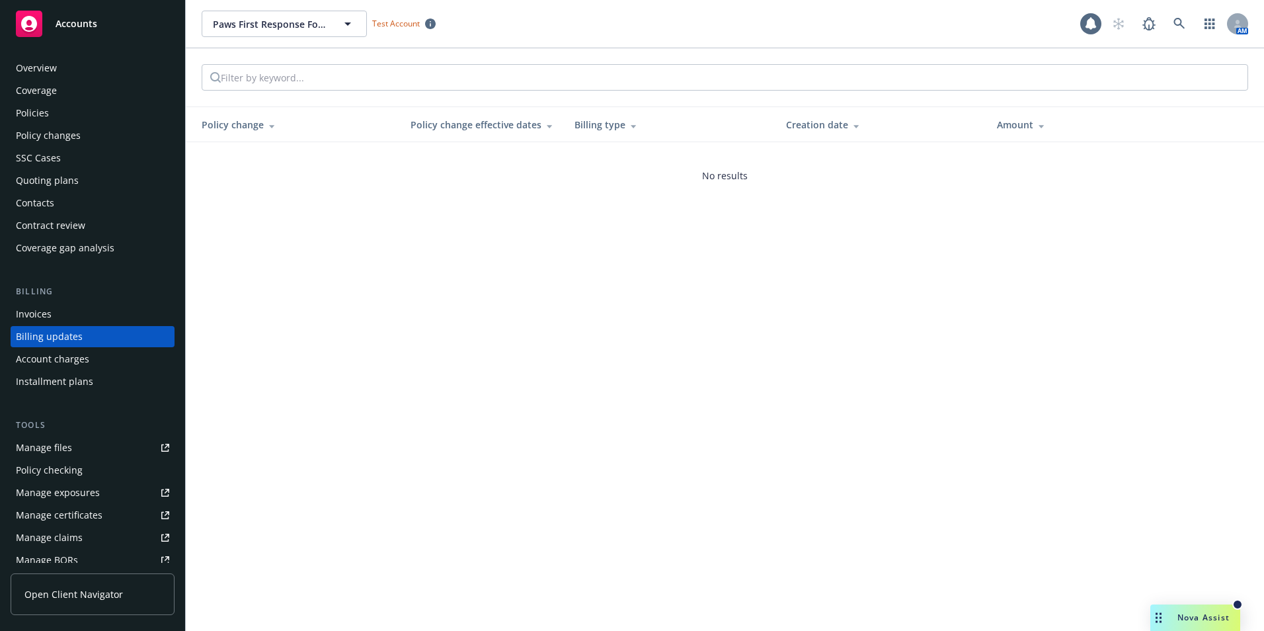
click at [65, 251] on div "Coverage gap analysis" at bounding box center [65, 247] width 98 height 21
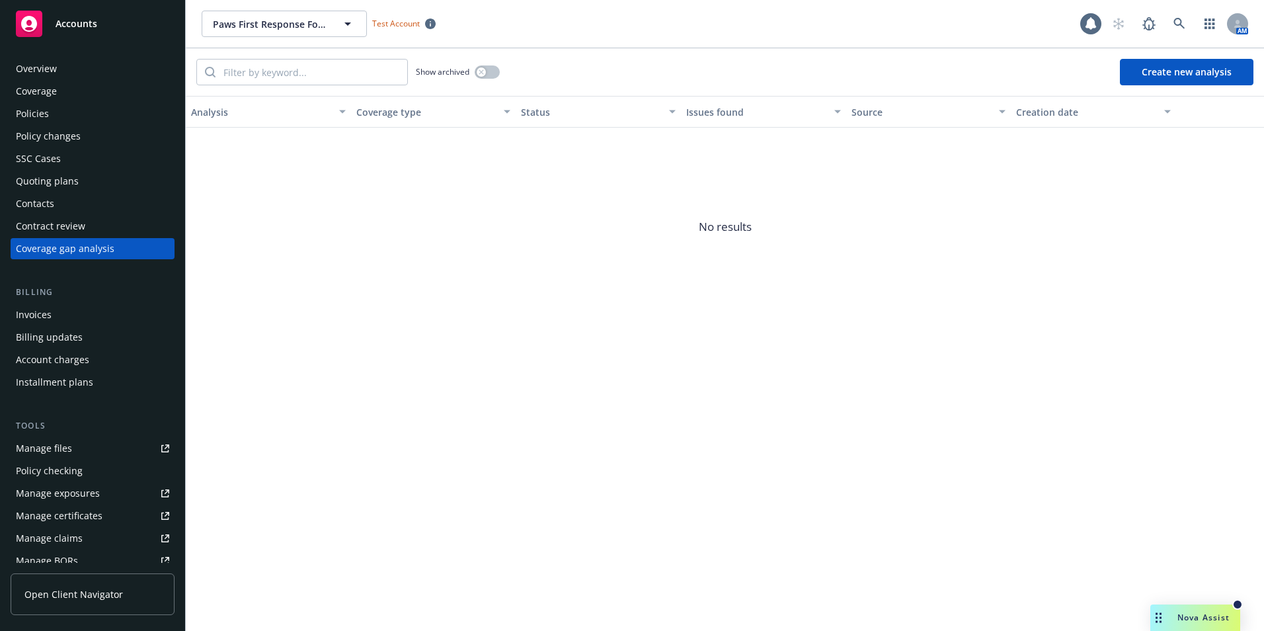
click at [1205, 71] on button "Create new analysis" at bounding box center [1187, 72] width 134 height 26
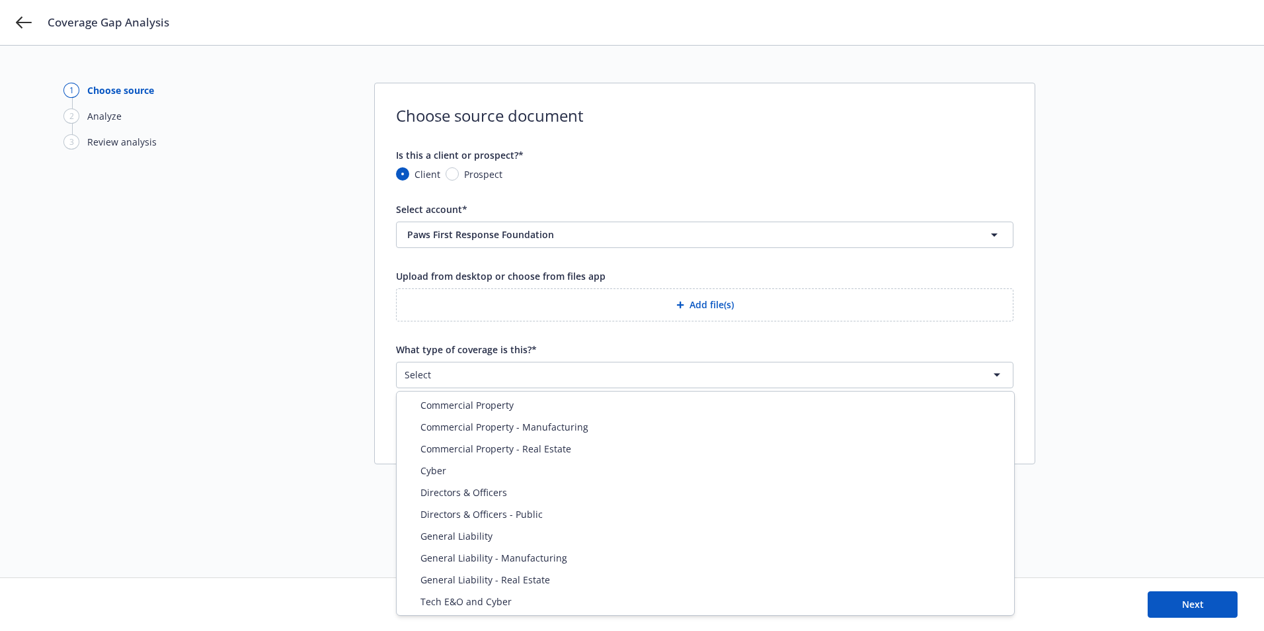
click at [508, 385] on html "Coverage Gap Analysis 1 Choose source 2 Analyze 3 Review analysis Choose source…" at bounding box center [632, 315] width 1264 height 631
select select "PROPERTY"
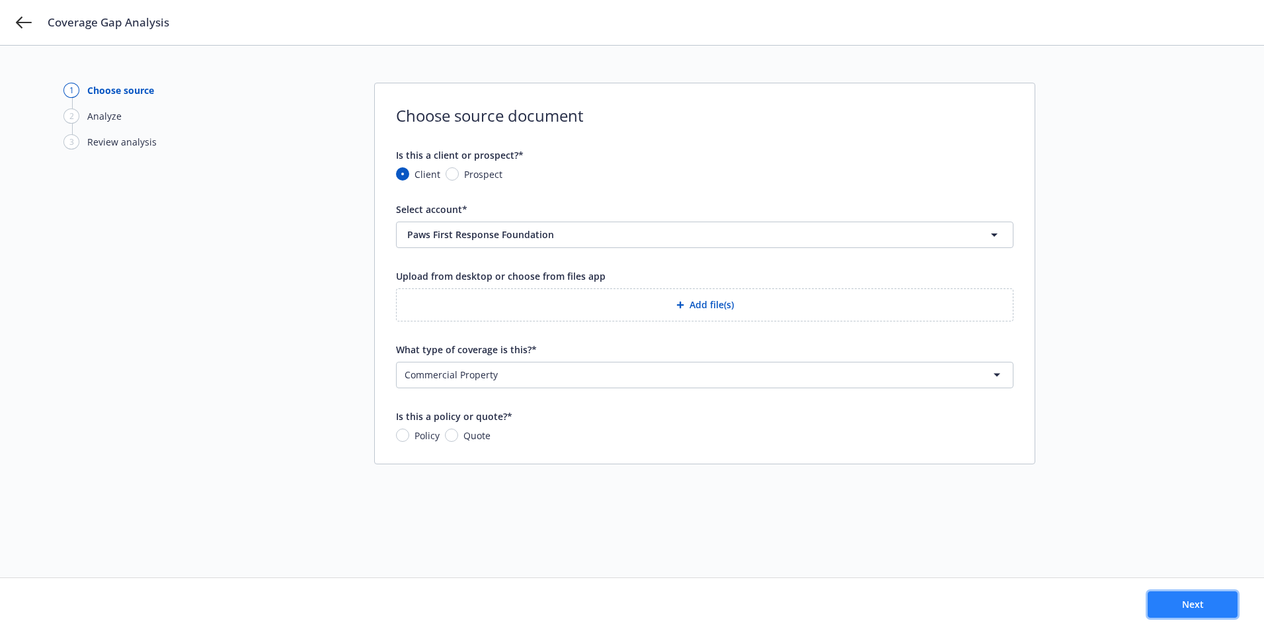
click at [1176, 600] on button "Next" at bounding box center [1193, 604] width 90 height 26
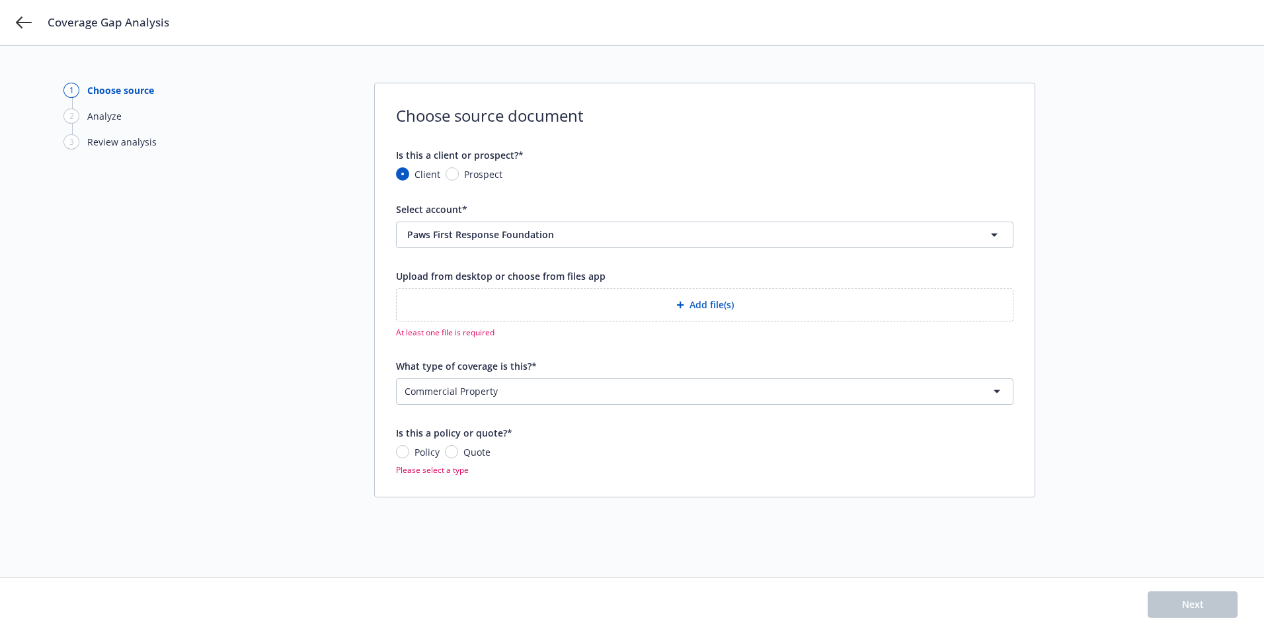
click at [461, 454] on span "Quote" at bounding box center [474, 452] width 32 height 14
click at [458, 454] on input "Quote" at bounding box center [451, 451] width 13 height 13
radio input "true"
click at [1136, 399] on div "1 Choose source 2 Analyze 3 Review analysis Choose source document Is this a cl…" at bounding box center [631, 311] width 1137 height 457
click at [24, 25] on icon at bounding box center [24, 23] width 16 height 16
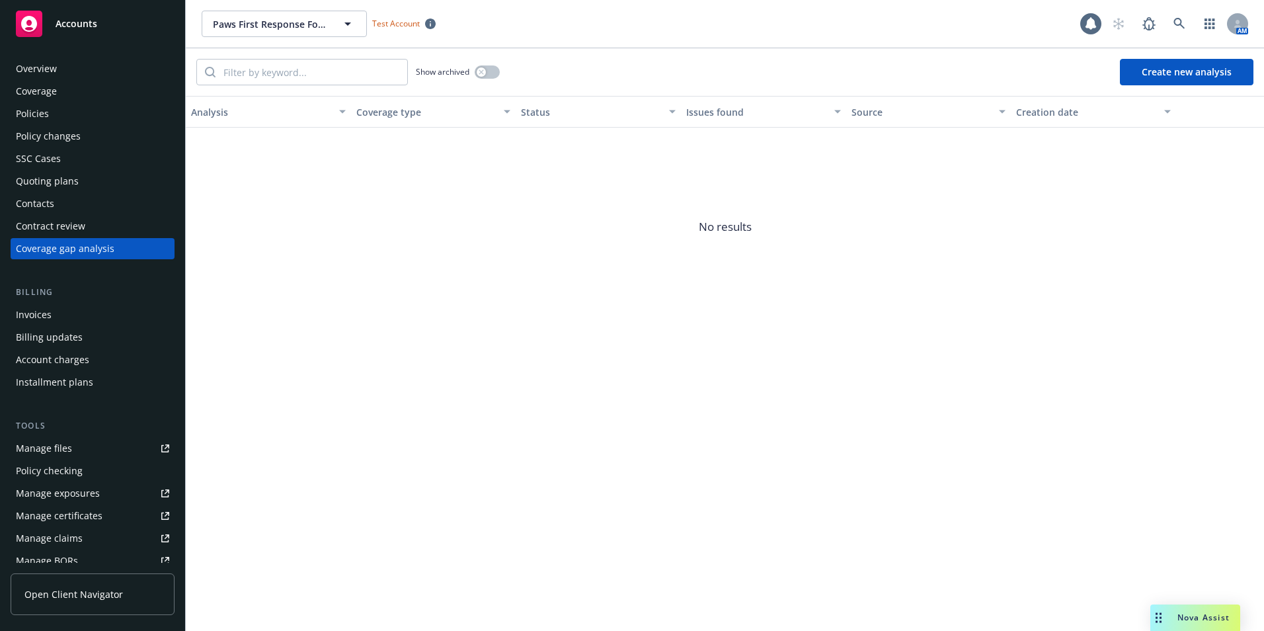
click at [45, 76] on div "Overview" at bounding box center [36, 68] width 41 height 21
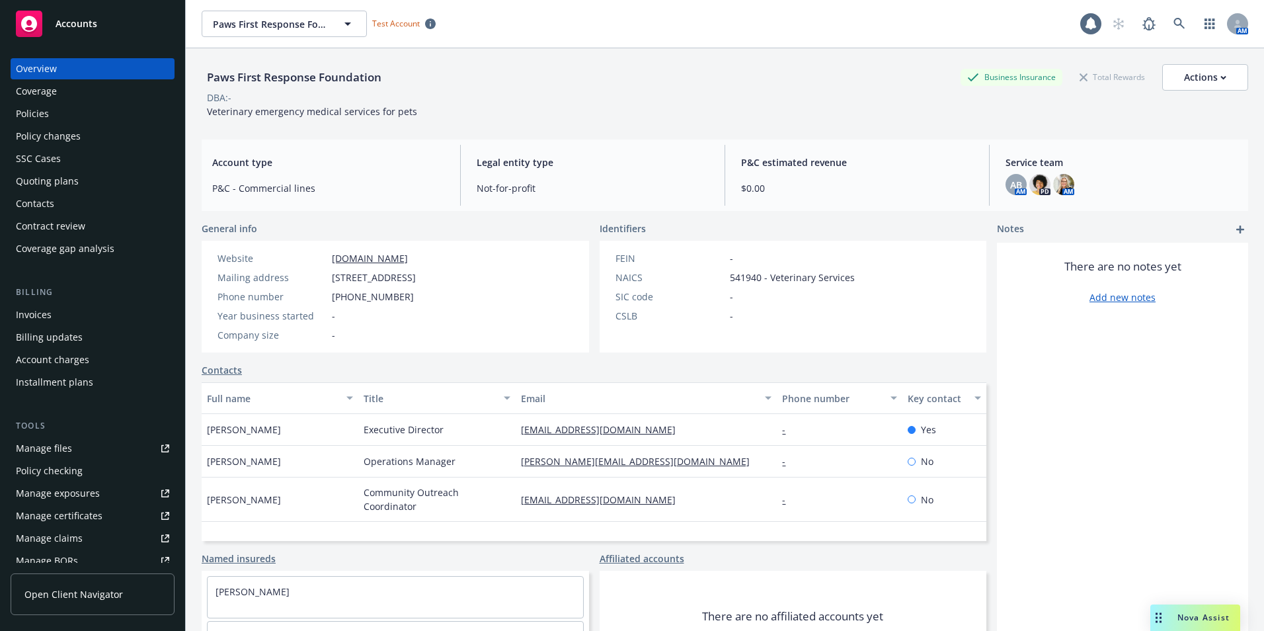
click at [56, 92] on div "Coverage" at bounding box center [36, 91] width 41 height 21
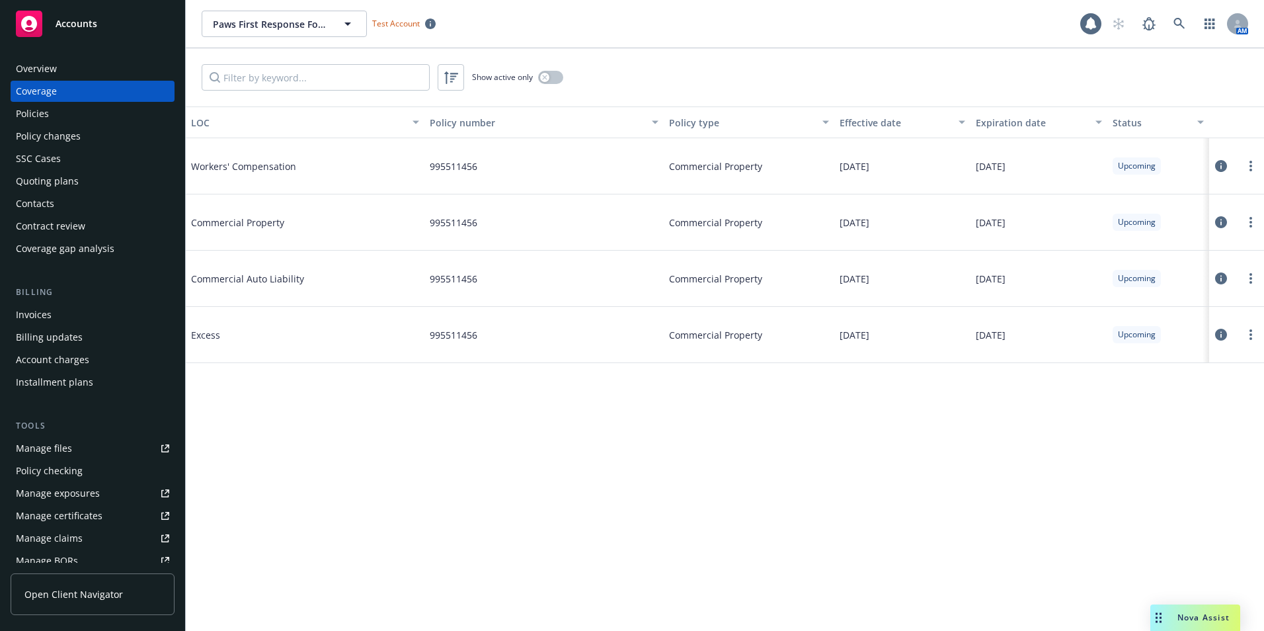
click at [58, 106] on div "Policies" at bounding box center [92, 113] width 153 height 21
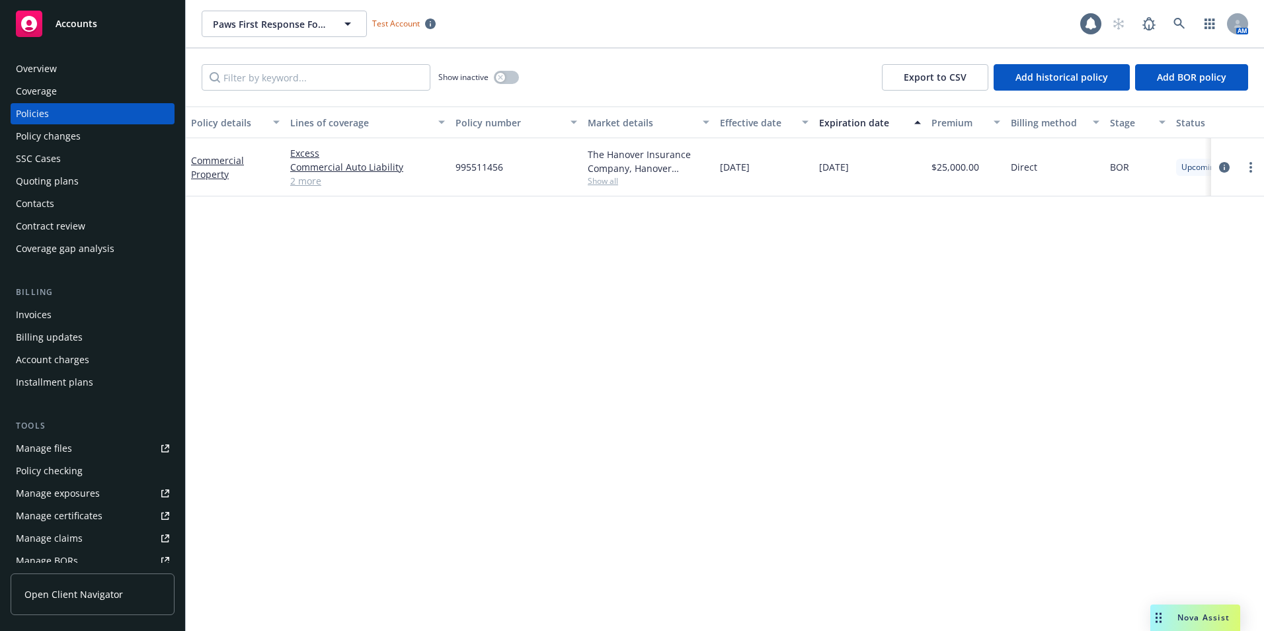
click at [72, 142] on div "Policy changes" at bounding box center [48, 136] width 65 height 21
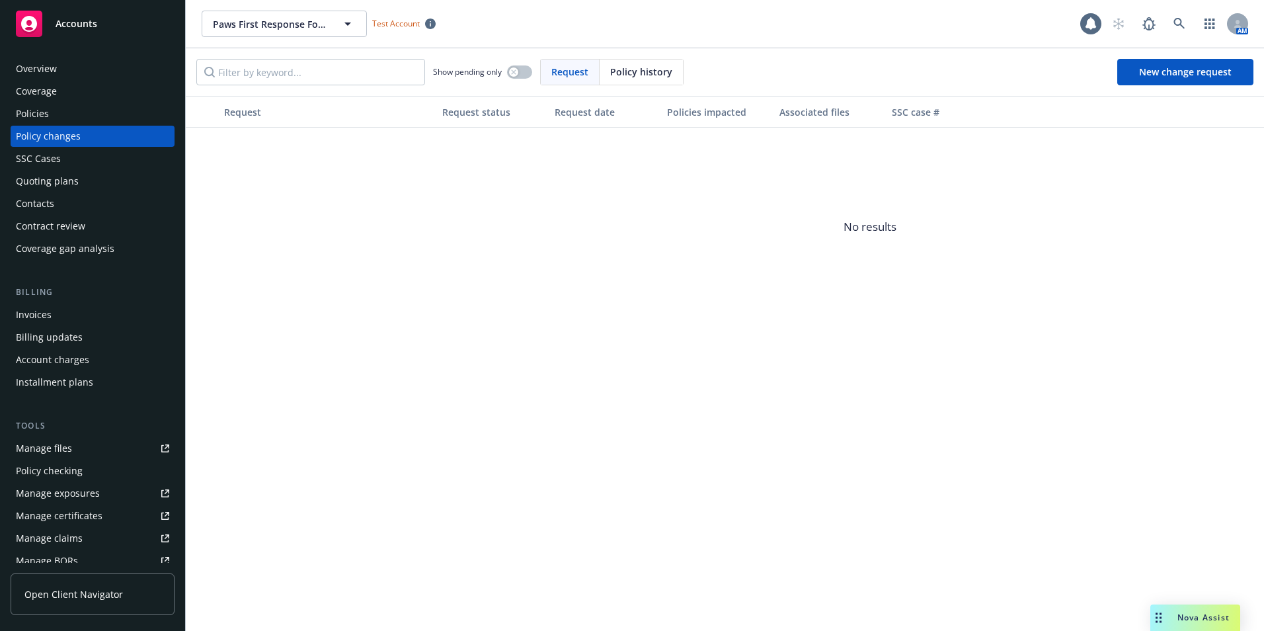
click at [65, 74] on div "Overview" at bounding box center [92, 68] width 153 height 21
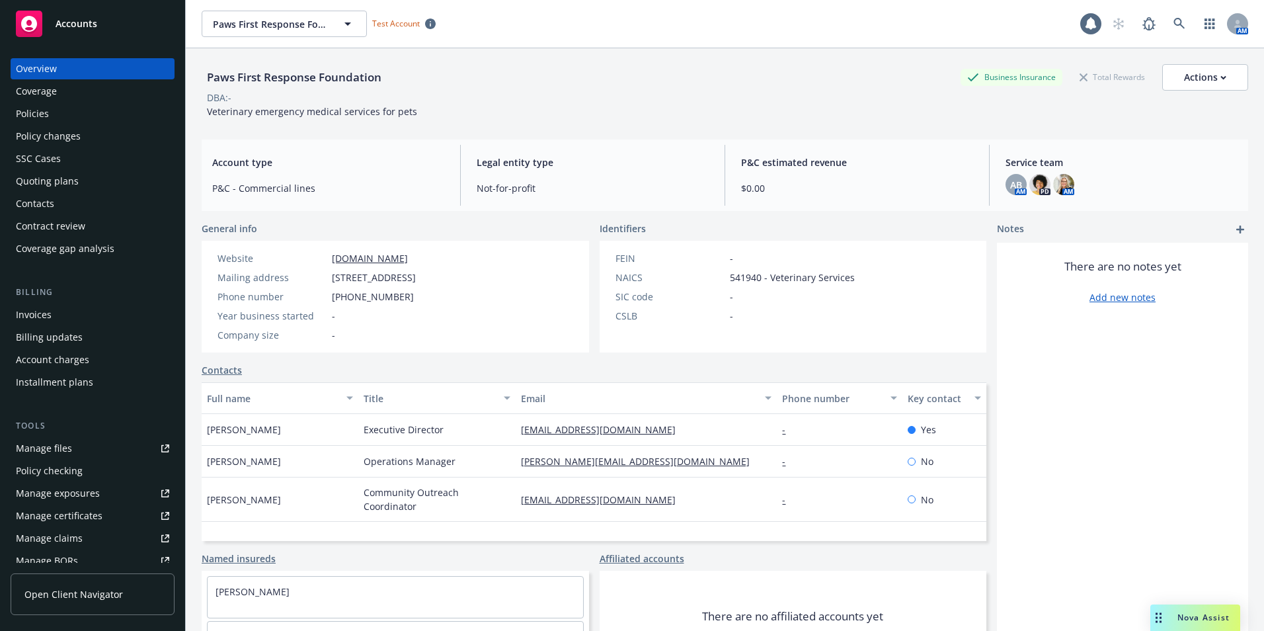
click at [44, 227] on div "Contract review" at bounding box center [50, 225] width 69 height 21
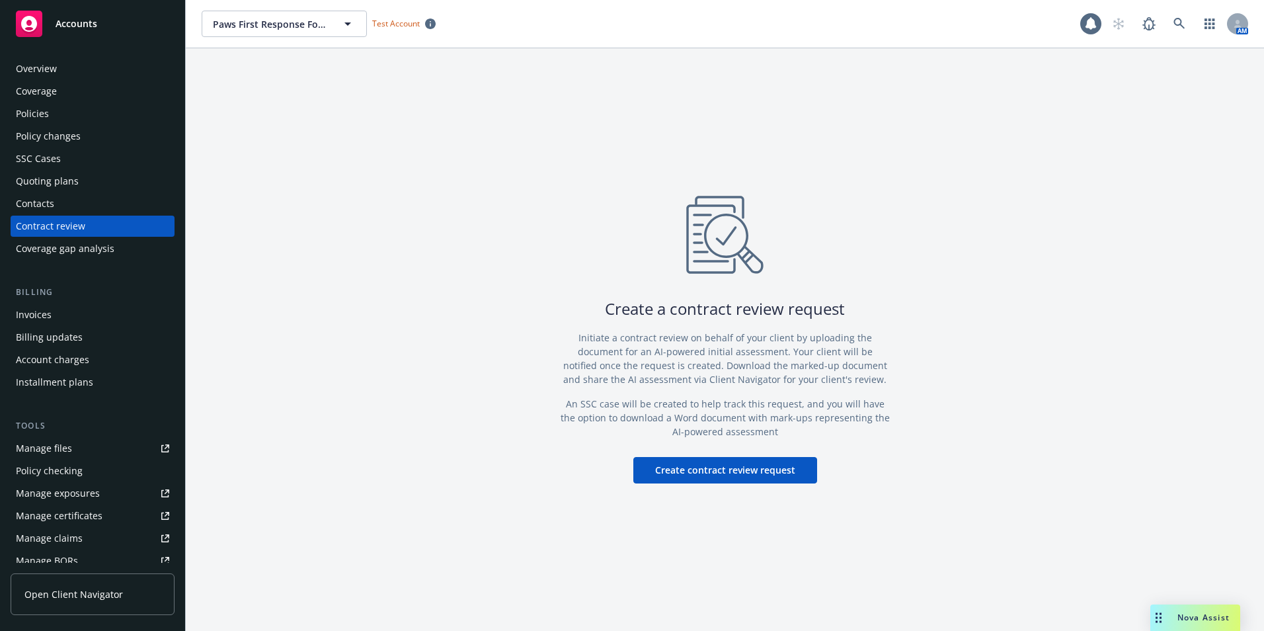
click at [39, 201] on div "Contacts" at bounding box center [35, 203] width 38 height 21
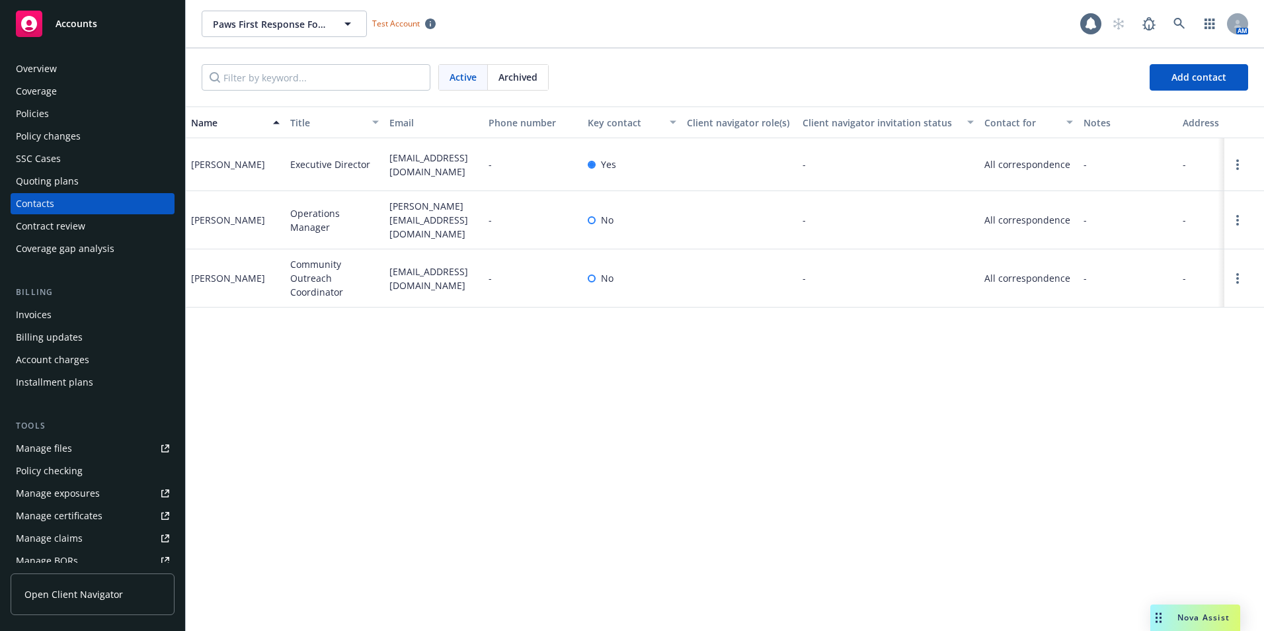
click at [69, 170] on div "Overview Coverage Policies Policy changes SSC Cases Quoting plans Contacts Cont…" at bounding box center [93, 158] width 164 height 201
click at [48, 67] on div "Overview" at bounding box center [36, 68] width 41 height 21
